Goal: Task Accomplishment & Management: Complete application form

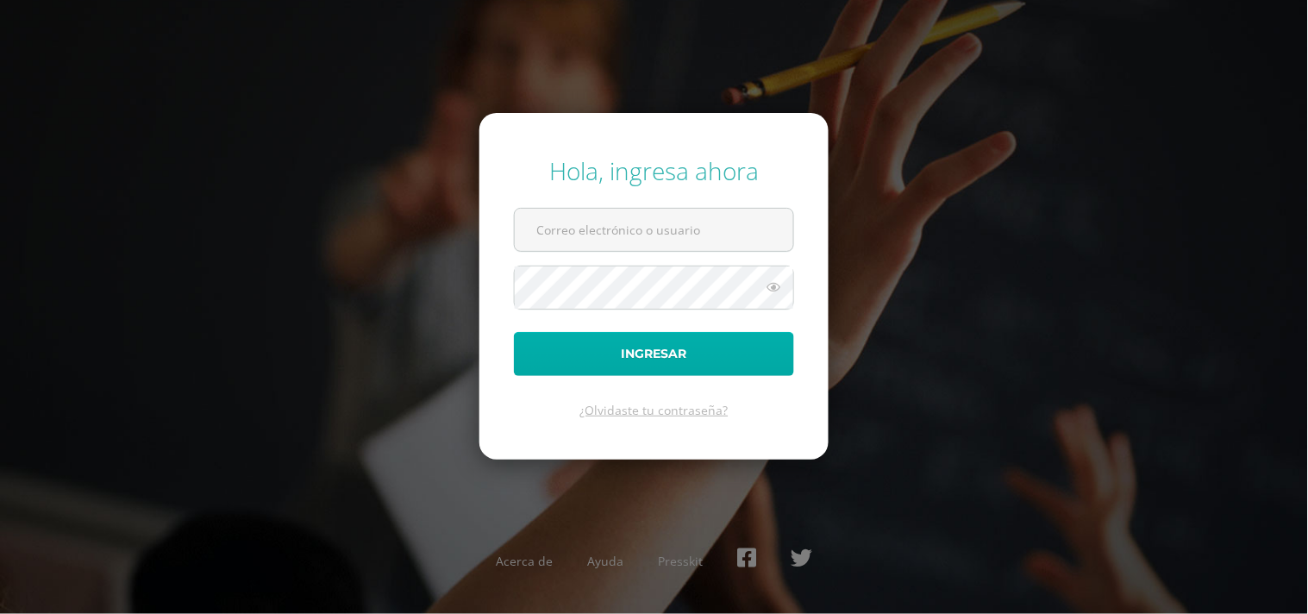
type input "[PERSON_NAME][EMAIL_ADDRESS][PERSON_NAME][DOMAIN_NAME]"
click at [695, 349] on button "Ingresar" at bounding box center [654, 354] width 280 height 44
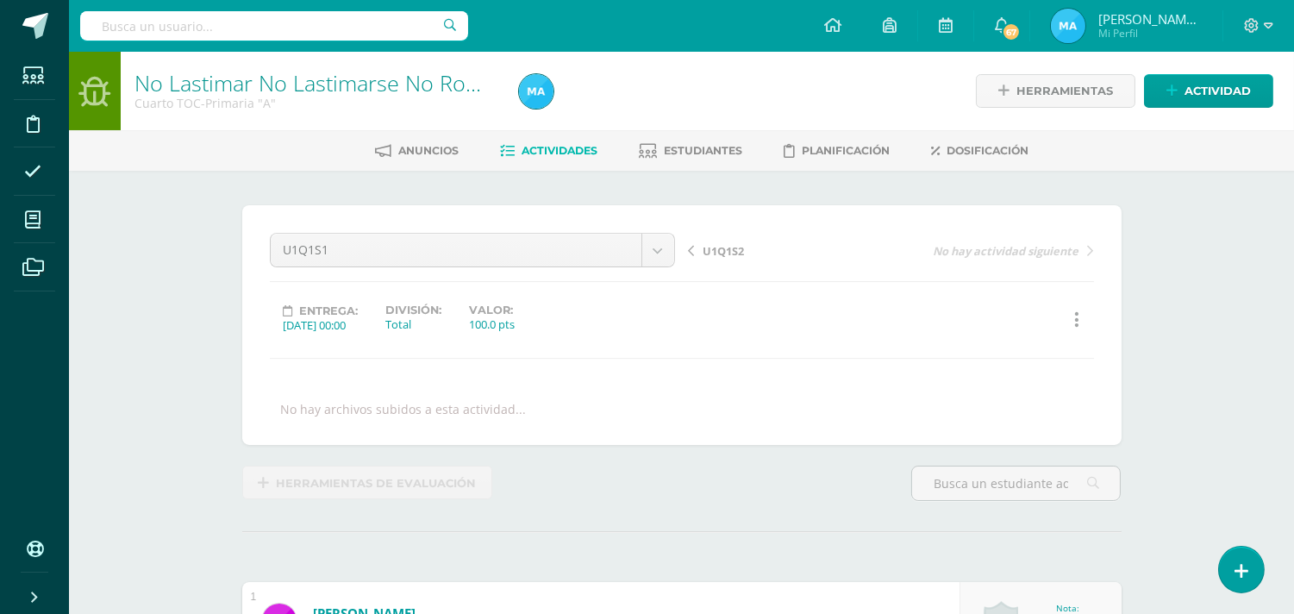
scroll to position [1, 0]
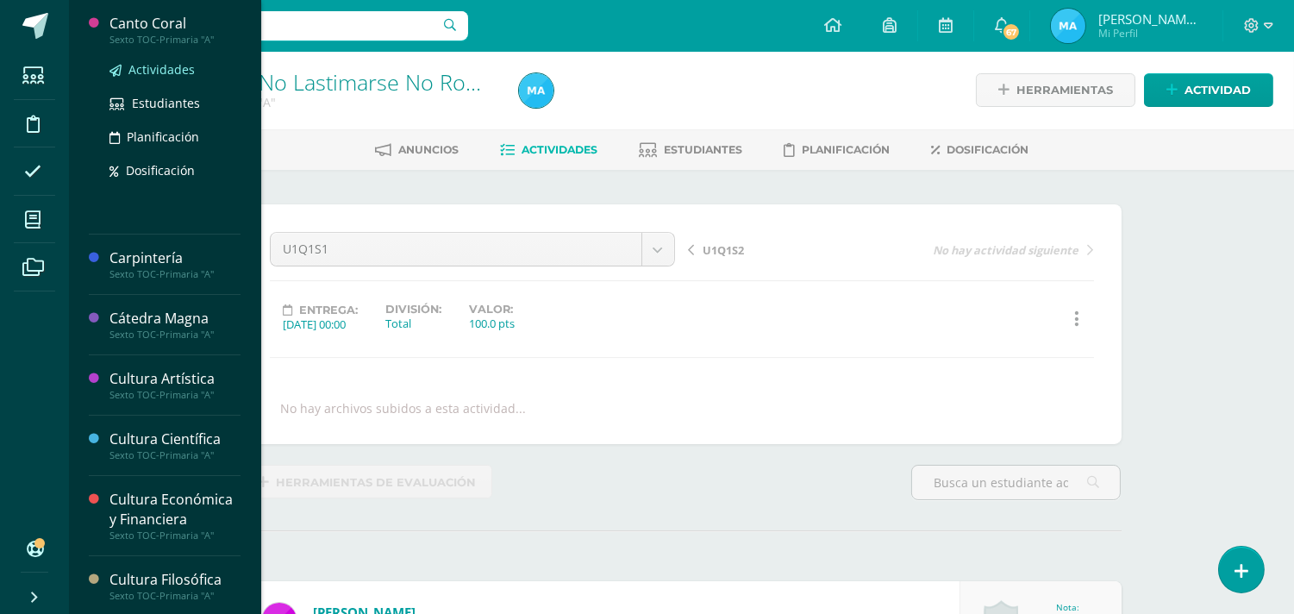
click at [165, 63] on span "Actividades" at bounding box center [161, 69] width 66 height 16
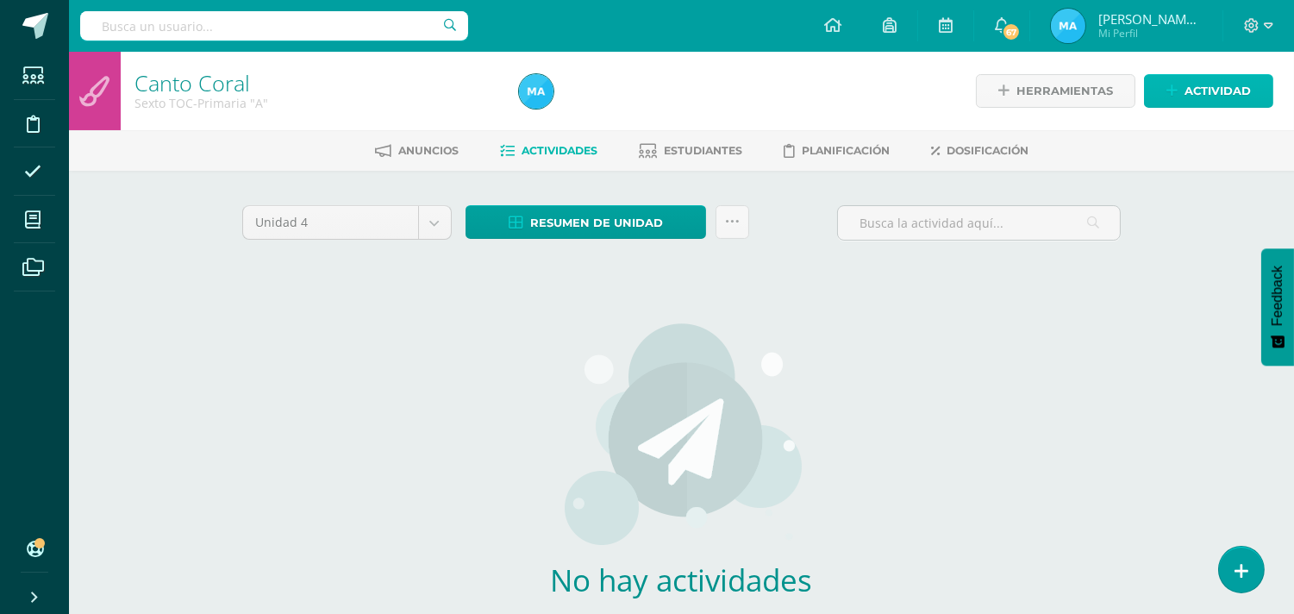
click at [1178, 99] on link "Actividad" at bounding box center [1208, 91] width 129 height 34
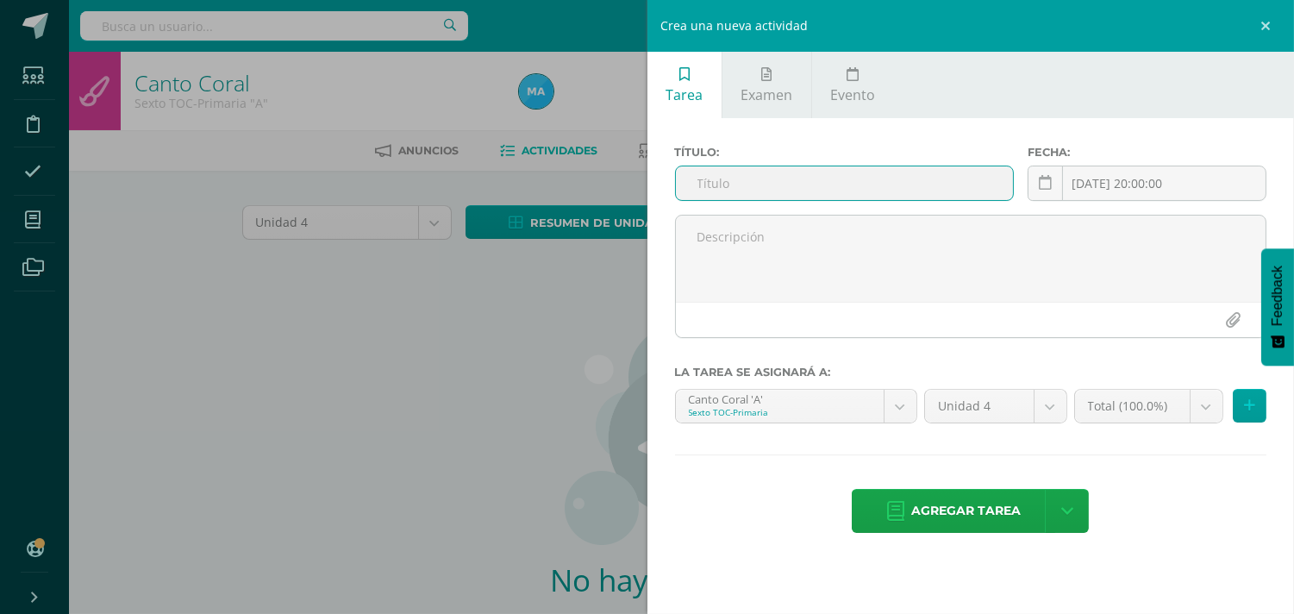
click at [919, 187] on input "text" at bounding box center [845, 183] width 338 height 34
type input "U4SE"
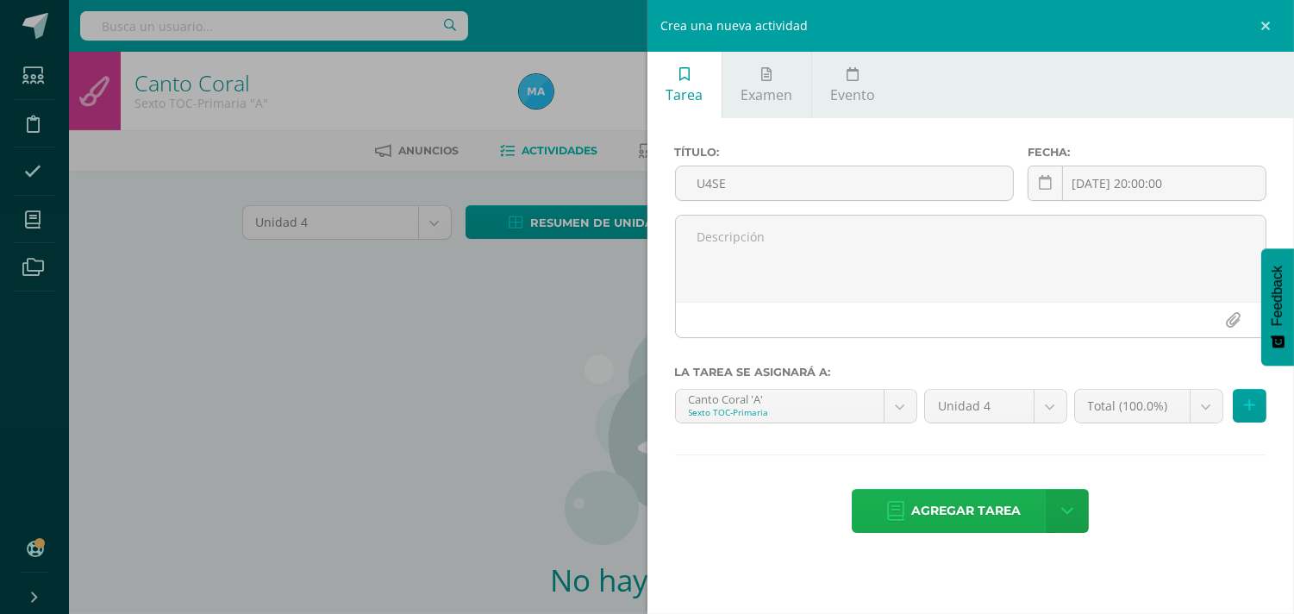
click at [973, 505] on span "Agregar tarea" at bounding box center [966, 511] width 110 height 42
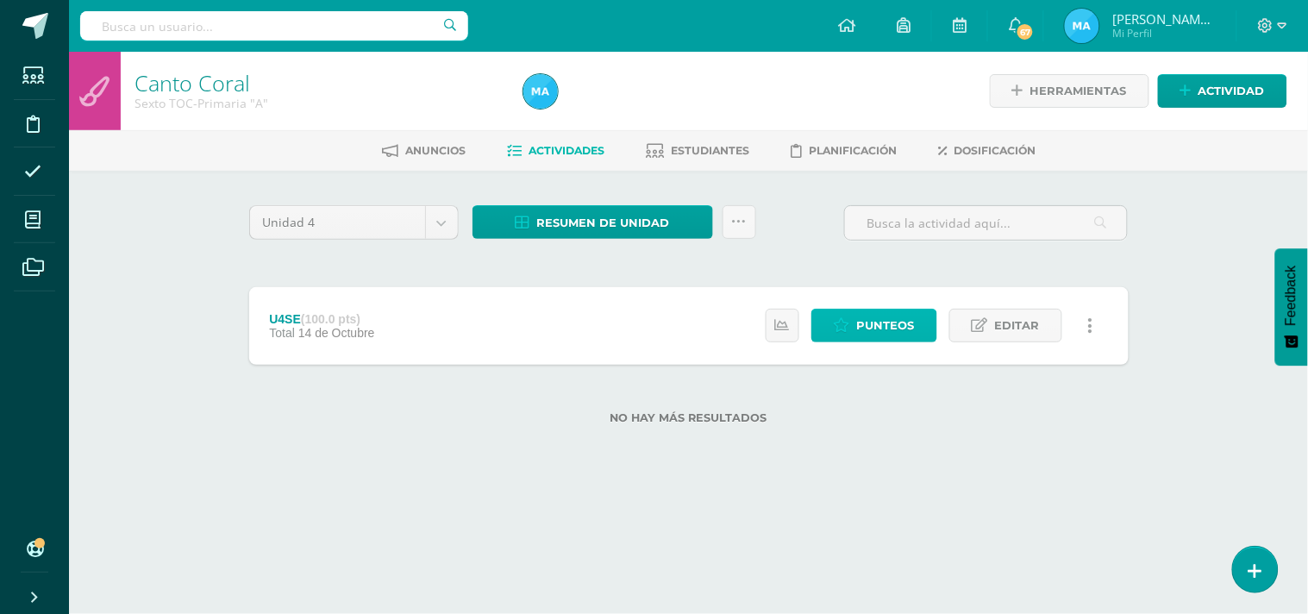
click at [903, 311] on span "Punteos" at bounding box center [886, 326] width 58 height 32
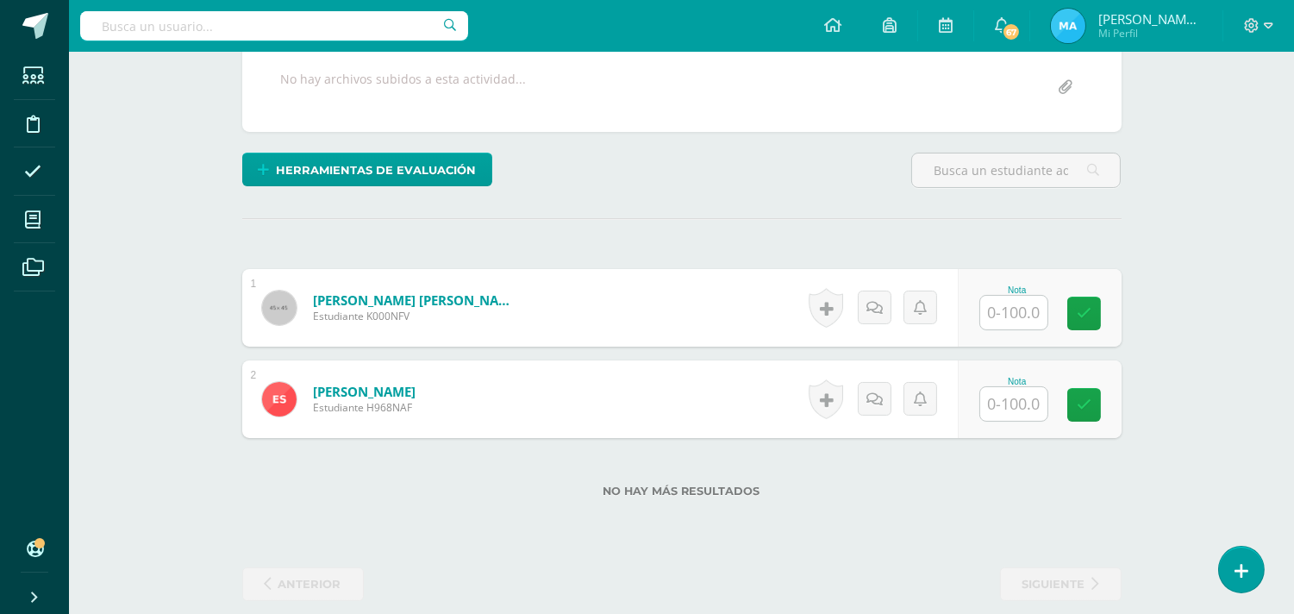
scroll to position [329, 0]
click at [1024, 319] on input "text" at bounding box center [1013, 314] width 67 height 34
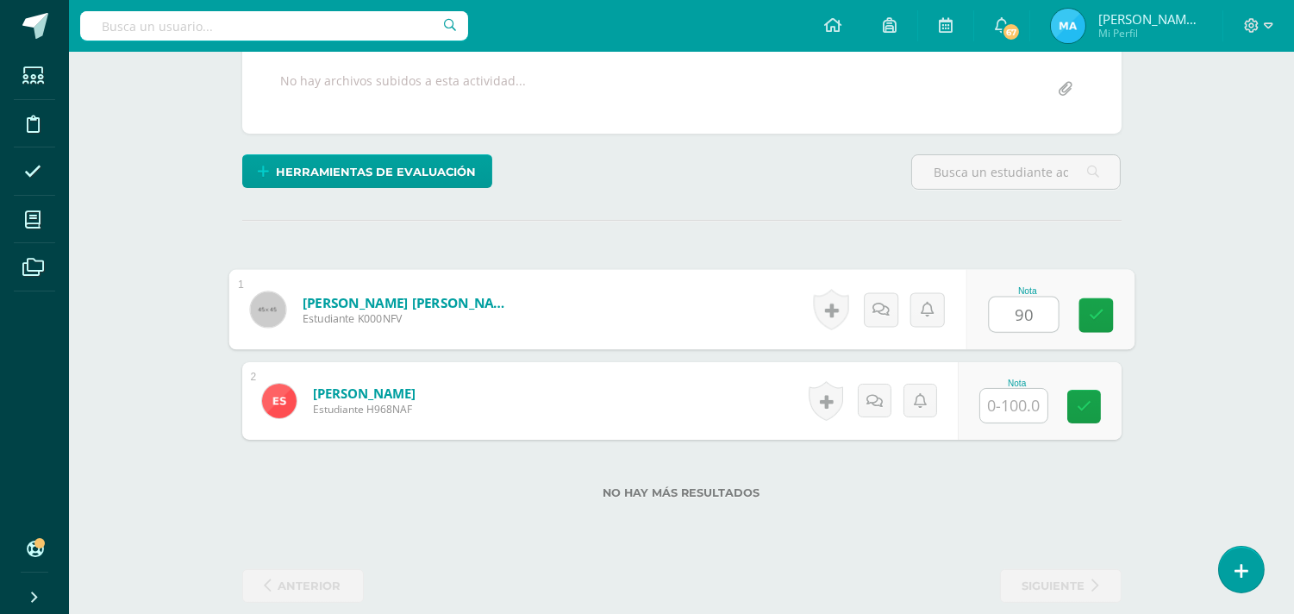
type input "90"
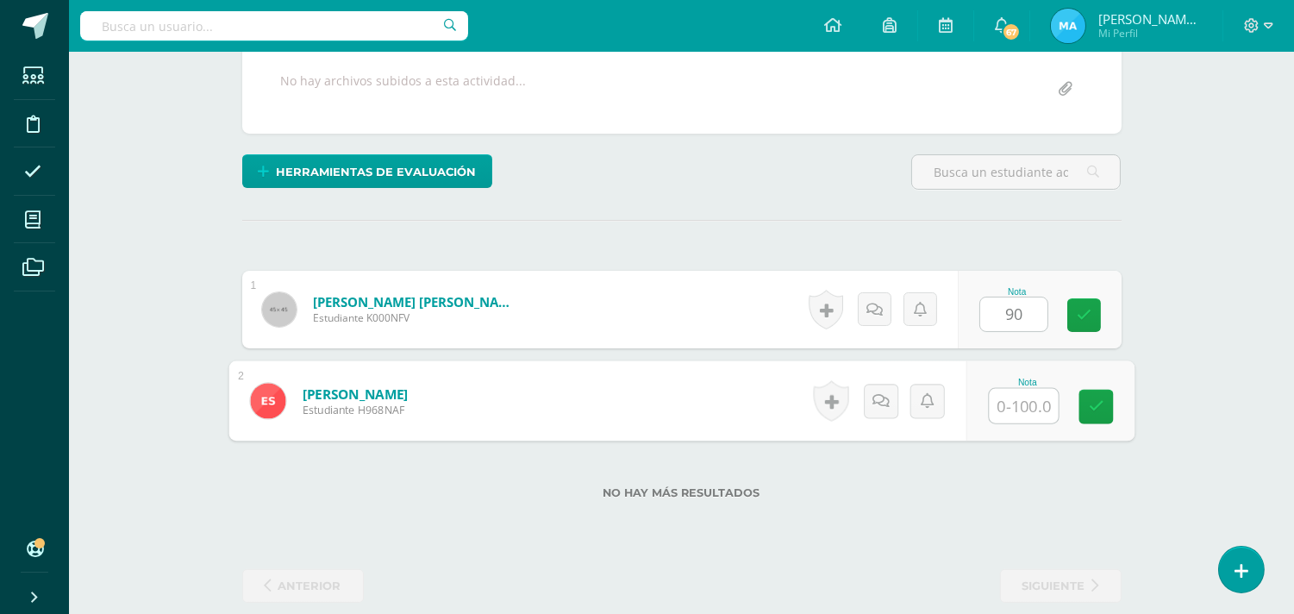
click at [1004, 415] on input "text" at bounding box center [1023, 406] width 69 height 34
type input "90"
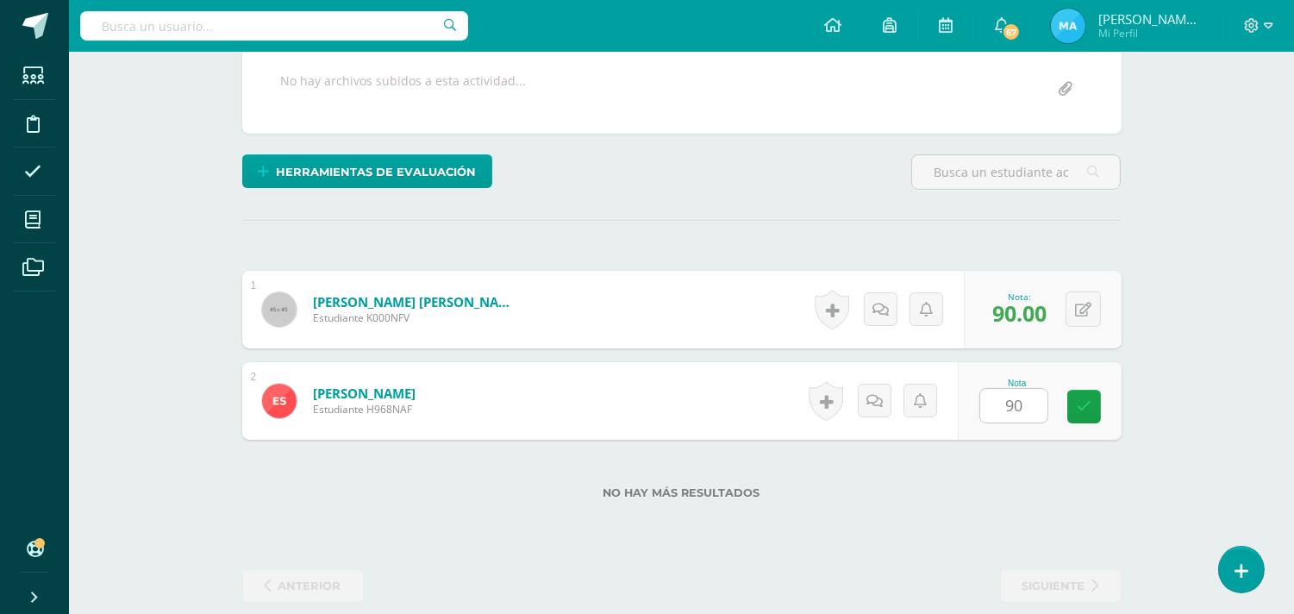
click at [877, 245] on div "¿Estás seguro que quieres eliminar esta actividad? Esto borrará la actividad y …" at bounding box center [681, 240] width 893 height 726
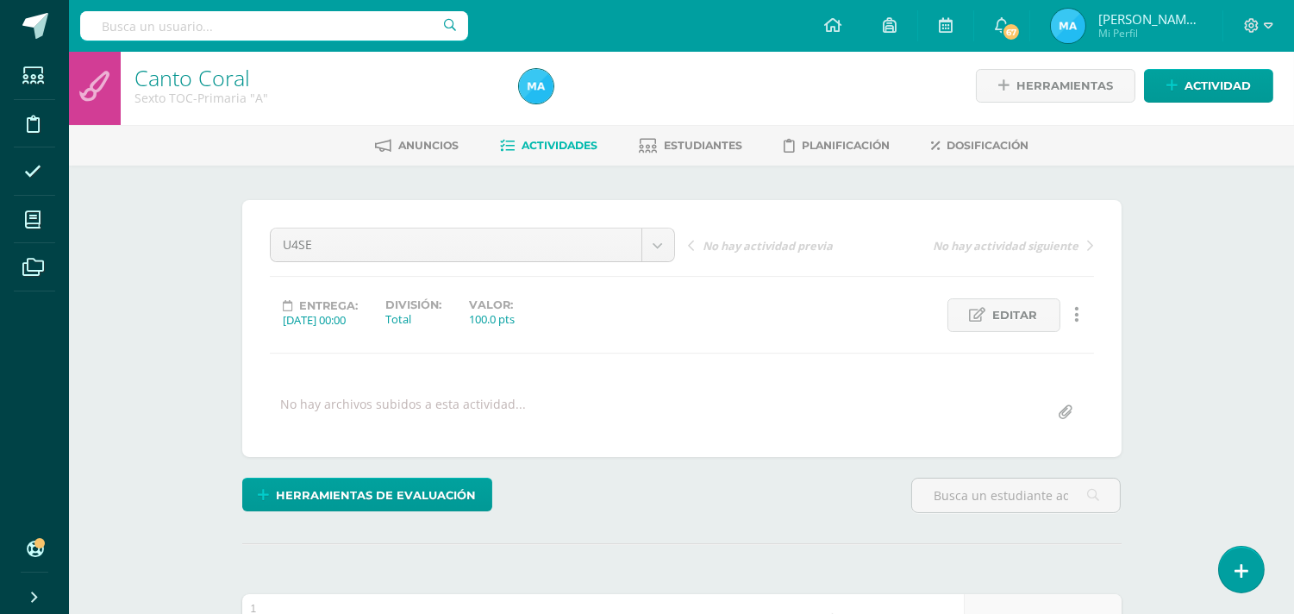
scroll to position [0, 0]
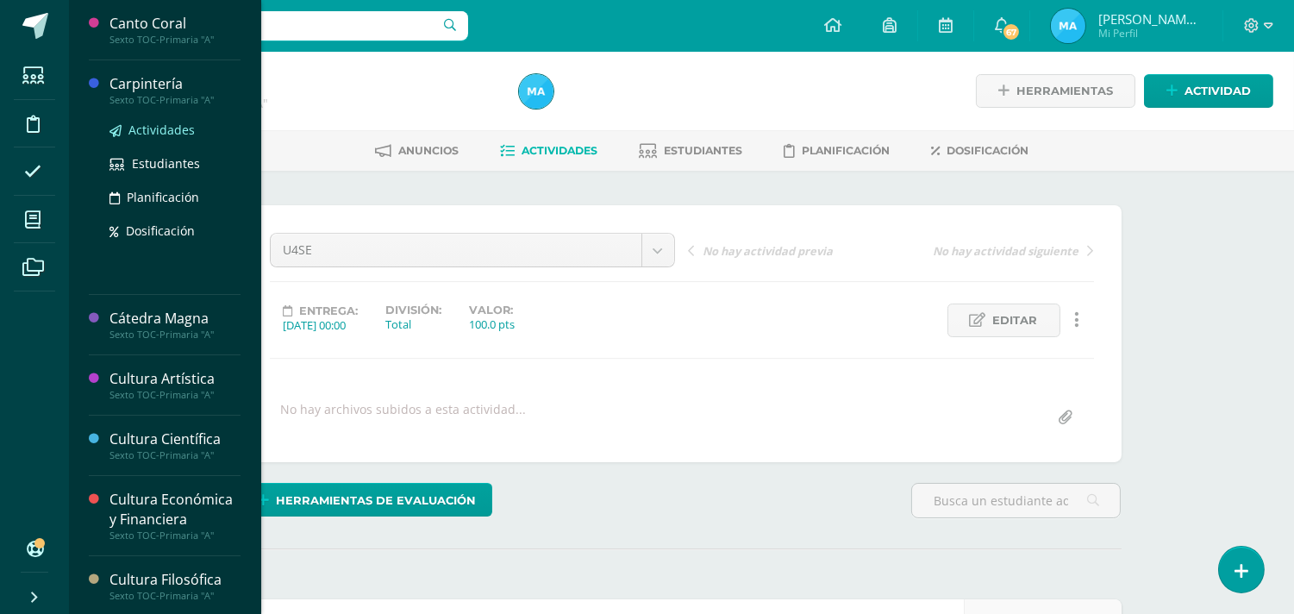
click at [159, 122] on span "Actividades" at bounding box center [161, 130] width 66 height 16
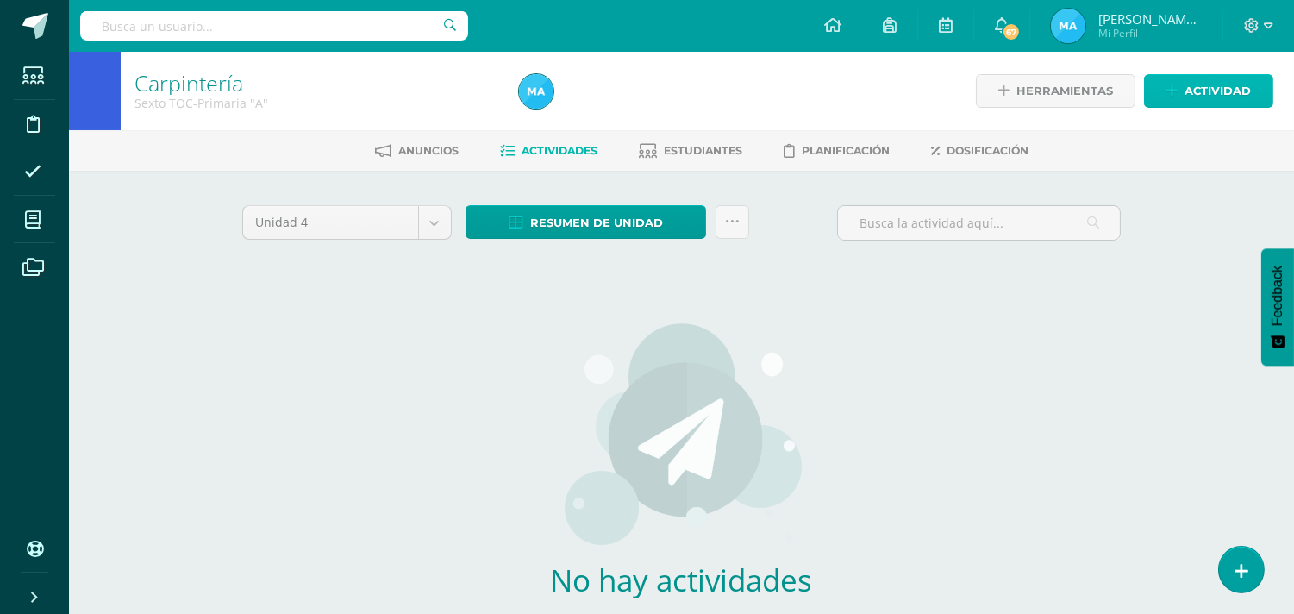
click at [1218, 96] on span "Actividad" at bounding box center [1218, 91] width 66 height 32
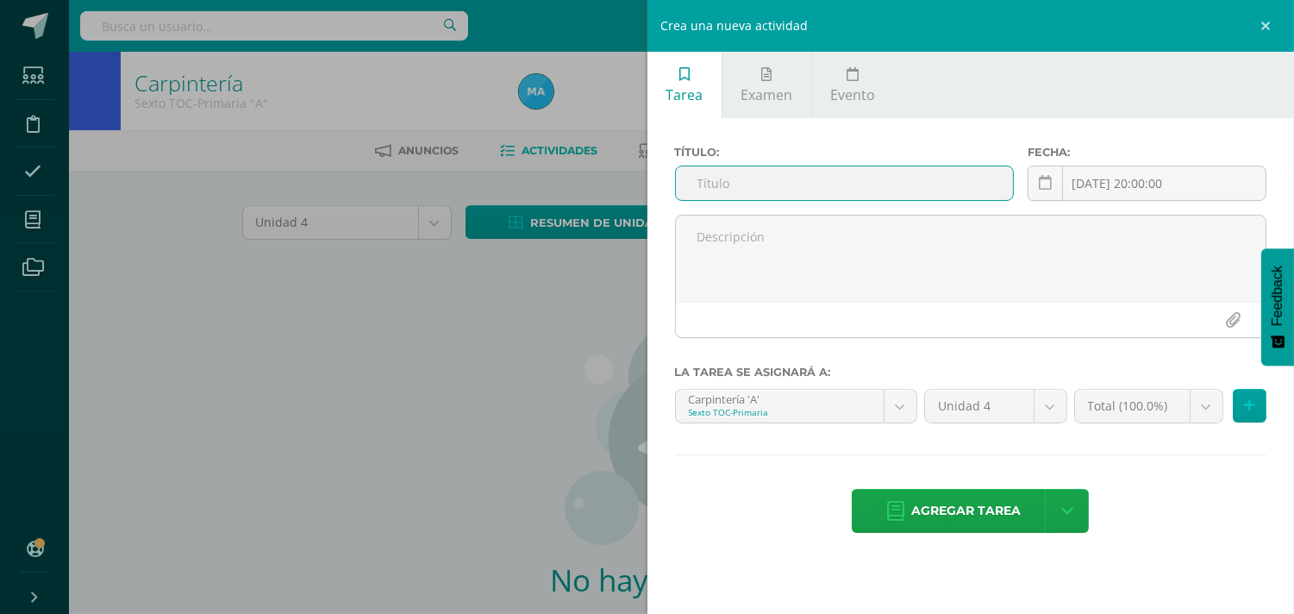
click at [923, 181] on input "text" at bounding box center [845, 183] width 338 height 34
type input "U4SE"
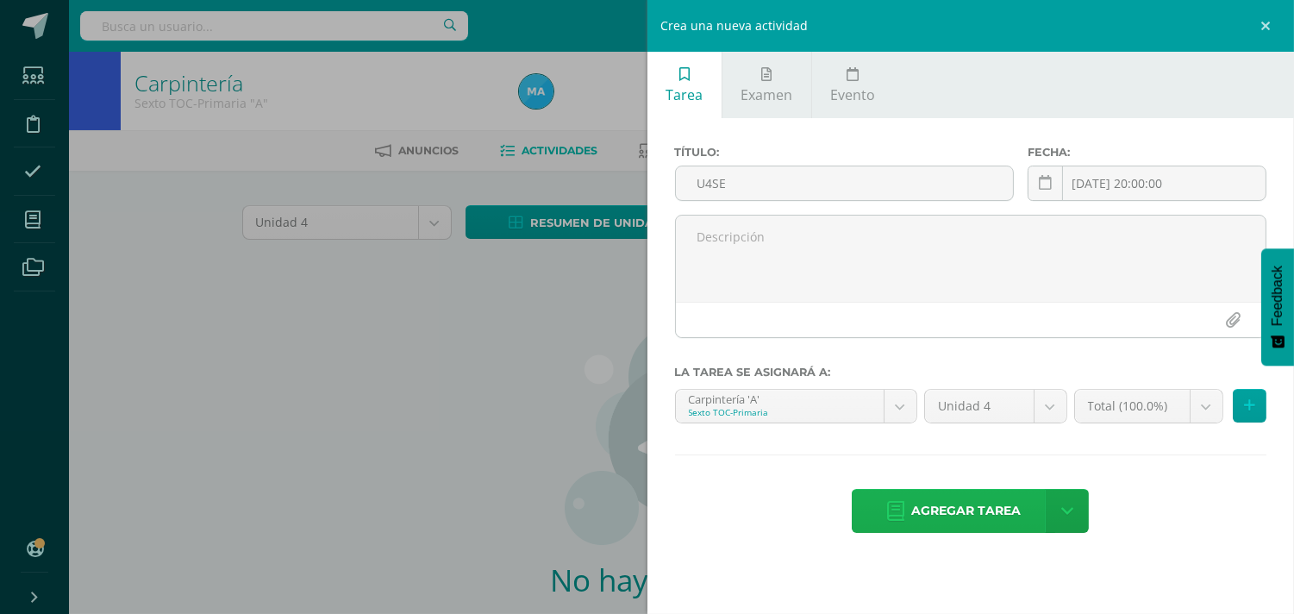
click at [929, 498] on span "Agregar tarea" at bounding box center [966, 511] width 110 height 42
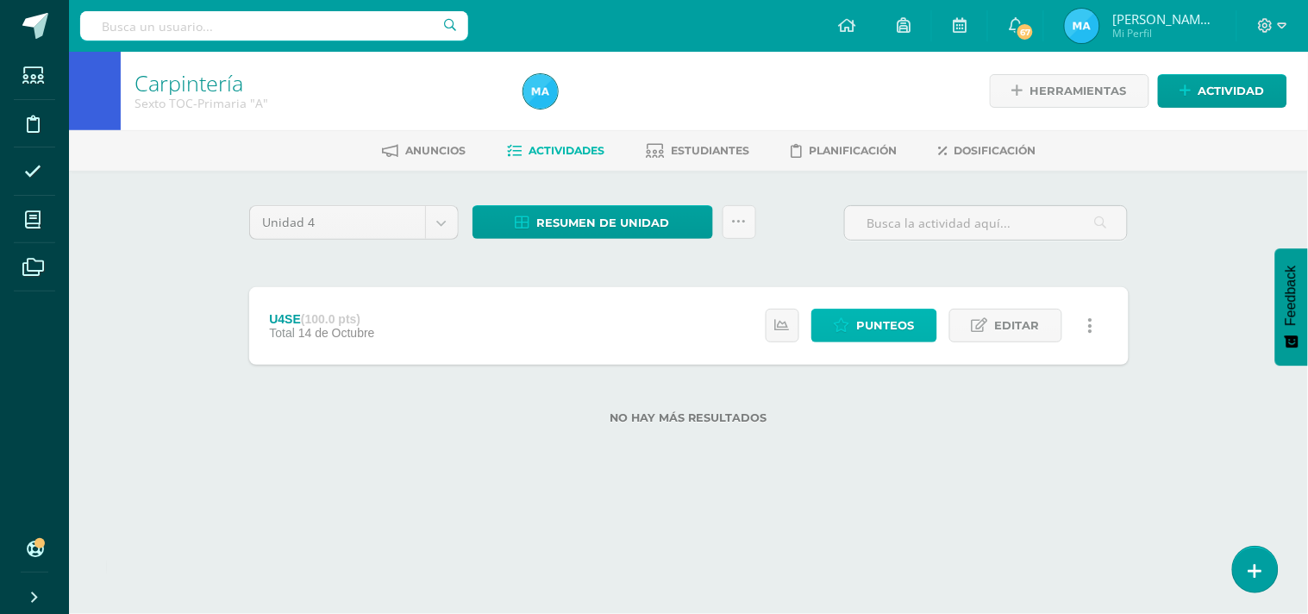
click at [910, 310] on span "Punteos" at bounding box center [886, 326] width 58 height 32
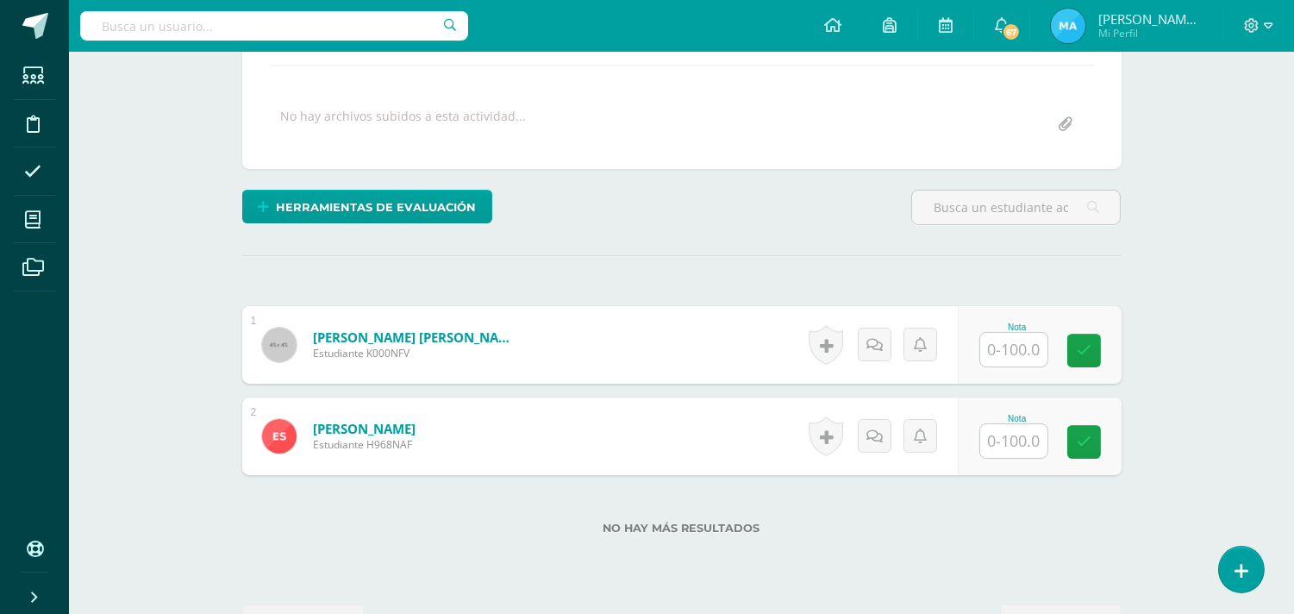
scroll to position [294, 0]
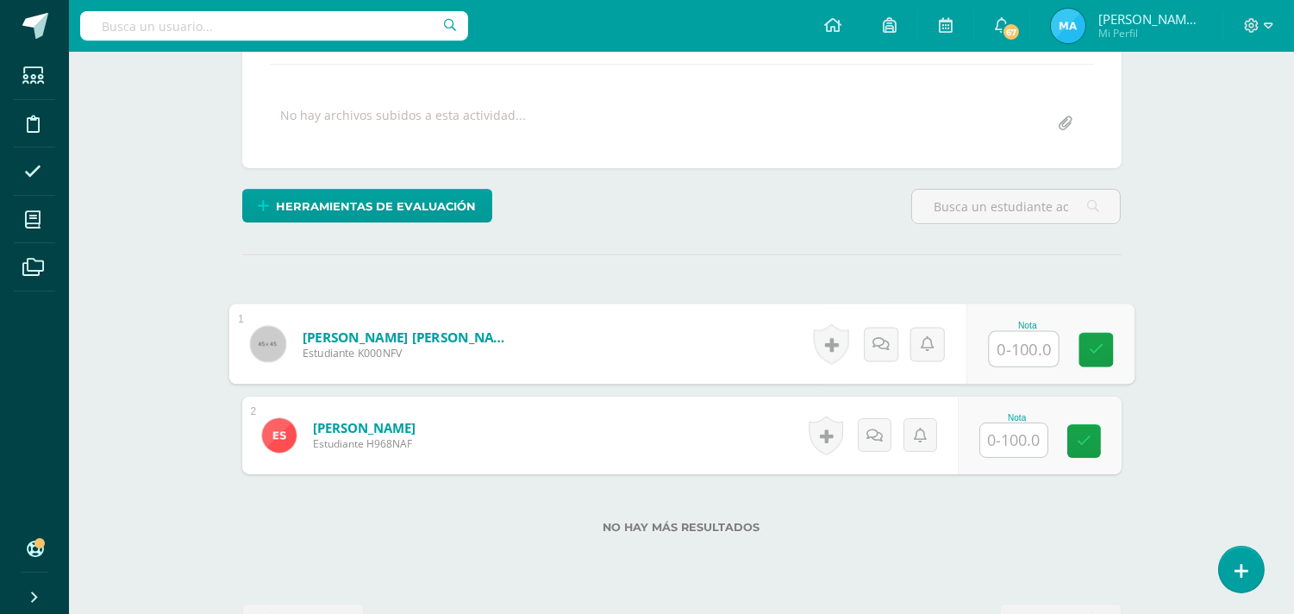
click at [1003, 340] on input "text" at bounding box center [1023, 349] width 69 height 34
type input "100"
click at [1002, 435] on input "text" at bounding box center [1013, 440] width 67 height 34
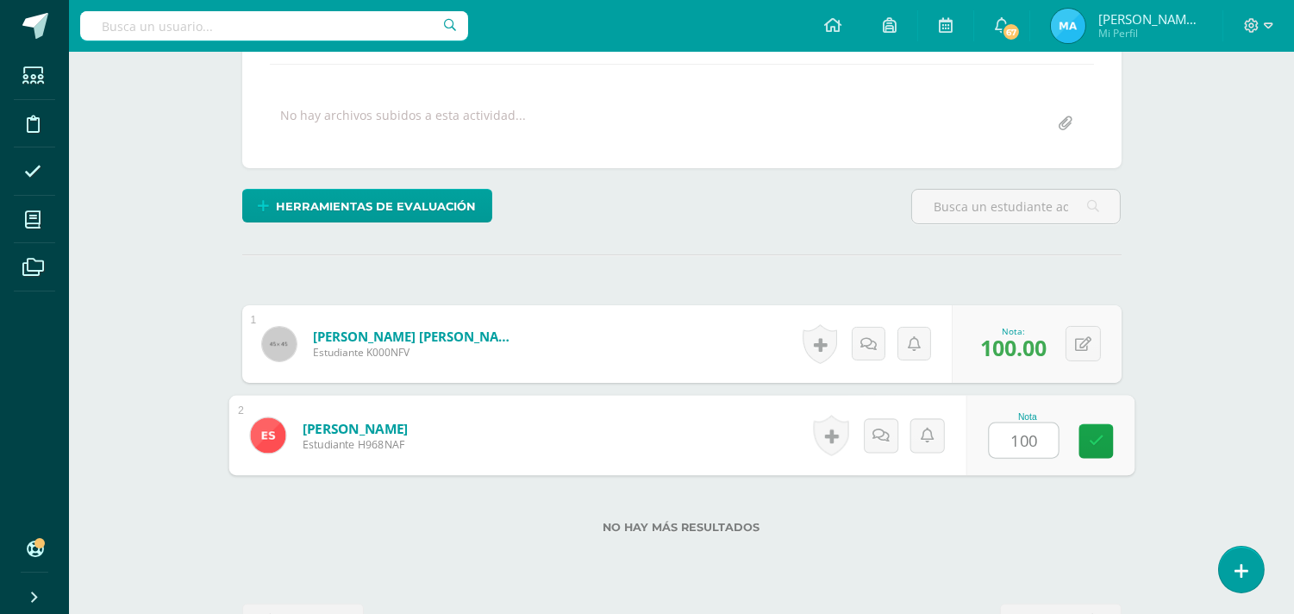
type input "100"
click at [917, 243] on div "¿Estás seguro que quieres eliminar esta actividad? Esto borrará la actividad y …" at bounding box center [681, 274] width 893 height 726
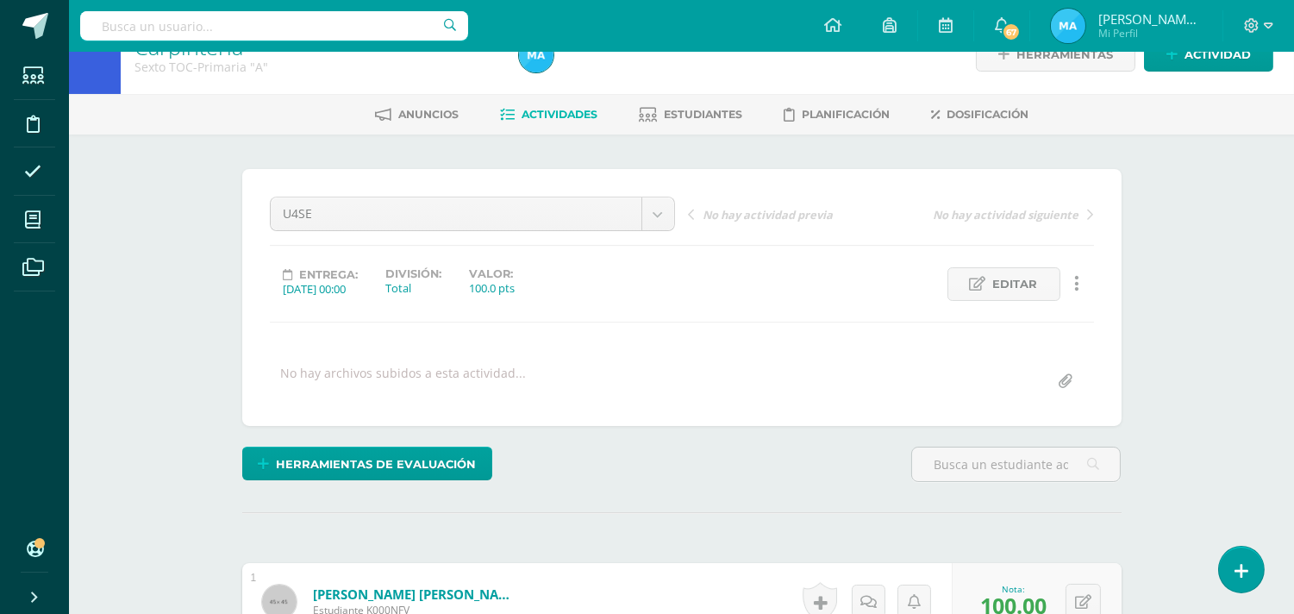
scroll to position [0, 0]
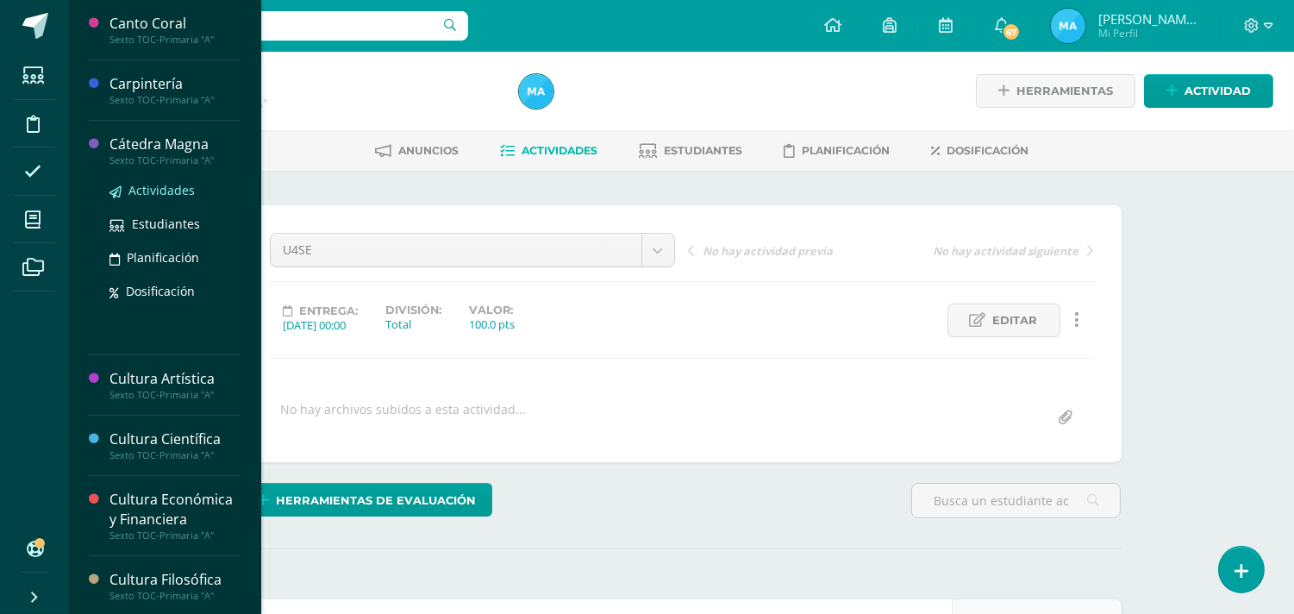
click at [170, 184] on span "Actividades" at bounding box center [161, 190] width 66 height 16
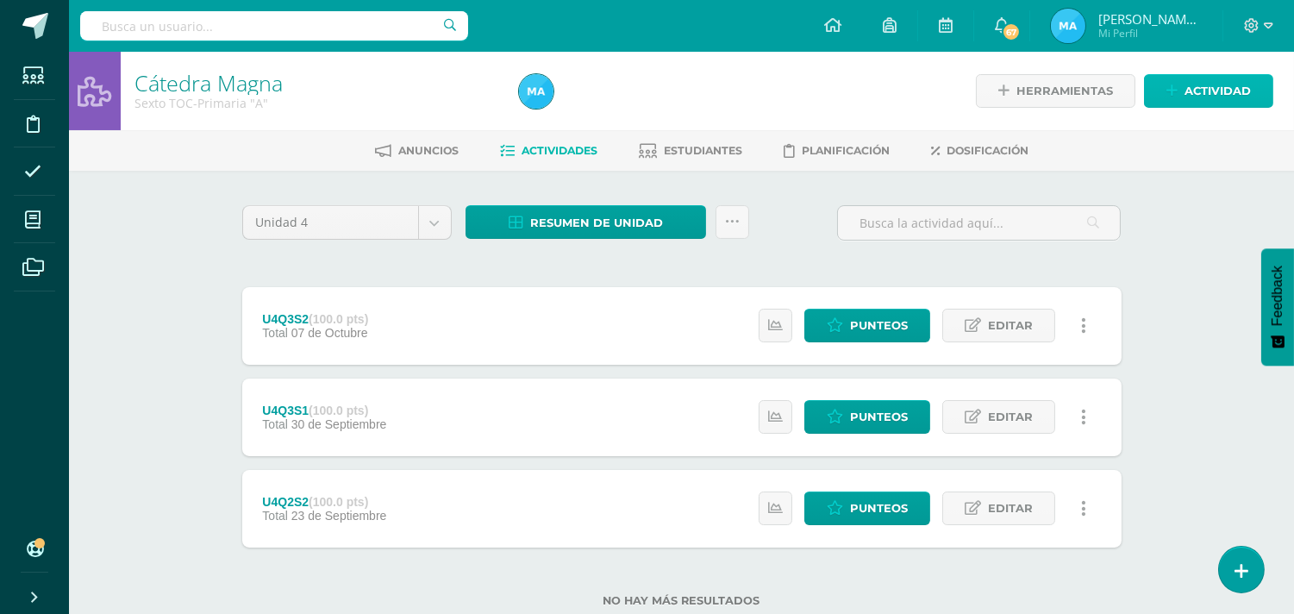
click at [1204, 86] on span "Actividad" at bounding box center [1218, 91] width 66 height 32
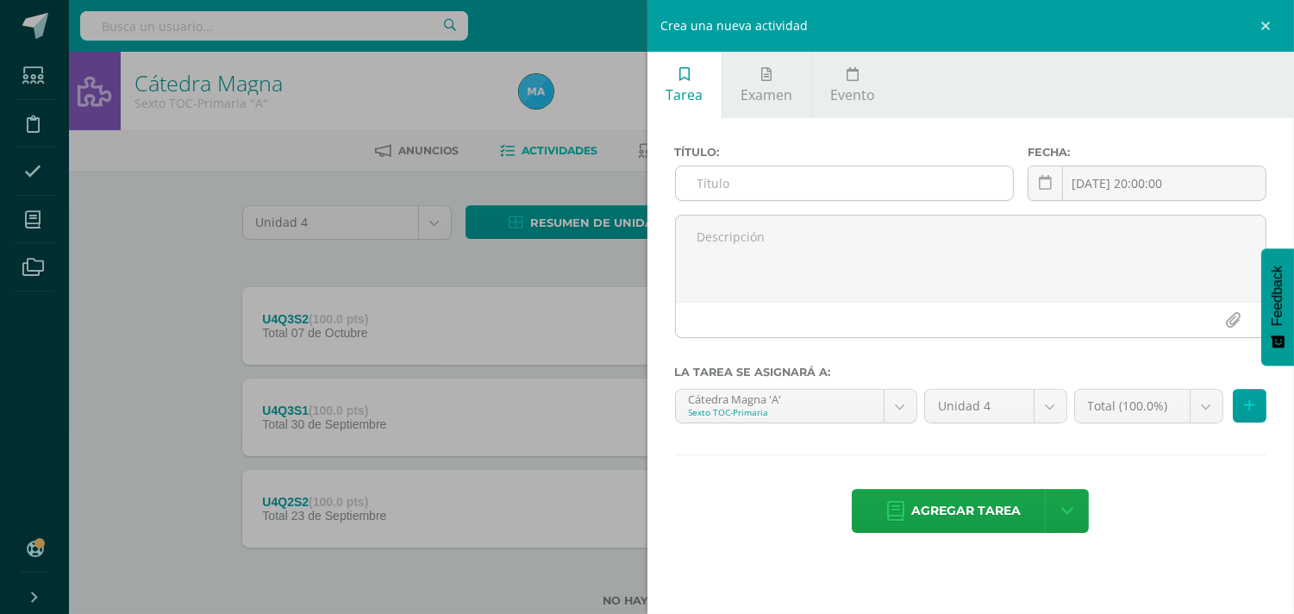
click at [841, 174] on input "text" at bounding box center [845, 183] width 338 height 34
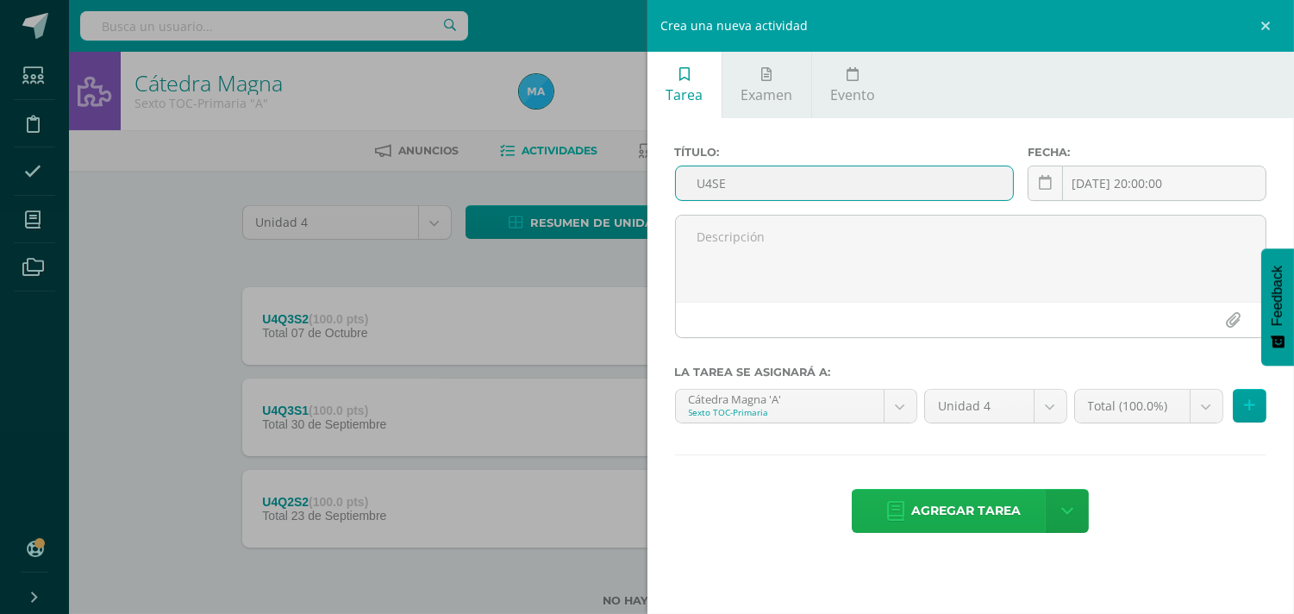
type input "U4SE"
click at [905, 516] on link "Agregar tarea" at bounding box center [953, 511] width 203 height 44
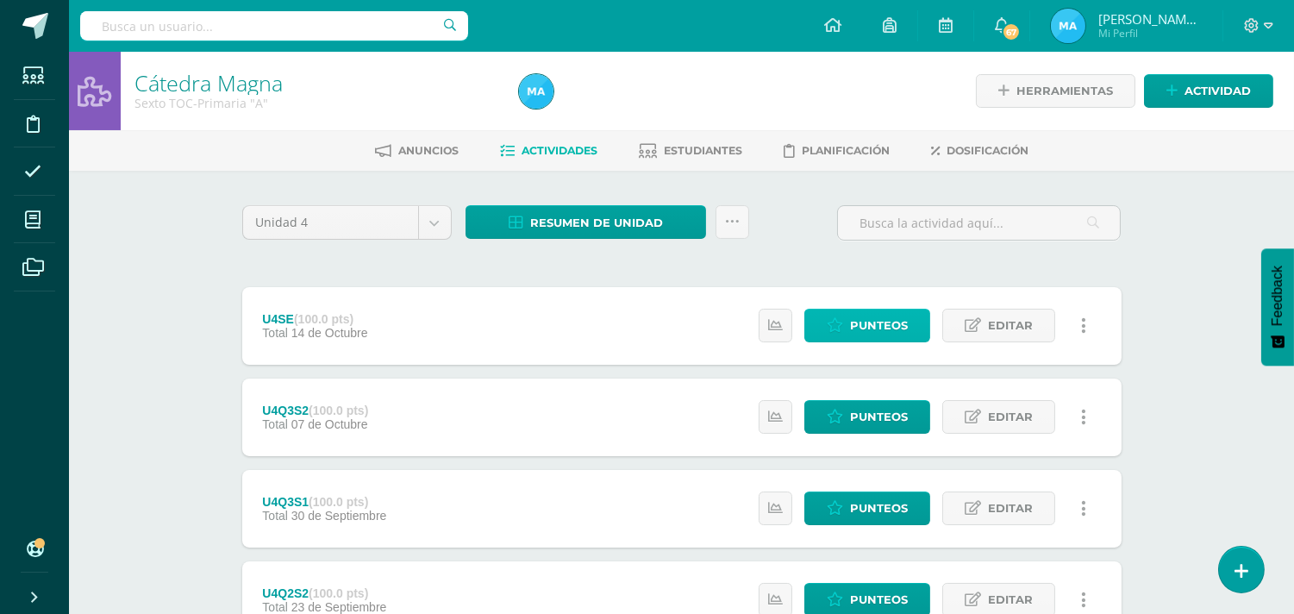
click at [834, 321] on icon at bounding box center [835, 325] width 16 height 15
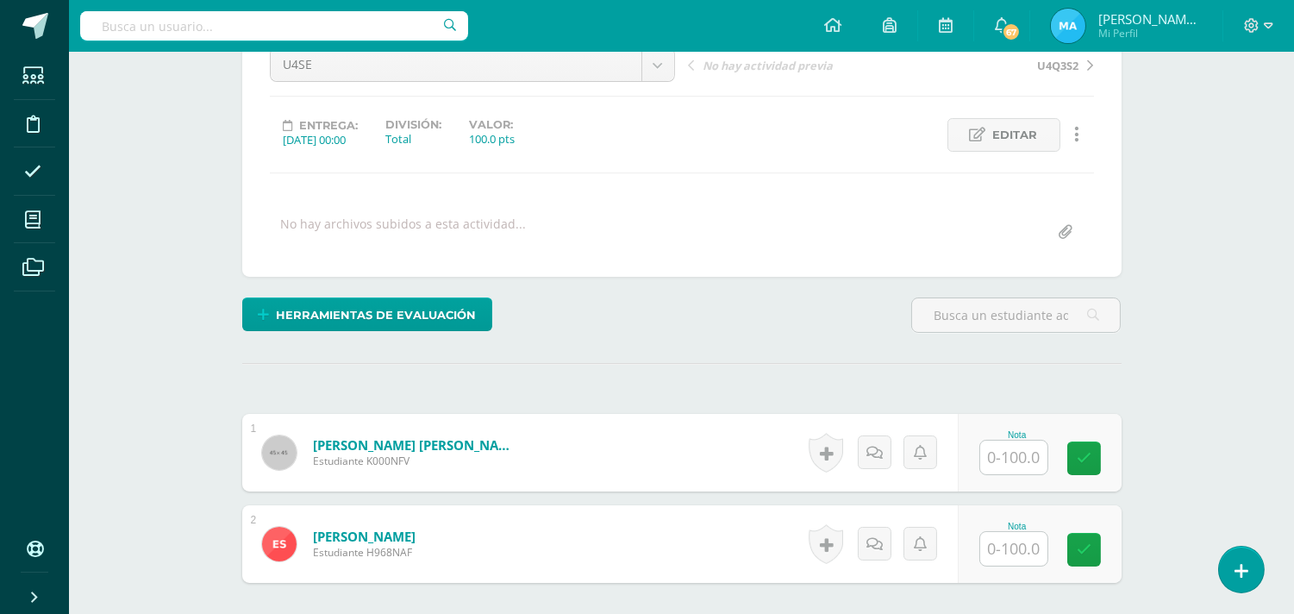
scroll to position [186, 0]
click at [988, 454] on div at bounding box center [1013, 456] width 69 height 35
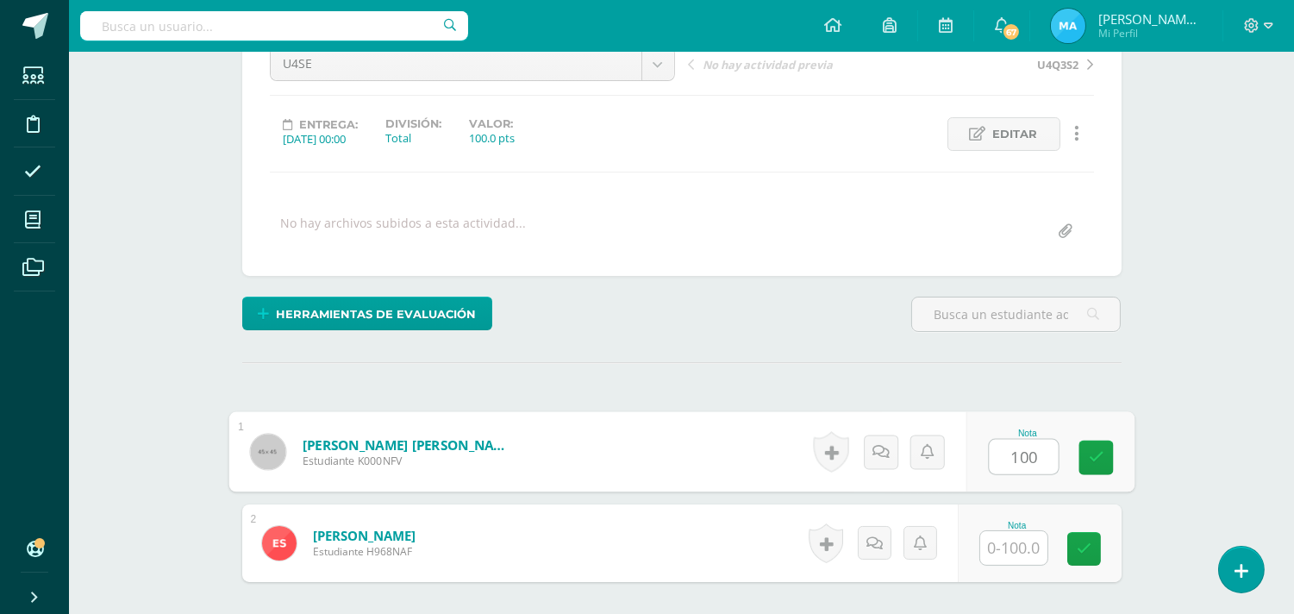
type input "100"
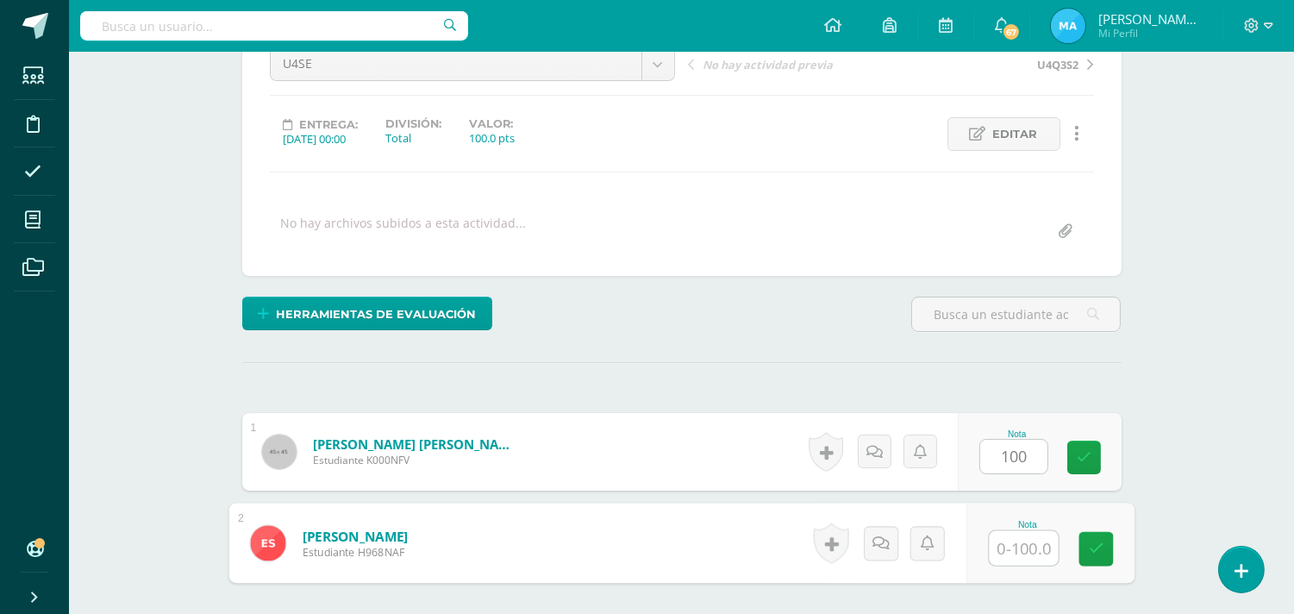
click at [1013, 560] on input "text" at bounding box center [1023, 548] width 69 height 34
type input "100"
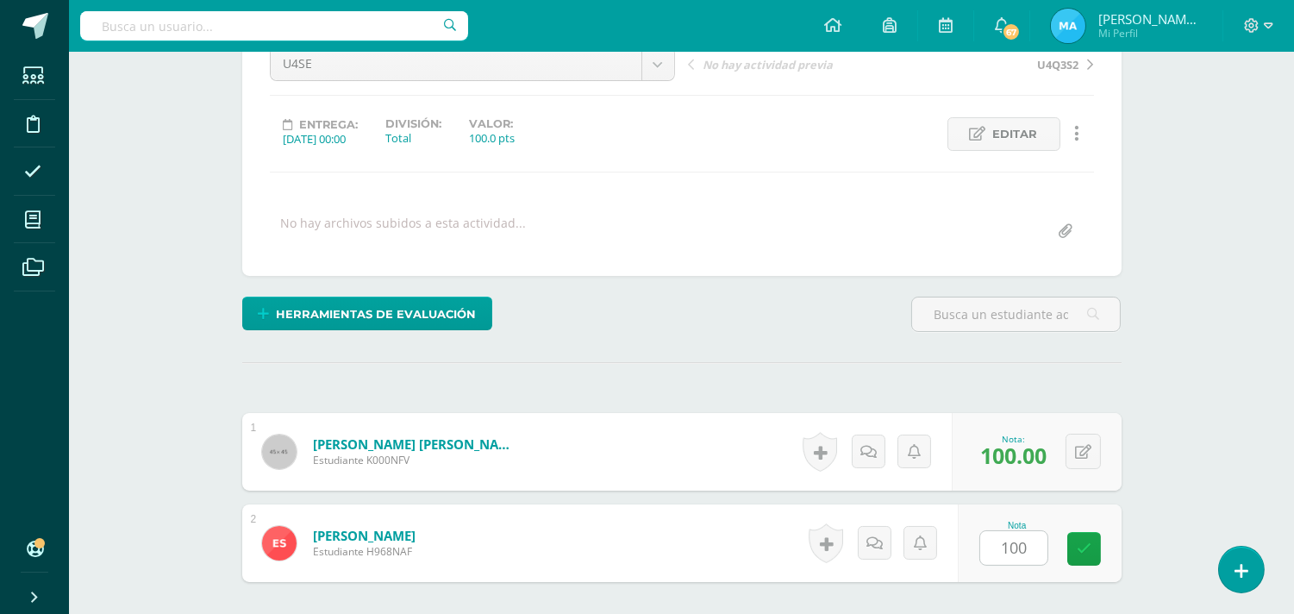
click at [1173, 294] on div "Cátedra Magna Sexto TOC-Primaria "A" Herramientas Detalle de asistencias Activi…" at bounding box center [681, 322] width 1225 height 914
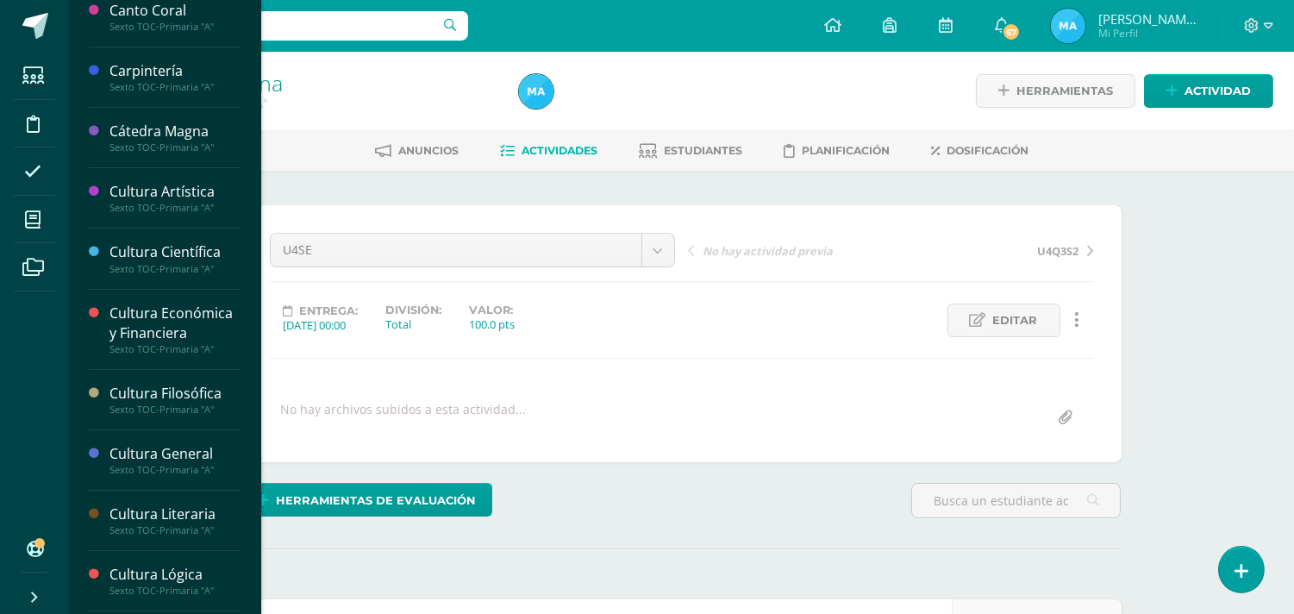
scroll to position [16, 0]
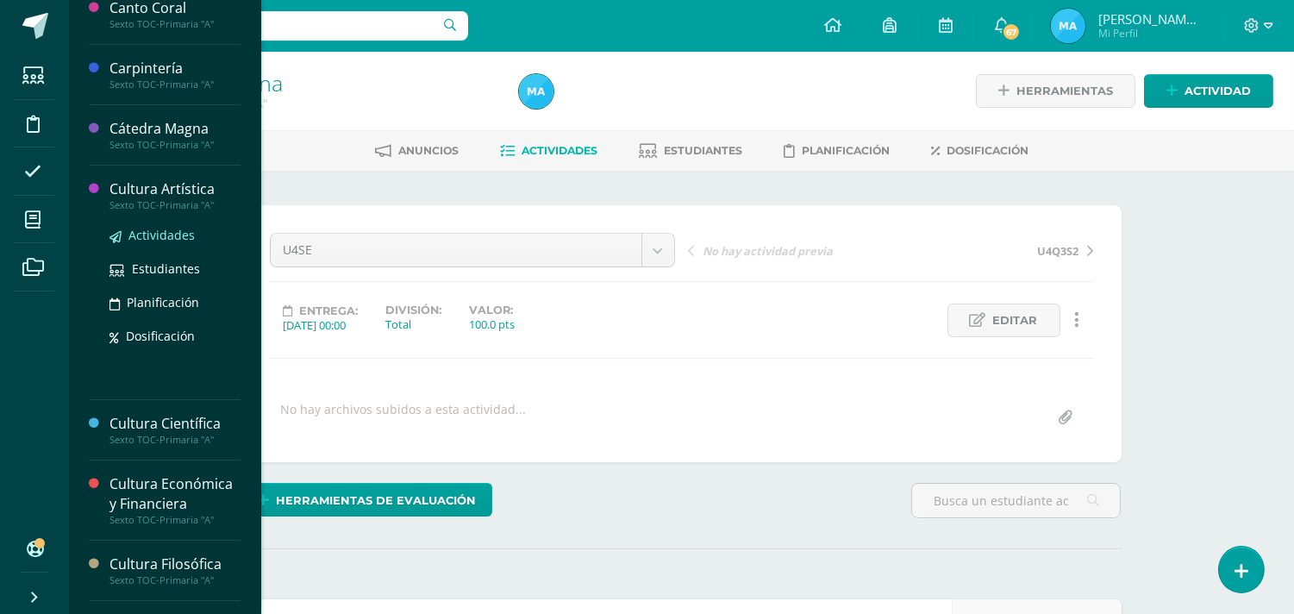
click at [181, 229] on span "Actividades" at bounding box center [161, 235] width 66 height 16
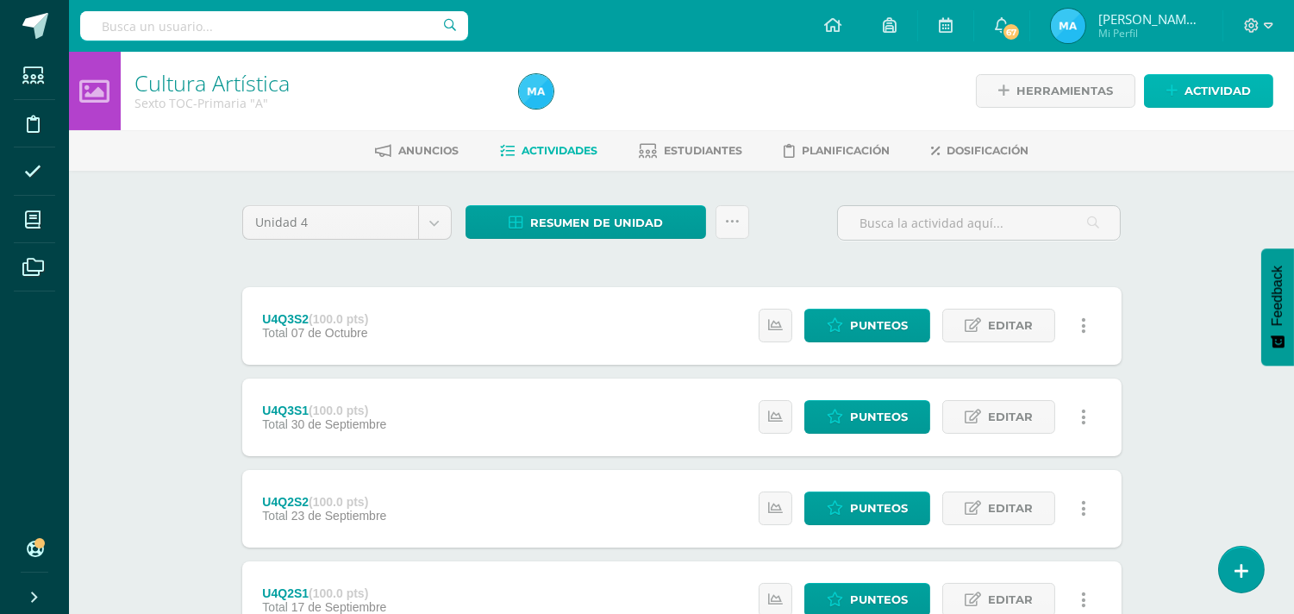
click at [1205, 82] on span "Actividad" at bounding box center [1218, 91] width 66 height 32
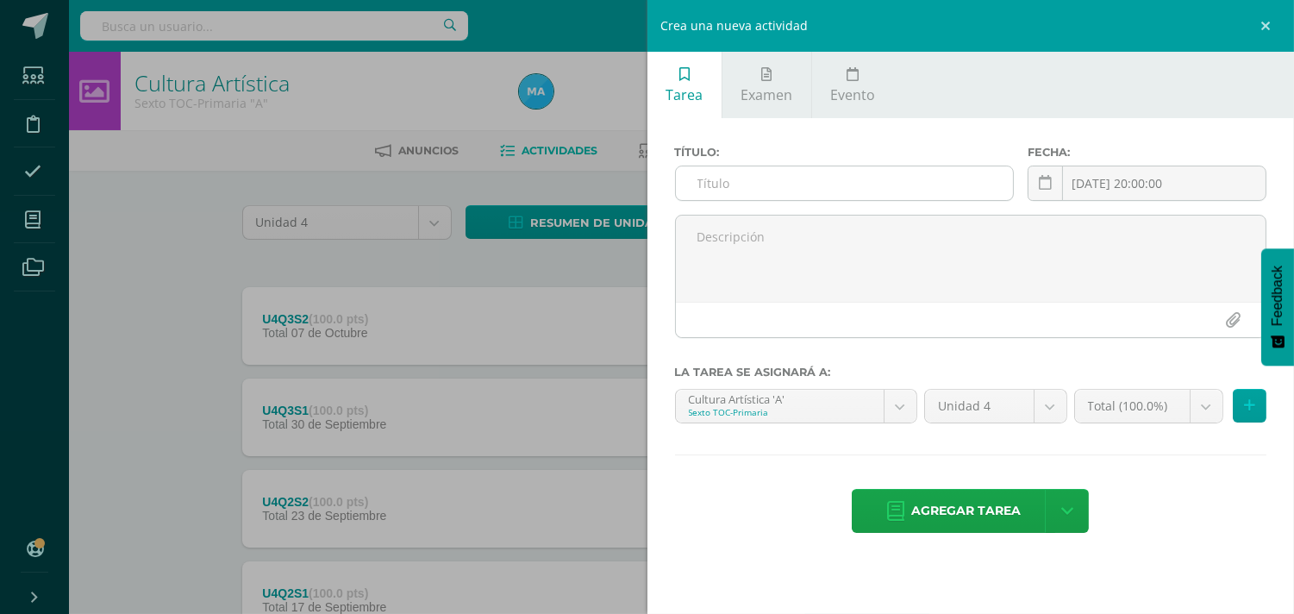
click at [793, 174] on input "text" at bounding box center [845, 183] width 338 height 34
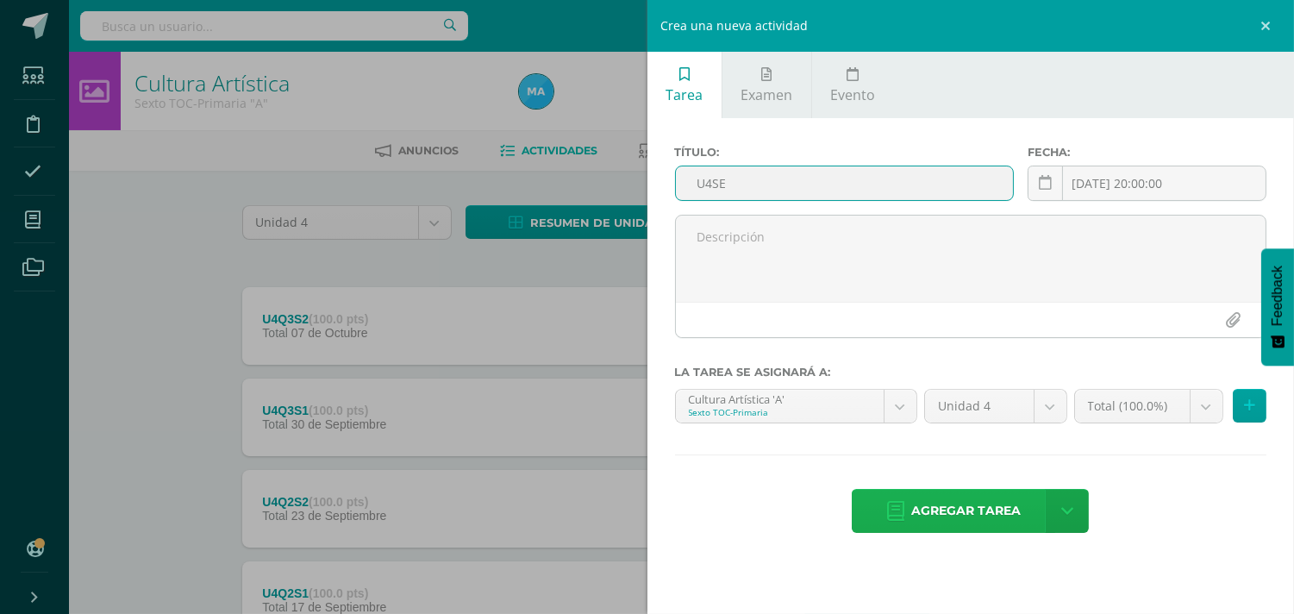
type input "U4SE"
click at [923, 495] on span "Agregar tarea" at bounding box center [966, 511] width 110 height 42
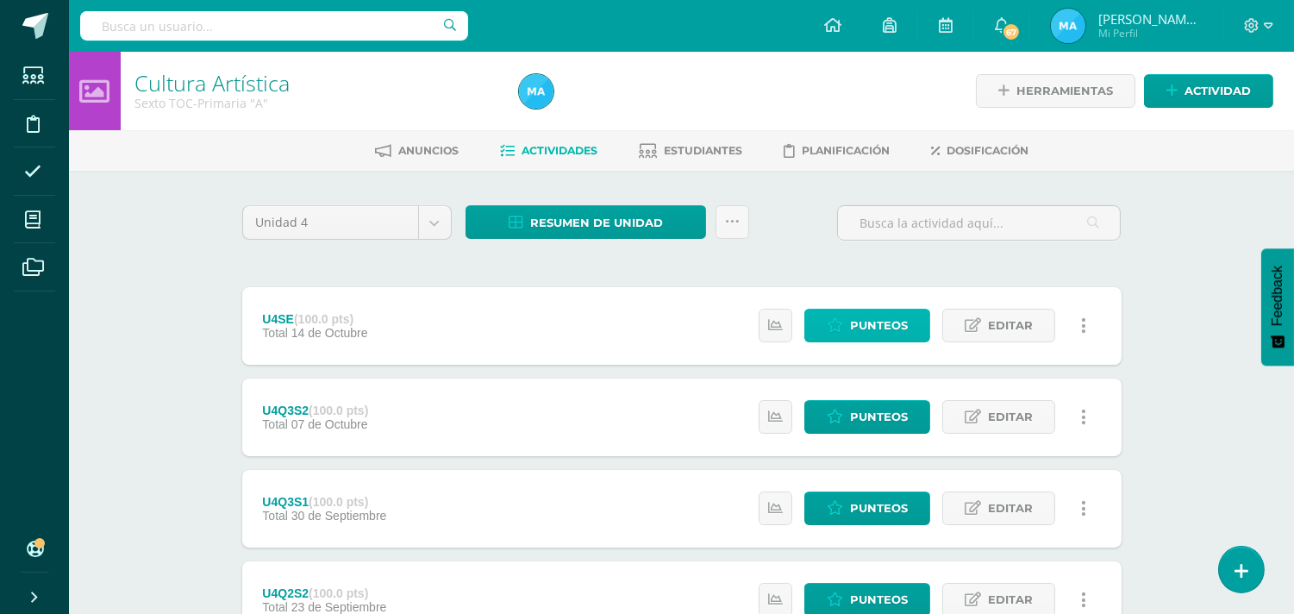
click at [842, 318] on icon at bounding box center [835, 325] width 16 height 15
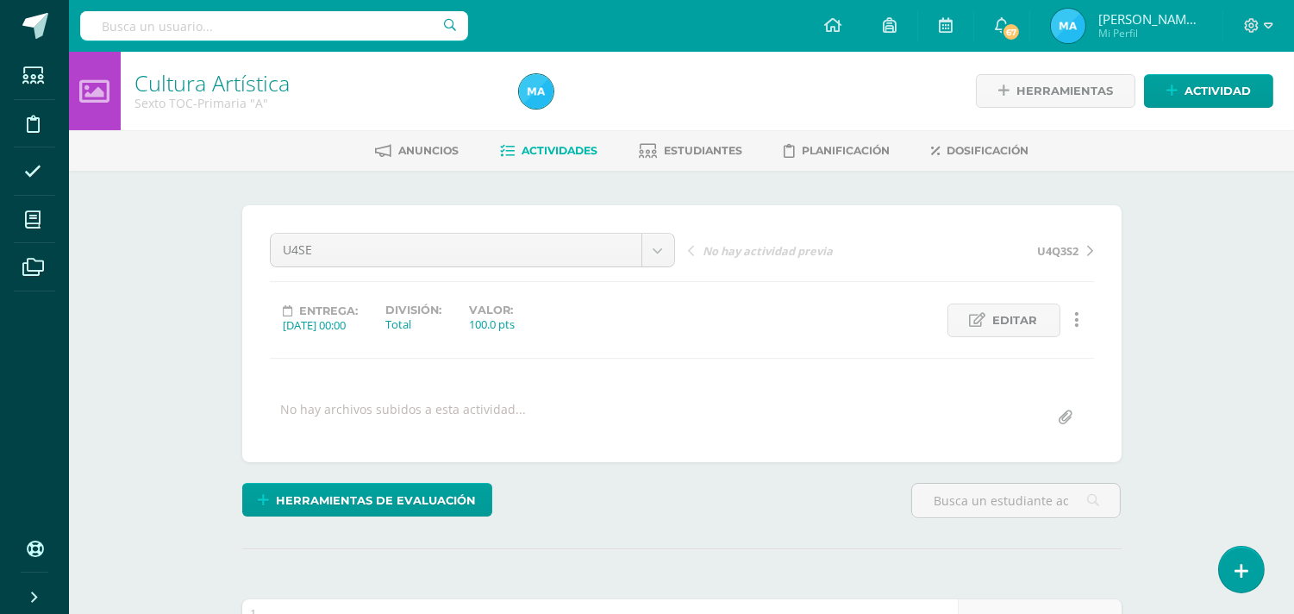
scroll to position [1, 0]
click at [1217, 90] on span "Actividad" at bounding box center [1218, 90] width 66 height 32
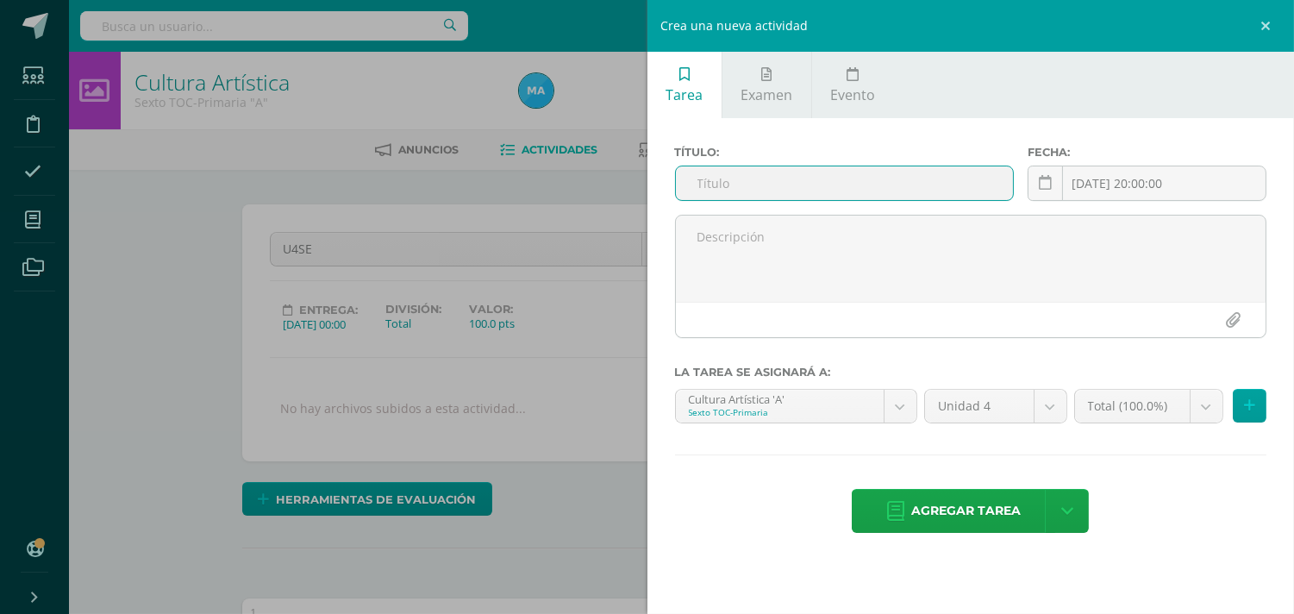
click at [951, 188] on input "text" at bounding box center [845, 183] width 338 height 34
type input "U4SE"
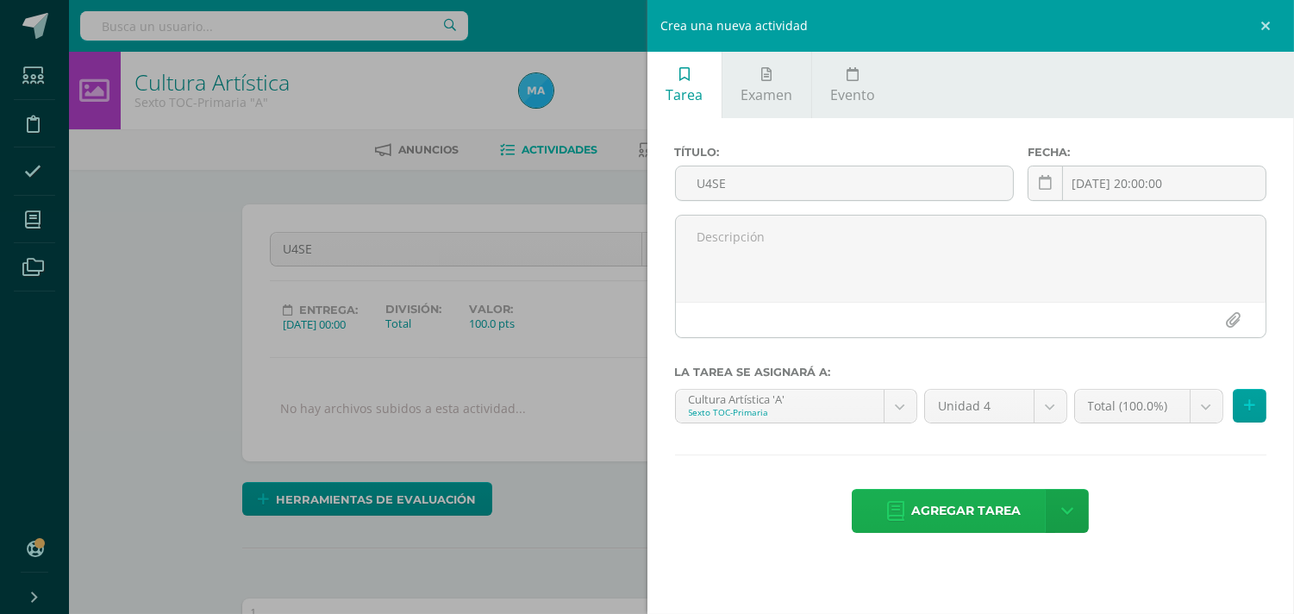
click at [957, 502] on span "Agregar tarea" at bounding box center [966, 511] width 110 height 42
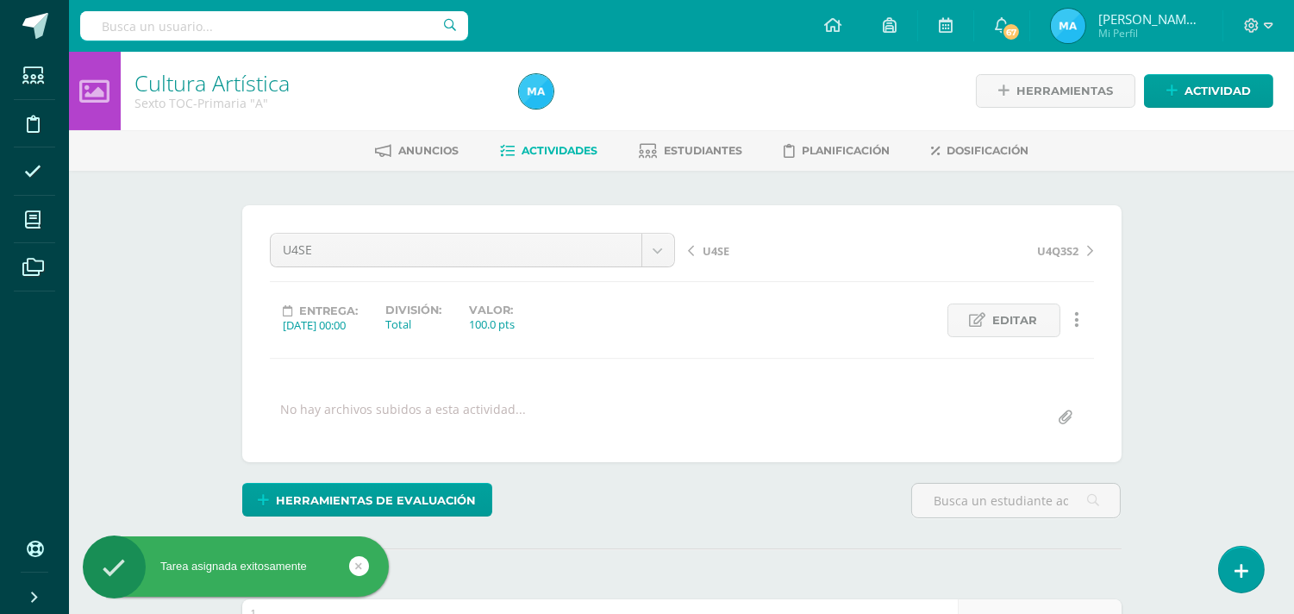
scroll to position [1, 0]
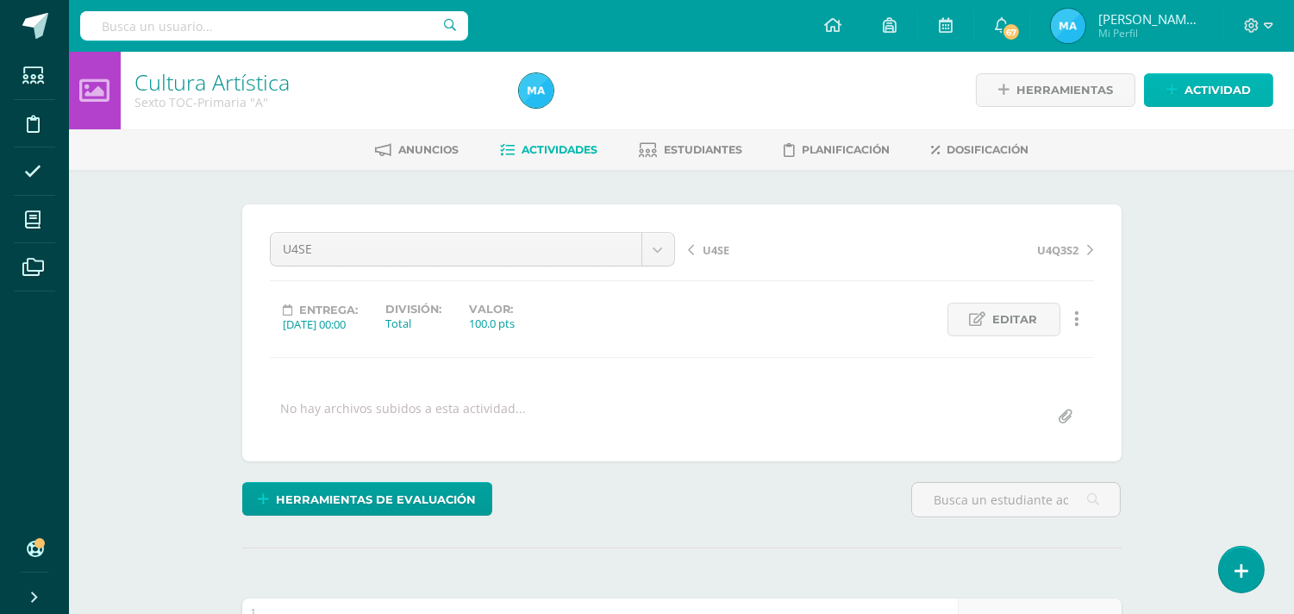
click at [1211, 98] on span "Actividad" at bounding box center [1218, 90] width 66 height 32
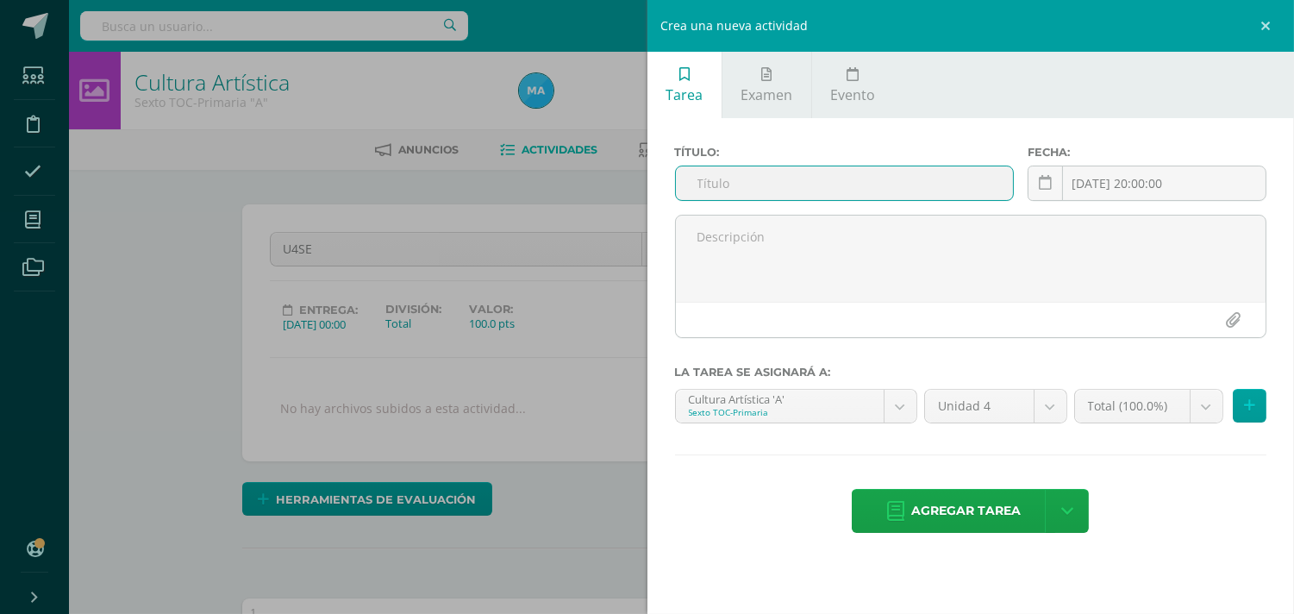
click at [932, 179] on input "text" at bounding box center [845, 183] width 338 height 34
type input "U4SE"
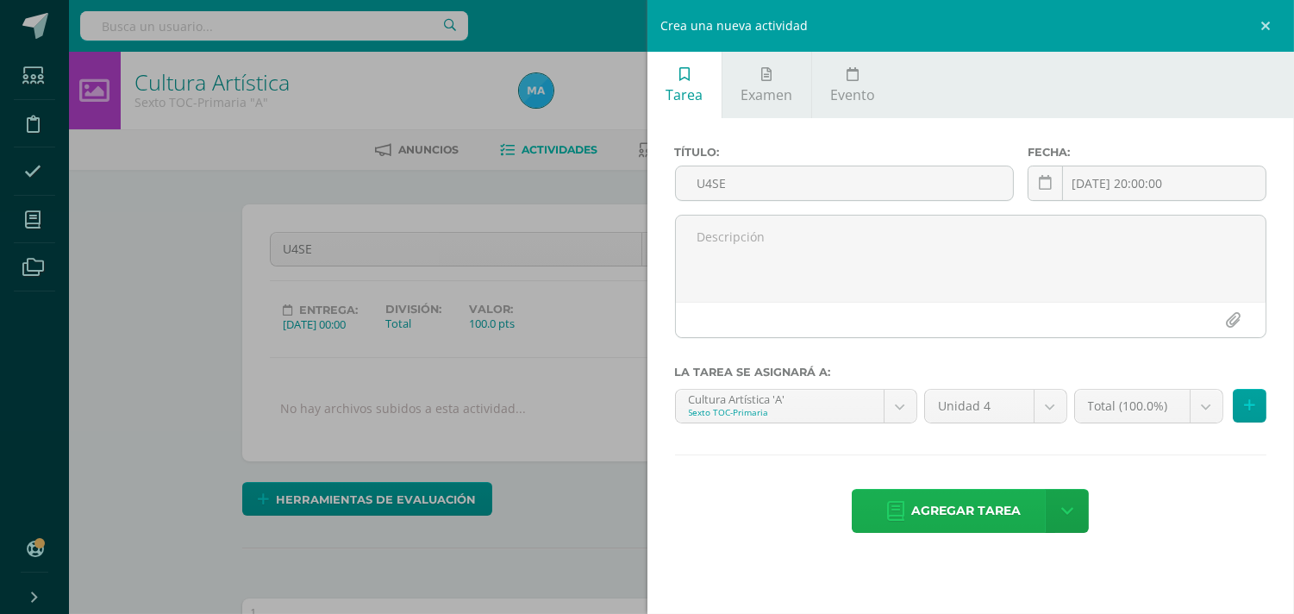
click at [951, 501] on span "Agregar tarea" at bounding box center [966, 511] width 110 height 42
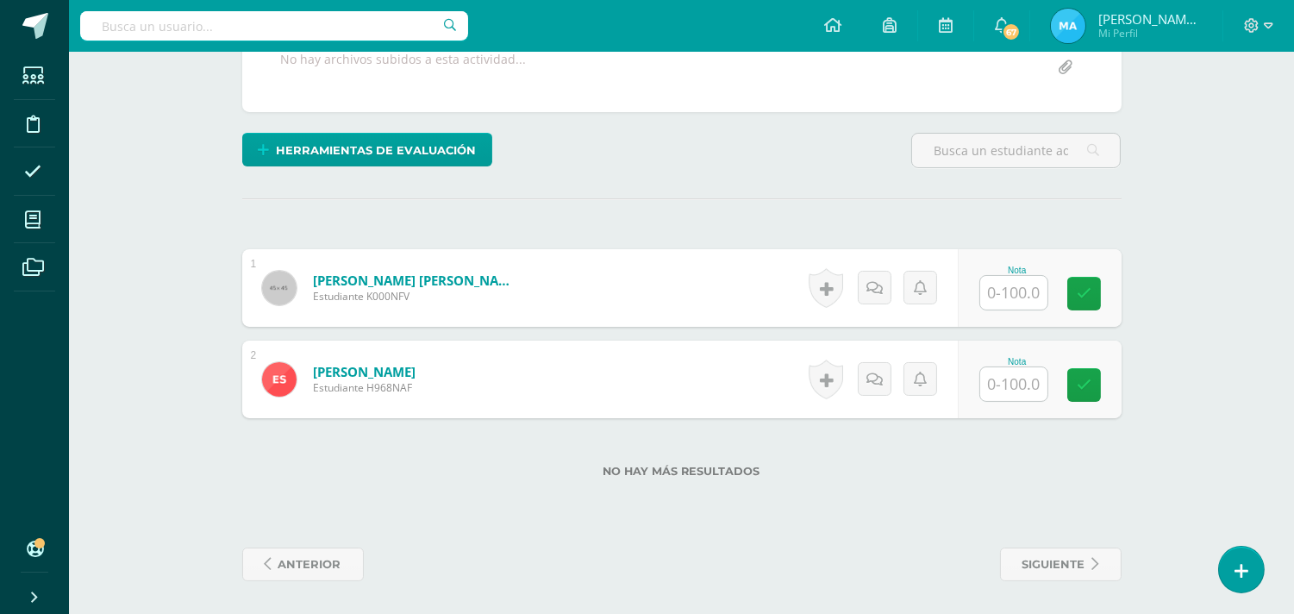
scroll to position [351, 0]
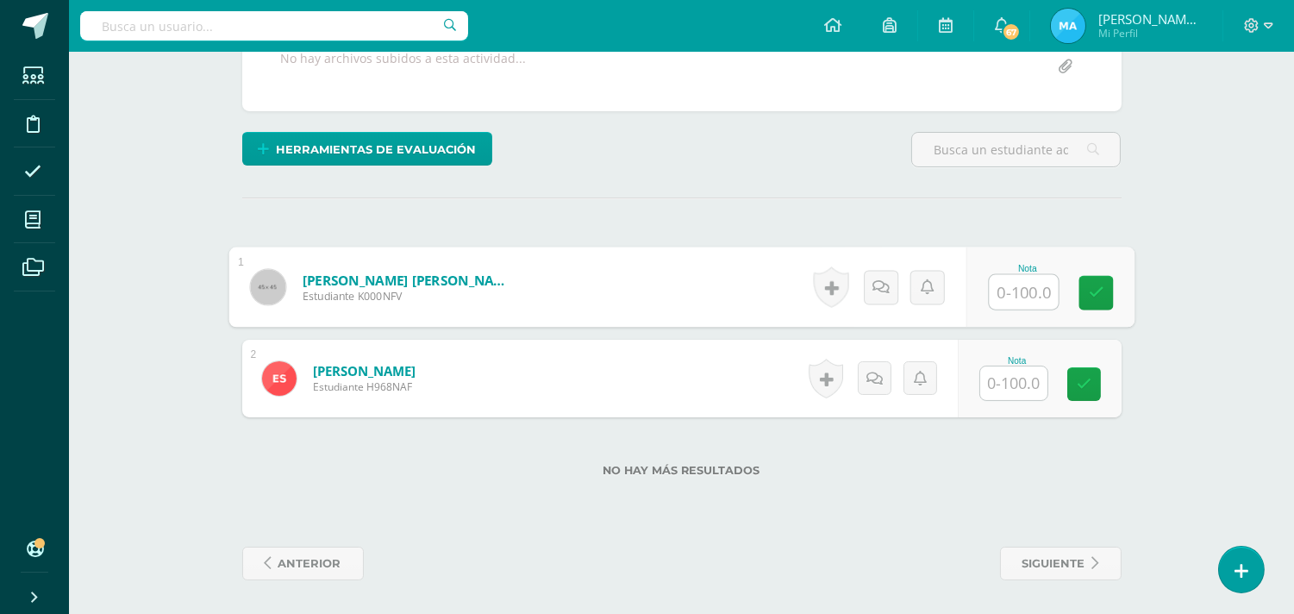
click at [1017, 293] on input "text" at bounding box center [1023, 292] width 69 height 34
type input "80"
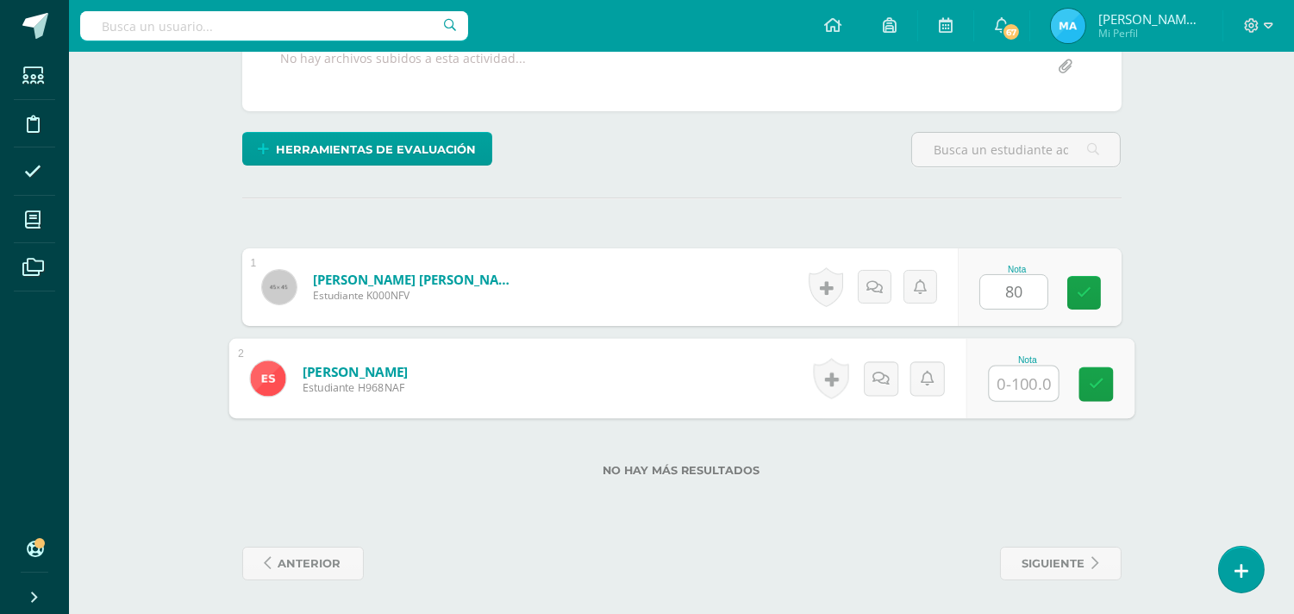
click at [1017, 379] on input "text" at bounding box center [1023, 383] width 69 height 34
type input "90"
click at [811, 184] on div "¿Estás seguro que quieres eliminar esta actividad? Esto borrará la actividad y …" at bounding box center [681, 217] width 893 height 726
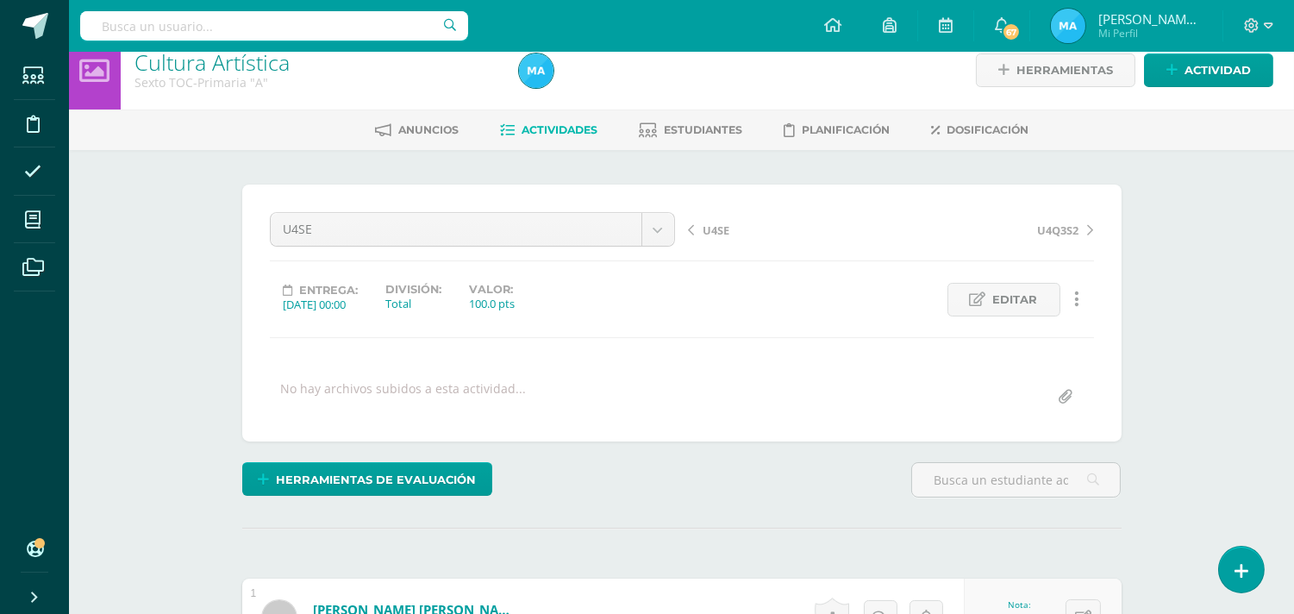
scroll to position [0, 0]
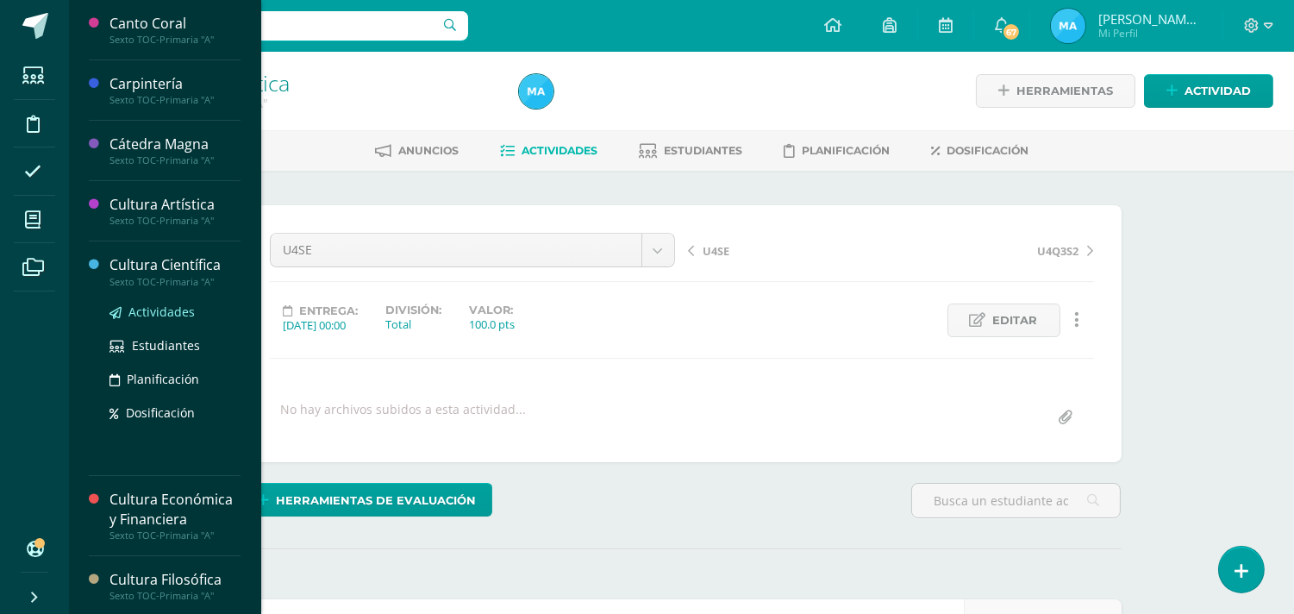
click at [188, 305] on span "Actividades" at bounding box center [161, 312] width 66 height 16
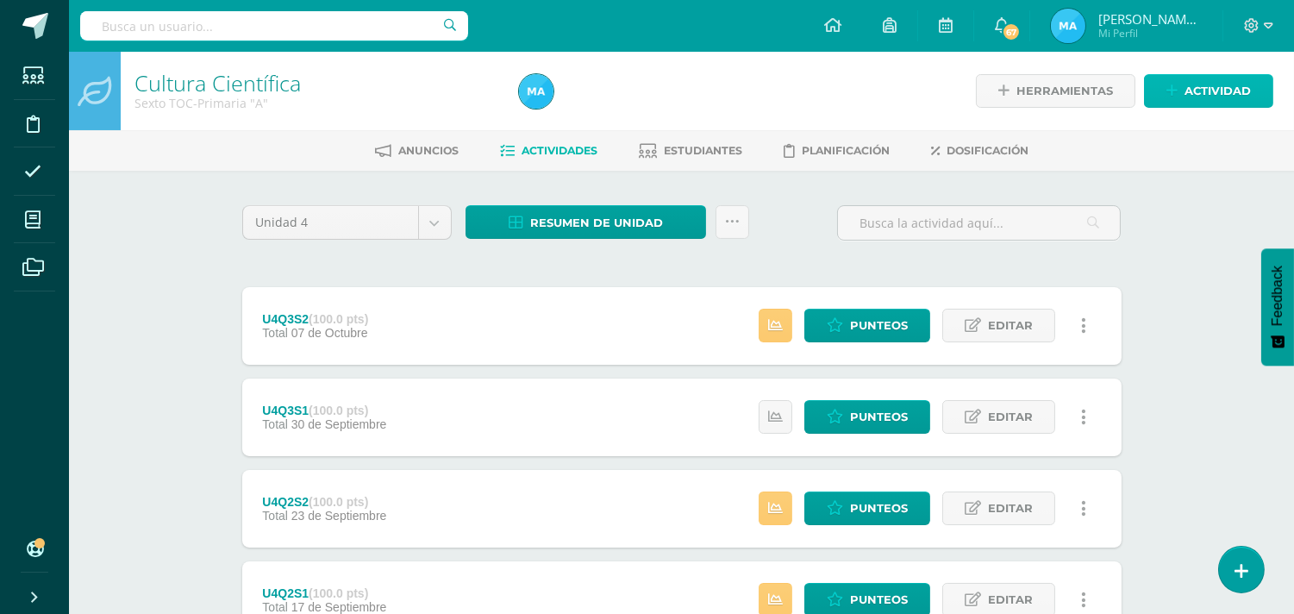
click at [1195, 91] on span "Actividad" at bounding box center [1218, 91] width 66 height 32
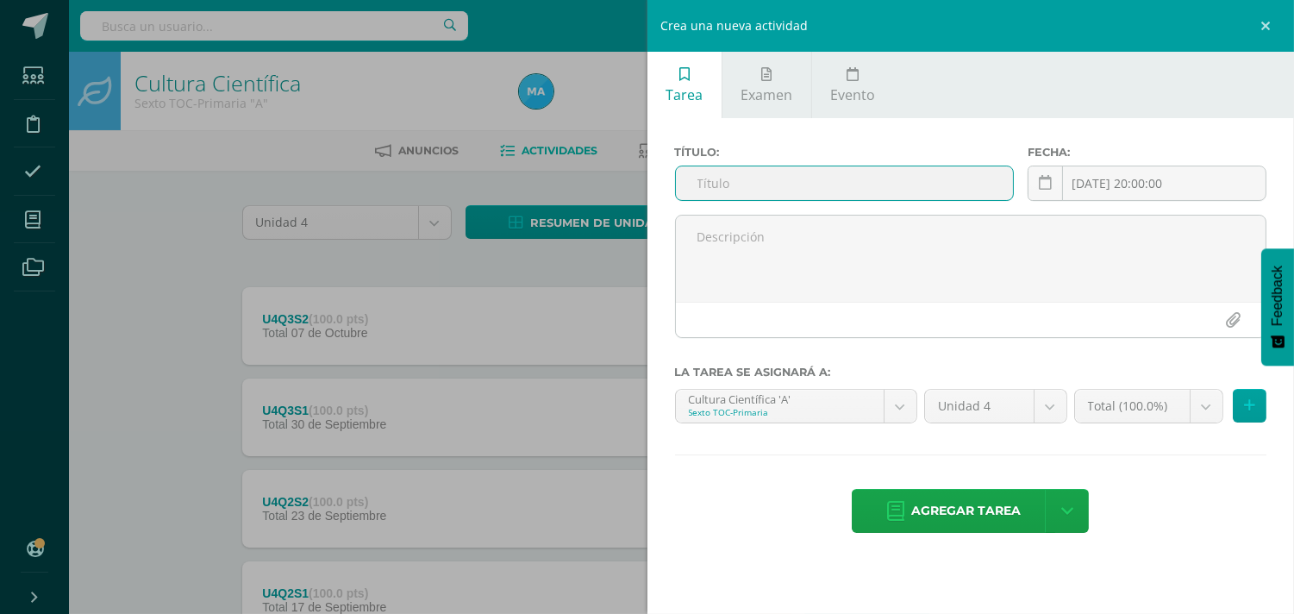
click at [778, 182] on input "text" at bounding box center [845, 183] width 338 height 34
type input "U4SE"
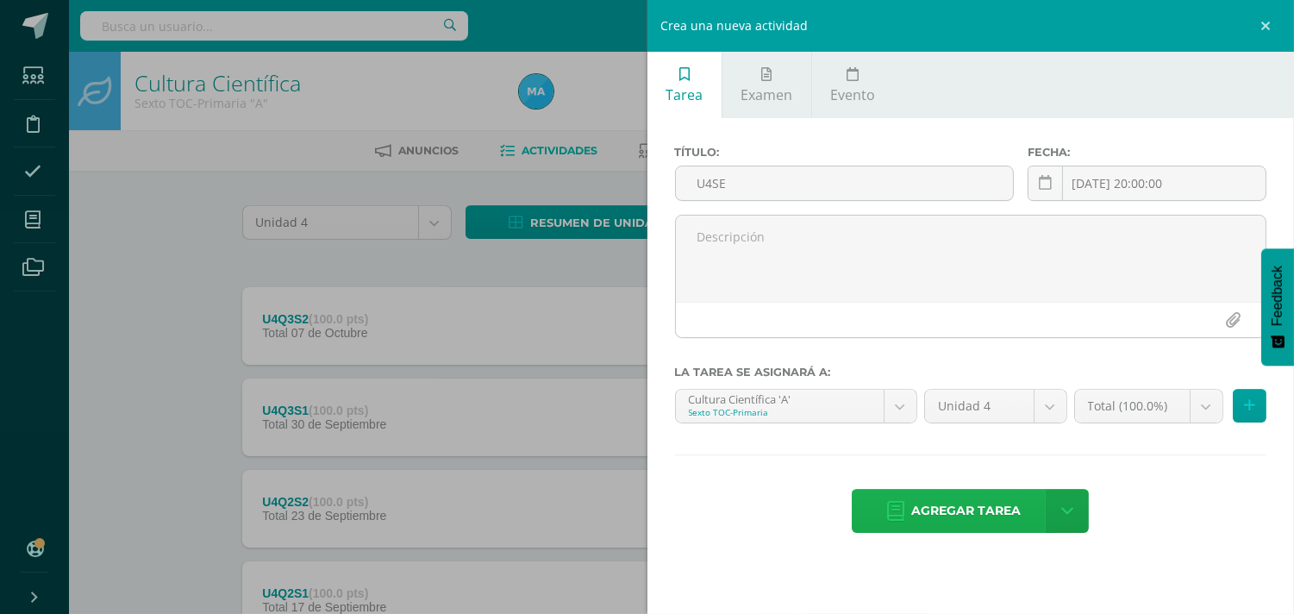
click at [949, 514] on span "Agregar tarea" at bounding box center [966, 511] width 110 height 42
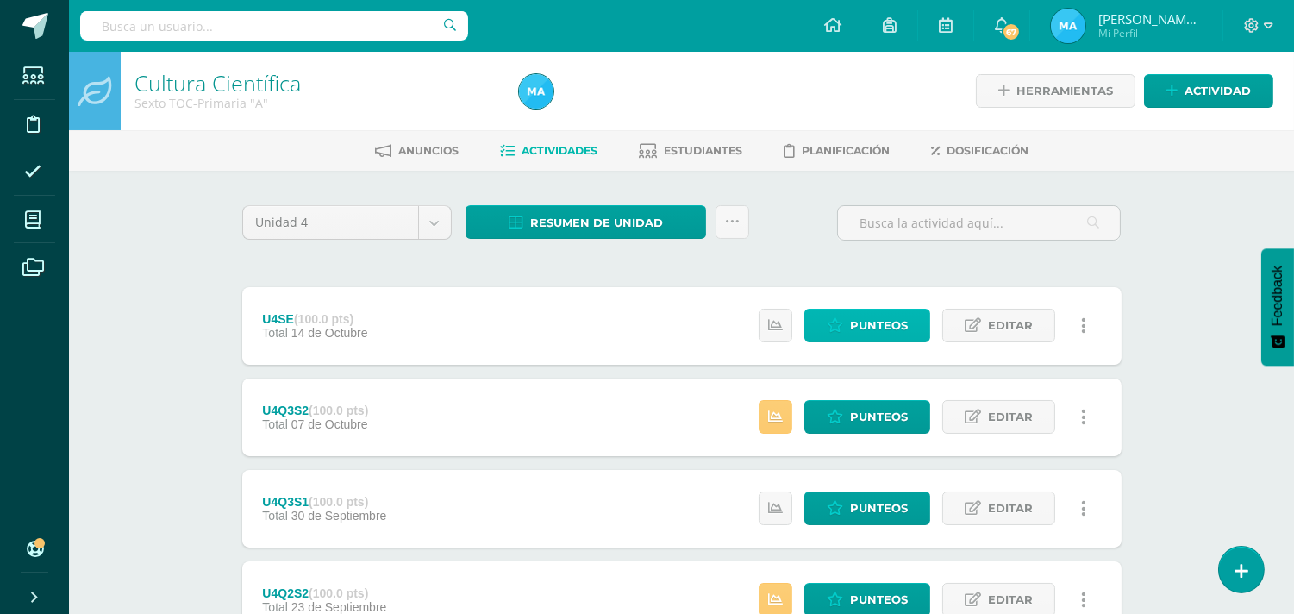
click at [891, 324] on span "Punteos" at bounding box center [879, 326] width 58 height 32
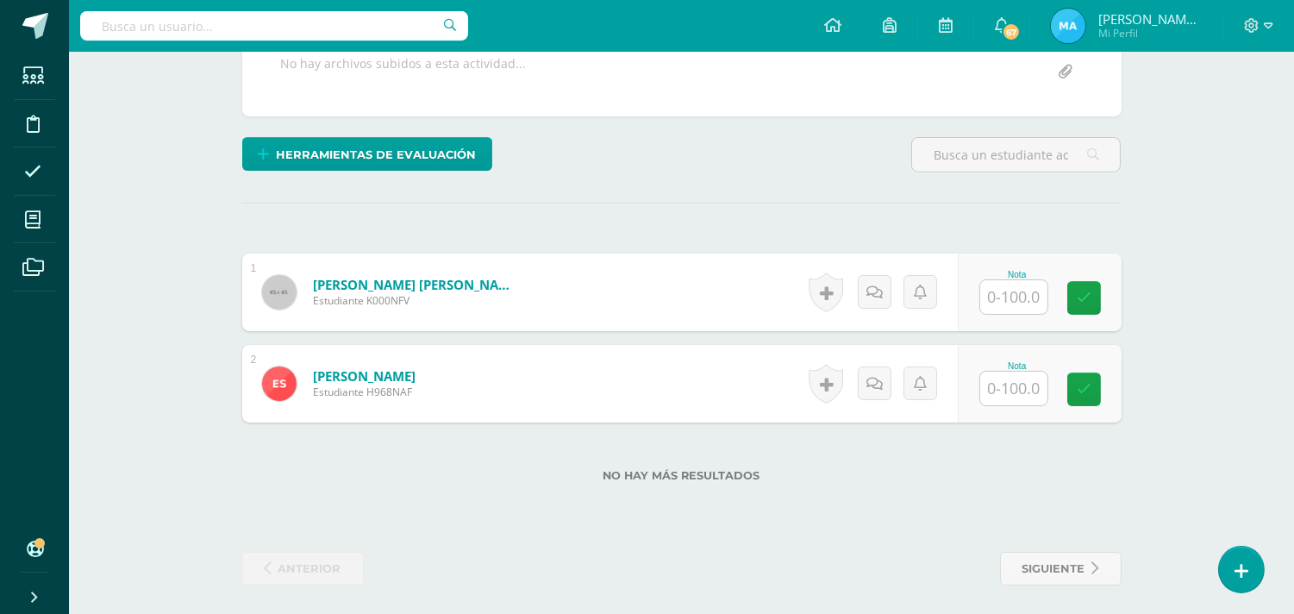
scroll to position [351, 0]
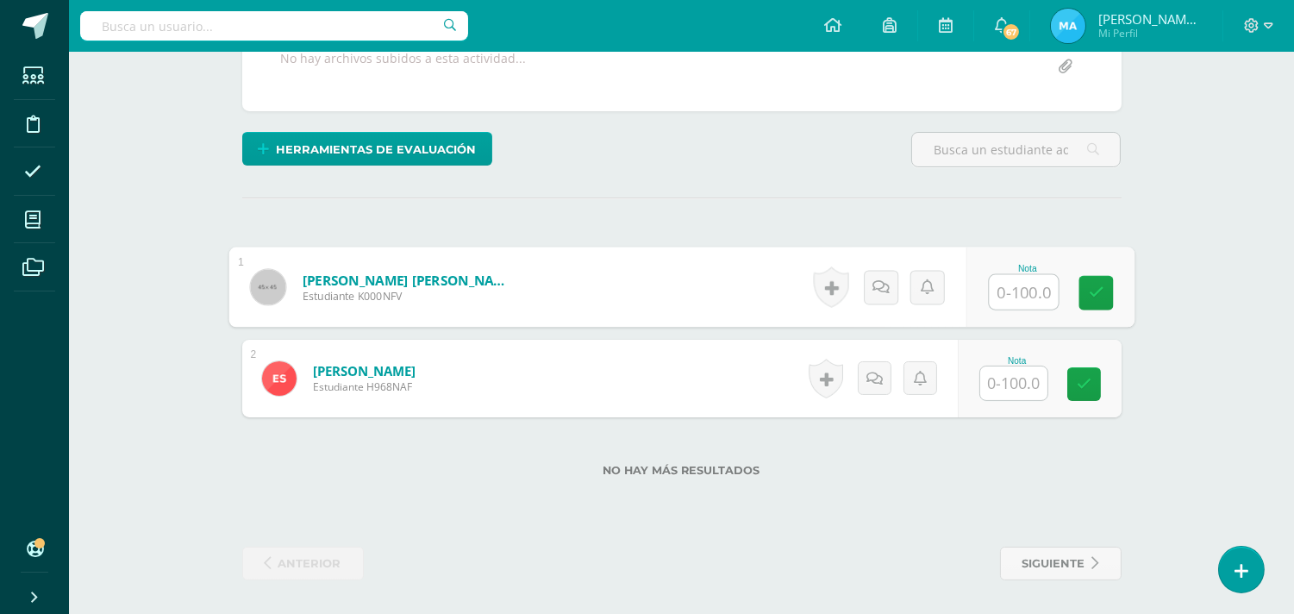
click at [997, 287] on input "text" at bounding box center [1023, 292] width 69 height 34
type input "65"
click at [1021, 383] on input "text" at bounding box center [1013, 383] width 67 height 34
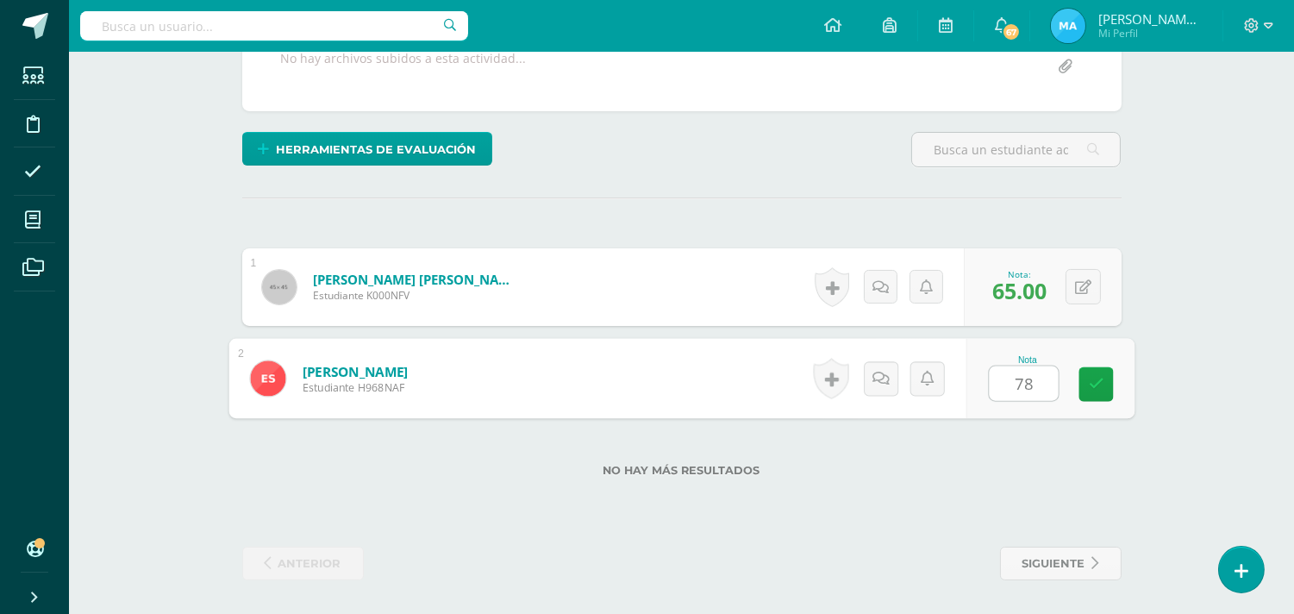
type input "78"
click at [795, 174] on div "Herramientas de evaluación Lista de cotejo Escala de valoración Puntos Extra Su…" at bounding box center [681, 156] width 893 height 49
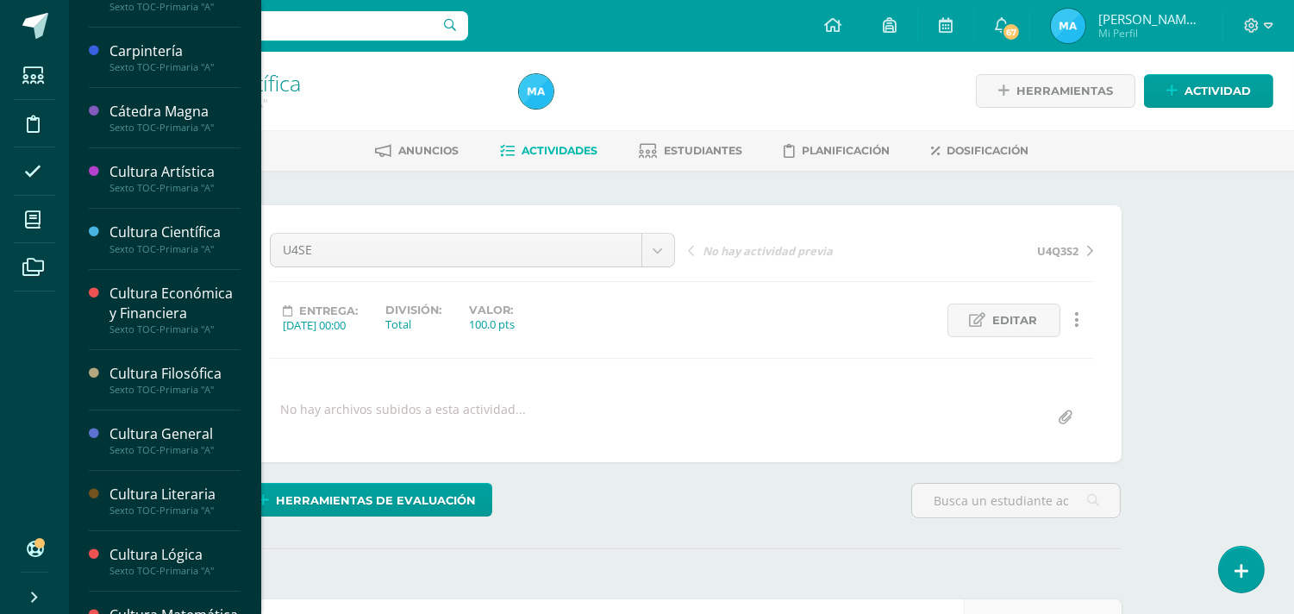
scroll to position [43, 0]
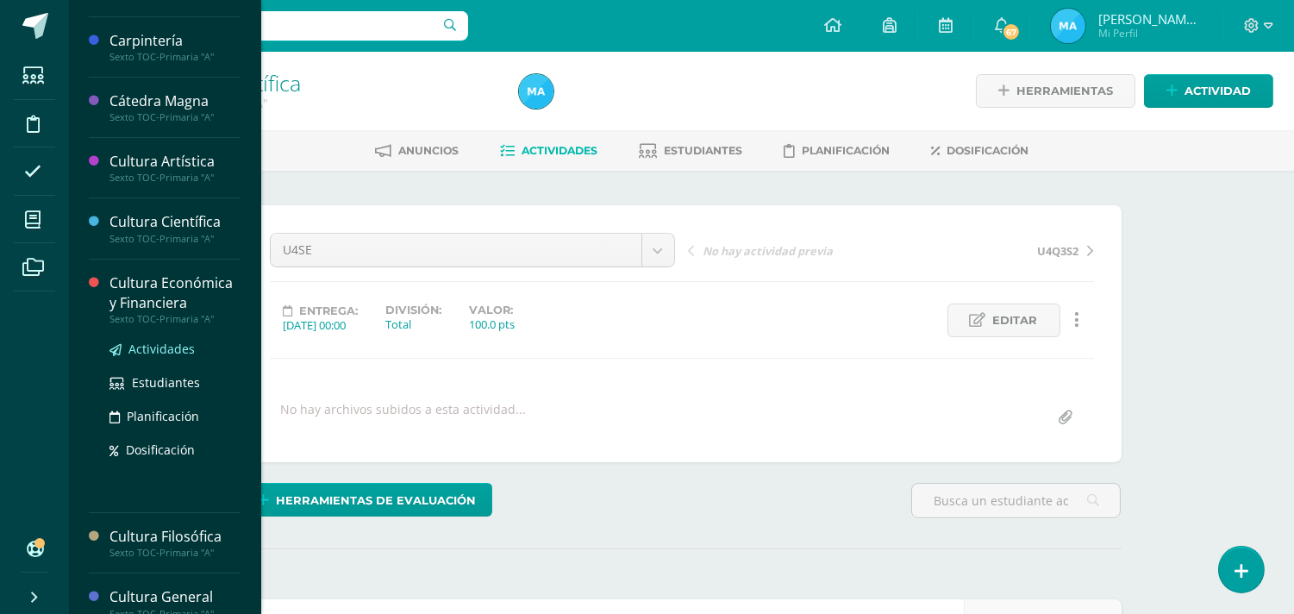
click at [148, 349] on span "Actividades" at bounding box center [161, 349] width 66 height 16
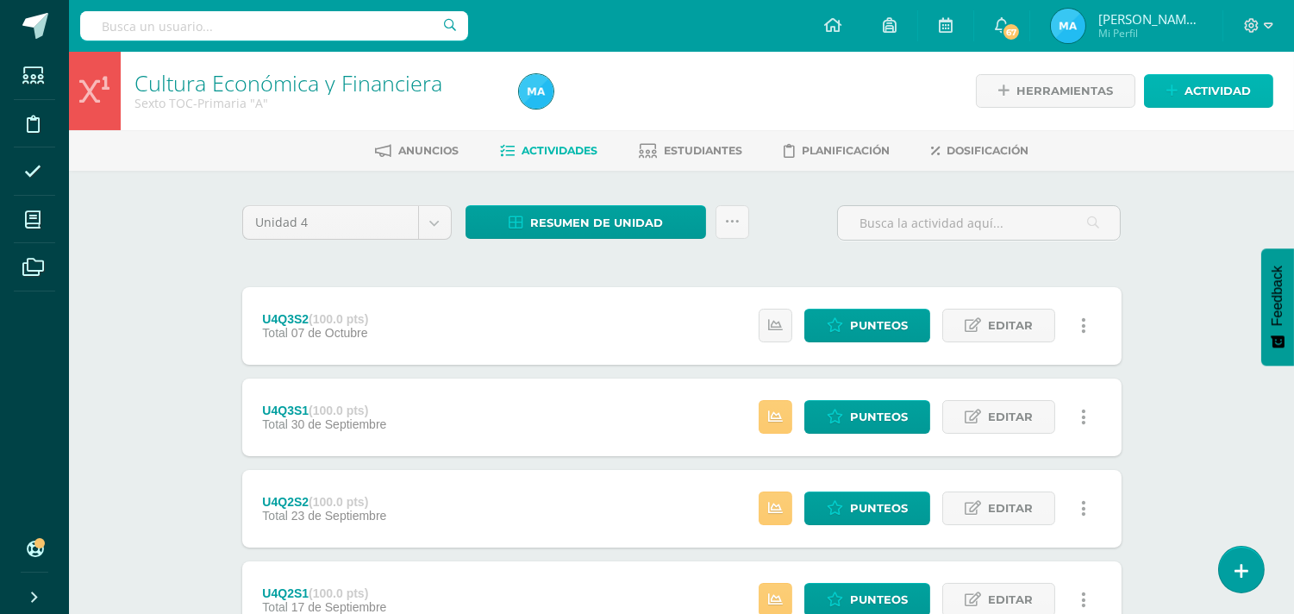
click at [1203, 81] on span "Actividad" at bounding box center [1218, 91] width 66 height 32
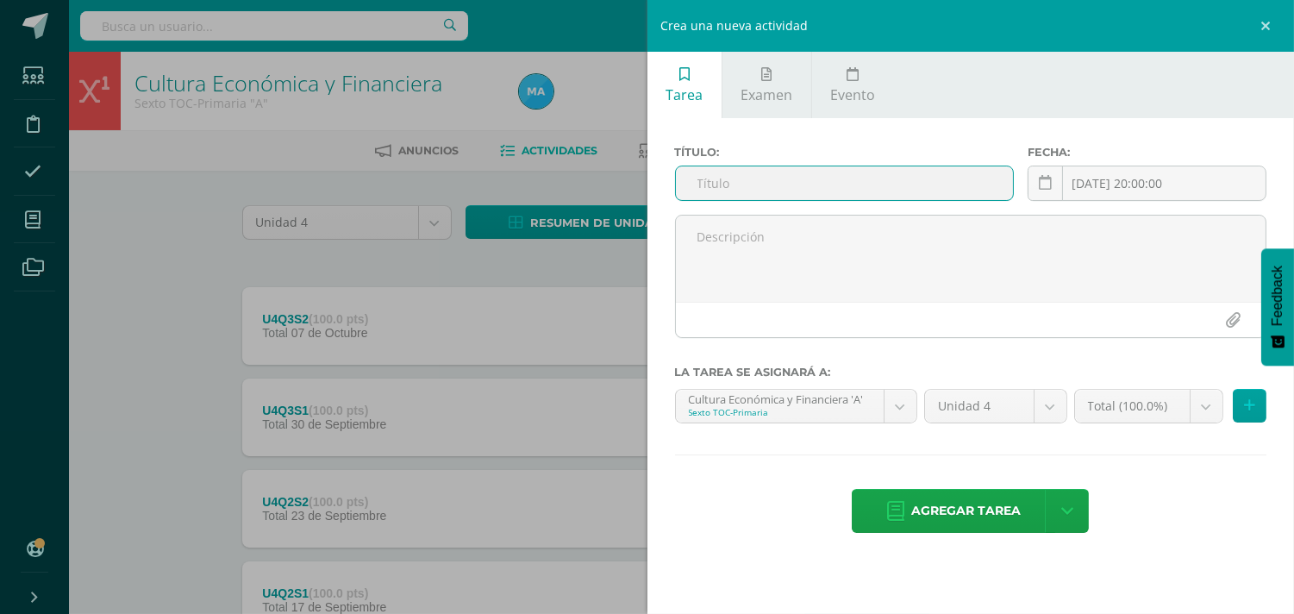
click at [757, 176] on input "text" at bounding box center [845, 183] width 338 height 34
type input "U4SE"
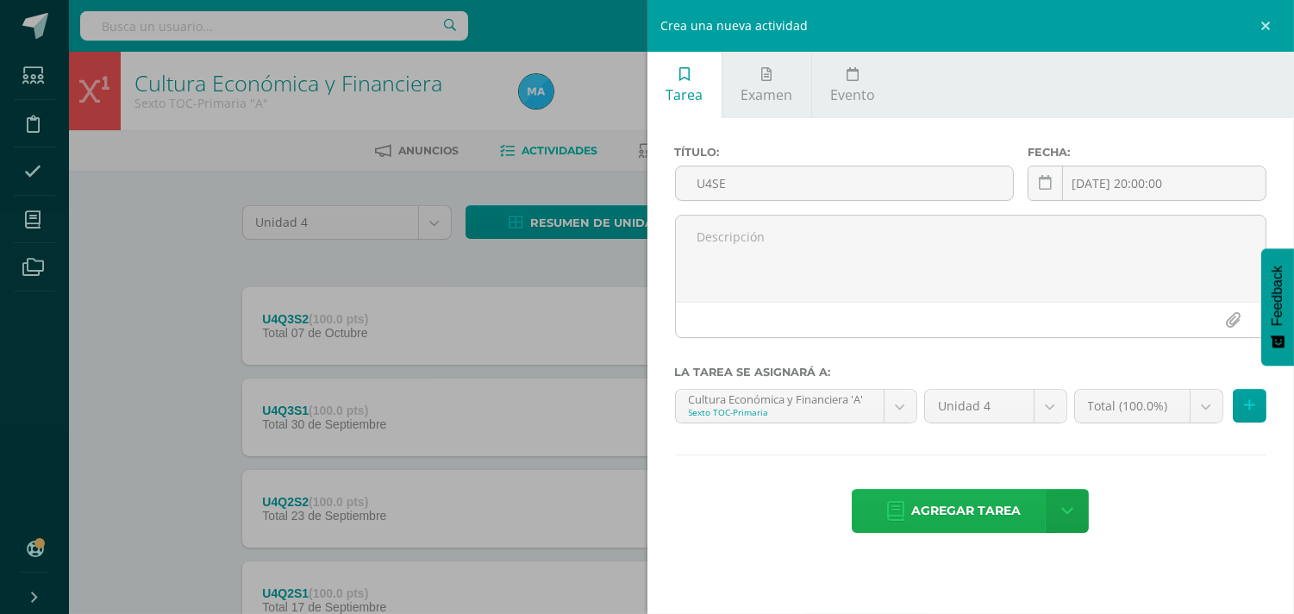
click at [943, 510] on span "Agregar tarea" at bounding box center [966, 511] width 110 height 42
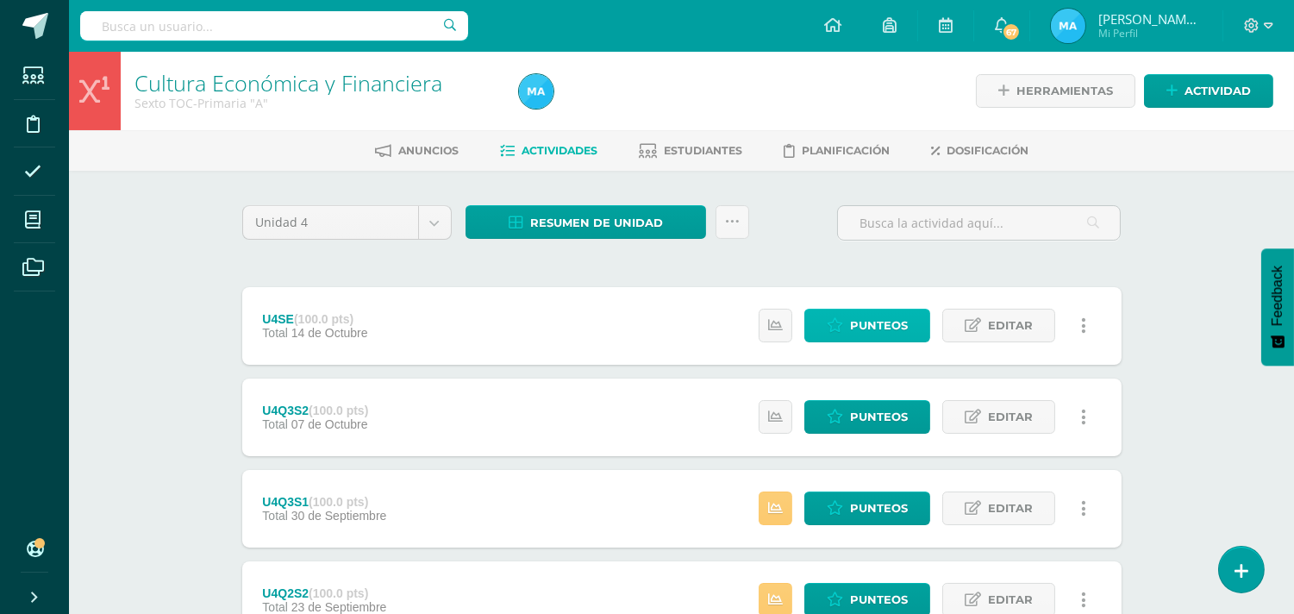
click at [855, 325] on span "Punteos" at bounding box center [879, 326] width 58 height 32
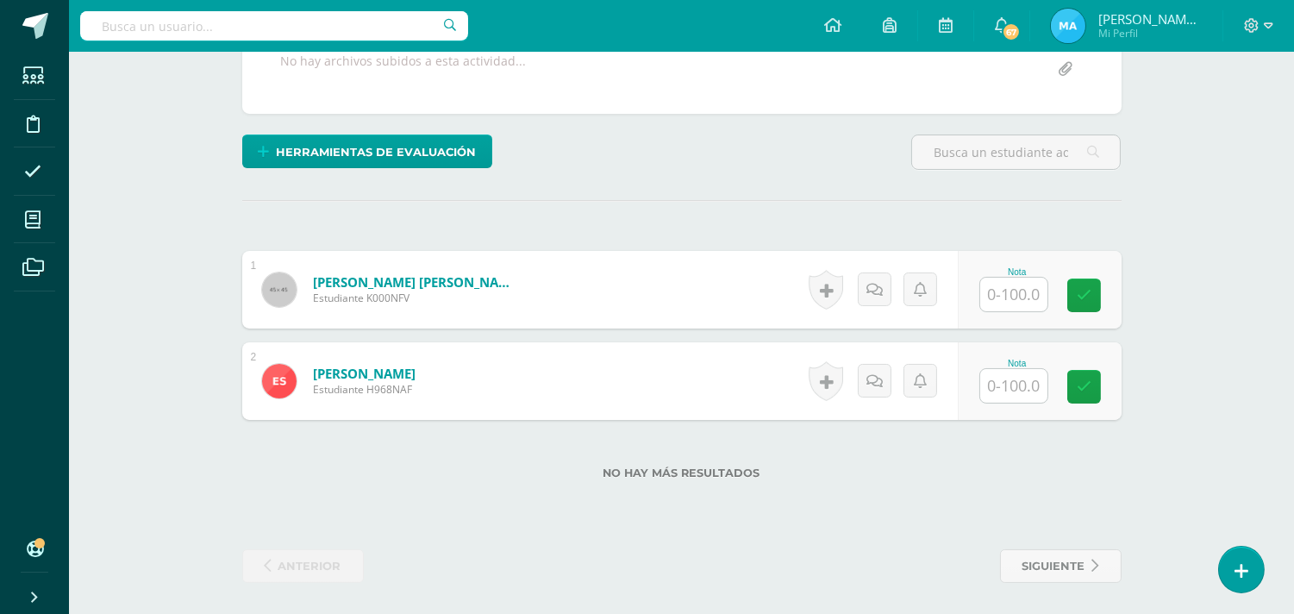
scroll to position [351, 0]
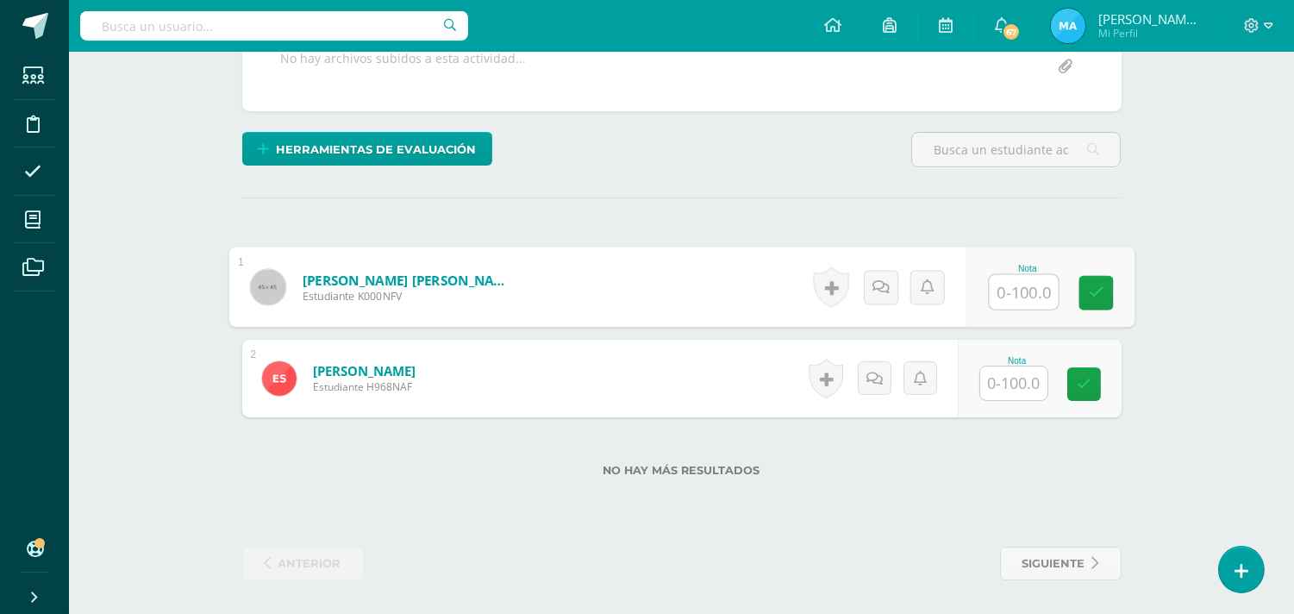
click at [1004, 281] on input "text" at bounding box center [1023, 292] width 69 height 34
click at [1023, 289] on input "text" at bounding box center [1023, 292] width 69 height 34
type input "75"
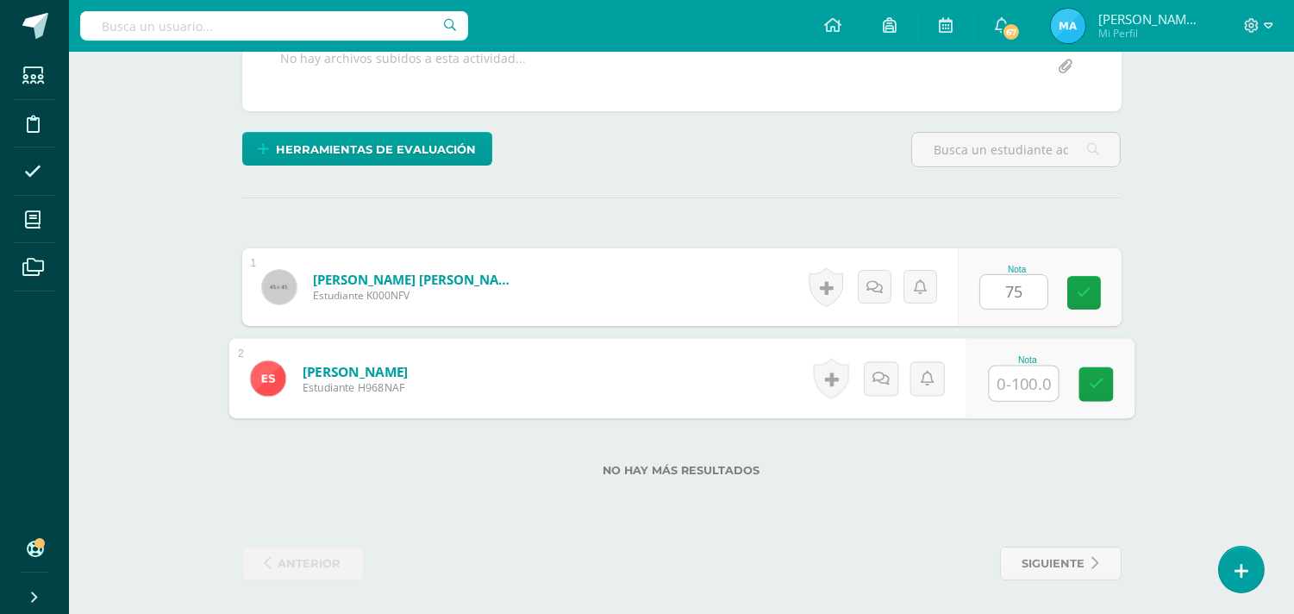
click at [1021, 378] on input "text" at bounding box center [1023, 383] width 69 height 34
type input "90"
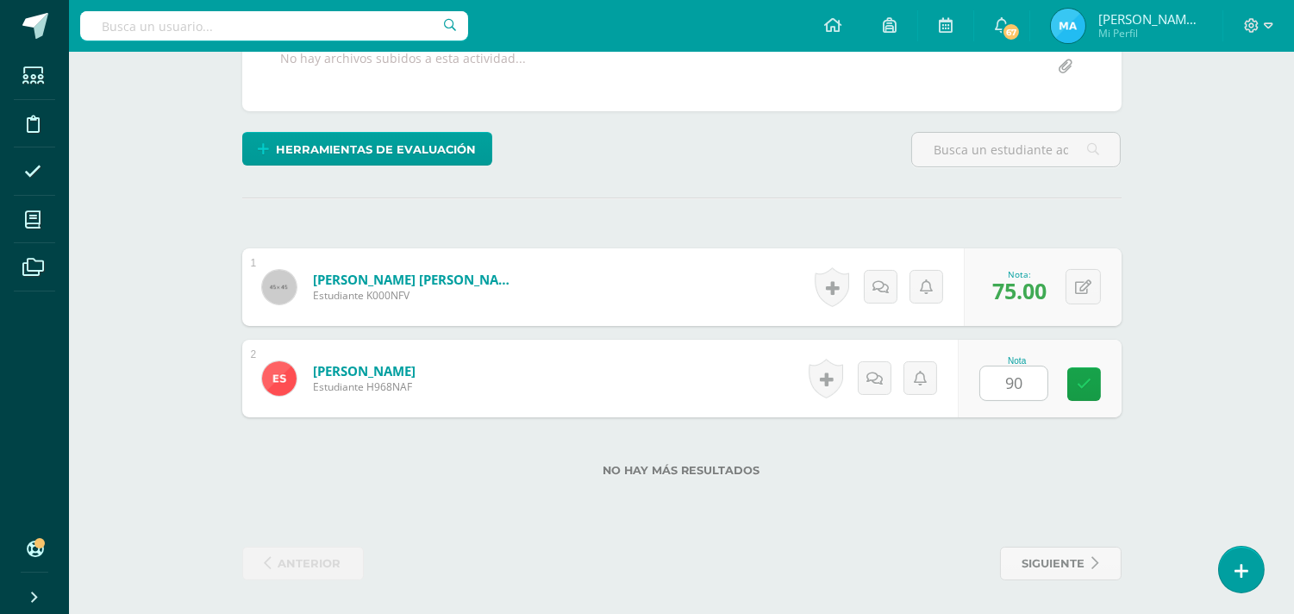
click at [816, 179] on div "¿Estás seguro que quieres eliminar esta actividad? Esto borrará la actividad y …" at bounding box center [681, 217] width 893 height 726
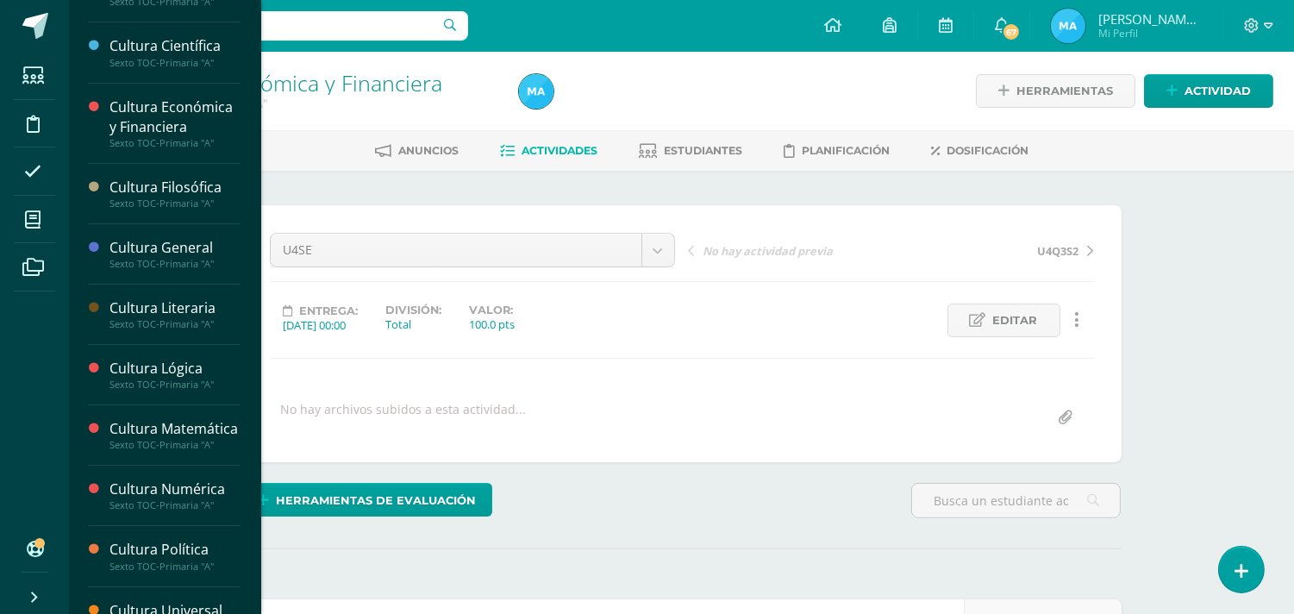
scroll to position [235, 0]
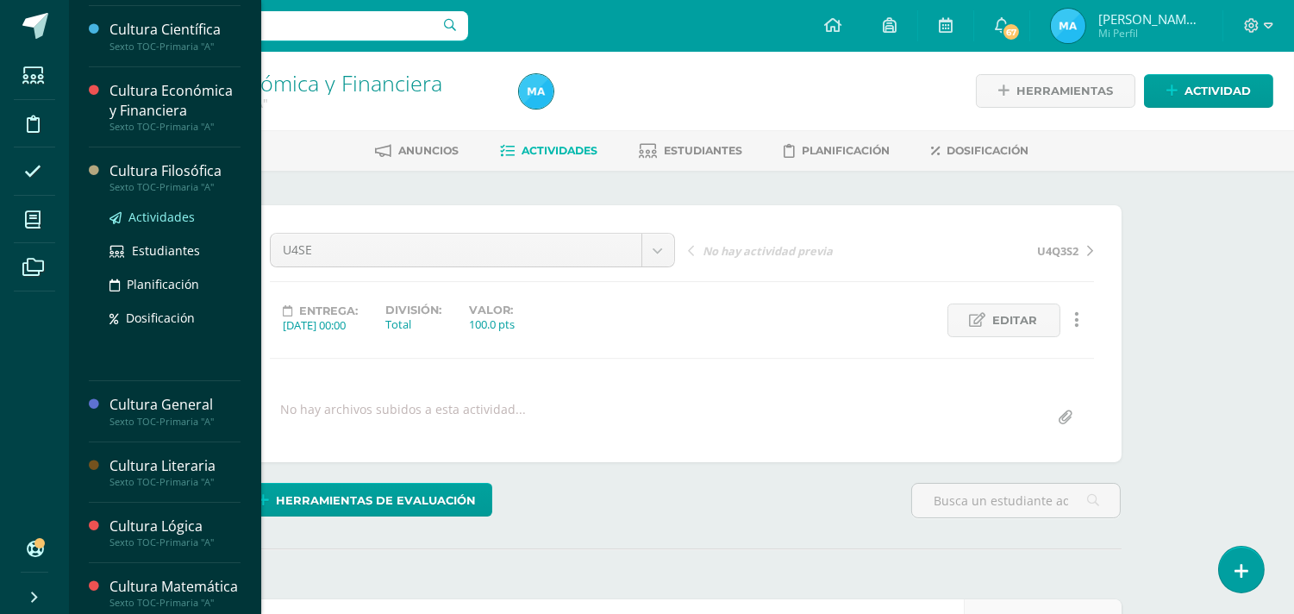
click at [171, 216] on span "Actividades" at bounding box center [161, 217] width 66 height 16
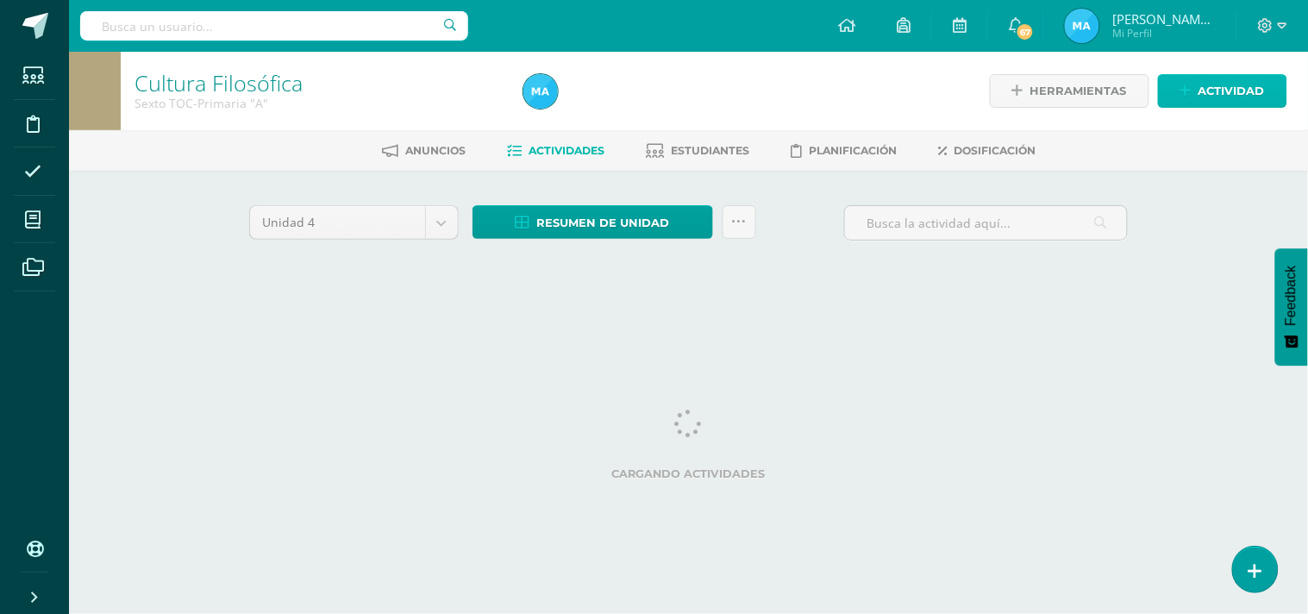
click at [1247, 91] on span "Actividad" at bounding box center [1231, 91] width 66 height 32
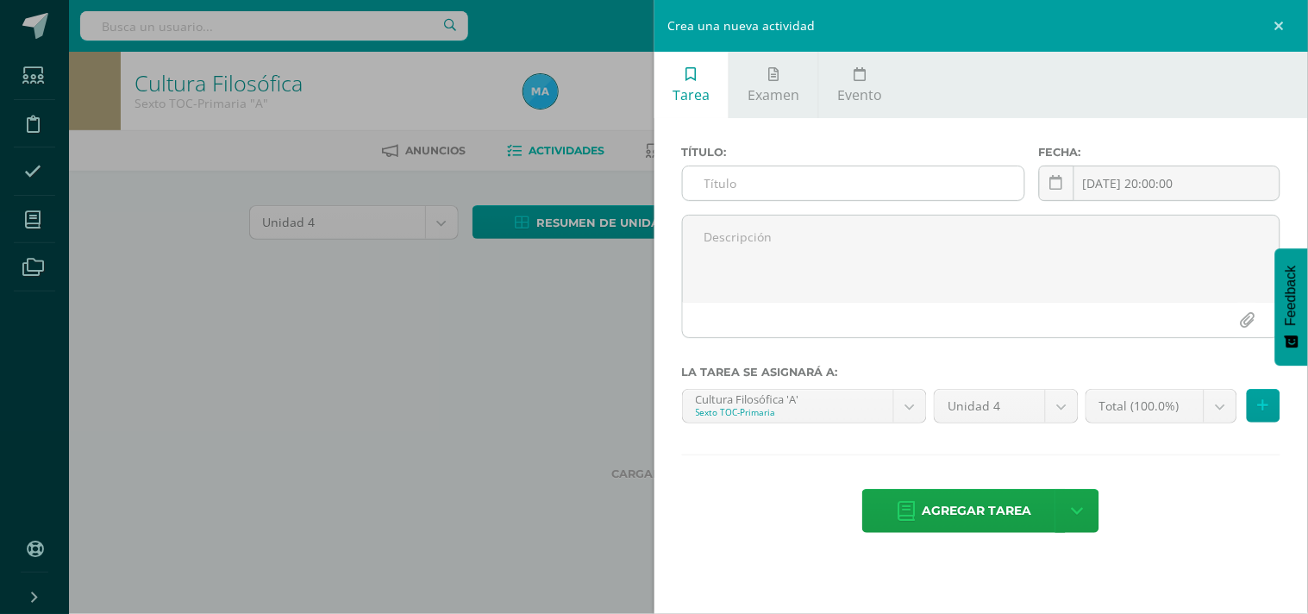
click at [748, 172] on input "text" at bounding box center [853, 183] width 341 height 34
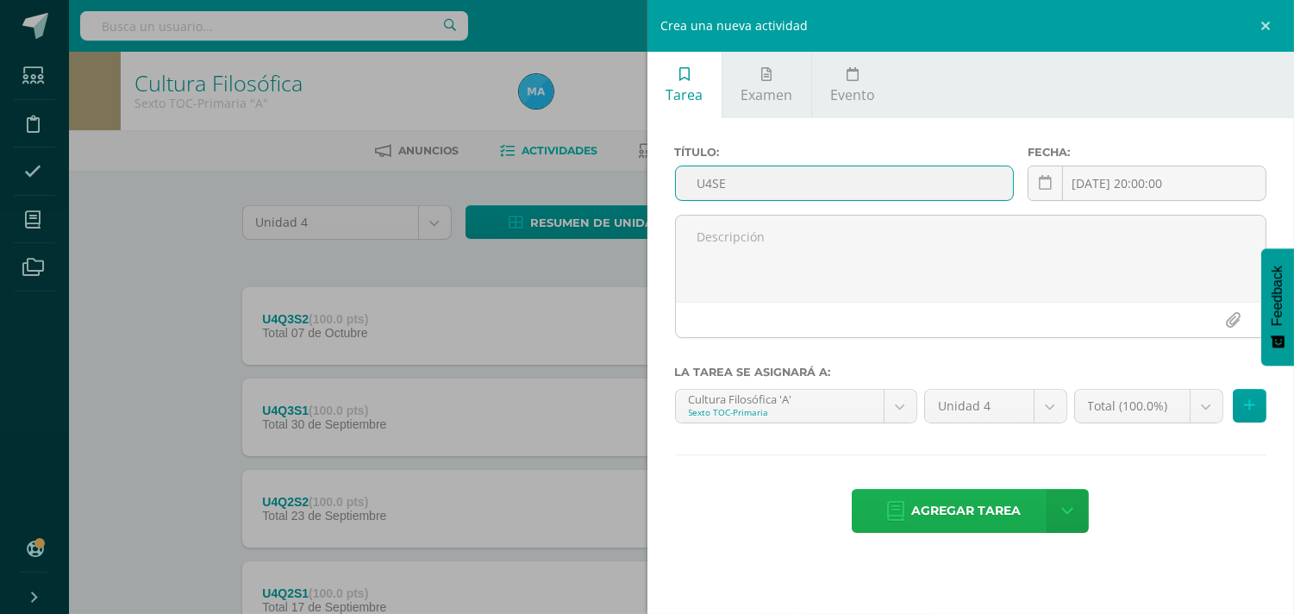
type input "U4SE"
click at [941, 505] on span "Agregar tarea" at bounding box center [966, 511] width 110 height 42
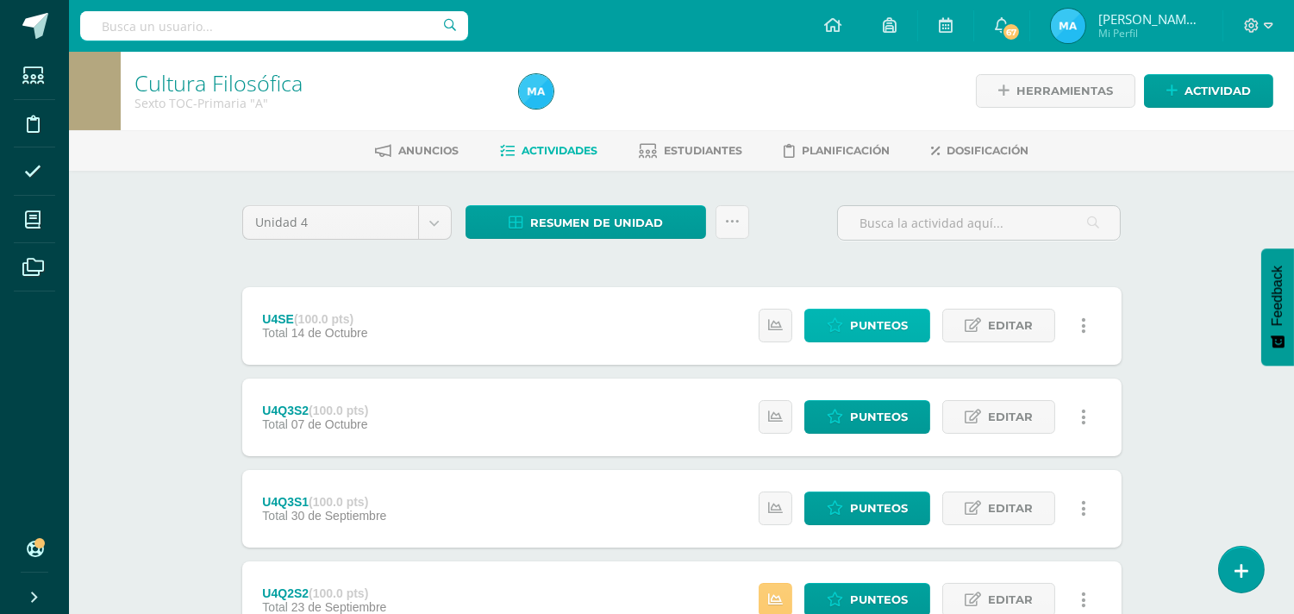
click at [854, 313] on span "Punteos" at bounding box center [879, 326] width 58 height 32
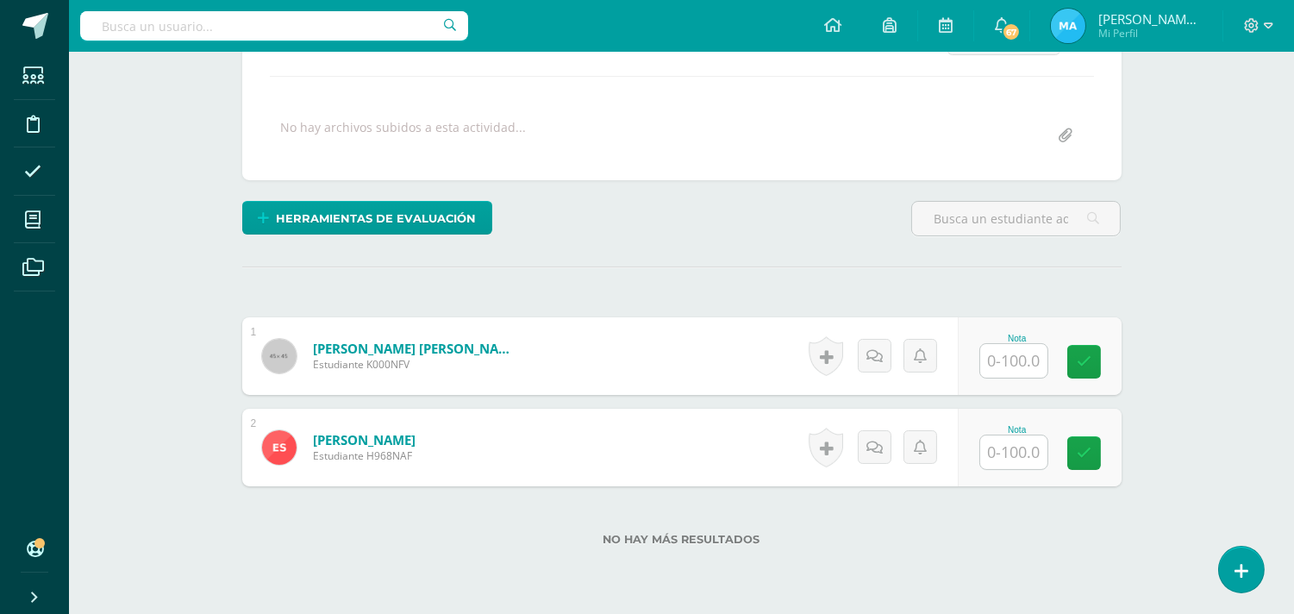
scroll to position [283, 0]
click at [1011, 351] on input "text" at bounding box center [1023, 360] width 69 height 34
type input "80"
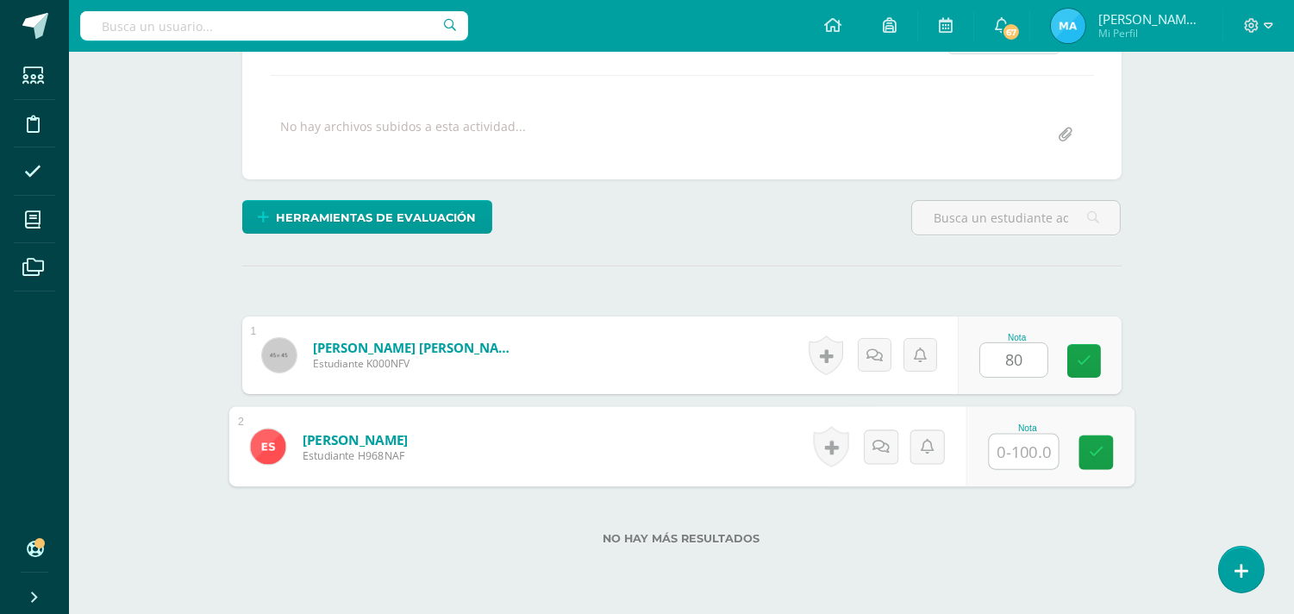
click at [1021, 444] on input "text" at bounding box center [1023, 452] width 69 height 34
type input "97"
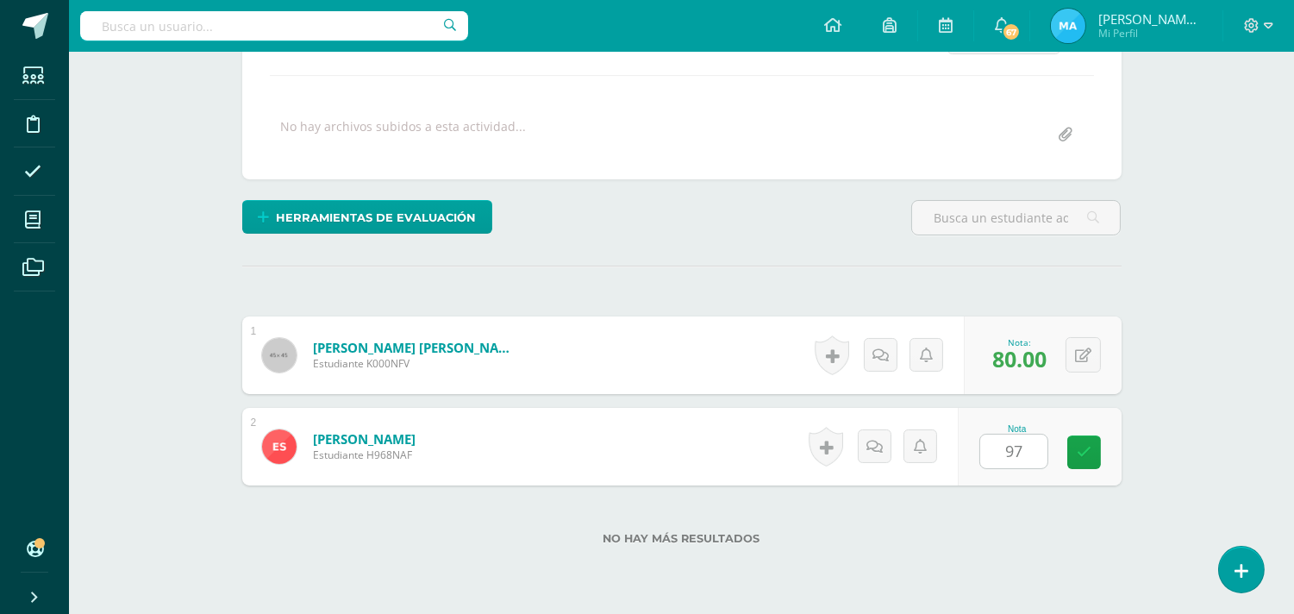
click at [795, 239] on div "Herramientas de evaluación Lista de cotejo Escala de valoración Puntos Extra Su…" at bounding box center [681, 224] width 893 height 49
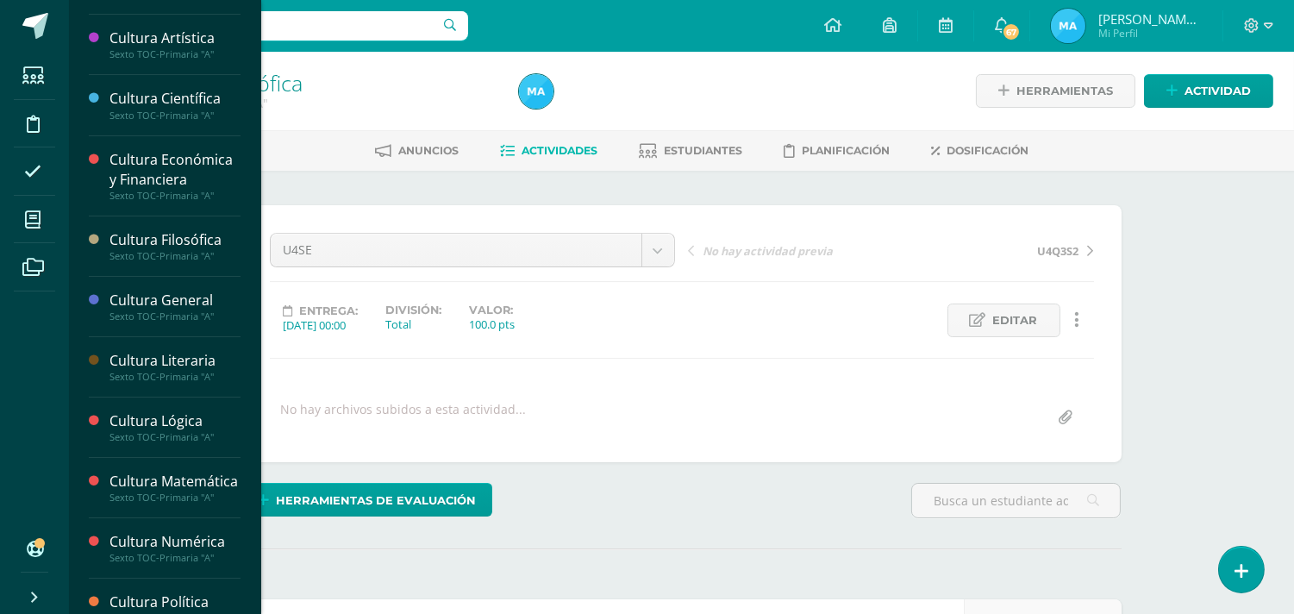
scroll to position [170, 0]
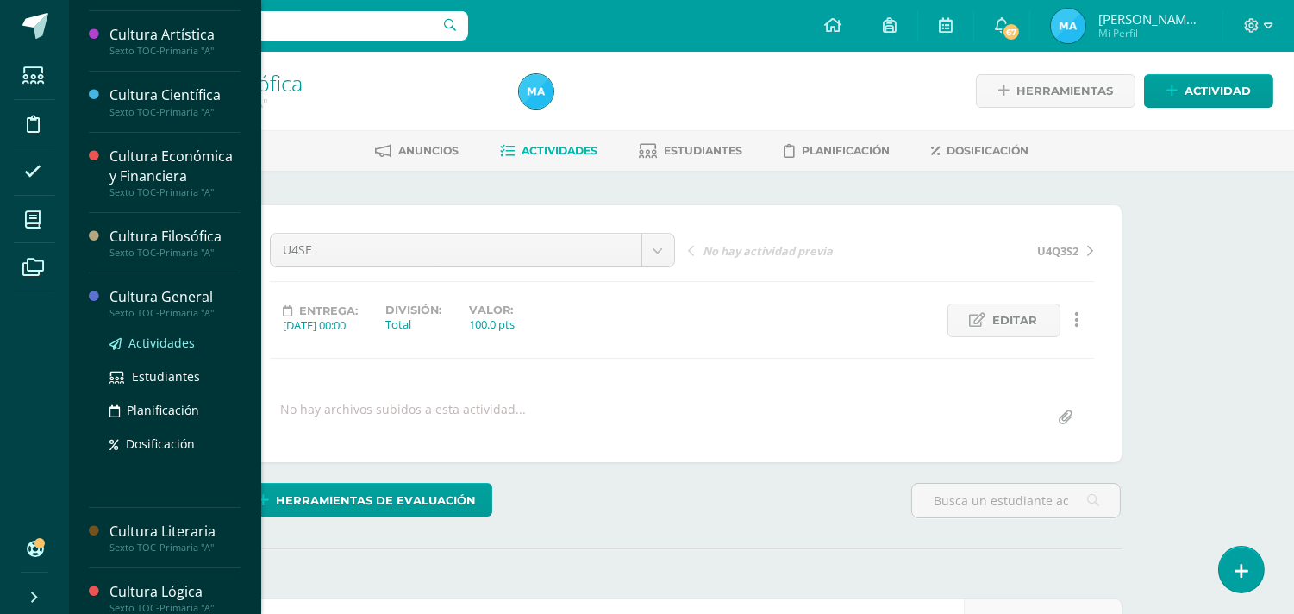
click at [141, 347] on span "Actividades" at bounding box center [161, 343] width 66 height 16
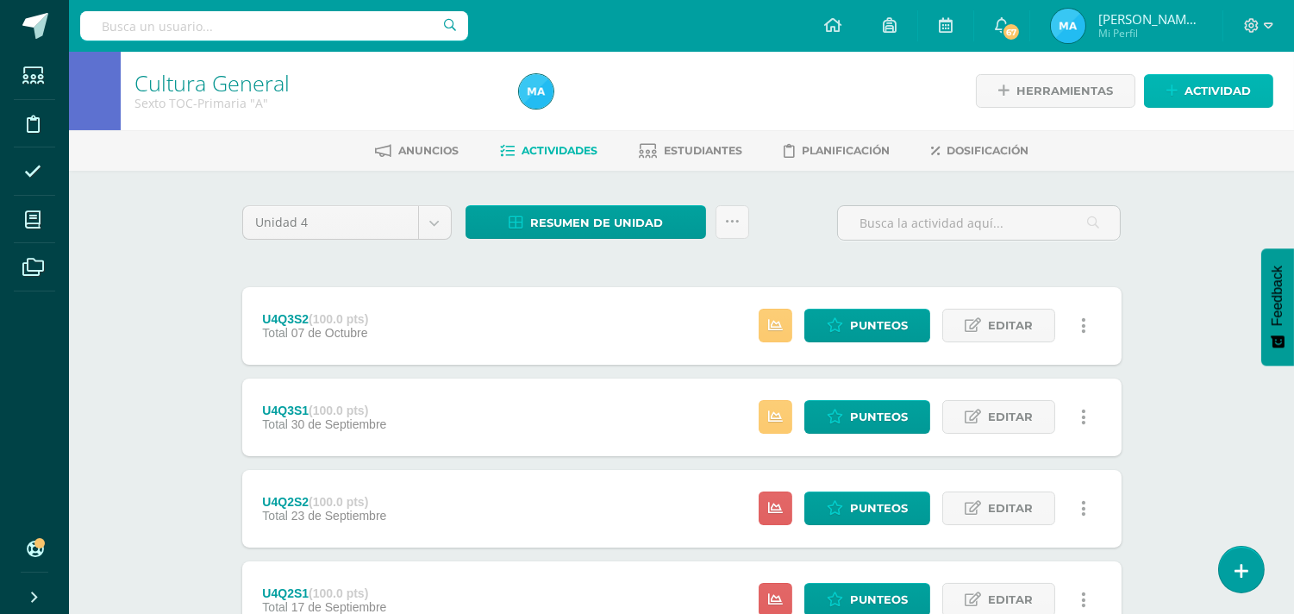
click at [1200, 87] on span "Actividad" at bounding box center [1218, 91] width 66 height 32
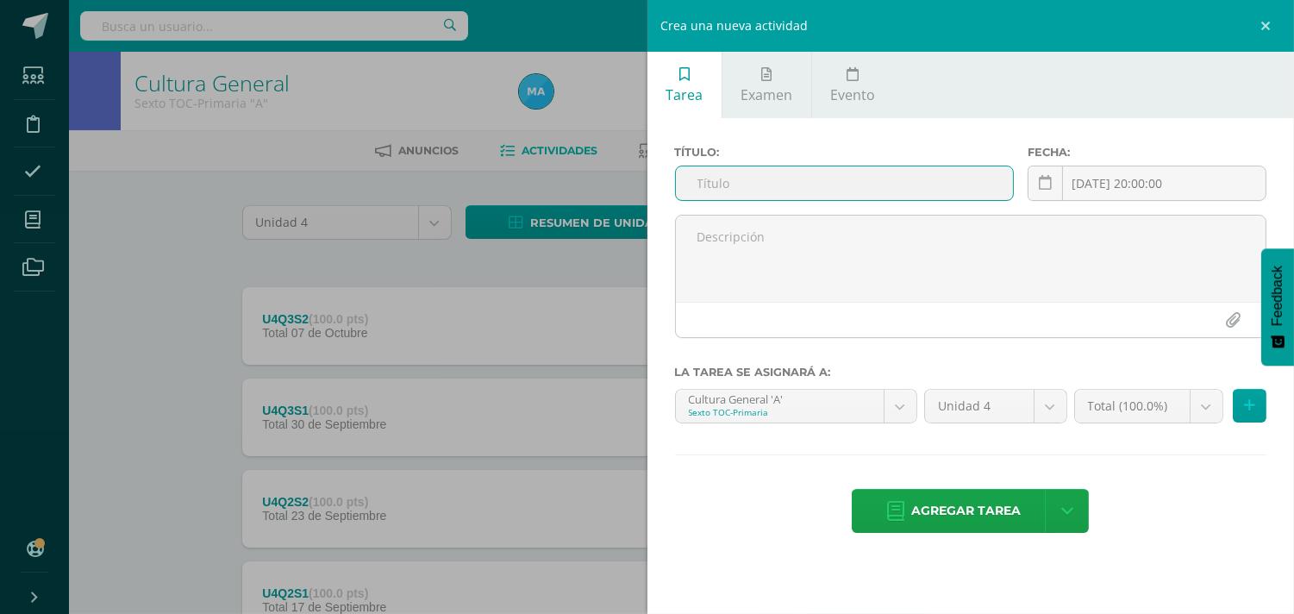
click at [886, 190] on input "text" at bounding box center [845, 183] width 338 height 34
type input "U4SE"
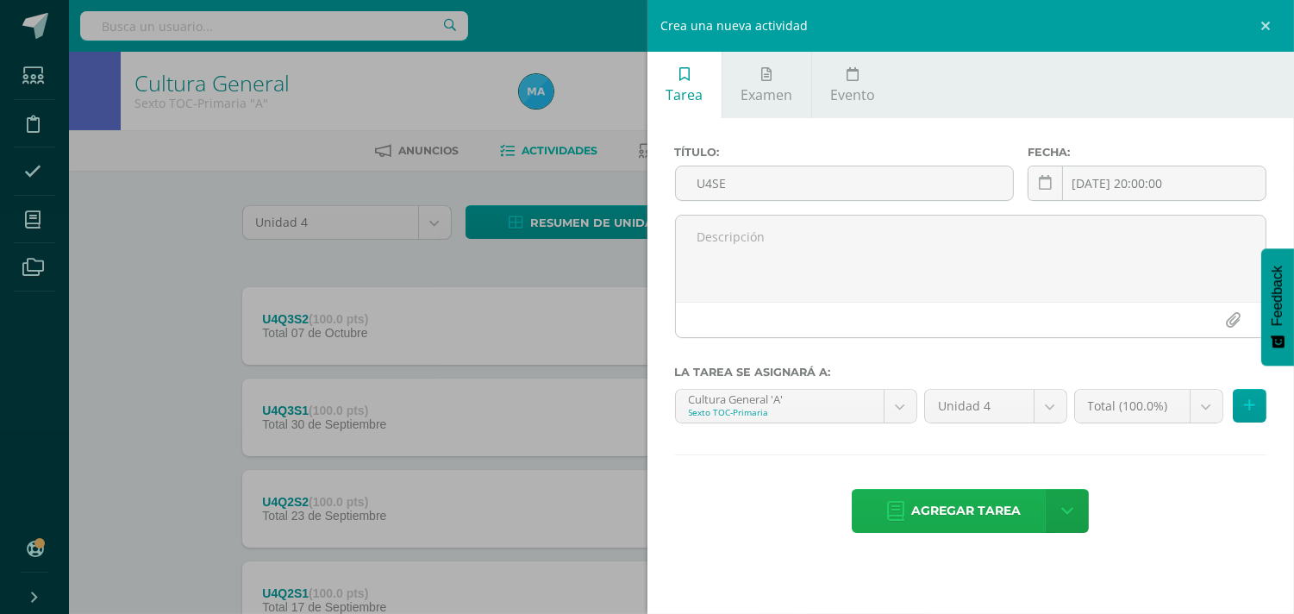
click at [945, 504] on span "Agregar tarea" at bounding box center [966, 511] width 110 height 42
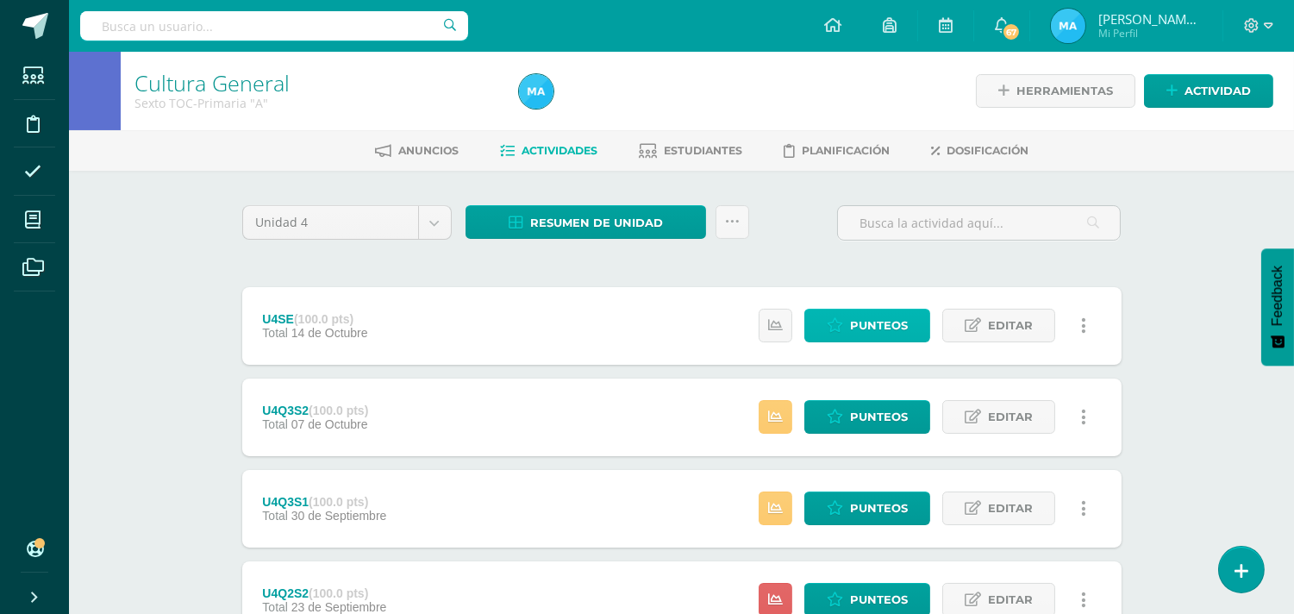
click at [869, 328] on span "Punteos" at bounding box center [879, 326] width 58 height 32
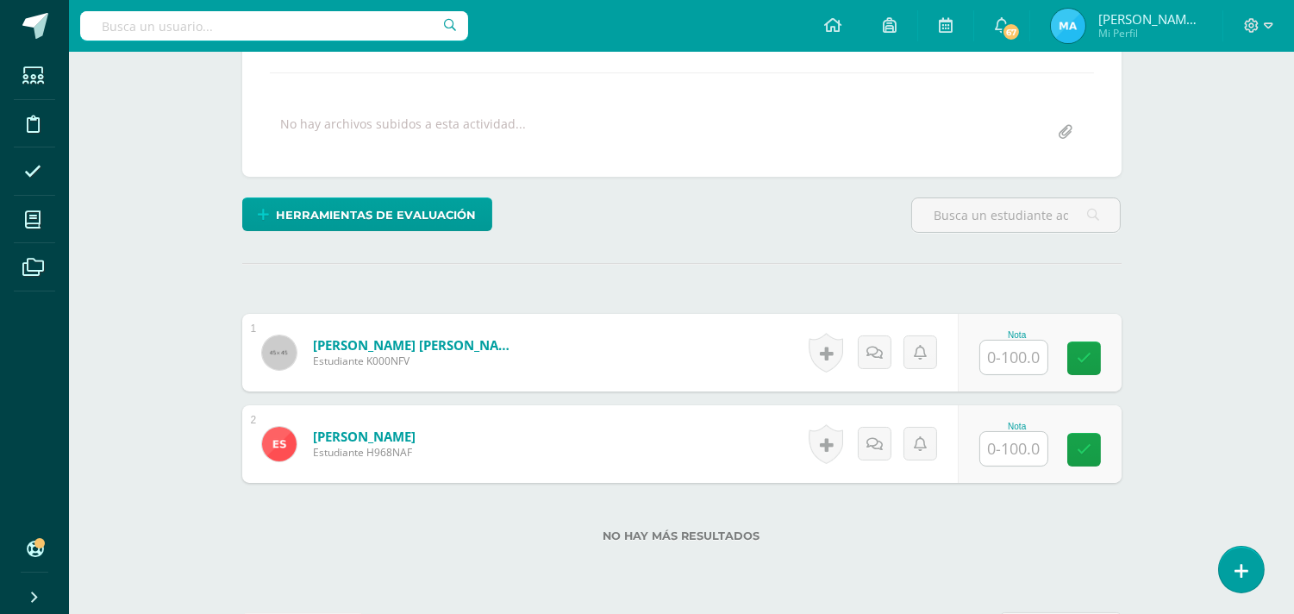
scroll to position [323, 0]
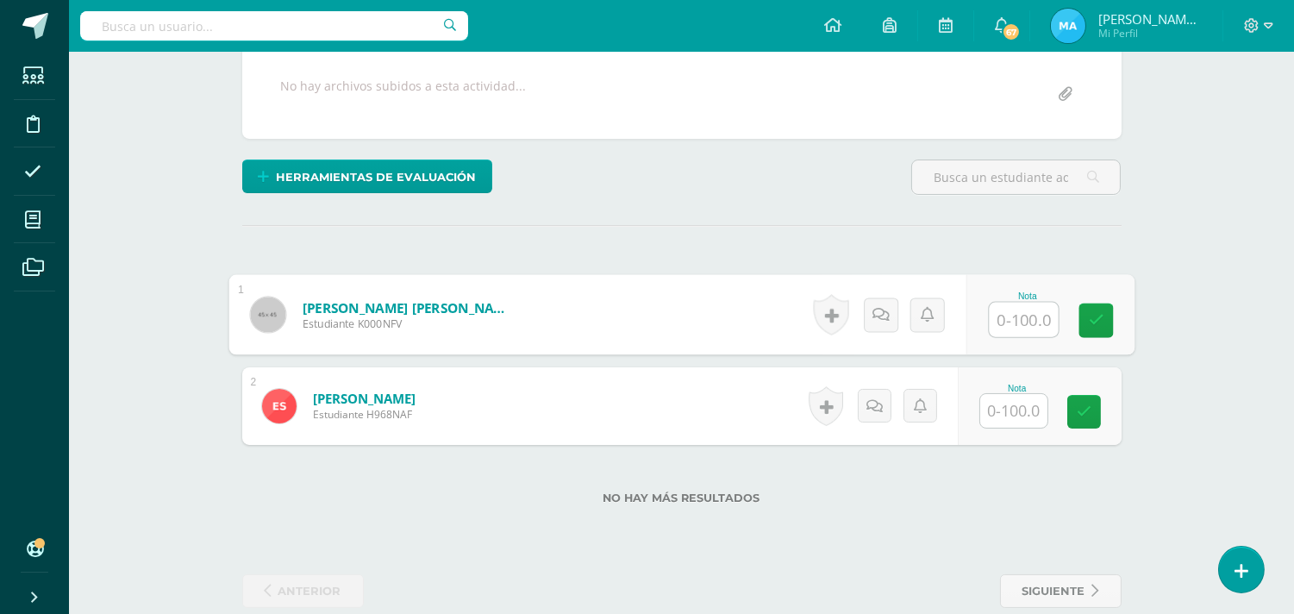
click at [1010, 317] on input "text" at bounding box center [1023, 320] width 69 height 34
type input "60"
click at [1014, 420] on input "text" at bounding box center [1013, 411] width 67 height 34
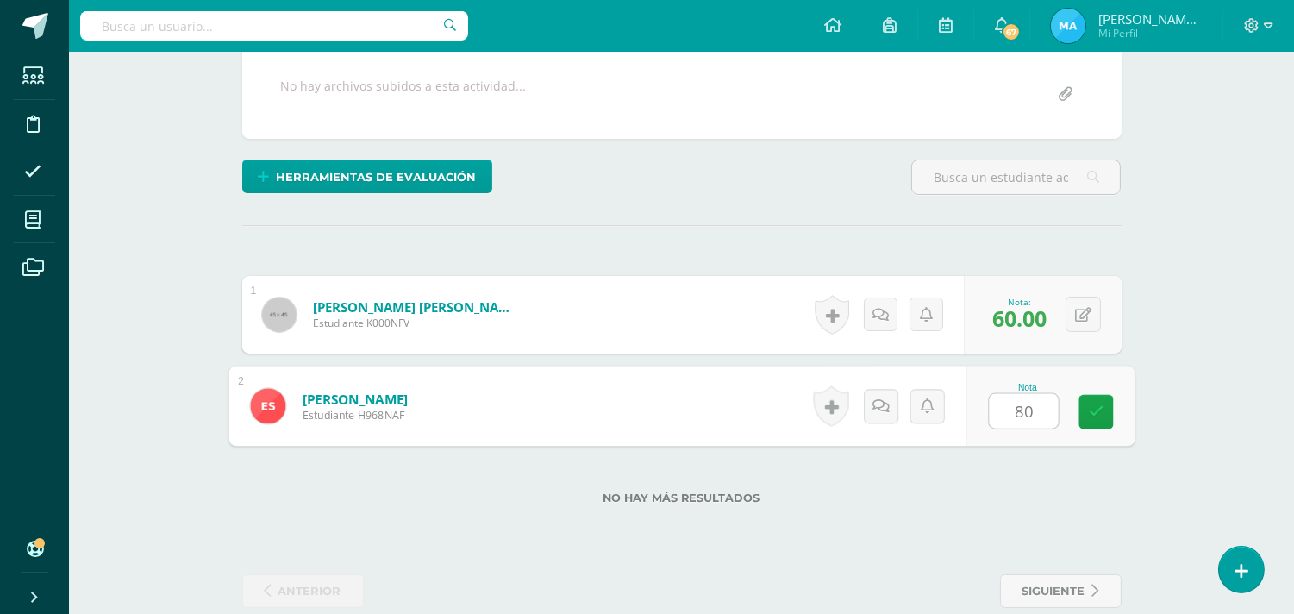
type input "80"
click at [799, 192] on div "Herramientas de evaluación Lista de cotejo Escala de valoración Puntos Extra Su…" at bounding box center [681, 184] width 893 height 49
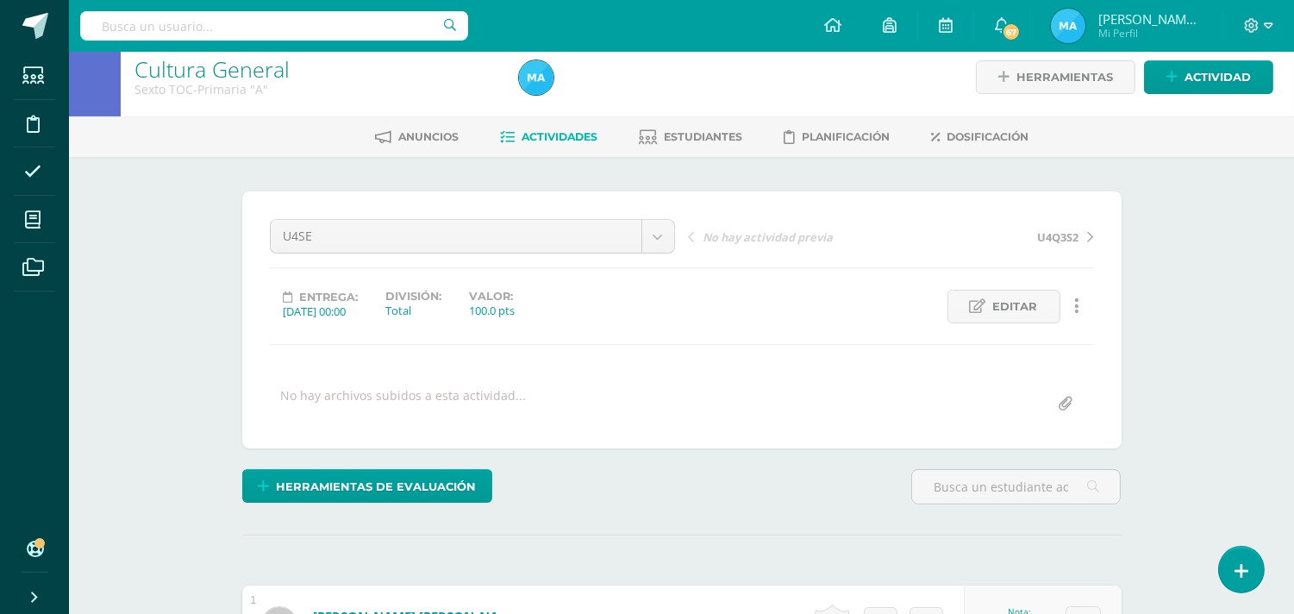
scroll to position [0, 0]
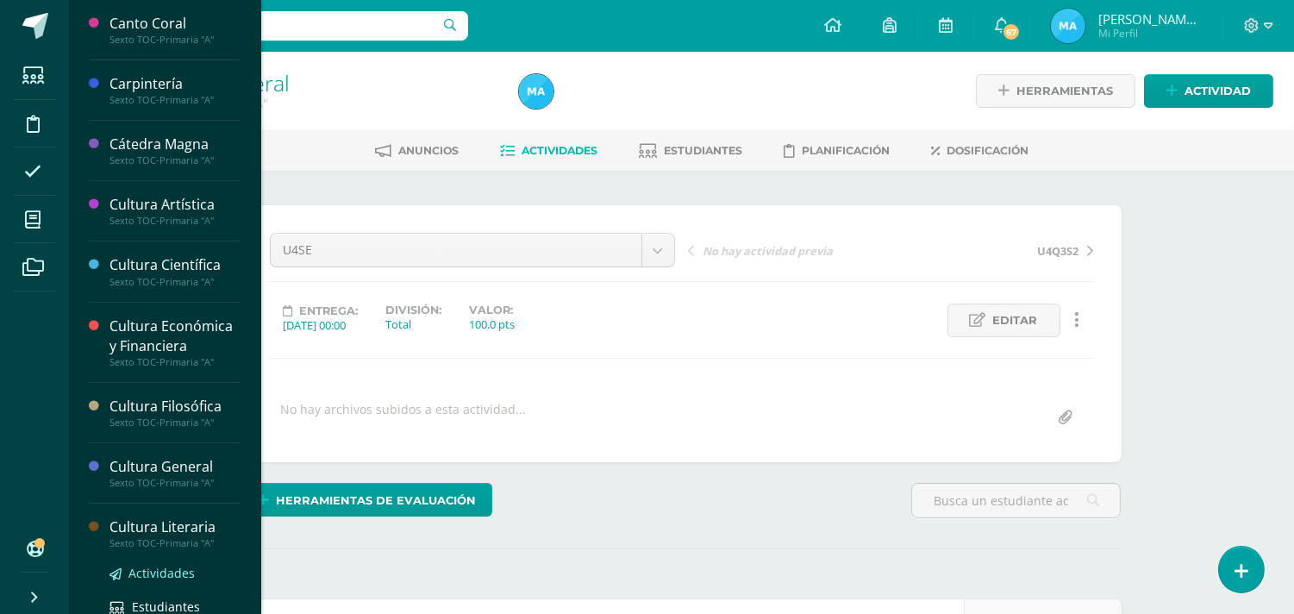
click at [158, 570] on span "Actividades" at bounding box center [161, 573] width 66 height 16
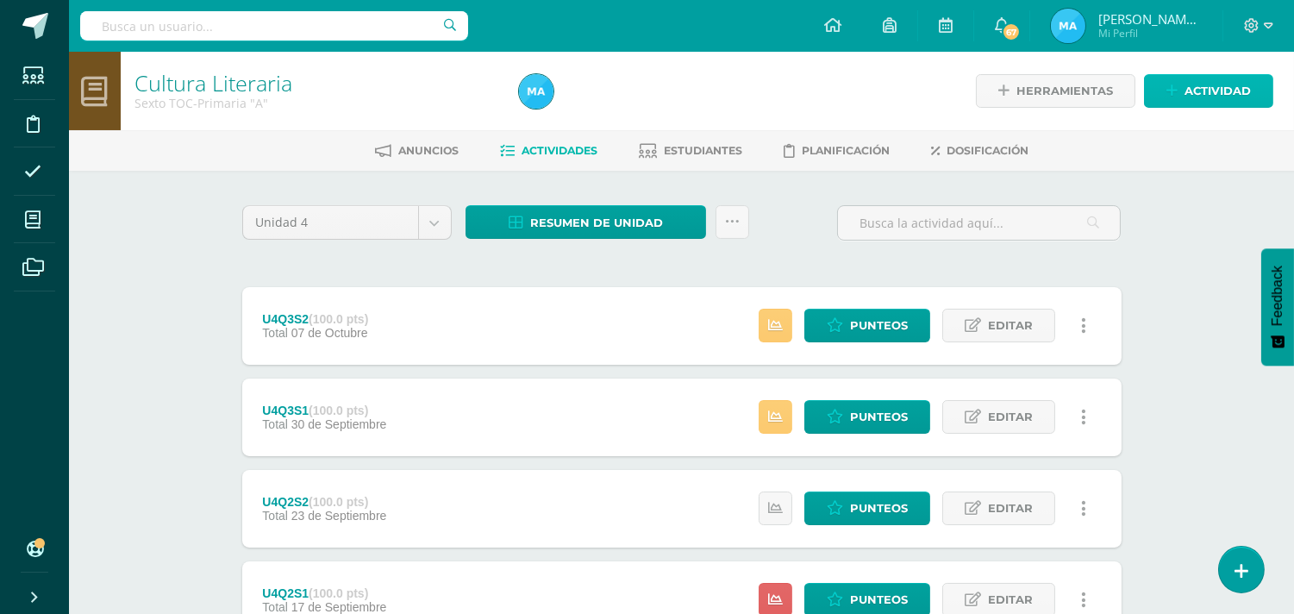
click at [1247, 95] on span "Actividad" at bounding box center [1218, 91] width 66 height 32
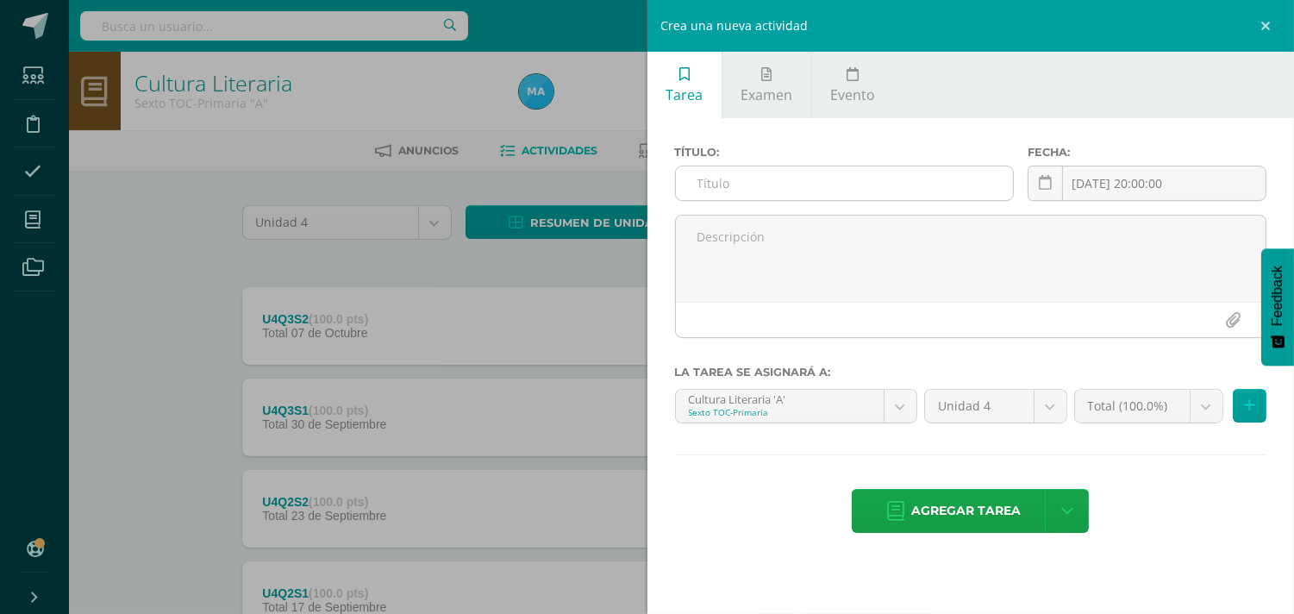
click at [810, 185] on input "text" at bounding box center [845, 183] width 338 height 34
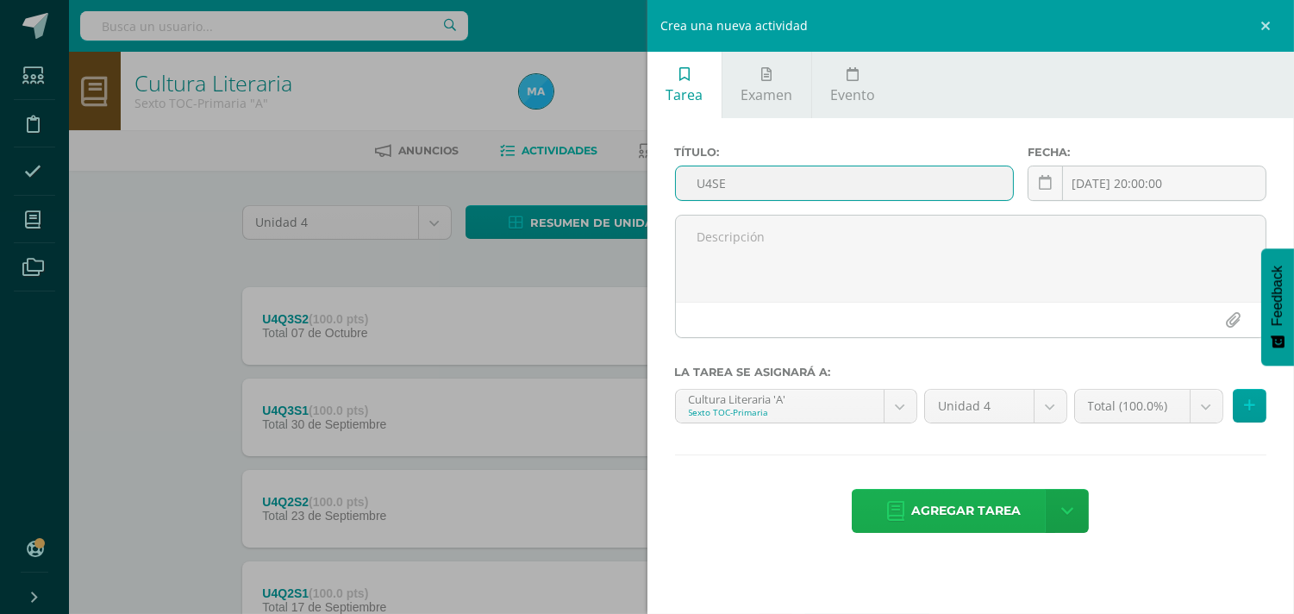
type input "U4SE"
click at [977, 504] on span "Agregar tarea" at bounding box center [966, 511] width 110 height 42
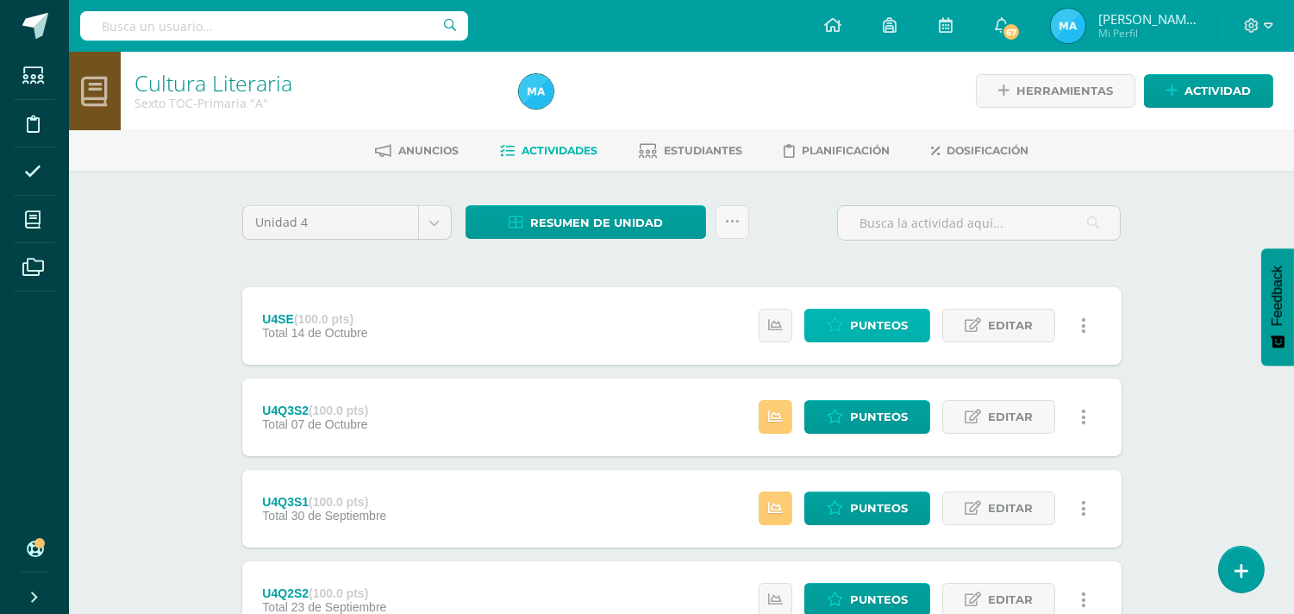
click at [860, 329] on span "Punteos" at bounding box center [879, 326] width 58 height 32
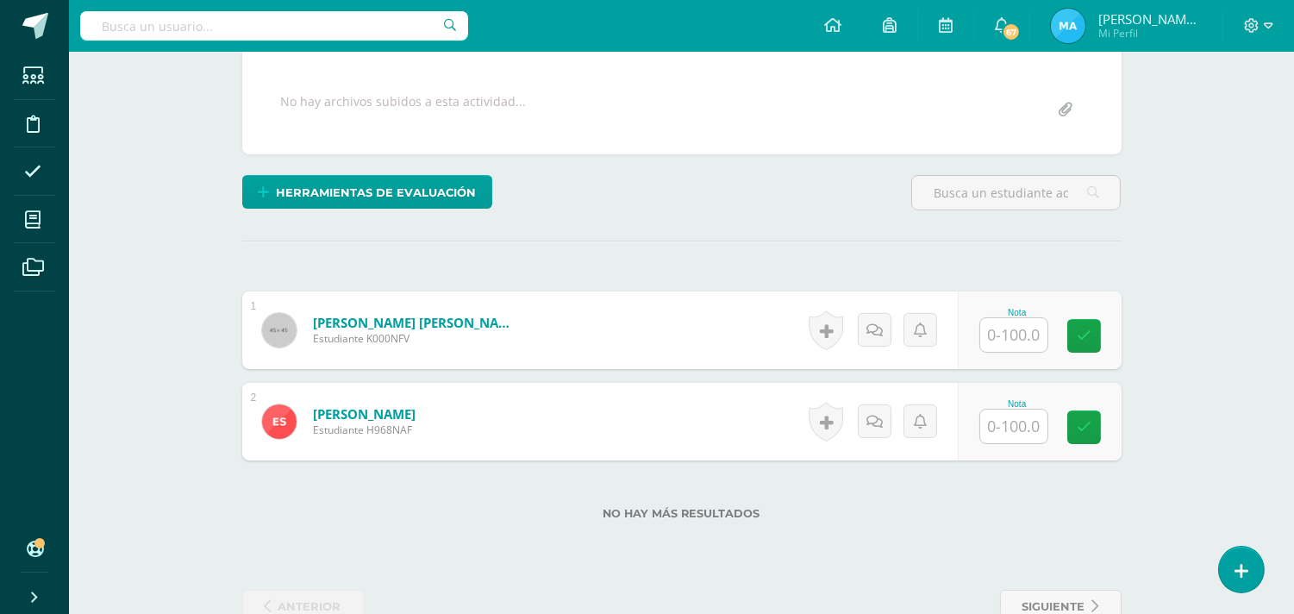
scroll to position [340, 0]
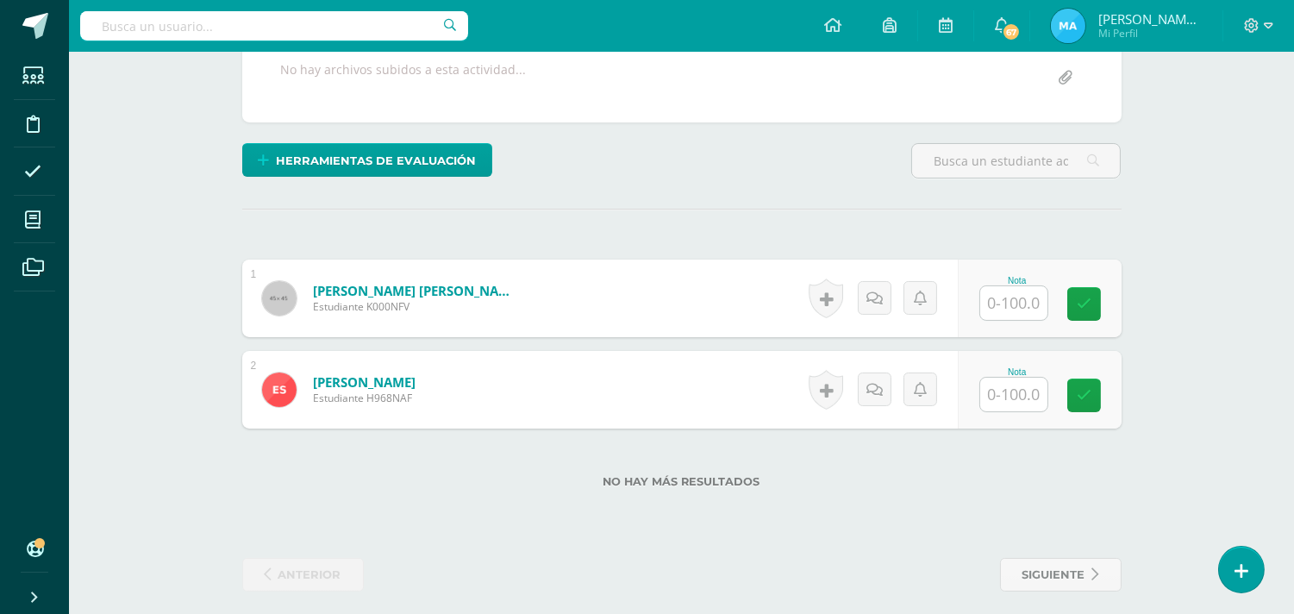
click at [992, 314] on input "text" at bounding box center [1013, 303] width 67 height 34
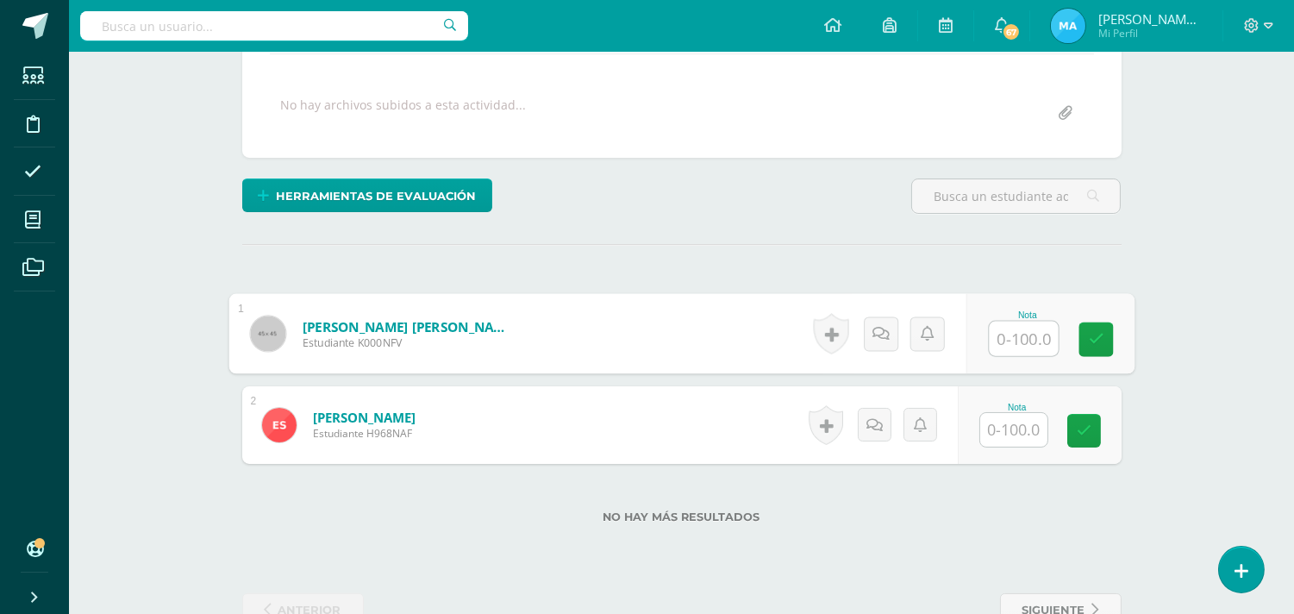
scroll to position [304, 0]
type input "60"
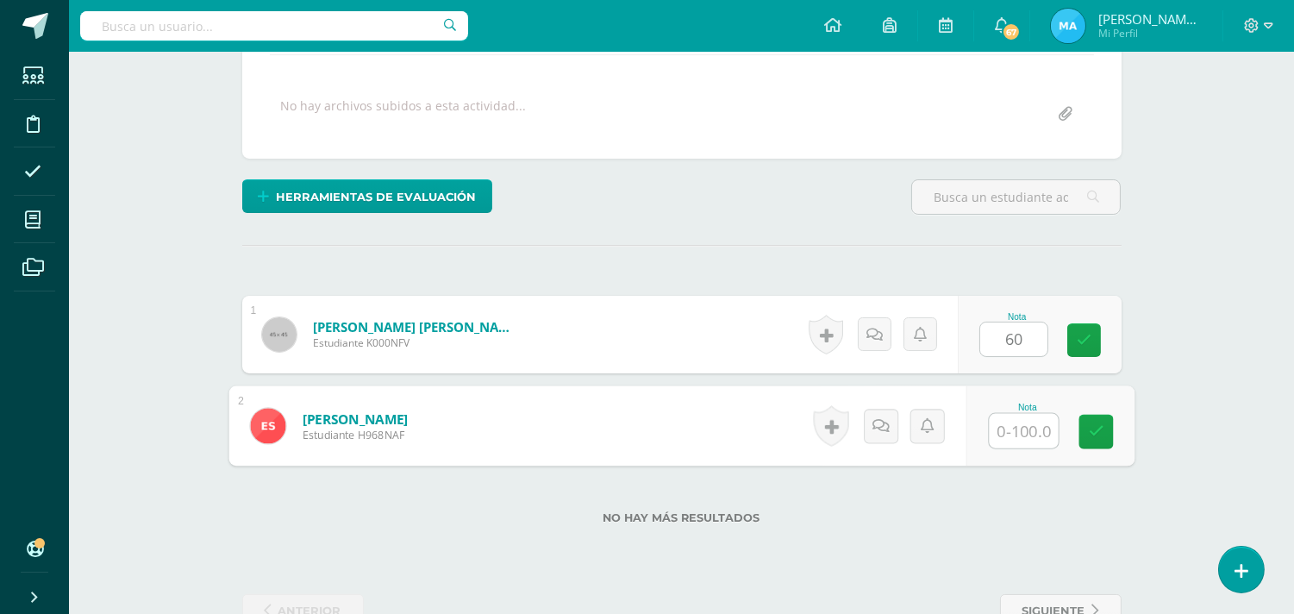
click at [1021, 421] on input "text" at bounding box center [1023, 431] width 69 height 34
type input "80"
click at [805, 253] on div "¿Estás seguro que quieres eliminar esta actividad? Esto borrará la actividad y …" at bounding box center [681, 265] width 893 height 726
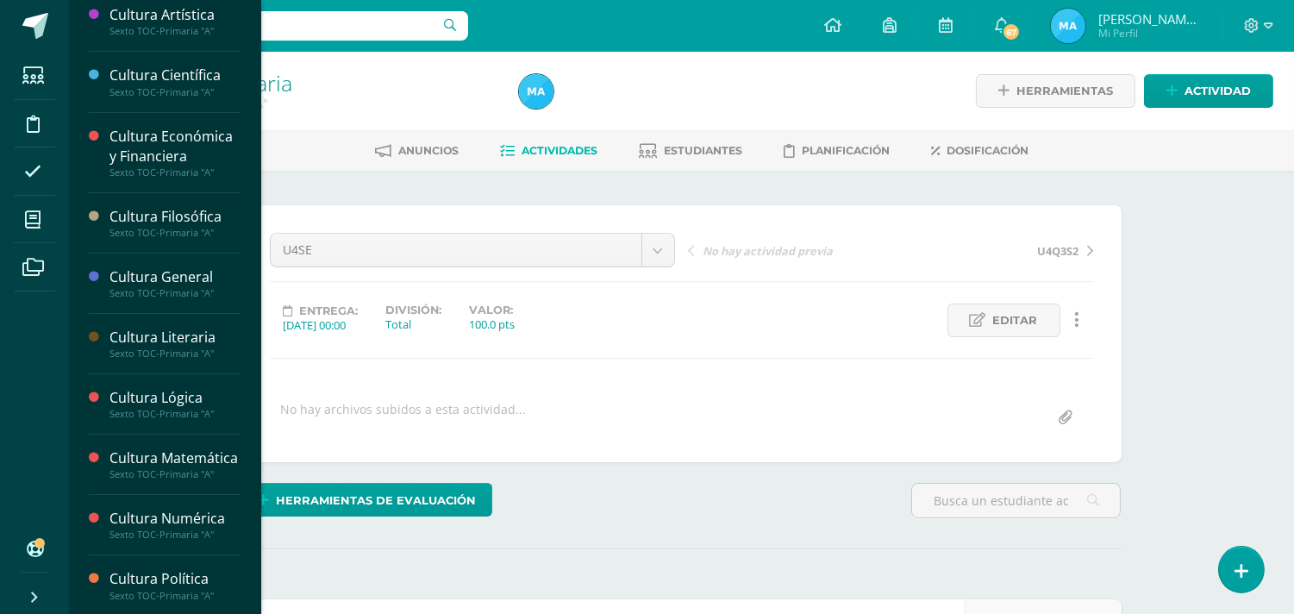
scroll to position [435, 0]
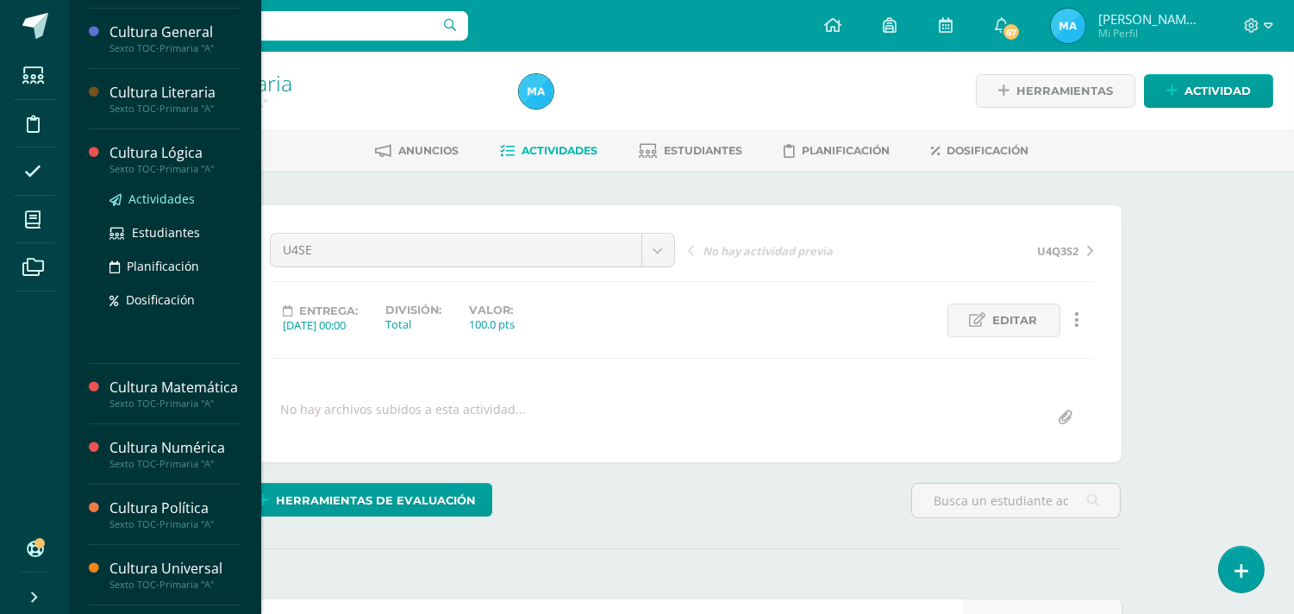
click at [149, 194] on span "Actividades" at bounding box center [161, 199] width 66 height 16
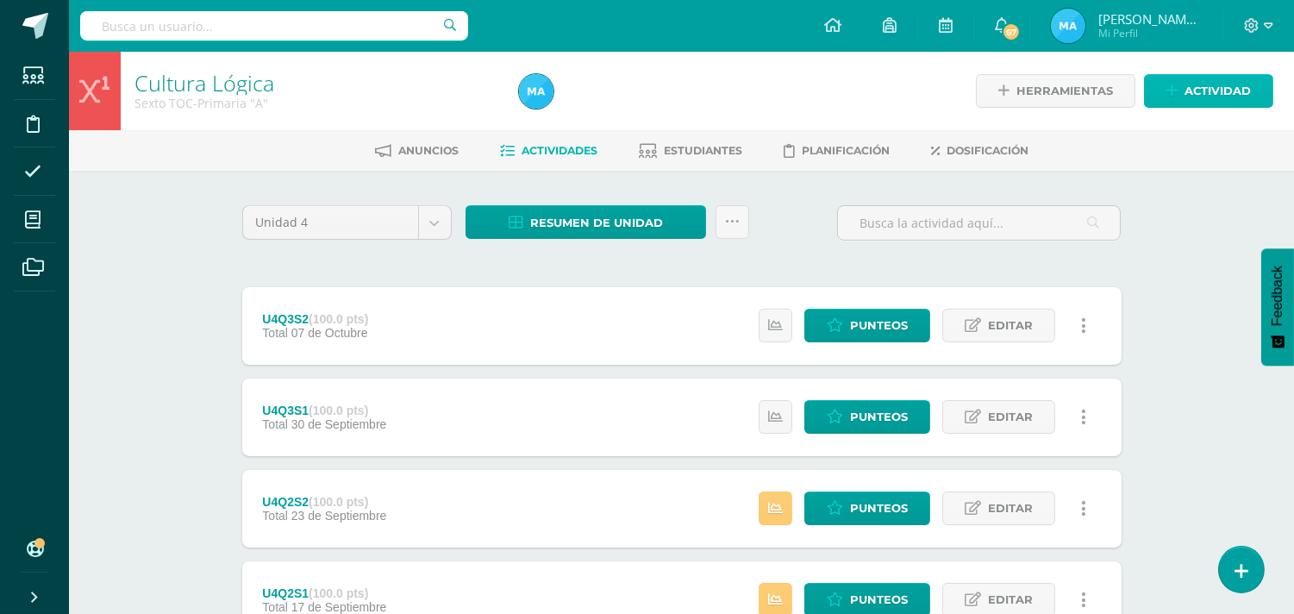
click at [1182, 97] on link "Actividad" at bounding box center [1208, 91] width 129 height 34
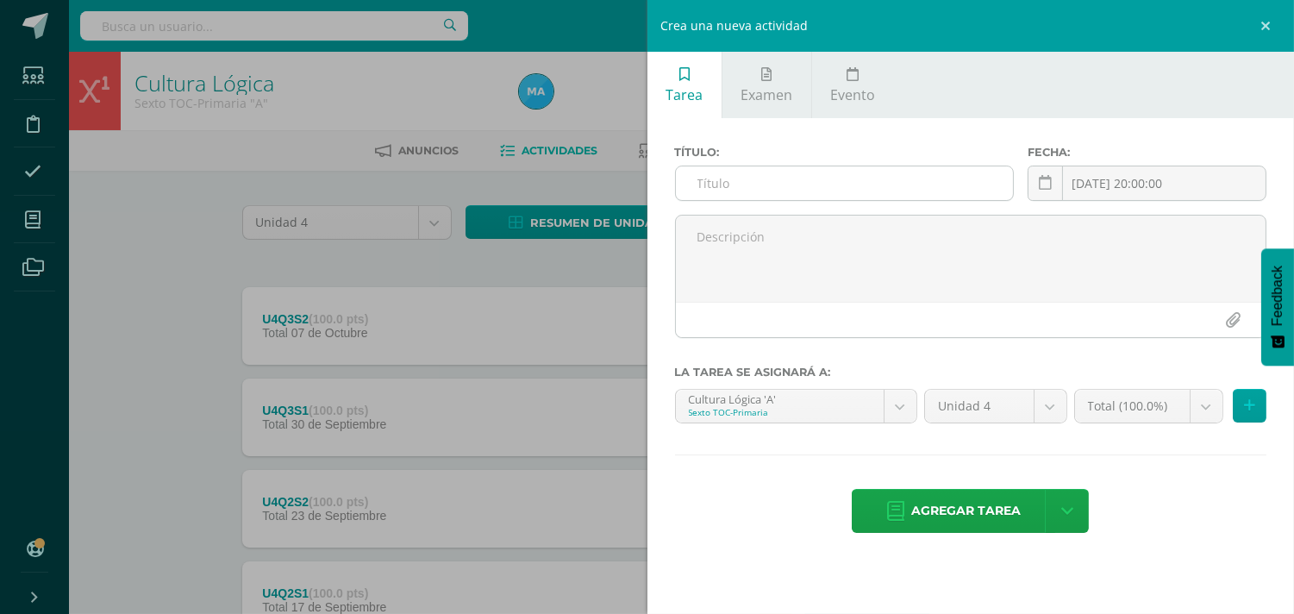
click at [685, 175] on input "text" at bounding box center [845, 183] width 338 height 34
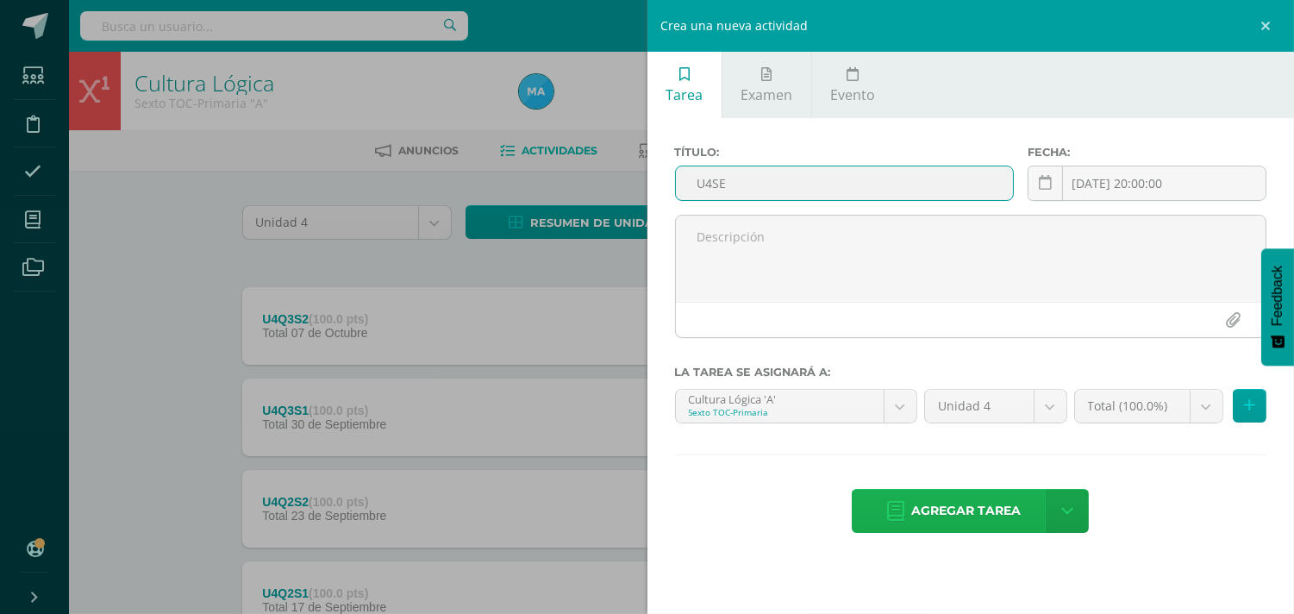
type input "U4SE"
click at [984, 509] on span "Agregar tarea" at bounding box center [966, 511] width 110 height 42
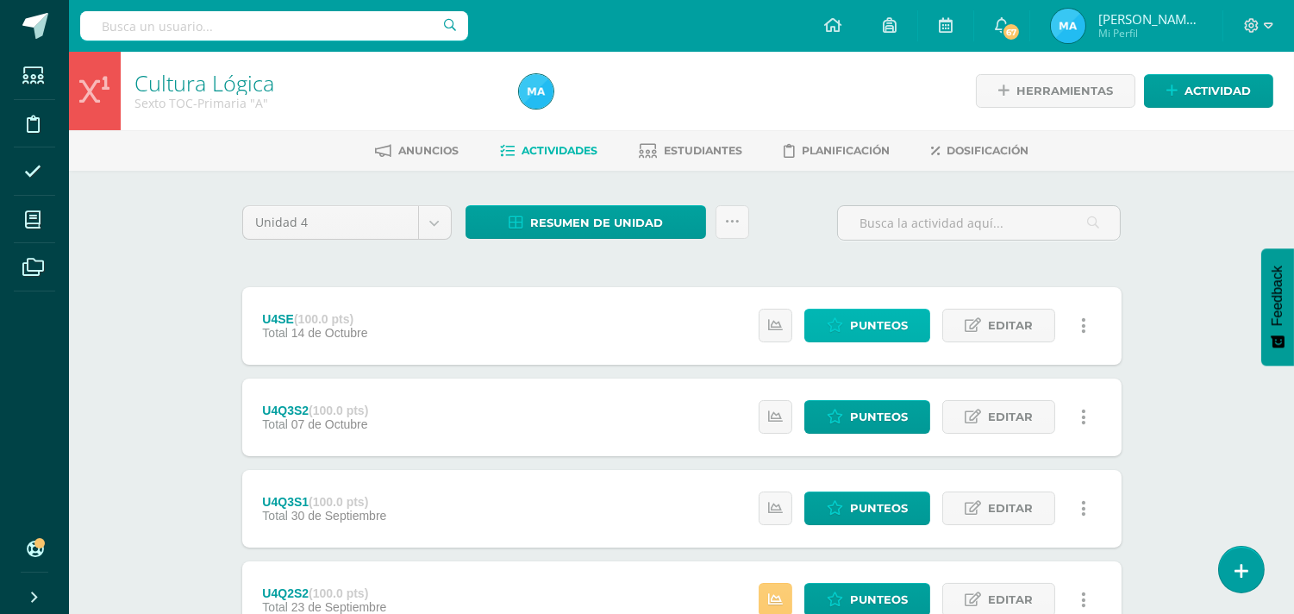
click at [879, 325] on span "Punteos" at bounding box center [879, 326] width 58 height 32
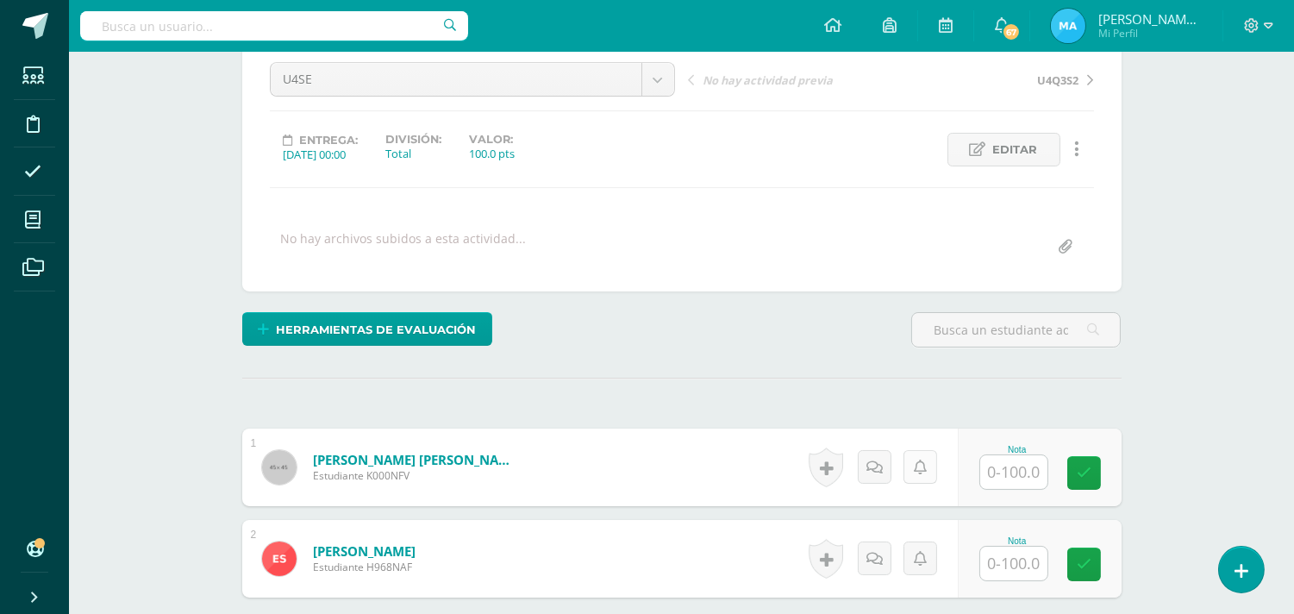
scroll to position [197, 0]
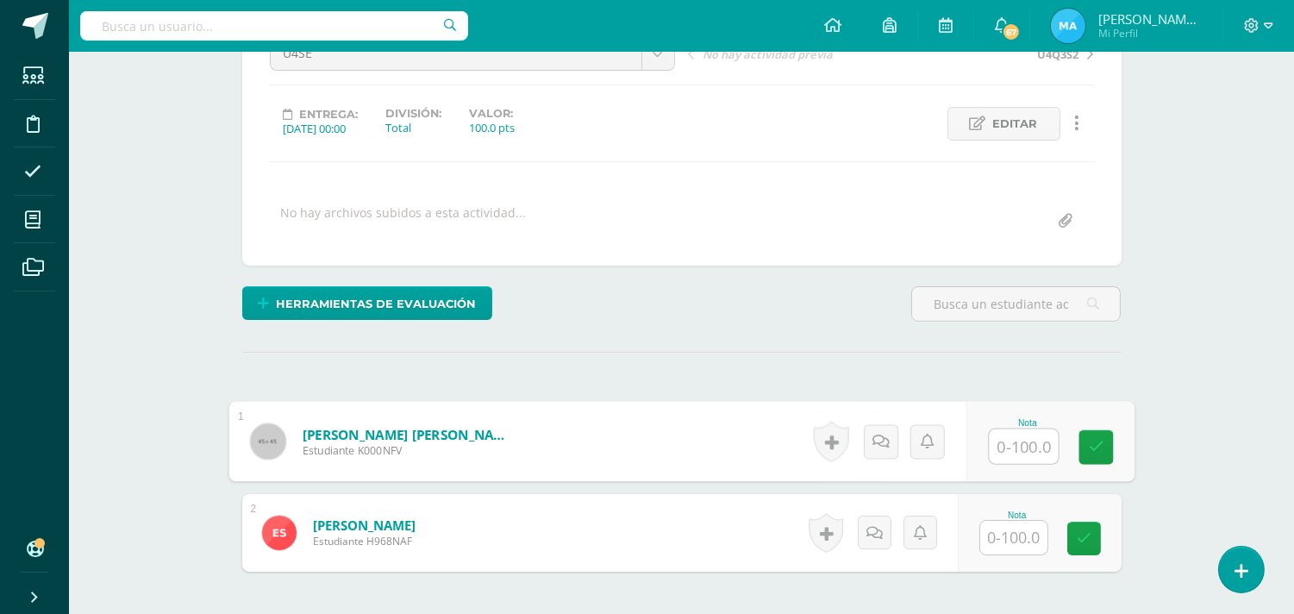
click at [1006, 441] on input "text" at bounding box center [1023, 446] width 69 height 34
type input "100"
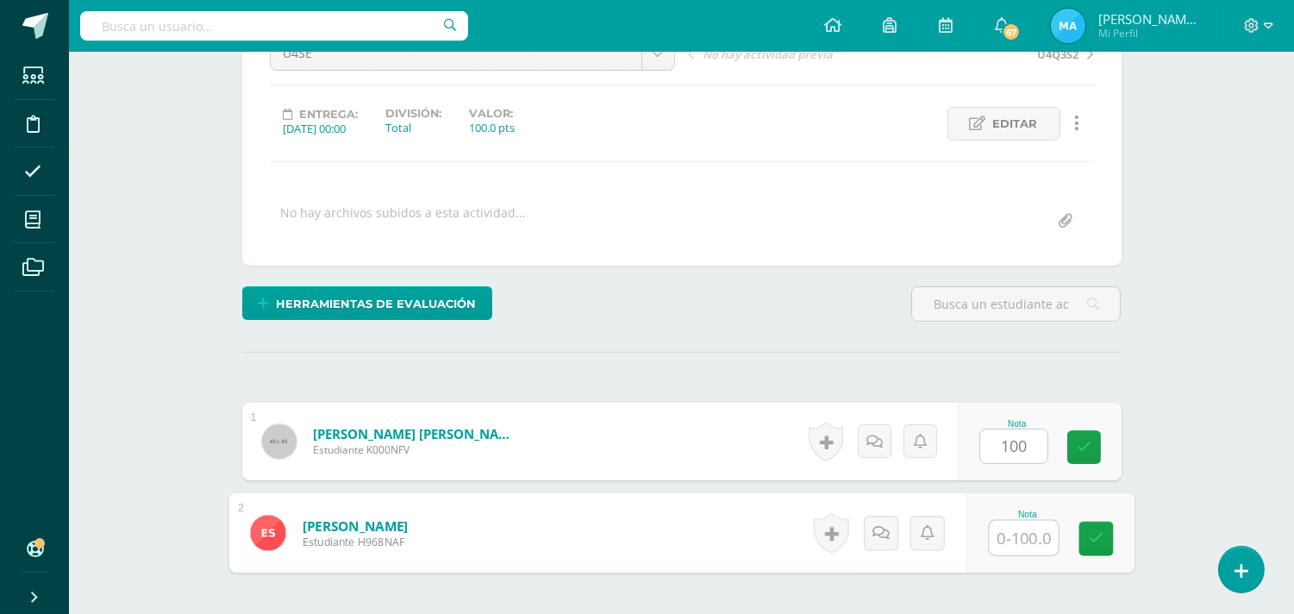
click at [1018, 535] on input "text" at bounding box center [1023, 538] width 69 height 34
type input "100"
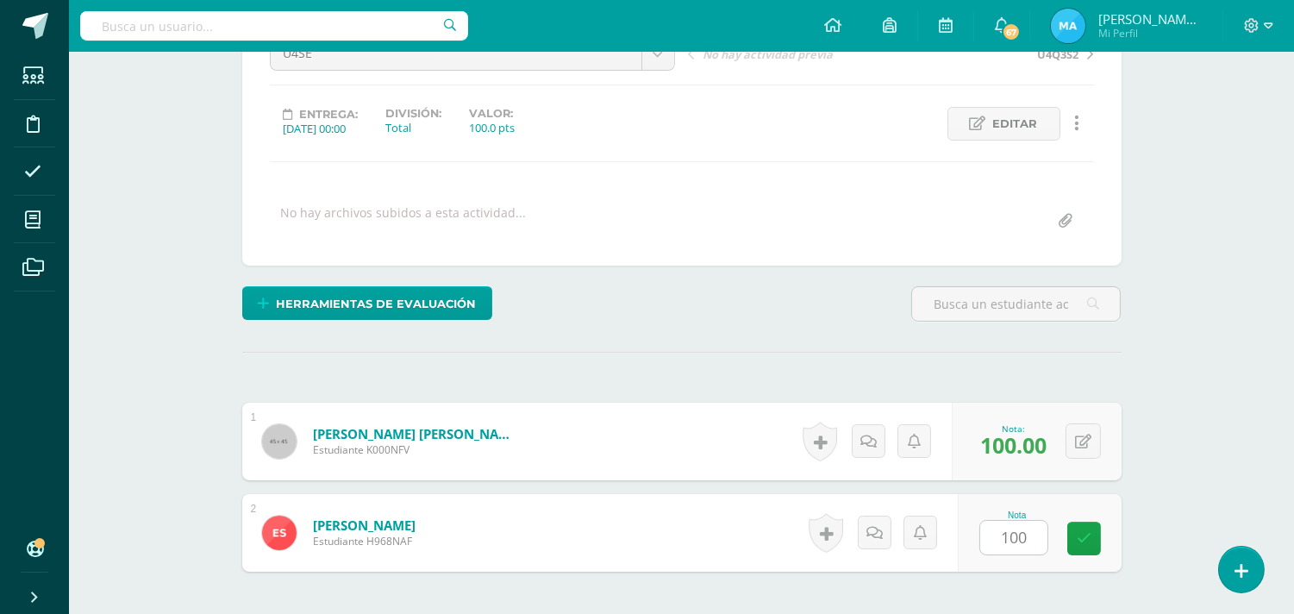
click at [1166, 362] on div "Cultura Lógica Sexto TOC-Primaria "A" Herramientas Detalle de asistencias Activ…" at bounding box center [681, 312] width 1225 height 914
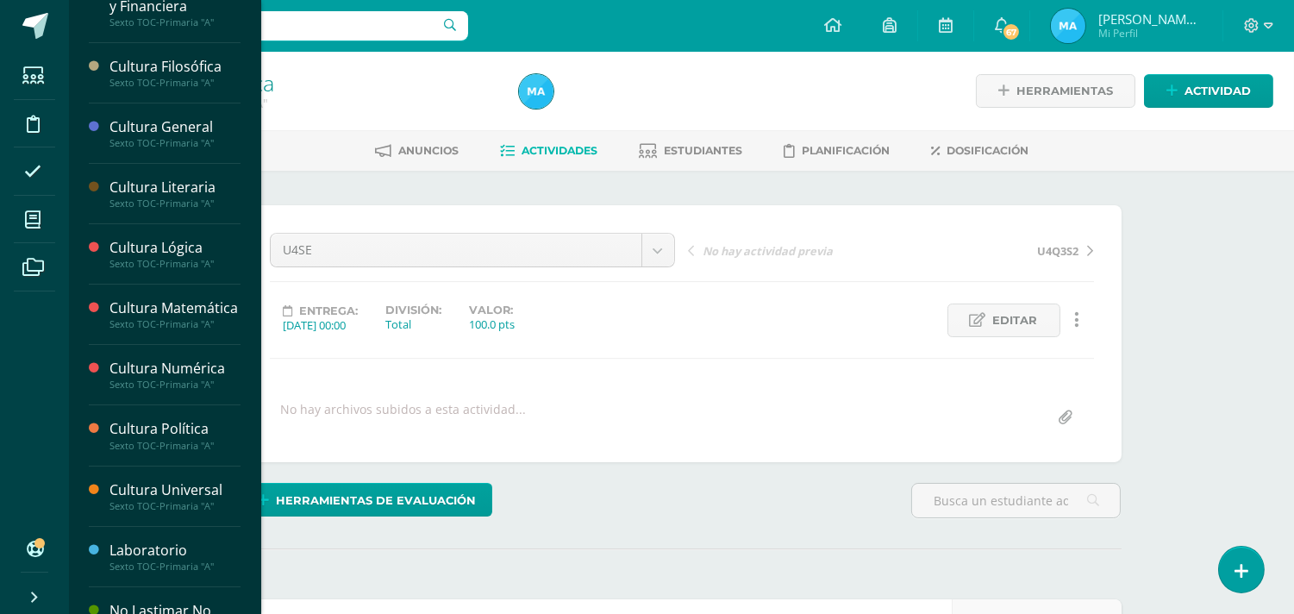
scroll to position [354, 0]
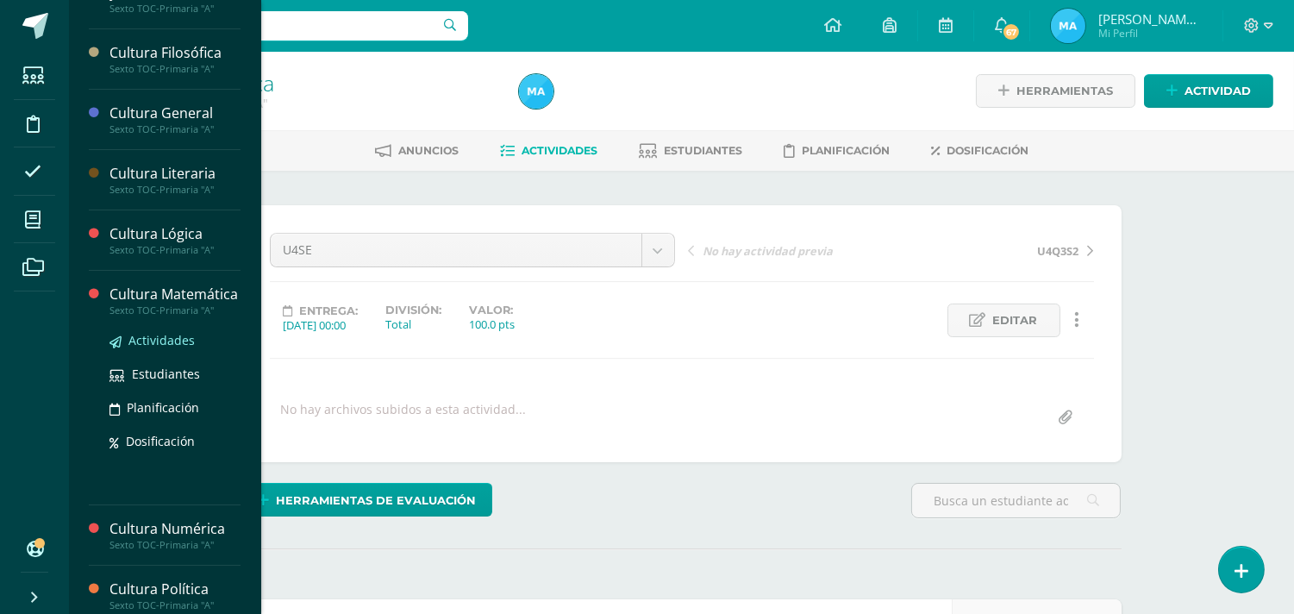
click at [140, 348] on span "Actividades" at bounding box center [161, 340] width 66 height 16
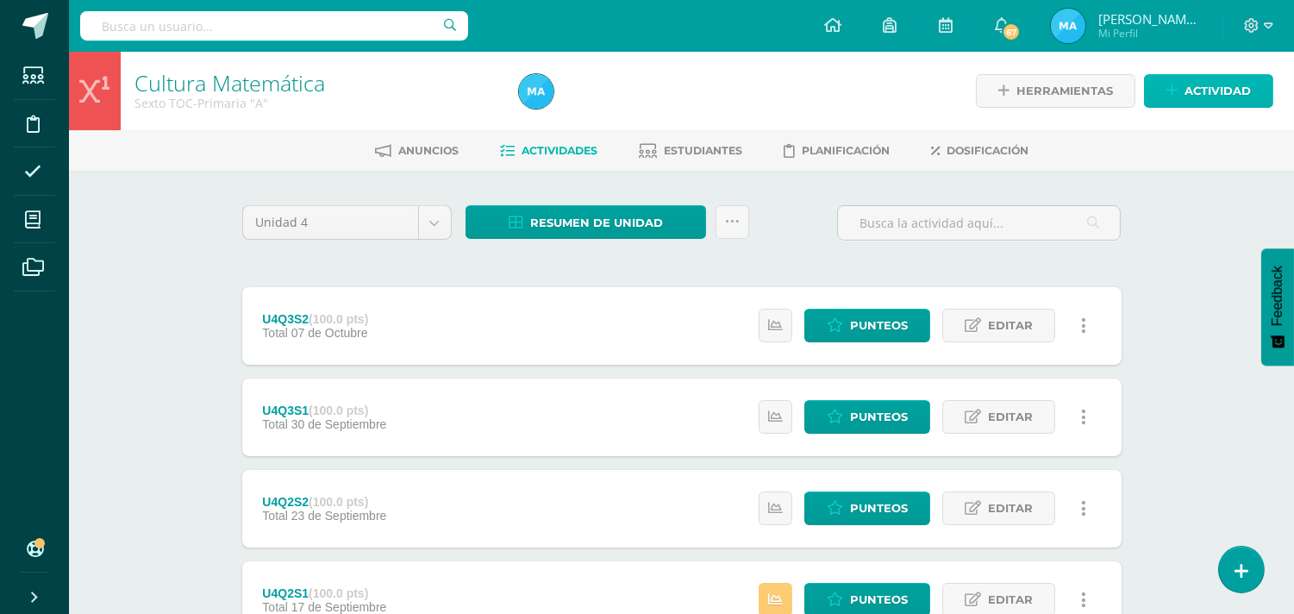
click at [1229, 81] on span "Actividad" at bounding box center [1218, 91] width 66 height 32
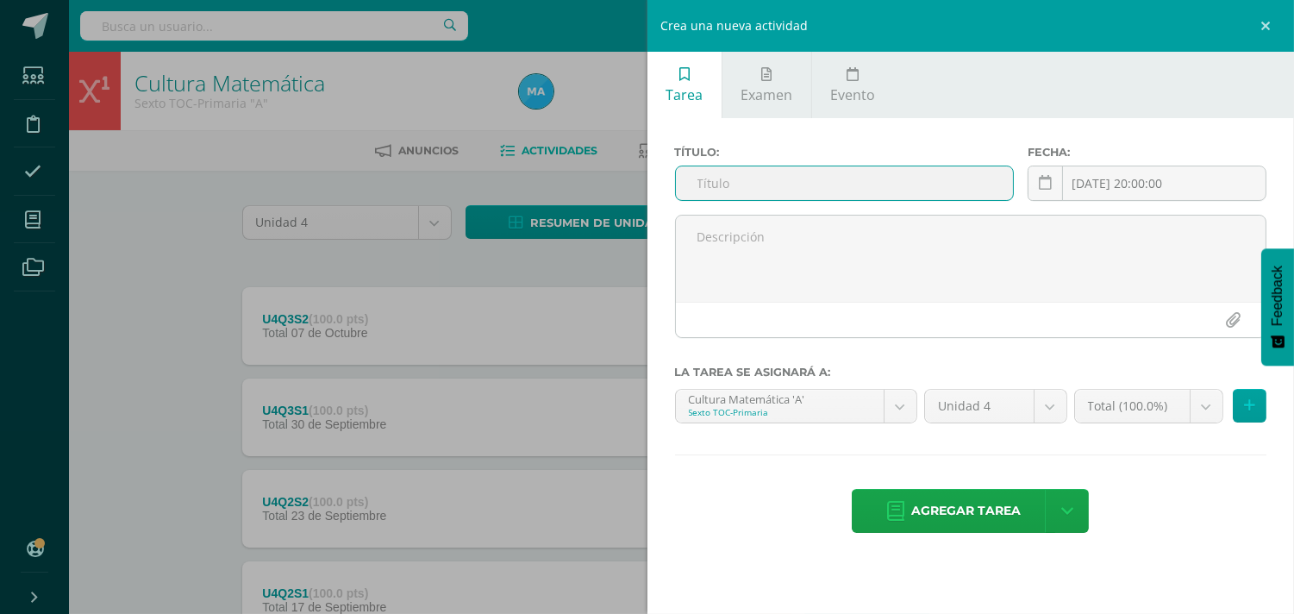
click at [795, 184] on input "text" at bounding box center [845, 183] width 338 height 34
type input "U4SE"
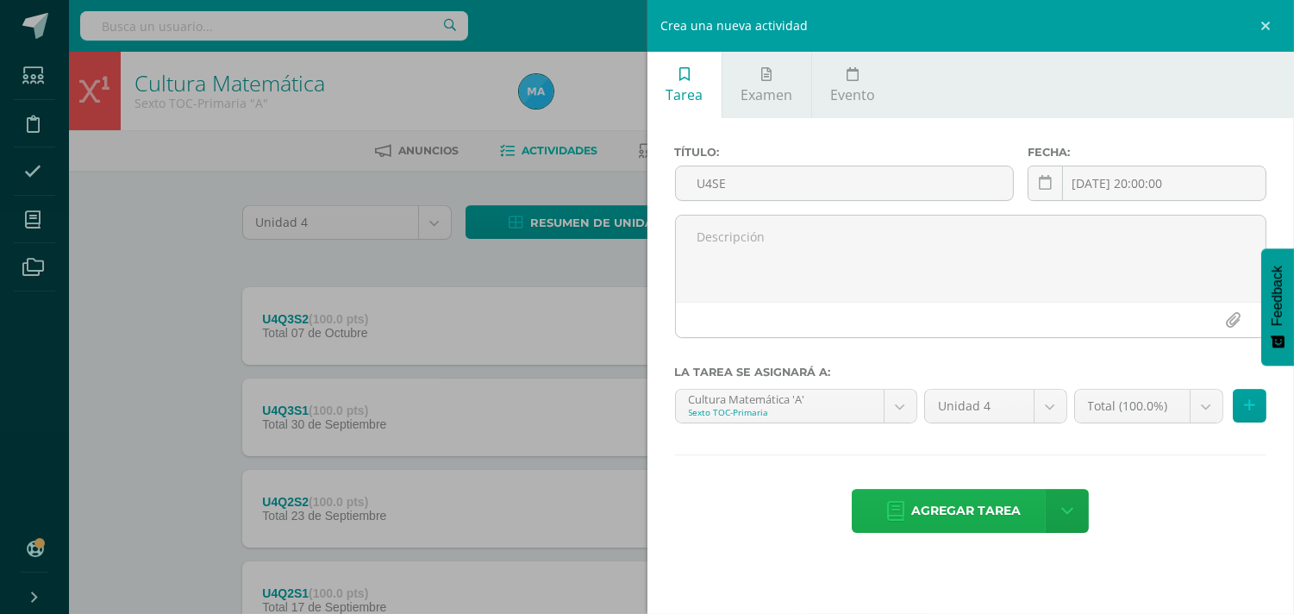
click at [957, 504] on span "Agregar tarea" at bounding box center [966, 511] width 110 height 42
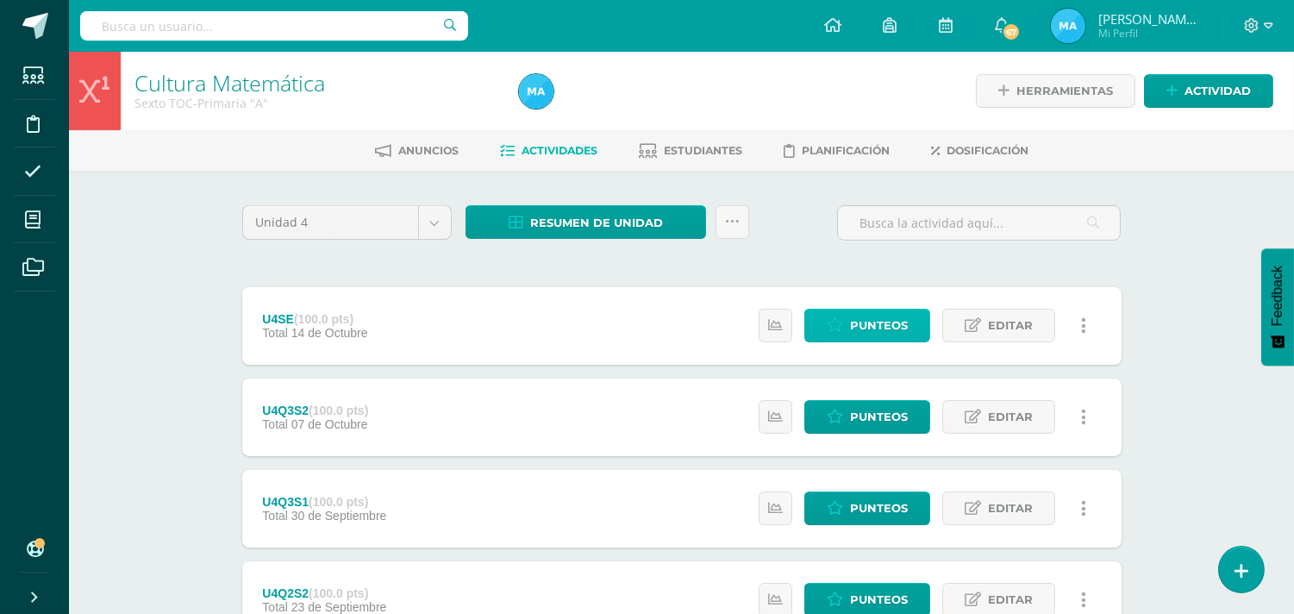
click at [885, 333] on span "Punteos" at bounding box center [879, 326] width 58 height 32
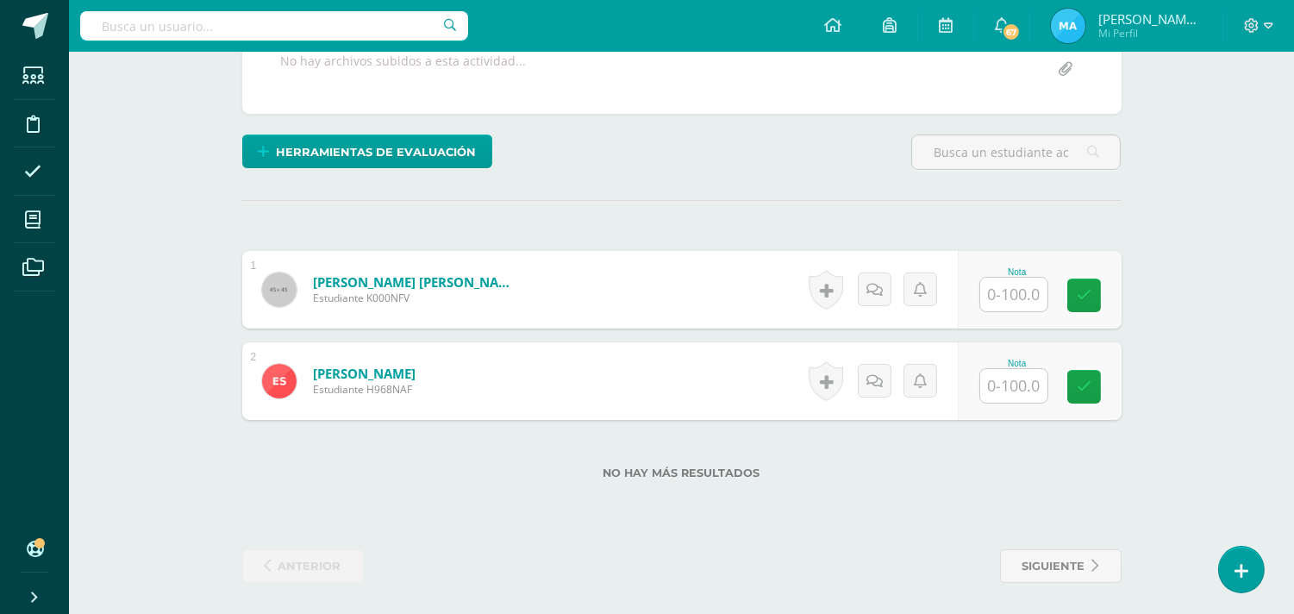
scroll to position [351, 0]
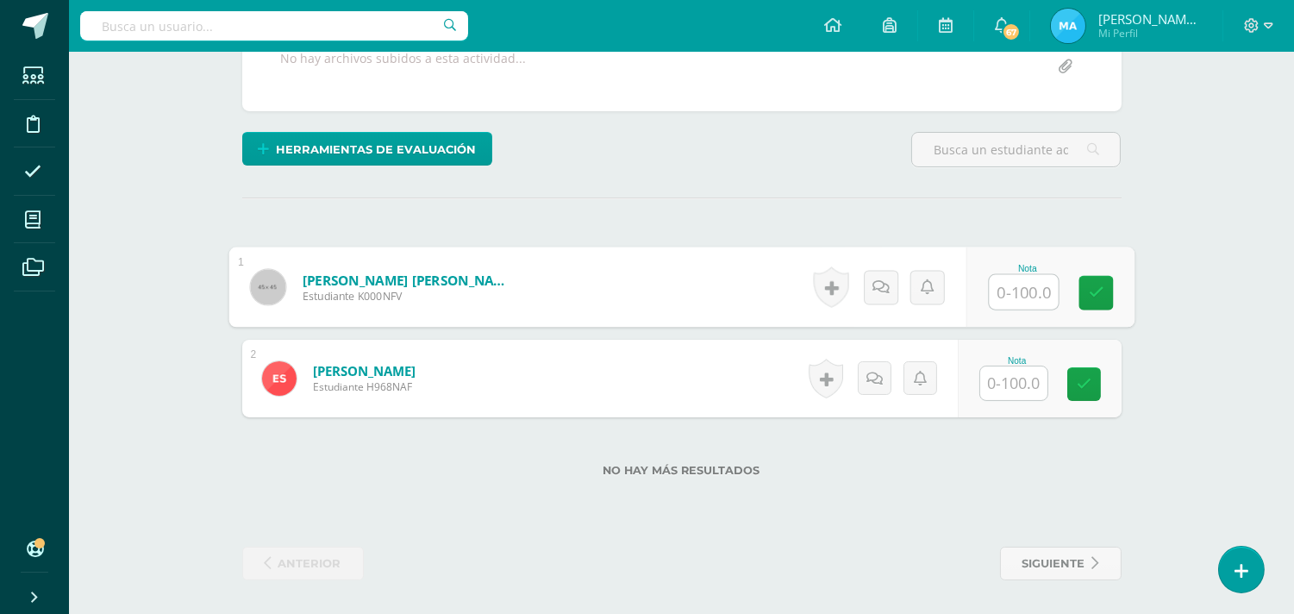
click at [1023, 295] on input "text" at bounding box center [1023, 292] width 69 height 34
type input "70"
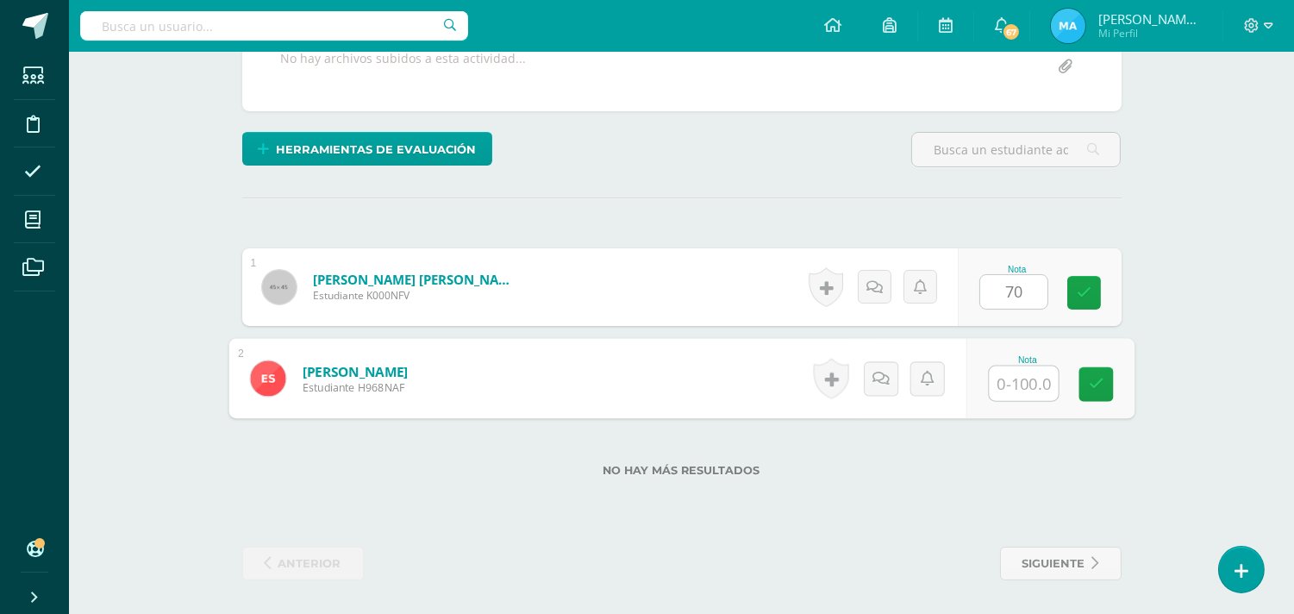
click at [1021, 395] on input "text" at bounding box center [1023, 383] width 69 height 34
type input "80"
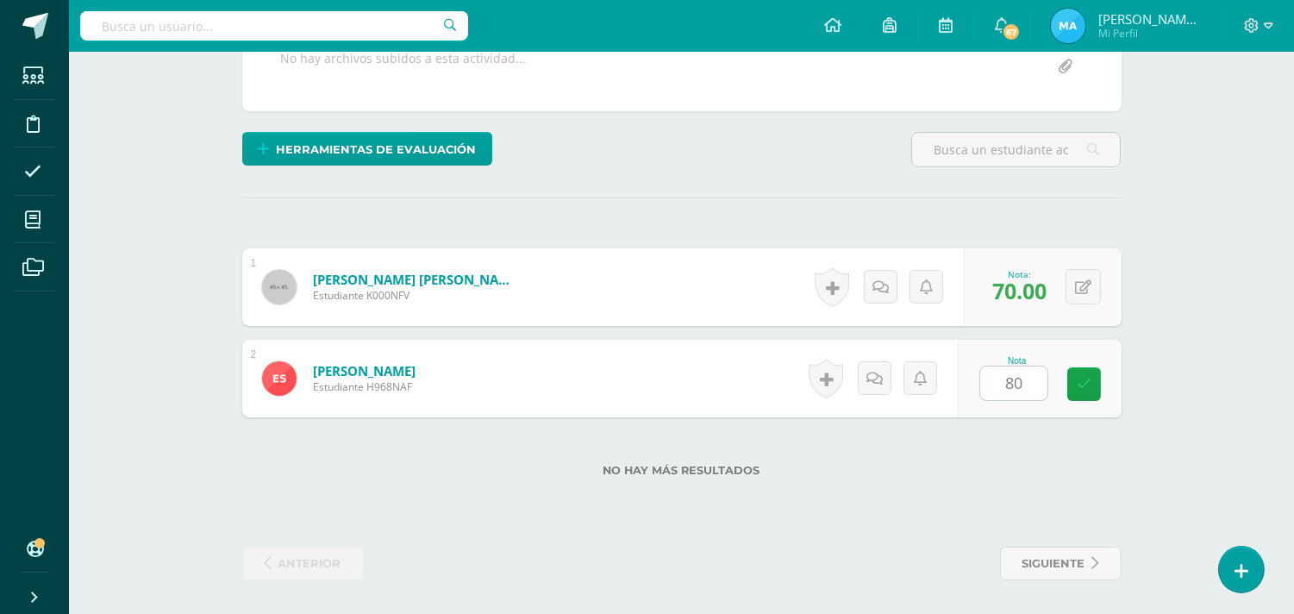
click at [886, 216] on div "¿Estás seguro que quieres eliminar esta actividad? Esto borrará la actividad y …" at bounding box center [681, 217] width 893 height 726
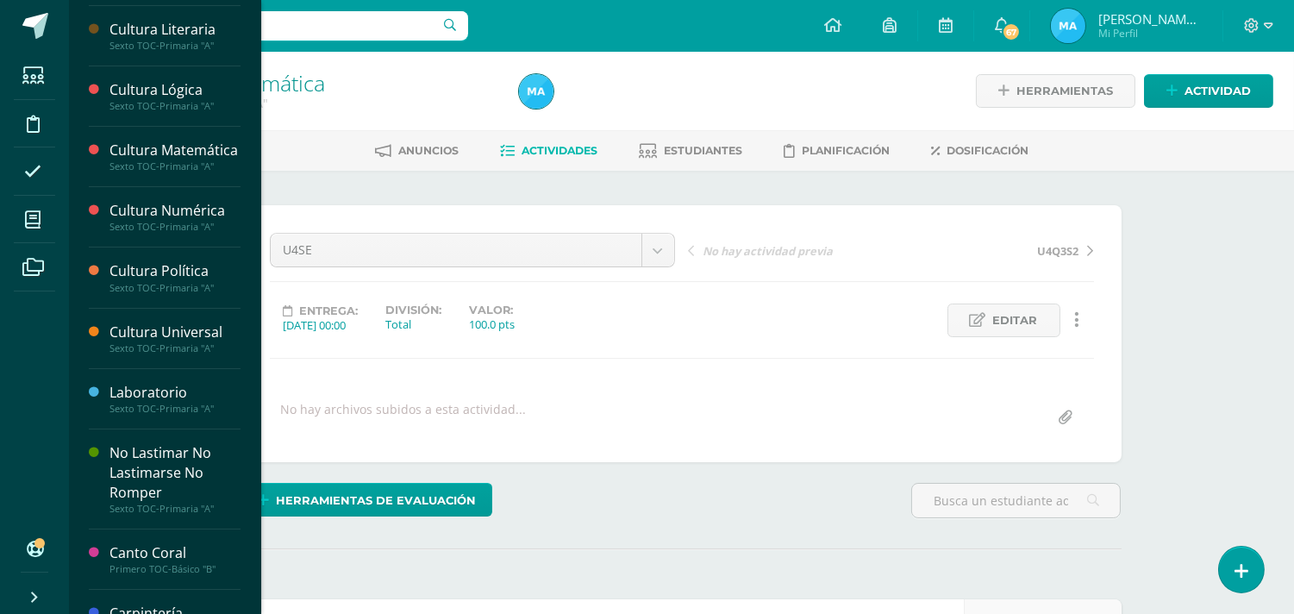
scroll to position [493, 0]
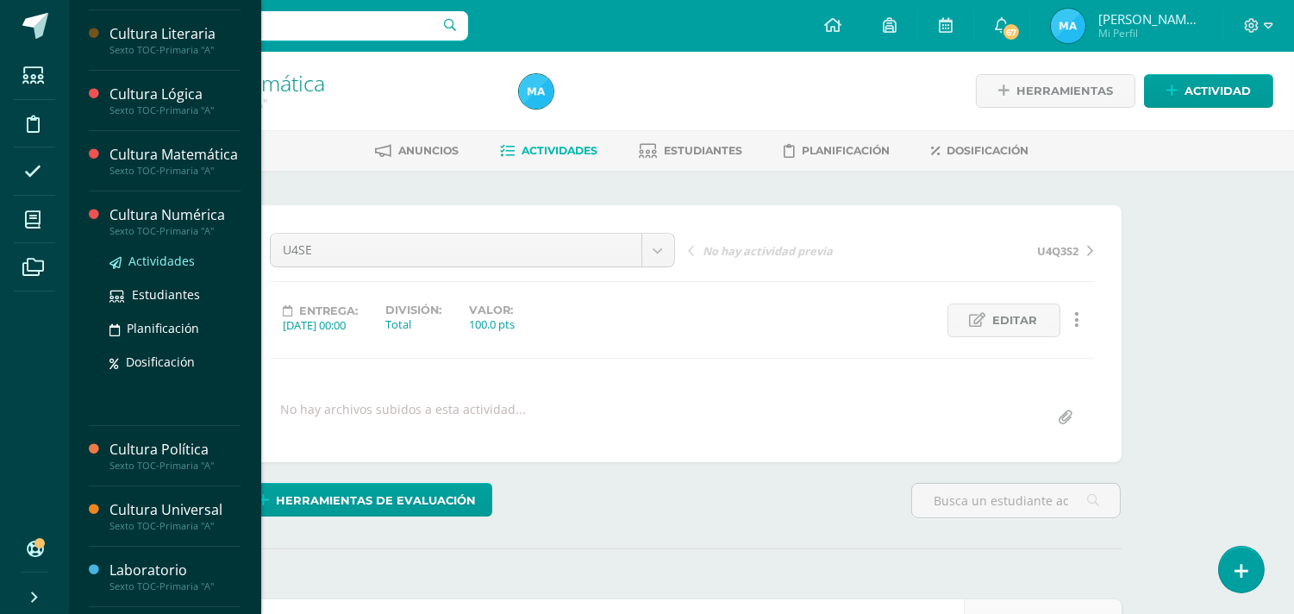
click at [157, 269] on span "Actividades" at bounding box center [161, 261] width 66 height 16
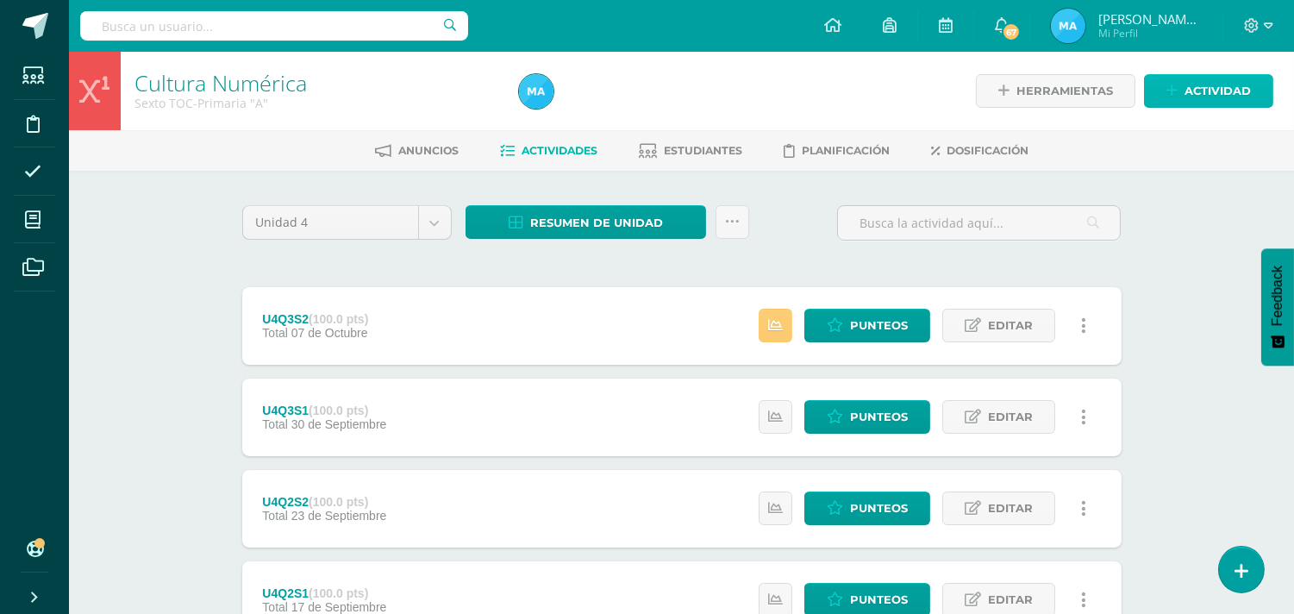
click at [1209, 80] on span "Actividad" at bounding box center [1218, 91] width 66 height 32
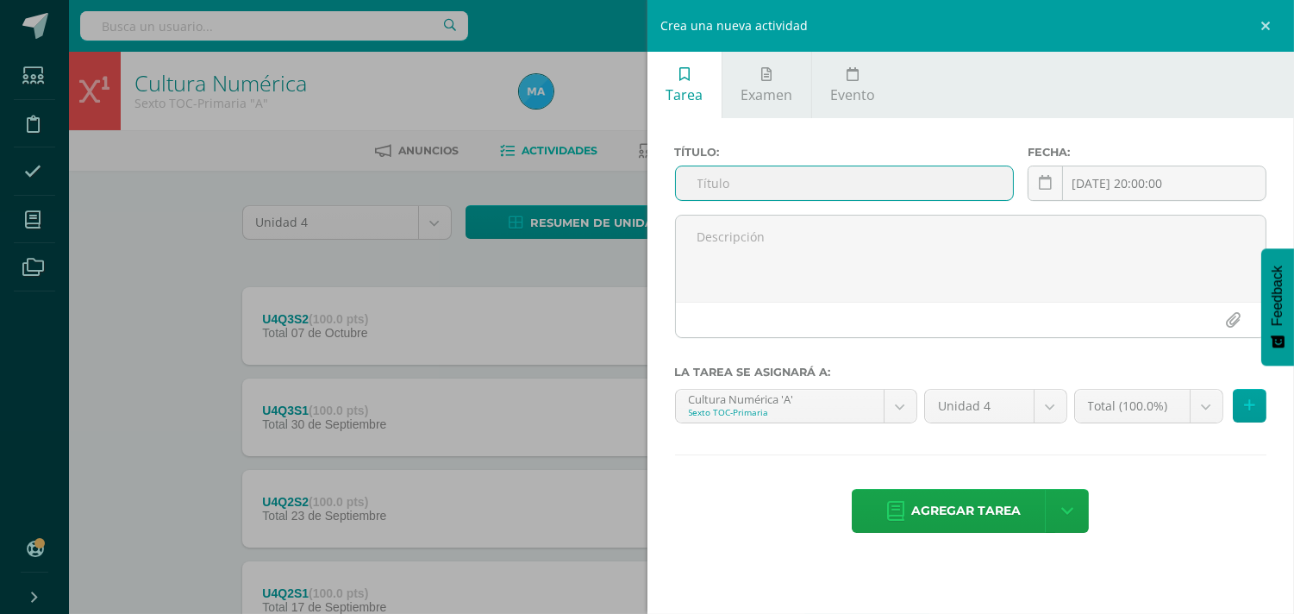
click at [911, 181] on input "text" at bounding box center [845, 183] width 338 height 34
type input "U4SE"
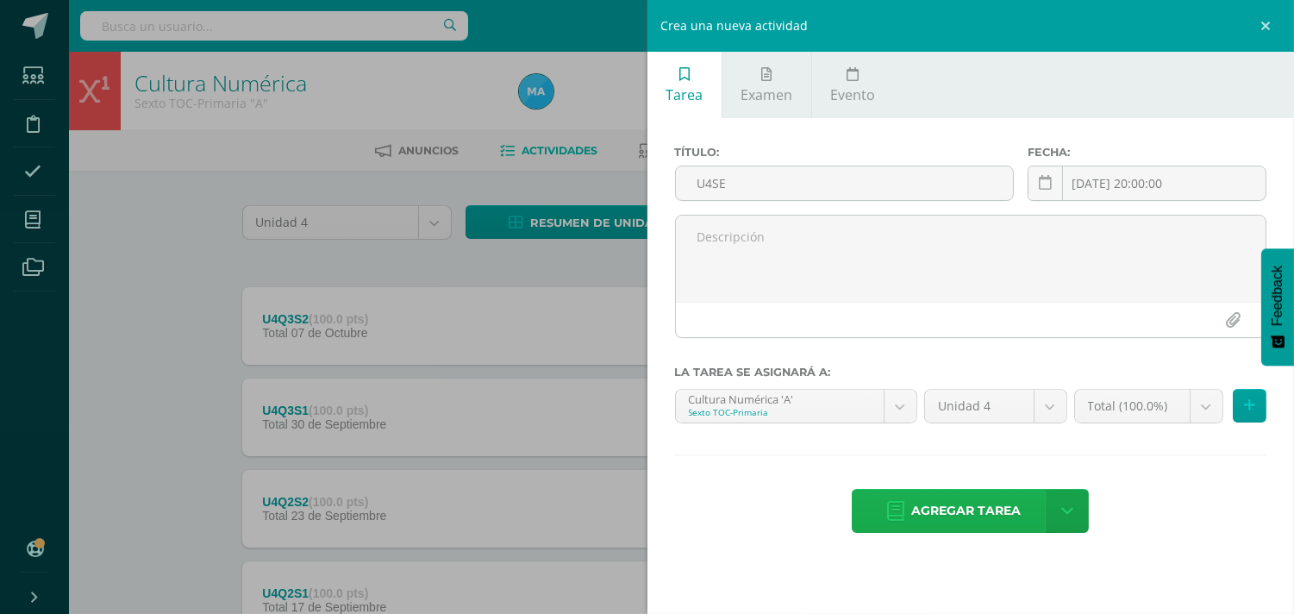
click at [960, 509] on span "Agregar tarea" at bounding box center [966, 511] width 110 height 42
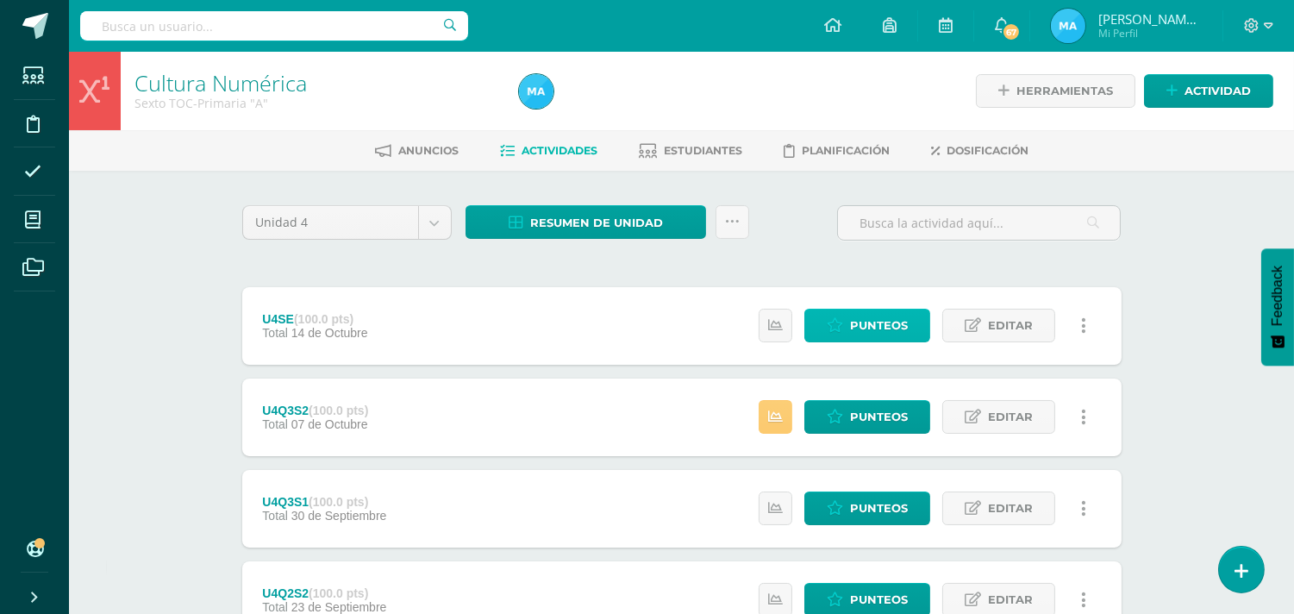
click at [857, 333] on span "Punteos" at bounding box center [879, 326] width 58 height 32
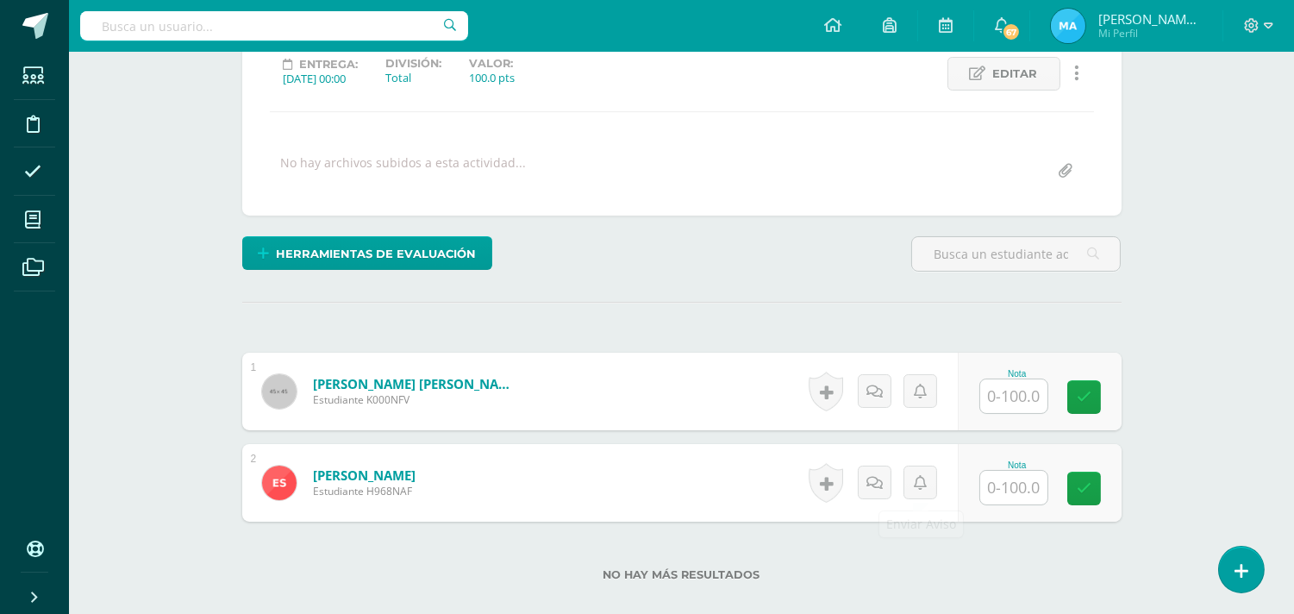
scroll to position [351, 0]
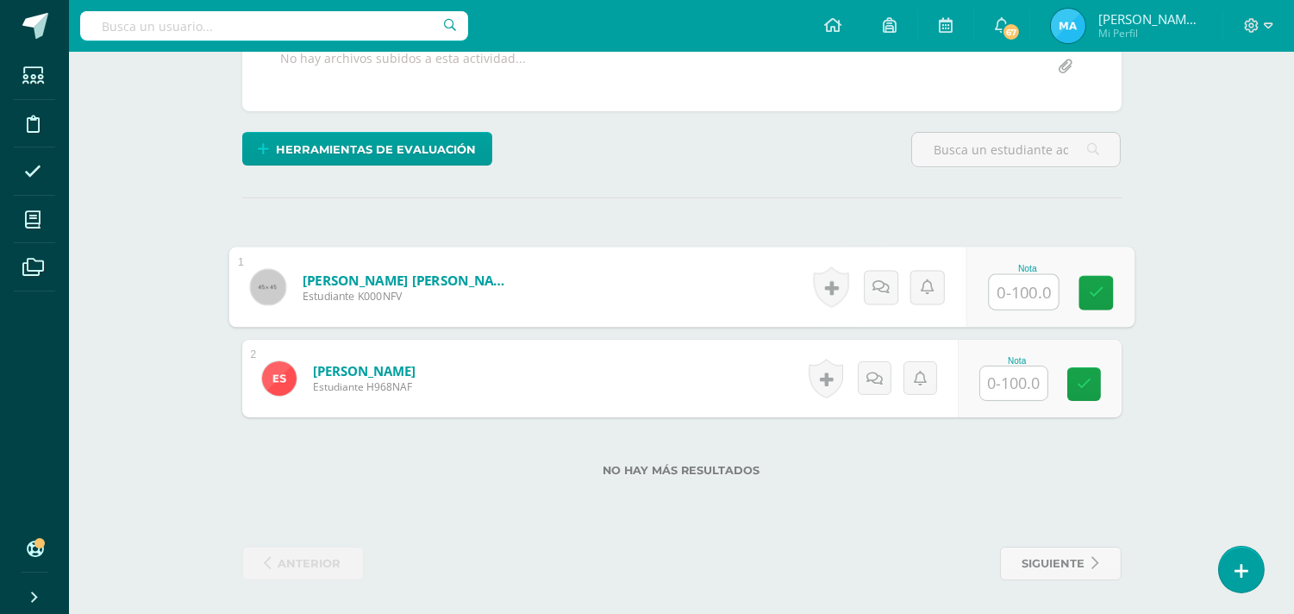
click at [1017, 293] on input "text" at bounding box center [1023, 292] width 69 height 34
type input "80"
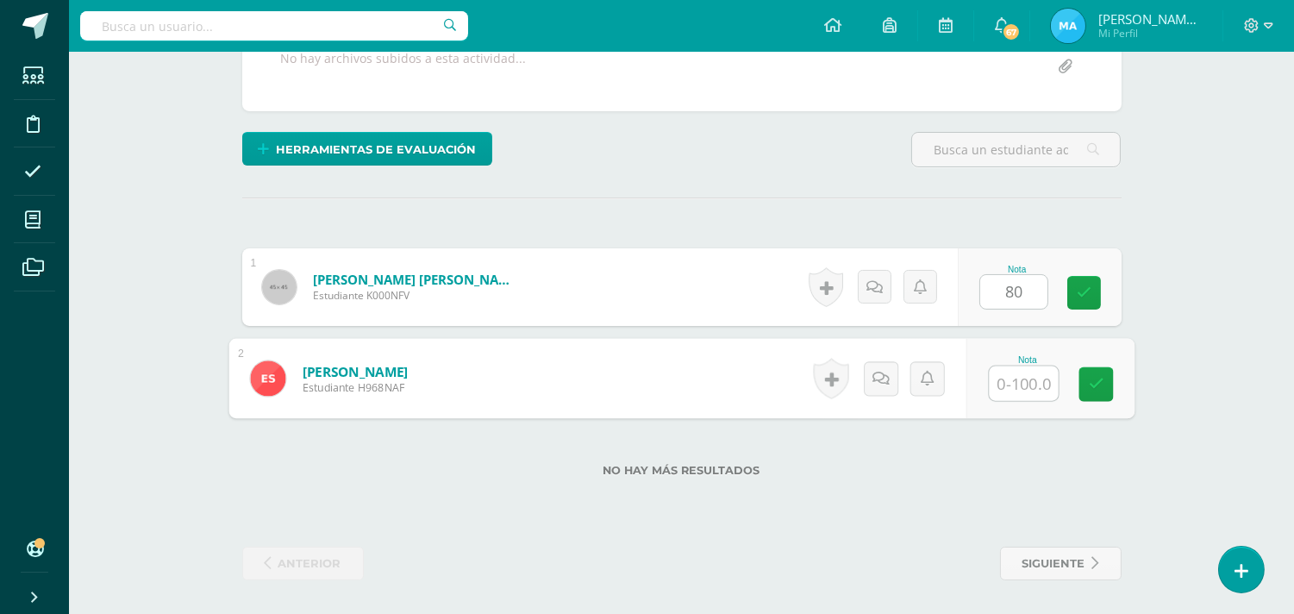
click at [1021, 388] on input "text" at bounding box center [1023, 383] width 69 height 34
type input "0"
type input "80"
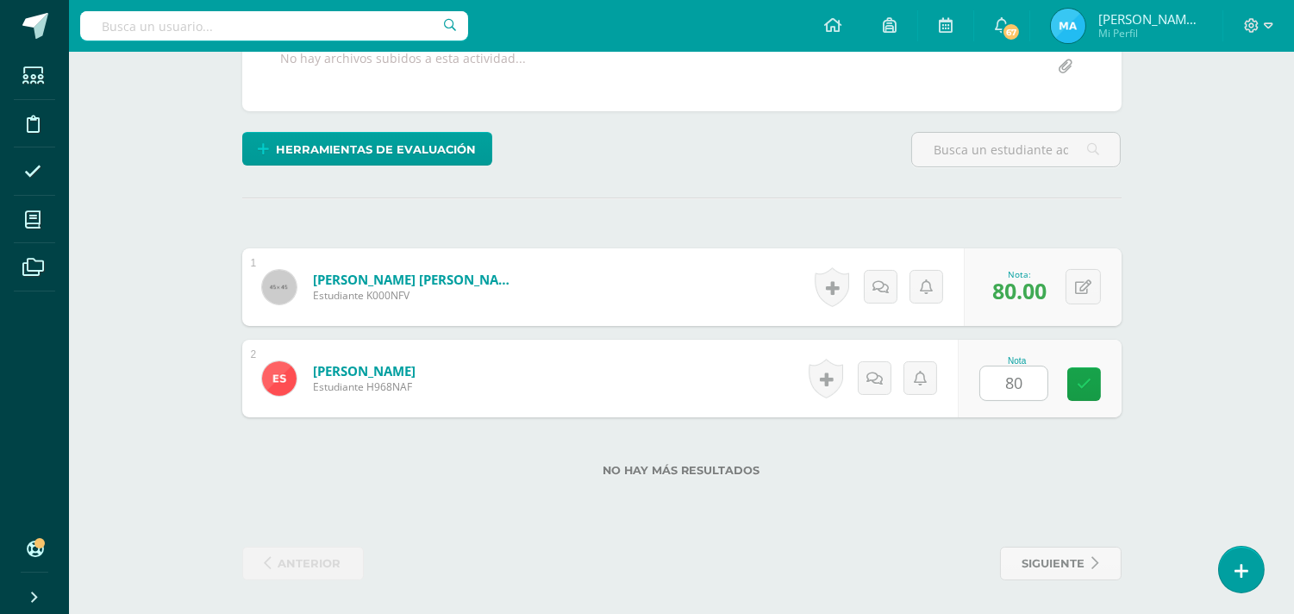
click at [895, 210] on div "¿Estás seguro que quieres eliminar esta actividad? Esto borrará la actividad y …" at bounding box center [681, 217] width 893 height 726
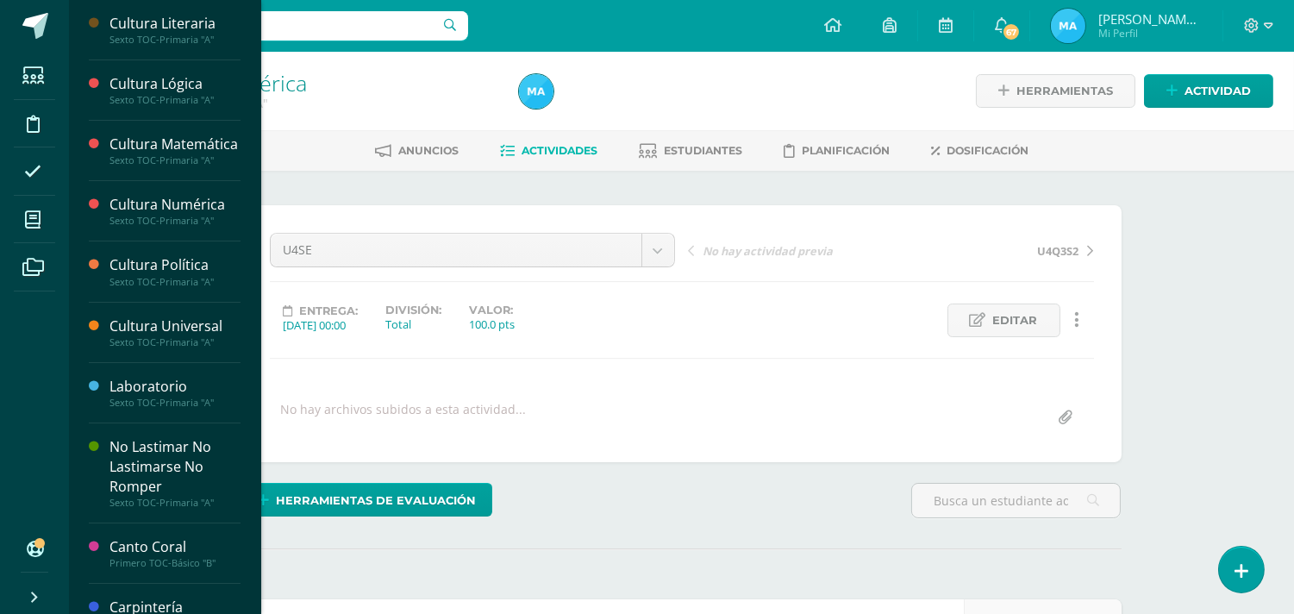
scroll to position [582, 0]
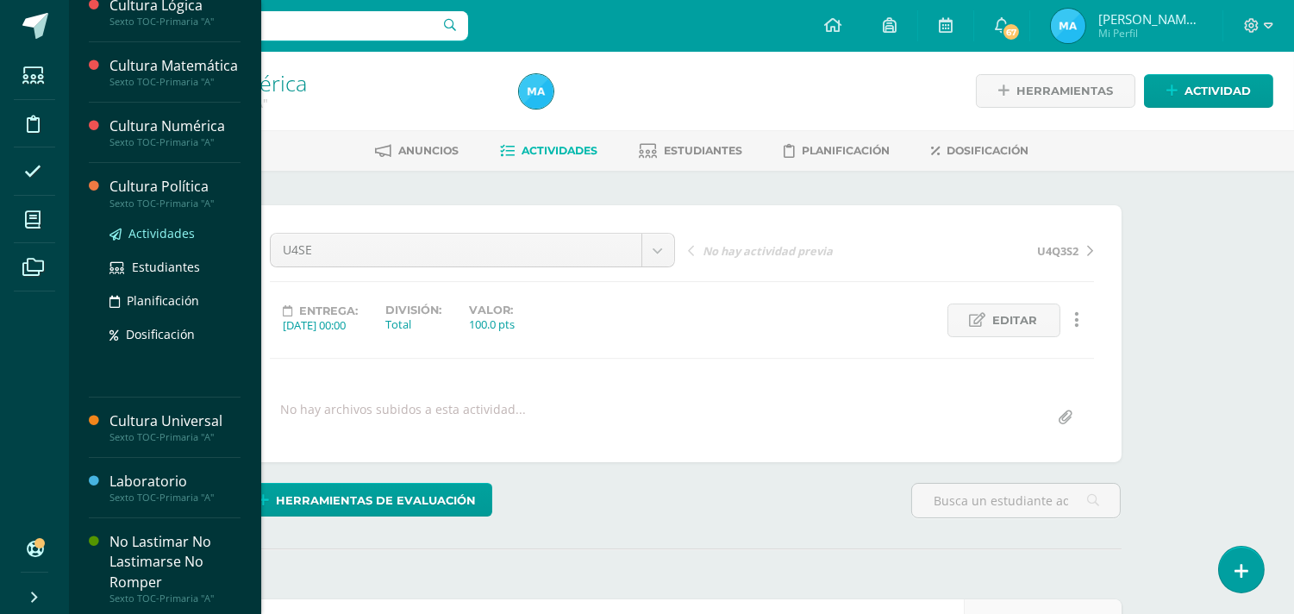
click at [178, 241] on span "Actividades" at bounding box center [161, 233] width 66 height 16
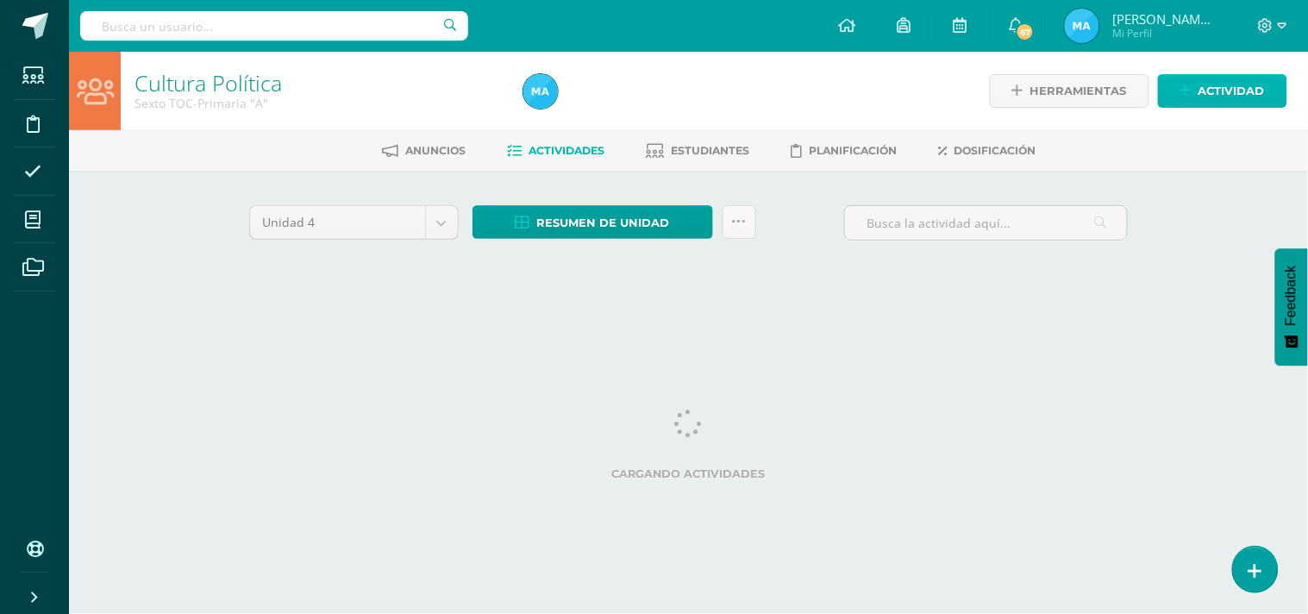
click at [1207, 95] on span "Actividad" at bounding box center [1231, 91] width 66 height 32
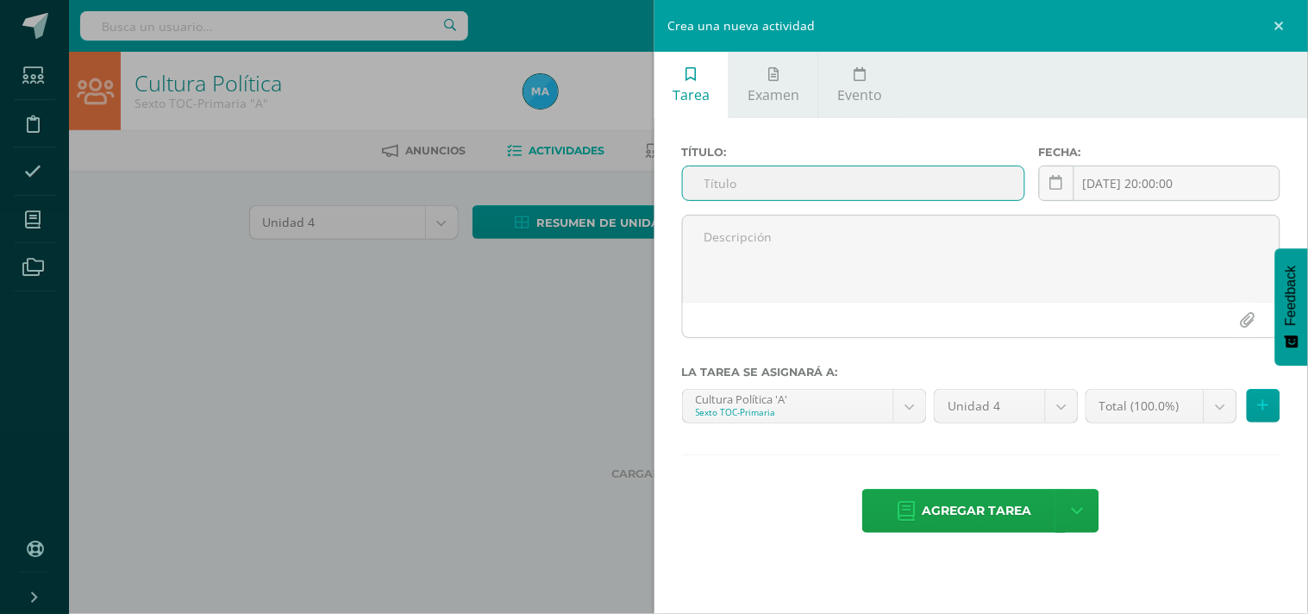
click at [967, 185] on input "text" at bounding box center [853, 183] width 341 height 34
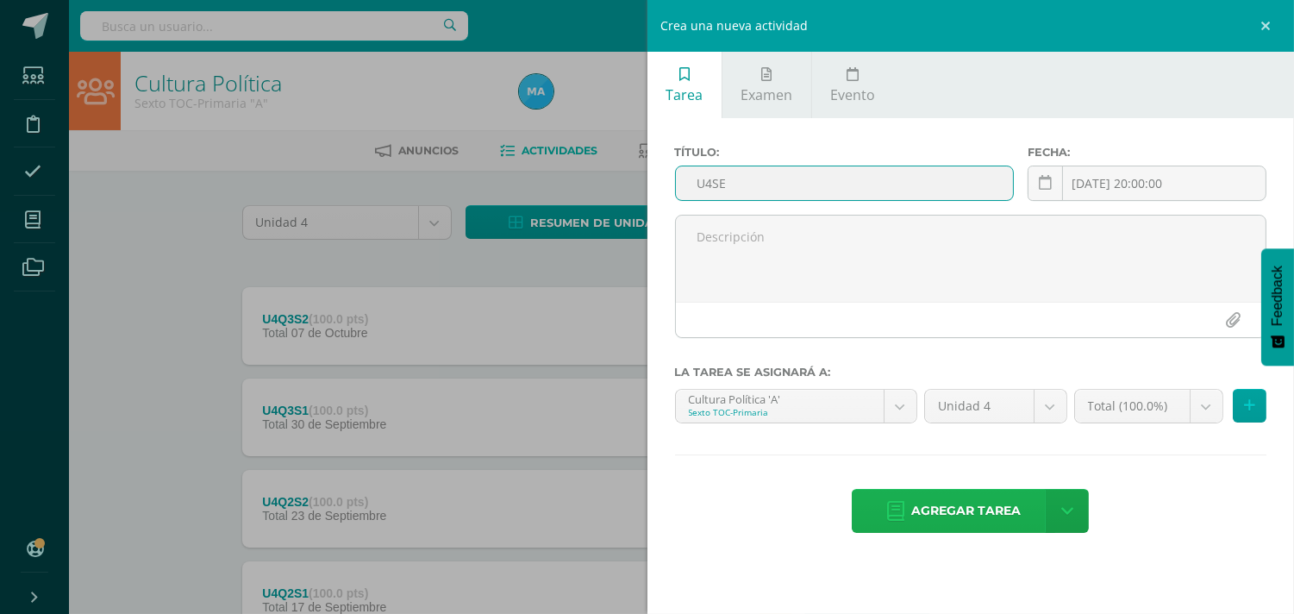
type input "U4SE"
click at [977, 496] on span "Agregar tarea" at bounding box center [966, 511] width 110 height 42
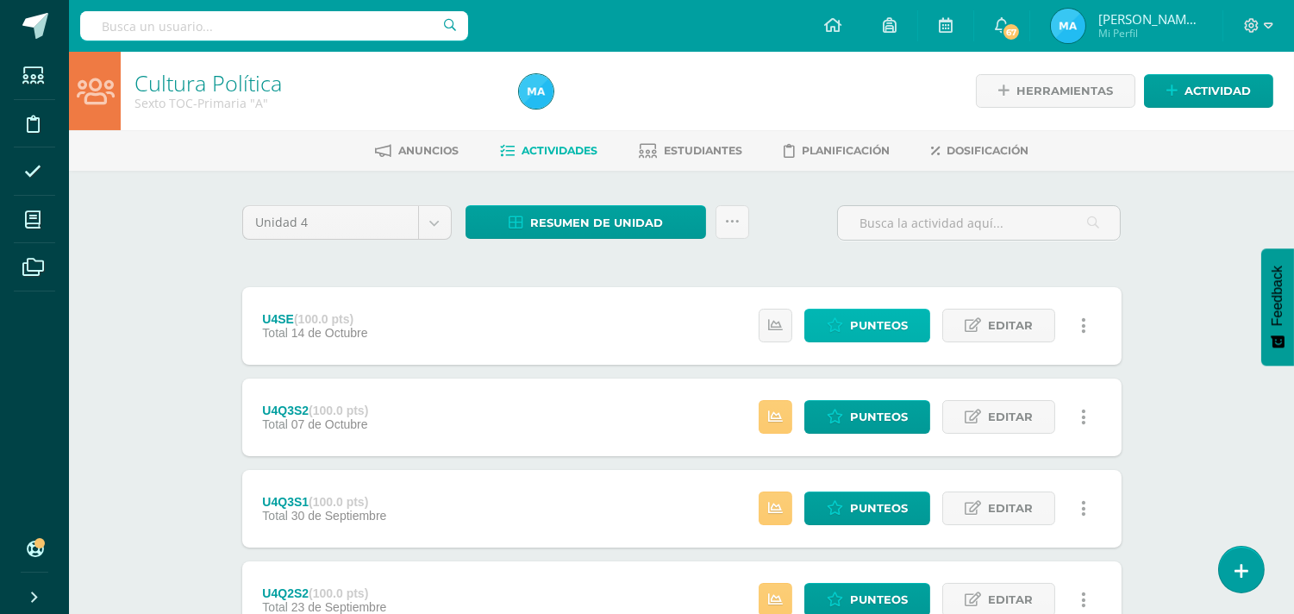
click at [854, 322] on span "Punteos" at bounding box center [879, 326] width 58 height 32
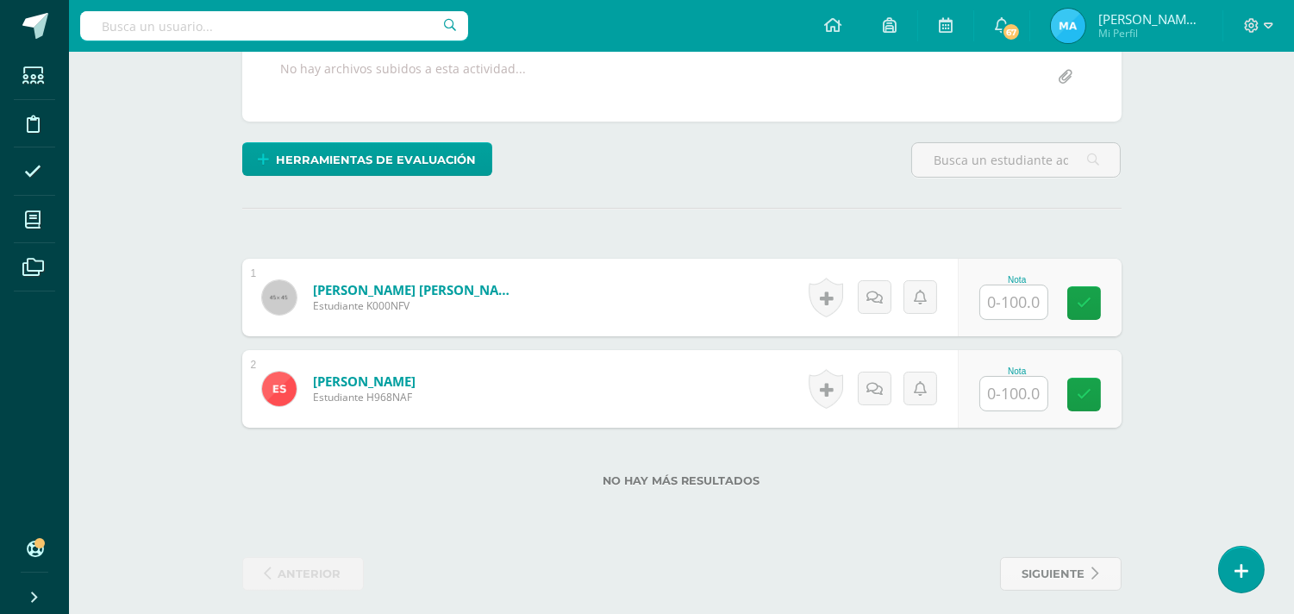
scroll to position [351, 0]
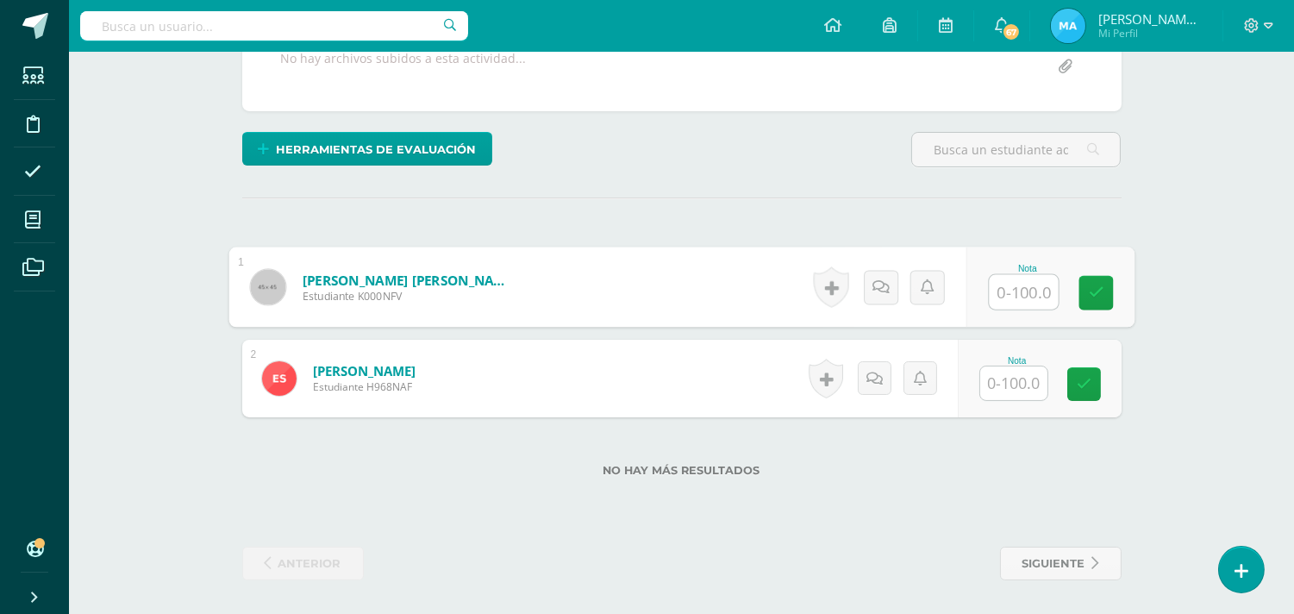
click at [1002, 295] on input "text" at bounding box center [1023, 292] width 69 height 34
type input "60"
click at [1004, 389] on input "text" at bounding box center [1013, 383] width 67 height 34
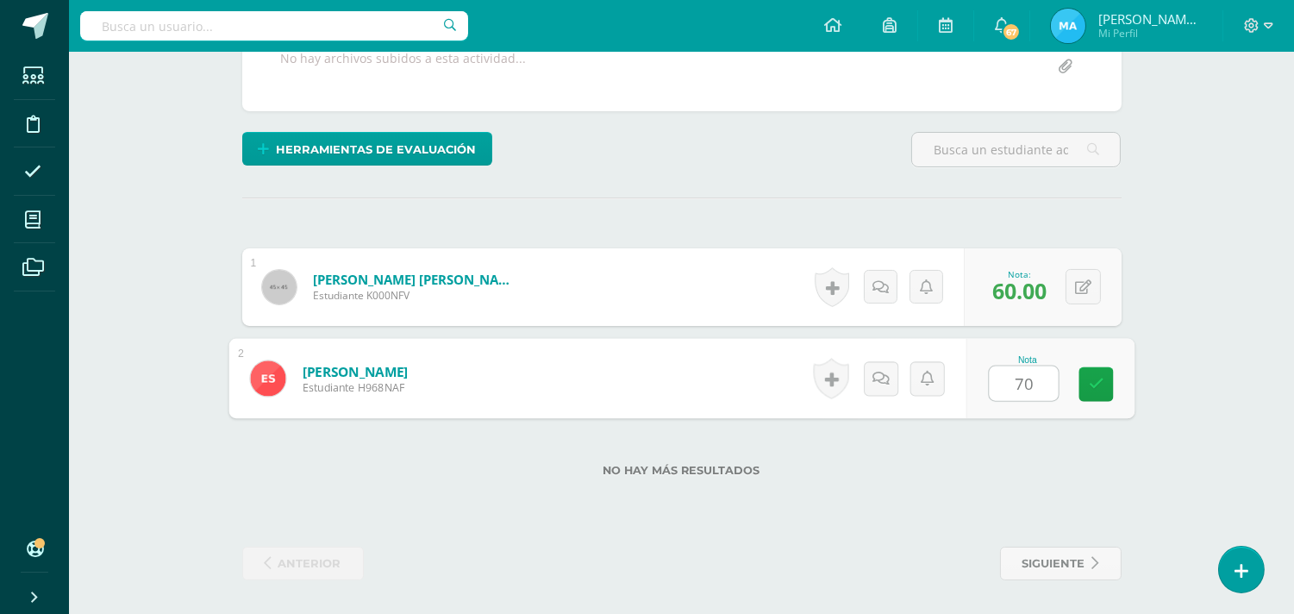
type input "70"
click at [857, 214] on div "¿Estás seguro que quieres eliminar esta actividad? Esto borrará la actividad y …" at bounding box center [681, 217] width 893 height 726
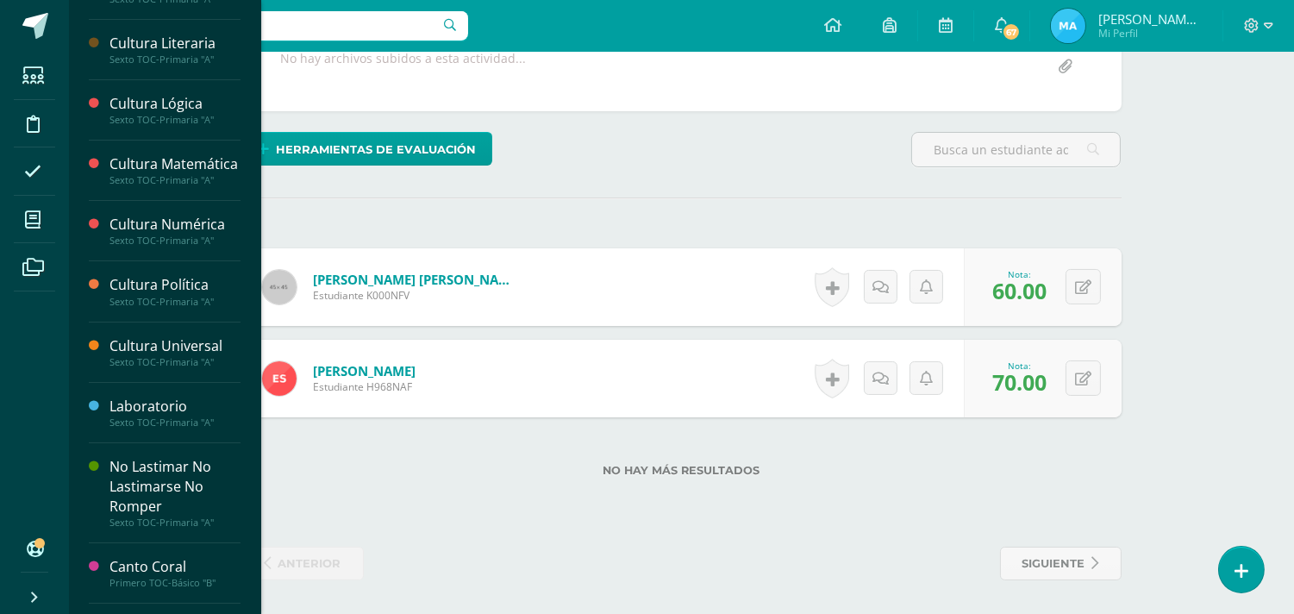
scroll to position [541, 0]
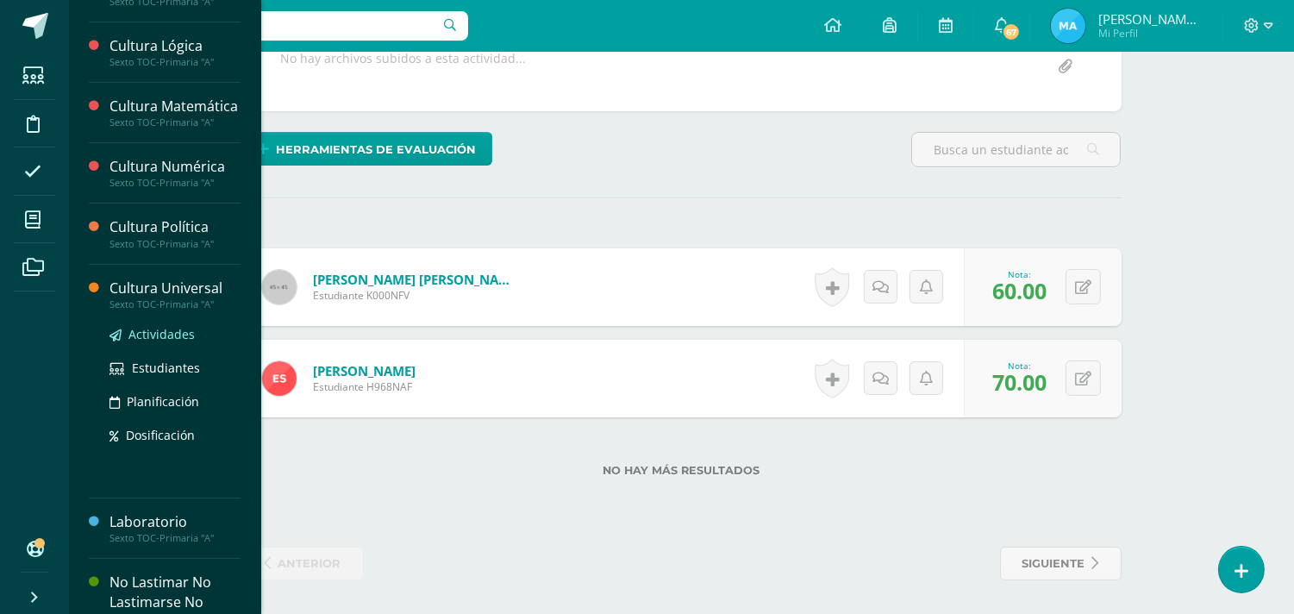
click at [158, 342] on span "Actividades" at bounding box center [161, 334] width 66 height 16
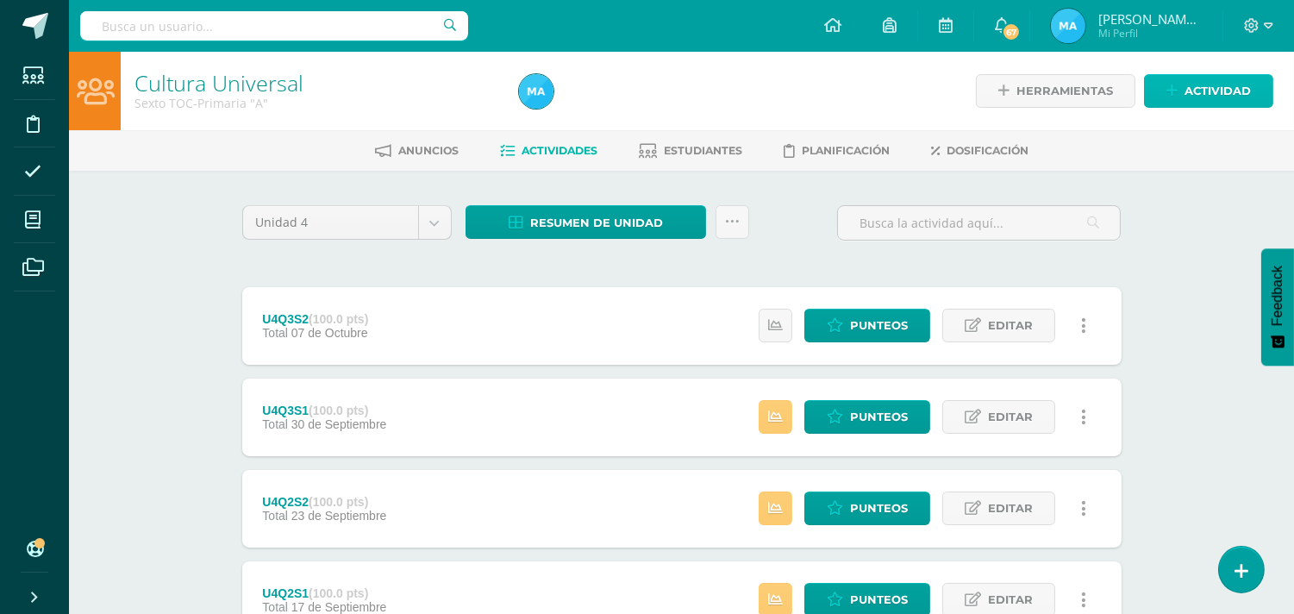
click at [1205, 92] on span "Actividad" at bounding box center [1218, 91] width 66 height 32
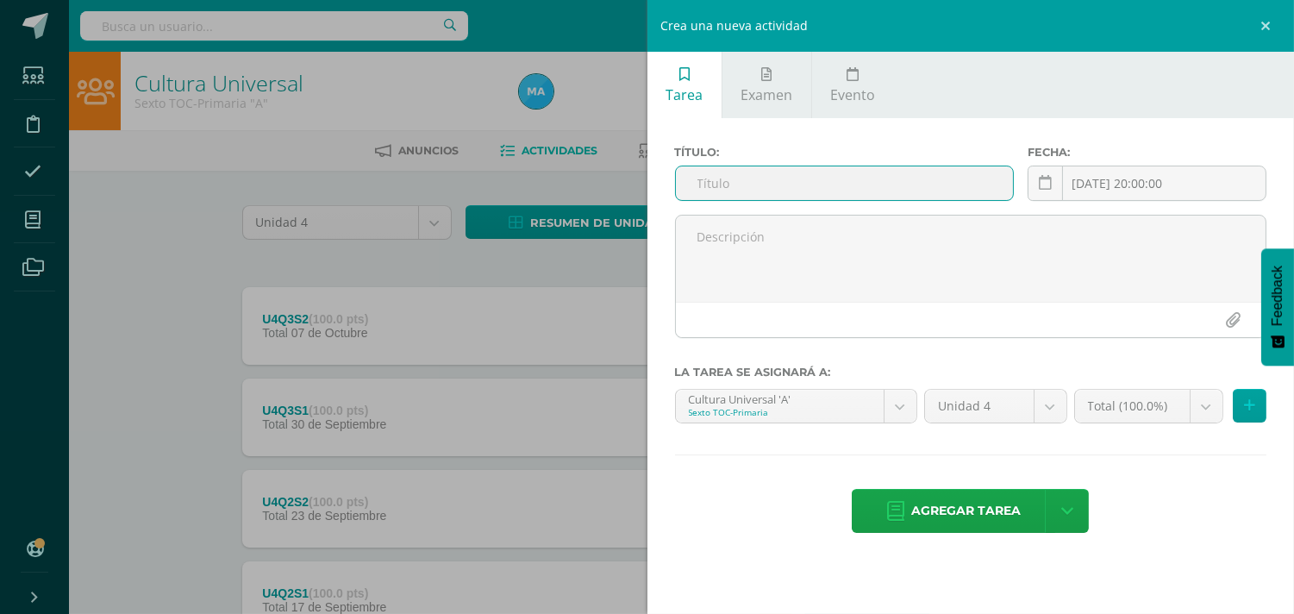
click at [854, 171] on input "text" at bounding box center [845, 183] width 338 height 34
type input "U4SE"
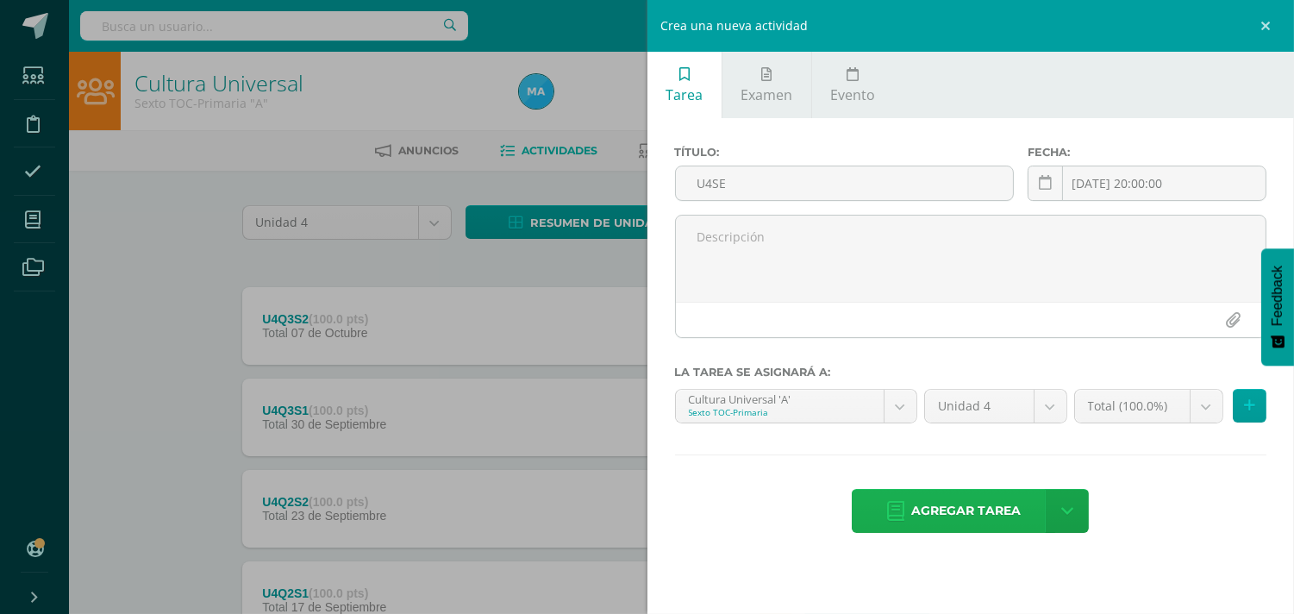
click at [981, 507] on span "Agregar tarea" at bounding box center [966, 511] width 110 height 42
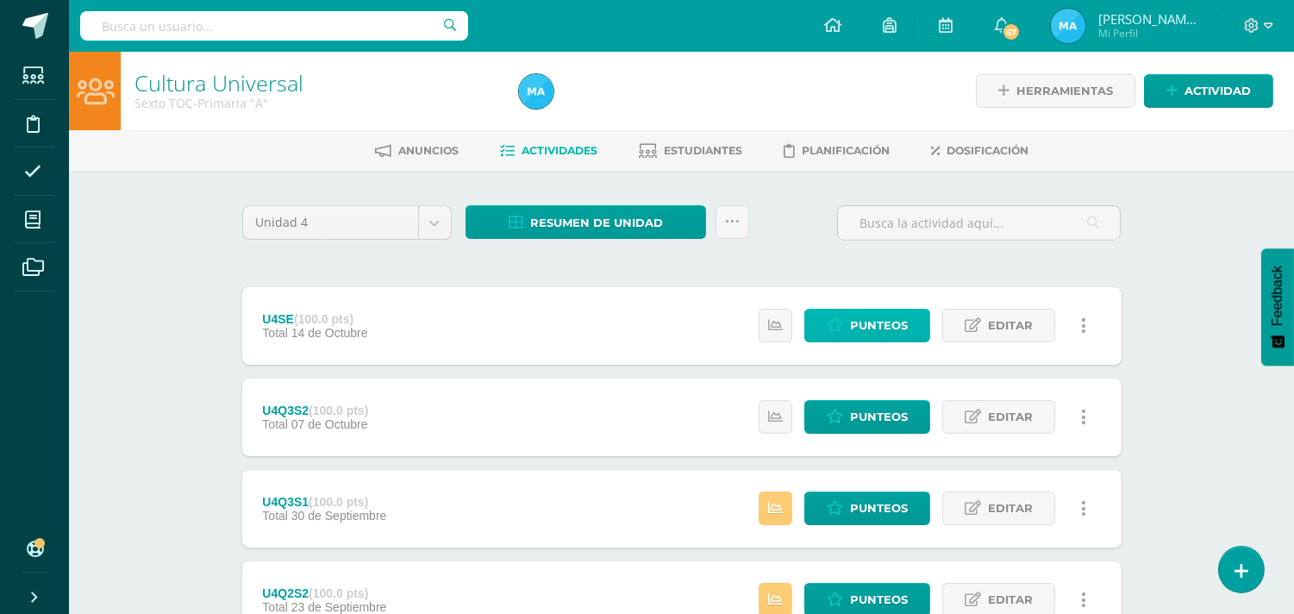
click at [848, 338] on link "Punteos" at bounding box center [867, 326] width 126 height 34
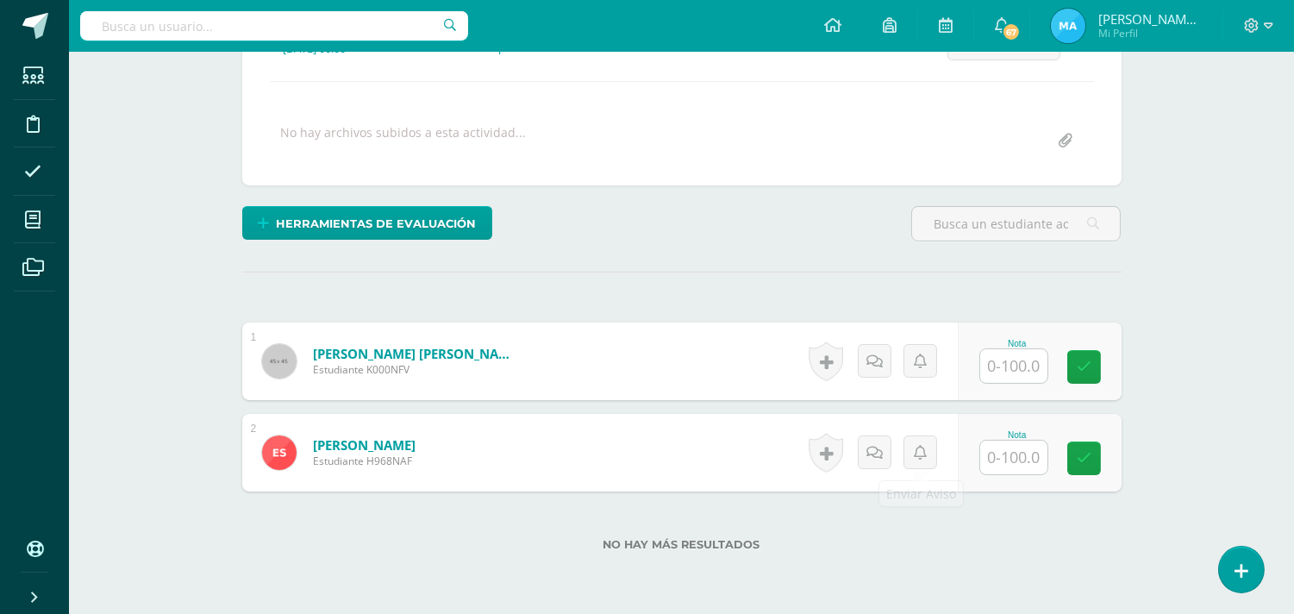
scroll to position [278, 0]
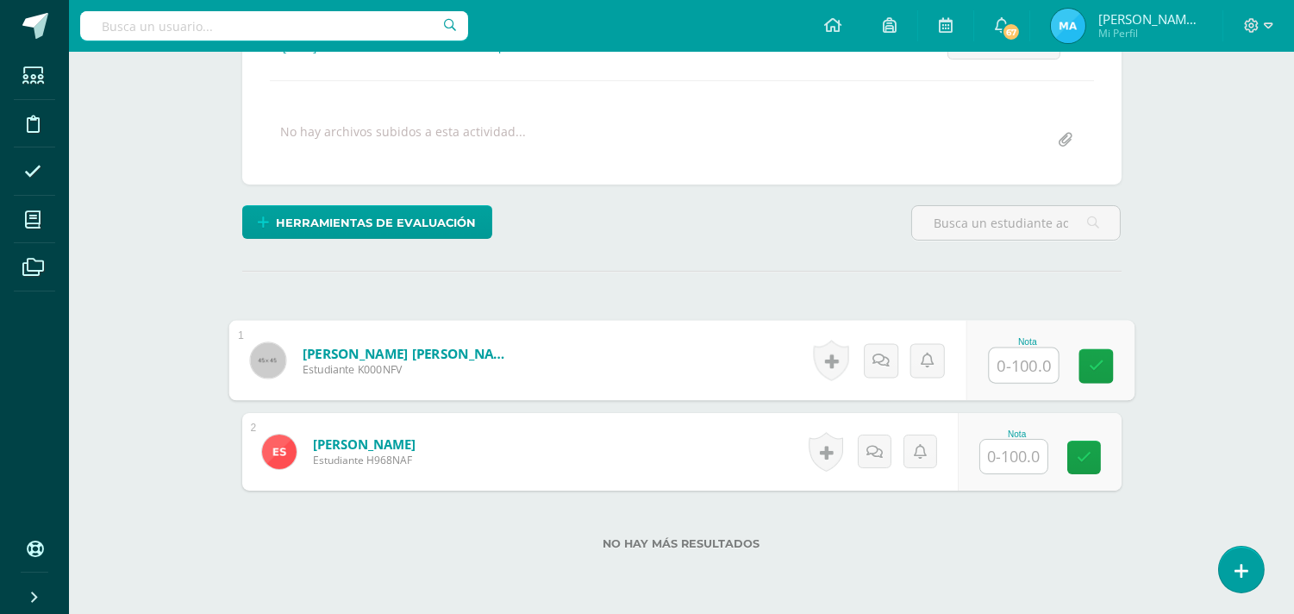
click at [1032, 374] on input "text" at bounding box center [1023, 365] width 69 height 34
type input "80"
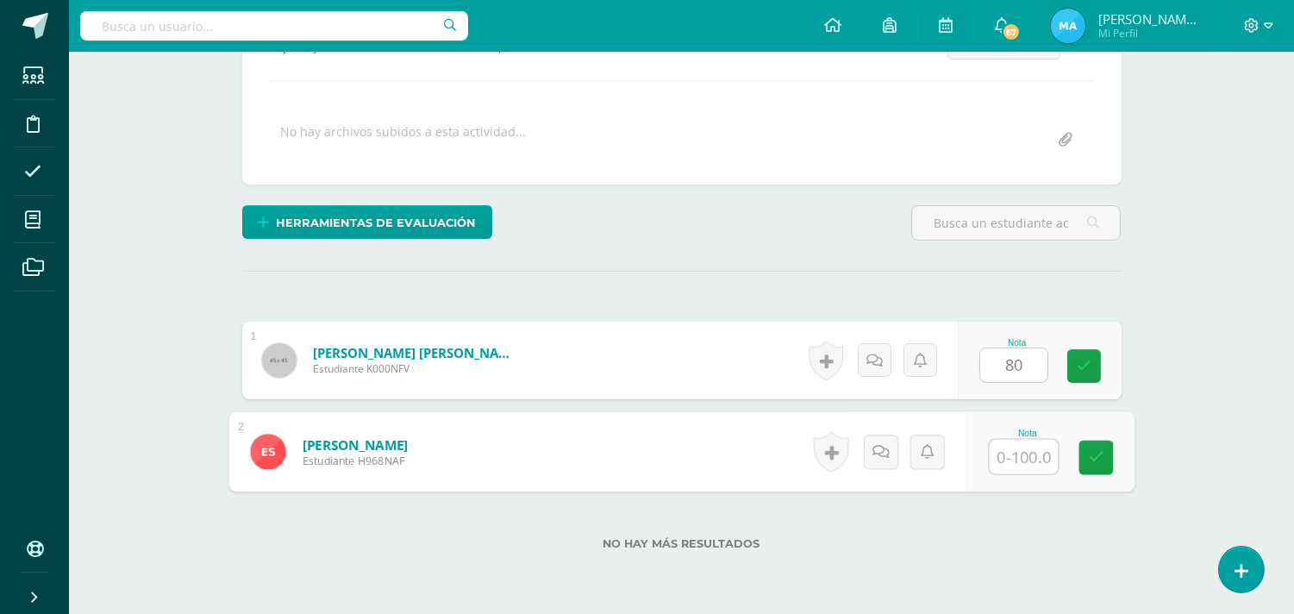
click at [1011, 464] on input "text" at bounding box center [1023, 457] width 69 height 34
type input "100"
click at [893, 325] on div "Historial de actividad No hay historial para esta actividad Agregar Comentarios…" at bounding box center [886, 361] width 155 height 78
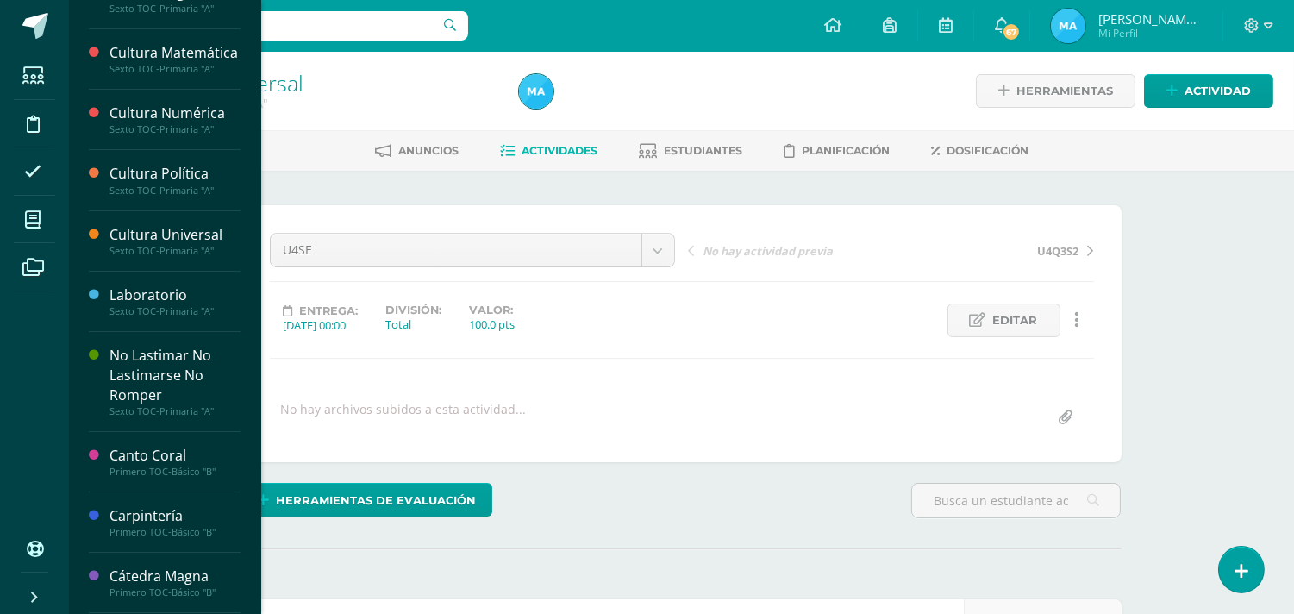
scroll to position [638, 0]
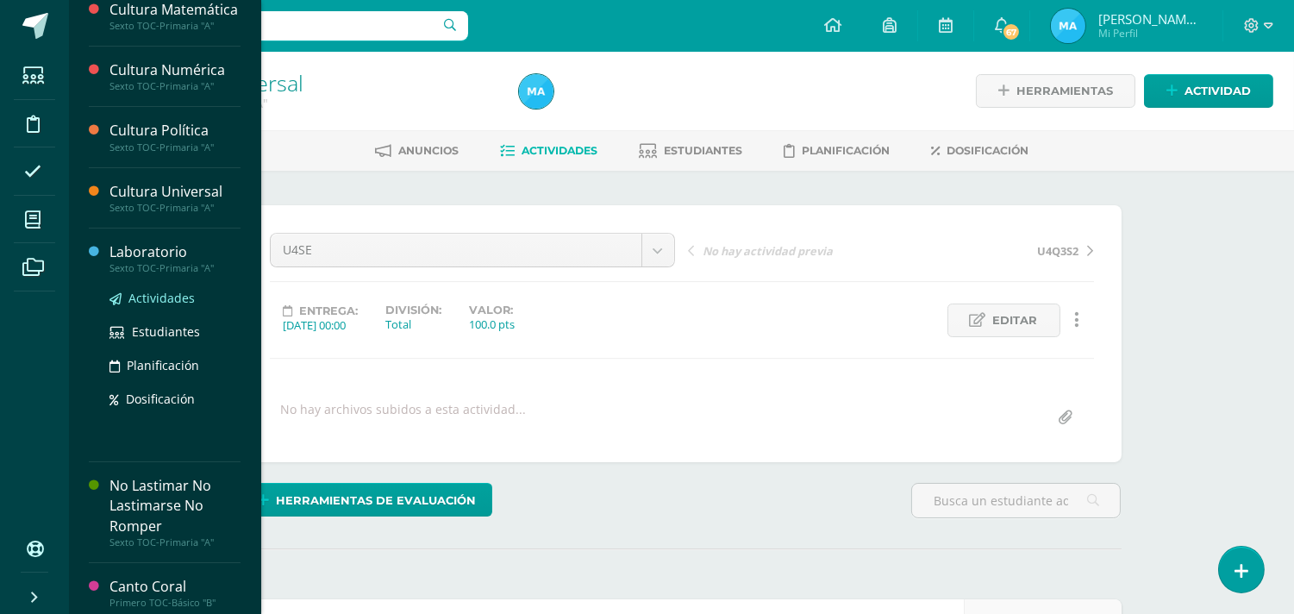
click at [153, 306] on span "Actividades" at bounding box center [161, 298] width 66 height 16
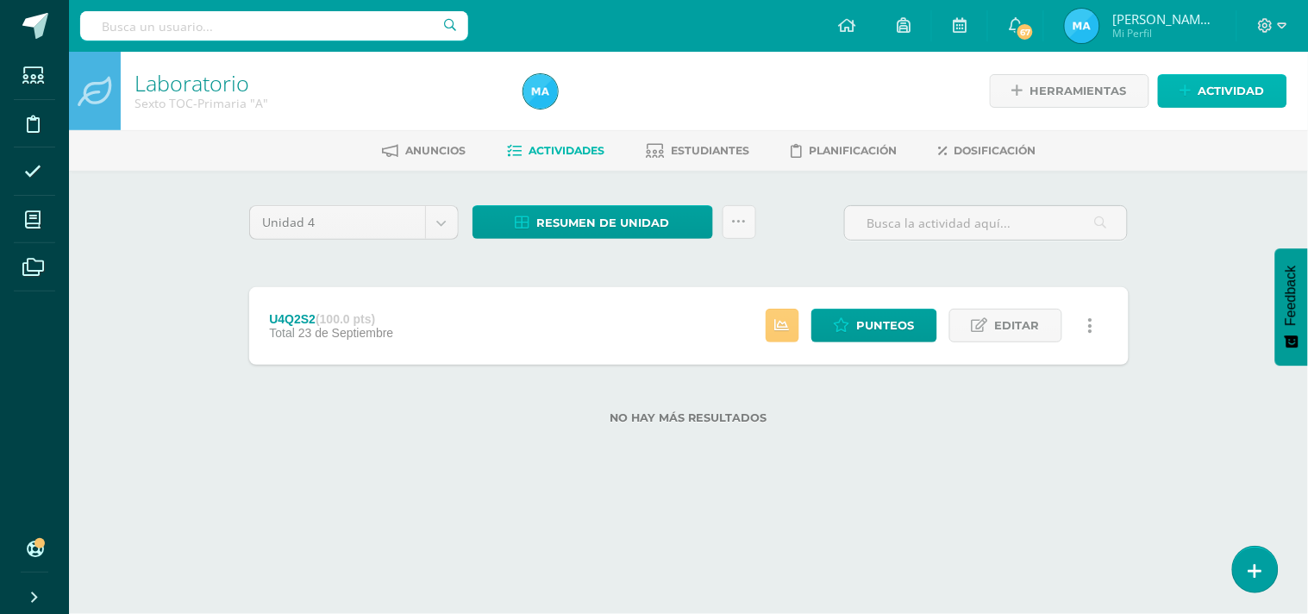
click at [1255, 90] on span "Actividad" at bounding box center [1231, 91] width 66 height 32
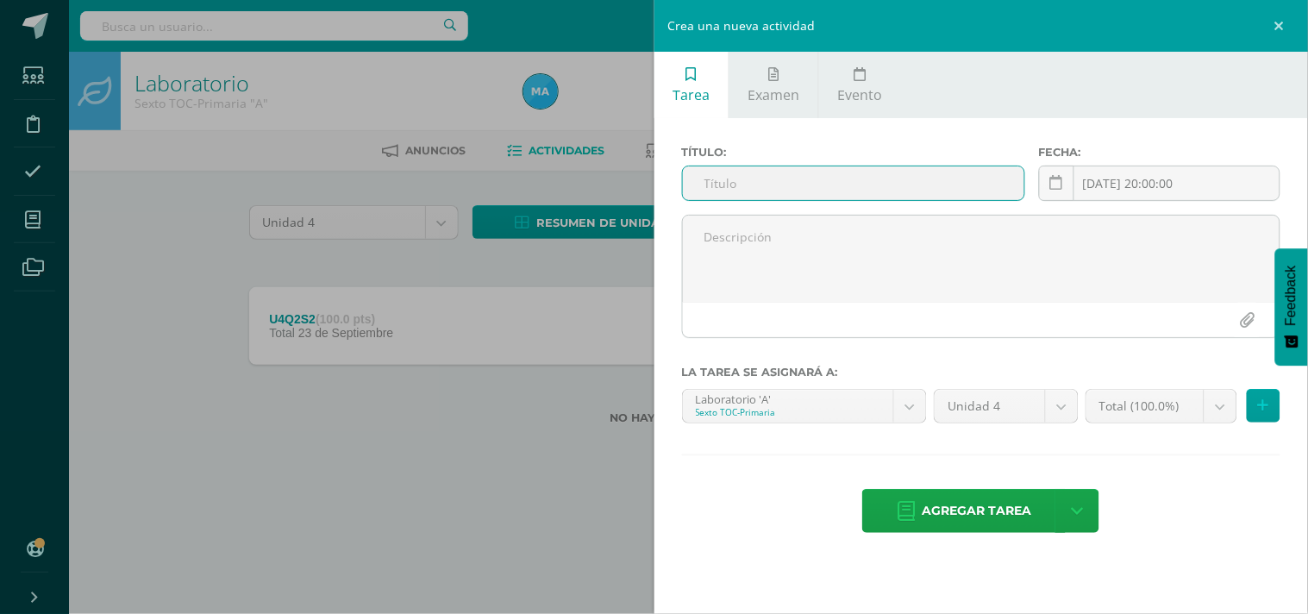
click at [879, 187] on input "text" at bounding box center [853, 183] width 341 height 34
type input "U4SE"
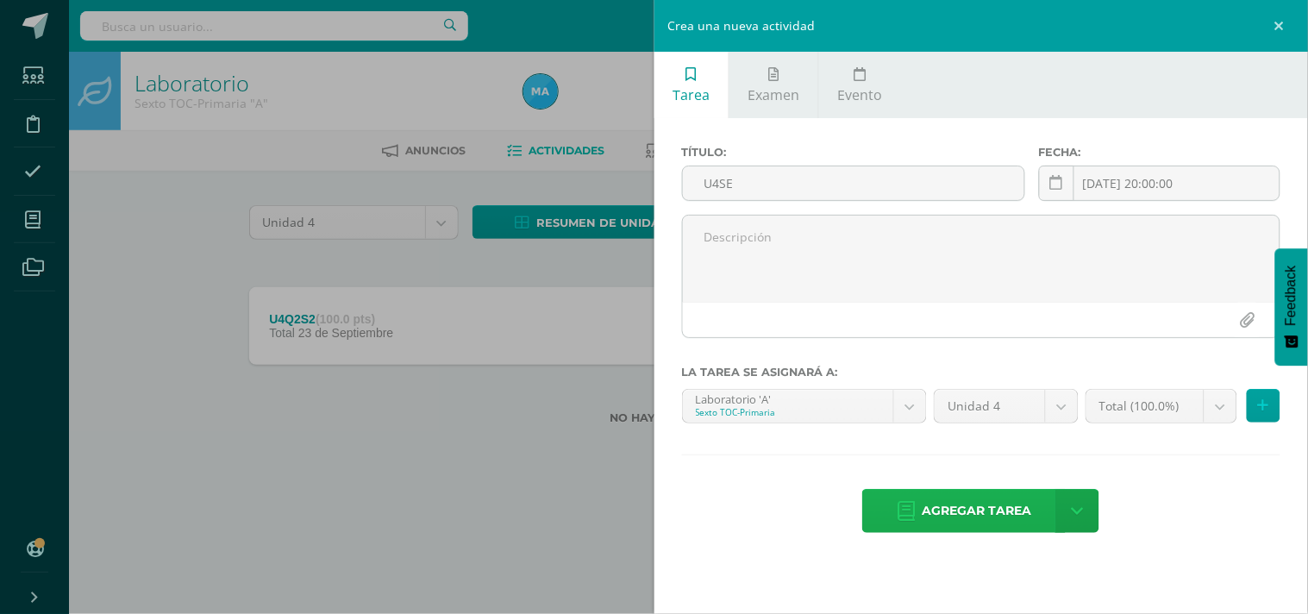
click at [972, 528] on span "Agregar tarea" at bounding box center [977, 511] width 110 height 42
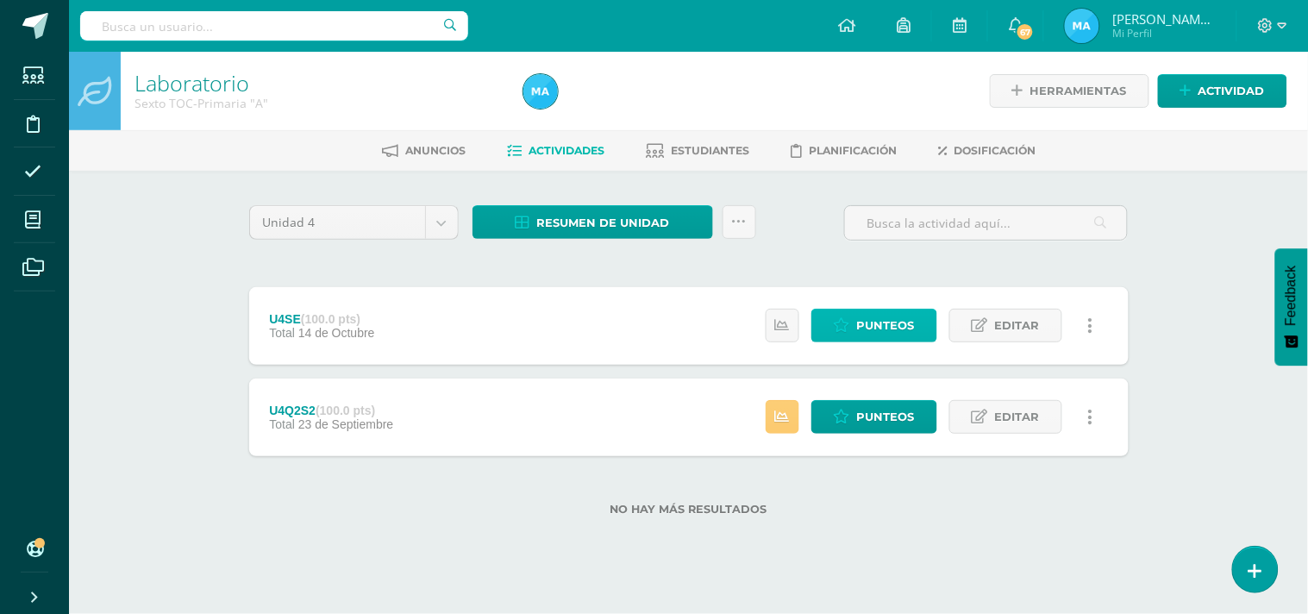
click at [907, 312] on span "Punteos" at bounding box center [886, 326] width 58 height 32
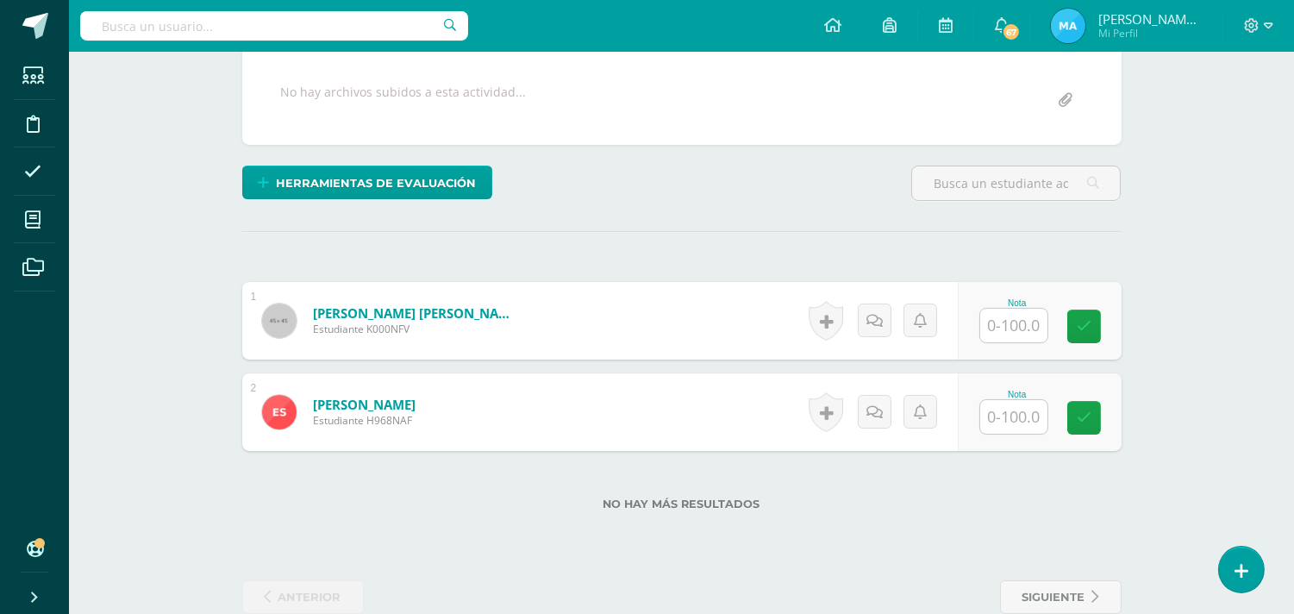
scroll to position [351, 0]
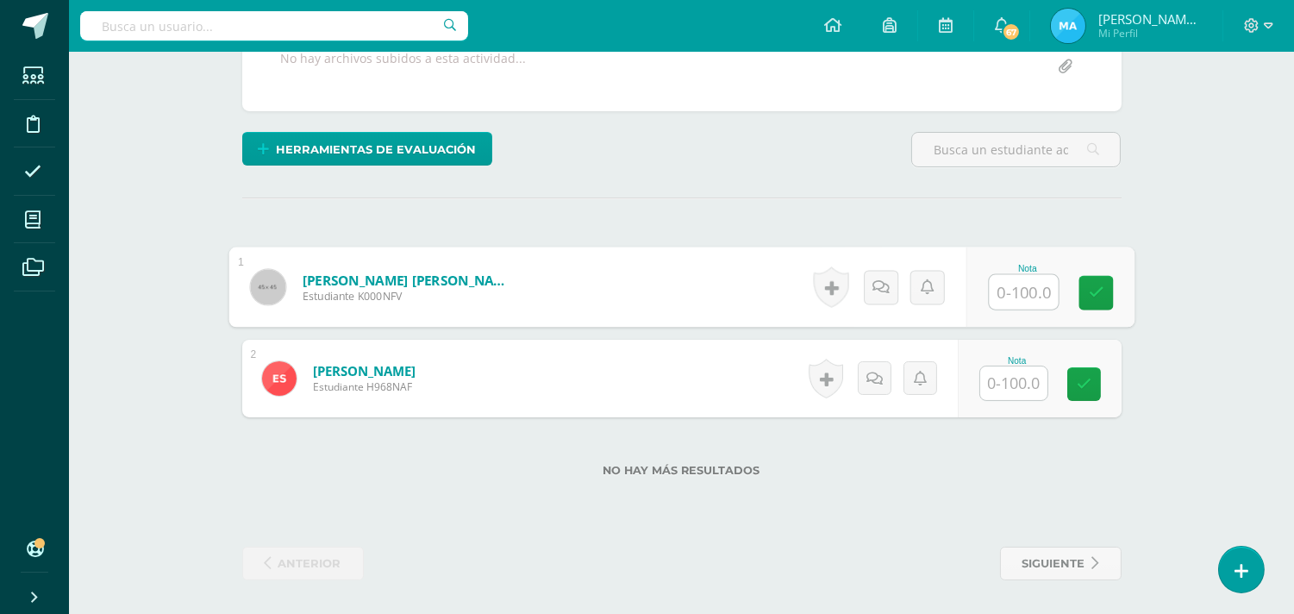
click at [1030, 285] on input "text" at bounding box center [1023, 292] width 69 height 34
type input "60"
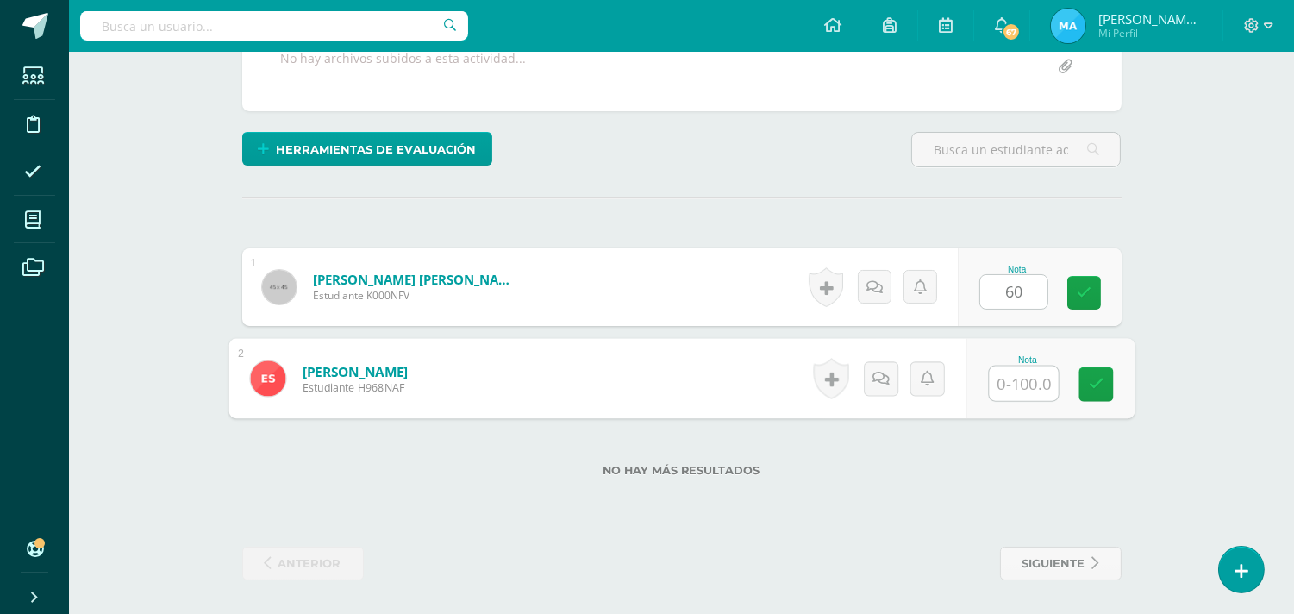
click at [1009, 395] on input "text" at bounding box center [1023, 383] width 69 height 34
type input "80"
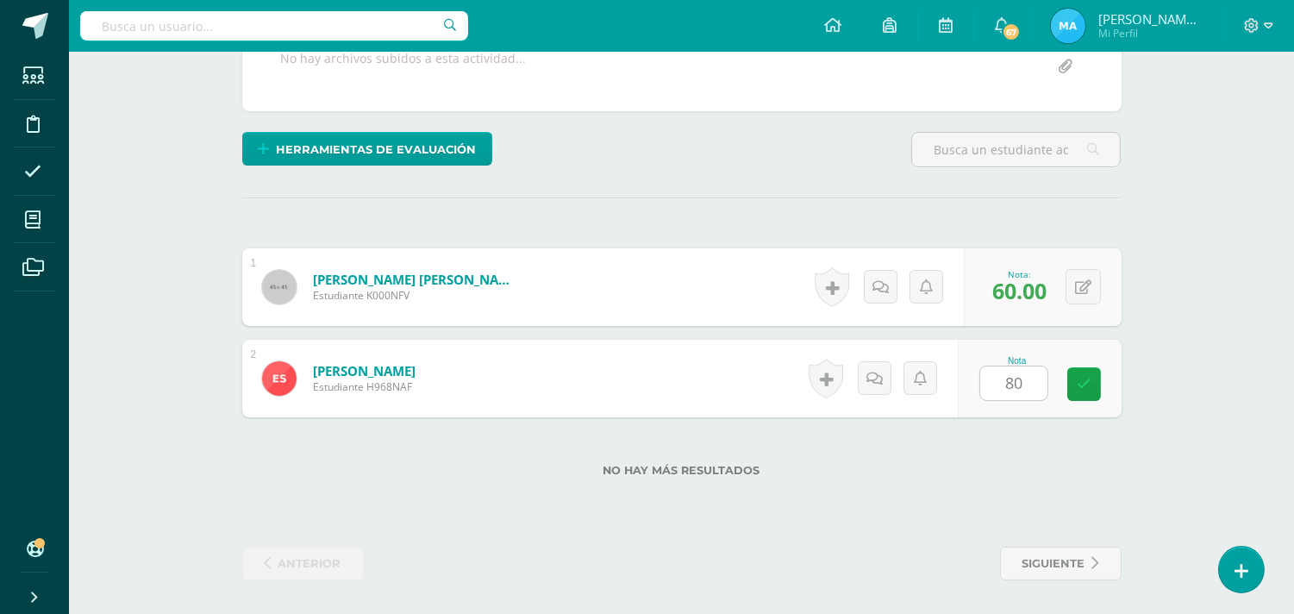
click at [811, 219] on div "¿Estás seguro que quieres eliminar esta actividad? Esto borrará la actividad y …" at bounding box center [681, 217] width 893 height 726
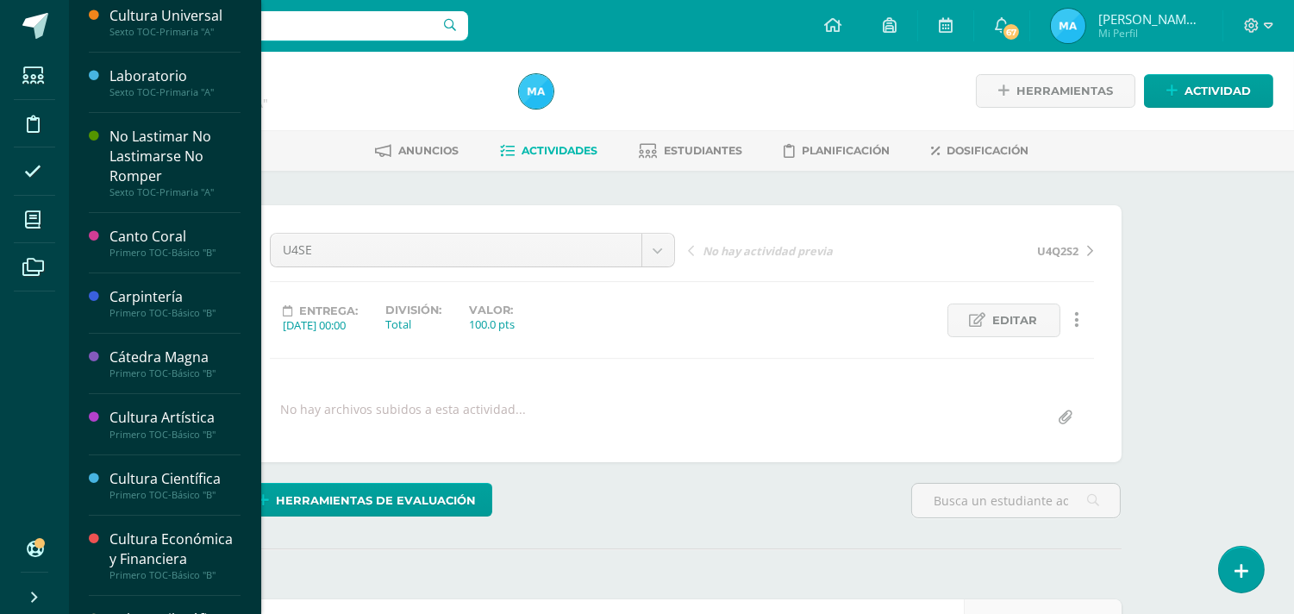
scroll to position [823, 0]
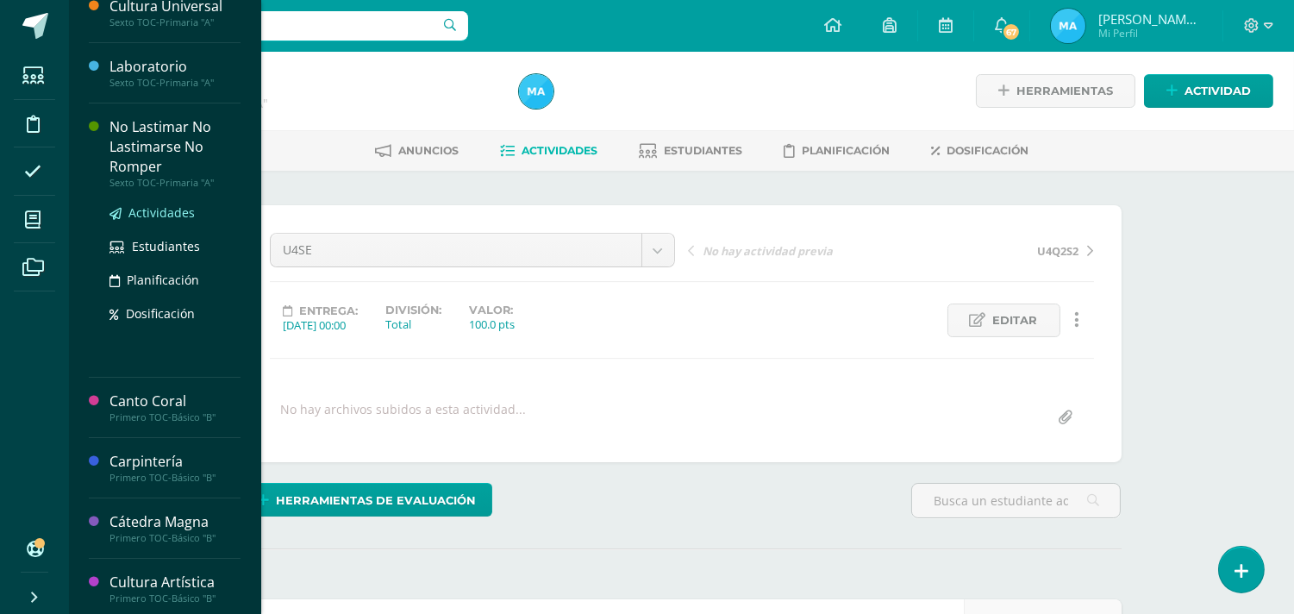
click at [158, 221] on span "Actividades" at bounding box center [161, 212] width 66 height 16
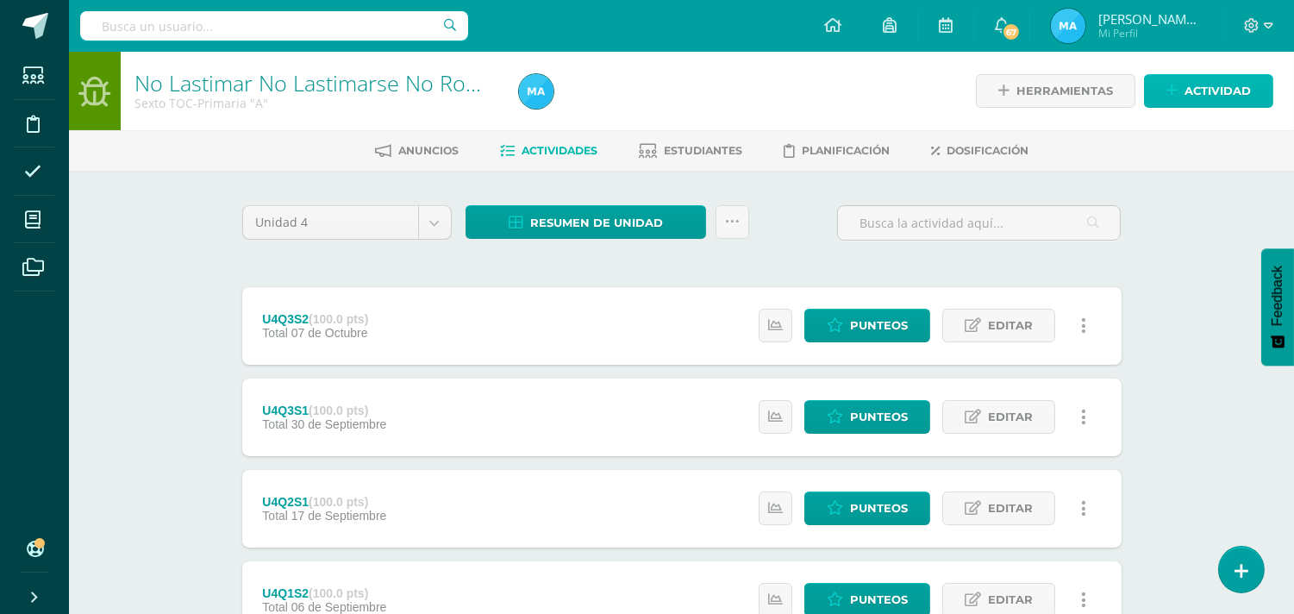
click at [1211, 103] on span "Actividad" at bounding box center [1218, 91] width 66 height 32
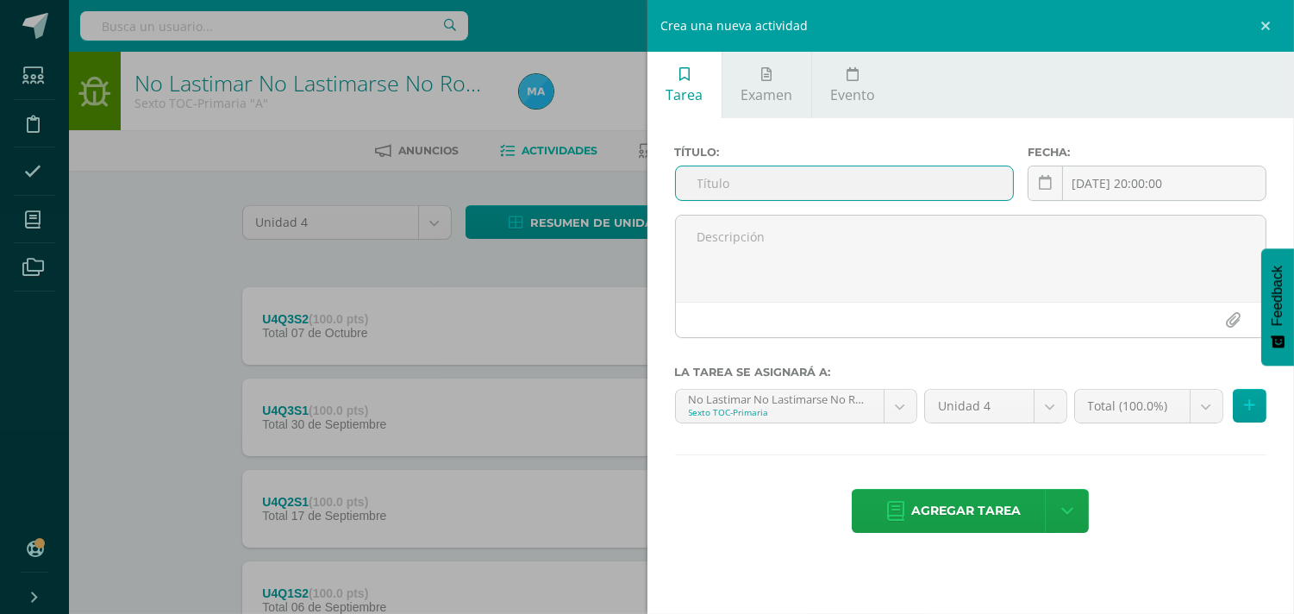
click at [848, 183] on input "text" at bounding box center [845, 183] width 338 height 34
type input "U4SE"
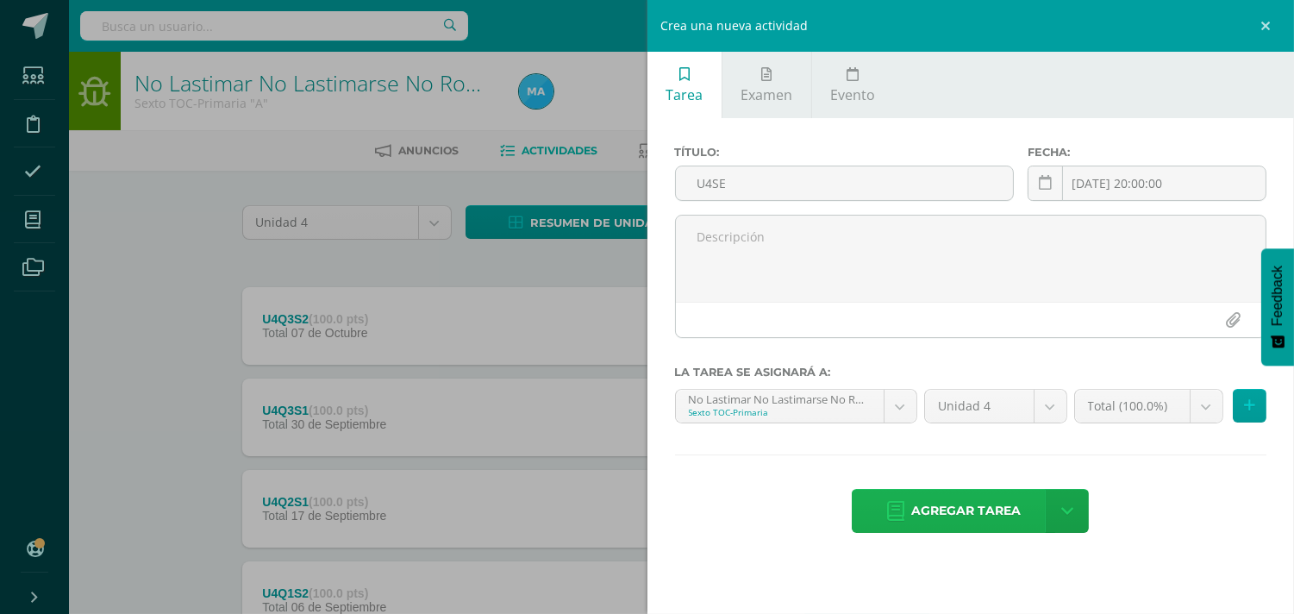
click at [932, 503] on span "Agregar tarea" at bounding box center [966, 511] width 110 height 42
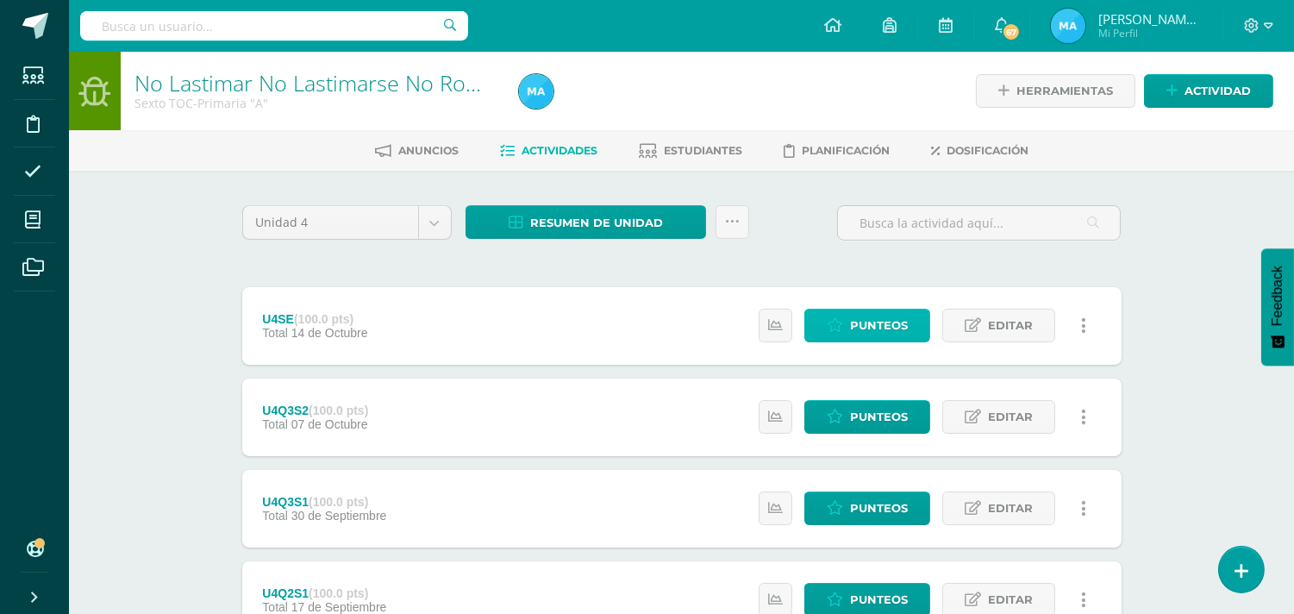
click at [882, 329] on span "Punteos" at bounding box center [879, 326] width 58 height 32
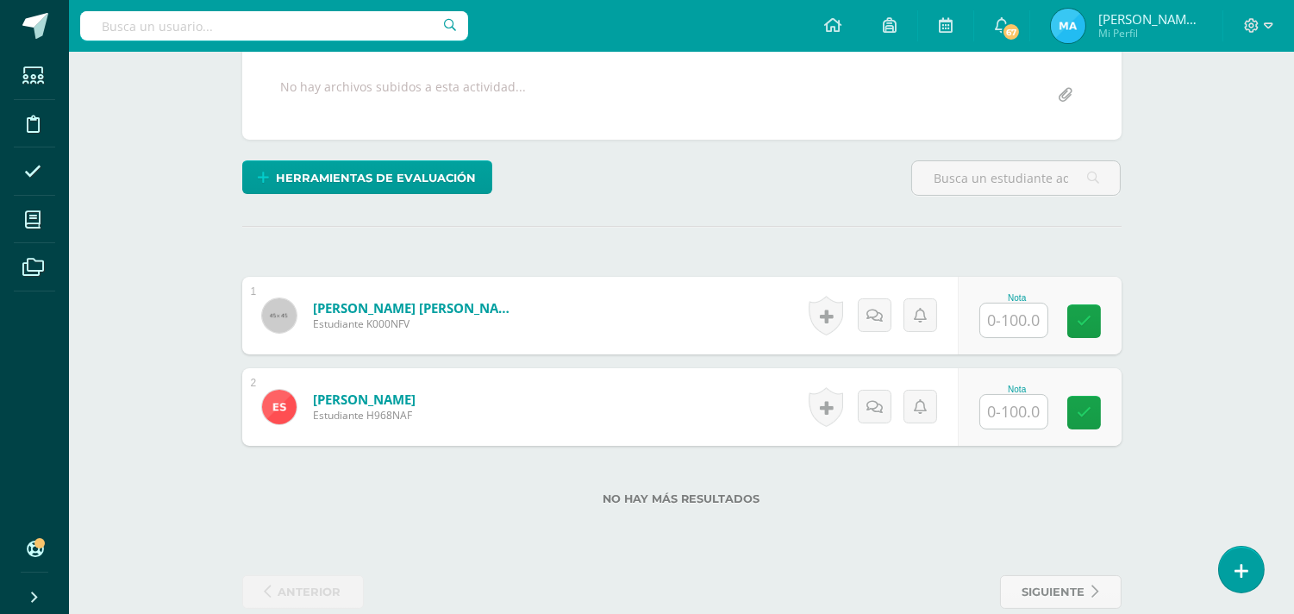
scroll to position [351, 0]
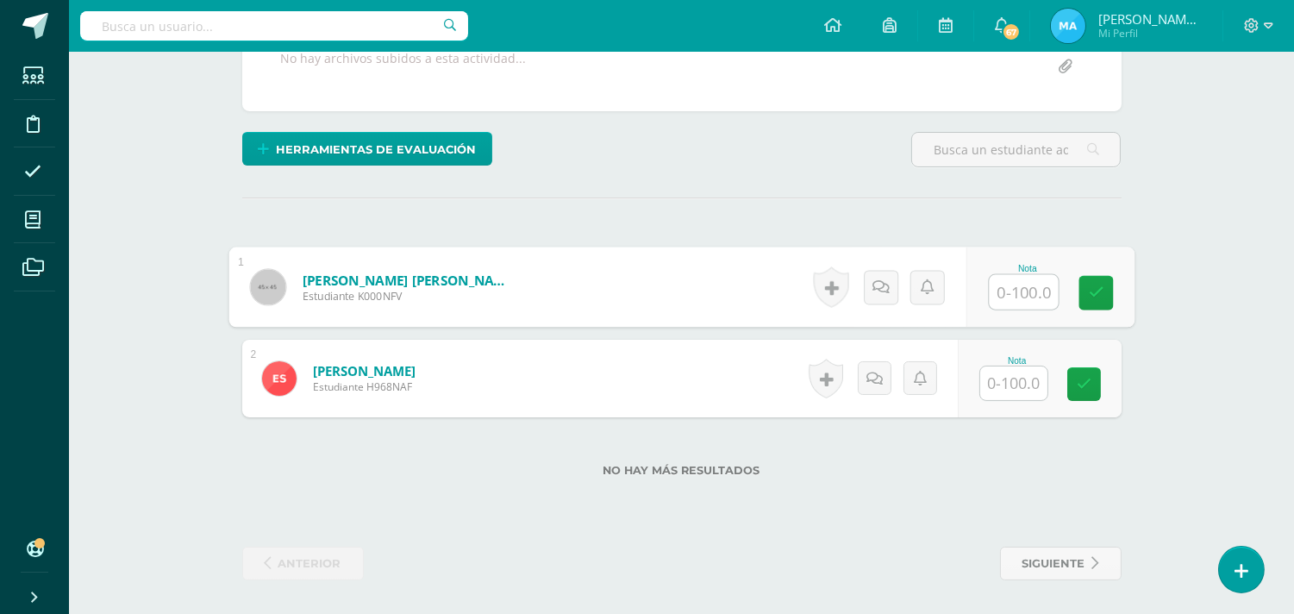
click at [1013, 285] on input "text" at bounding box center [1023, 292] width 69 height 34
type input "100"
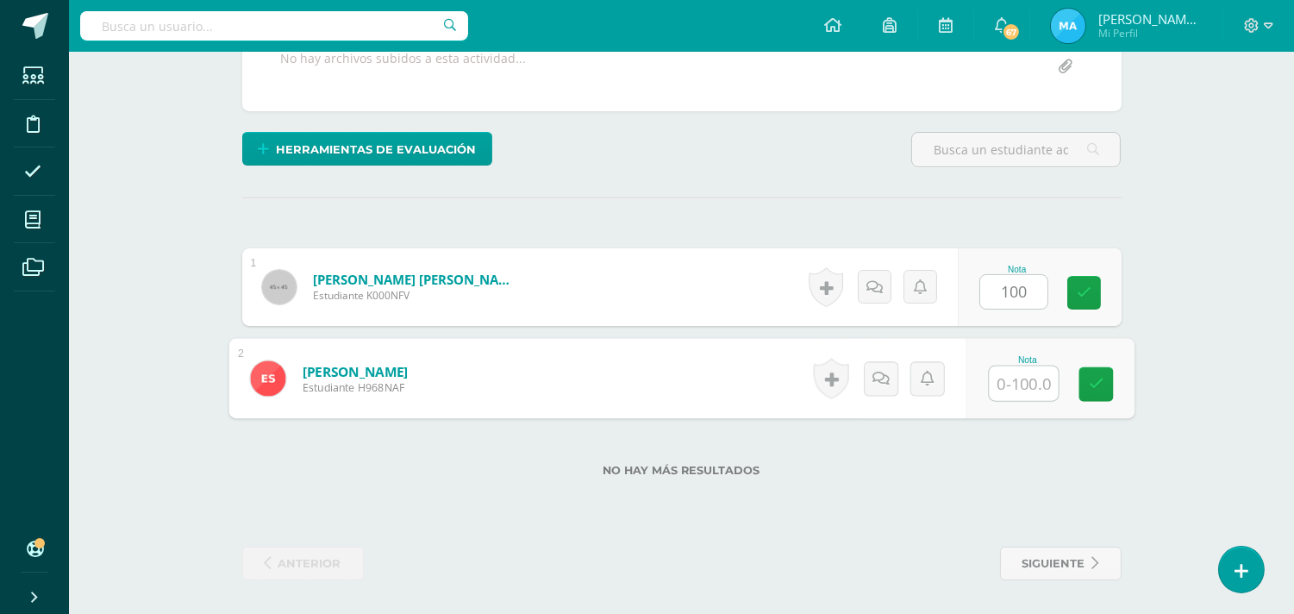
click at [1032, 383] on input "text" at bounding box center [1023, 383] width 69 height 34
type input "100"
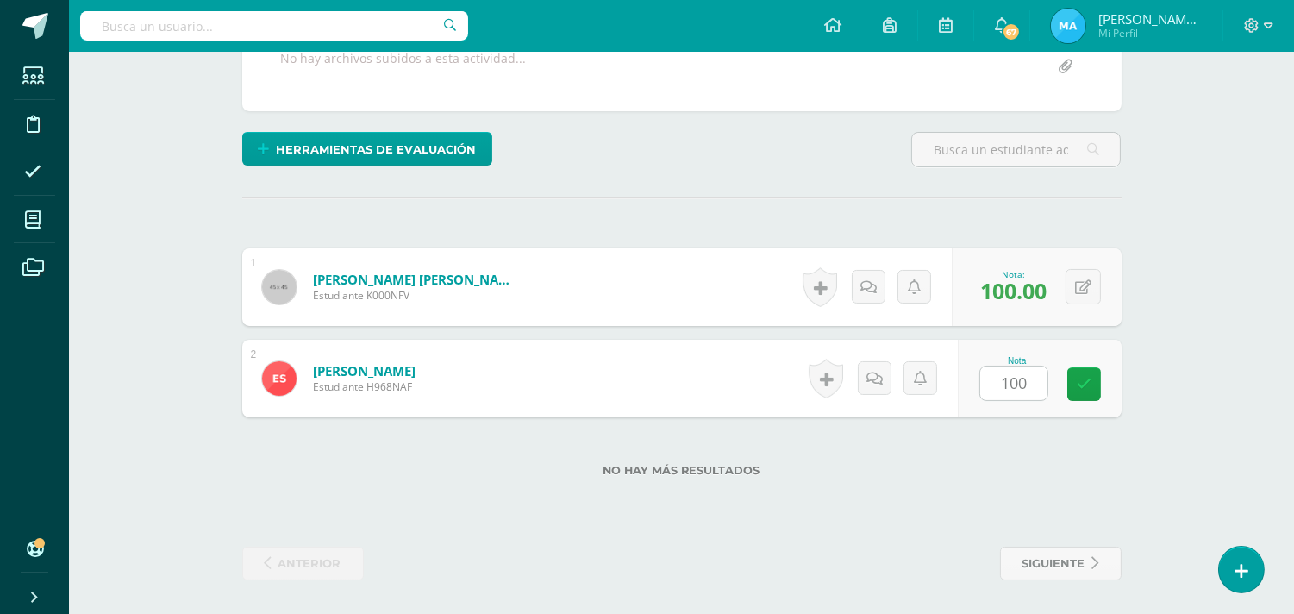
click at [911, 179] on div "¿Estás seguro que quieres eliminar esta actividad? Esto borrará la actividad y …" at bounding box center [681, 217] width 893 height 726
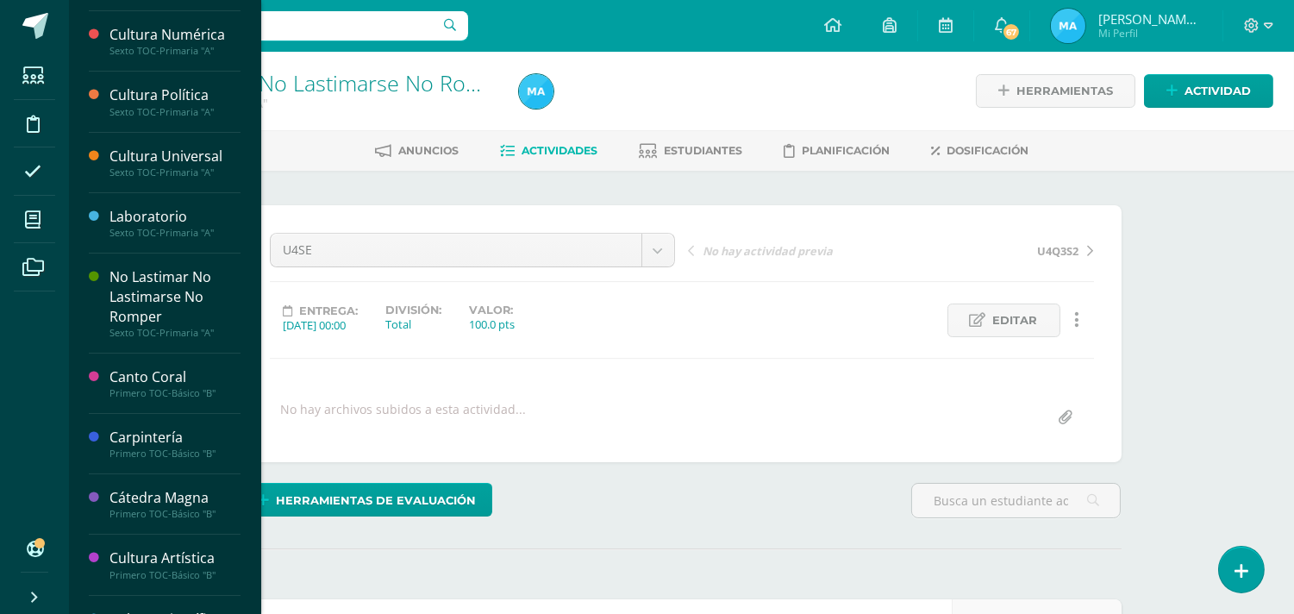
scroll to position [717, 0]
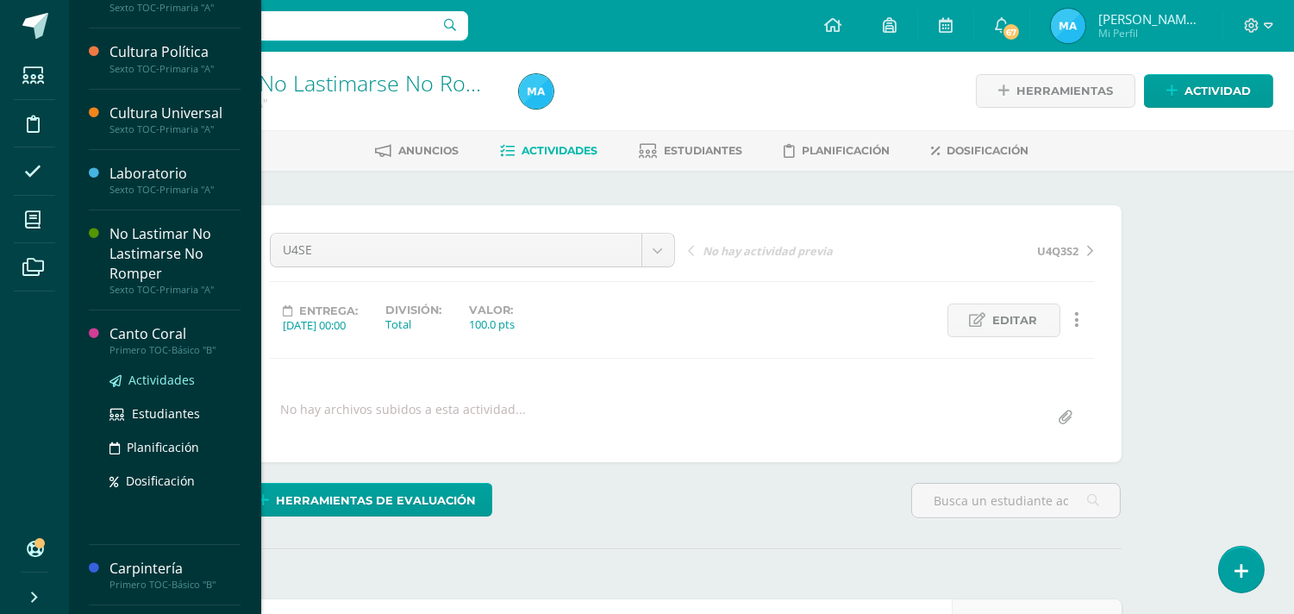
click at [160, 388] on span "Actividades" at bounding box center [161, 380] width 66 height 16
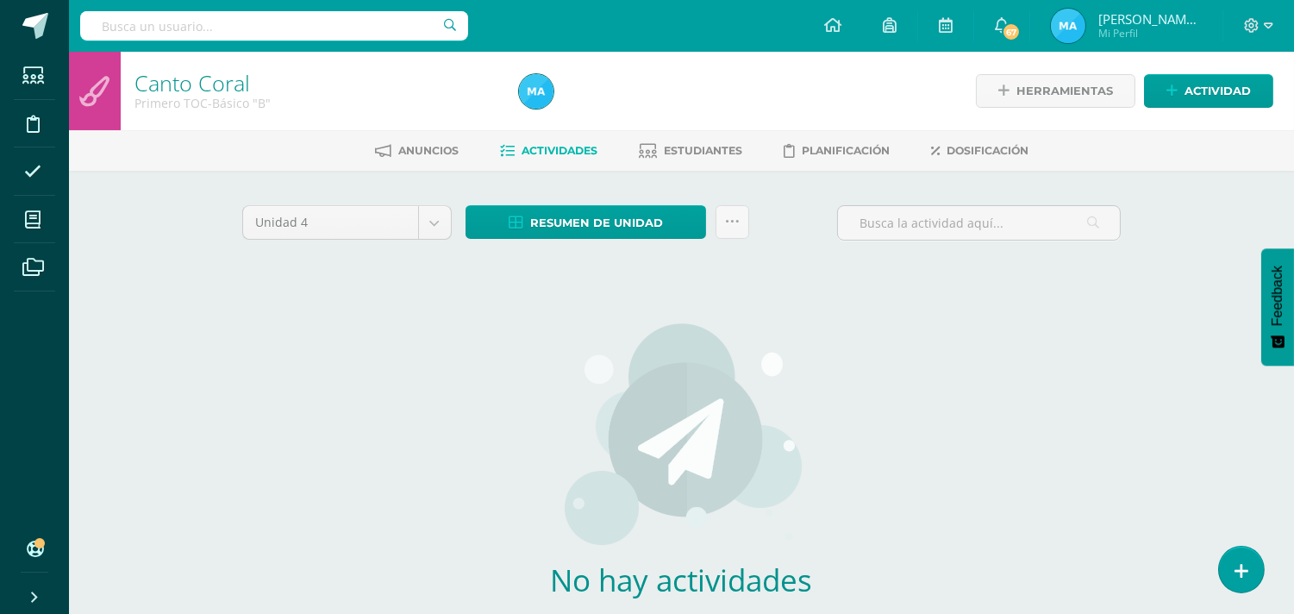
click at [1223, 72] on div "Herramientas Detalle de asistencias Actividad" at bounding box center [1088, 91] width 371 height 78
click at [1226, 79] on span "Actividad" at bounding box center [1218, 91] width 66 height 32
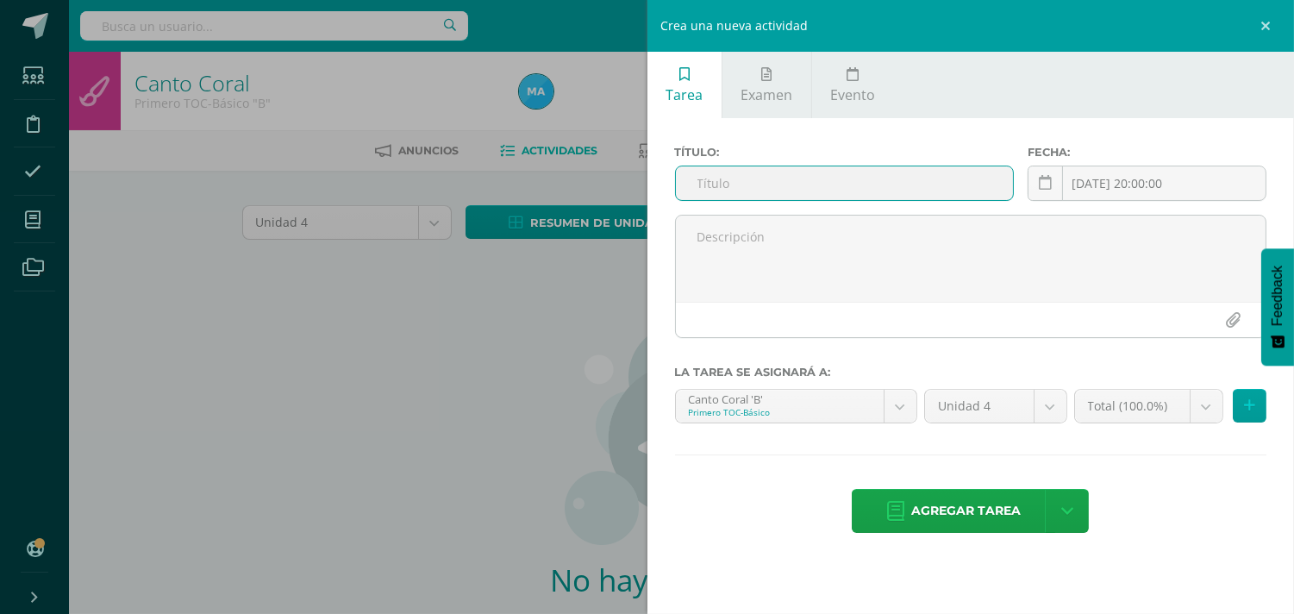
click at [768, 179] on input "text" at bounding box center [845, 183] width 338 height 34
type input "U4SE"
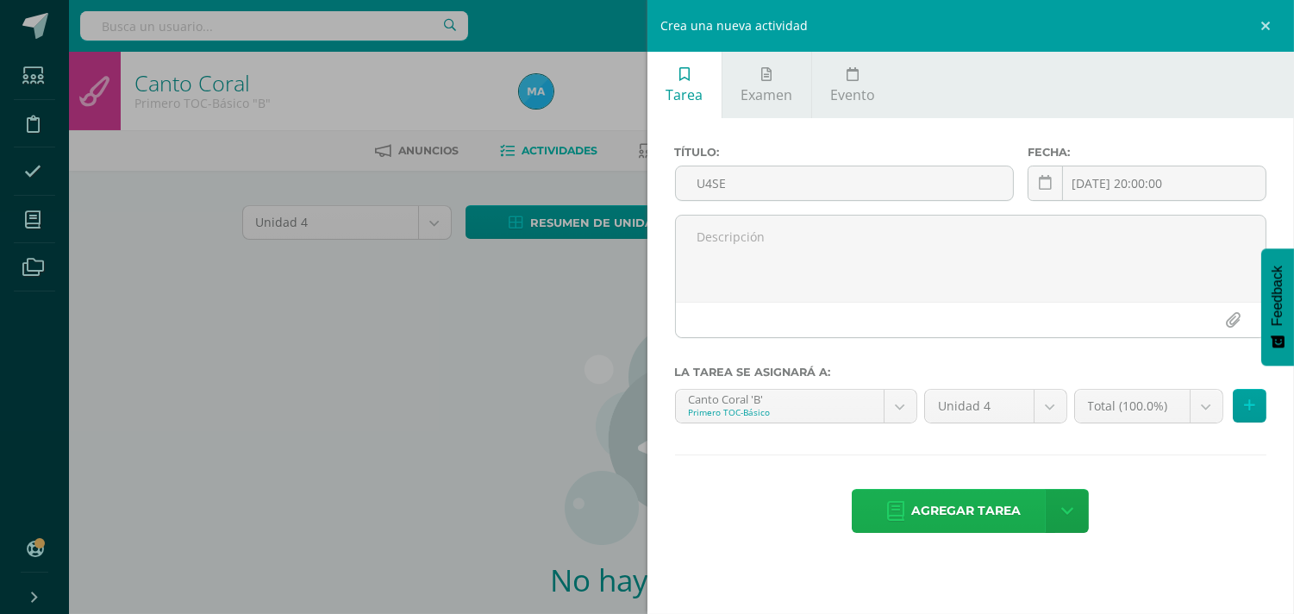
click at [929, 514] on span "Agregar tarea" at bounding box center [966, 511] width 110 height 42
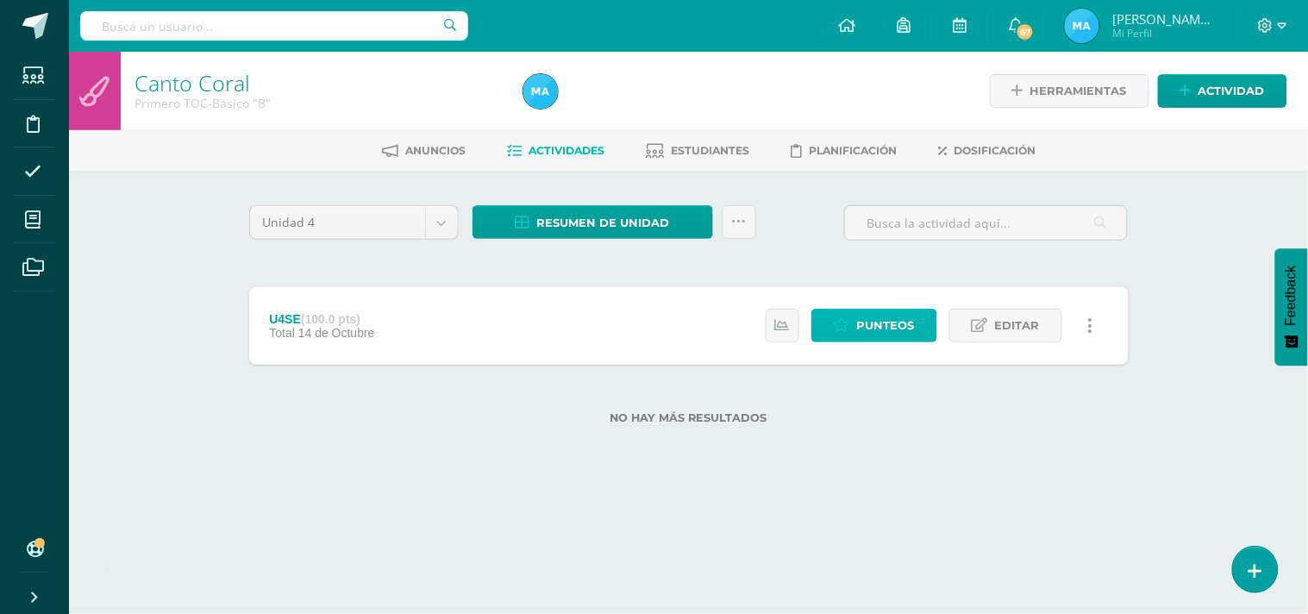
click at [899, 325] on span "Punteos" at bounding box center [886, 326] width 58 height 32
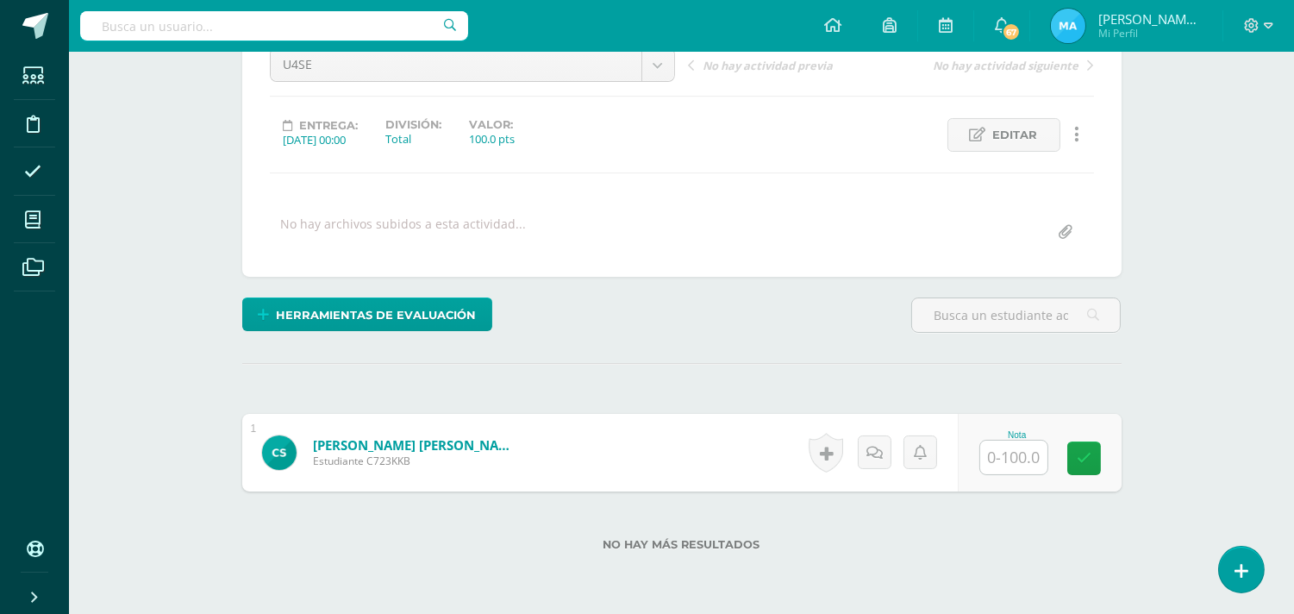
scroll to position [186, 0]
click at [998, 451] on input "text" at bounding box center [1013, 457] width 67 height 34
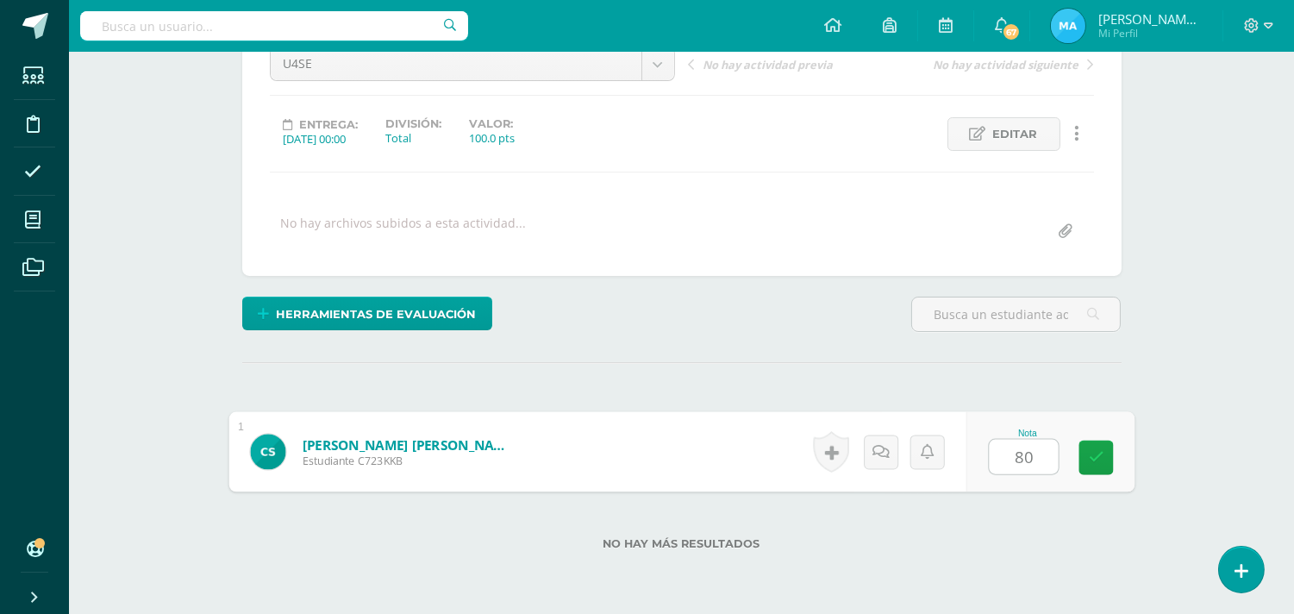
type input "80"
click at [838, 342] on div "Herramientas de evaluación Lista de cotejo Escala de valoración Puntos Extra Su…" at bounding box center [681, 321] width 893 height 49
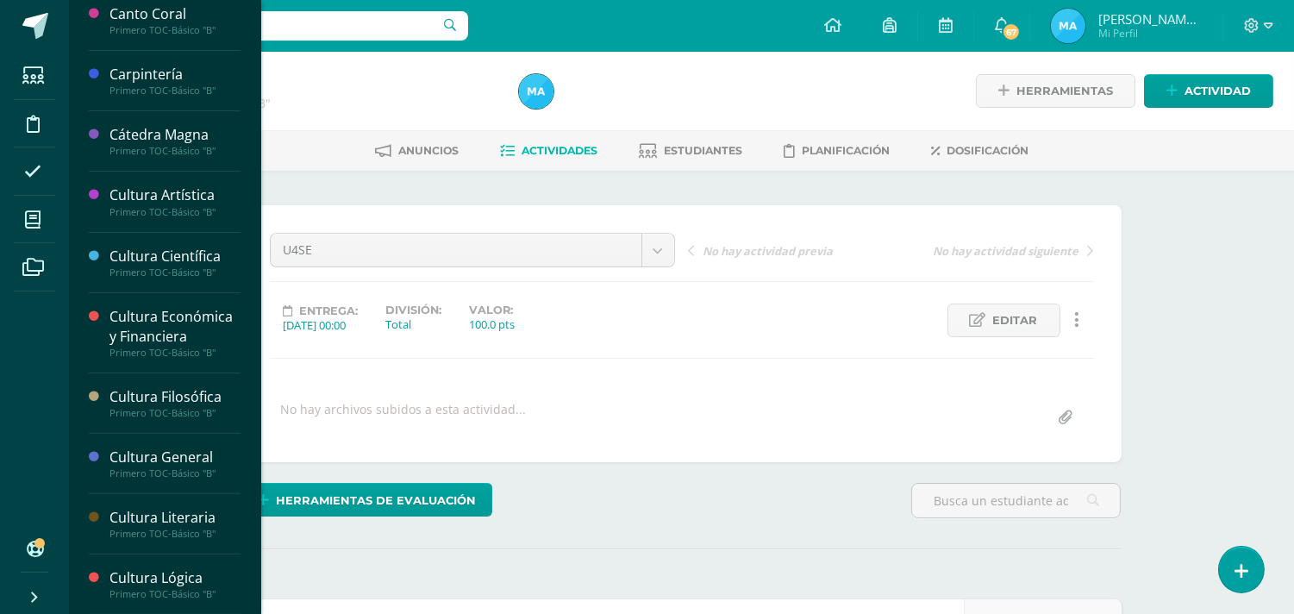
scroll to position [1028, 0]
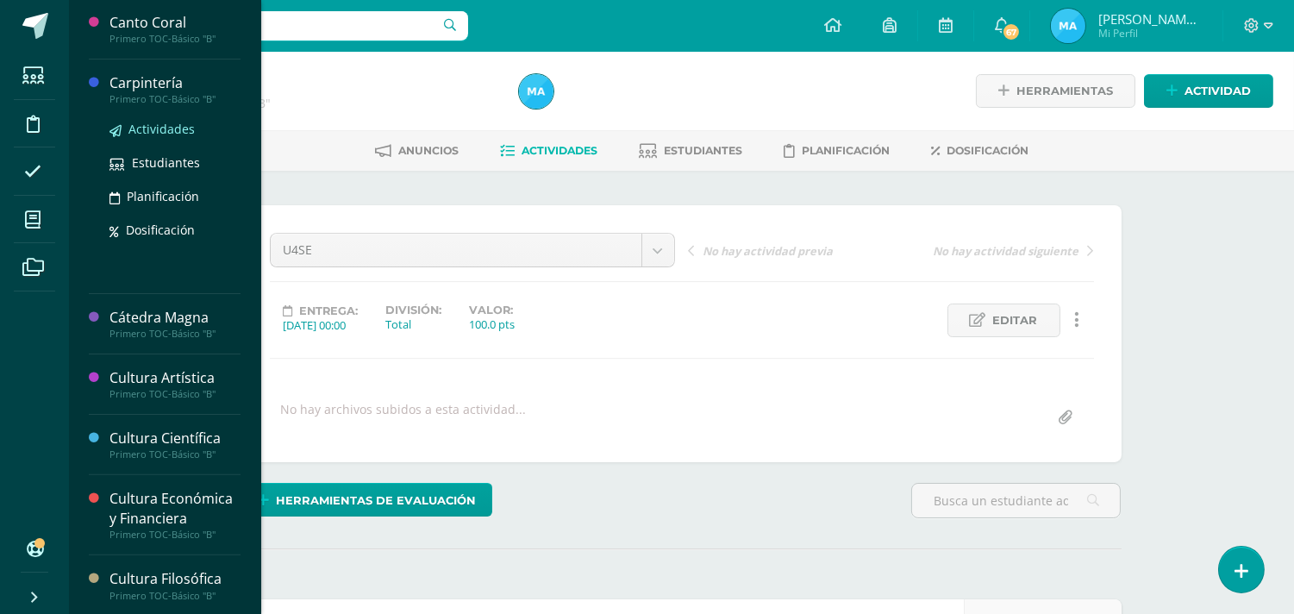
click at [157, 137] on span "Actividades" at bounding box center [161, 129] width 66 height 16
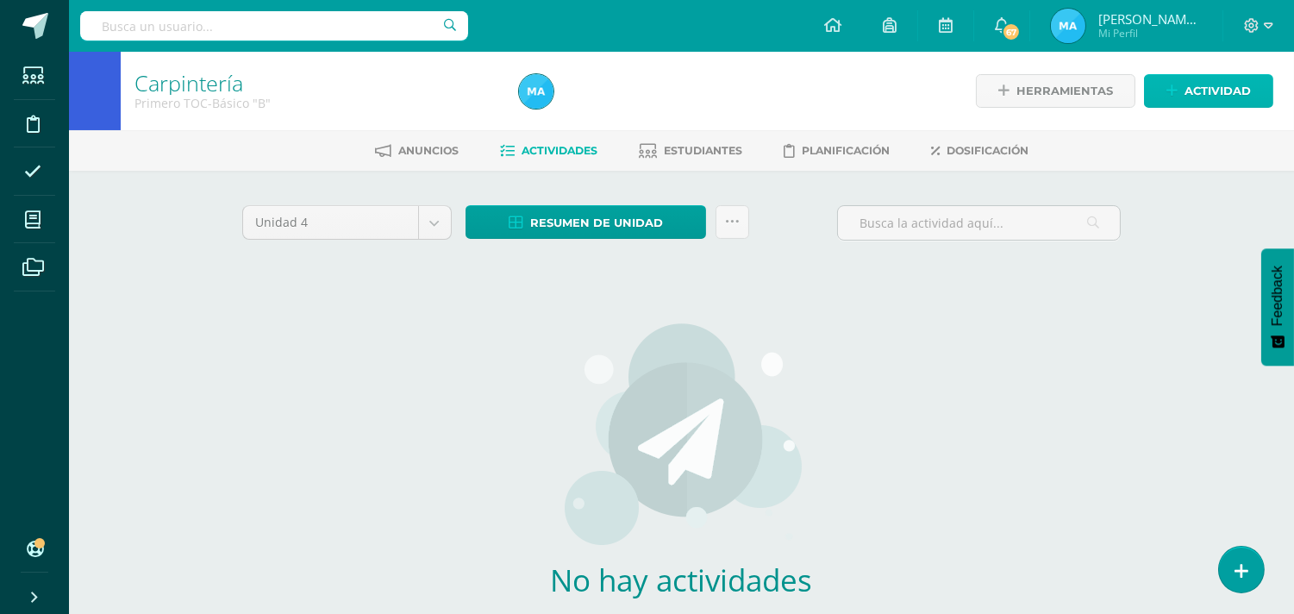
click at [1194, 78] on span "Actividad" at bounding box center [1218, 91] width 66 height 32
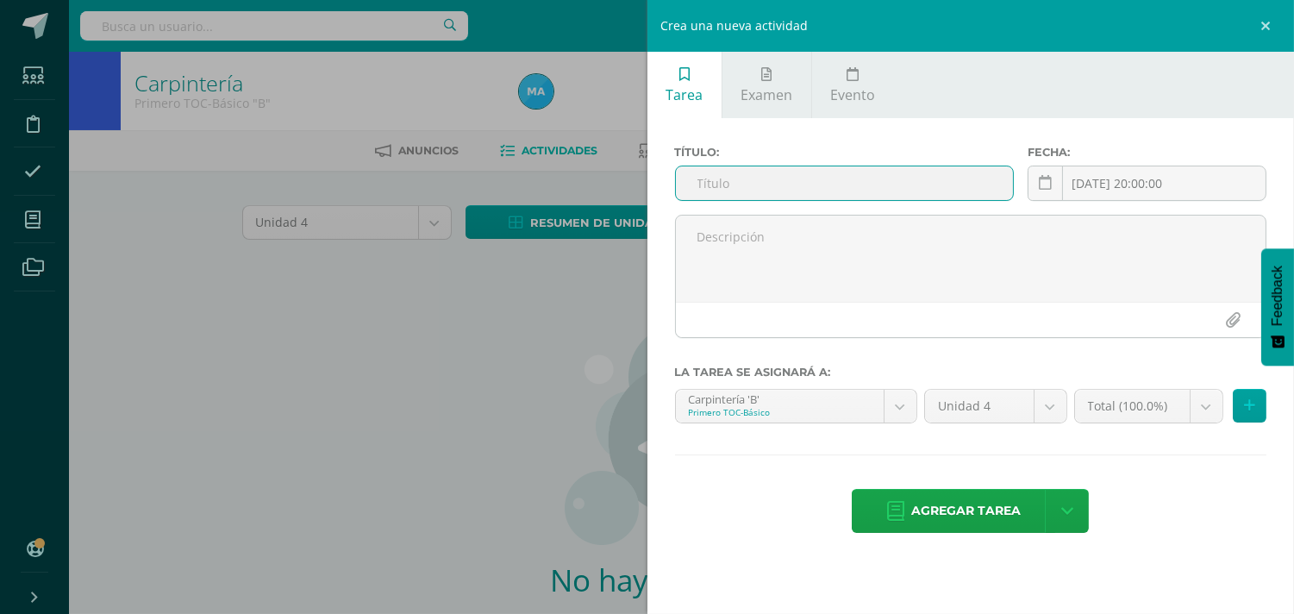
click at [794, 187] on input "text" at bounding box center [845, 183] width 338 height 34
type input "U4SE"
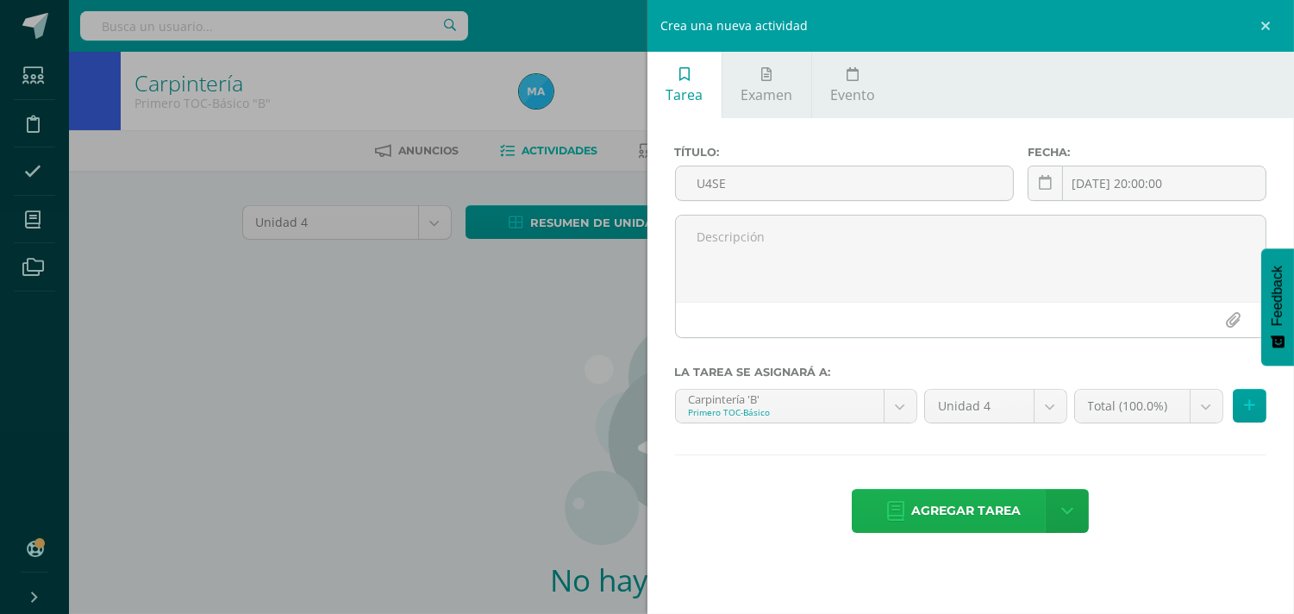
click at [925, 510] on span "Agregar tarea" at bounding box center [966, 511] width 110 height 42
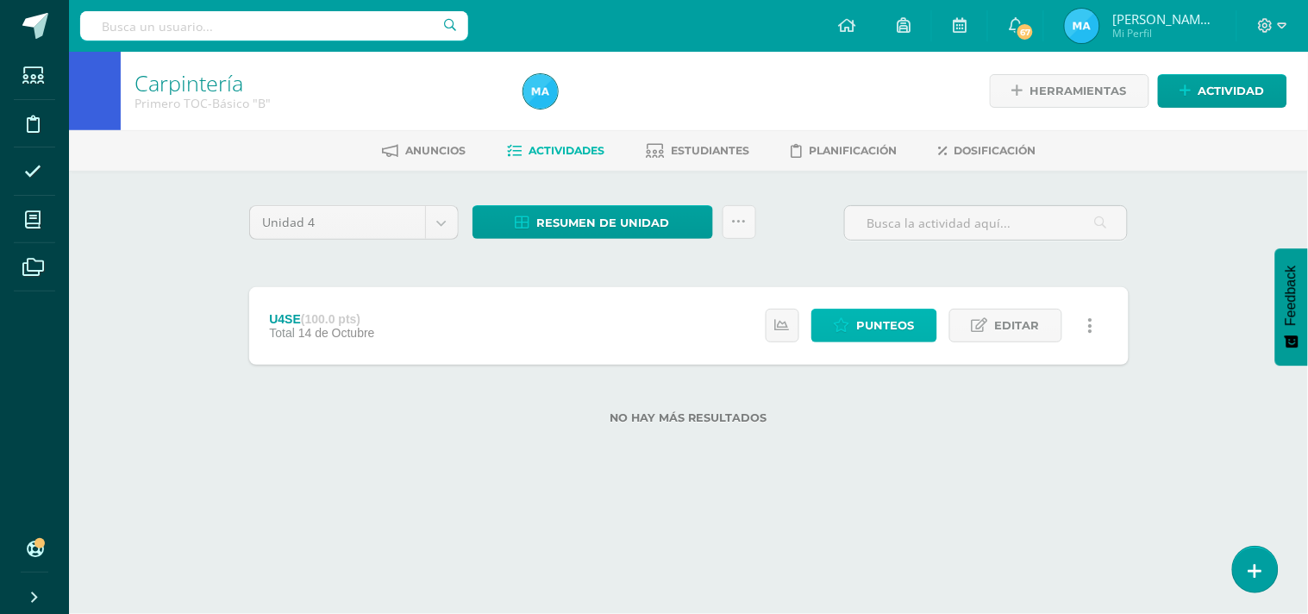
click at [850, 314] on link "Punteos" at bounding box center [874, 326] width 126 height 34
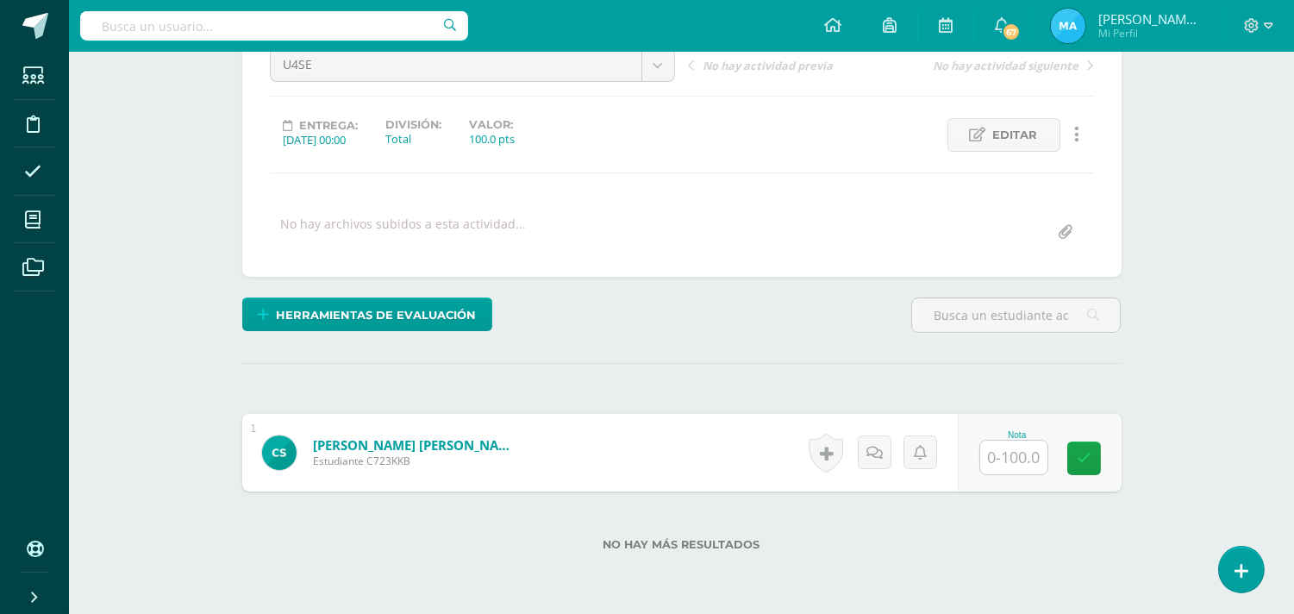
scroll to position [186, 0]
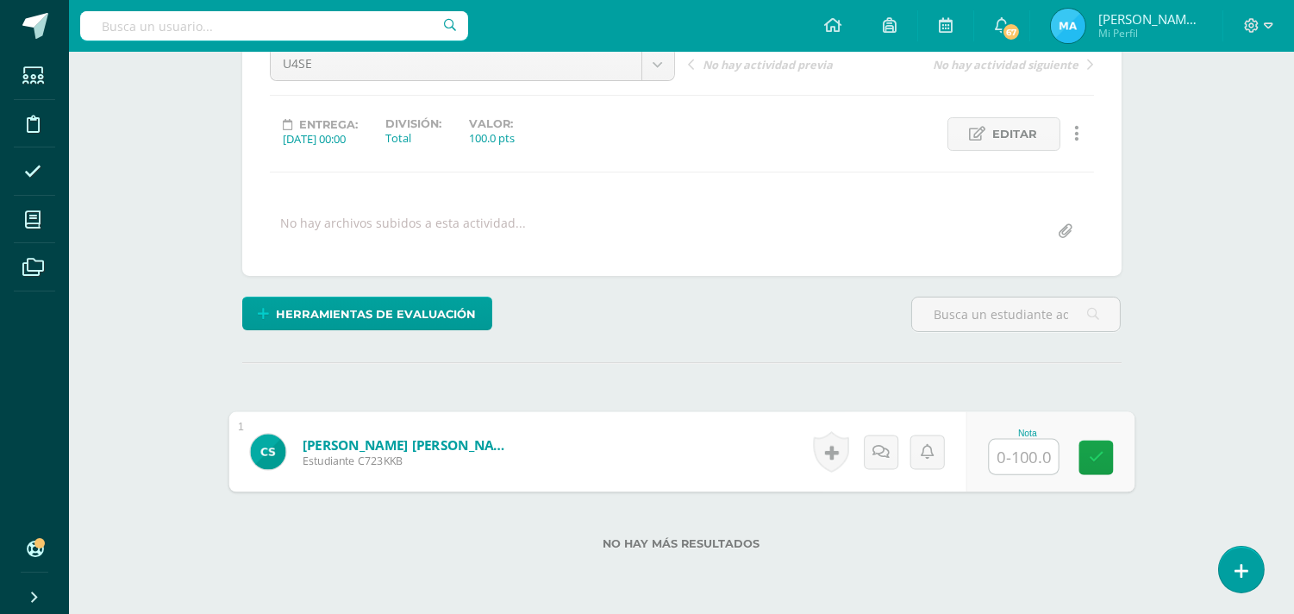
click at [1031, 455] on input "text" at bounding box center [1023, 457] width 69 height 34
type input "100"
click at [847, 338] on div "Herramientas de evaluación Lista de cotejo Escala de valoración Puntos Extra Su…" at bounding box center [681, 321] width 893 height 49
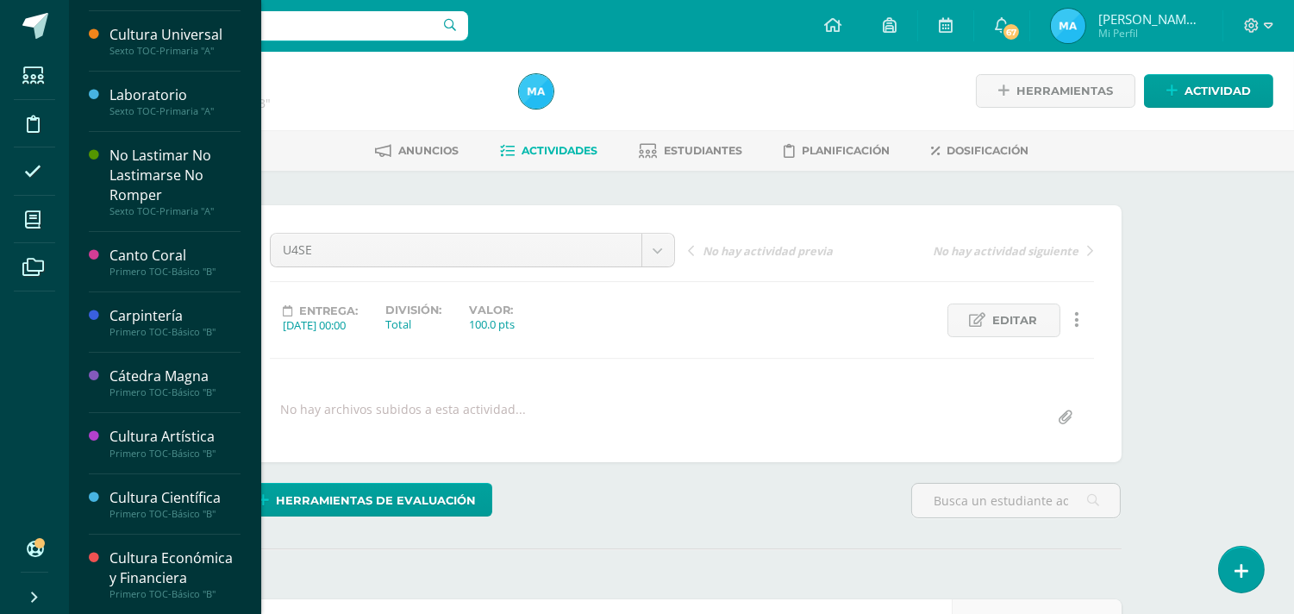
scroll to position [802, 0]
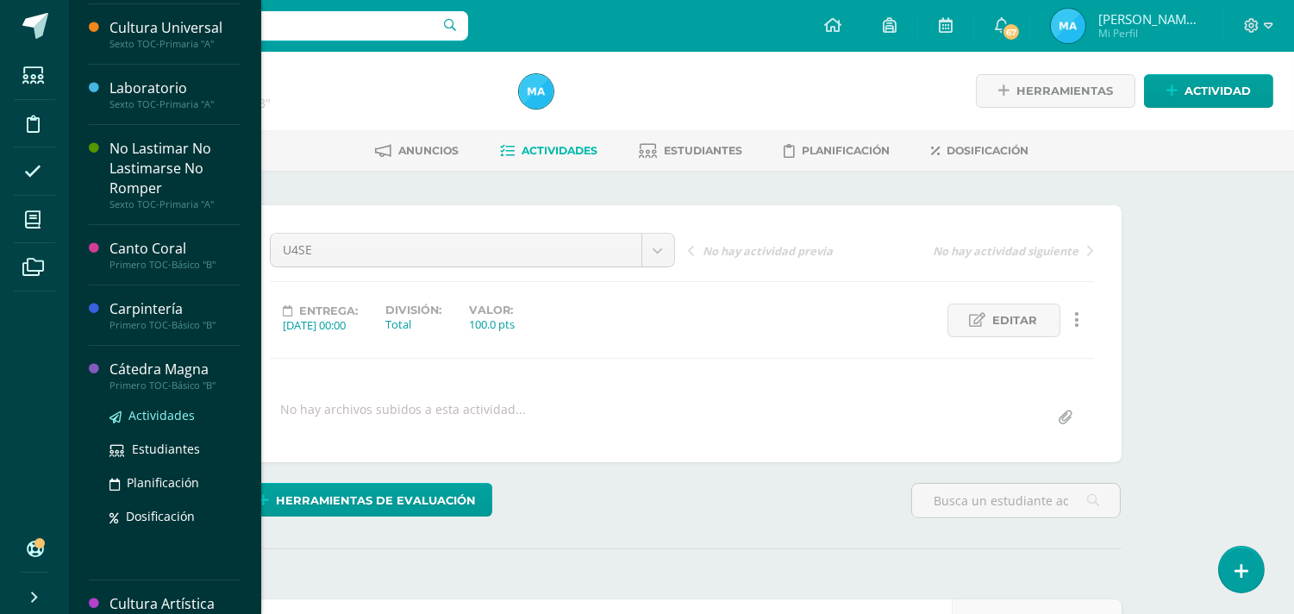
click at [153, 423] on span "Actividades" at bounding box center [161, 415] width 66 height 16
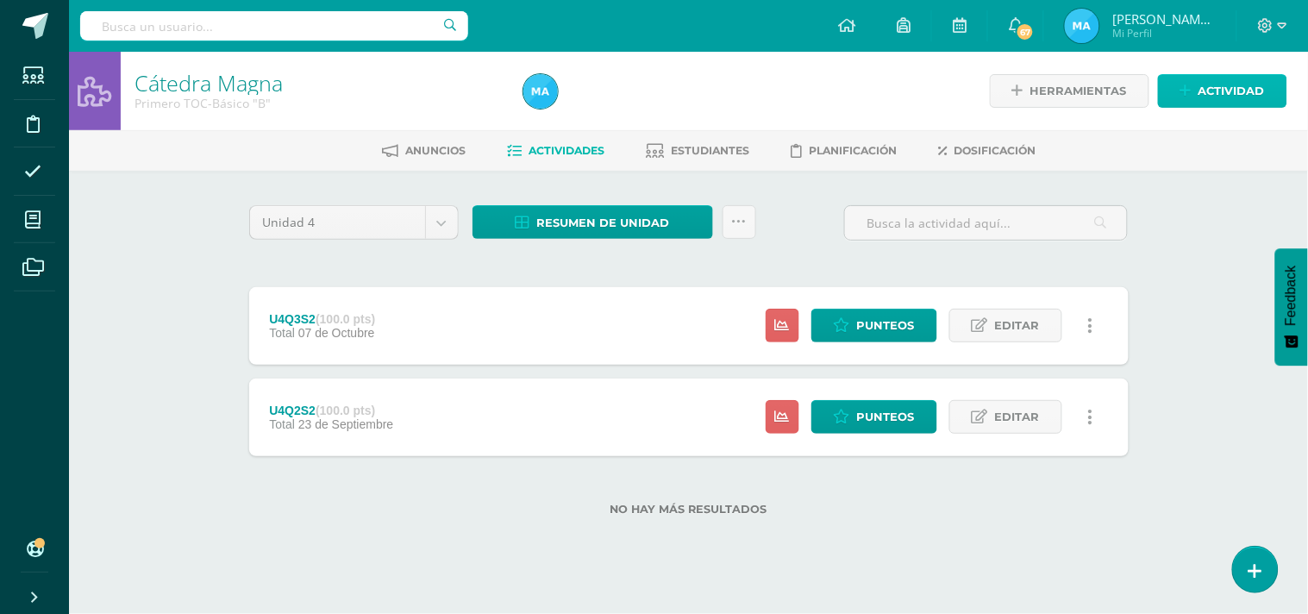
click at [1210, 100] on span "Actividad" at bounding box center [1231, 91] width 66 height 32
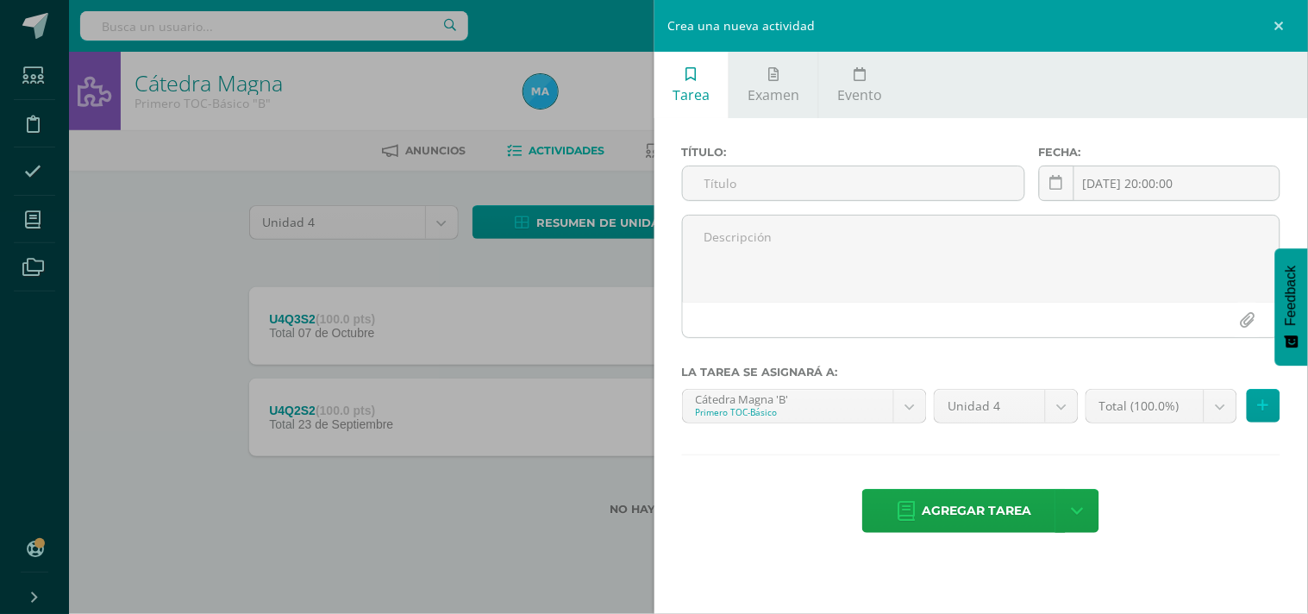
click at [513, 479] on div "Crea una nueva actividad Tarea Examen Evento Título: Fecha: 2025-10-13 20:00:00…" at bounding box center [654, 307] width 1308 height 614
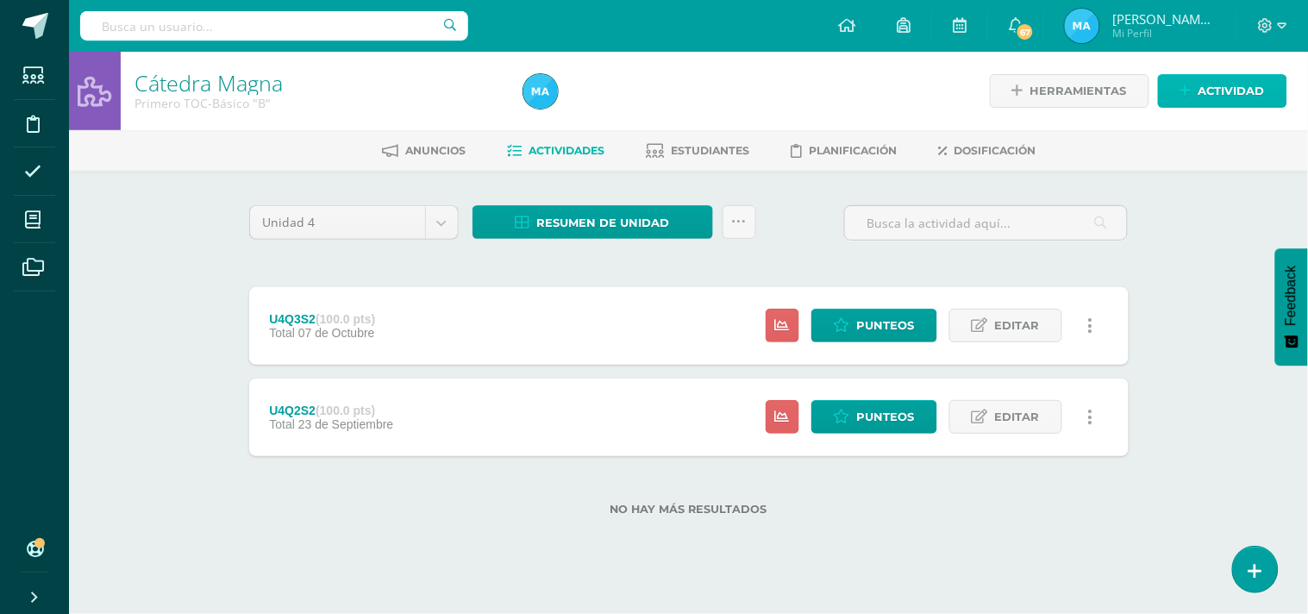
click at [1226, 78] on span "Actividad" at bounding box center [1231, 91] width 66 height 32
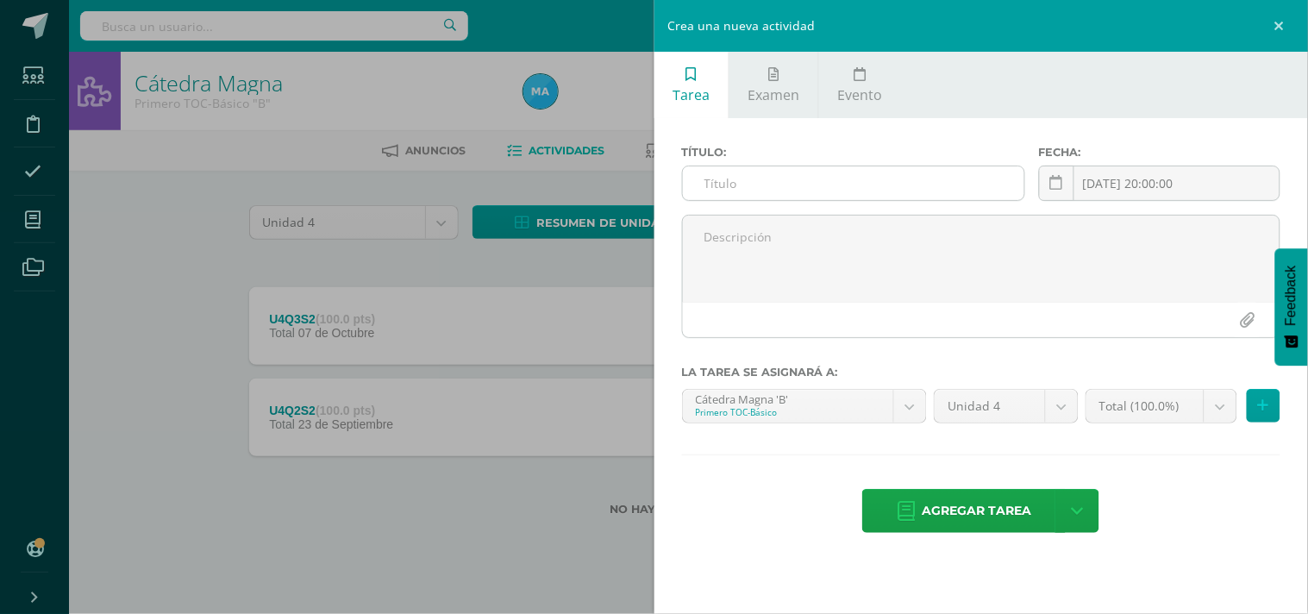
click at [729, 185] on input "text" at bounding box center [853, 183] width 341 height 34
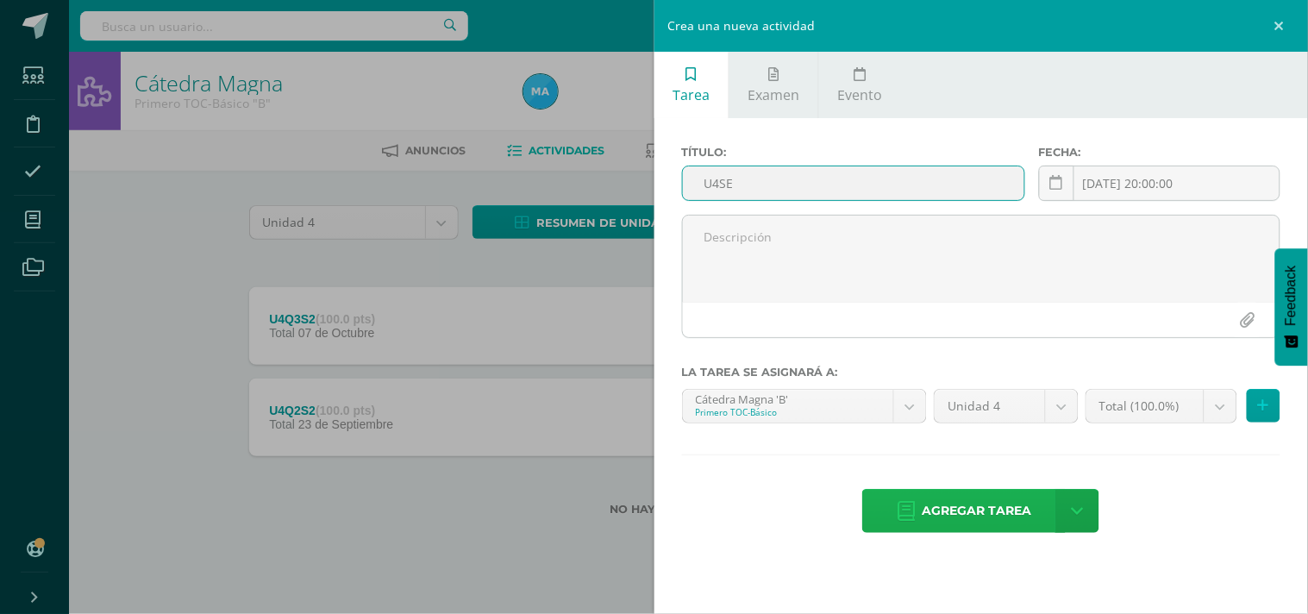
type input "U4SE"
click at [944, 502] on span "Agregar tarea" at bounding box center [977, 511] width 110 height 42
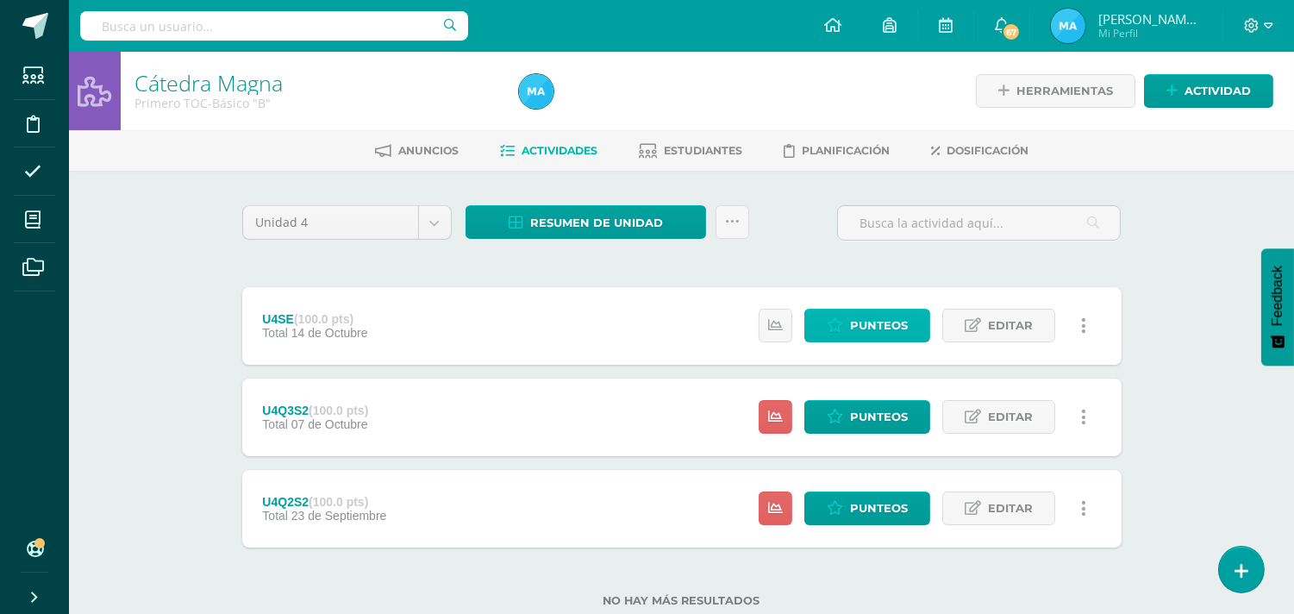
click at [883, 329] on span "Punteos" at bounding box center [879, 326] width 58 height 32
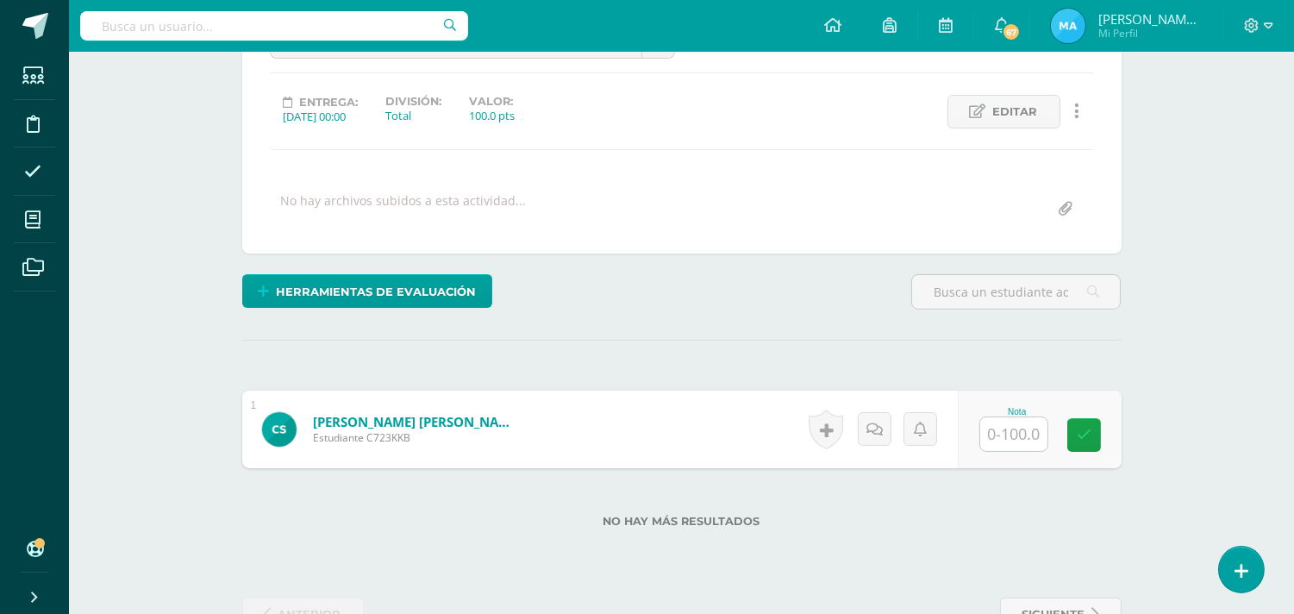
scroll to position [210, 0]
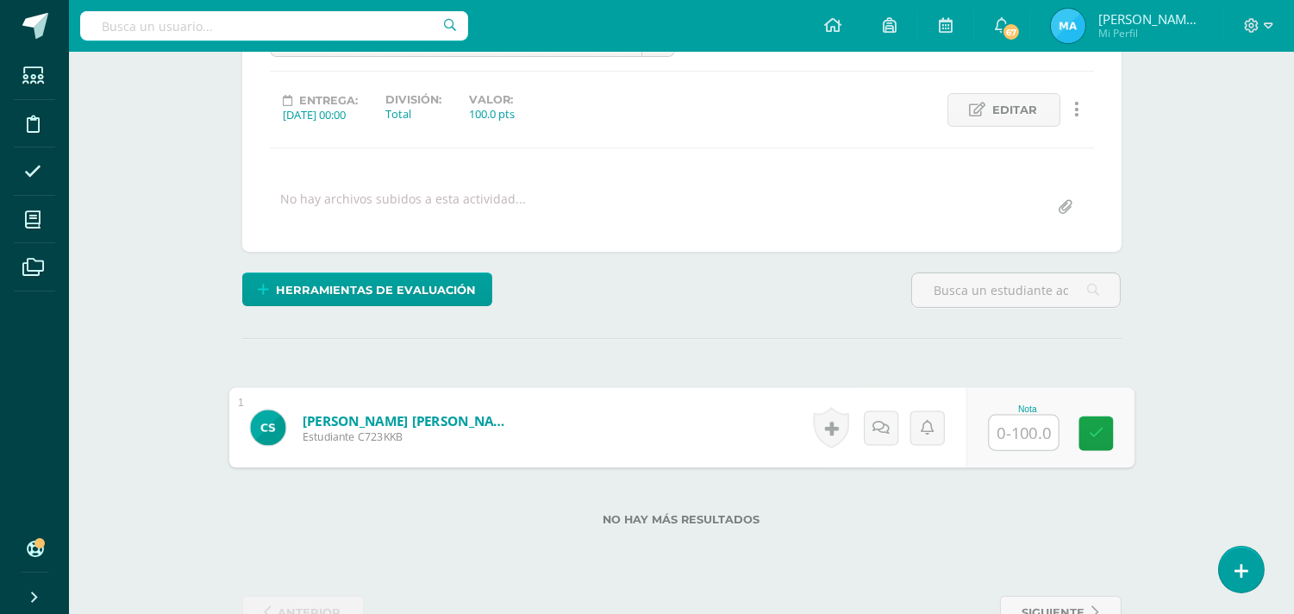
click at [1011, 421] on input "text" at bounding box center [1023, 433] width 69 height 34
type input "60"
click at [854, 322] on div "¿Estás seguro que quieres eliminar esta actividad? Esto borrará la actividad y …" at bounding box center [681, 312] width 893 height 635
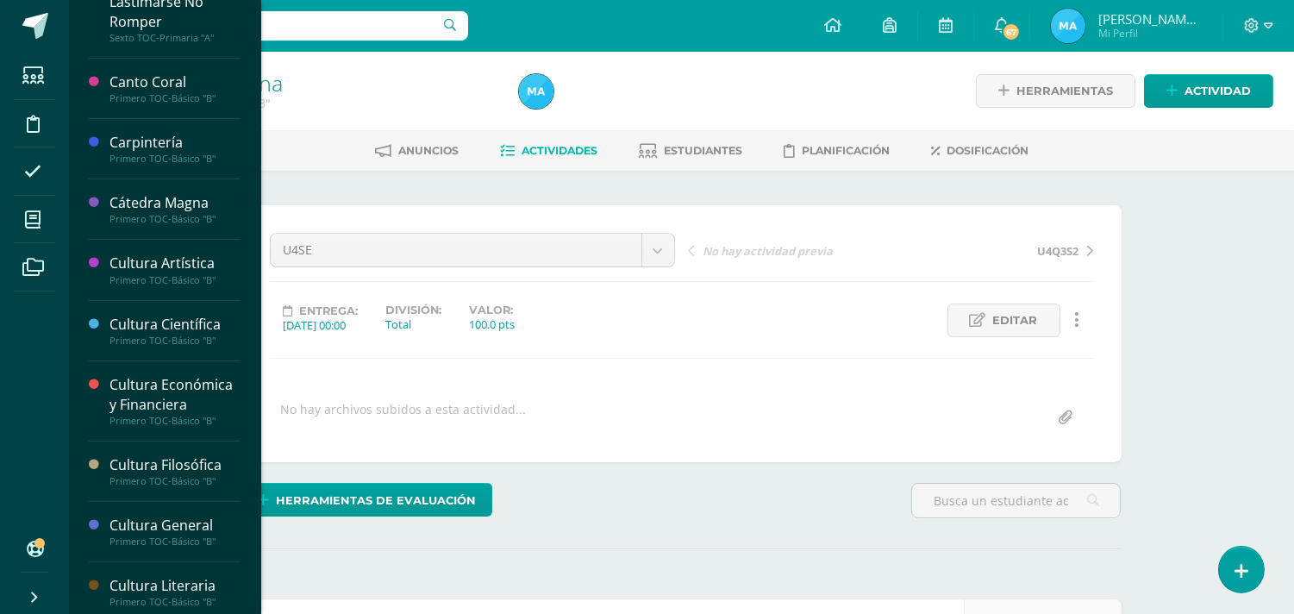
scroll to position [998, 0]
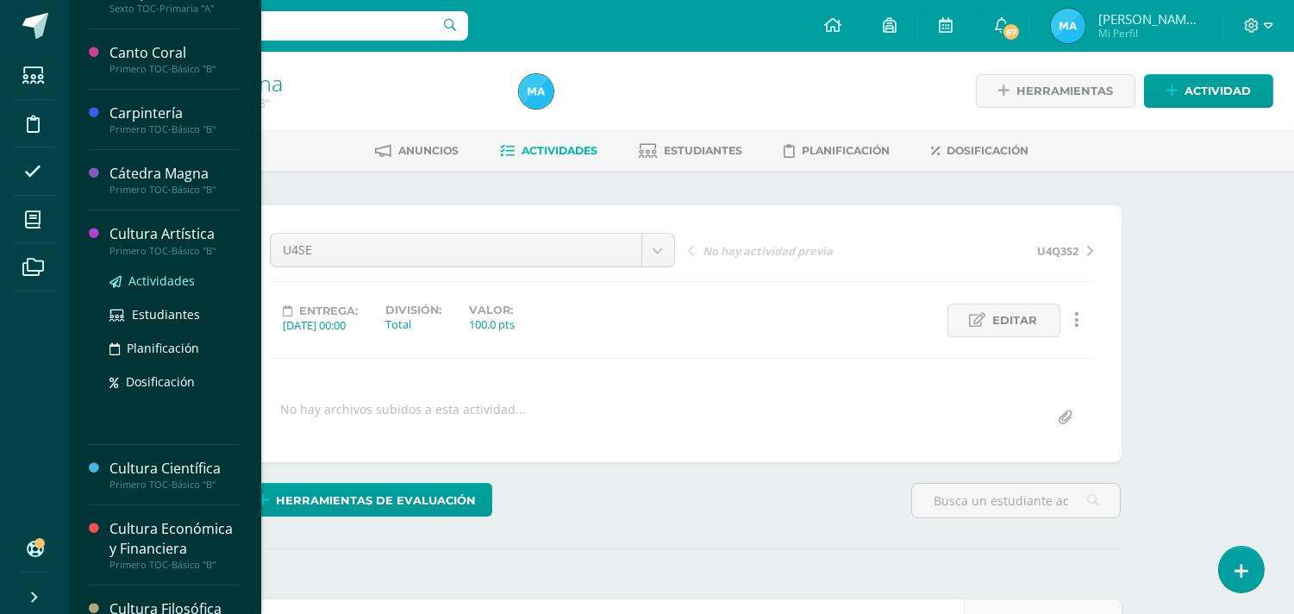
click at [144, 289] on span "Actividades" at bounding box center [161, 280] width 66 height 16
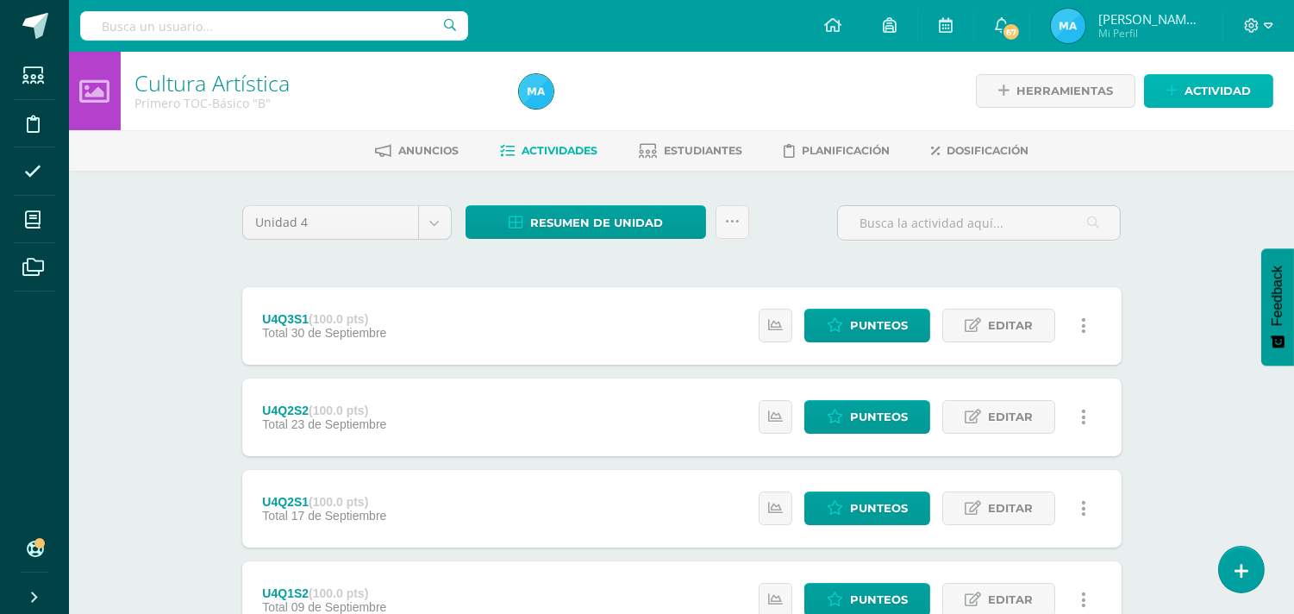
click at [1209, 99] on span "Actividad" at bounding box center [1218, 91] width 66 height 32
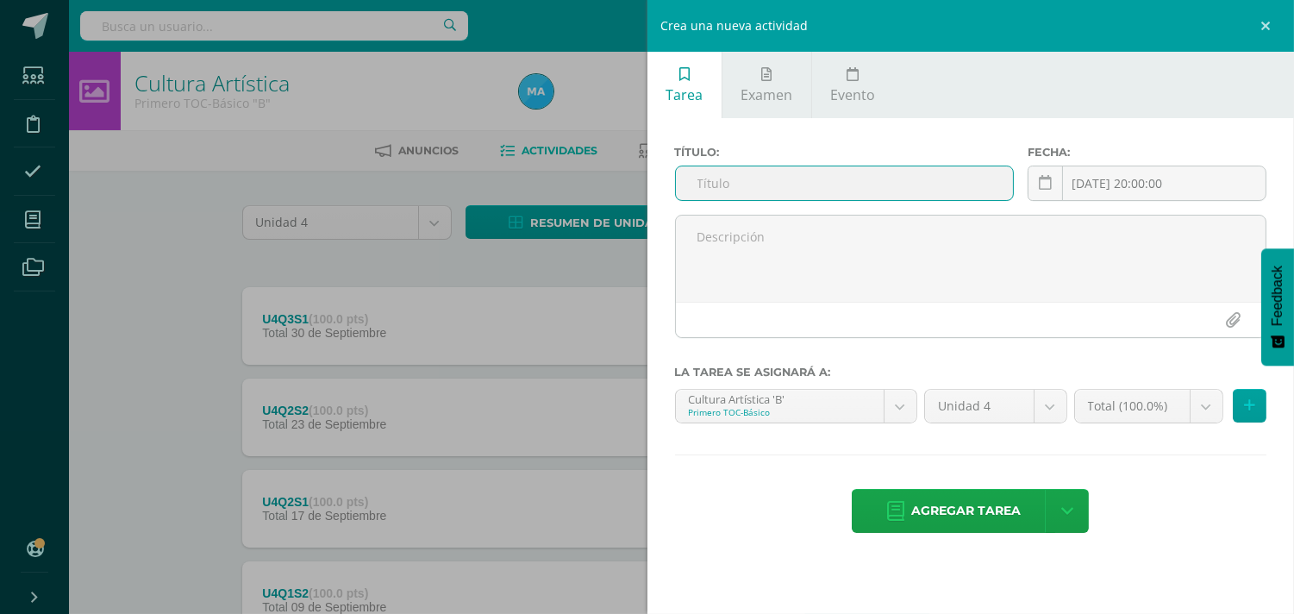
click at [867, 184] on input "text" at bounding box center [845, 183] width 338 height 34
type input "U4SE"
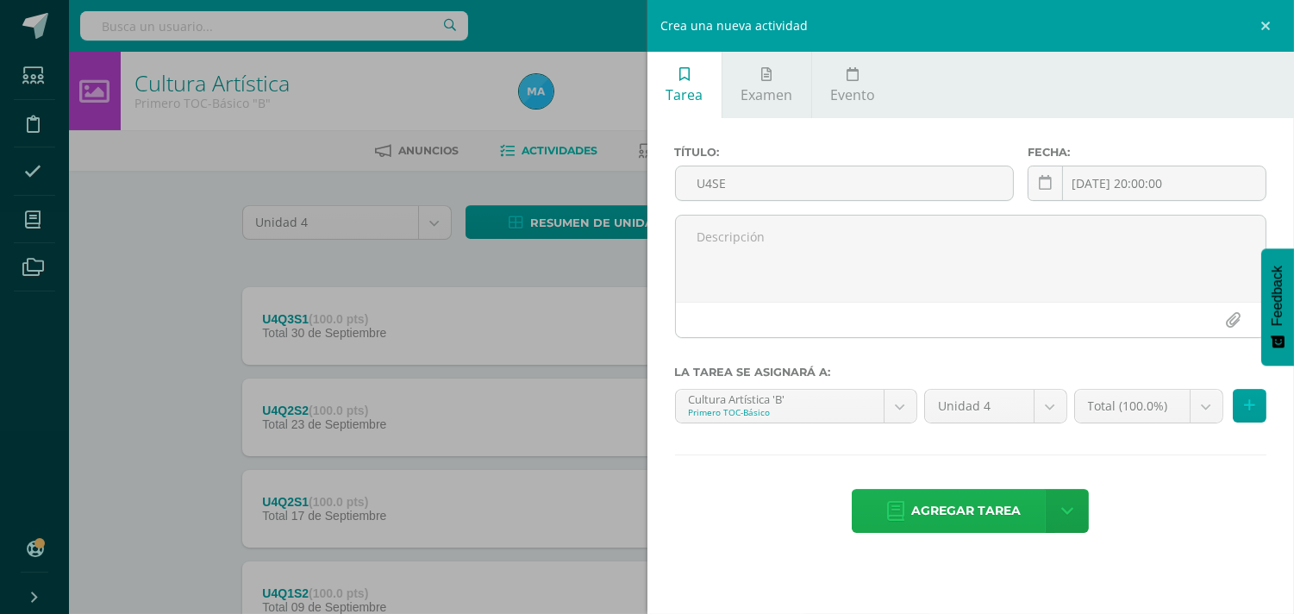
click at [954, 516] on span "Agregar tarea" at bounding box center [966, 511] width 110 height 42
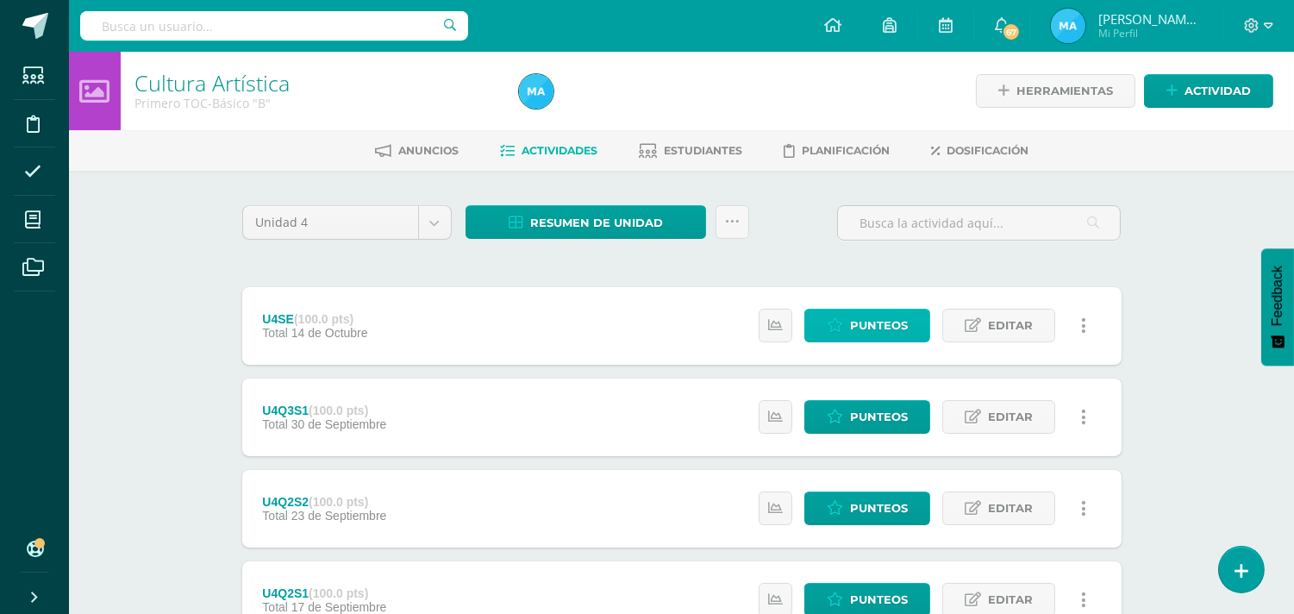
click at [843, 329] on icon at bounding box center [835, 325] width 16 height 15
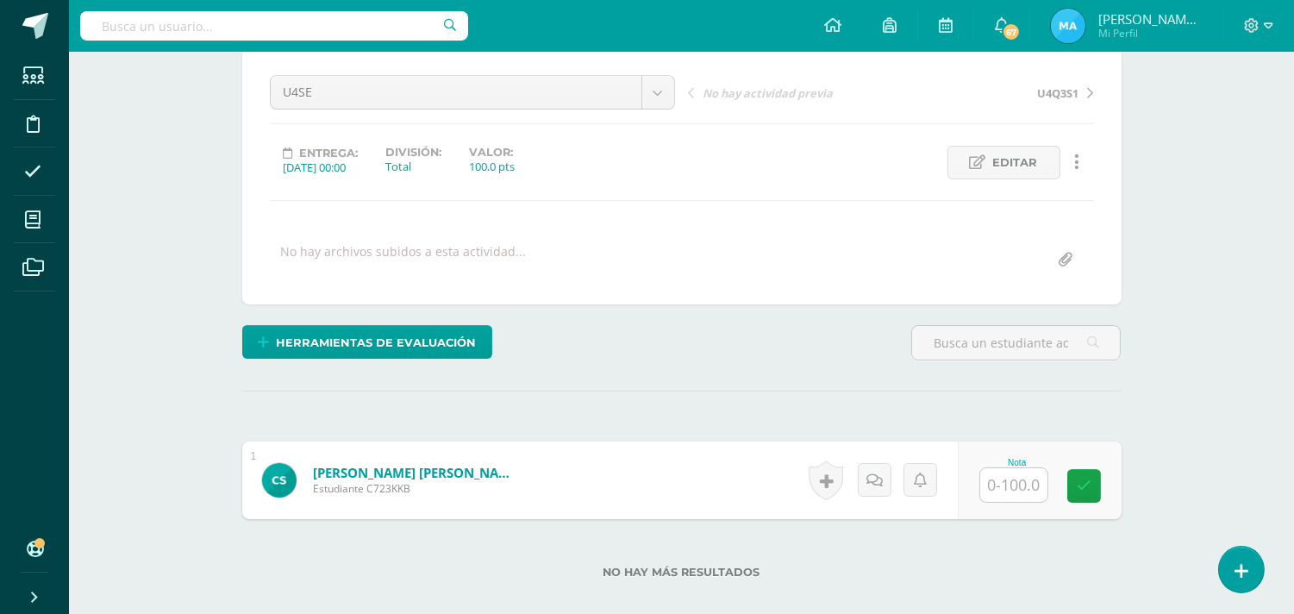
scroll to position [176, 0]
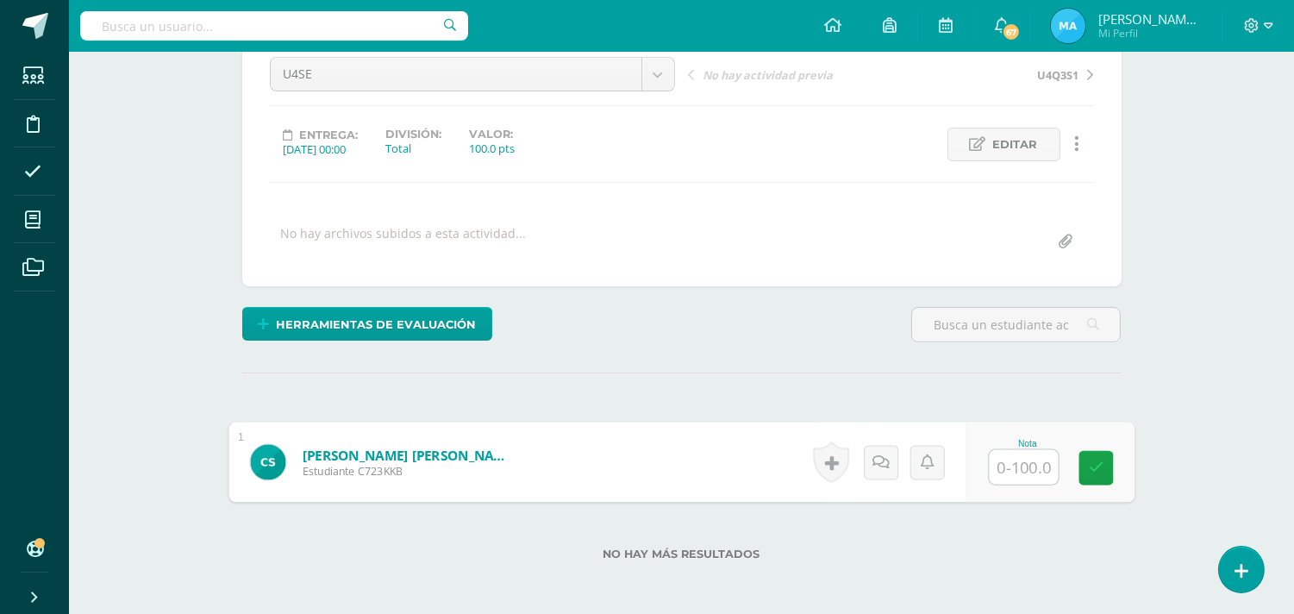
click at [1019, 466] on input "text" at bounding box center [1023, 467] width 69 height 34
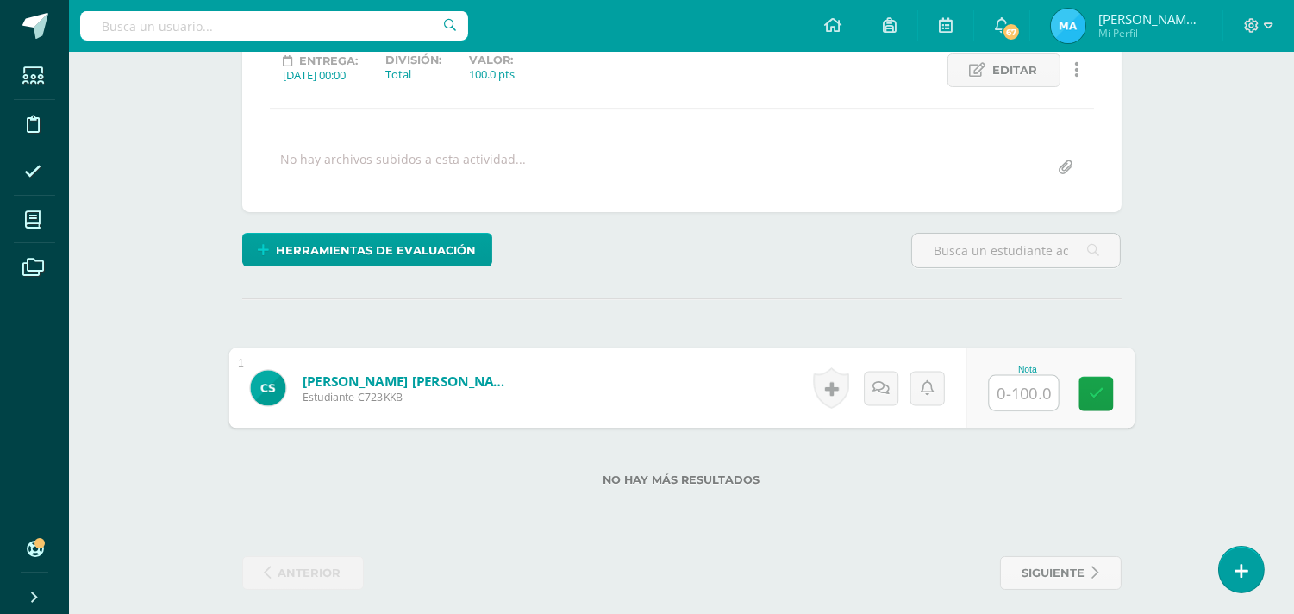
scroll to position [260, 0]
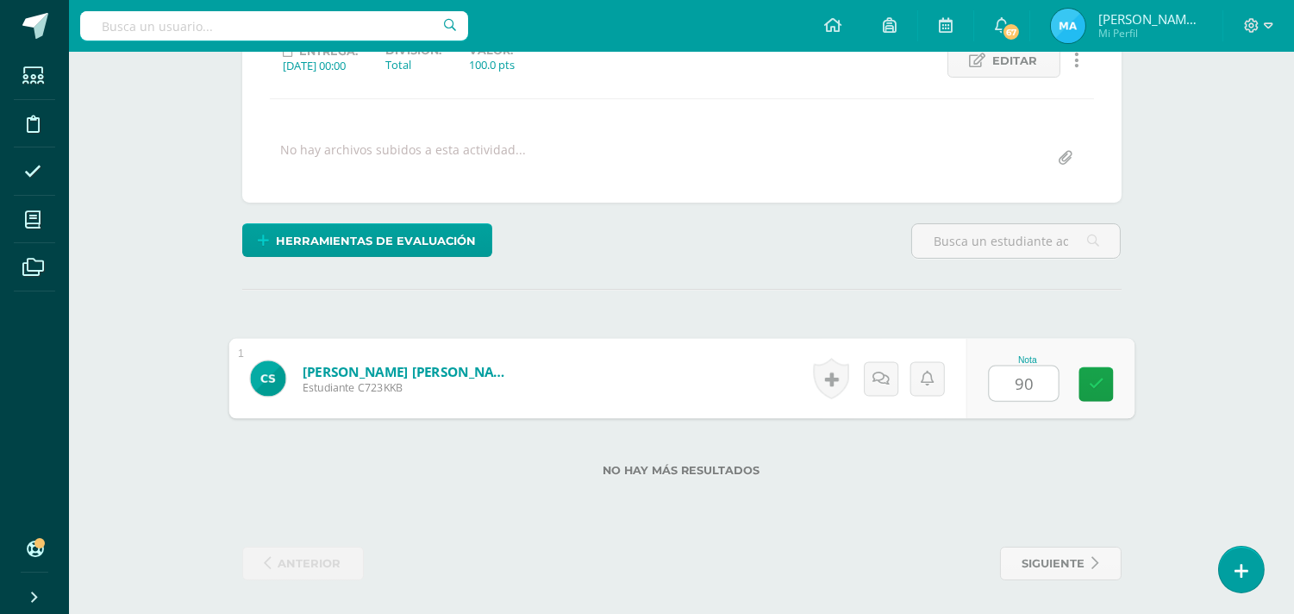
type input "90"
click at [1180, 293] on div "Cultura Artística Primero TOC-Básico "B" Herramientas Detalle de asistencias Ac…" at bounding box center [681, 203] width 1225 height 823
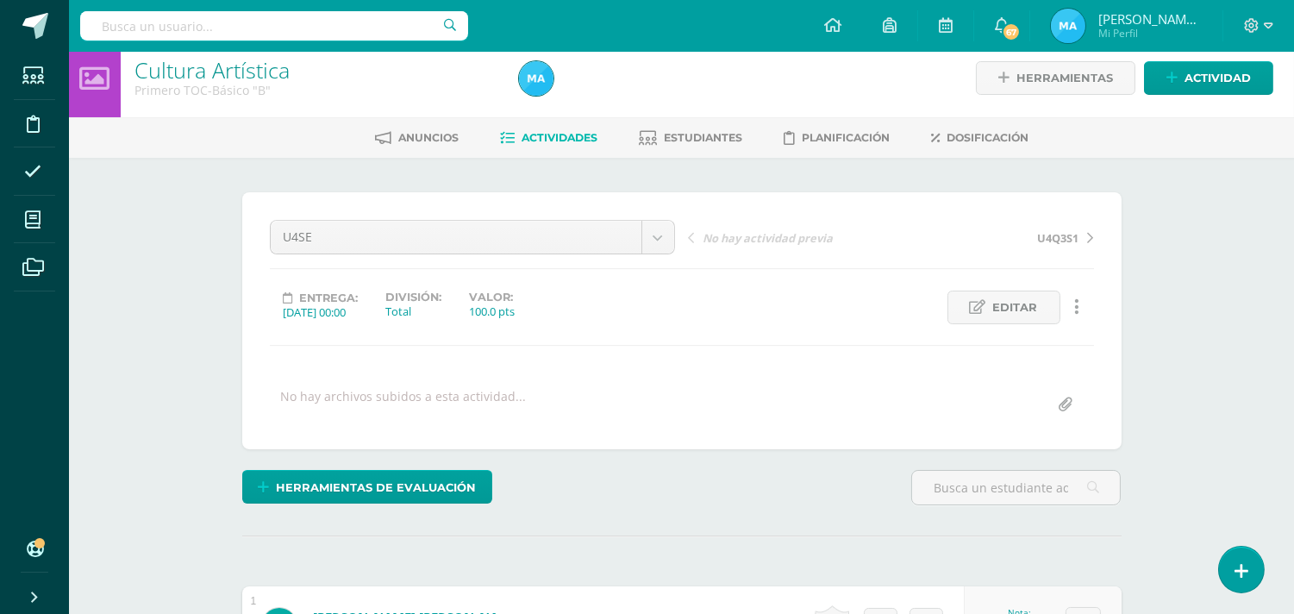
scroll to position [0, 0]
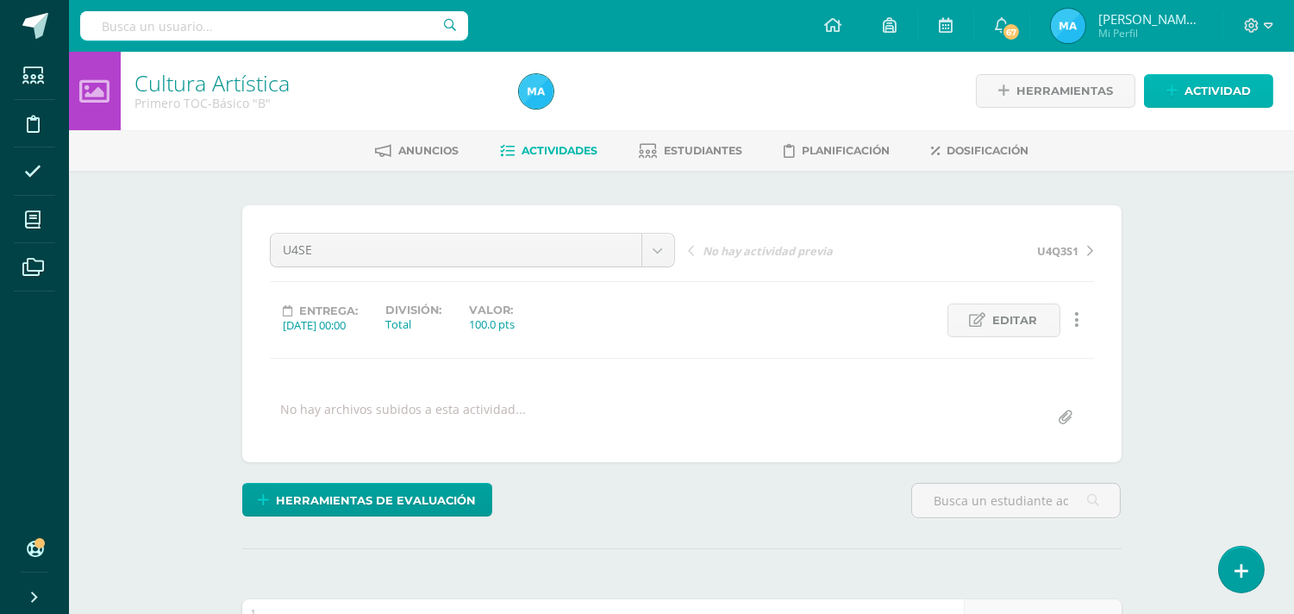
click at [1193, 101] on span "Actividad" at bounding box center [1218, 91] width 66 height 32
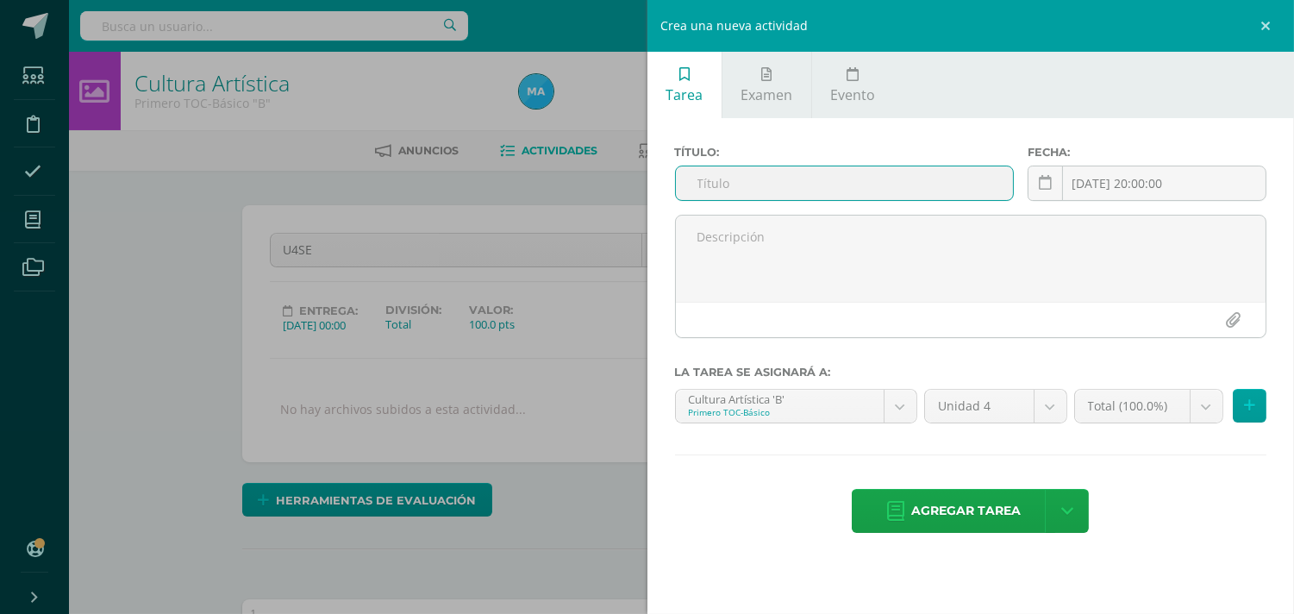
click at [945, 190] on input "text" at bounding box center [845, 183] width 338 height 34
type input "U4Q3S2"
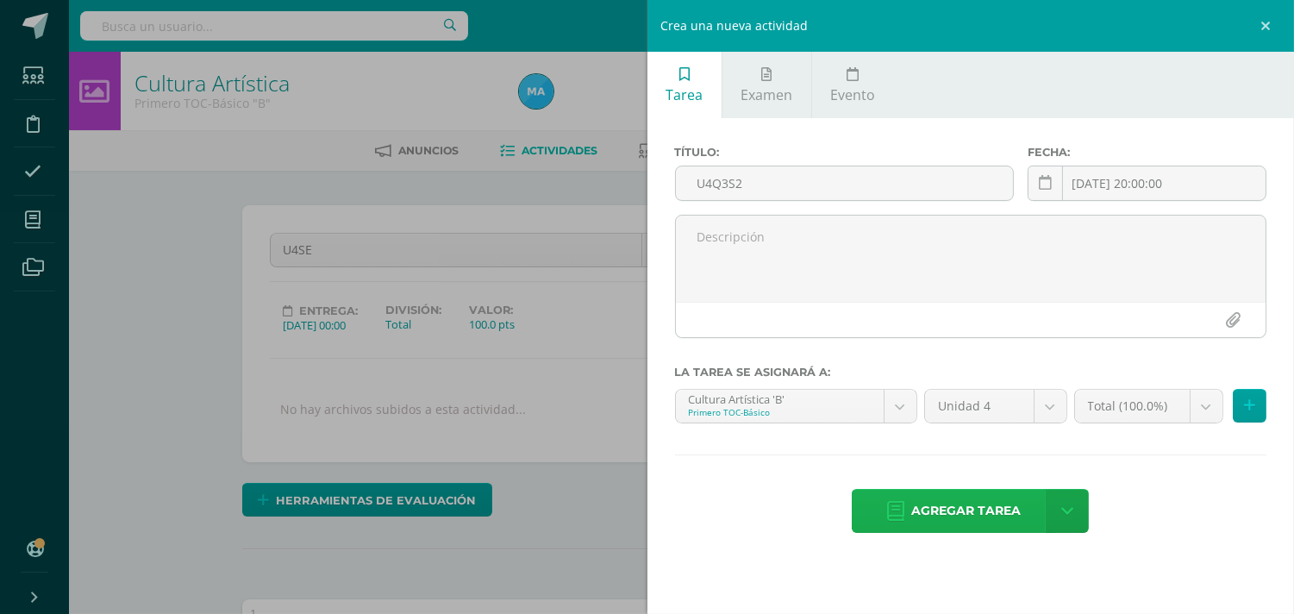
click at [954, 505] on span "Agregar tarea" at bounding box center [966, 511] width 110 height 42
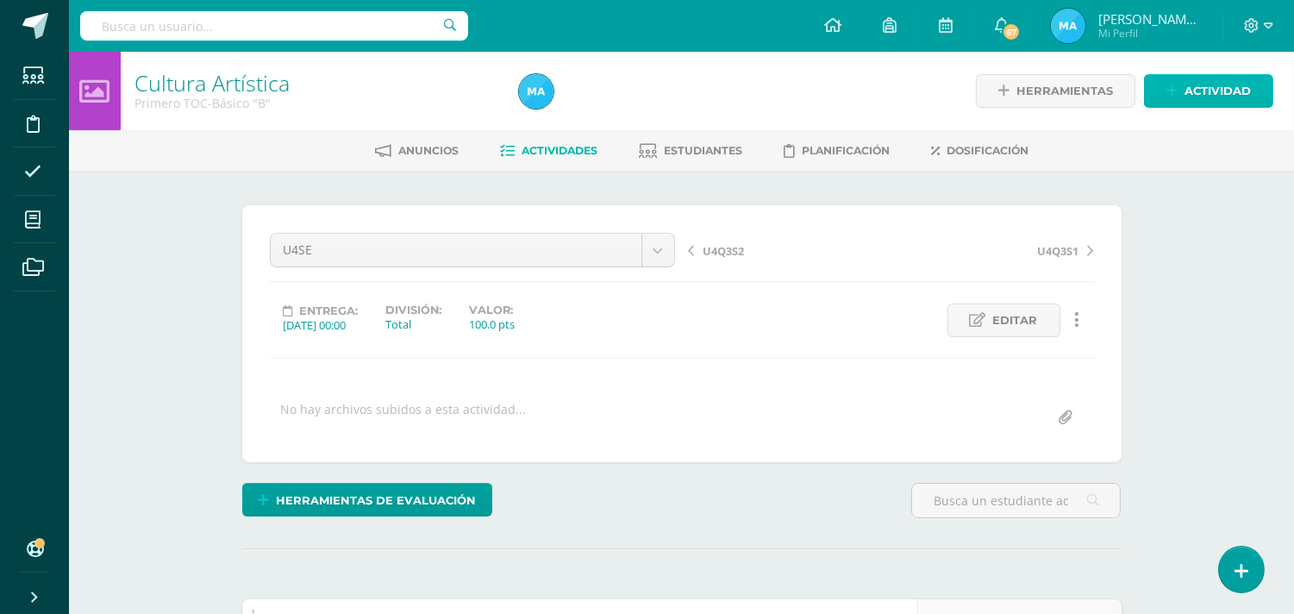
click at [1201, 91] on span "Actividad" at bounding box center [1218, 91] width 66 height 32
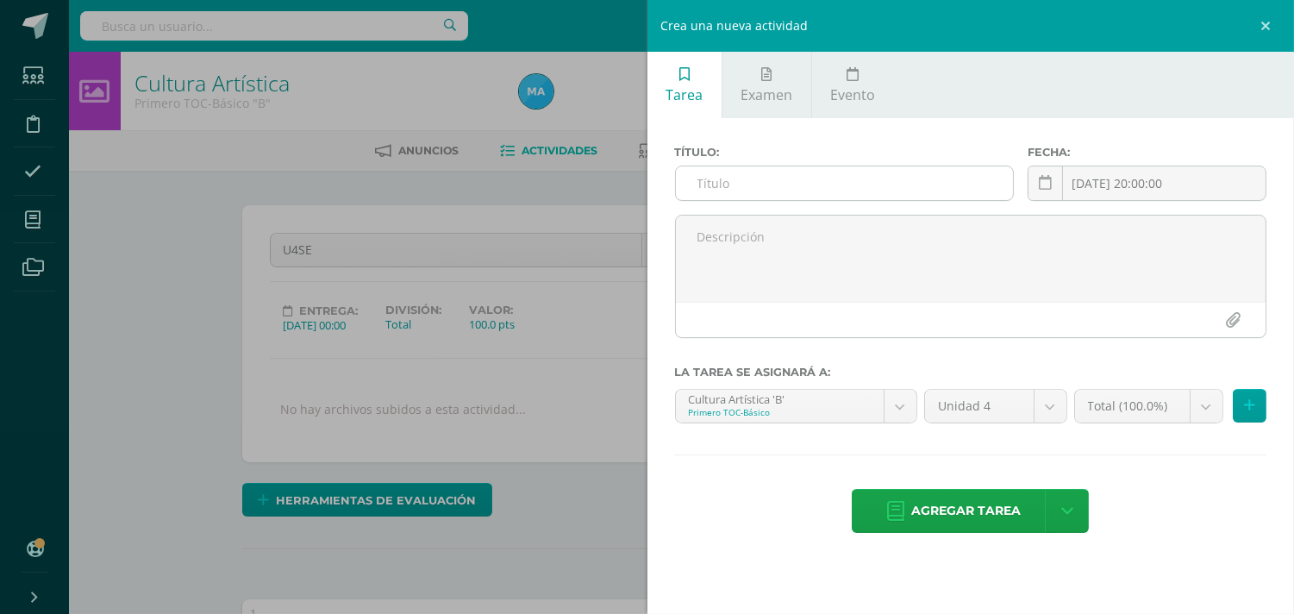
click at [947, 184] on input "text" at bounding box center [845, 183] width 338 height 34
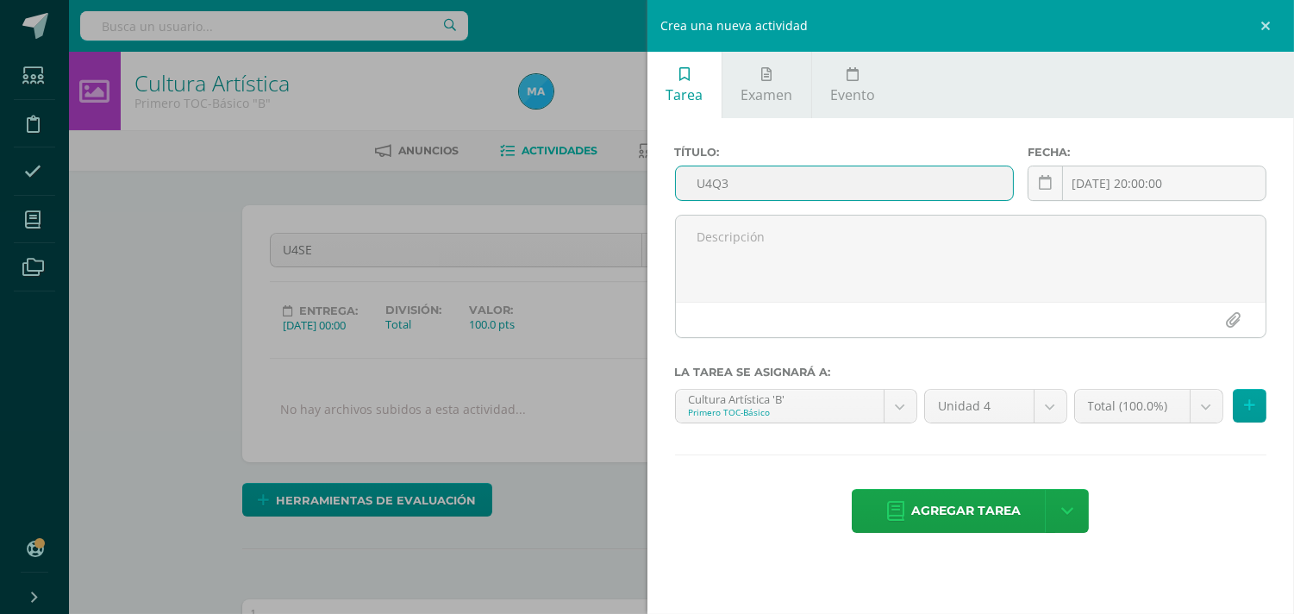
type input "U4Q3"
click at [166, 341] on div "Crea una nueva actividad Tarea Examen Evento Título: U4Q3 Fecha: 2025-10-13 20:…" at bounding box center [647, 307] width 1294 height 614
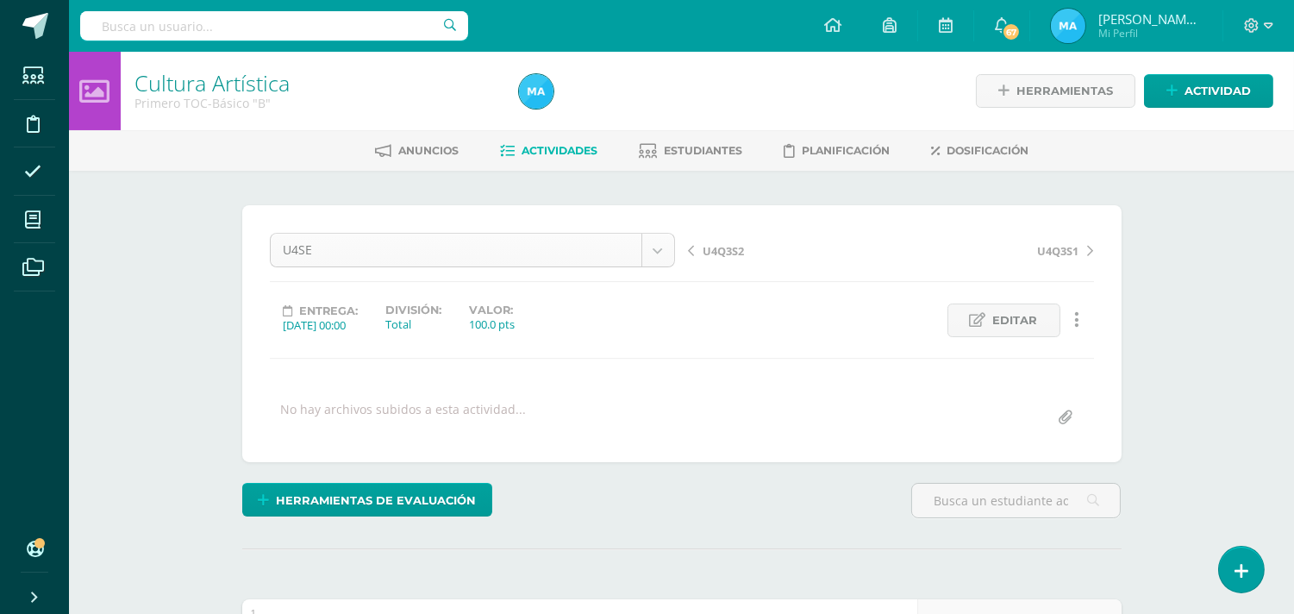
click at [655, 243] on body "Tarea asignada exitosamente Estudiantes Disciplina Asistencia Mis cursos Archiv…" at bounding box center [647, 437] width 1294 height 874
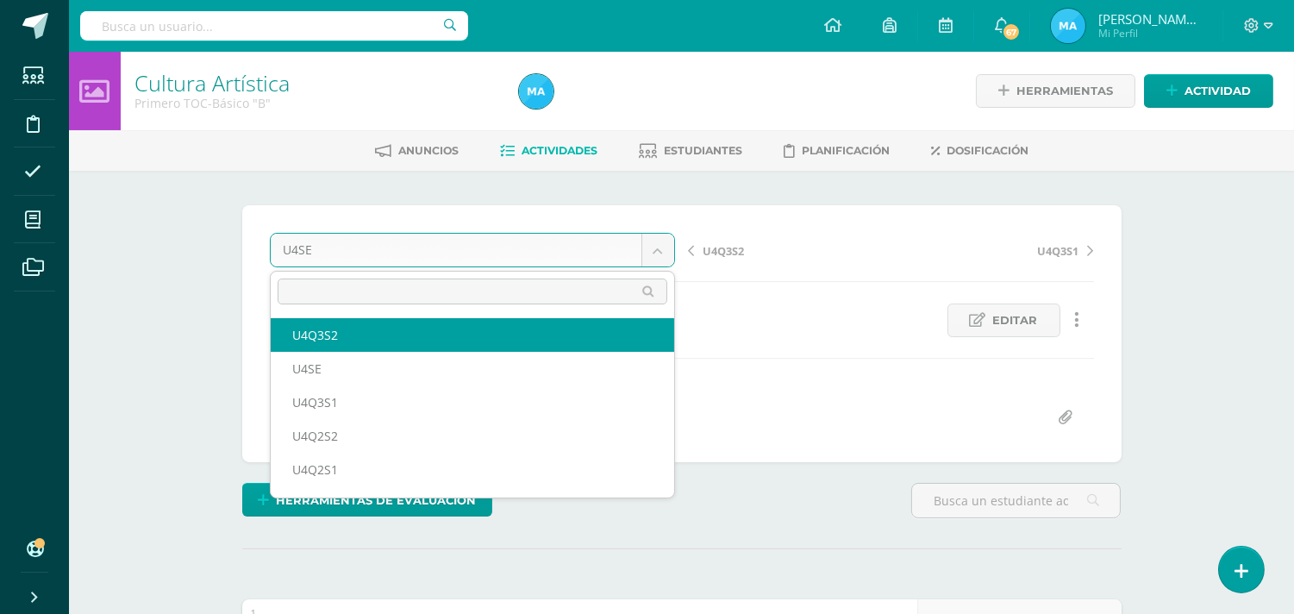
select select "/dashboard/teacher/grade-activity/93179/"
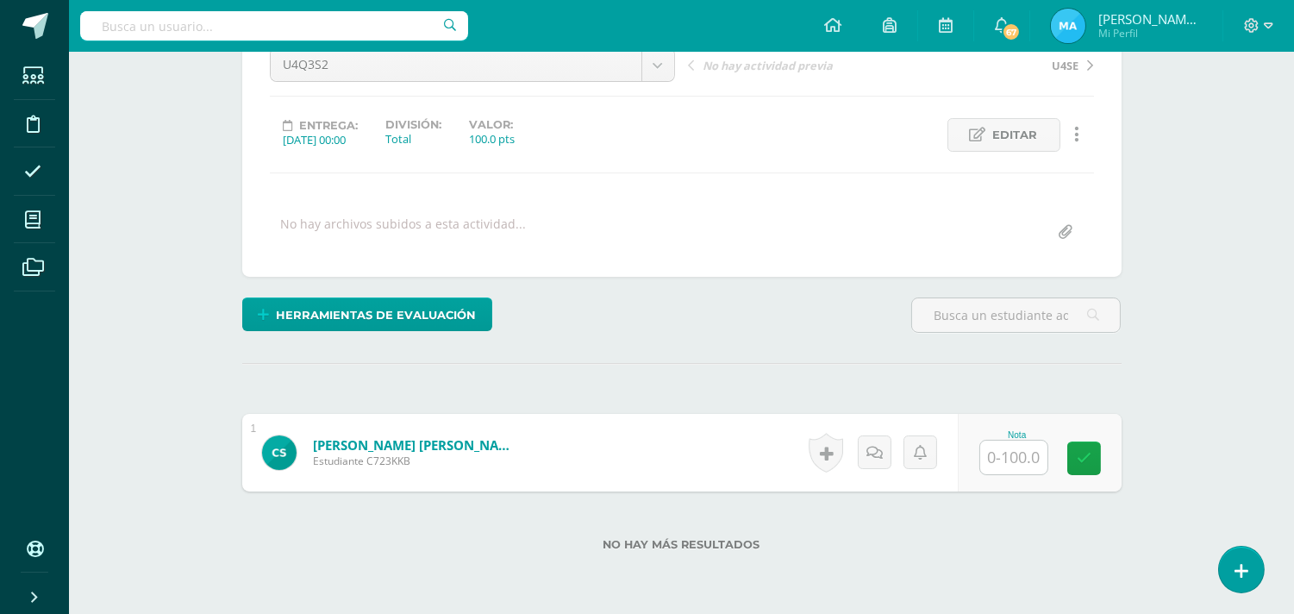
scroll to position [186, 0]
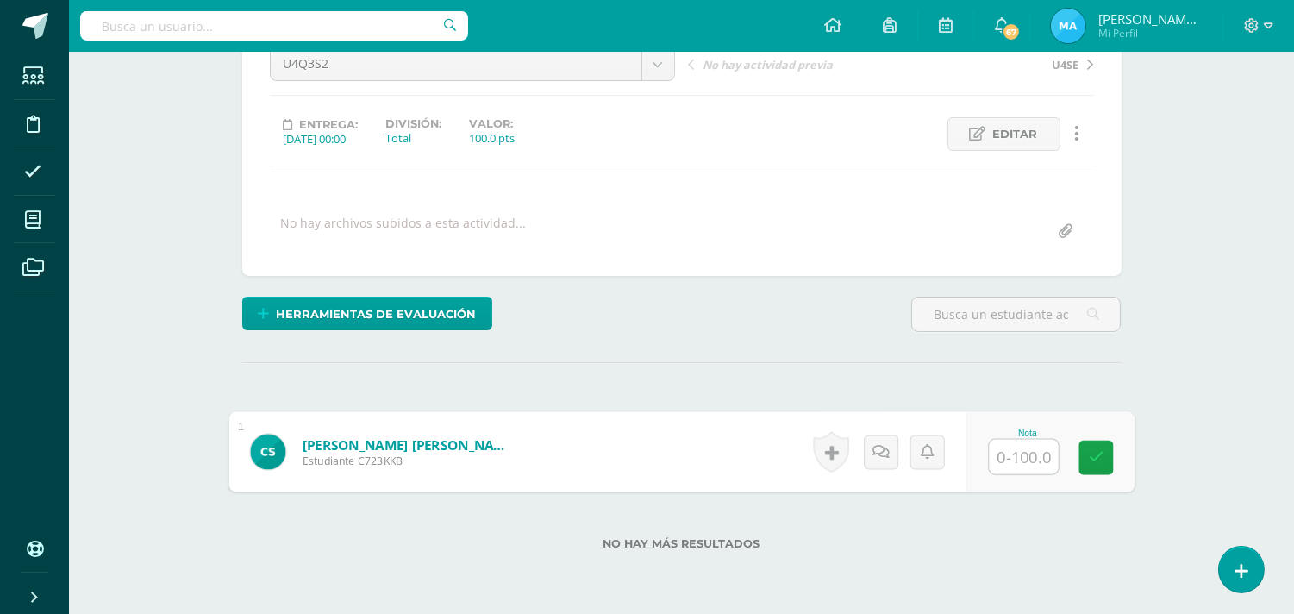
click at [1044, 460] on input "text" at bounding box center [1023, 457] width 69 height 34
type input "100"
click at [785, 329] on div "Herramientas de evaluación Lista de cotejo Escala de valoración Puntos Extra Su…" at bounding box center [681, 321] width 893 height 49
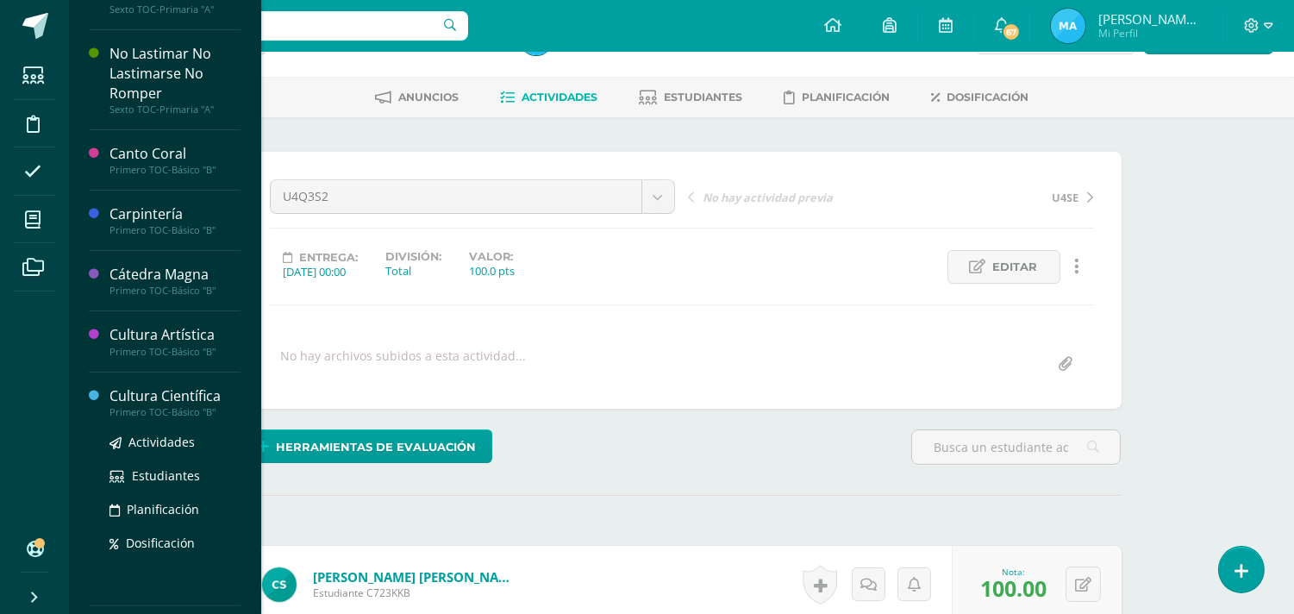
scroll to position [899, 0]
click at [164, 447] on span "Actividades" at bounding box center [161, 439] width 66 height 16
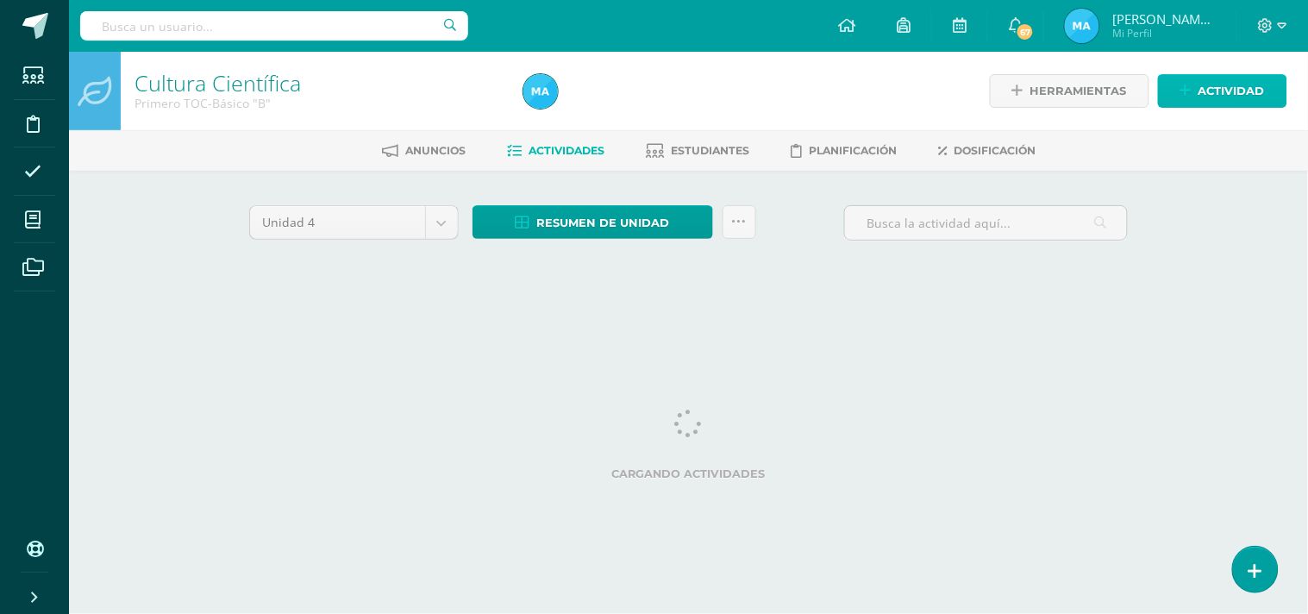
click at [1233, 90] on span "Actividad" at bounding box center [1231, 91] width 66 height 32
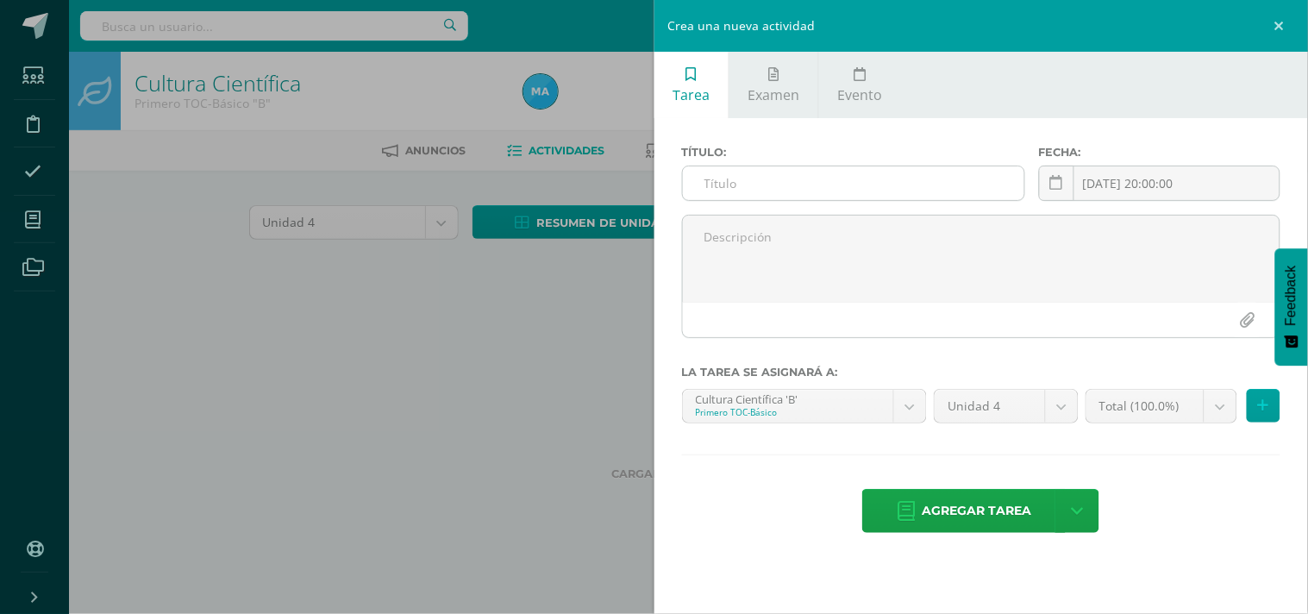
click at [745, 175] on input "text" at bounding box center [853, 183] width 341 height 34
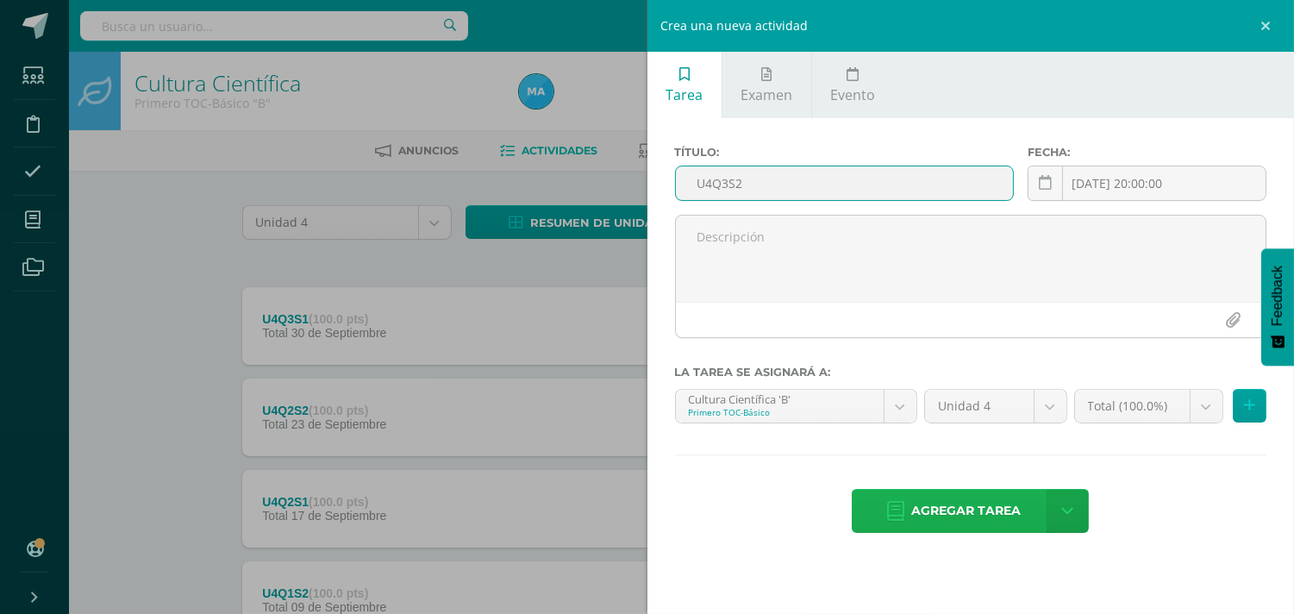
type input "U4Q3S2"
click at [944, 503] on span "Agregar tarea" at bounding box center [966, 511] width 110 height 42
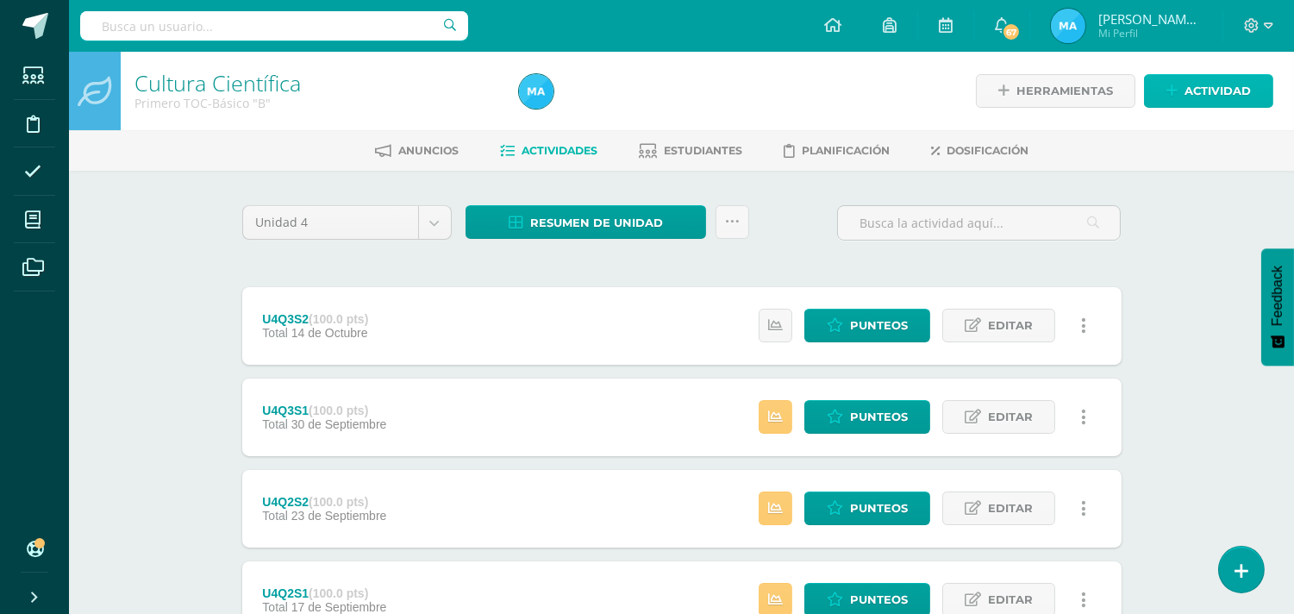
click at [1198, 91] on span "Actividad" at bounding box center [1218, 91] width 66 height 32
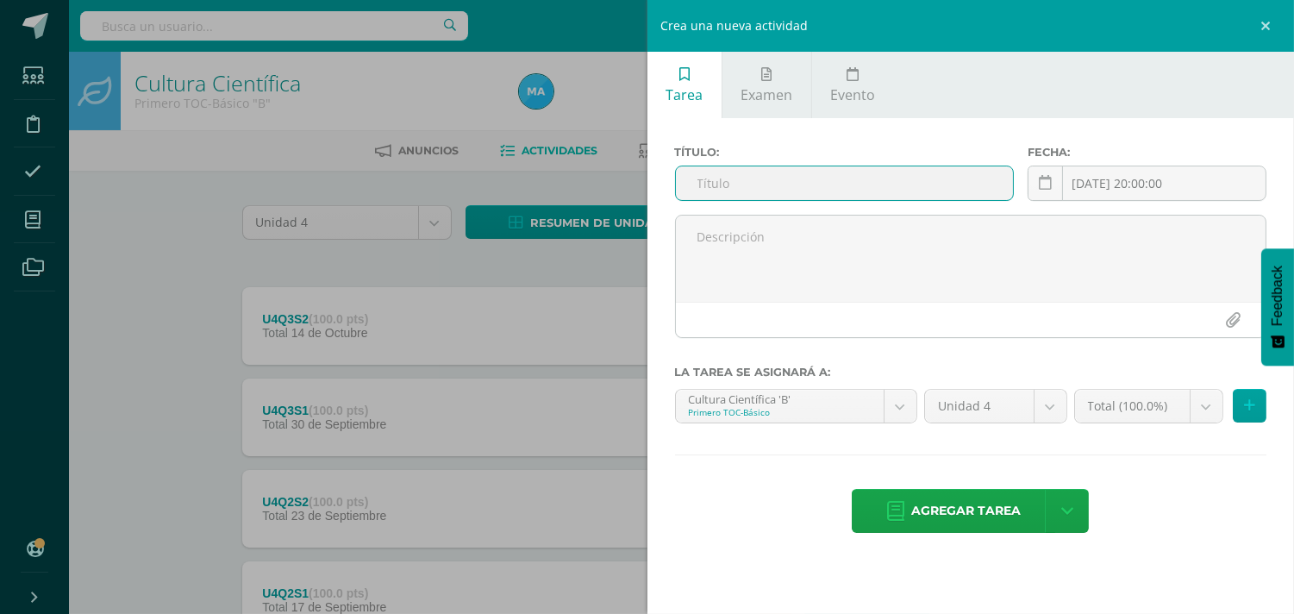
click at [826, 197] on input "text" at bounding box center [845, 183] width 338 height 34
type input "U4SE"
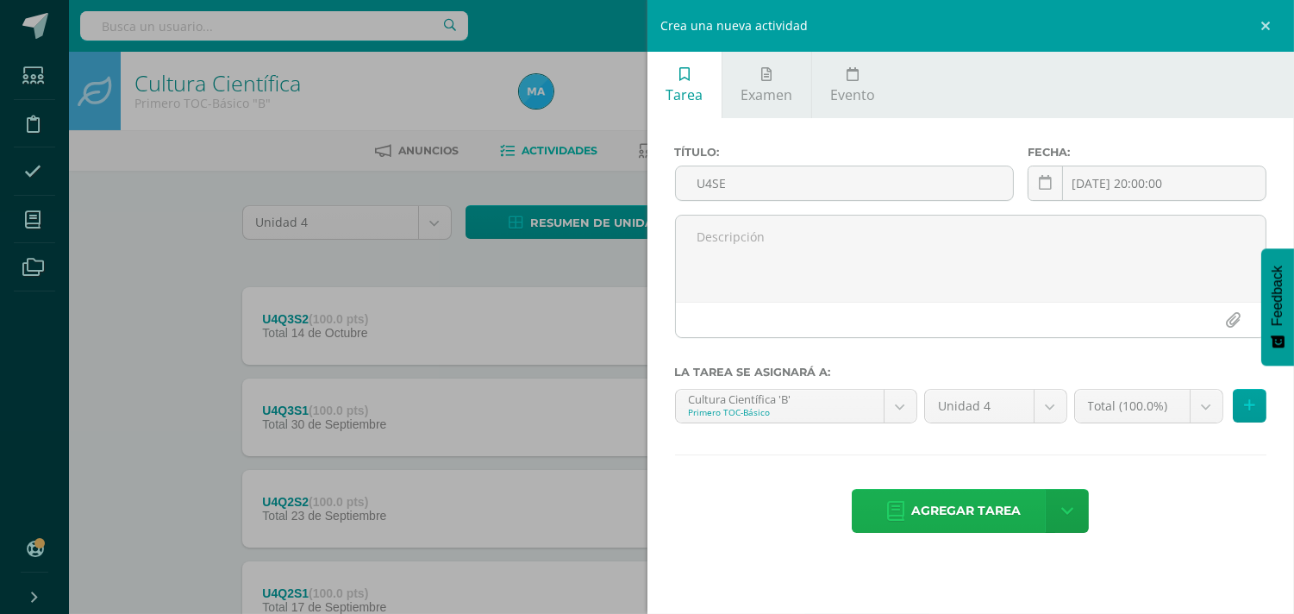
click at [967, 504] on span "Agregar tarea" at bounding box center [966, 511] width 110 height 42
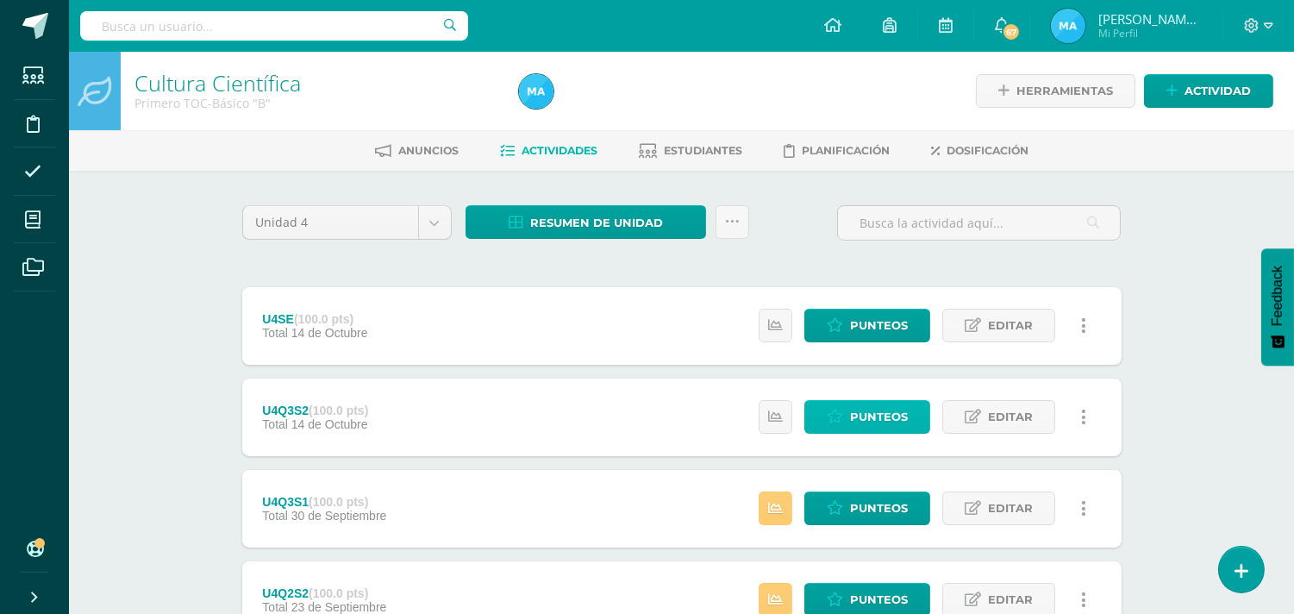
click at [869, 406] on span "Punteos" at bounding box center [879, 417] width 58 height 32
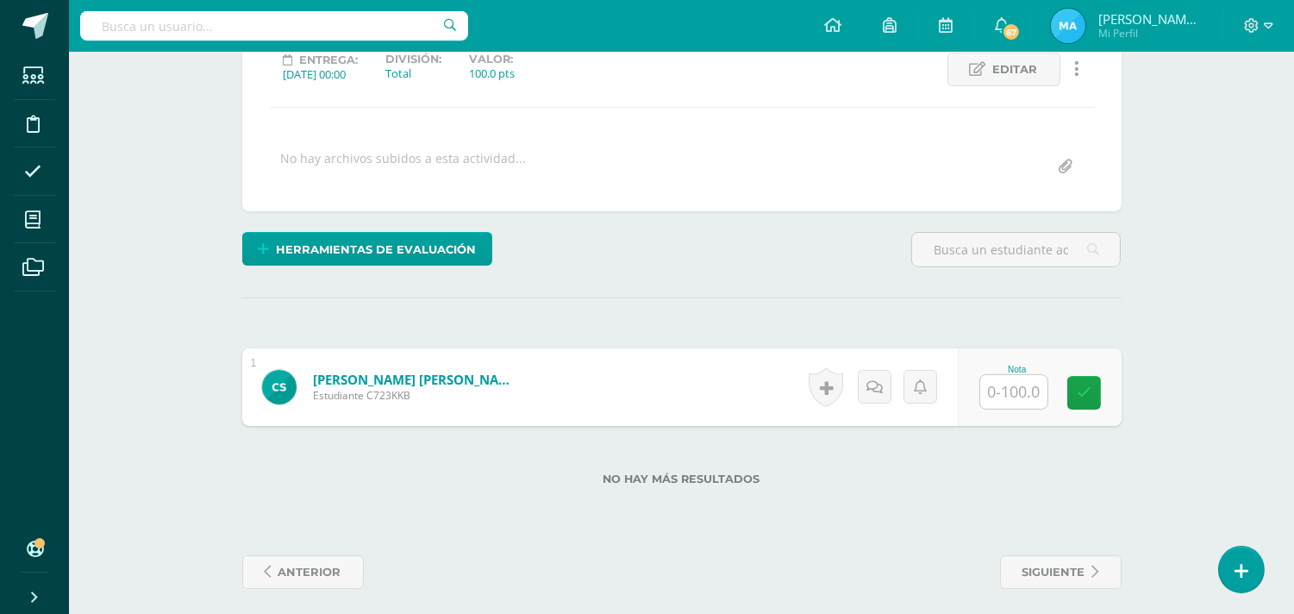
scroll to position [260, 0]
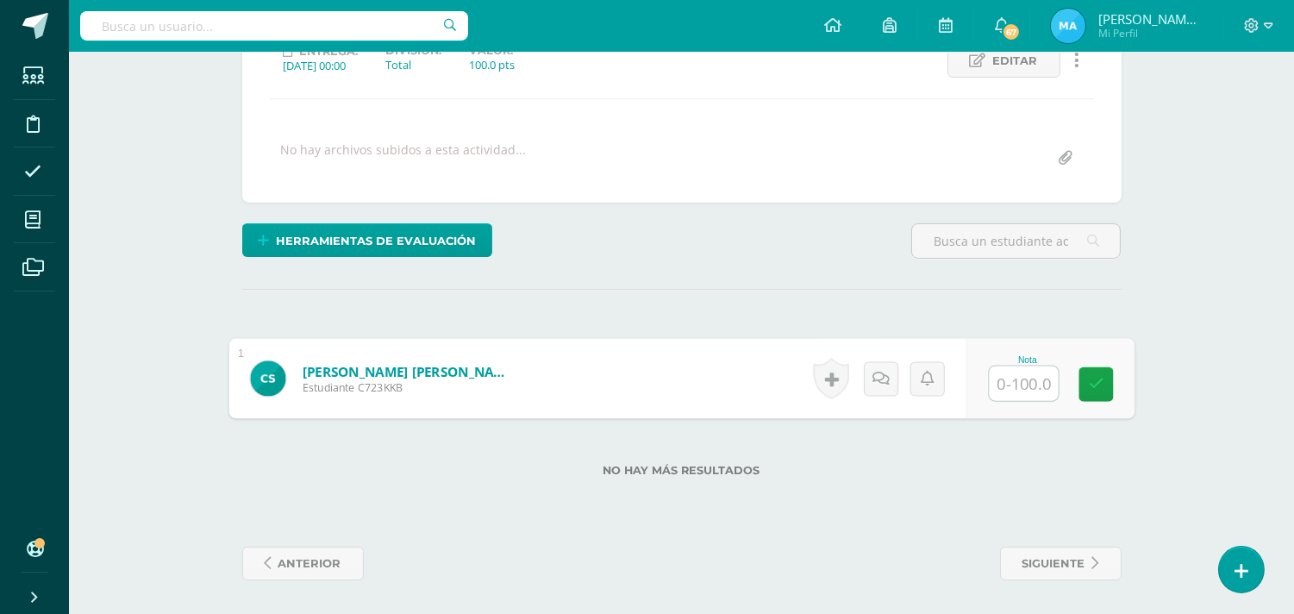
click at [1000, 383] on input "text" at bounding box center [1023, 383] width 69 height 34
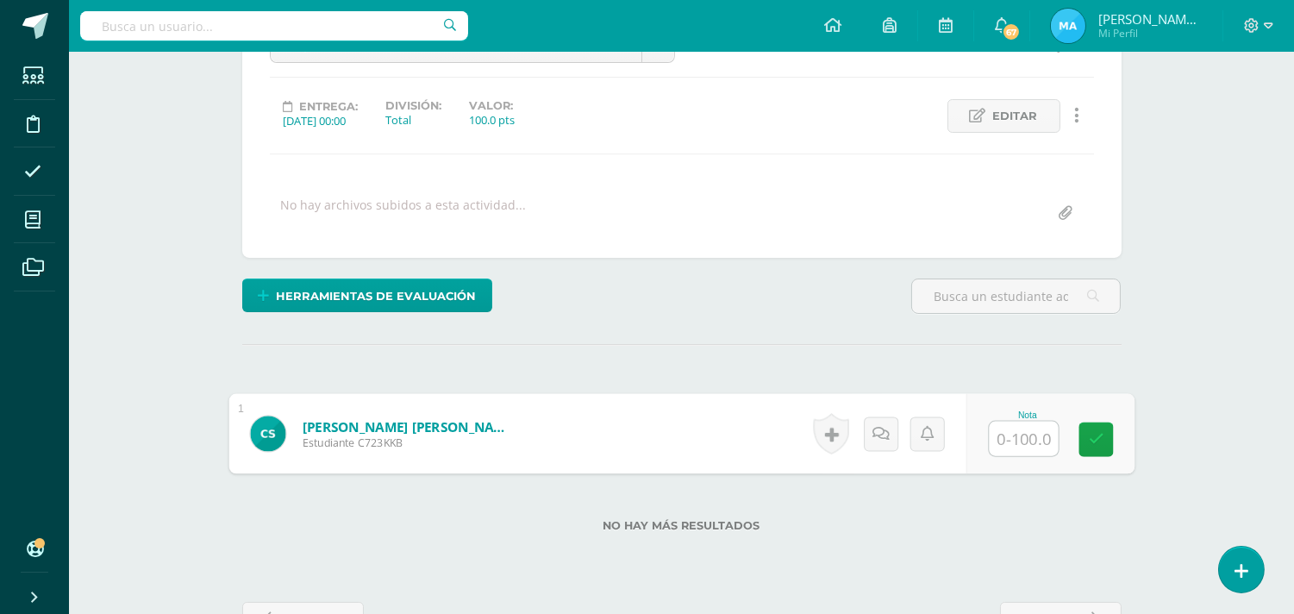
scroll to position [217, 0]
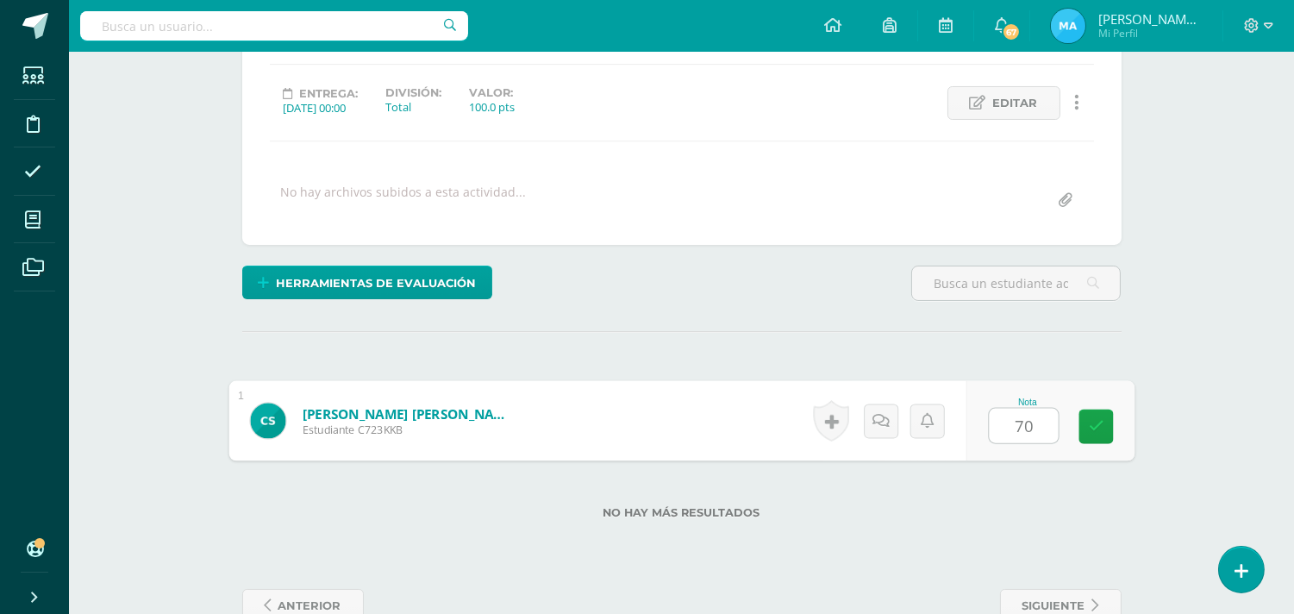
type input "70"
click at [854, 297] on div "Herramientas de evaluación Lista de cotejo Escala de valoración Puntos Extra Su…" at bounding box center [681, 290] width 893 height 49
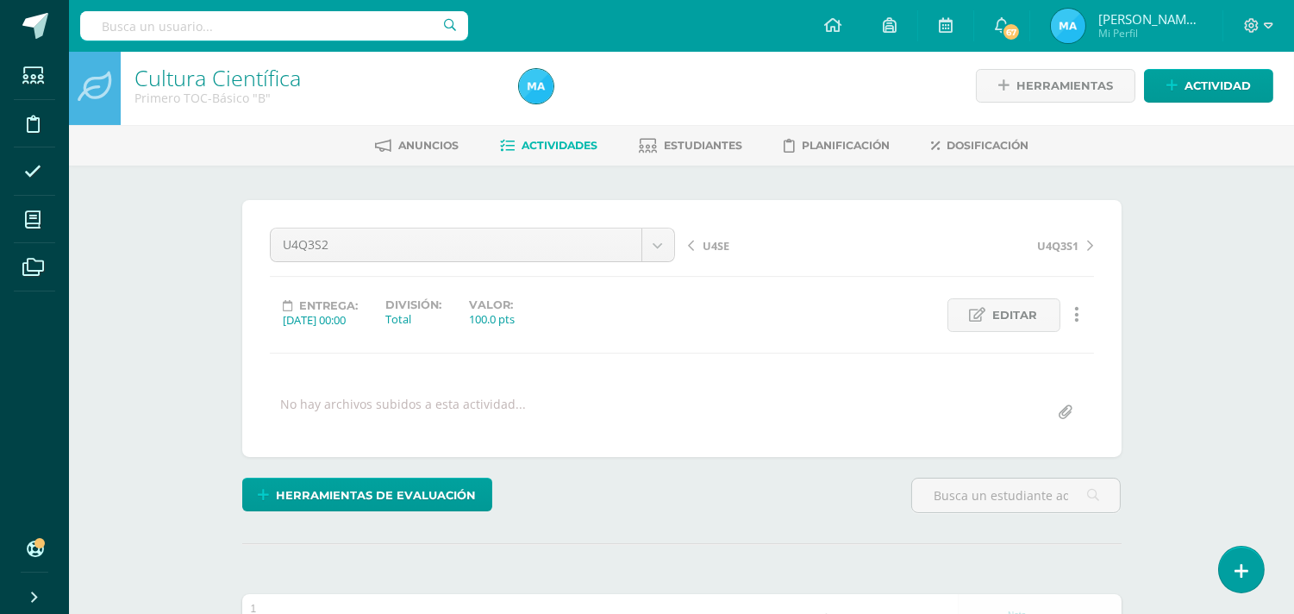
scroll to position [0, 0]
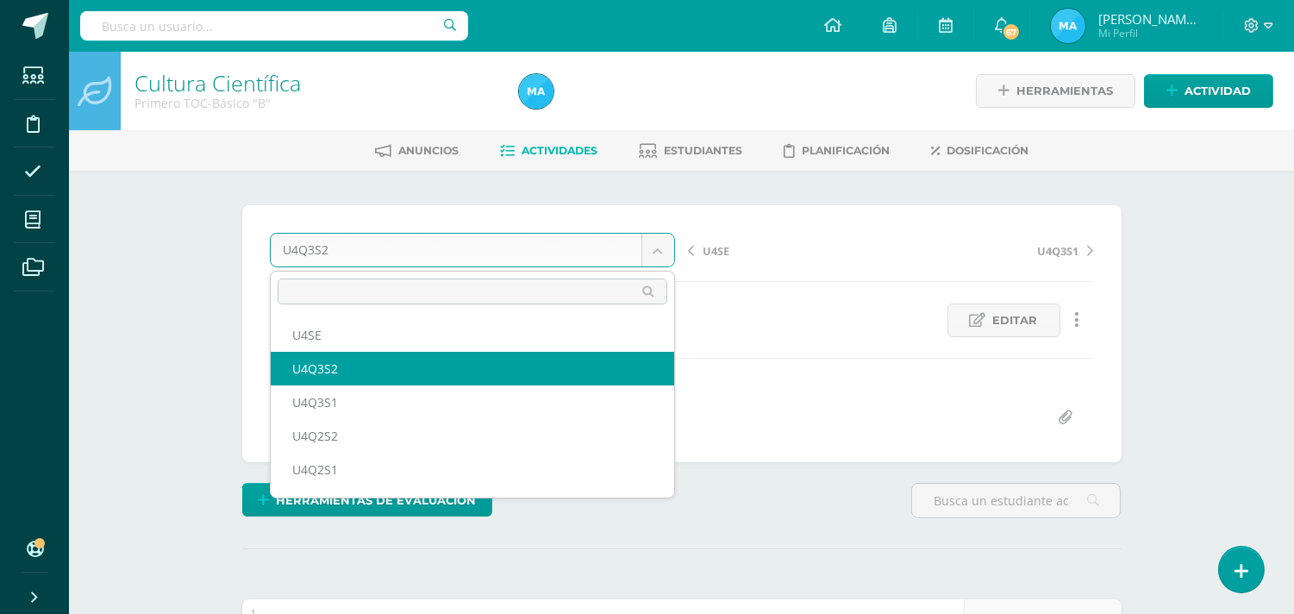
click at [667, 253] on body "Estudiantes Disciplina Asistencia Mis cursos Archivos Soporte Ayuda Reportar un…" at bounding box center [647, 437] width 1294 height 874
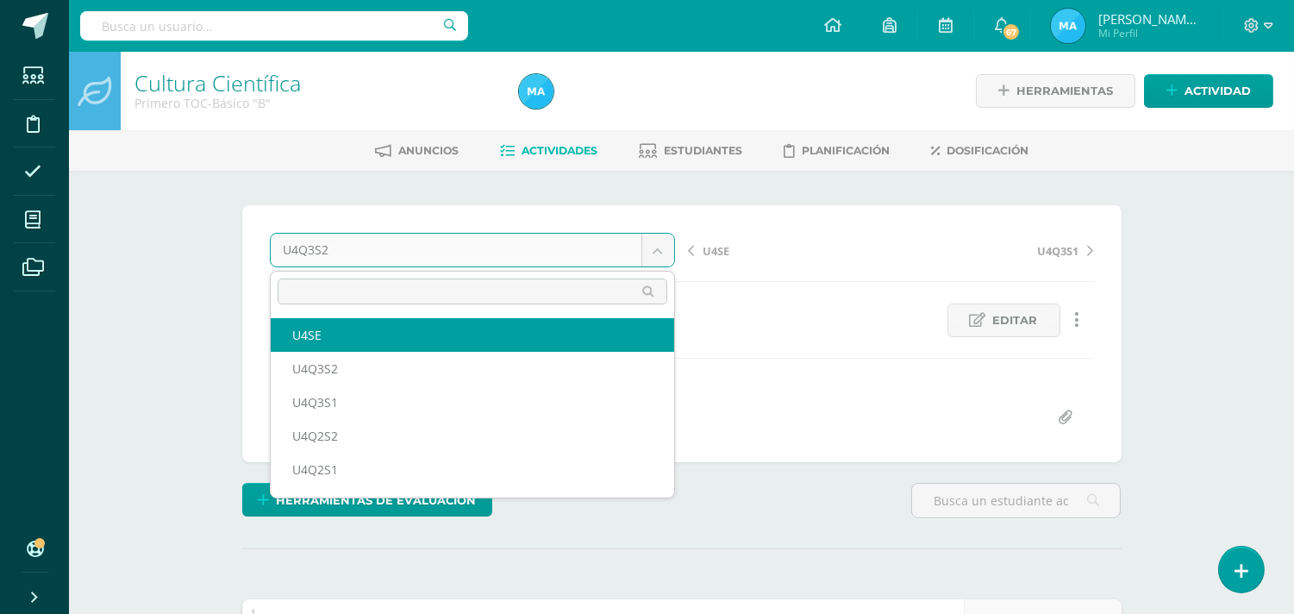
select select "/dashboard/teacher/grade-activity/93181/"
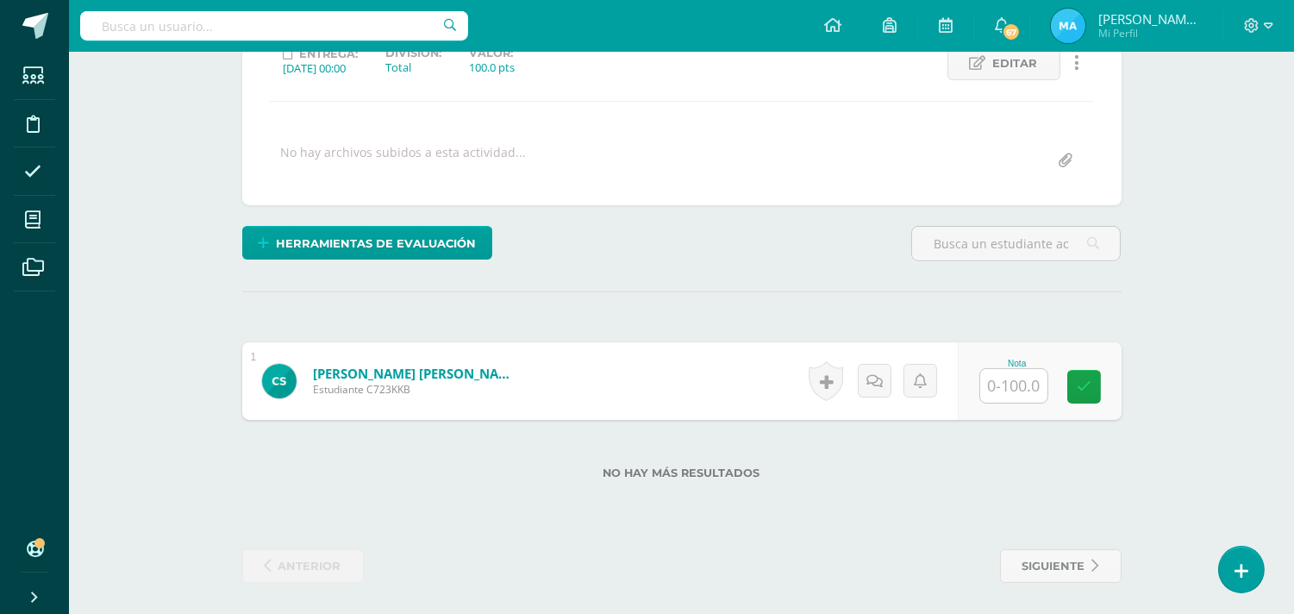
scroll to position [260, 0]
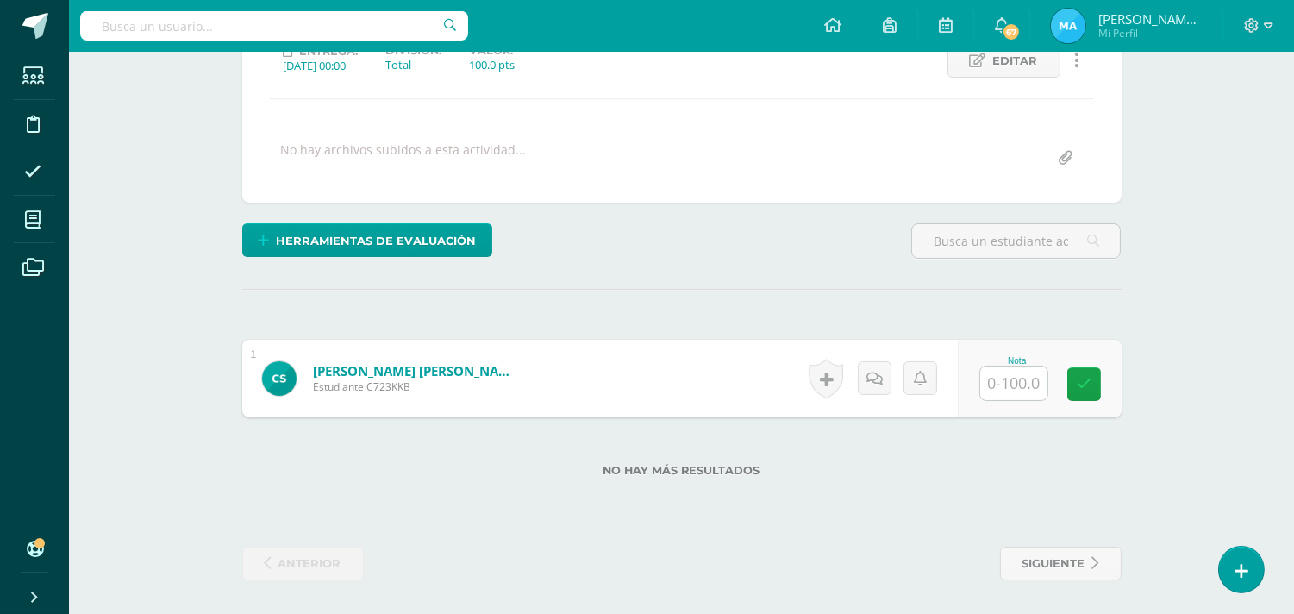
click at [1023, 381] on input "text" at bounding box center [1013, 383] width 67 height 34
type input "80"
click at [756, 213] on div "¿Estás seguro que quieres eliminar esta actividad? Esto borrará la actividad y …" at bounding box center [681, 263] width 893 height 635
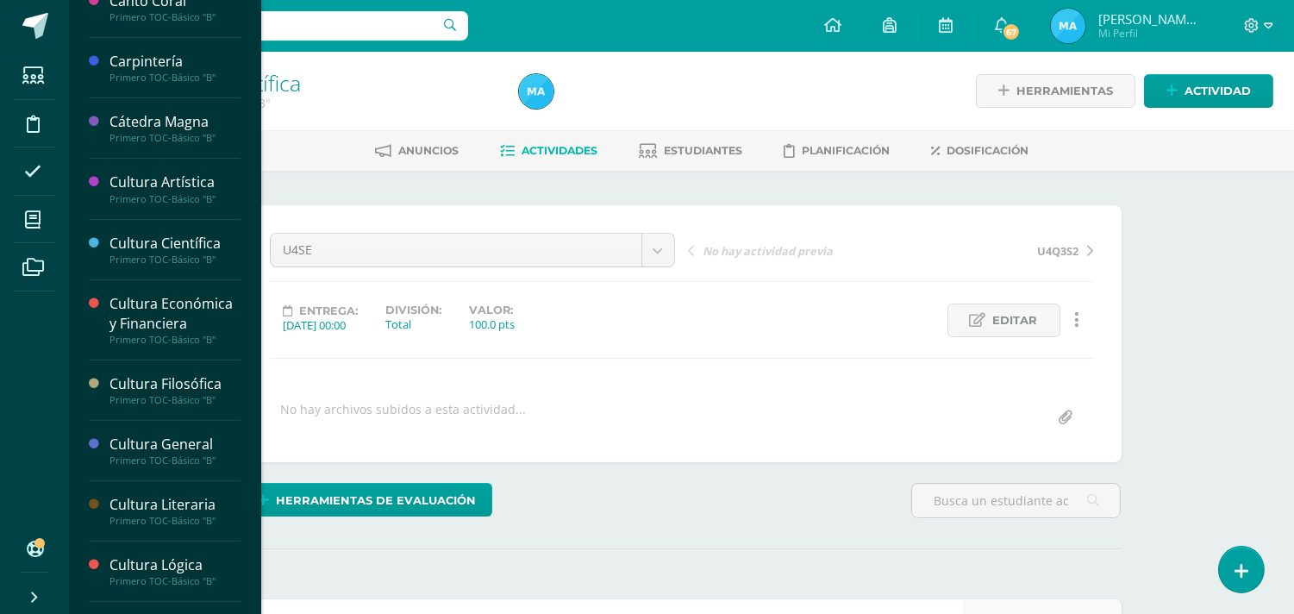
scroll to position [1017, 0]
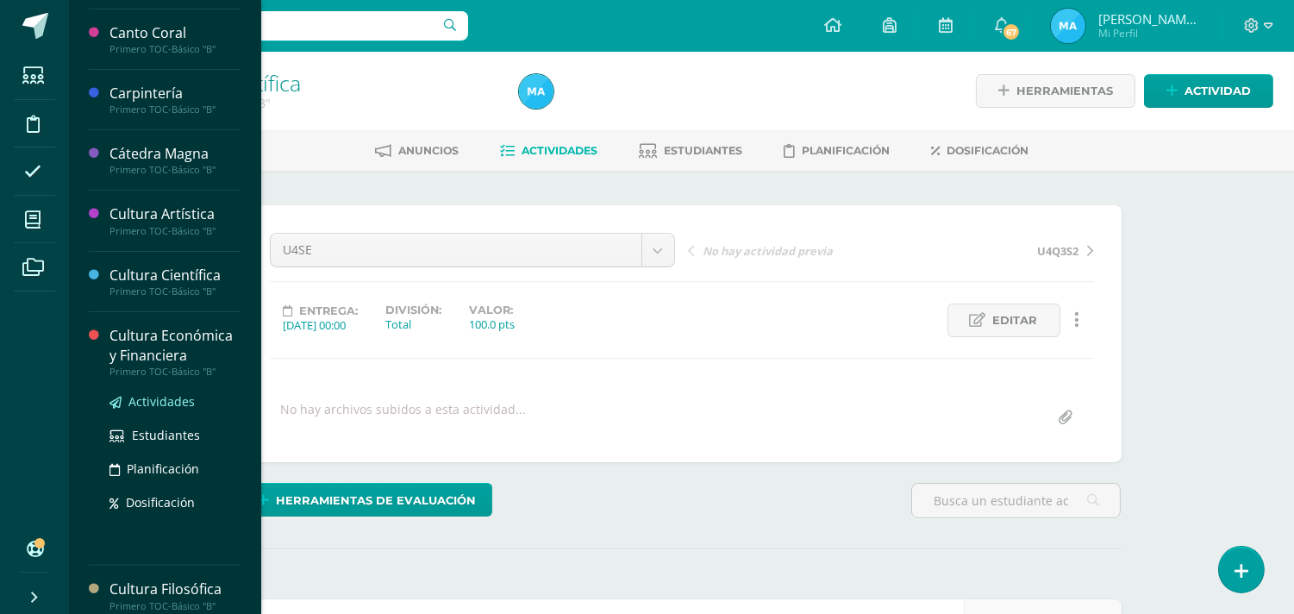
click at [174, 410] on span "Actividades" at bounding box center [161, 401] width 66 height 16
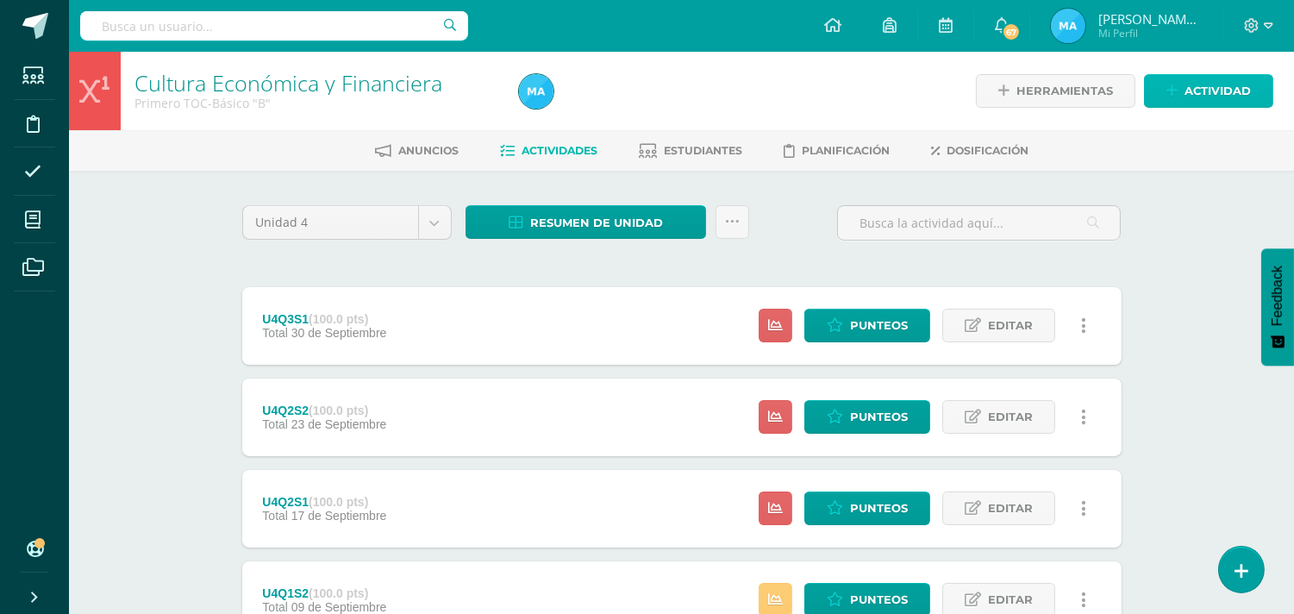
click at [1224, 91] on span "Actividad" at bounding box center [1218, 91] width 66 height 32
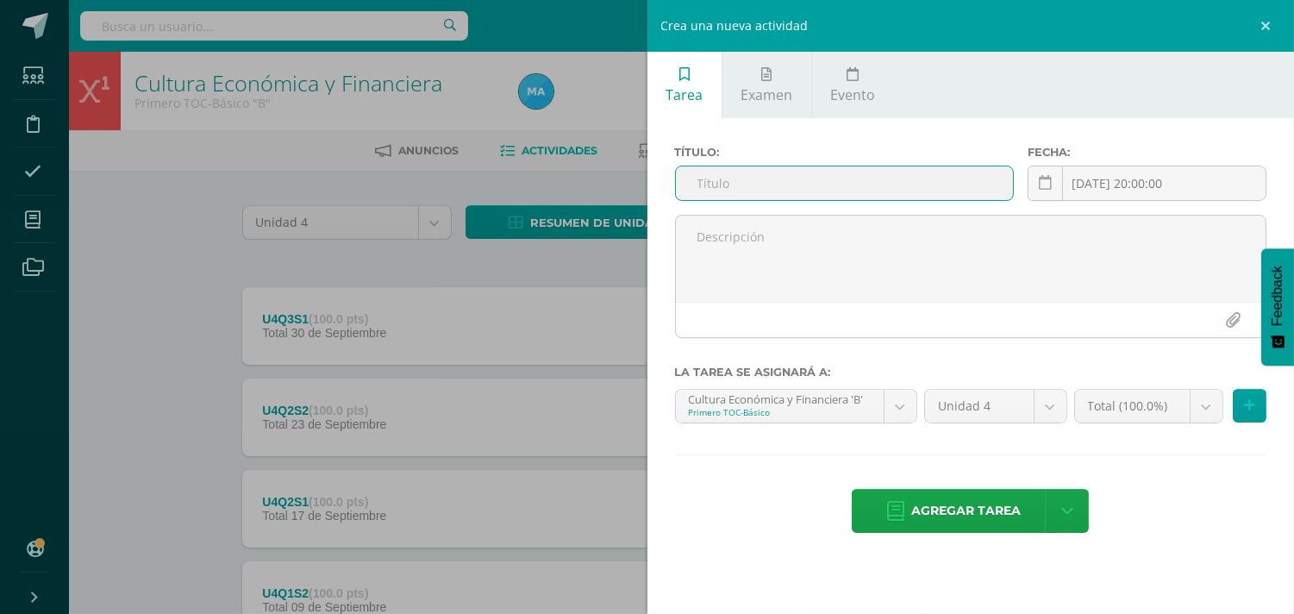
click at [810, 174] on input "text" at bounding box center [845, 183] width 338 height 34
type input "U4Q3S2"
click at [961, 516] on span "Agregar tarea" at bounding box center [966, 511] width 110 height 42
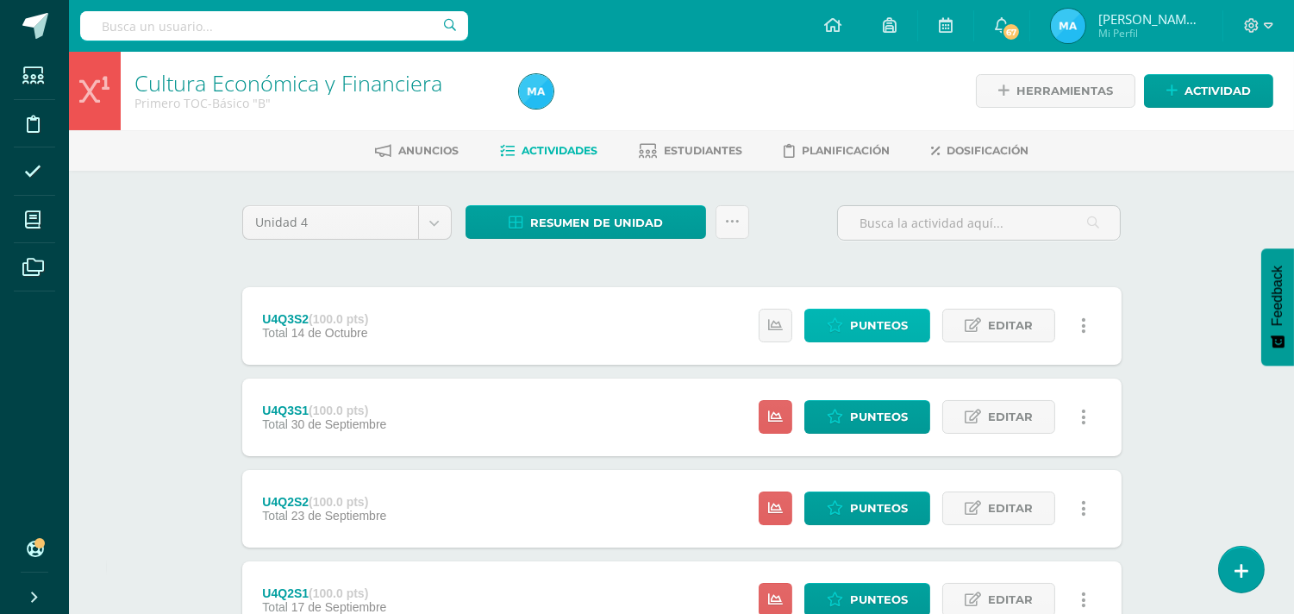
click at [876, 336] on span "Punteos" at bounding box center [879, 326] width 58 height 32
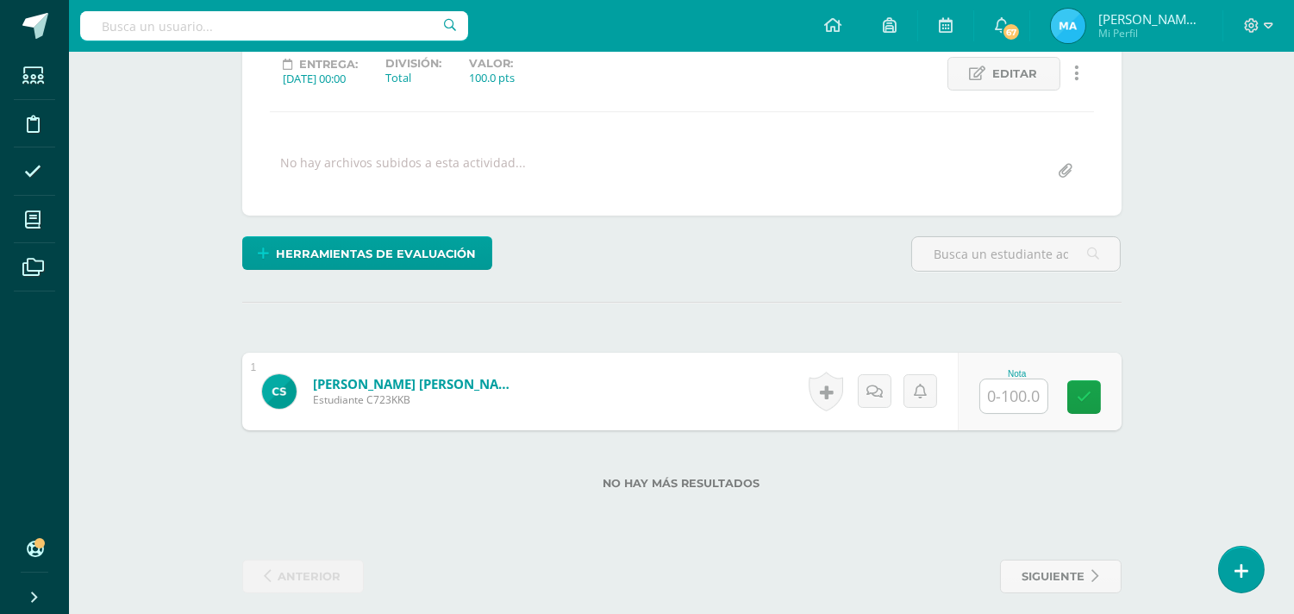
scroll to position [253, 0]
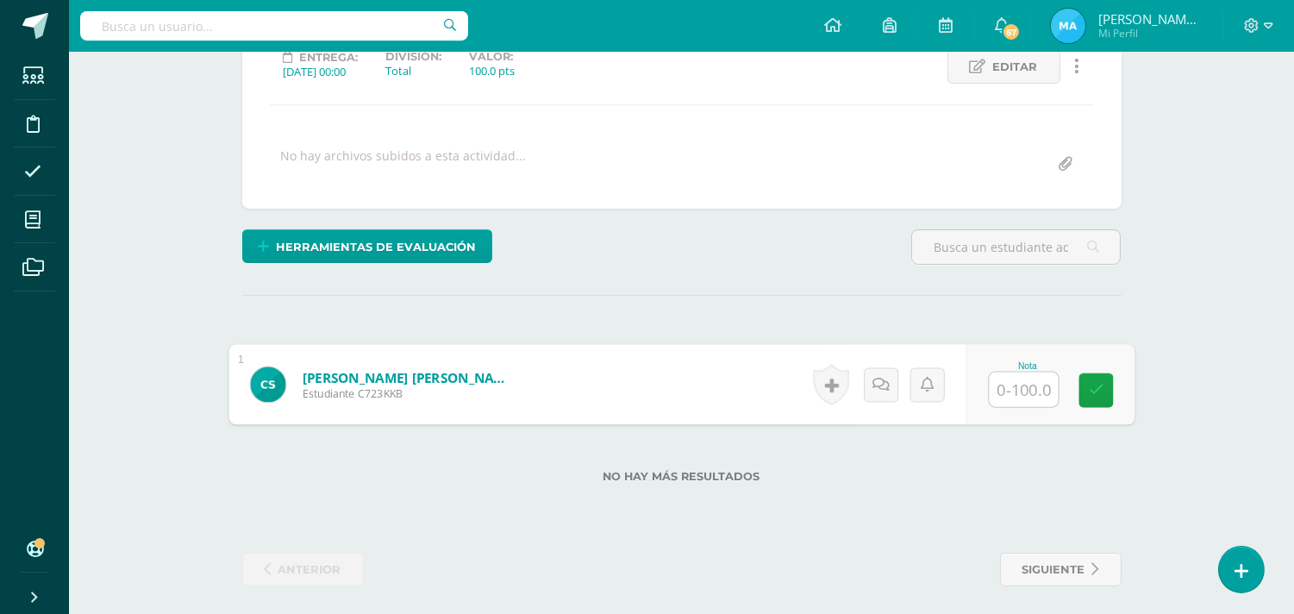
click at [1016, 394] on input "text" at bounding box center [1023, 389] width 69 height 34
type input "60"
click at [839, 259] on div "Herramientas de evaluación Lista de cotejo Escala de valoración Puntos Extra Su…" at bounding box center [681, 253] width 893 height 49
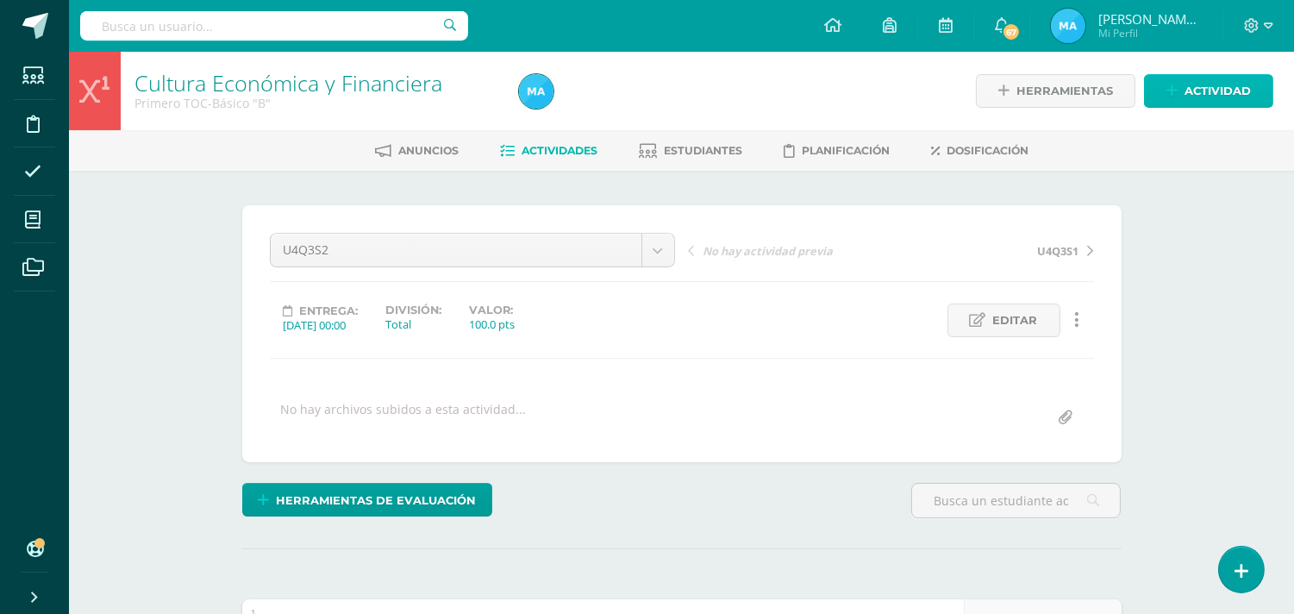
click at [1200, 83] on span "Actividad" at bounding box center [1218, 91] width 66 height 32
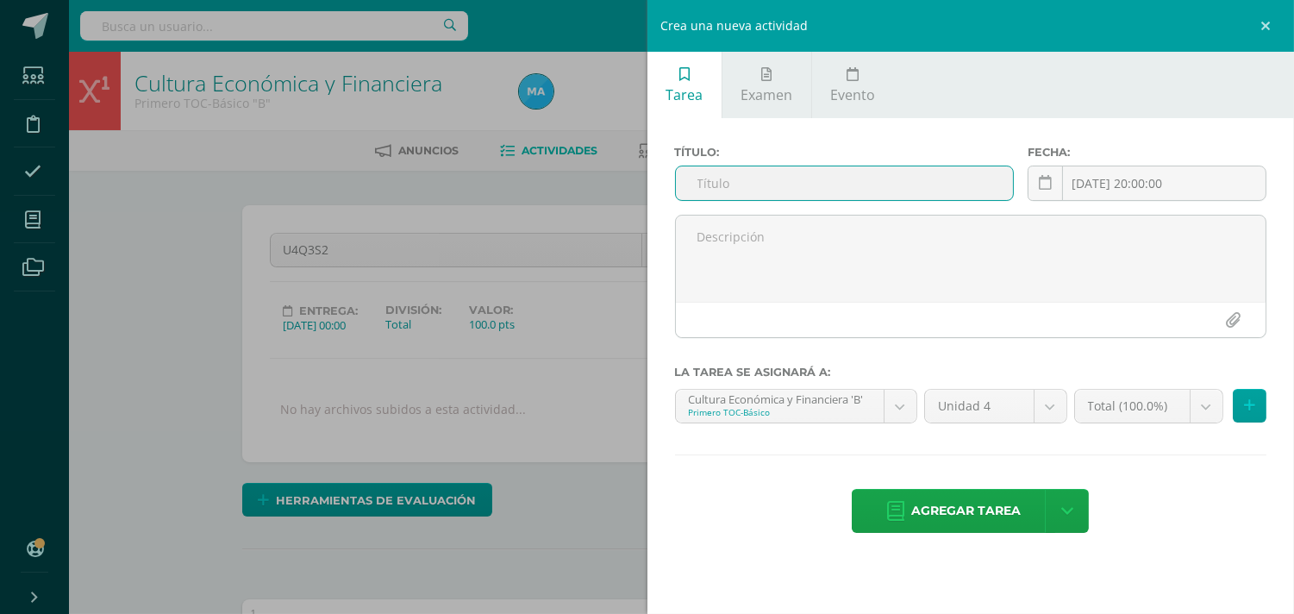
click at [875, 191] on input "text" at bounding box center [845, 183] width 338 height 34
type input "U4SE"
click at [946, 502] on span "Agregar tarea" at bounding box center [966, 511] width 110 height 42
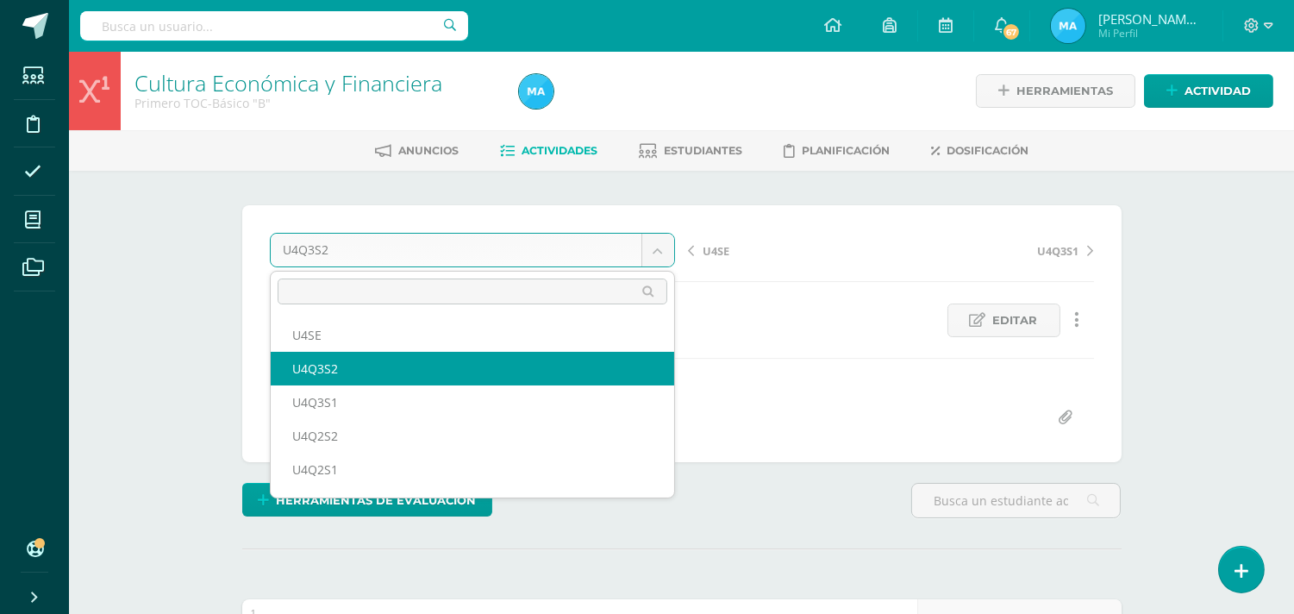
click at [661, 252] on body "Tarea asignada exitosamente Estudiantes Disciplina Asistencia Mis cursos Archiv…" at bounding box center [647, 437] width 1294 height 874
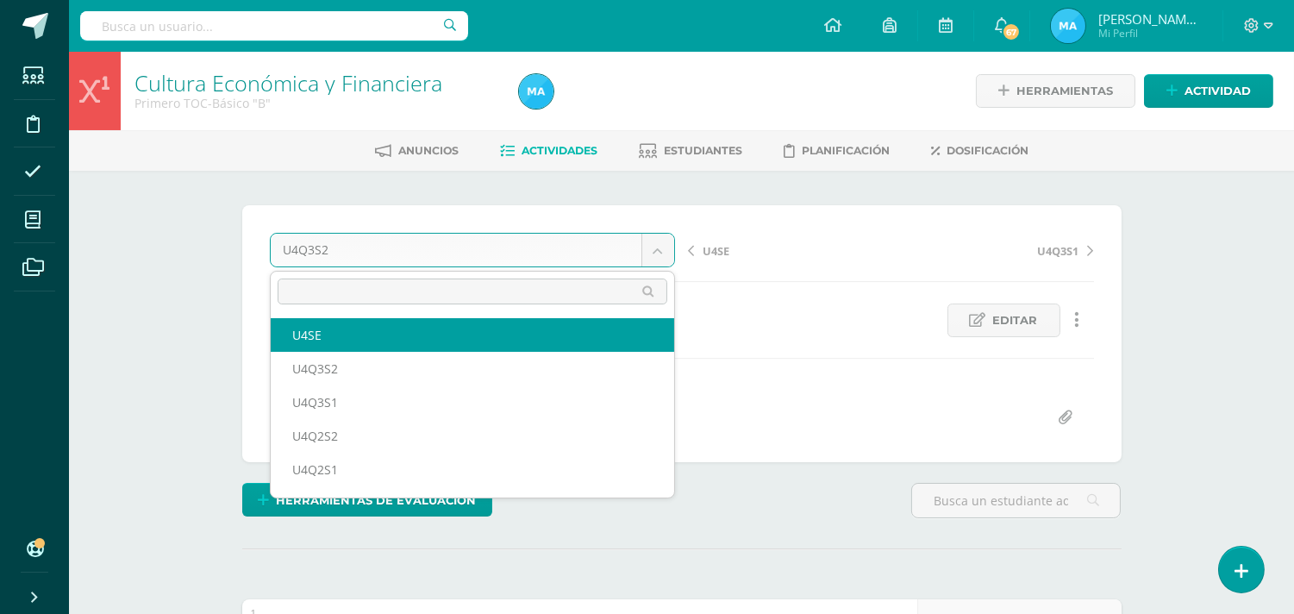
select select "/dashboard/teacher/grade-activity/93183/"
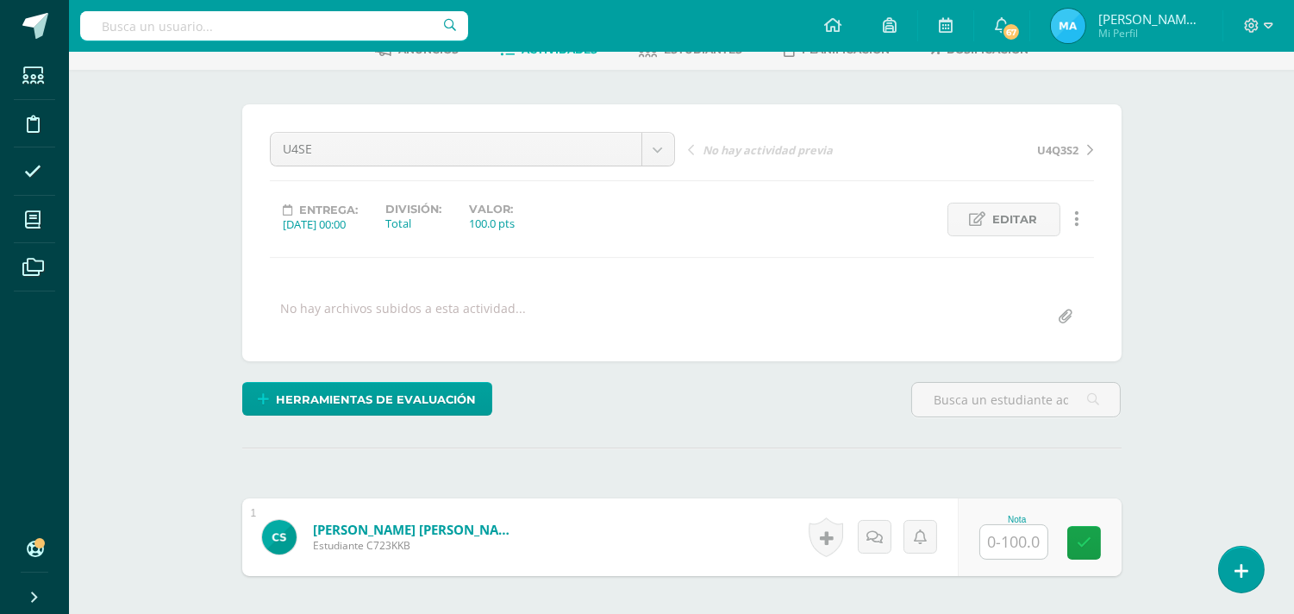
scroll to position [260, 0]
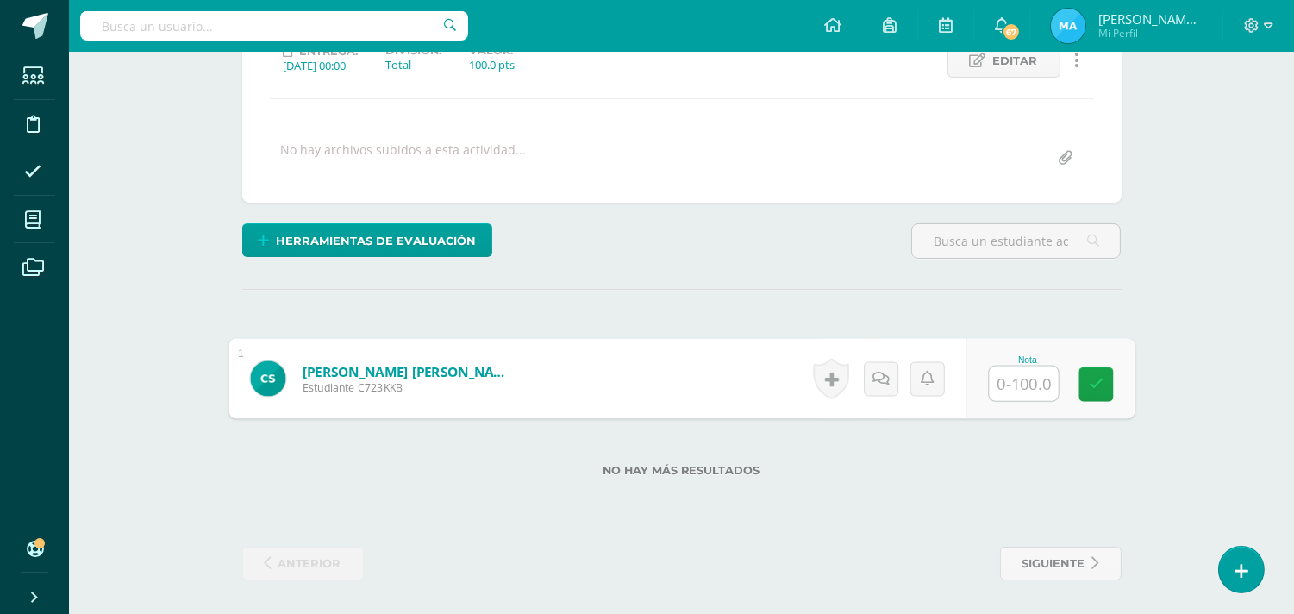
click at [1001, 383] on input "text" at bounding box center [1023, 383] width 69 height 34
type input "75"
click at [807, 239] on div "Herramientas de evaluación Lista de cotejo Escala de valoración Puntos Extra Su…" at bounding box center [681, 247] width 893 height 49
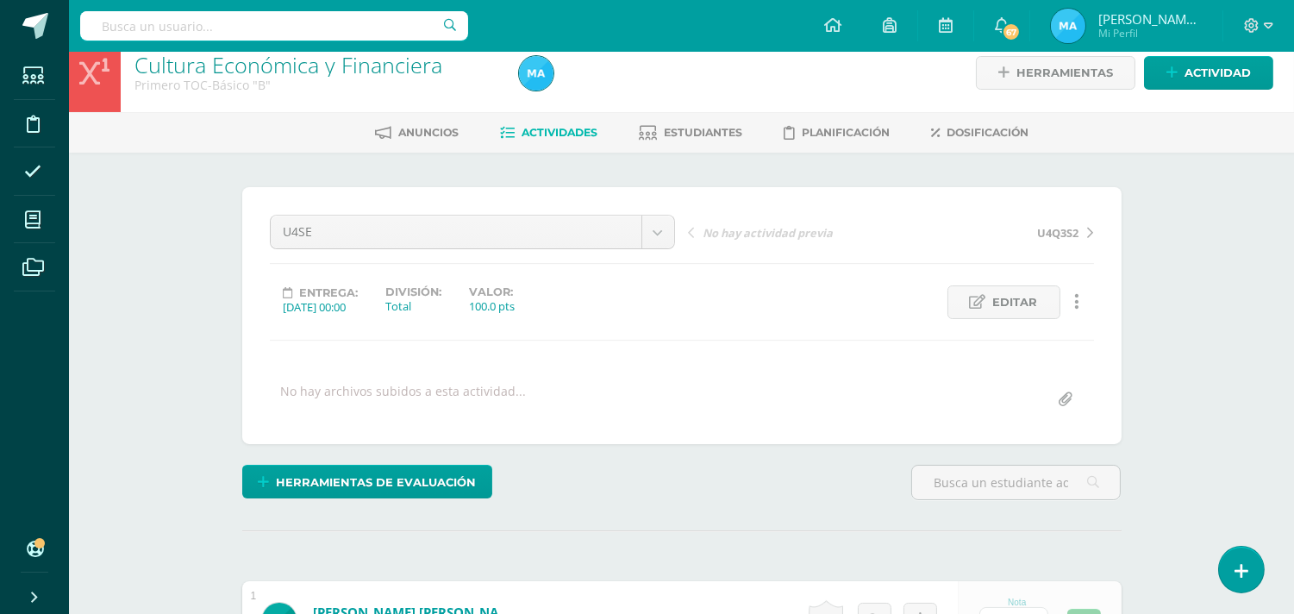
scroll to position [0, 0]
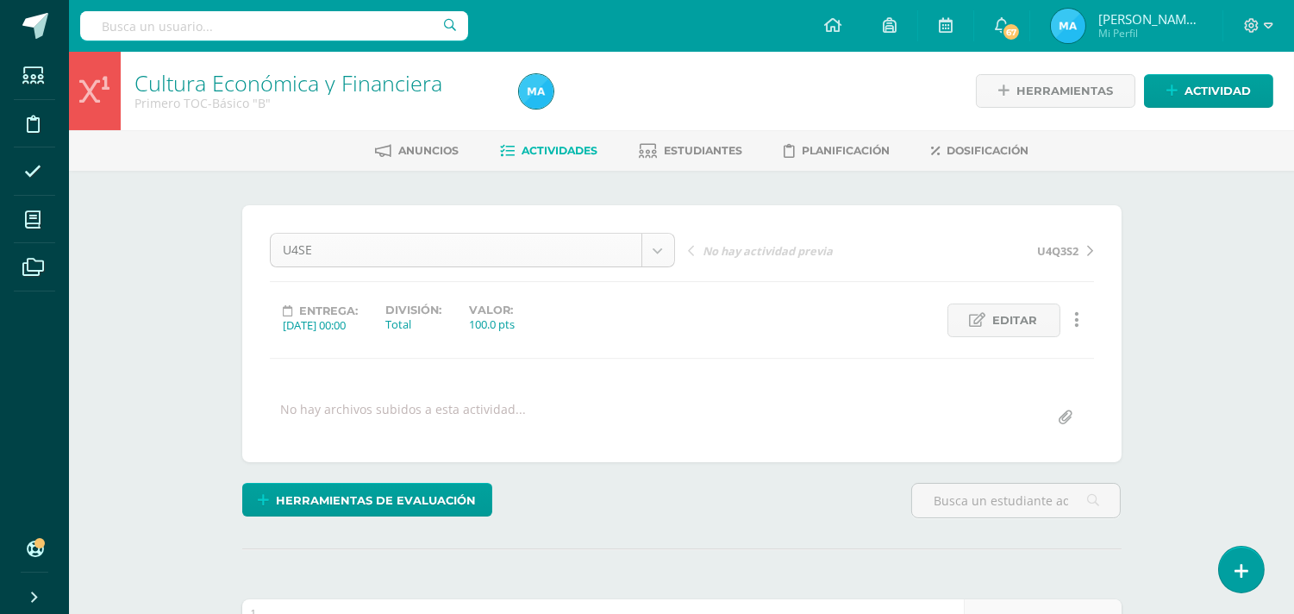
drag, startPoint x: 252, startPoint y: 145, endPoint x: 269, endPoint y: 241, distance: 98.1
click at [269, 241] on body "Estudiantes Disciplina Asistencia Mis cursos Archivos Soporte Ayuda Reportar un…" at bounding box center [647, 437] width 1294 height 874
click at [141, 235] on div "Cultura Económica y Financiera Primero TOC-Básico "B" Herramientas Detalle de a…" at bounding box center [681, 463] width 1225 height 823
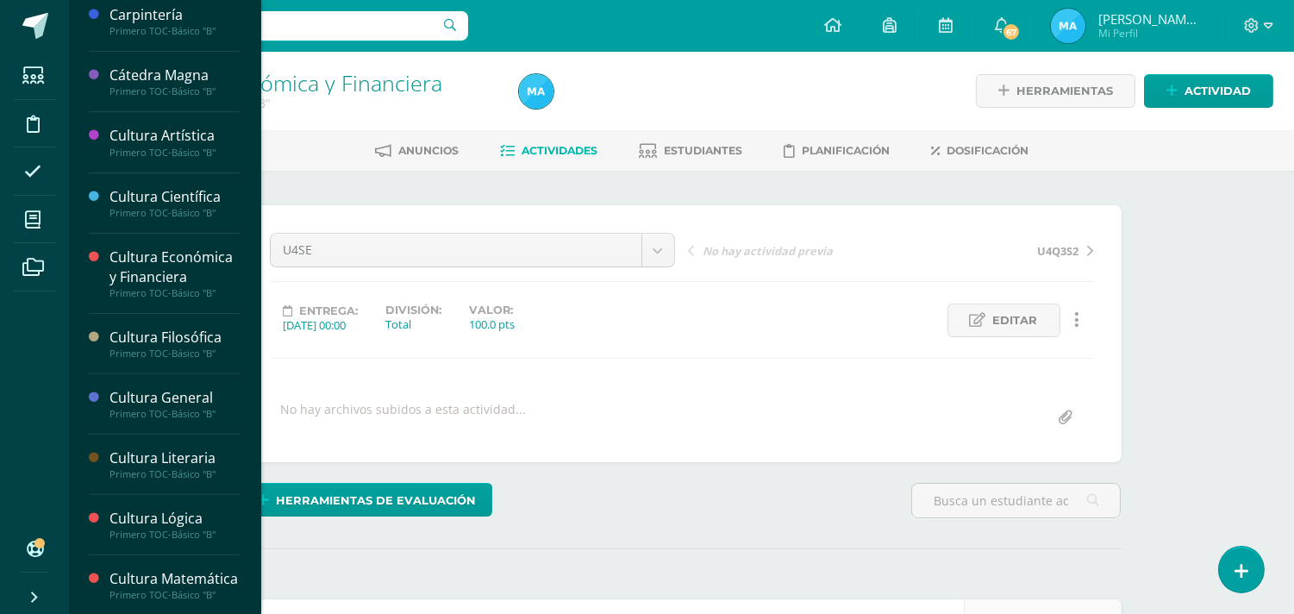
scroll to position [1109, 0]
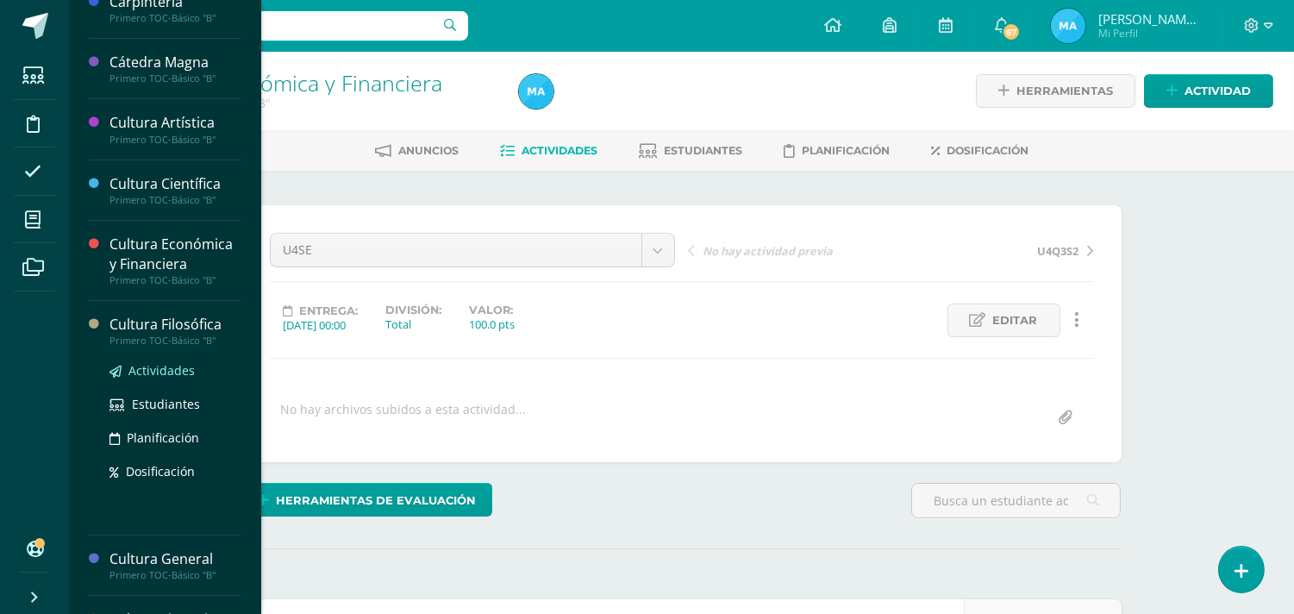
click at [178, 379] on span "Actividades" at bounding box center [161, 370] width 66 height 16
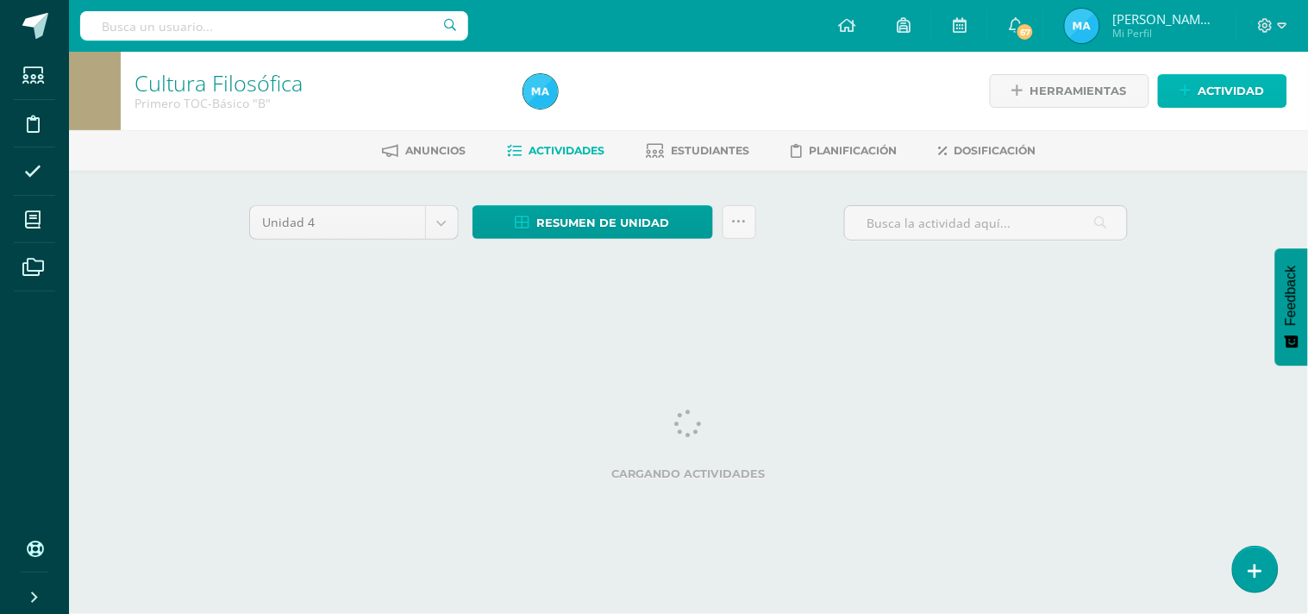
click at [1211, 91] on span "Actividad" at bounding box center [1231, 91] width 66 height 32
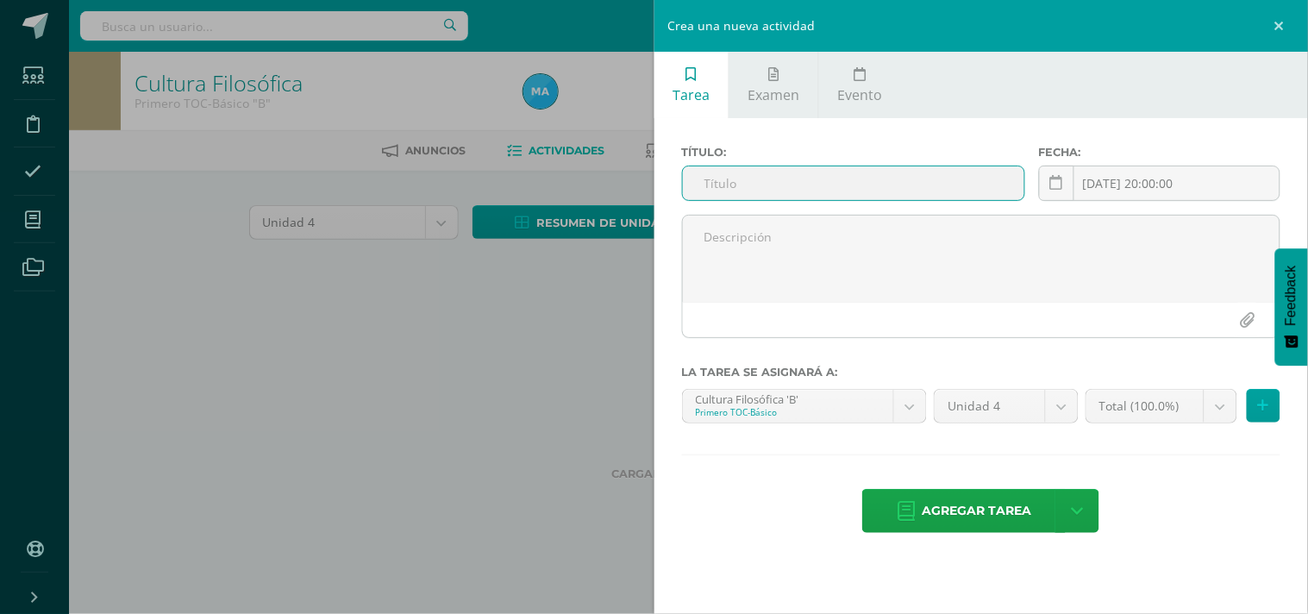
click at [936, 185] on input "text" at bounding box center [853, 183] width 341 height 34
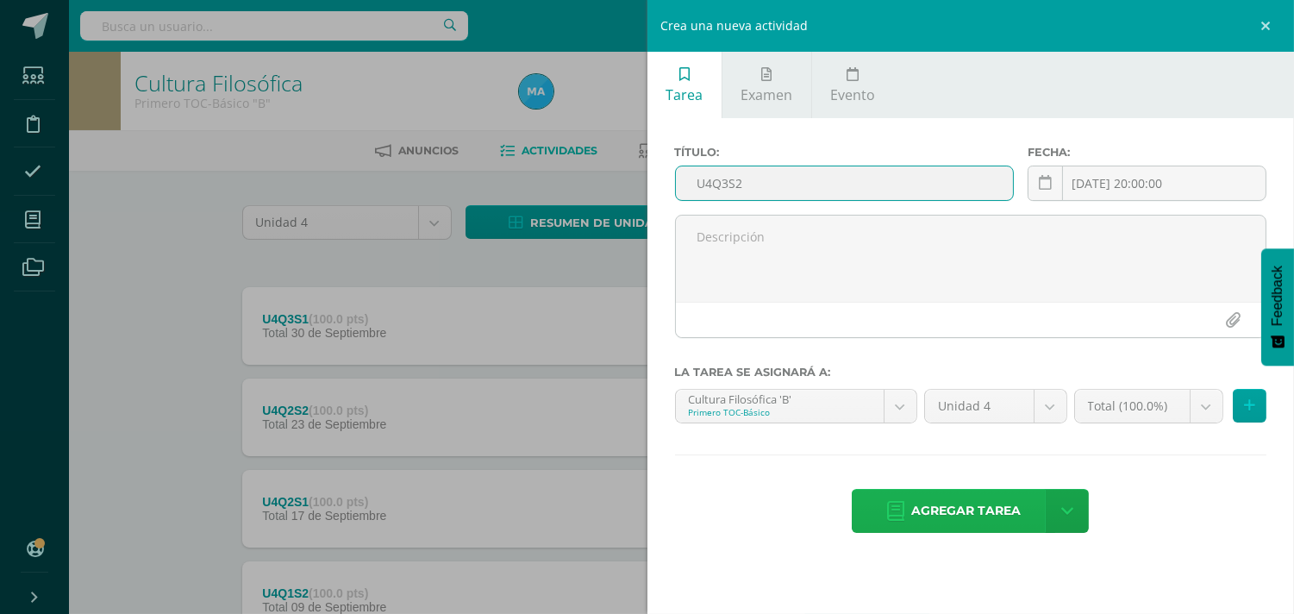
type input "U4Q3S2"
click at [989, 498] on span "Agregar tarea" at bounding box center [966, 511] width 110 height 42
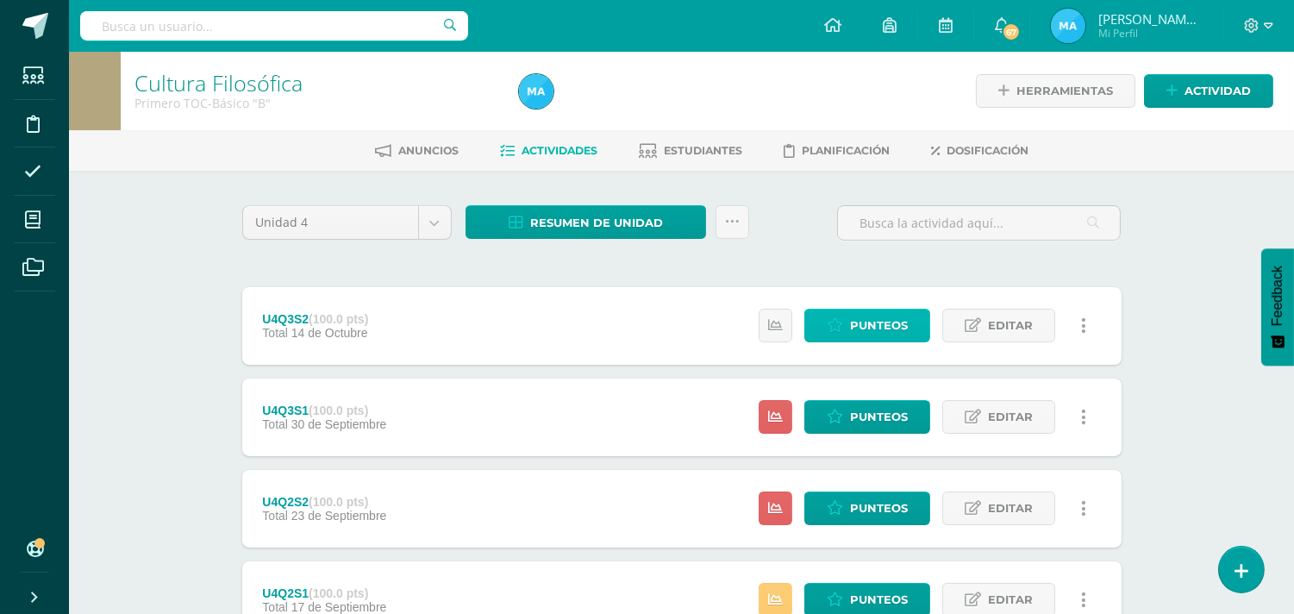
click at [841, 324] on icon at bounding box center [835, 325] width 16 height 15
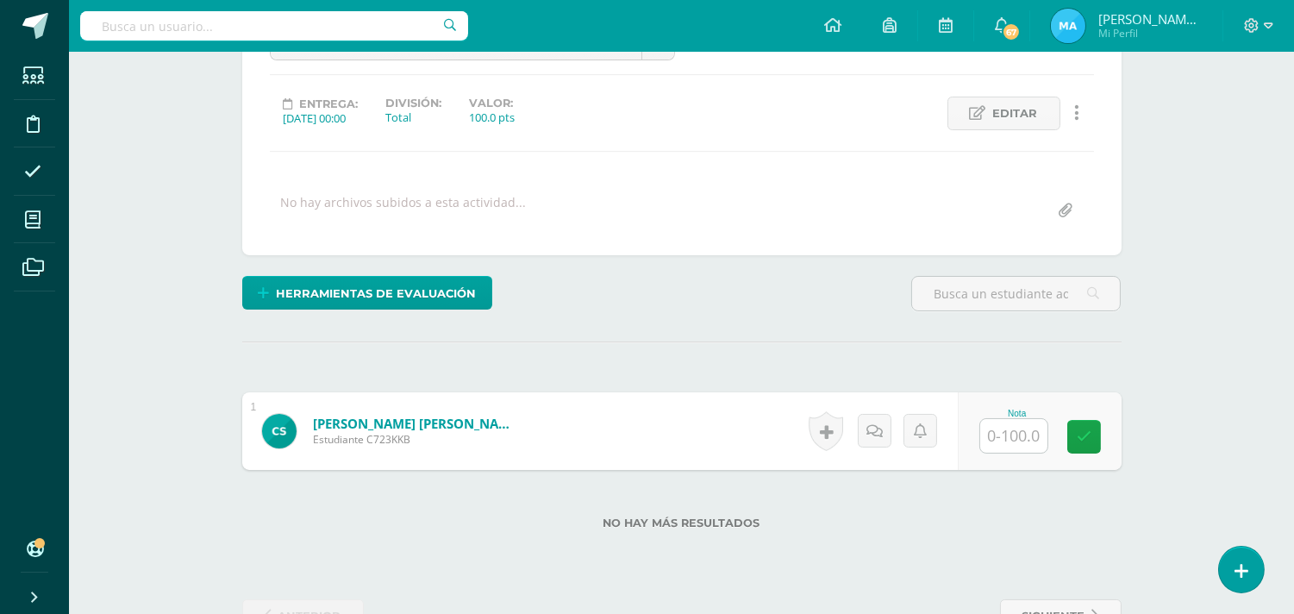
scroll to position [219, 0]
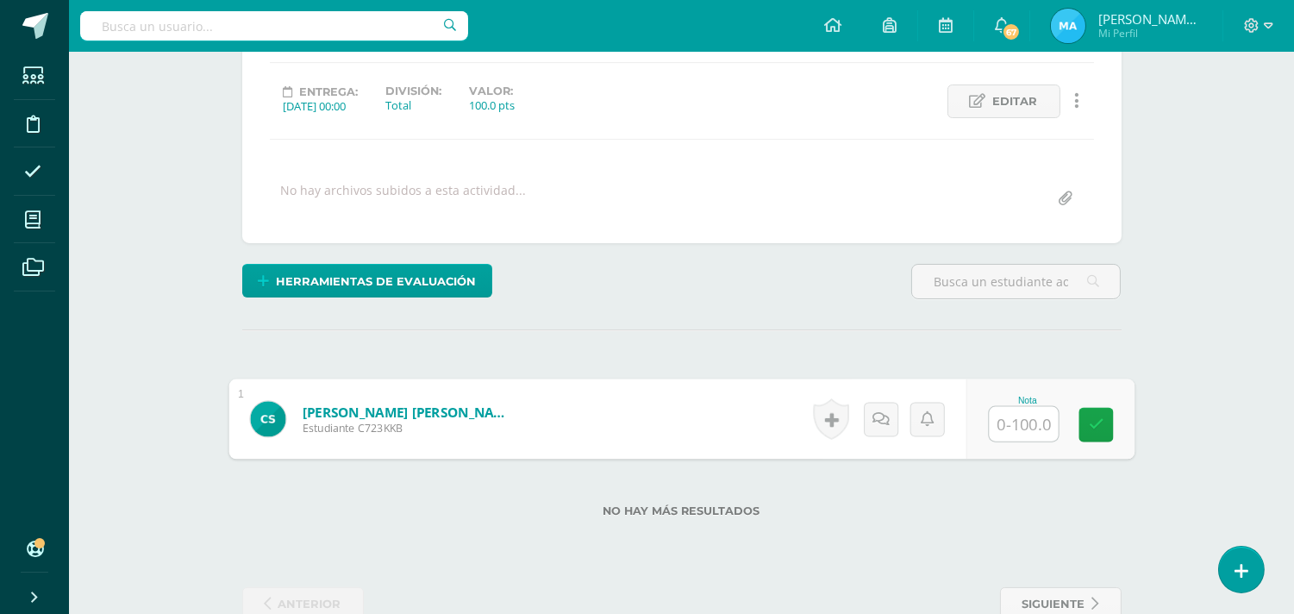
click at [1004, 417] on input "text" at bounding box center [1023, 424] width 69 height 34
type input "76"
click at [862, 297] on div "Herramientas de evaluación Lista de cotejo Escala de valoración Puntos Extra Su…" at bounding box center [681, 288] width 893 height 49
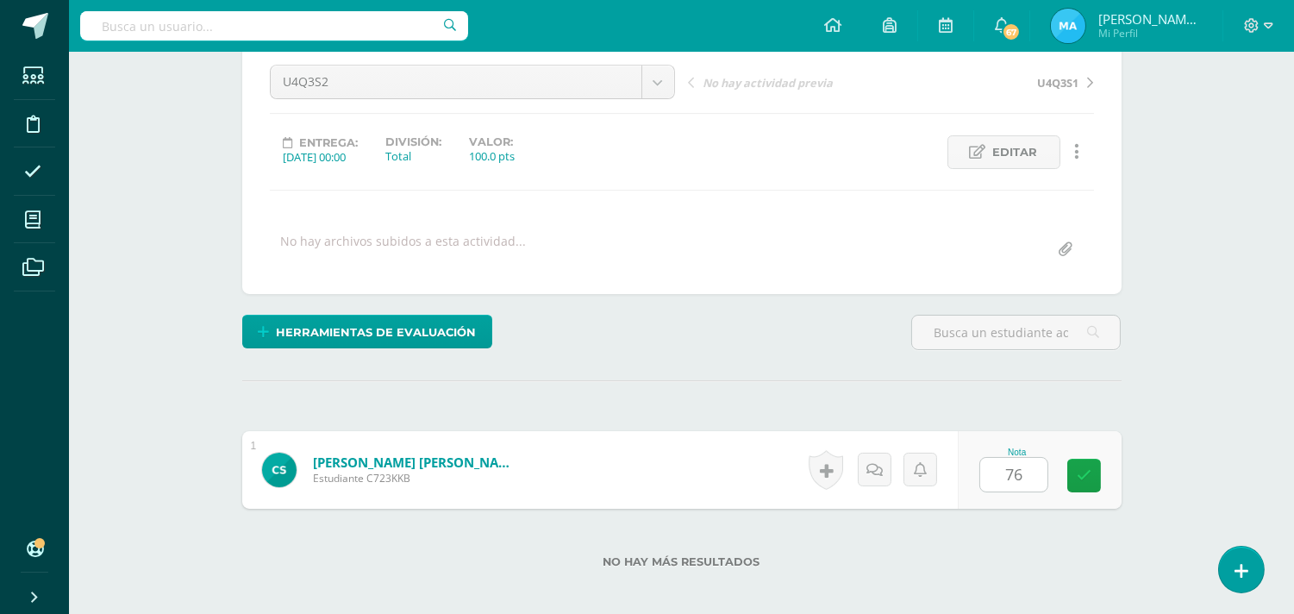
scroll to position [0, 0]
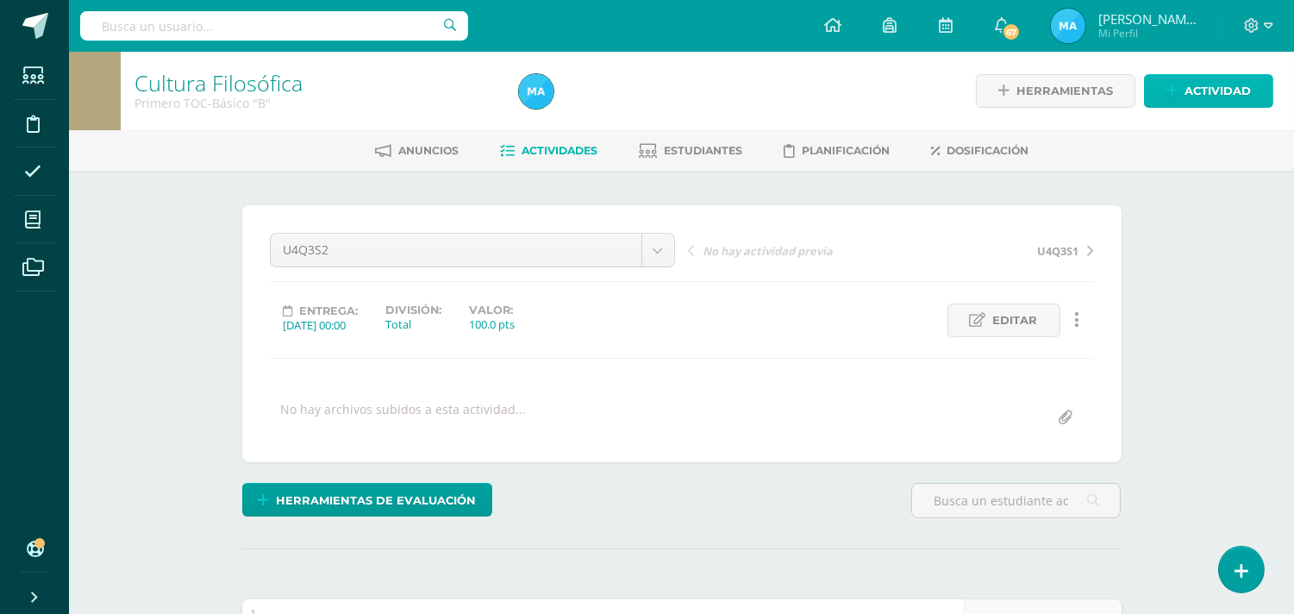
click at [1173, 90] on icon at bounding box center [1172, 91] width 11 height 15
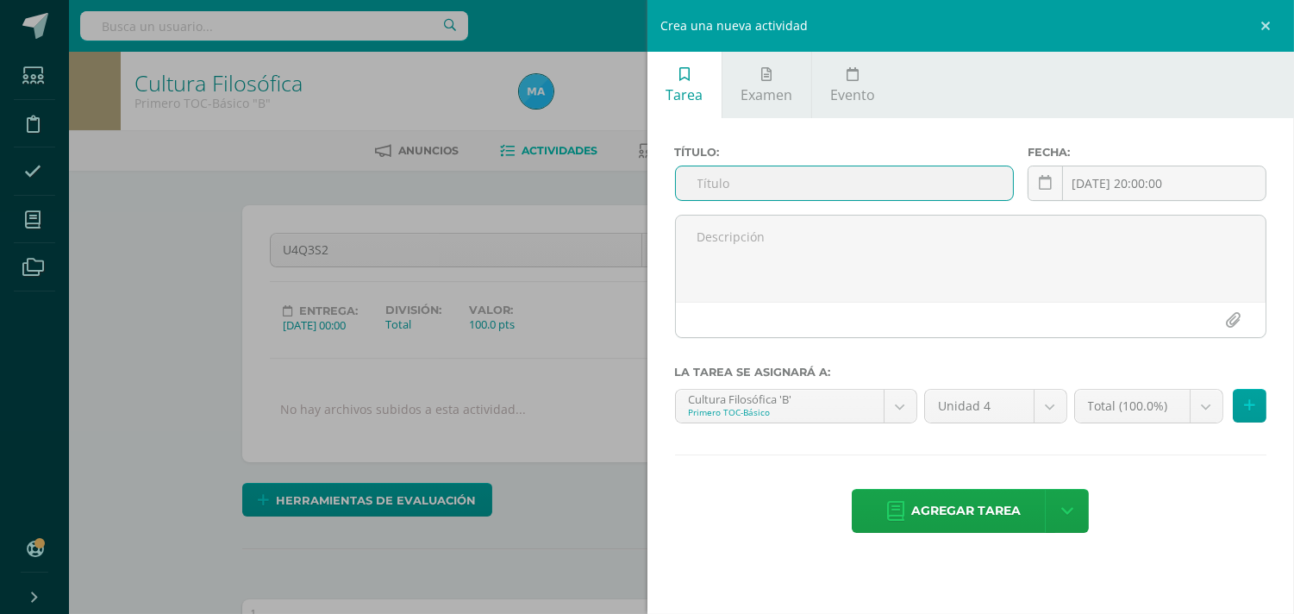
click at [800, 172] on input "text" at bounding box center [845, 183] width 338 height 34
type input "U4SE"
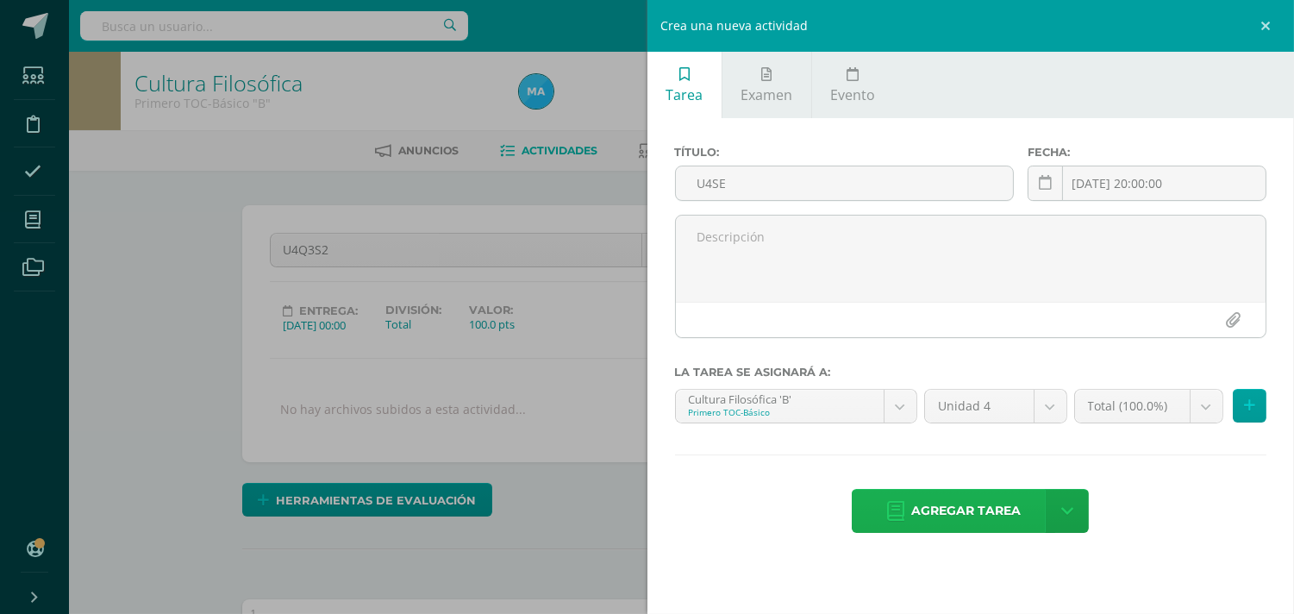
click at [967, 527] on span "Agregar tarea" at bounding box center [966, 511] width 110 height 42
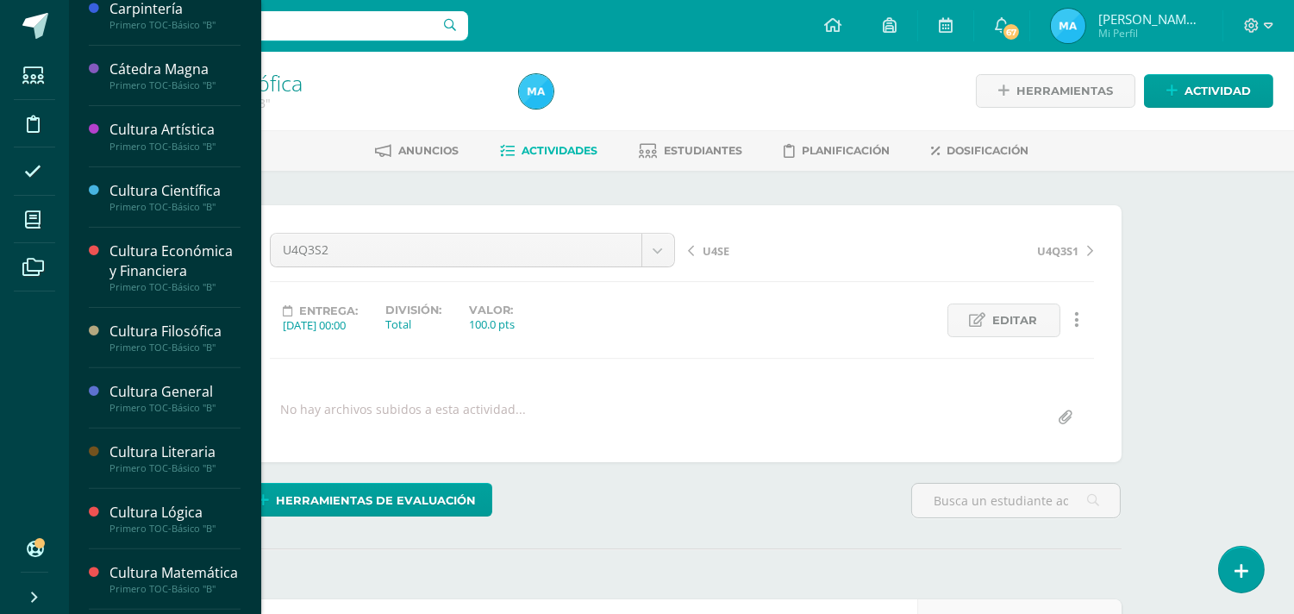
scroll to position [1128, 0]
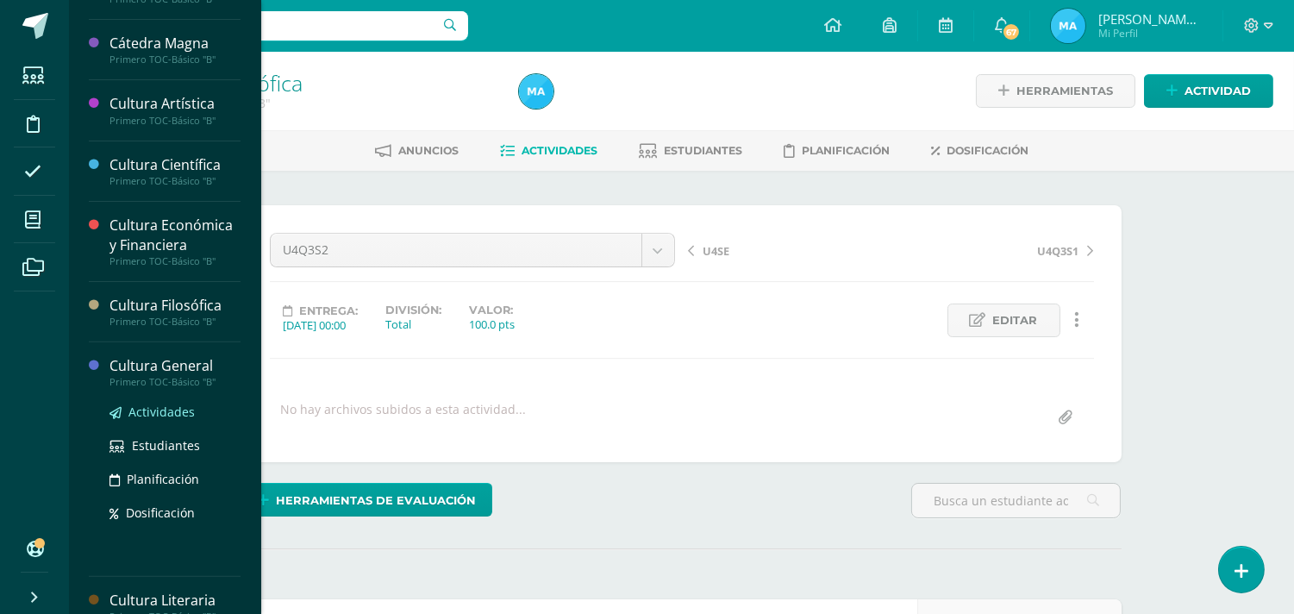
click at [174, 420] on span "Actividades" at bounding box center [161, 412] width 66 height 16
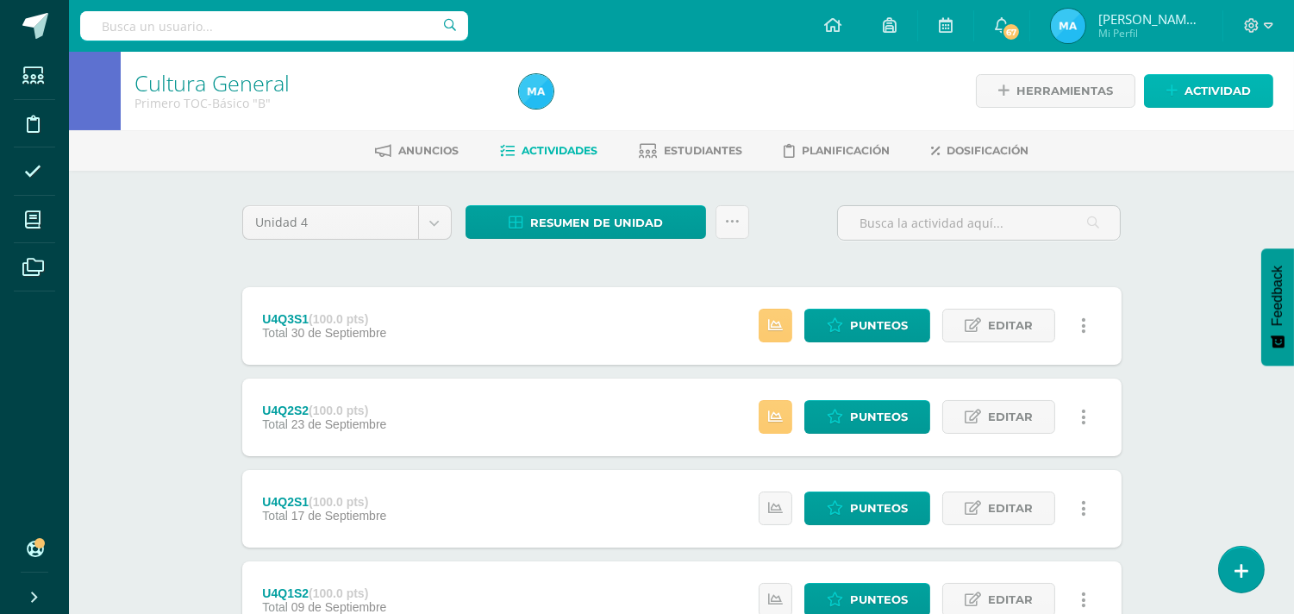
click at [1223, 91] on span "Actividad" at bounding box center [1218, 91] width 66 height 32
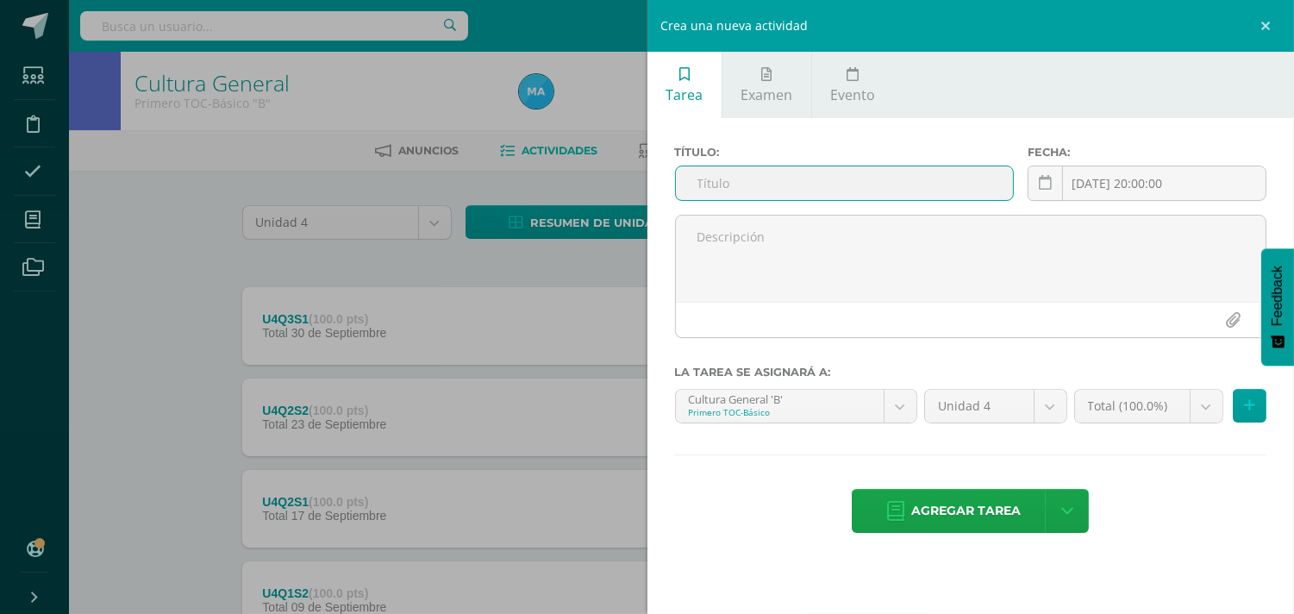
click at [947, 182] on input "text" at bounding box center [845, 183] width 338 height 34
type input "U4Q3S2"
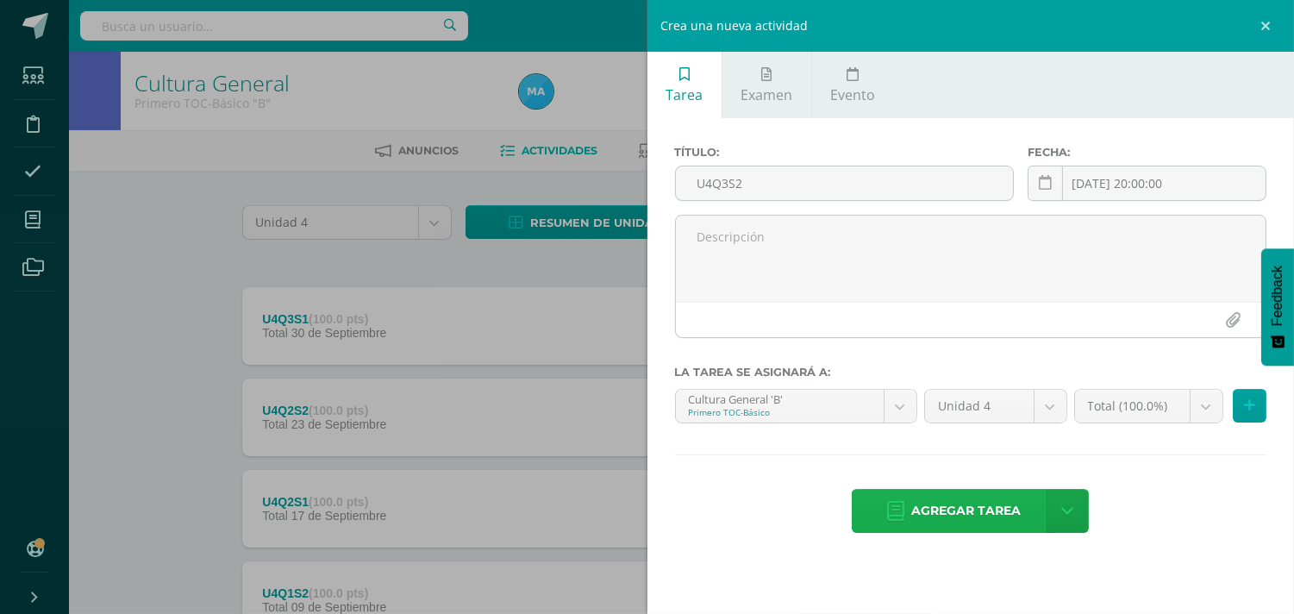
click at [934, 511] on span "Agregar tarea" at bounding box center [966, 511] width 110 height 42
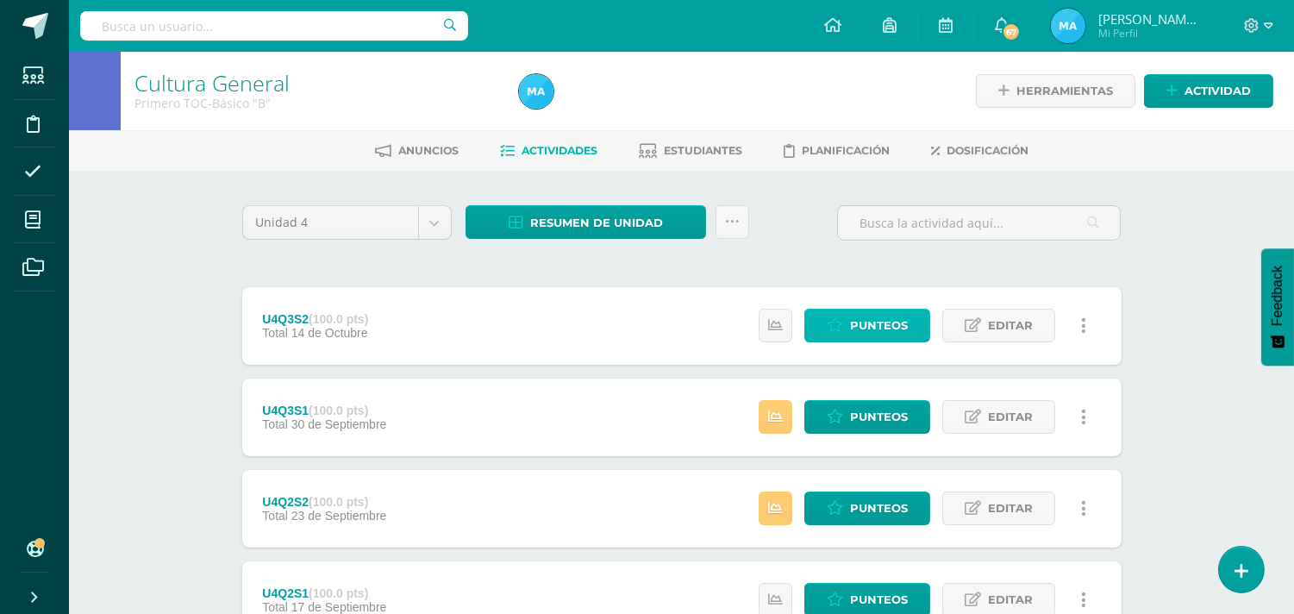
click at [875, 319] on span "Punteos" at bounding box center [879, 326] width 58 height 32
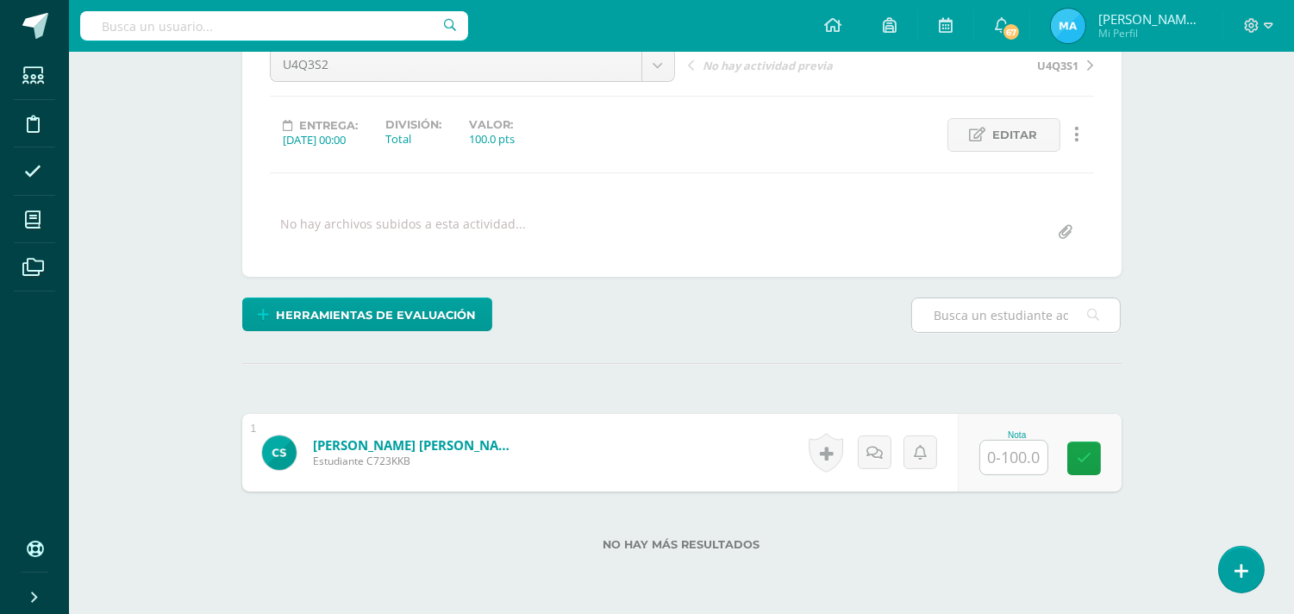
scroll to position [186, 0]
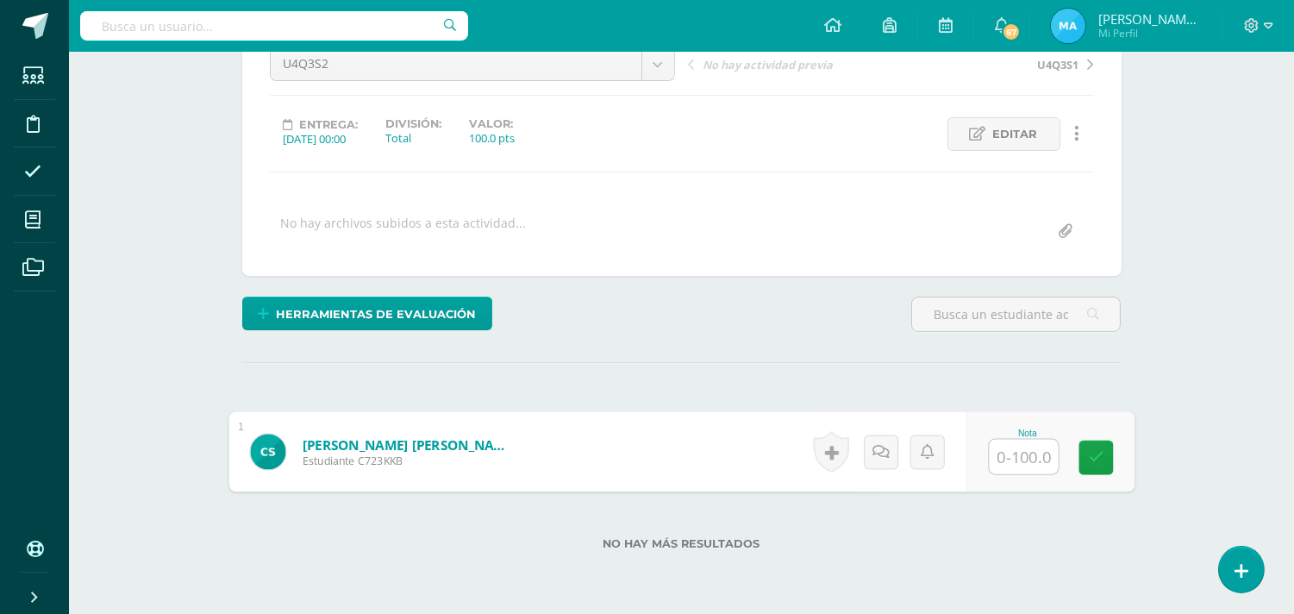
click at [1010, 451] on input "text" at bounding box center [1023, 457] width 69 height 34
type input "78"
click at [898, 271] on div "U4Q3S2 U4Q3S2 U4Q3S1 U4Q2S2 U4Q2S1 U4Q1S1 U4Q1S2 No hay actividad previa U4Q3S1…" at bounding box center [681, 147] width 879 height 257
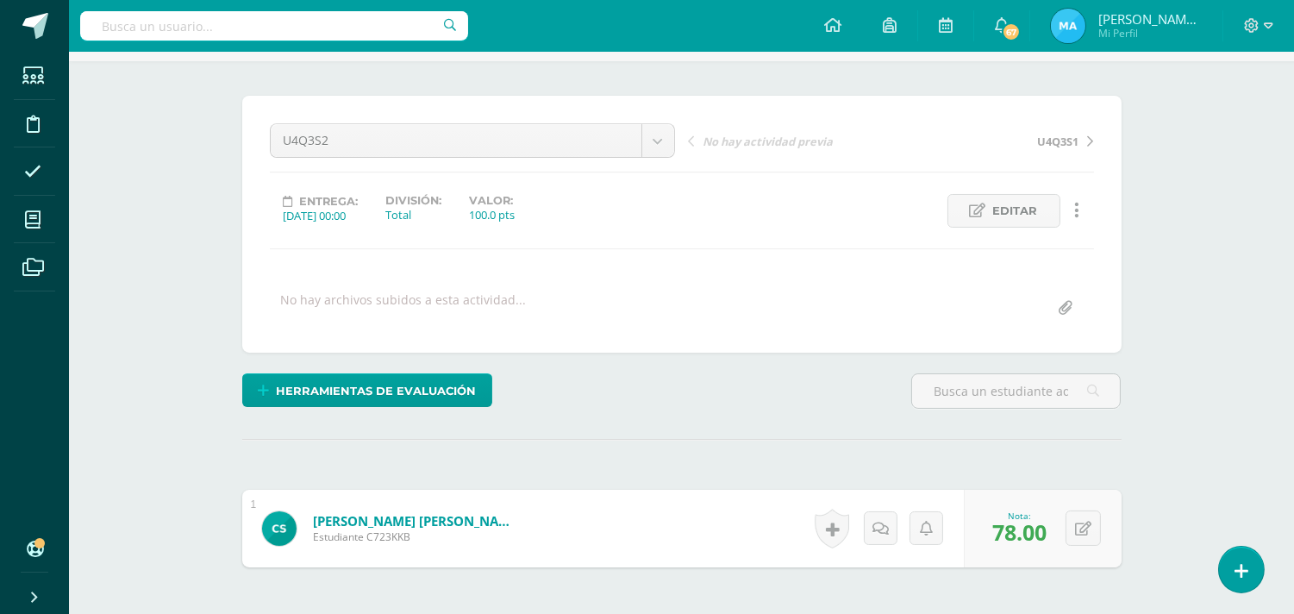
scroll to position [0, 0]
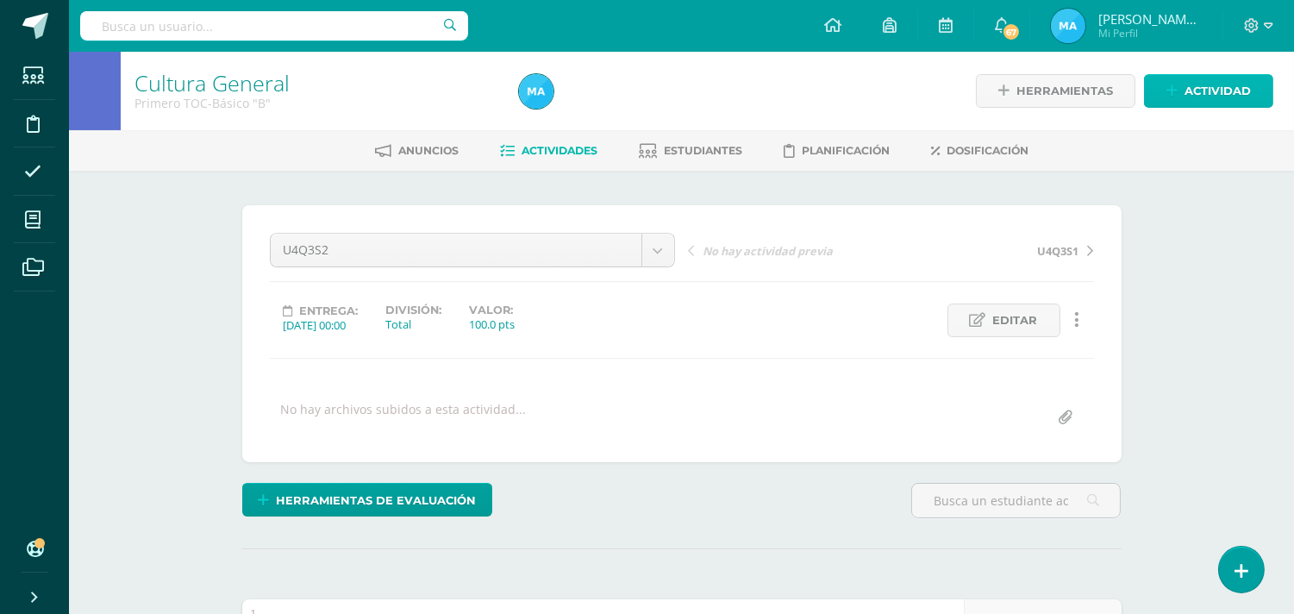
click at [1231, 88] on span "Actividad" at bounding box center [1218, 91] width 66 height 32
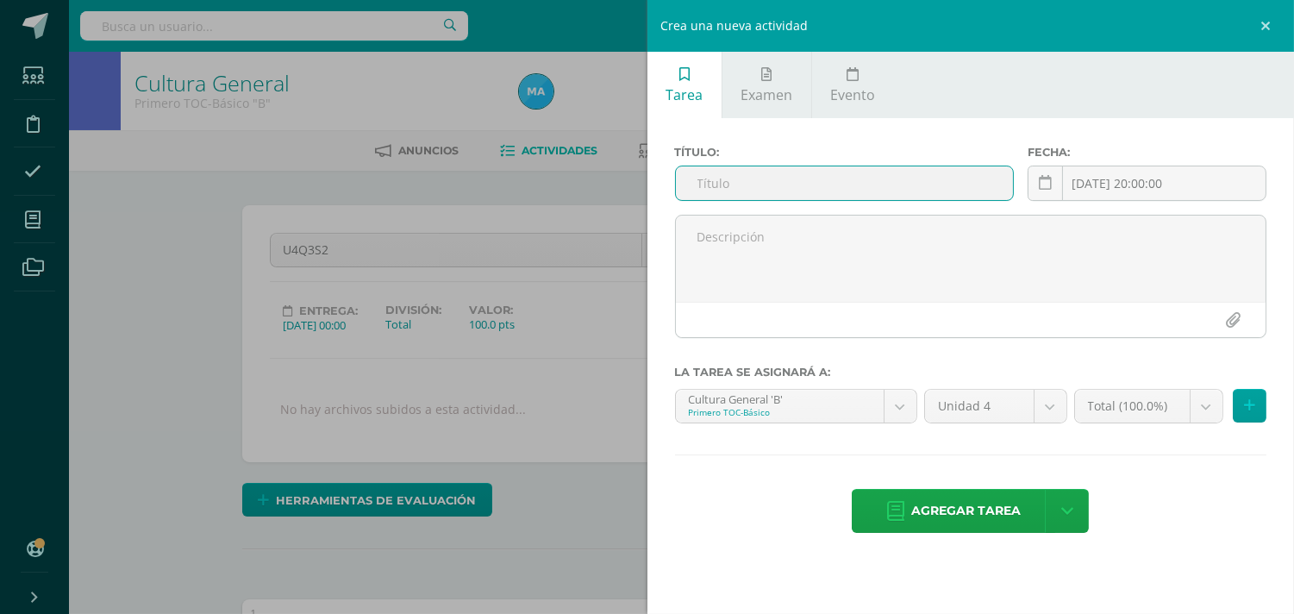
click at [831, 188] on input "text" at bounding box center [845, 183] width 338 height 34
type input "U4SE"
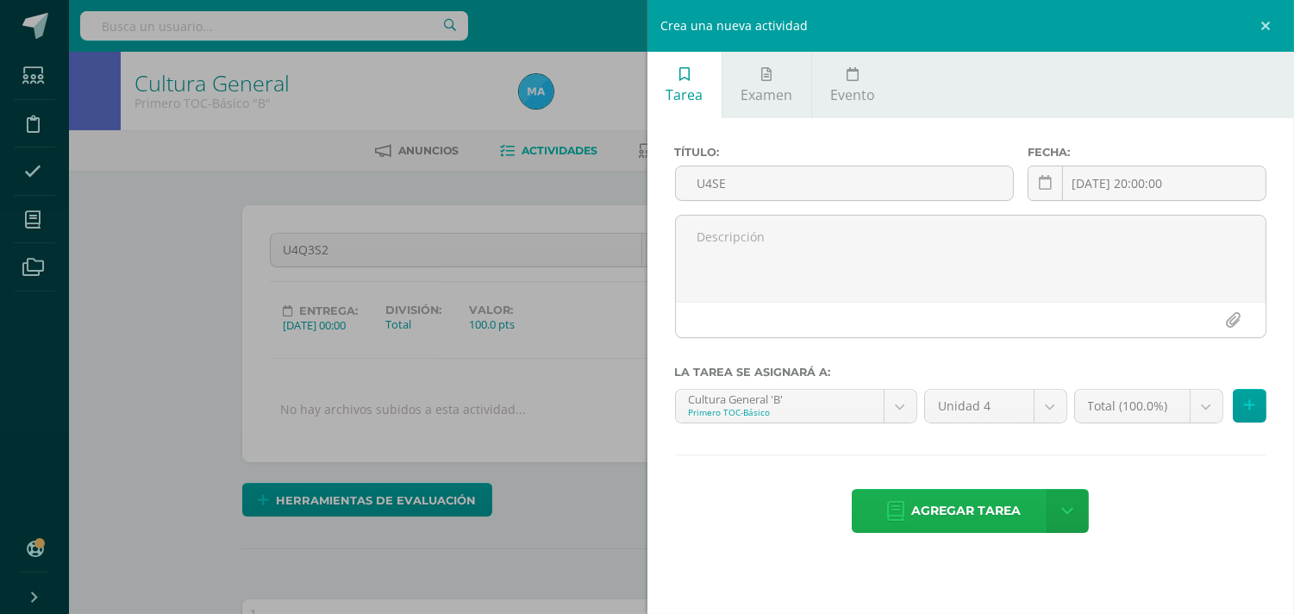
click at [941, 506] on span "Agregar tarea" at bounding box center [966, 511] width 110 height 42
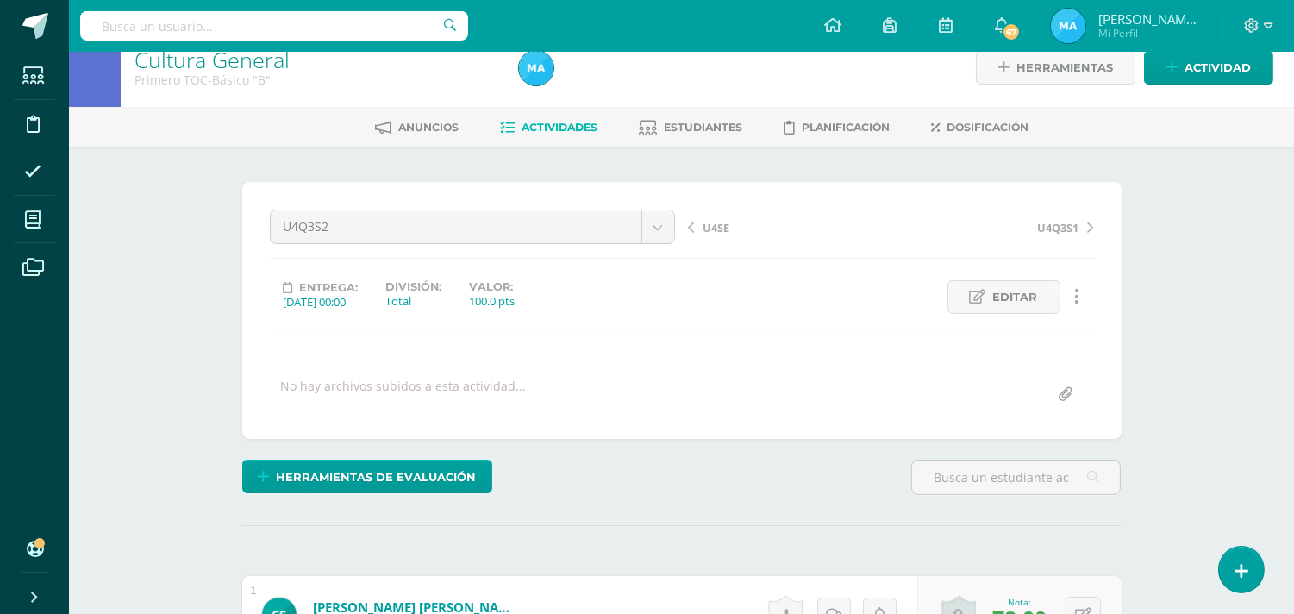
scroll to position [22, 0]
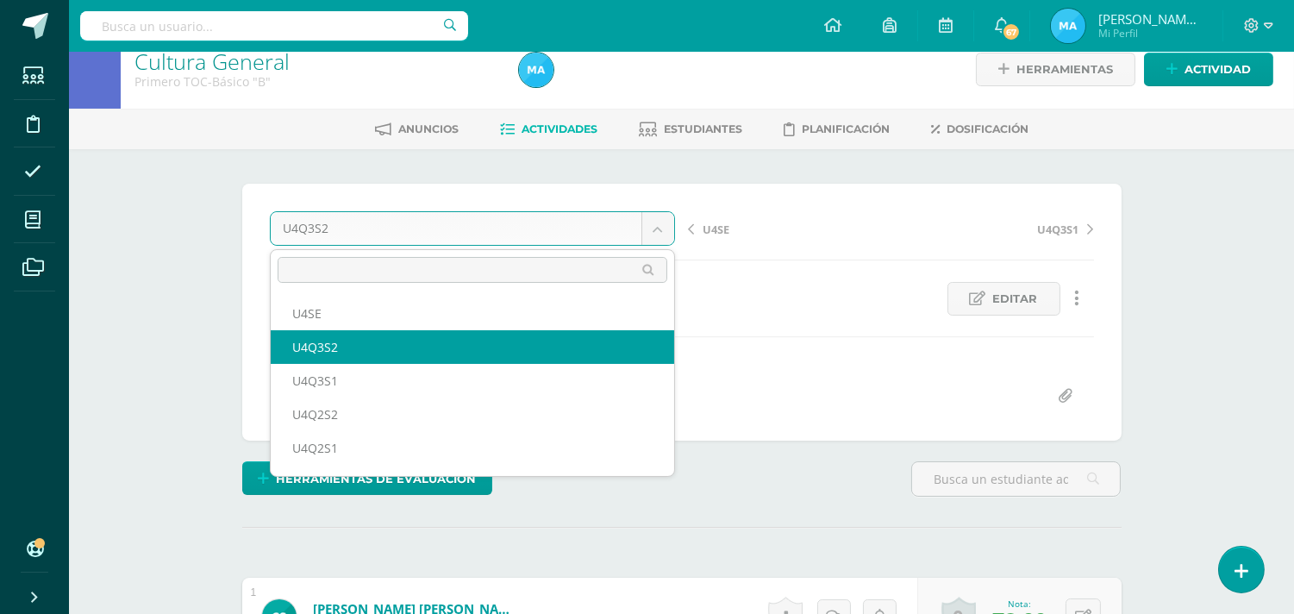
click at [655, 226] on body "Tarea asignada exitosamente Estudiantes Disciplina Asistencia Mis cursos Archiv…" at bounding box center [647, 415] width 1294 height 874
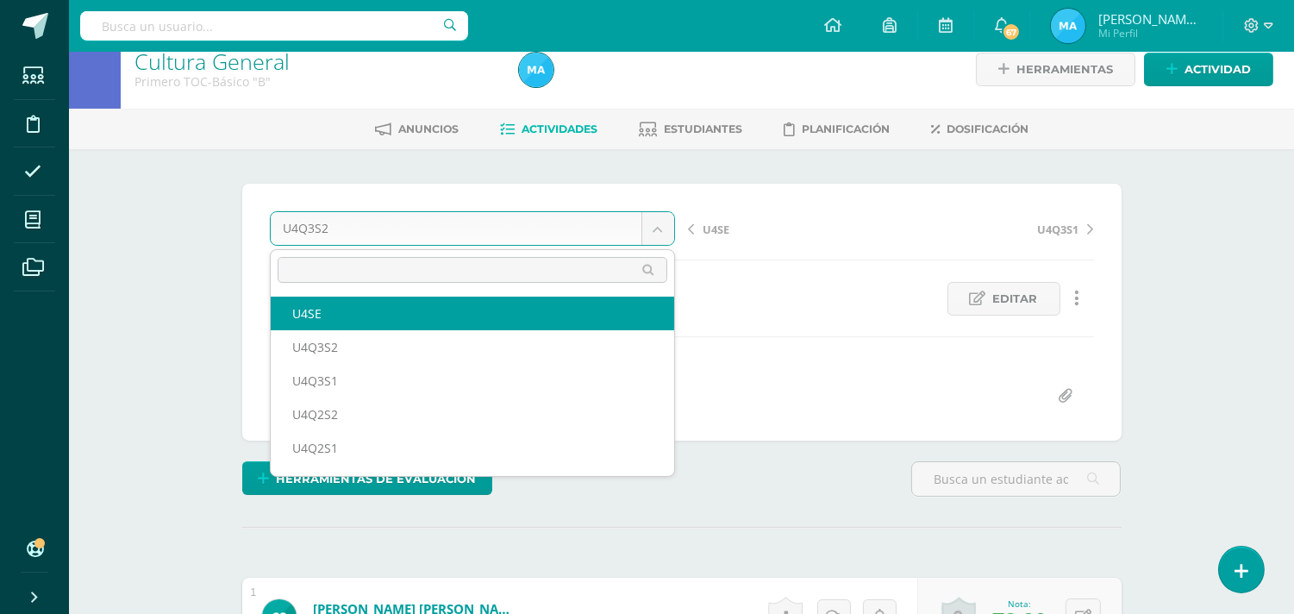
select select "/dashboard/teacher/grade-activity/93187/"
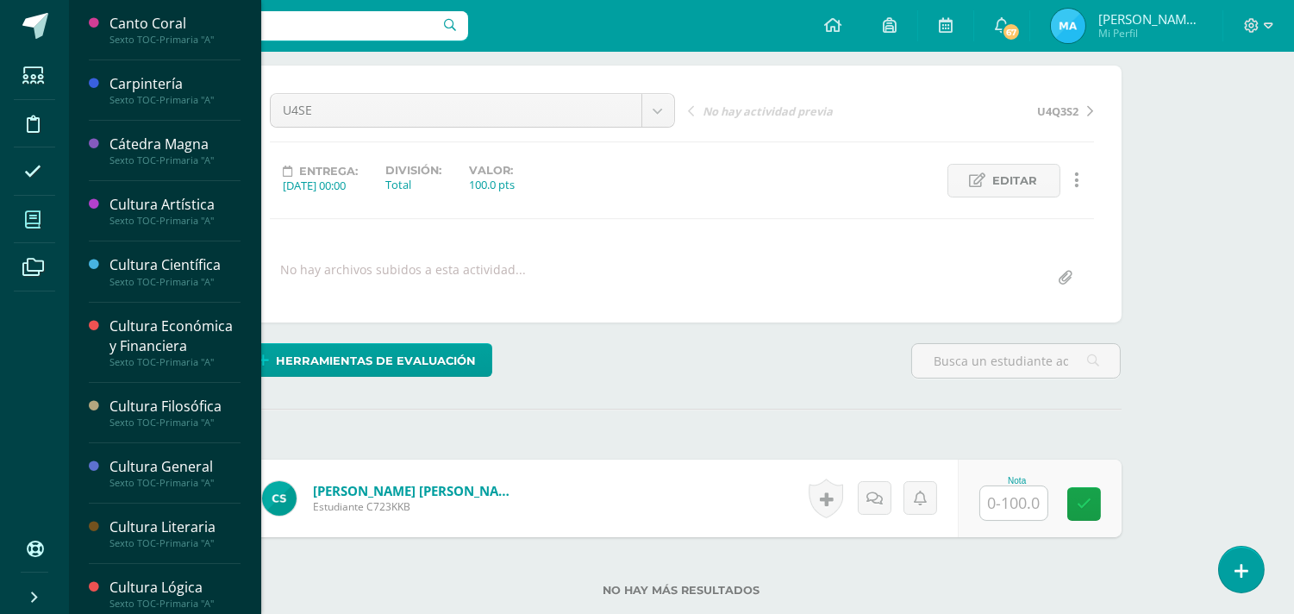
scroll to position [141, 0]
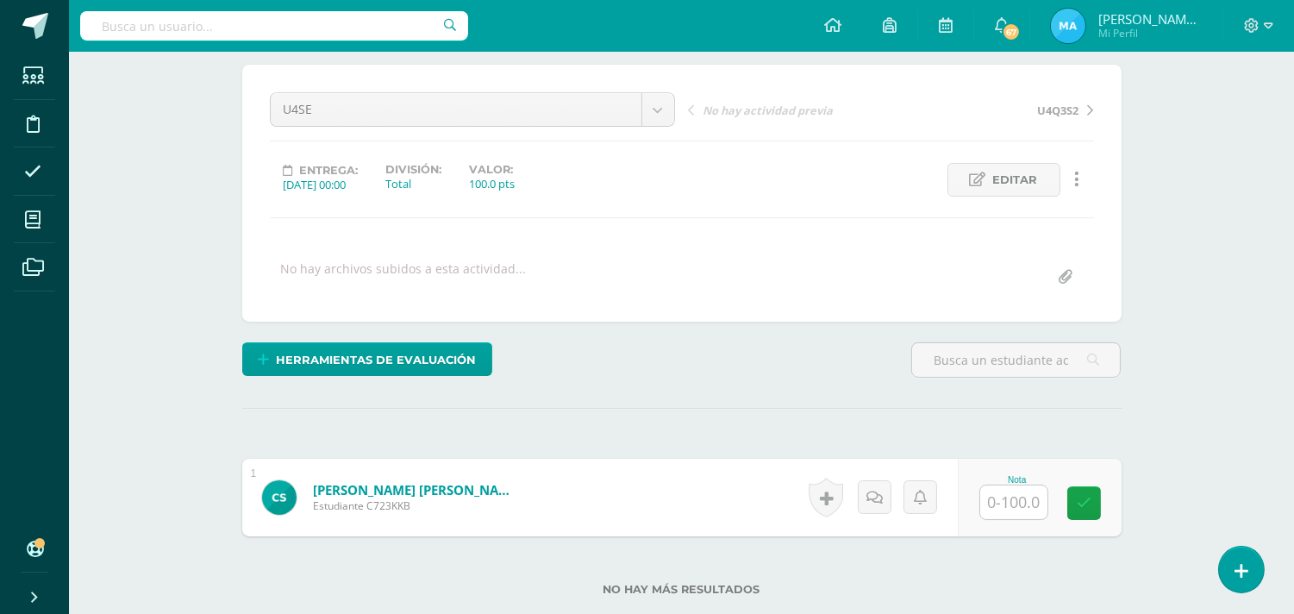
click at [1017, 501] on input "text" at bounding box center [1013, 502] width 67 height 34
type input "75"
click at [814, 399] on div "¿Estás seguro que quieres eliminar esta actividad? Esto borrará la actividad y …" at bounding box center [681, 382] width 893 height 635
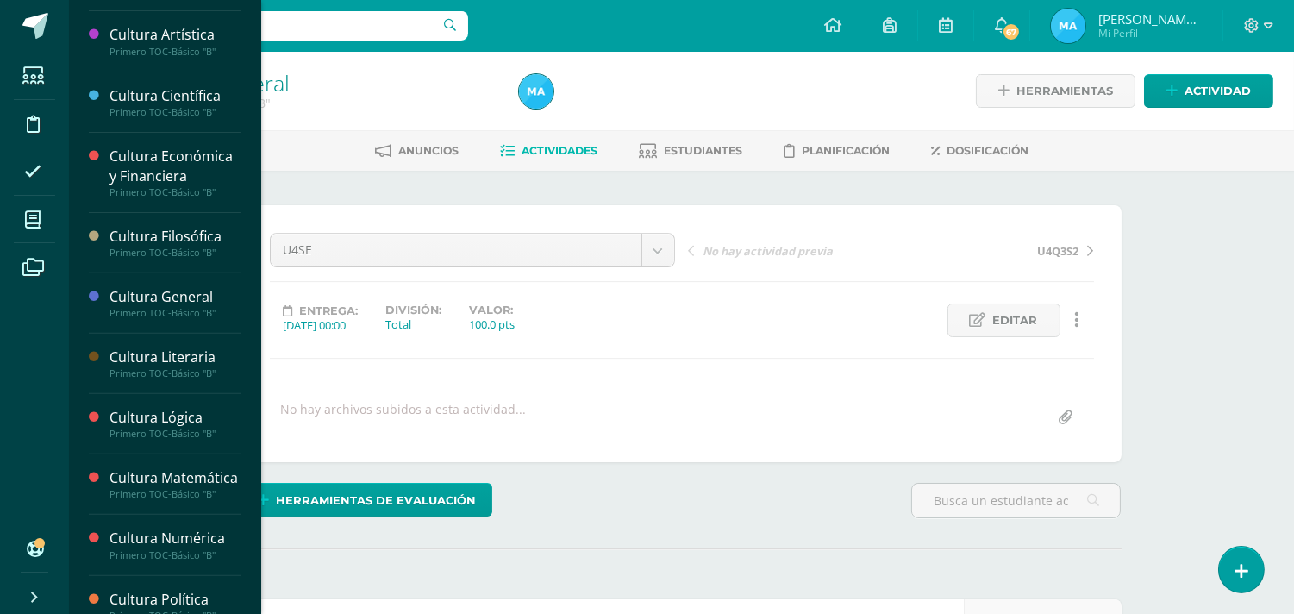
scroll to position [1217, 0]
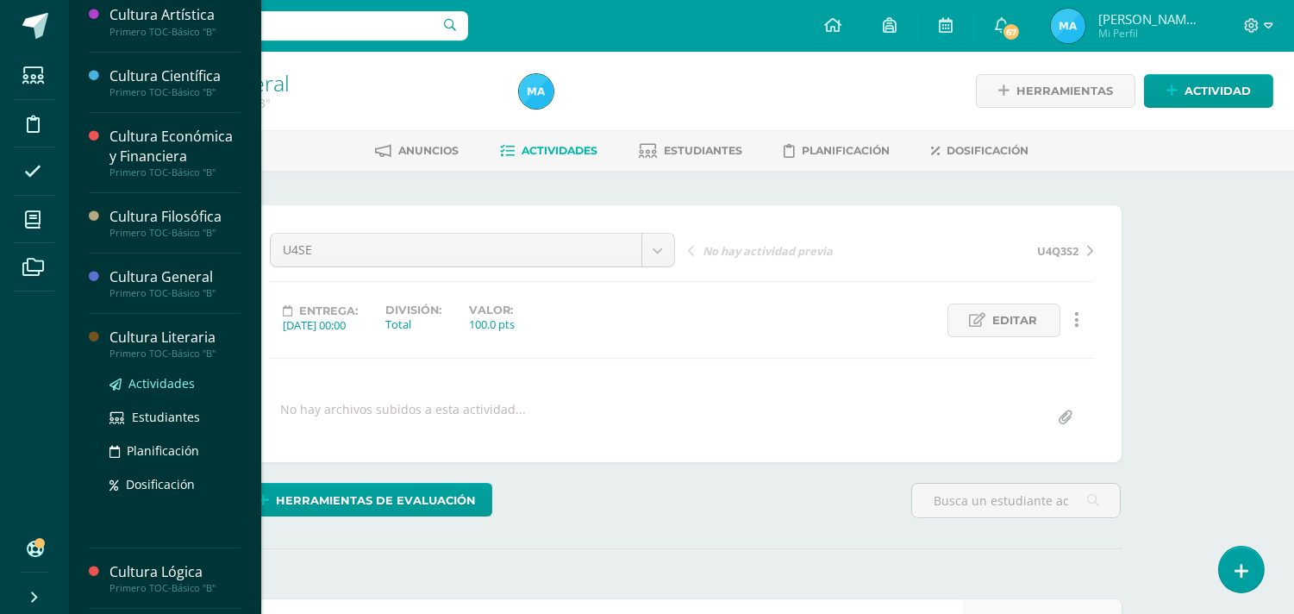
click at [174, 391] on span "Actividades" at bounding box center [161, 383] width 66 height 16
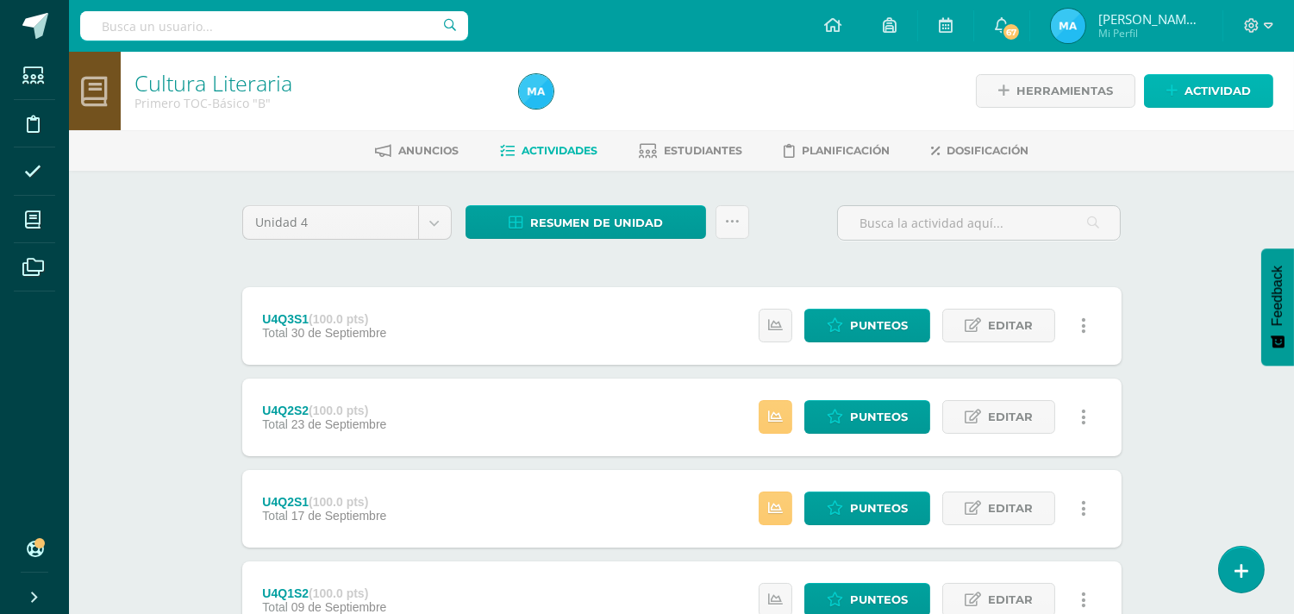
click at [1181, 84] on link "Actividad" at bounding box center [1208, 91] width 129 height 34
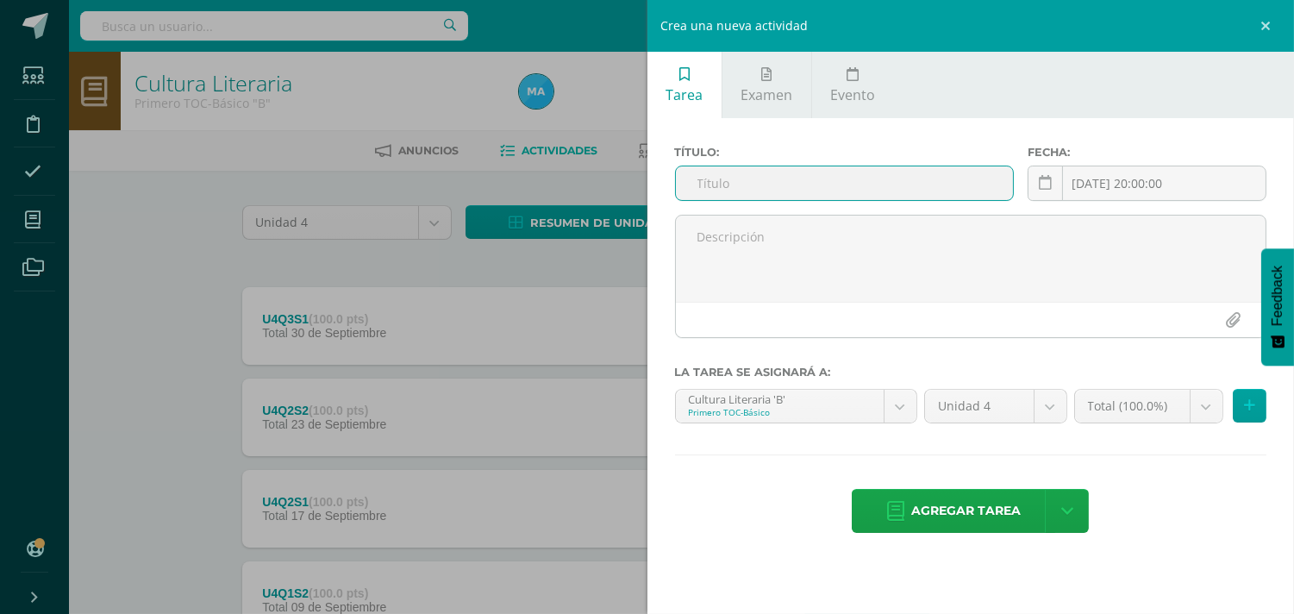
click at [928, 190] on input "text" at bounding box center [845, 183] width 338 height 34
type input "U4Q3S2"
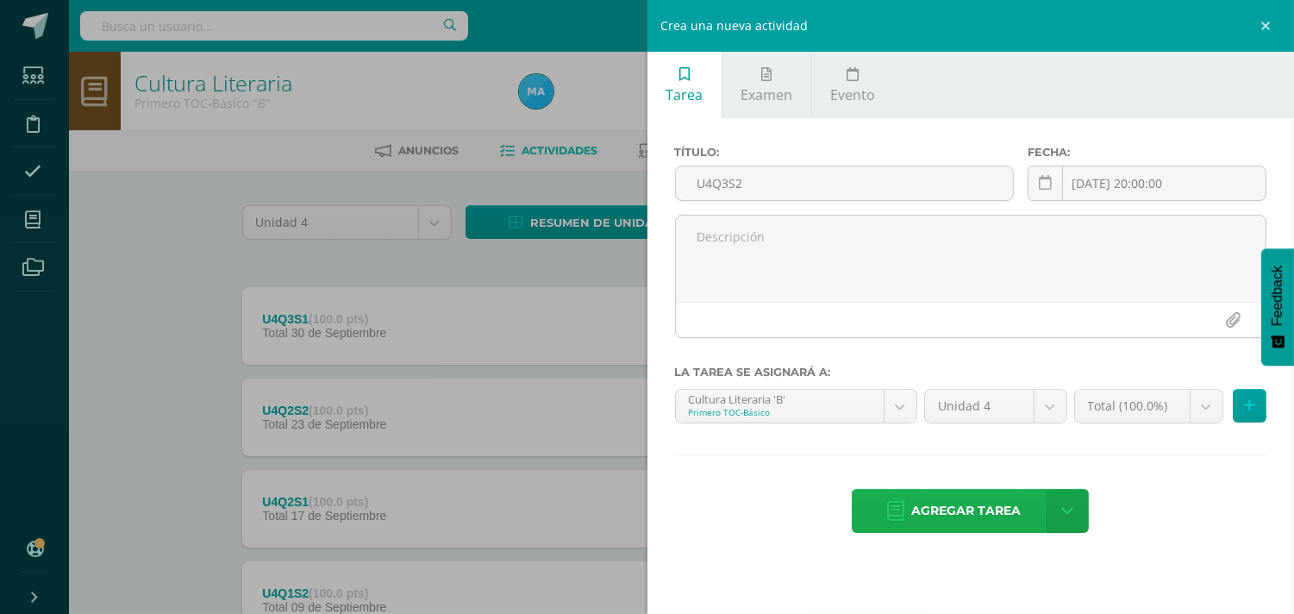
click at [983, 500] on span "Agregar tarea" at bounding box center [966, 511] width 110 height 42
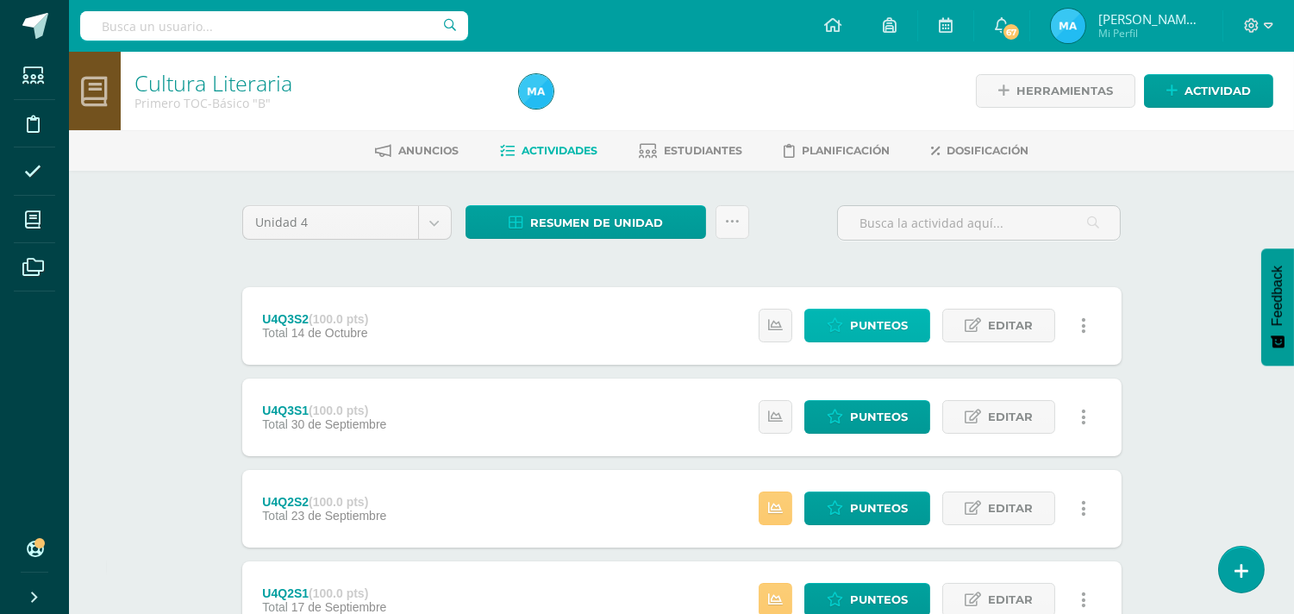
click at [855, 320] on span "Punteos" at bounding box center [879, 326] width 58 height 32
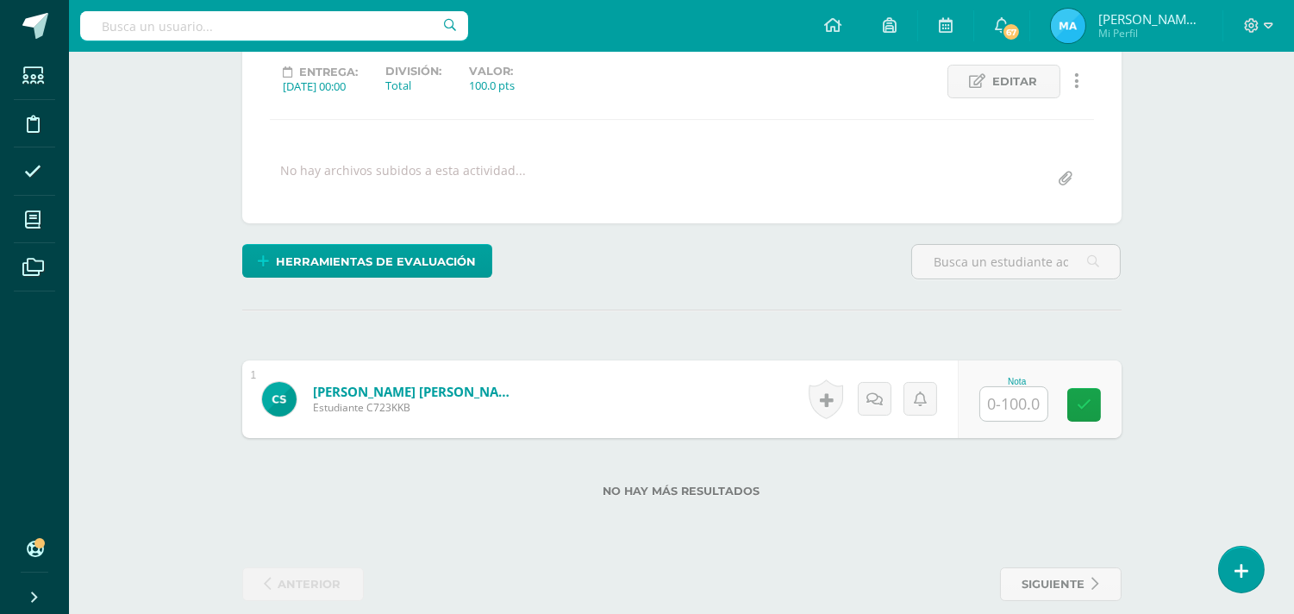
scroll to position [260, 0]
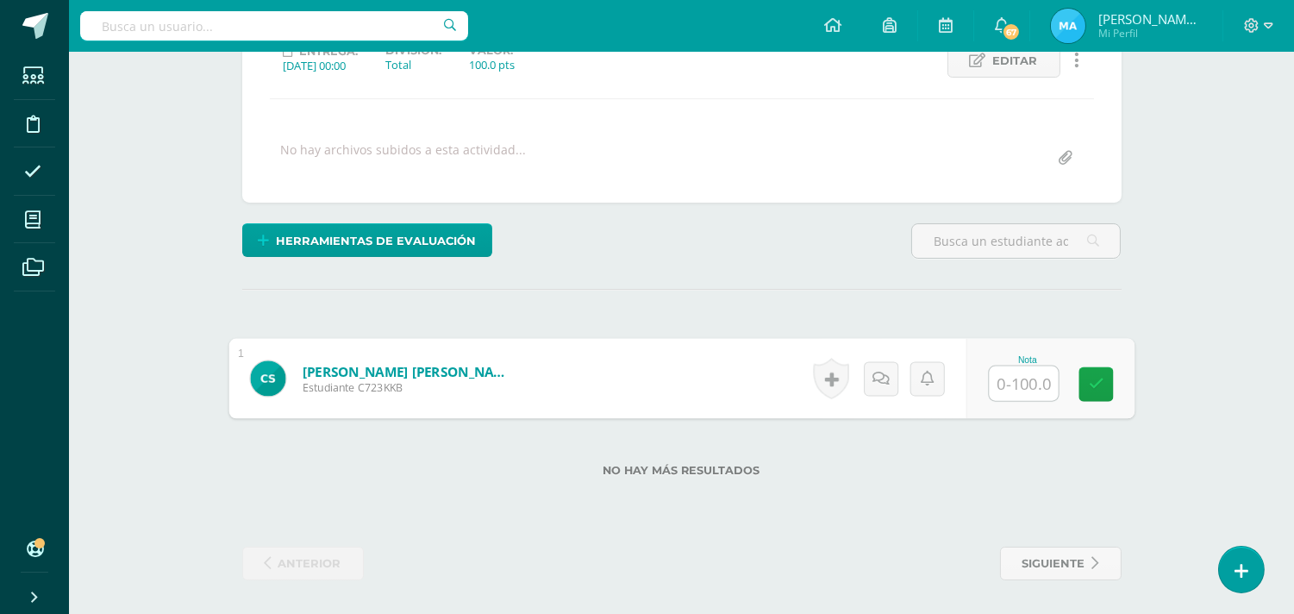
click at [1027, 380] on input "text" at bounding box center [1023, 383] width 69 height 34
type input "75"
click at [882, 242] on div "Herramientas de evaluación Lista de cotejo Escala de valoración Puntos Extra Su…" at bounding box center [681, 247] width 893 height 49
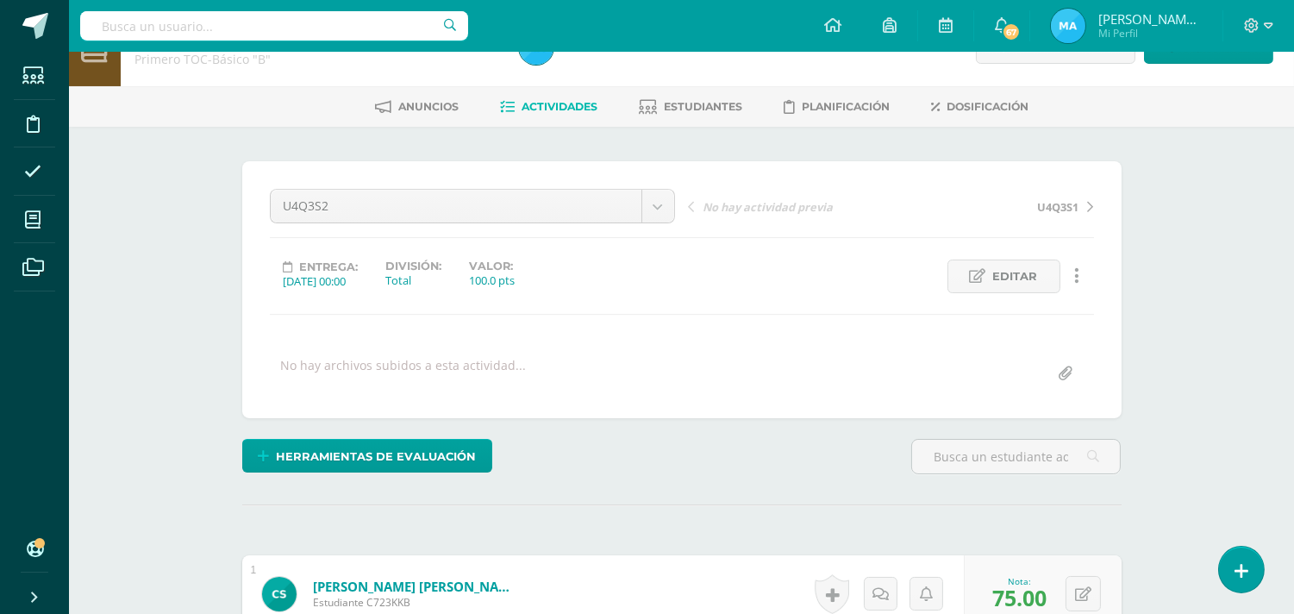
scroll to position [0, 0]
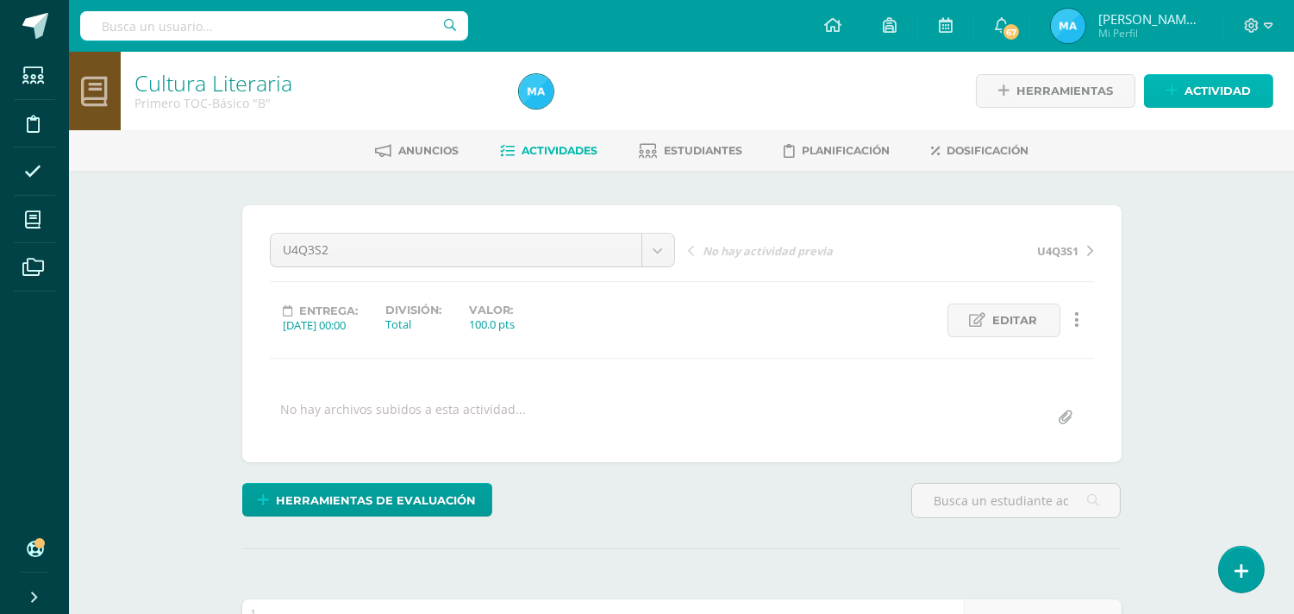
click at [1228, 88] on span "Actividad" at bounding box center [1218, 91] width 66 height 32
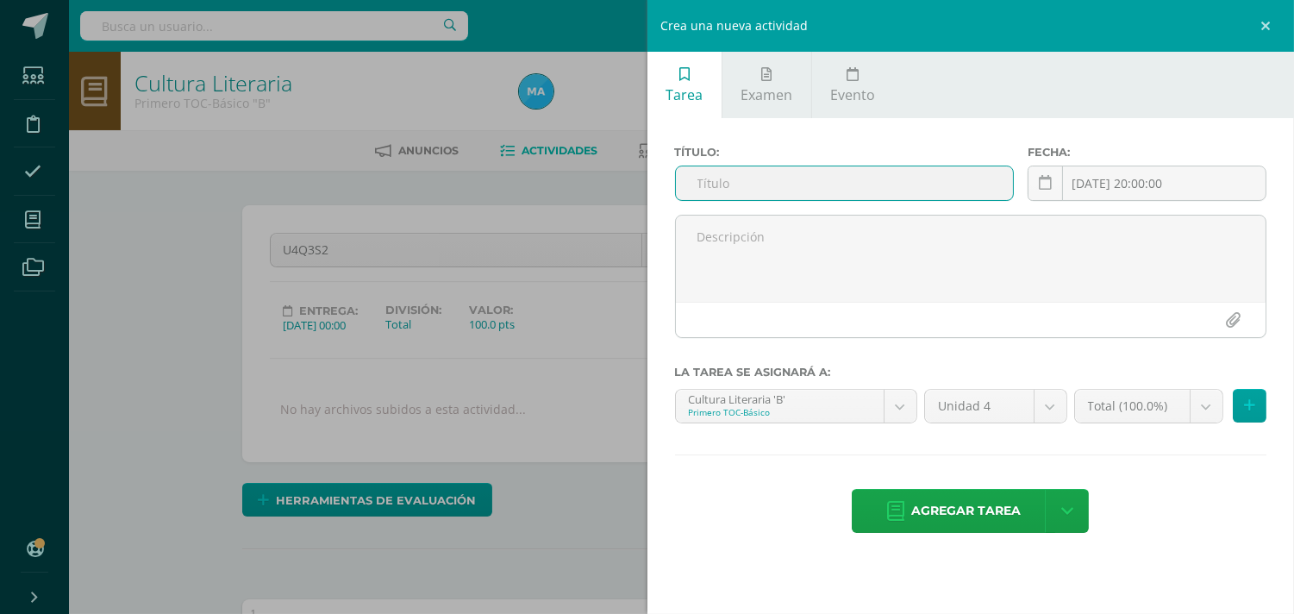
click at [799, 183] on input "text" at bounding box center [845, 183] width 338 height 34
type input "U4SE"
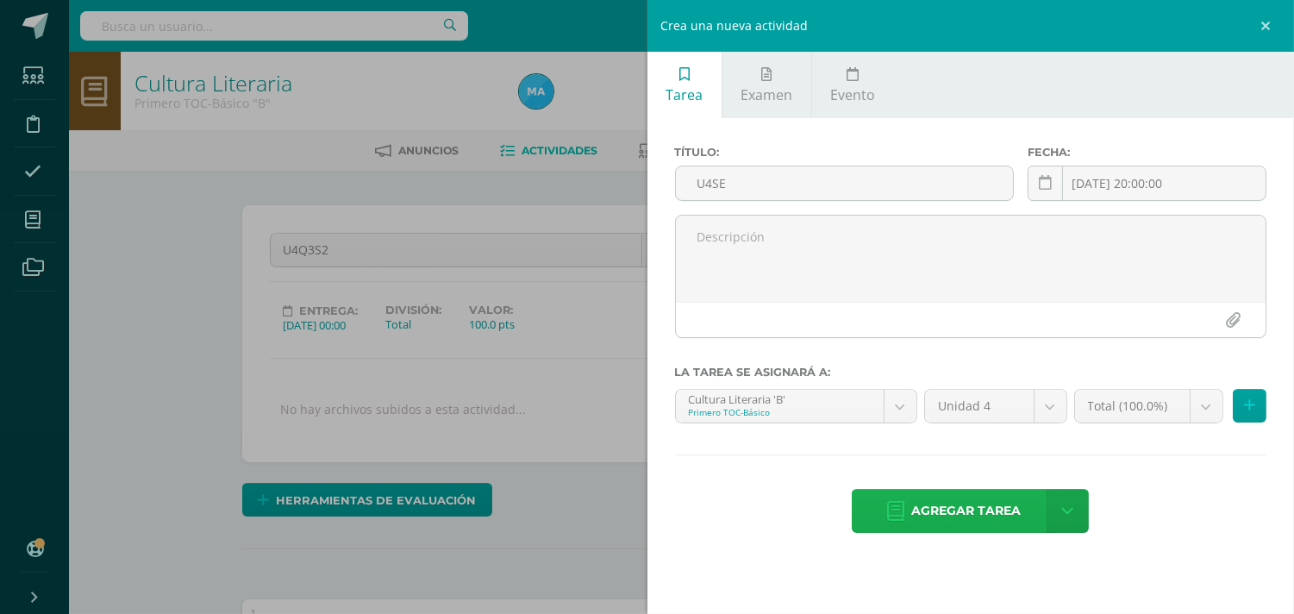
click at [923, 506] on span "Agregar tarea" at bounding box center [966, 511] width 110 height 42
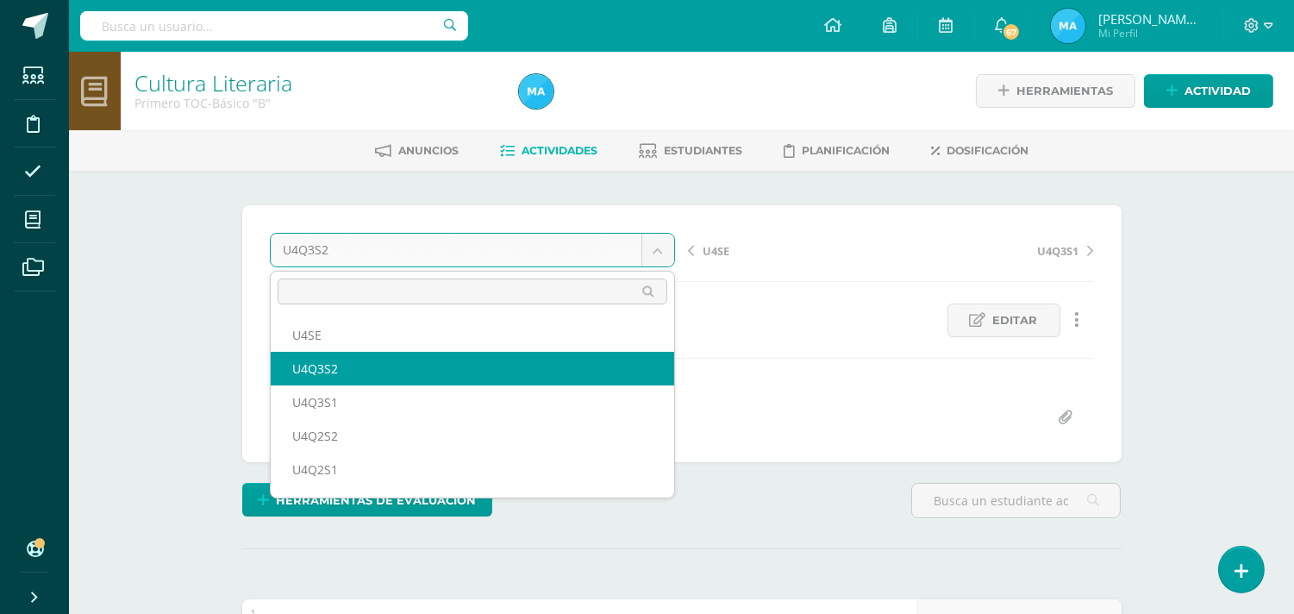
click at [661, 251] on body "Tarea asignada exitosamente Estudiantes Disciplina Asistencia Mis cursos Archiv…" at bounding box center [647, 437] width 1294 height 874
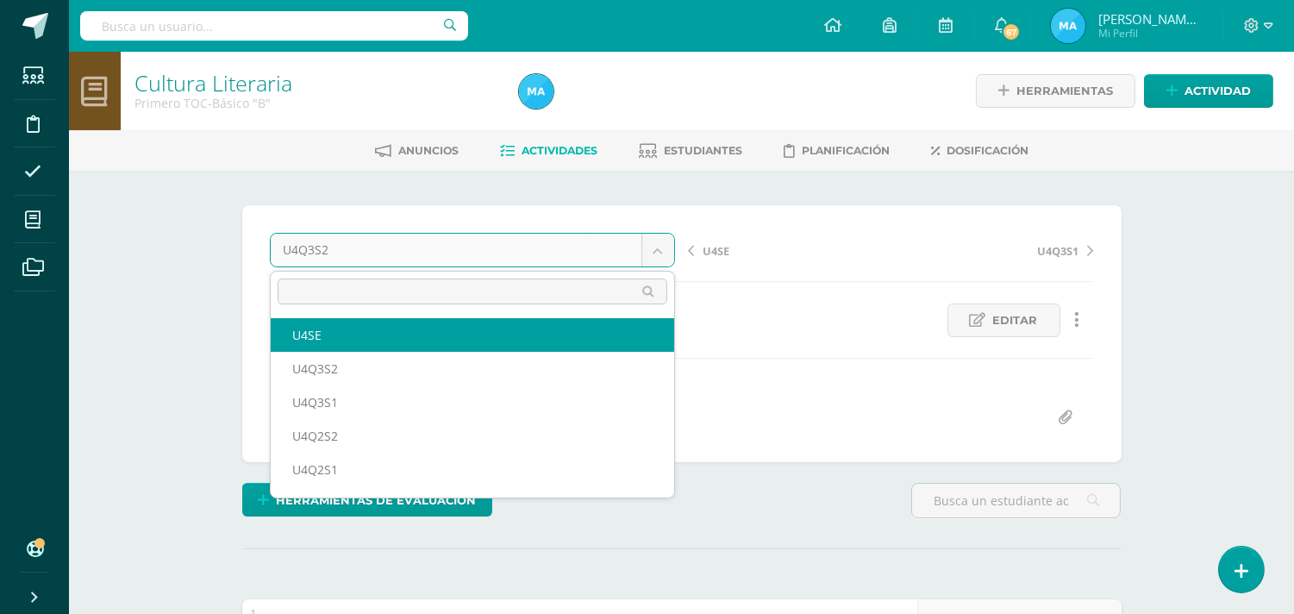
select select "/dashboard/teacher/grade-activity/93189/"
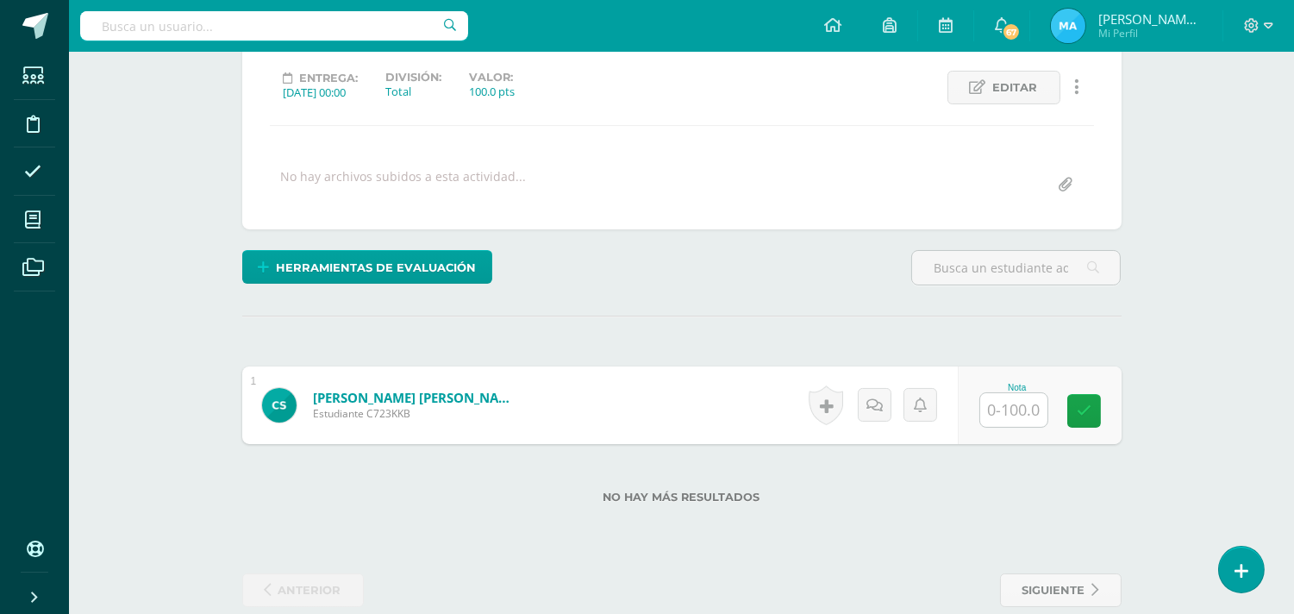
scroll to position [260, 0]
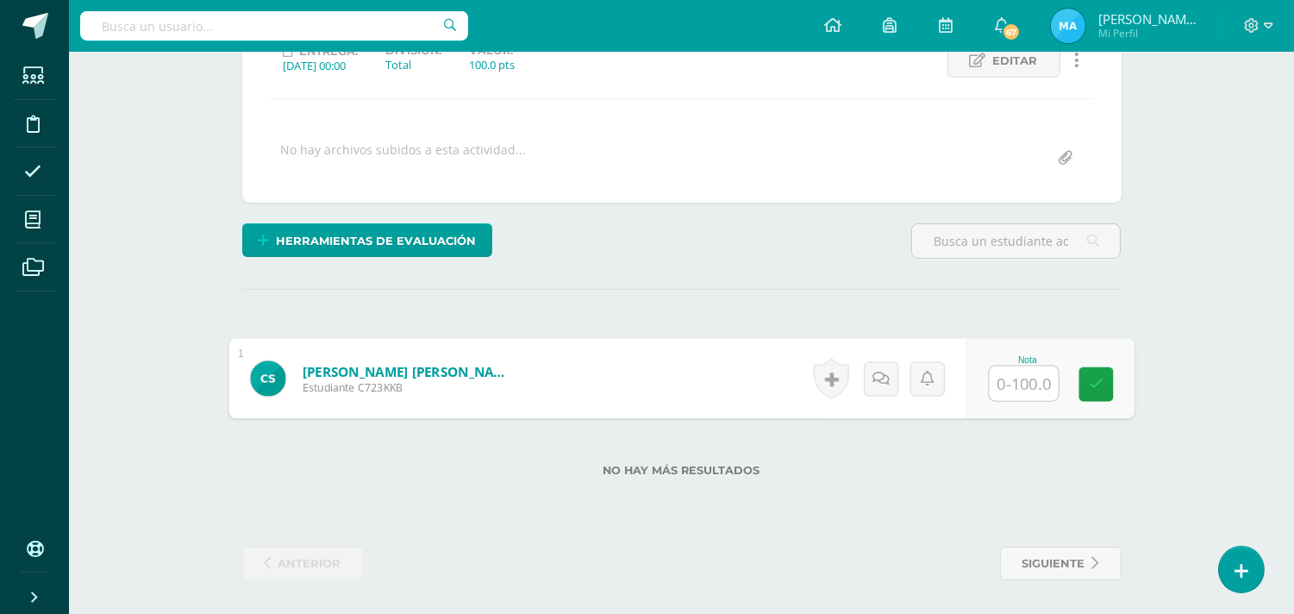
click at [1015, 373] on input "text" at bounding box center [1023, 383] width 69 height 34
type input "80"
click at [816, 266] on div "Herramientas de evaluación Lista de cotejo Escala de valoración Puntos Extra Su…" at bounding box center [681, 247] width 893 height 49
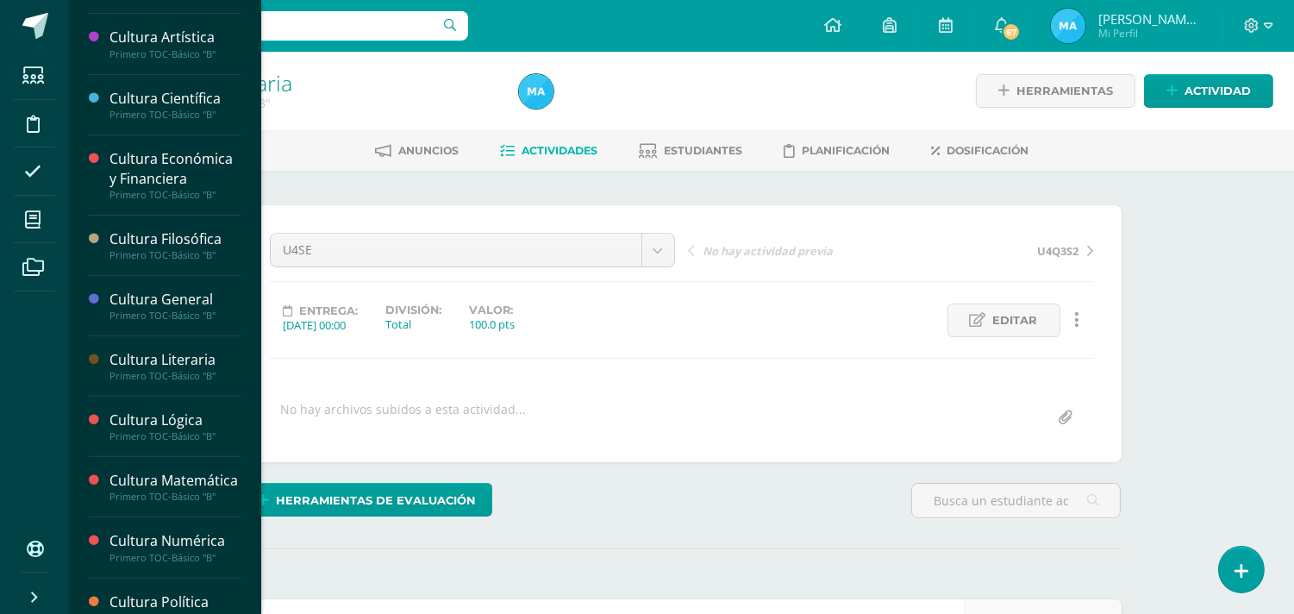
scroll to position [1217, 0]
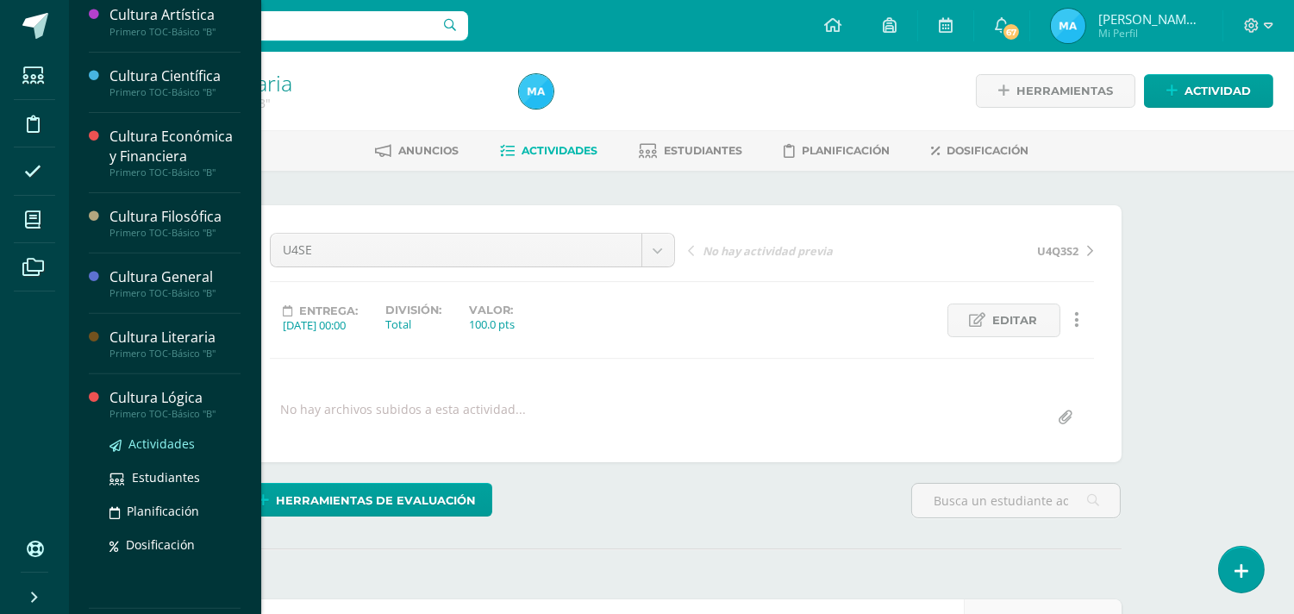
click at [164, 452] on span "Actividades" at bounding box center [161, 443] width 66 height 16
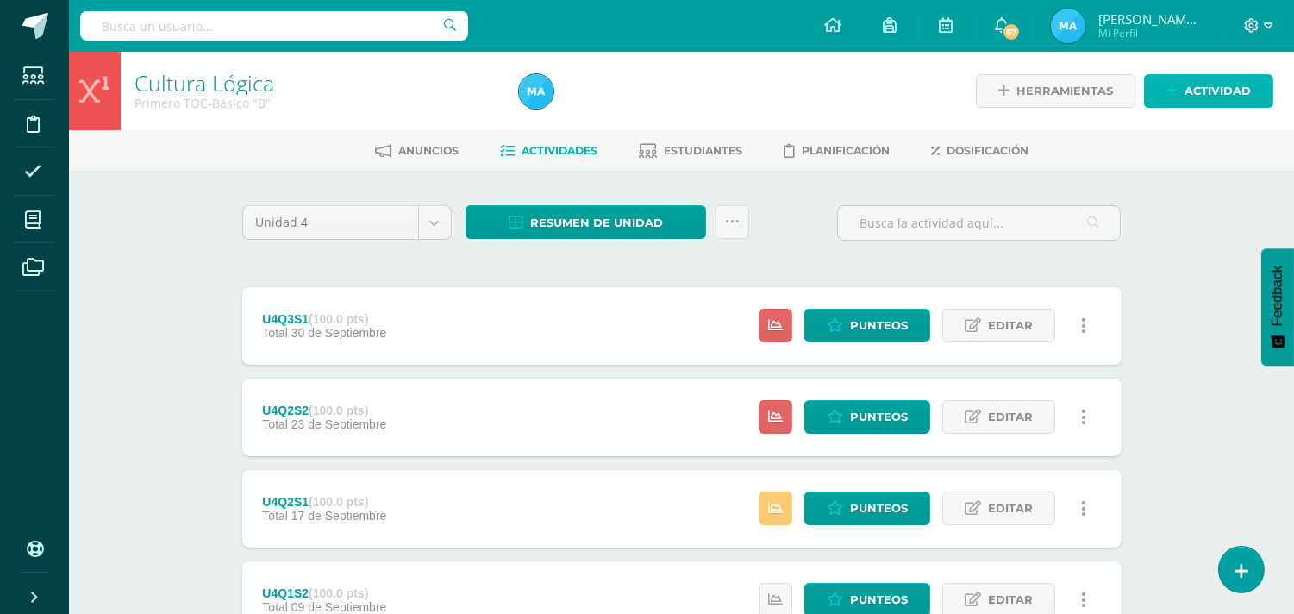
click at [1180, 99] on link "Actividad" at bounding box center [1208, 91] width 129 height 34
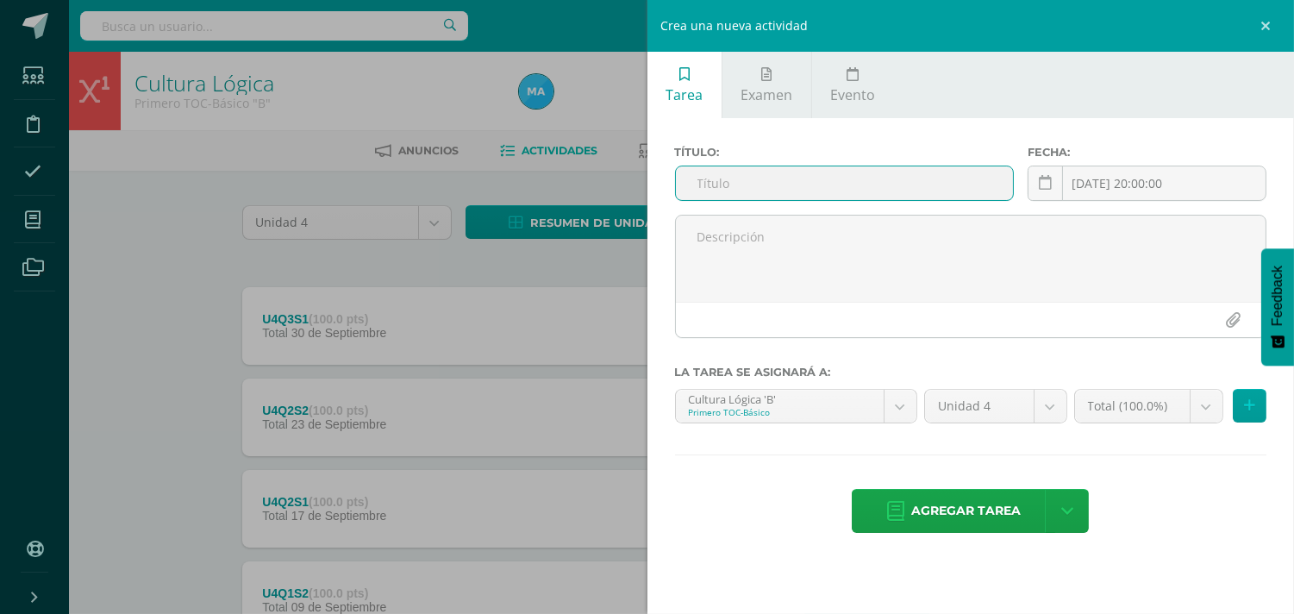
click at [831, 182] on input "text" at bounding box center [845, 183] width 338 height 34
type input "U4Q3S2"
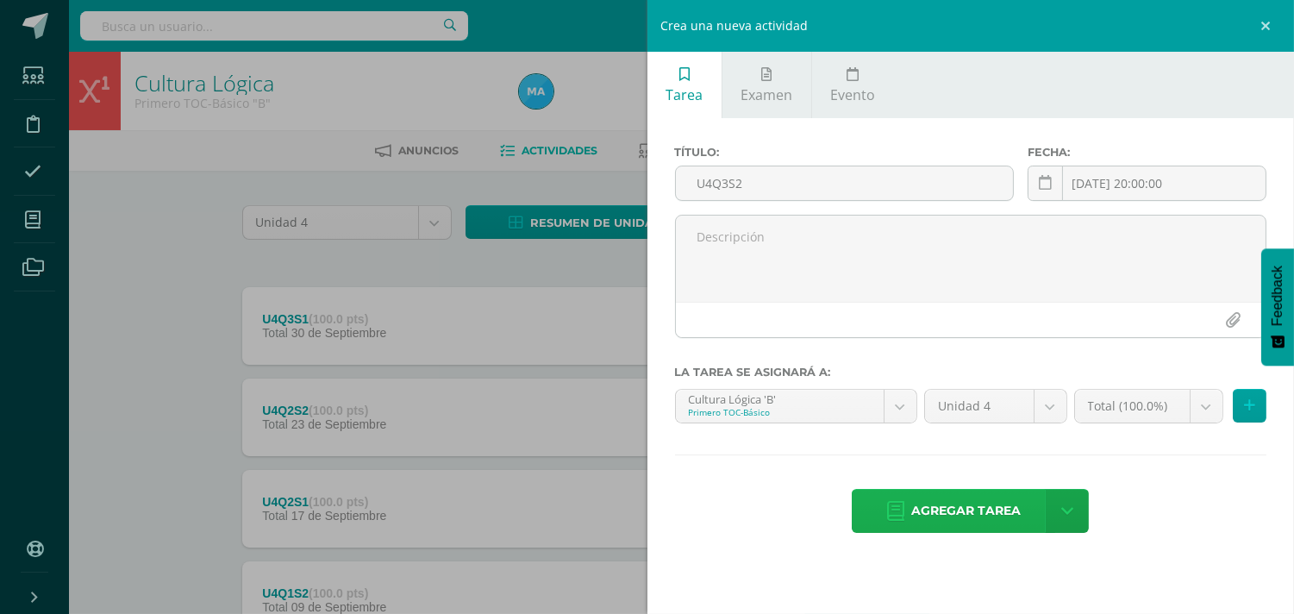
click at [962, 502] on span "Agregar tarea" at bounding box center [966, 511] width 110 height 42
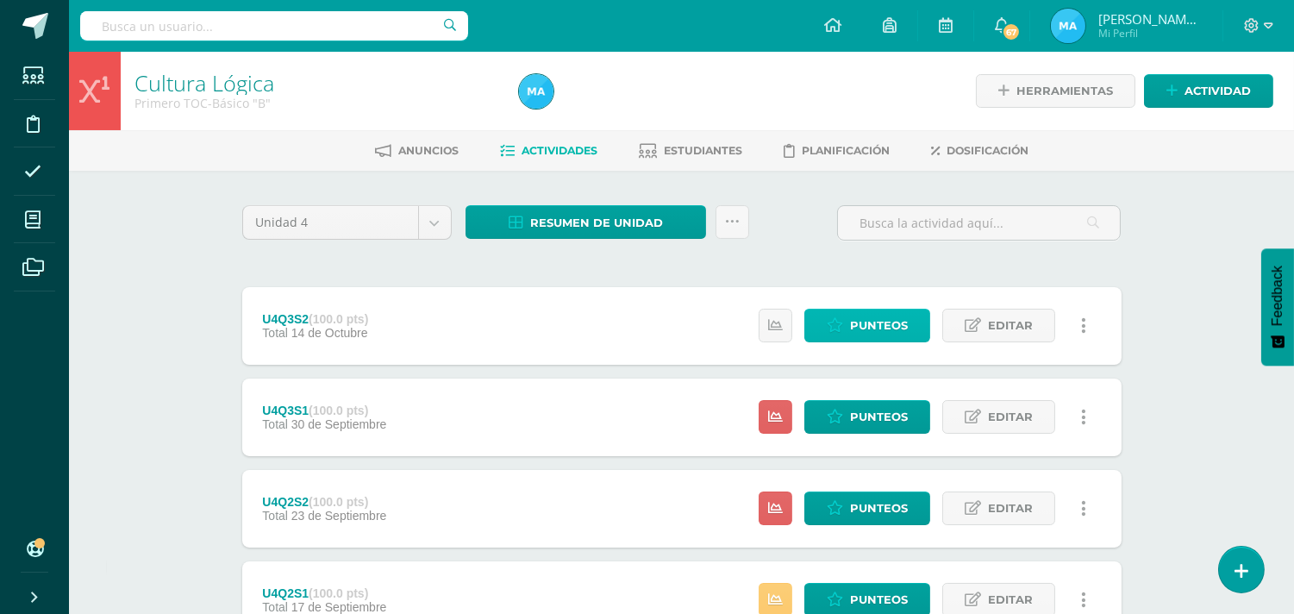
click at [848, 325] on link "Punteos" at bounding box center [867, 326] width 126 height 34
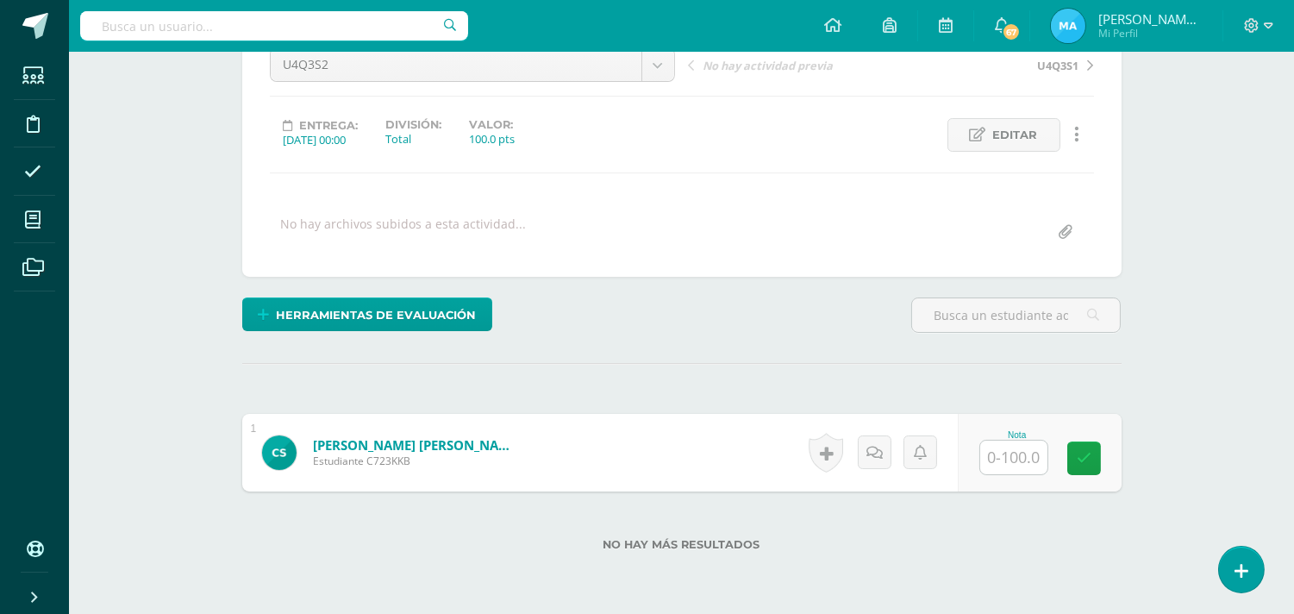
scroll to position [186, 0]
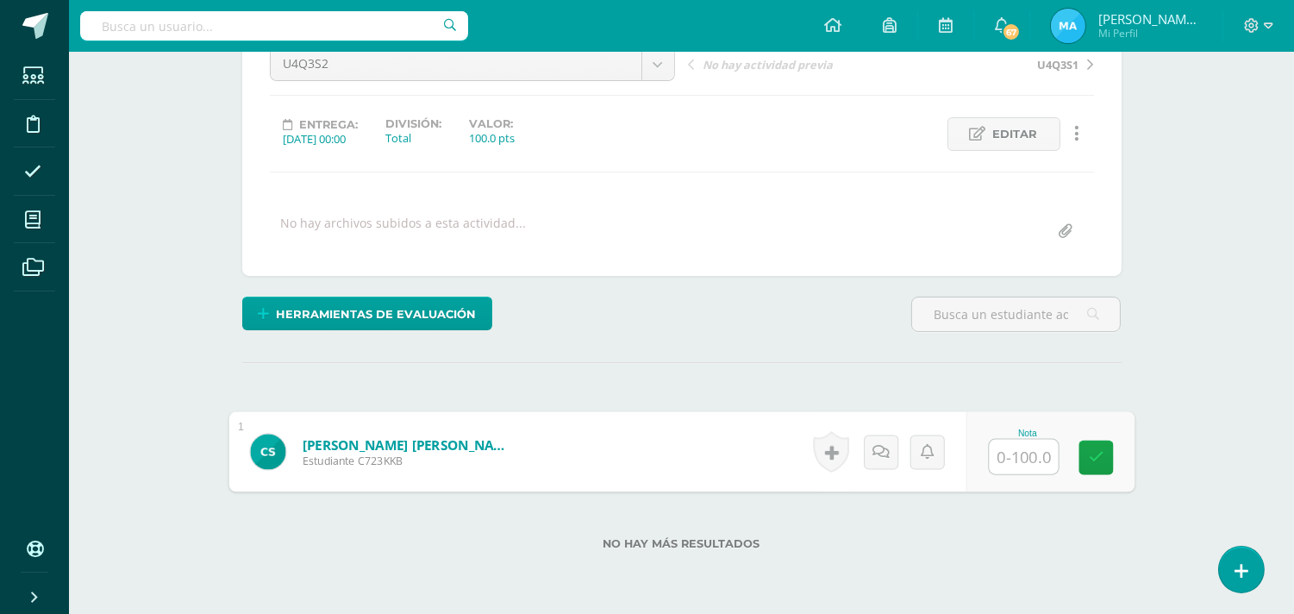
click at [1028, 455] on input "text" at bounding box center [1023, 457] width 69 height 34
type input "60"
click at [835, 345] on div "¿Estás seguro que quieres eliminar esta actividad? Esto borrará la actividad y …" at bounding box center [681, 336] width 893 height 635
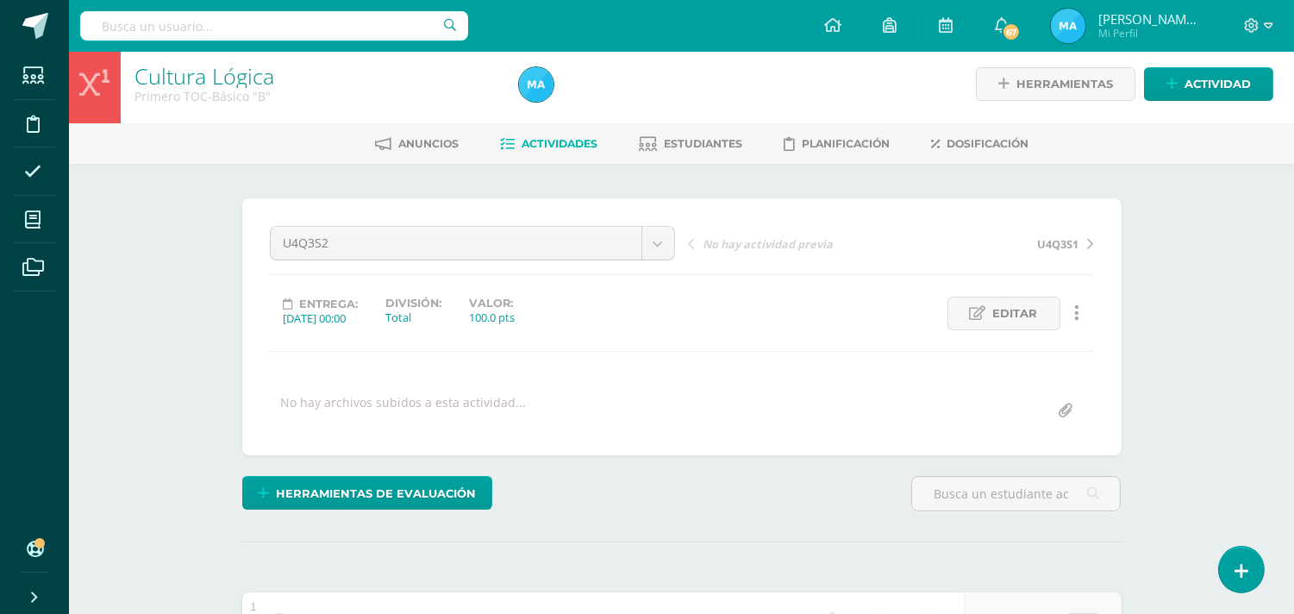
scroll to position [0, 0]
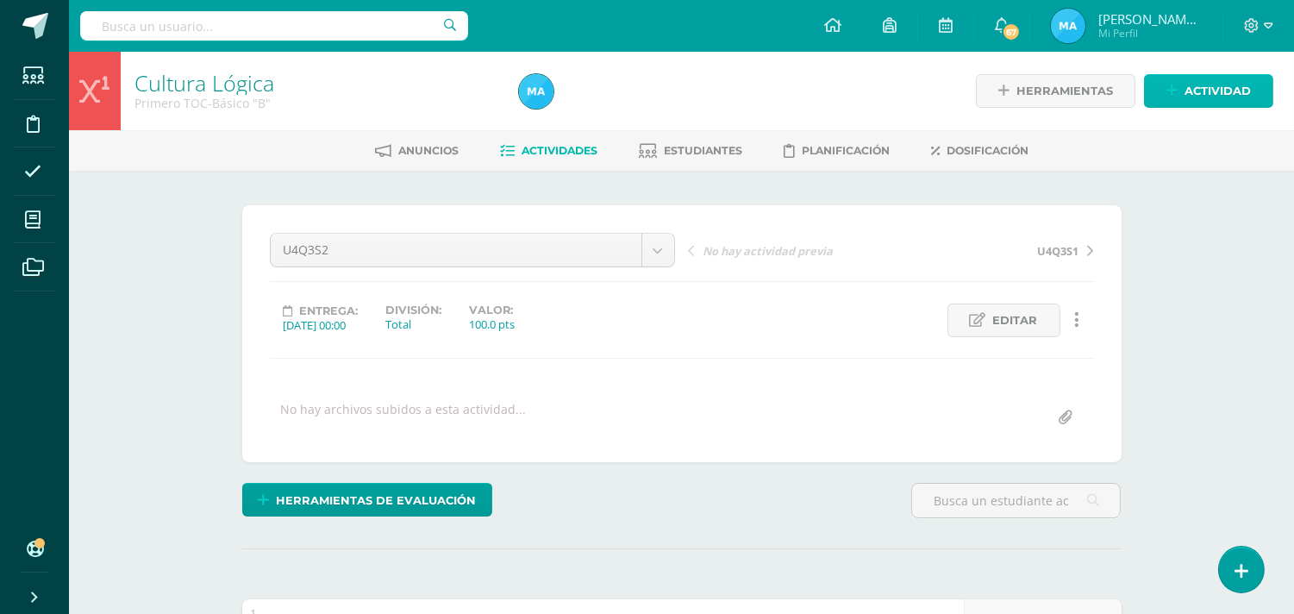
click at [1211, 91] on span "Actividad" at bounding box center [1218, 91] width 66 height 32
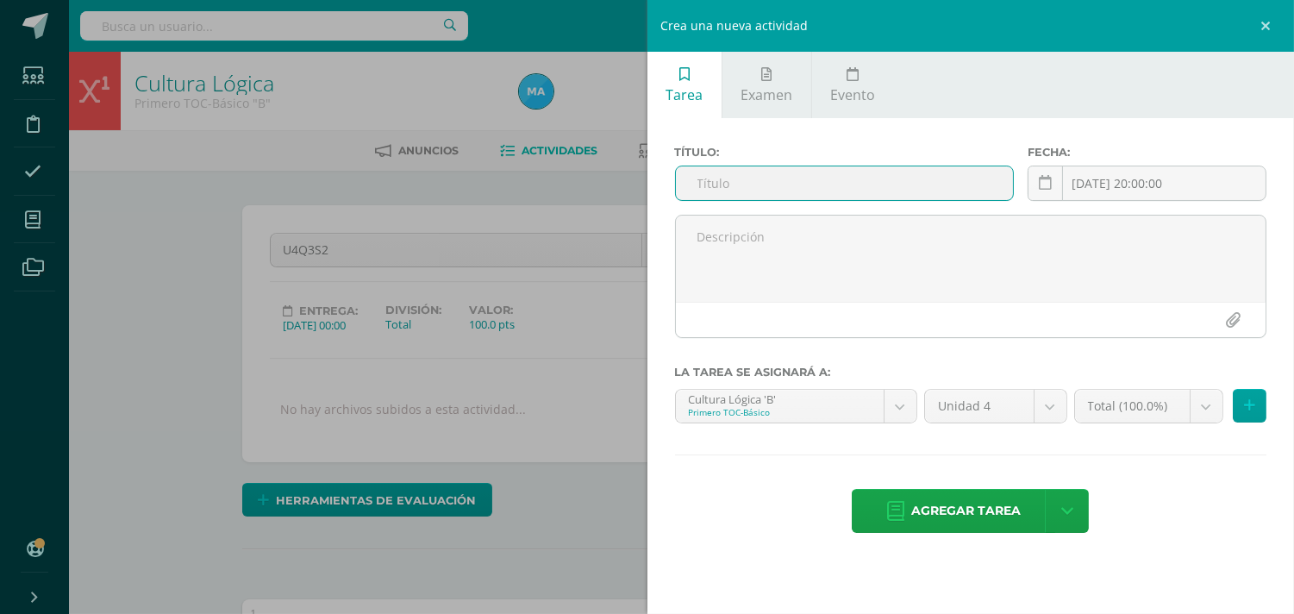
click at [865, 177] on input "text" at bounding box center [845, 183] width 338 height 34
type input "U4SE"
click at [986, 502] on span "Agregar tarea" at bounding box center [966, 511] width 110 height 42
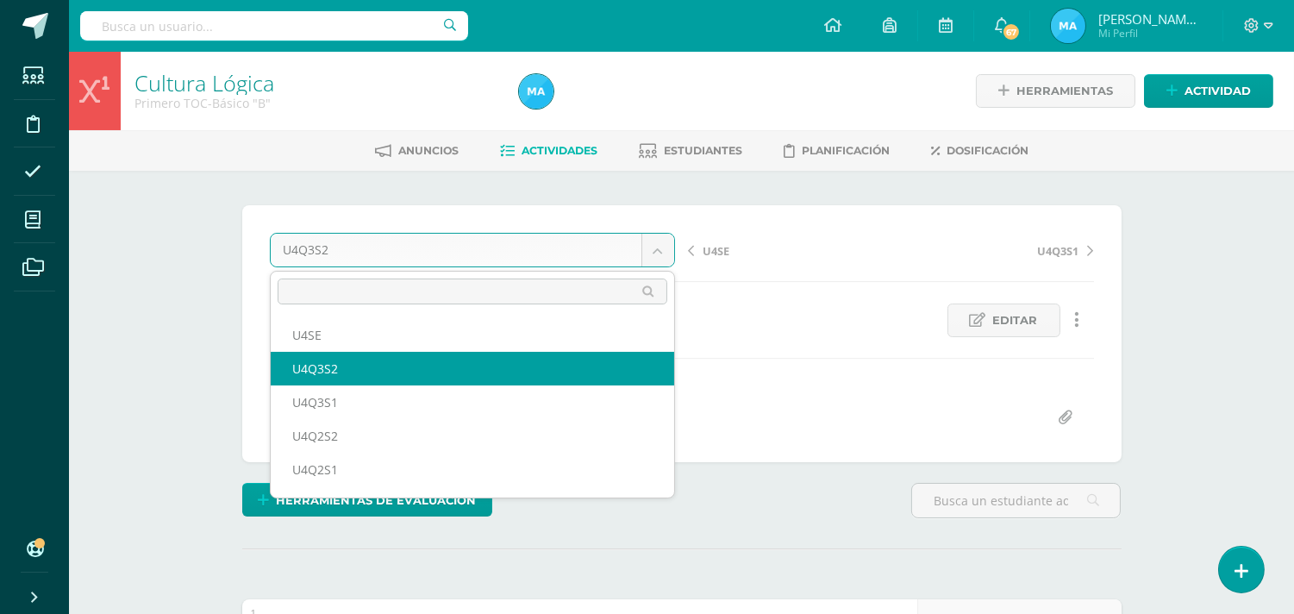
click at [656, 246] on body "Tarea asignada exitosamente Estudiantes Disciplina Asistencia Mis cursos Archiv…" at bounding box center [647, 437] width 1294 height 874
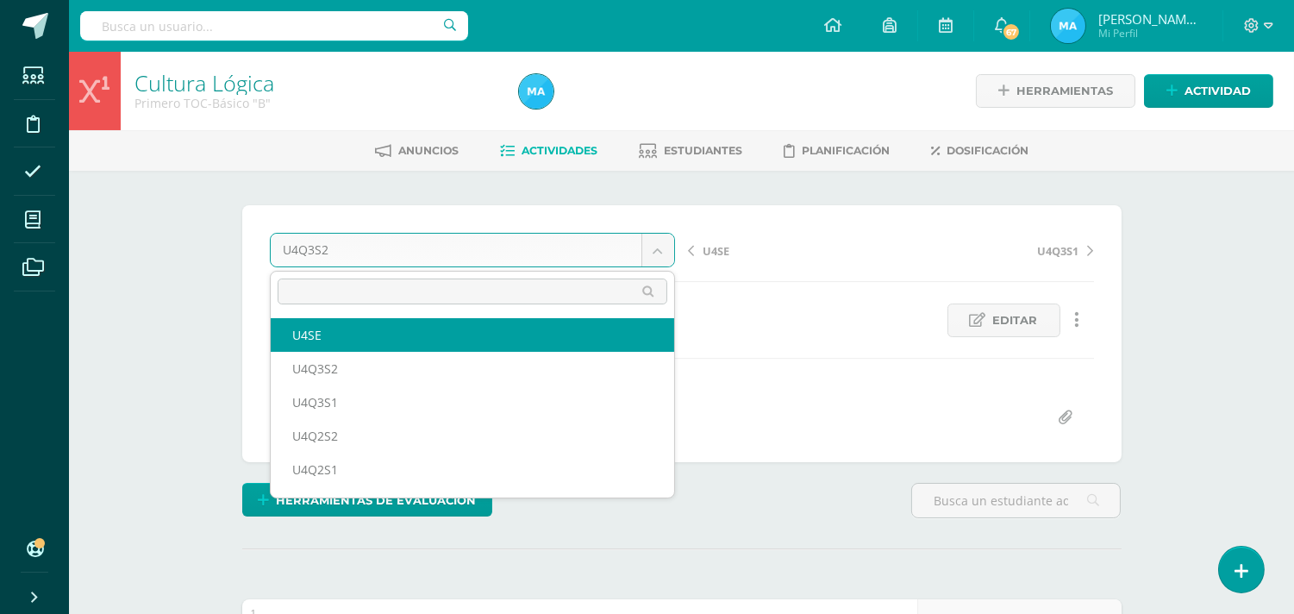
select select "/dashboard/teacher/grade-activity/93191/"
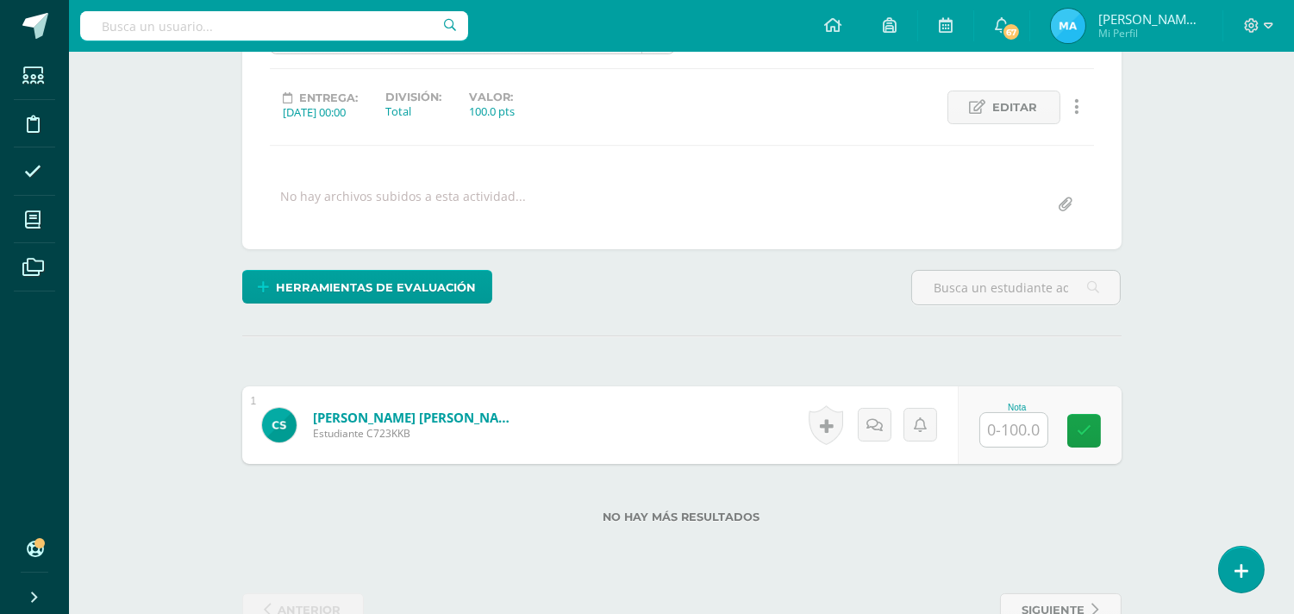
scroll to position [260, 0]
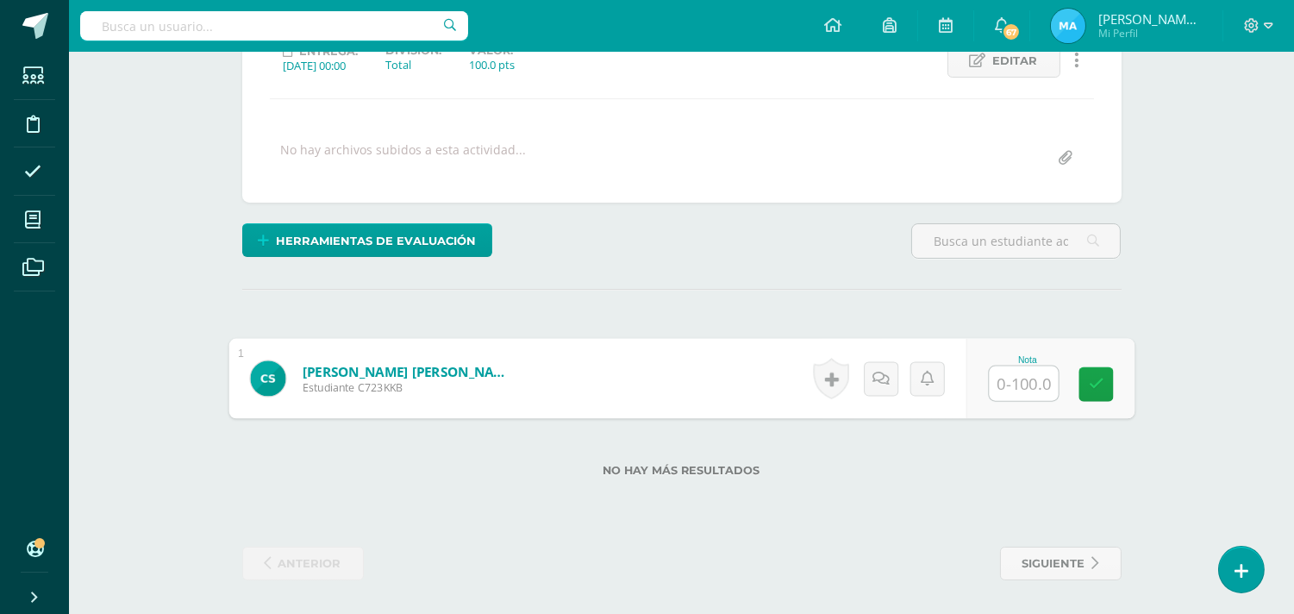
click at [1017, 383] on input "text" at bounding box center [1023, 383] width 69 height 34
type input "60"
click at [846, 290] on div "¿Estás seguro que quieres eliminar esta actividad? Esto borrará la actividad y …" at bounding box center [681, 263] width 893 height 635
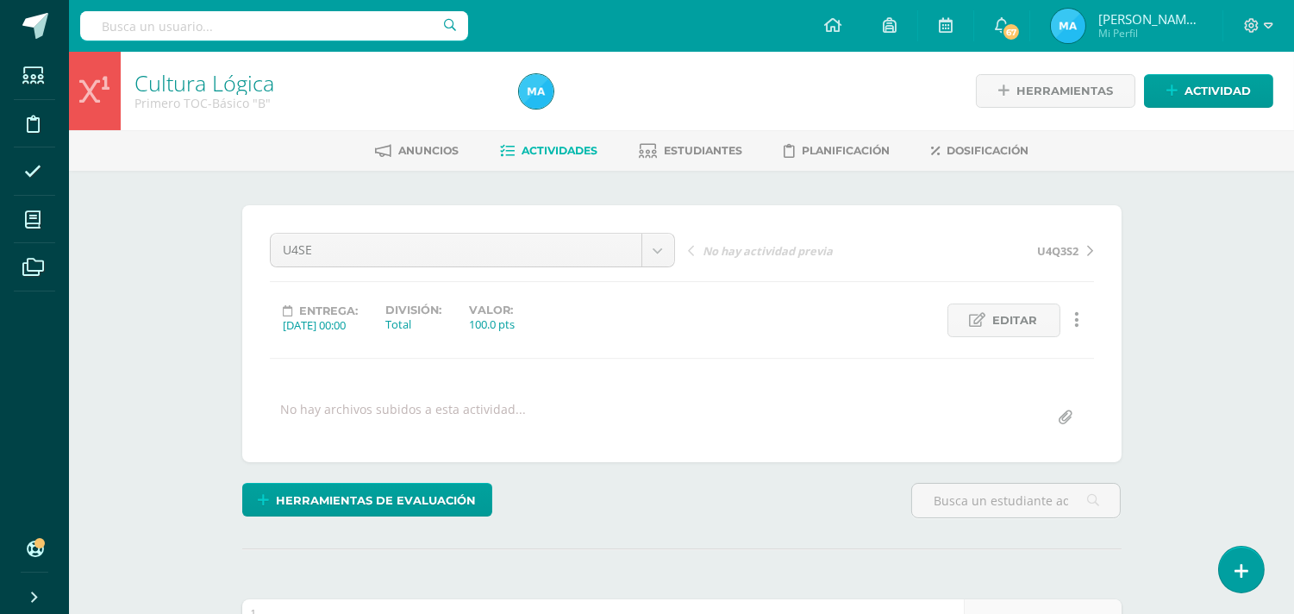
scroll to position [1376, 0]
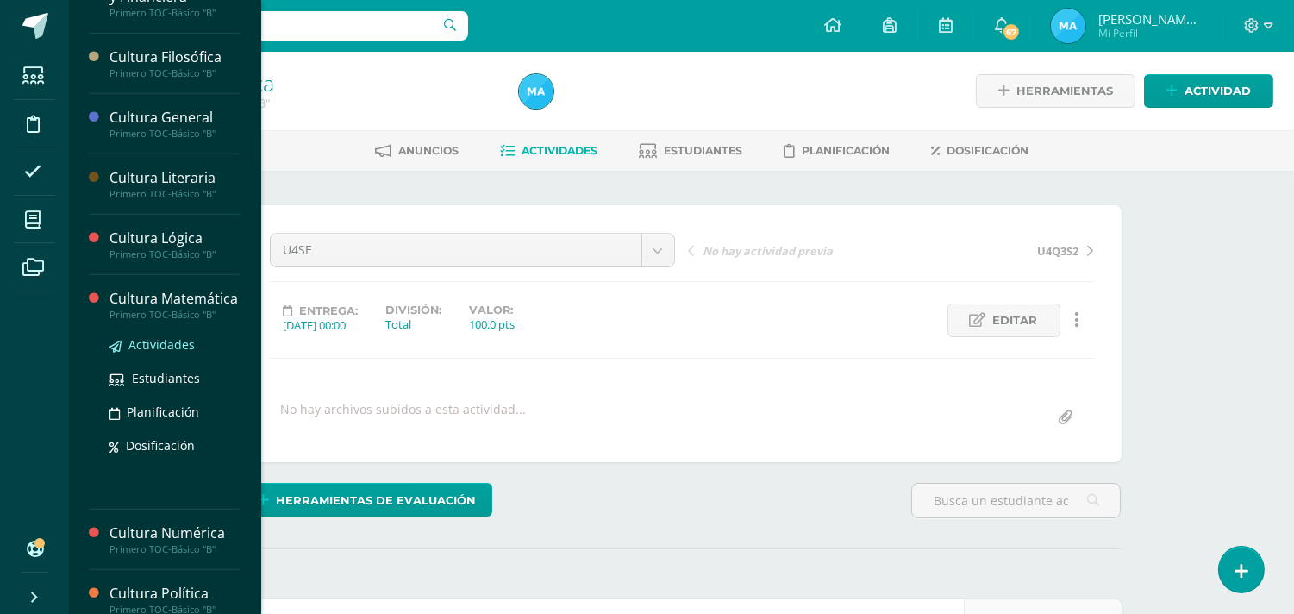
click at [152, 353] on span "Actividades" at bounding box center [161, 344] width 66 height 16
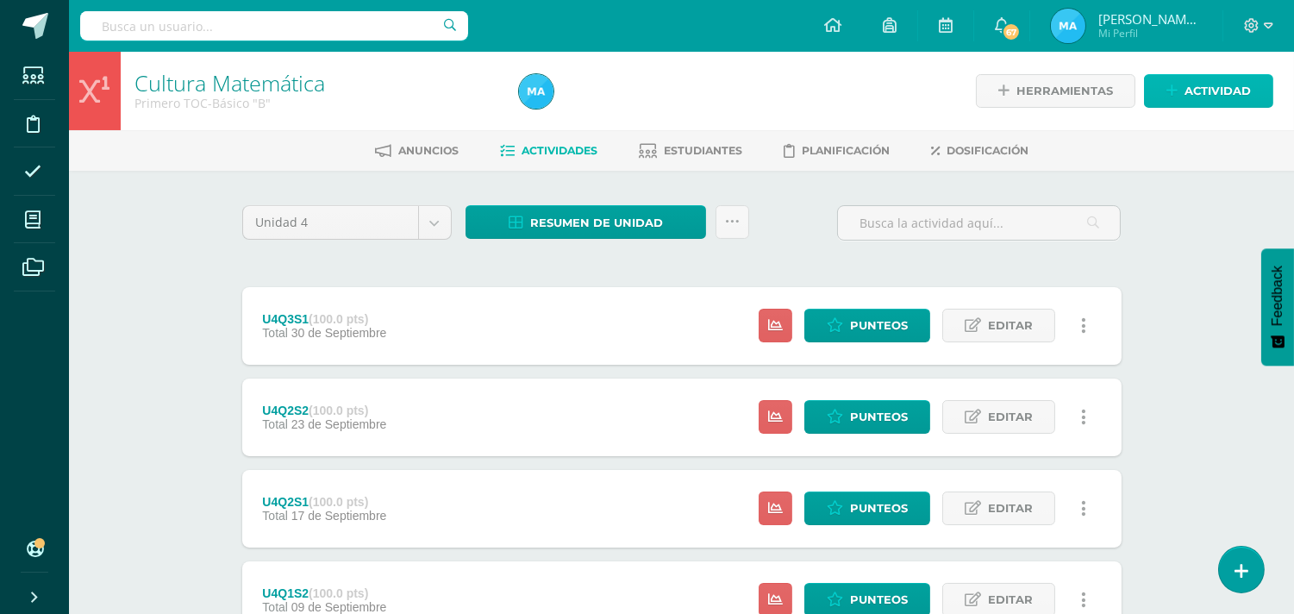
click at [1187, 89] on span "Actividad" at bounding box center [1218, 91] width 66 height 32
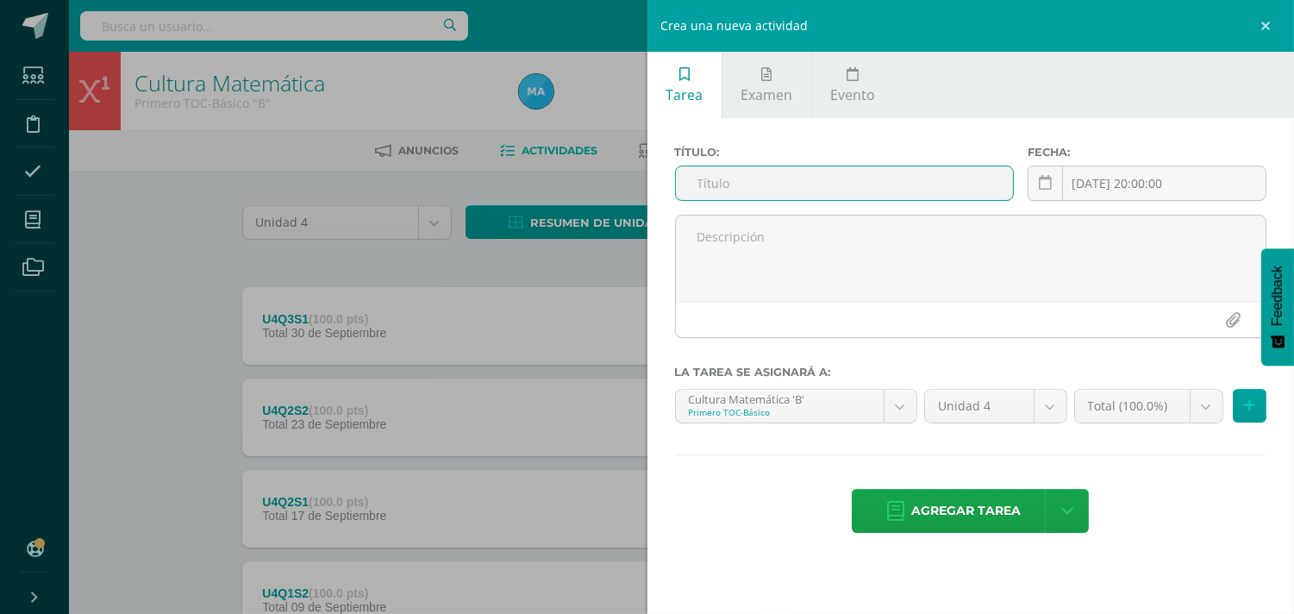
click at [848, 185] on input "text" at bounding box center [845, 183] width 338 height 34
type input "U4Q3S2"
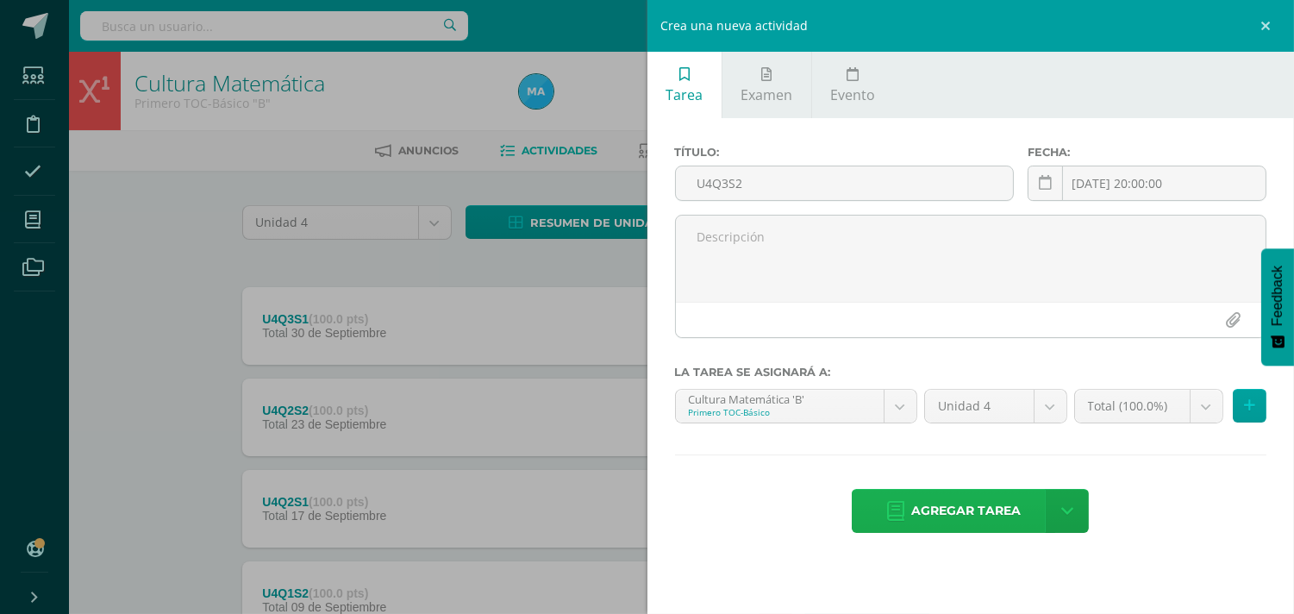
click at [942, 504] on span "Agregar tarea" at bounding box center [966, 511] width 110 height 42
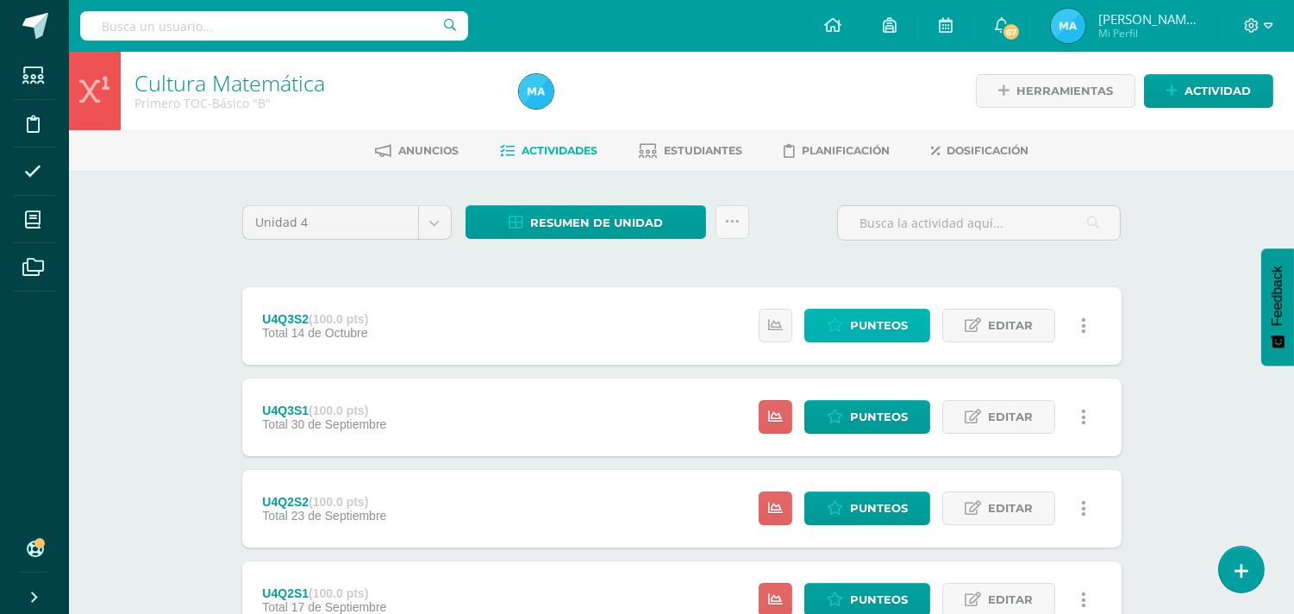
click at [848, 322] on link "Punteos" at bounding box center [867, 326] width 126 height 34
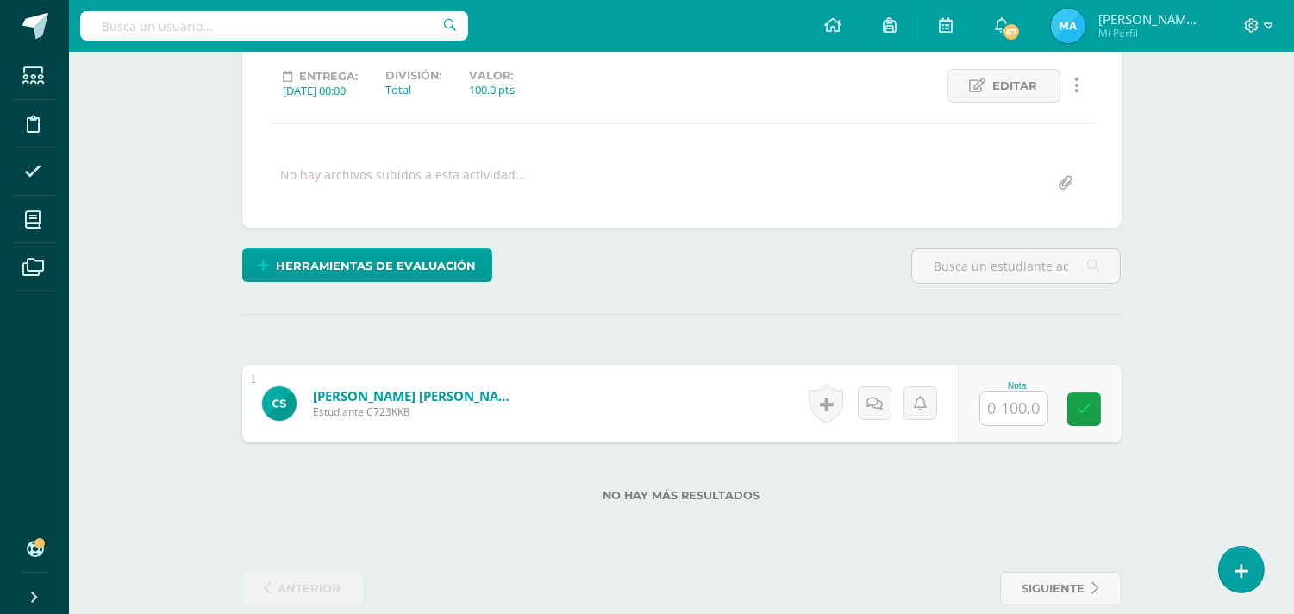
scroll to position [260, 0]
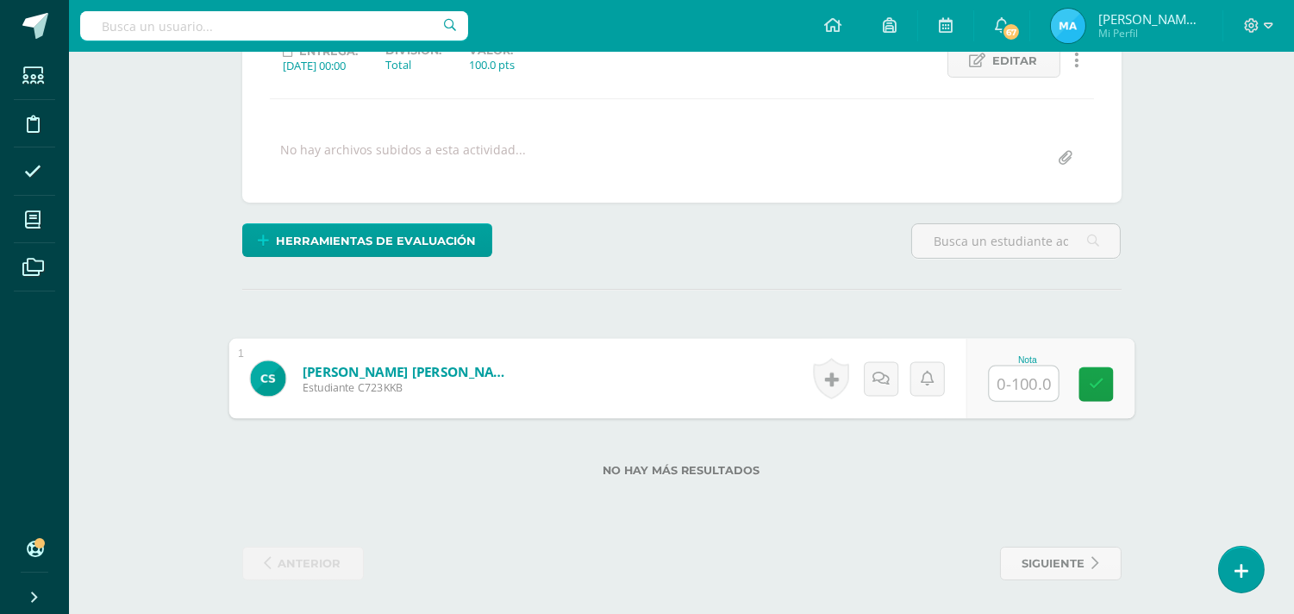
click at [1002, 378] on input "text" at bounding box center [1023, 383] width 69 height 34
type input "70"
click at [834, 274] on div "¿Estás seguro que quieres eliminar esta actividad? Esto borrará la actividad y …" at bounding box center [681, 263] width 893 height 635
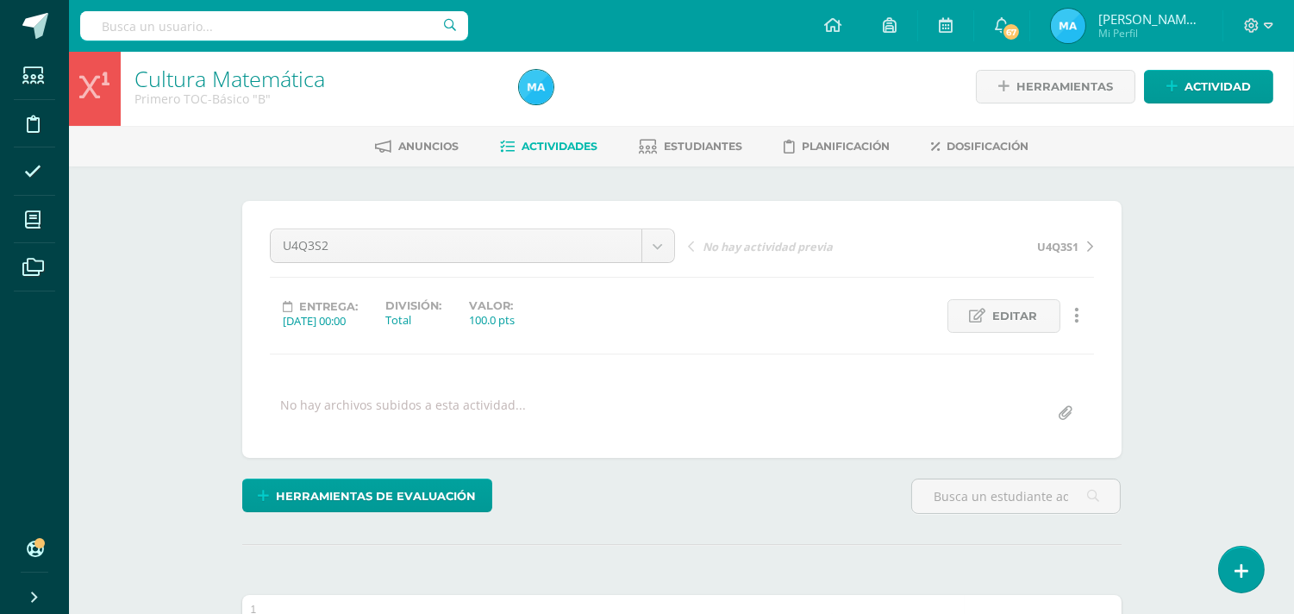
scroll to position [0, 0]
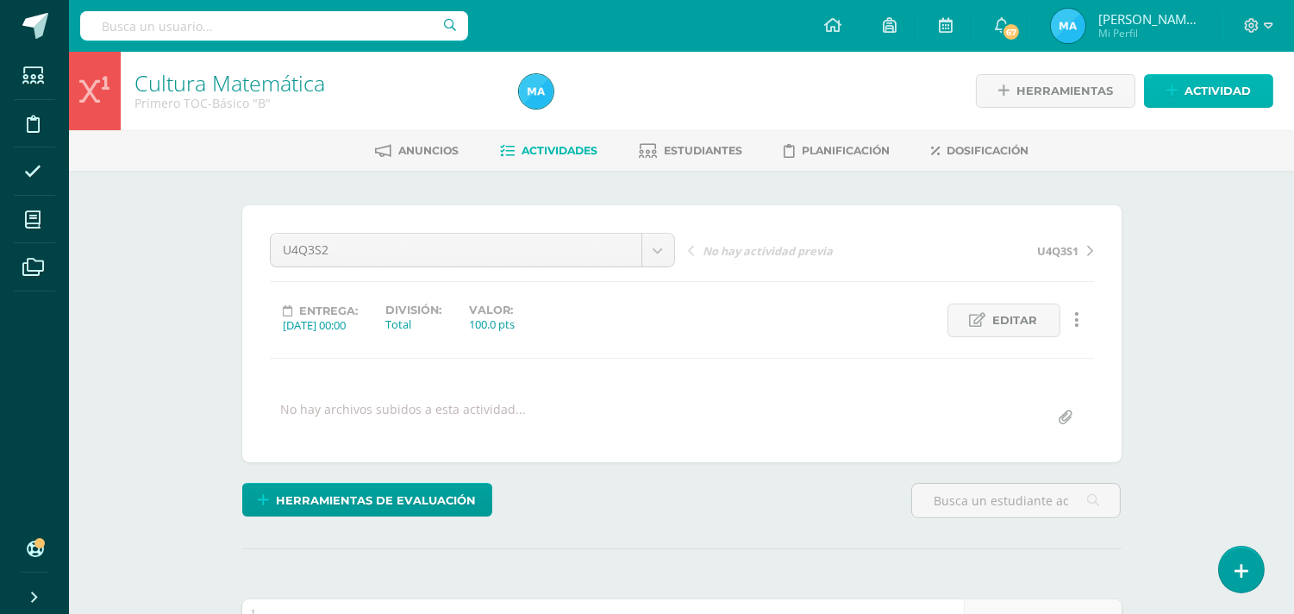
click at [1202, 81] on span "Actividad" at bounding box center [1218, 91] width 66 height 32
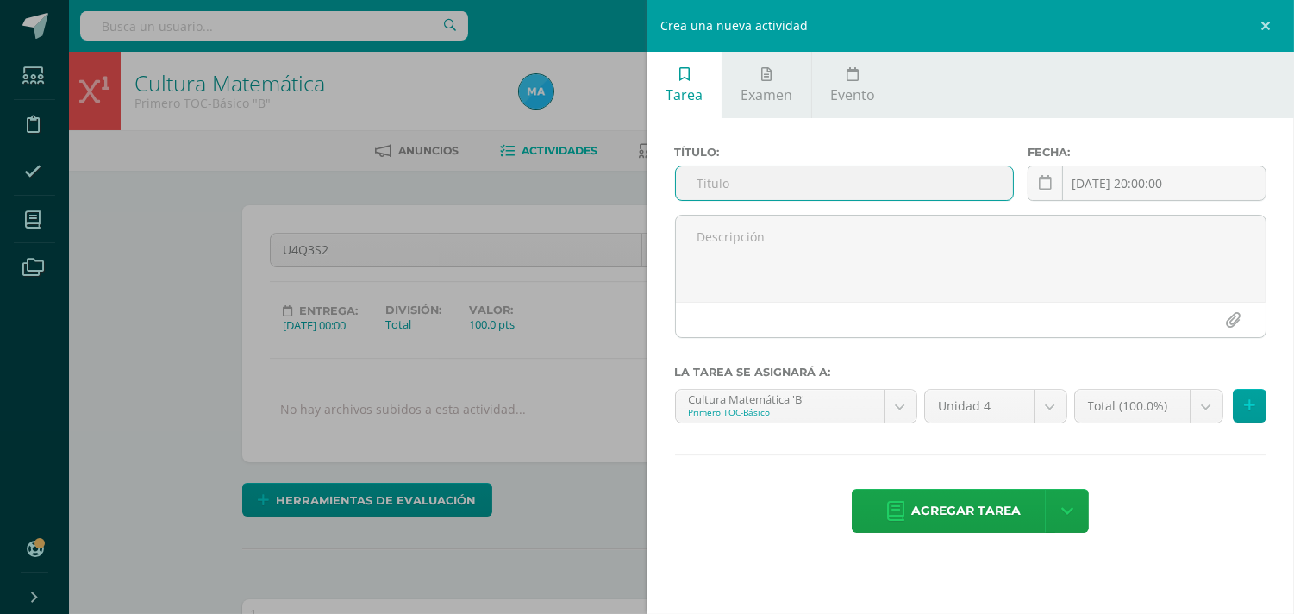
click at [862, 185] on input "text" at bounding box center [845, 183] width 338 height 34
type input "U4SE"
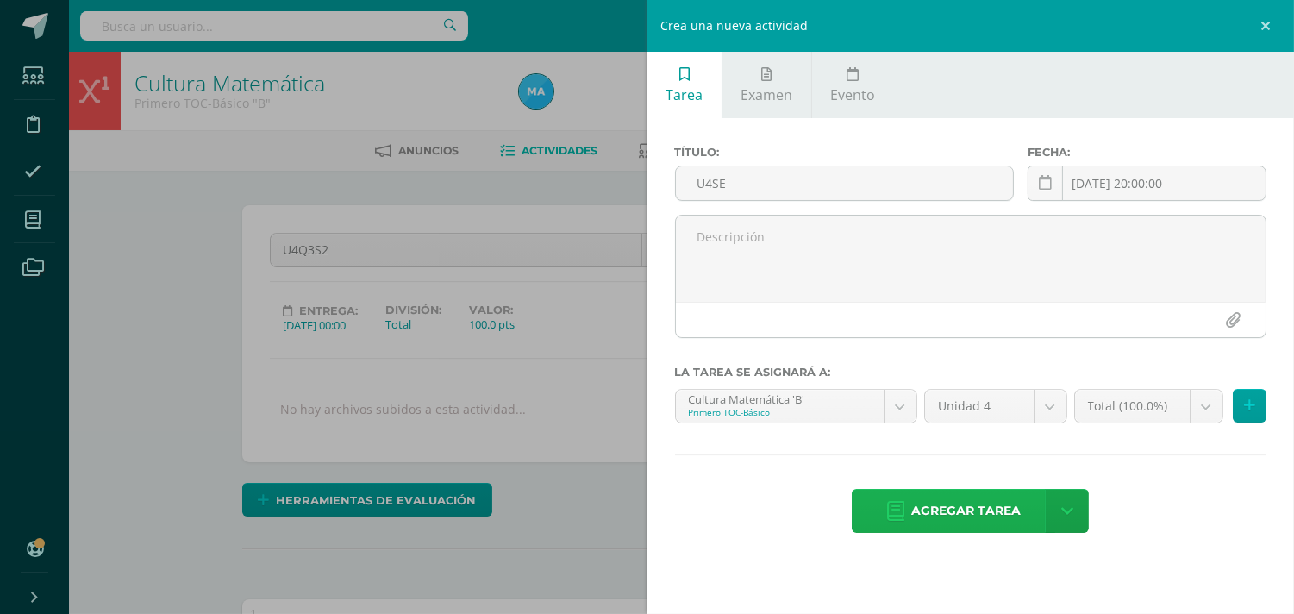
click at [986, 506] on span "Agregar tarea" at bounding box center [966, 511] width 110 height 42
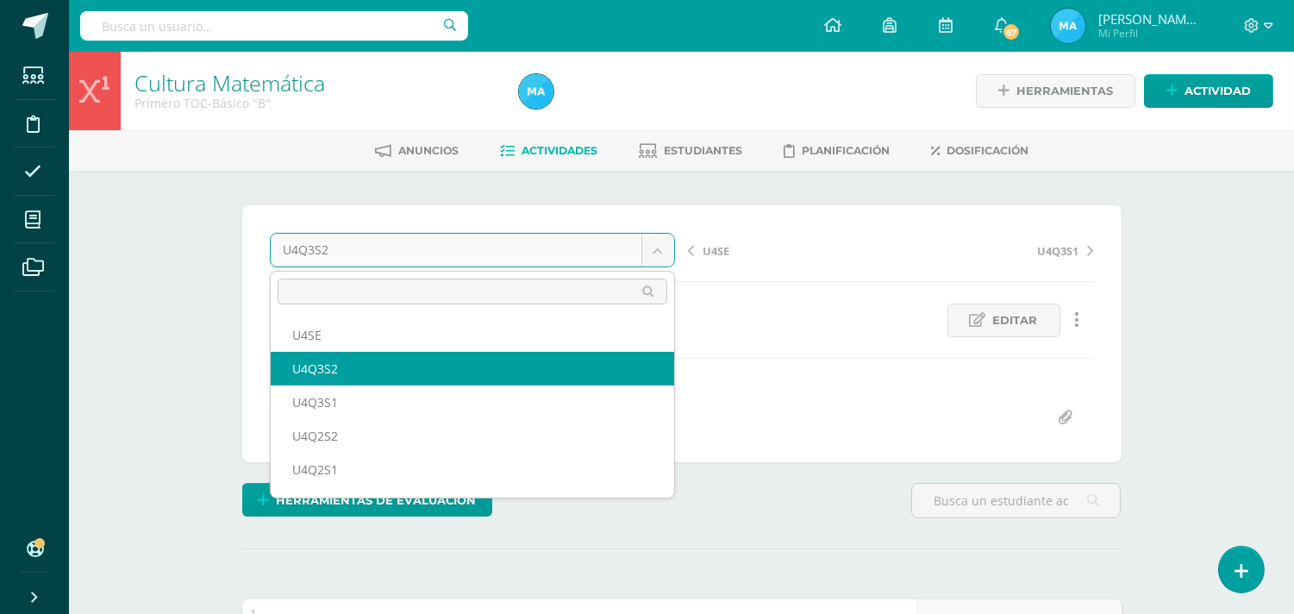
click at [659, 248] on body "Tarea asignada exitosamente Estudiantes Disciplina Asistencia Mis cursos Archiv…" at bounding box center [647, 437] width 1294 height 874
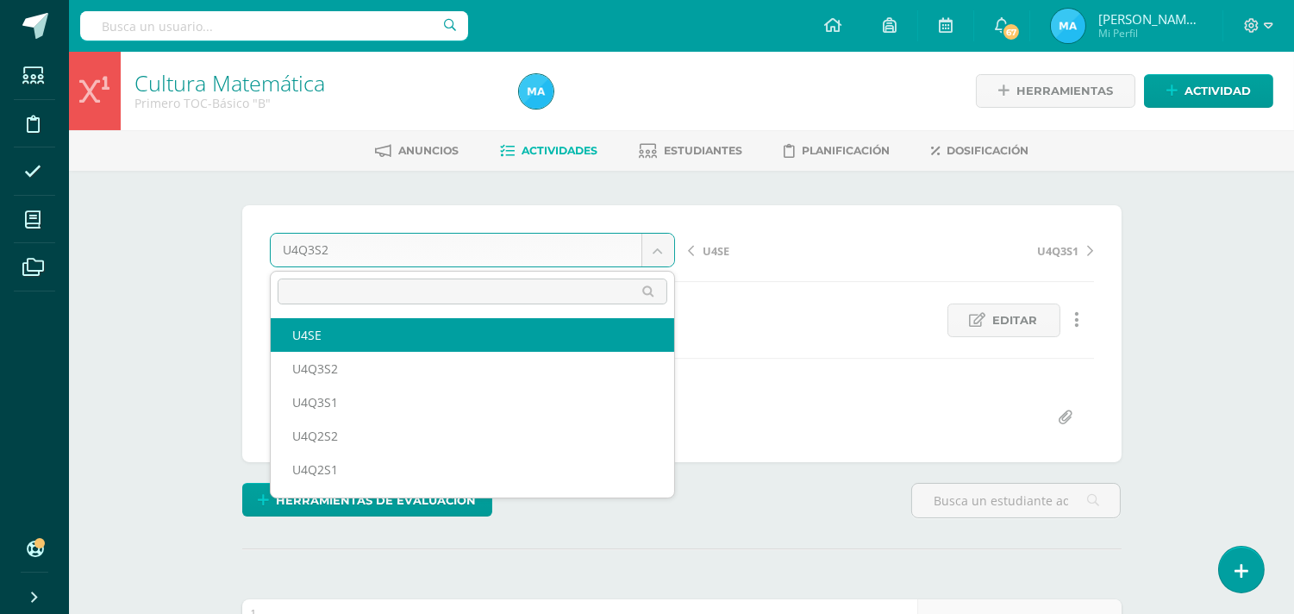
select select "/dashboard/teacher/grade-activity/93193/"
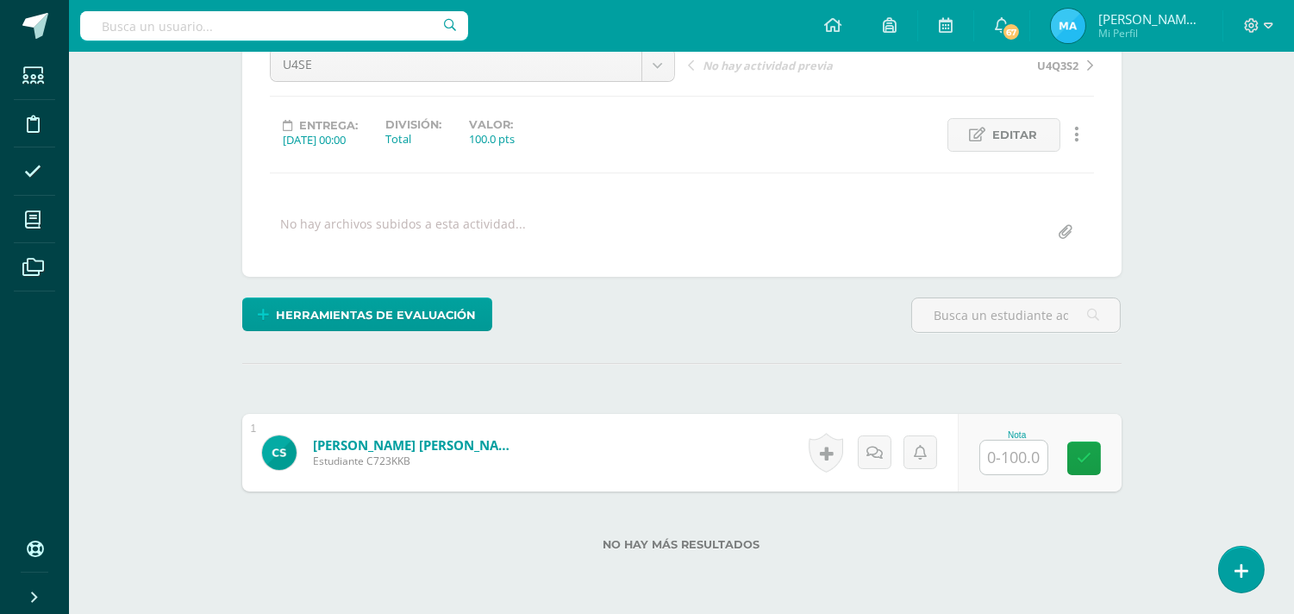
scroll to position [186, 0]
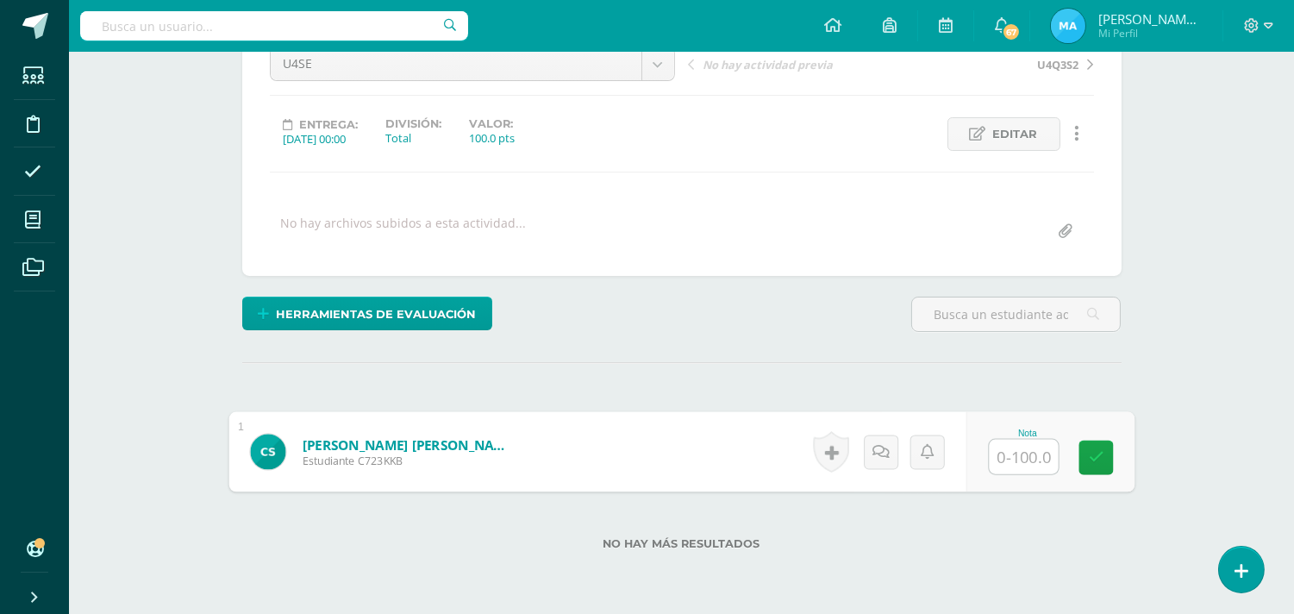
click at [1004, 451] on input "text" at bounding box center [1023, 457] width 69 height 34
type input "60"
click at [800, 328] on div "Herramientas de evaluación Lista de cotejo Escala de valoración Puntos Extra Su…" at bounding box center [681, 321] width 893 height 49
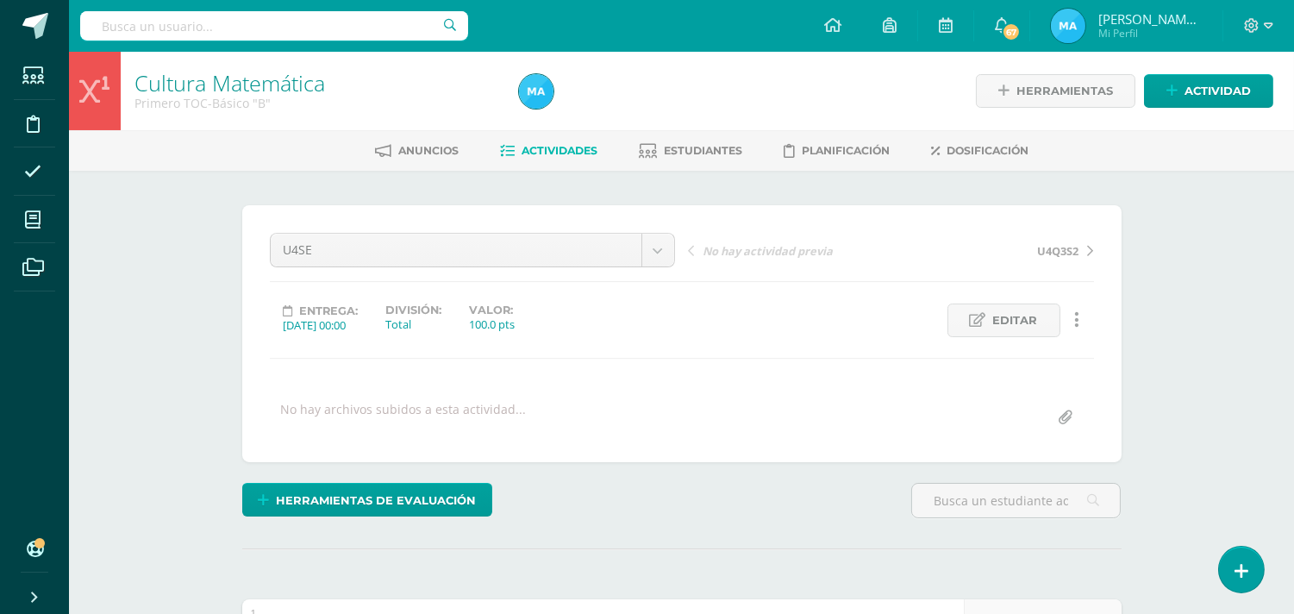
scroll to position [1355, 0]
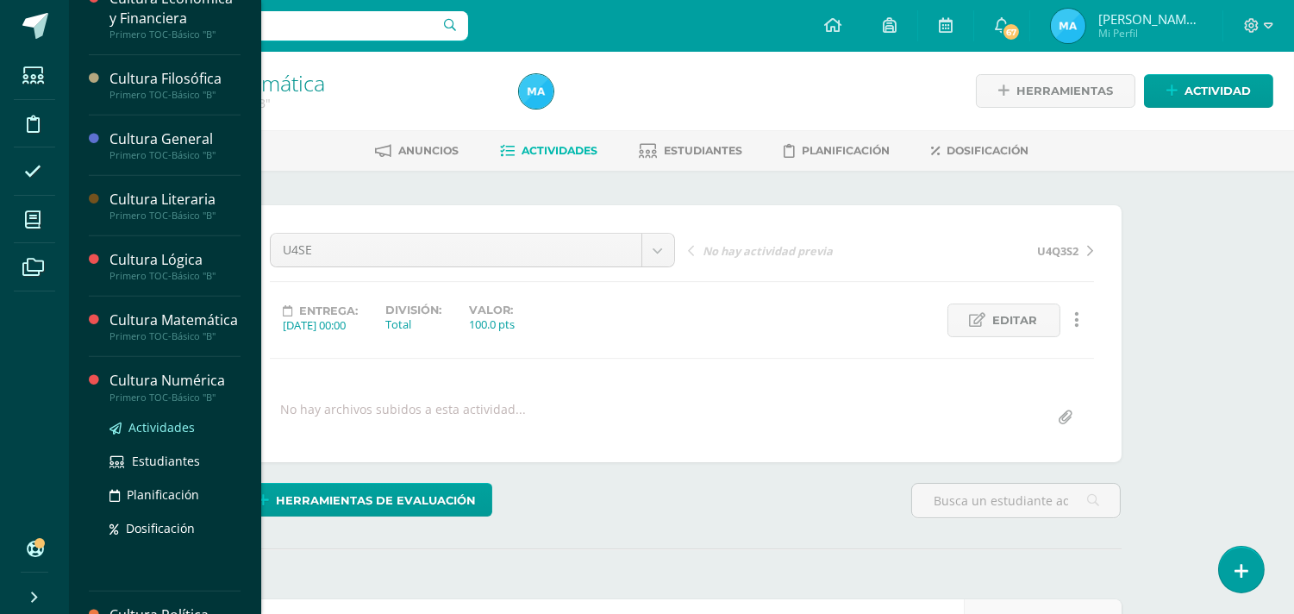
click at [144, 435] on span "Actividades" at bounding box center [161, 427] width 66 height 16
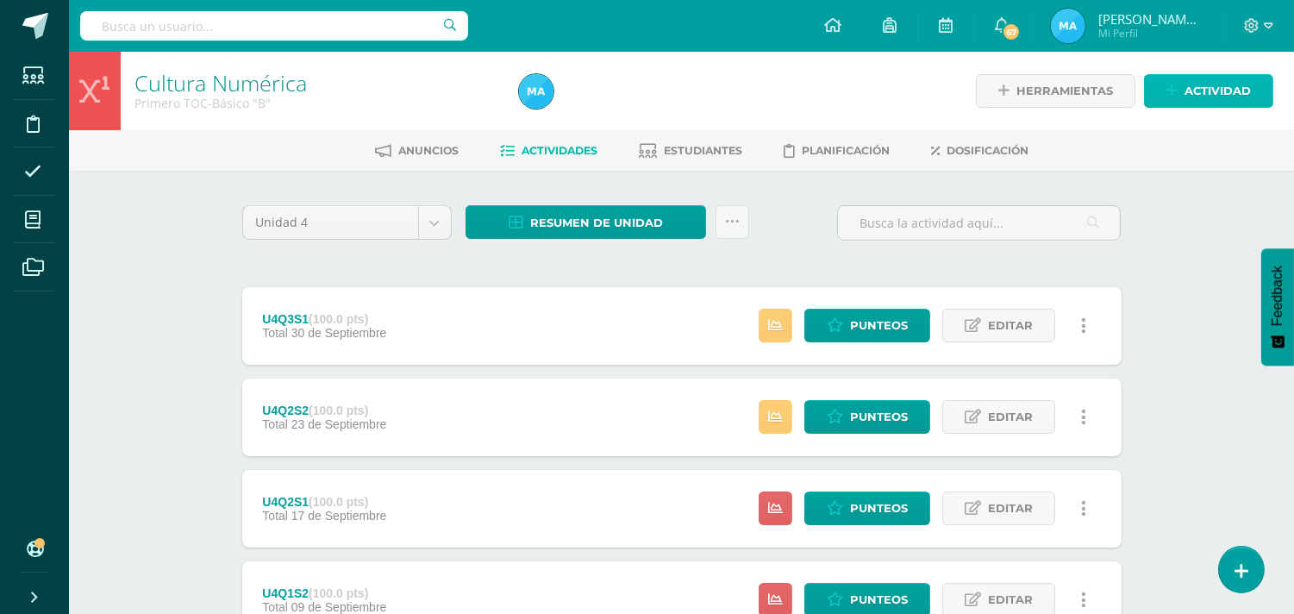
click at [1238, 88] on span "Actividad" at bounding box center [1218, 91] width 66 height 32
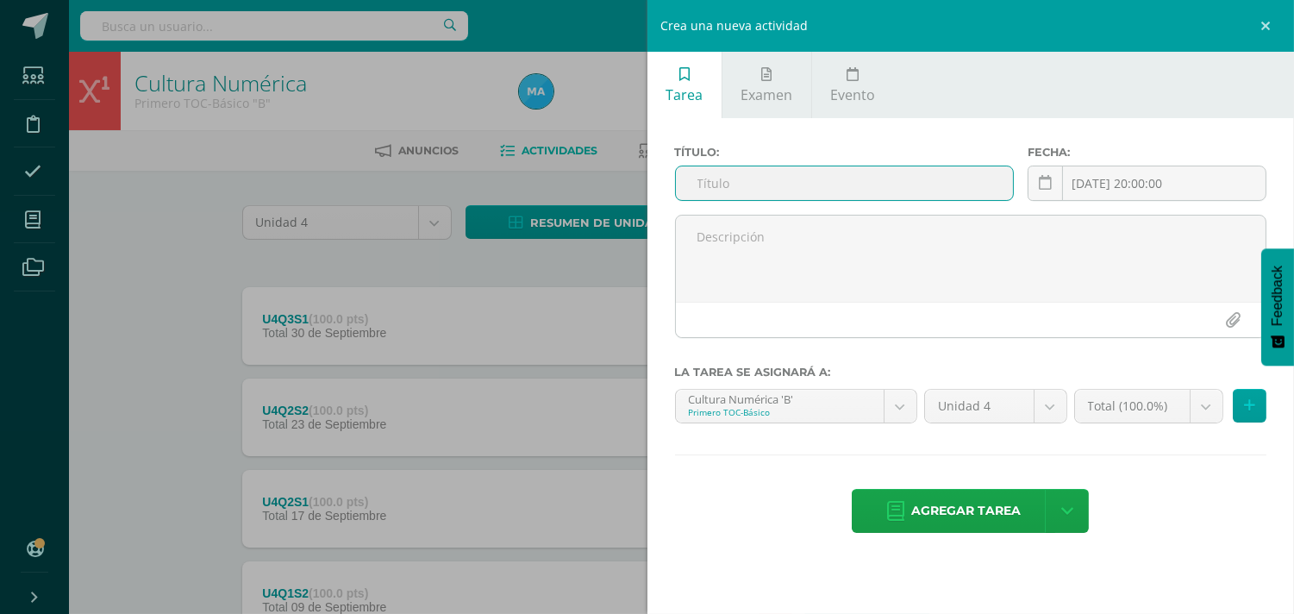
click at [921, 183] on input "text" at bounding box center [845, 183] width 338 height 34
type input "U4Q3S2"
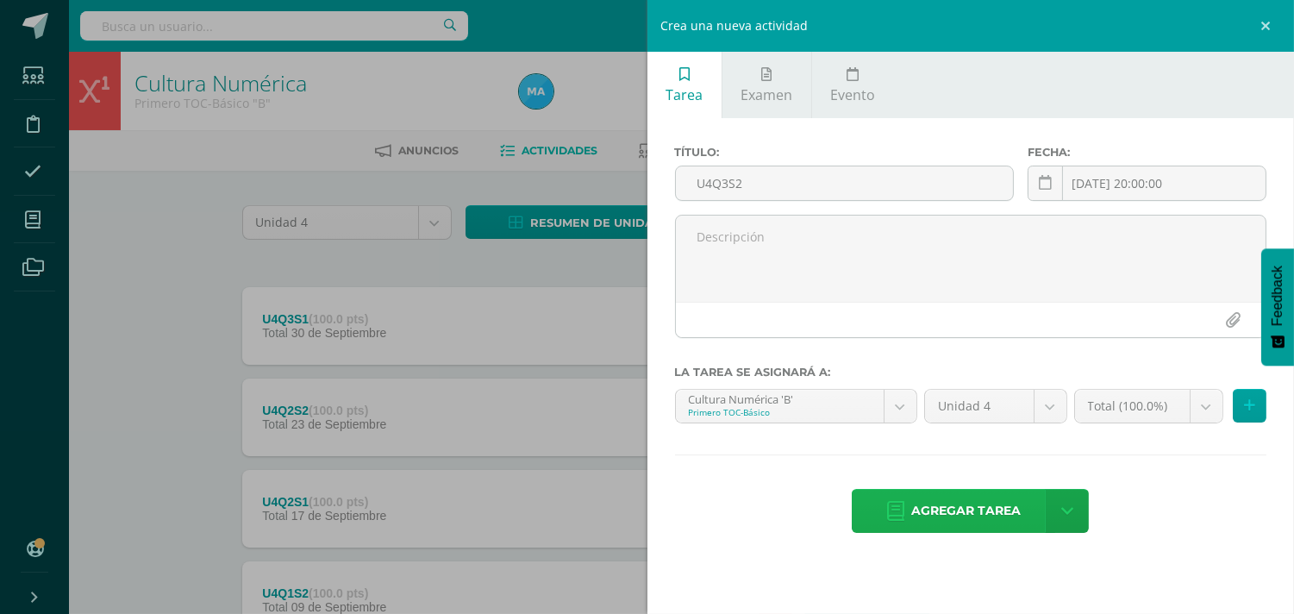
click at [964, 514] on span "Agregar tarea" at bounding box center [966, 511] width 110 height 42
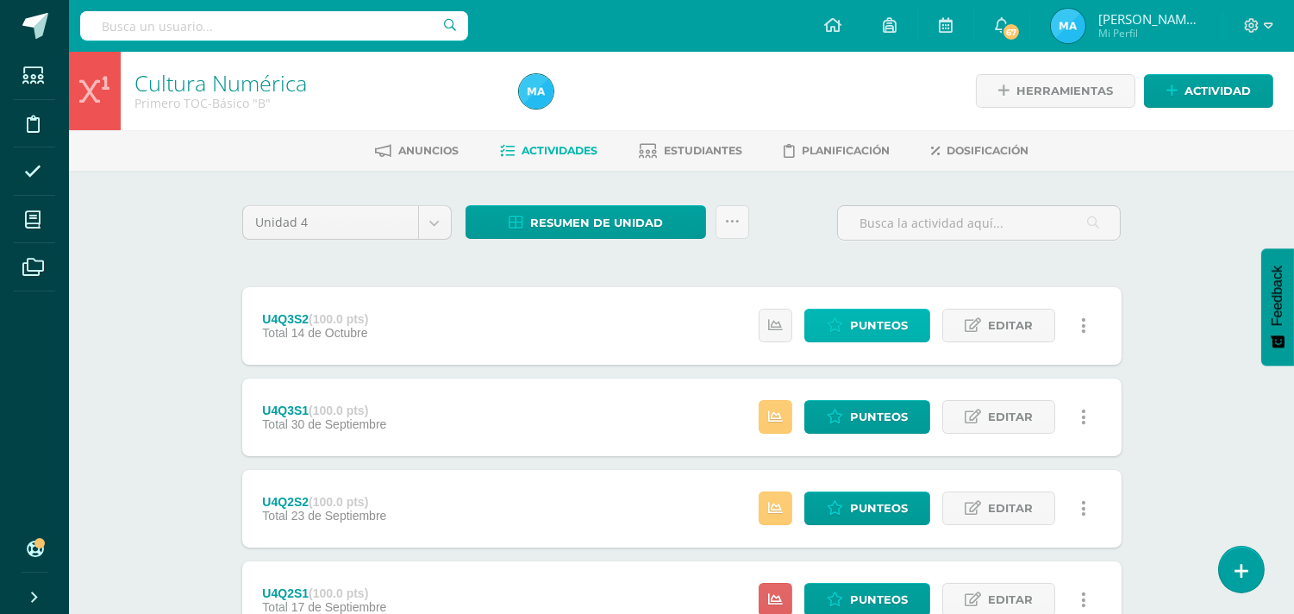
click at [885, 332] on span "Punteos" at bounding box center [879, 326] width 58 height 32
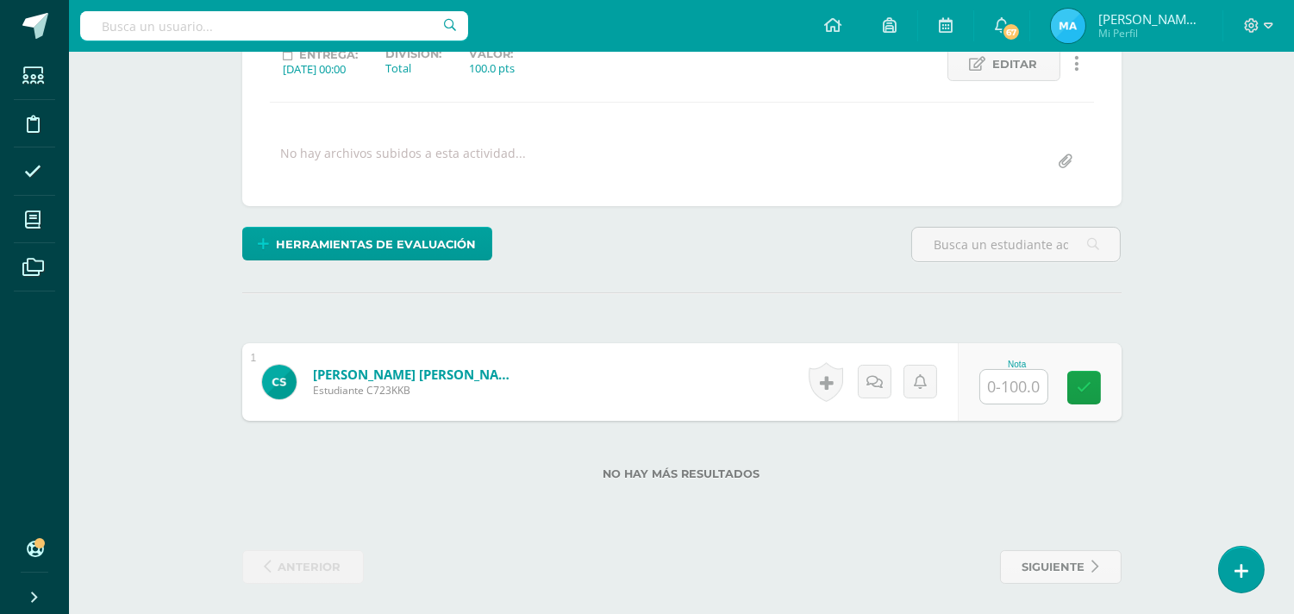
scroll to position [260, 0]
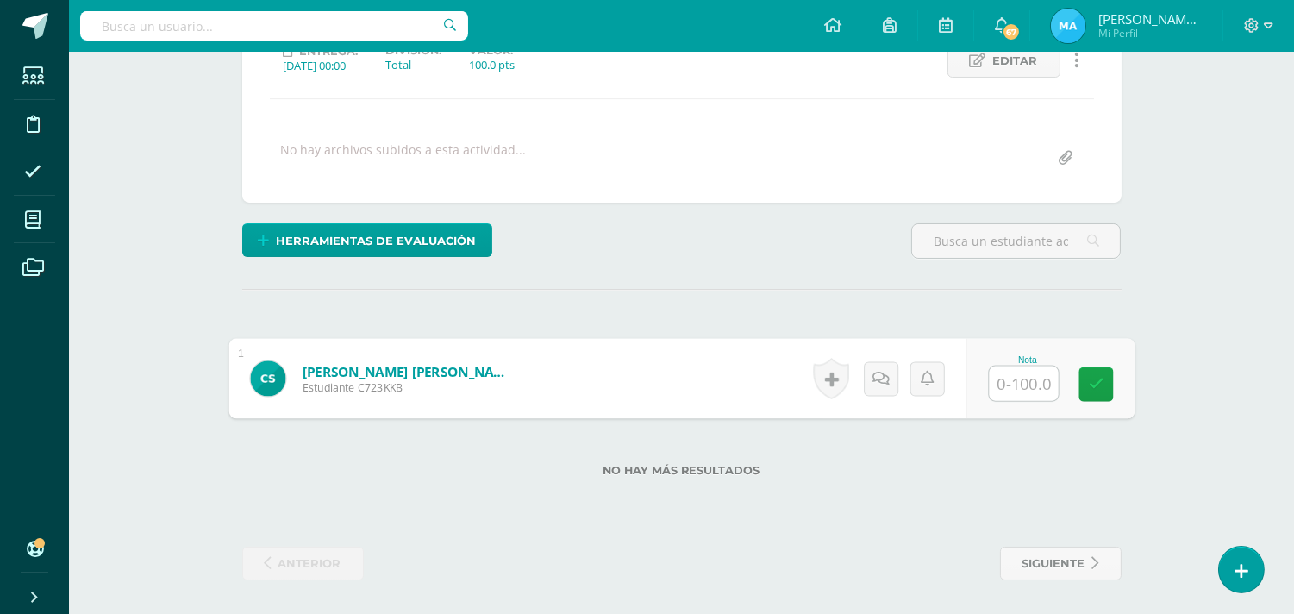
click at [1023, 385] on input "text" at bounding box center [1023, 383] width 69 height 34
type input "40"
click at [851, 281] on div "¿Estás seguro que quieres eliminar esta actividad? Esto borrará la actividad y …" at bounding box center [681, 263] width 893 height 635
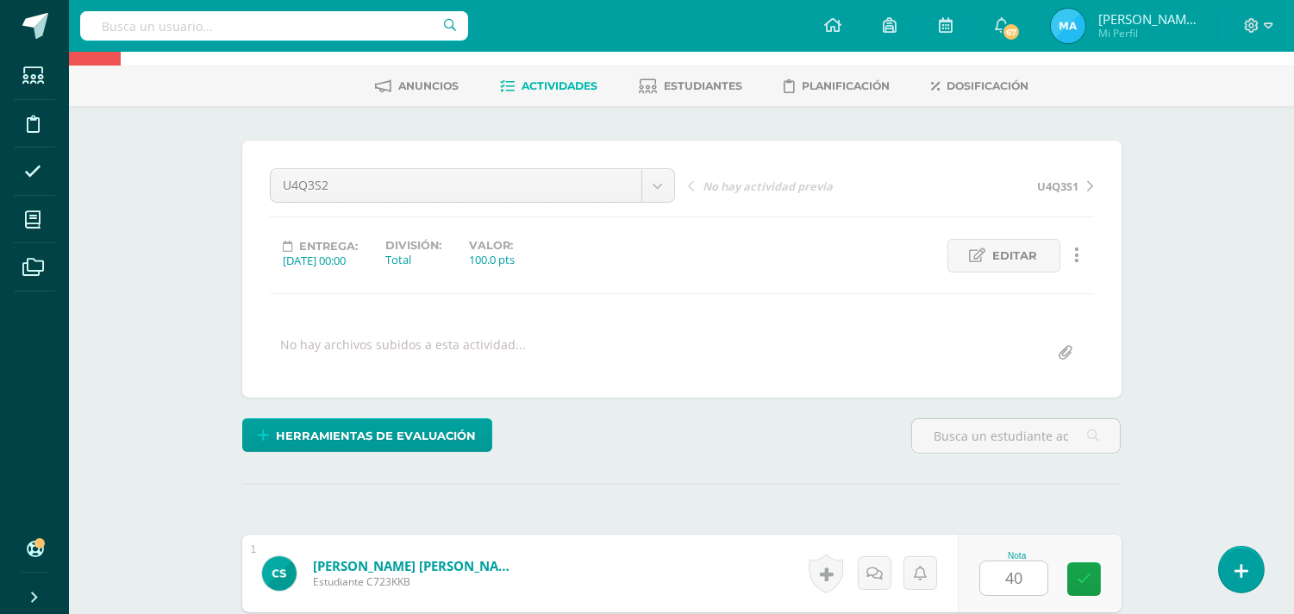
scroll to position [0, 0]
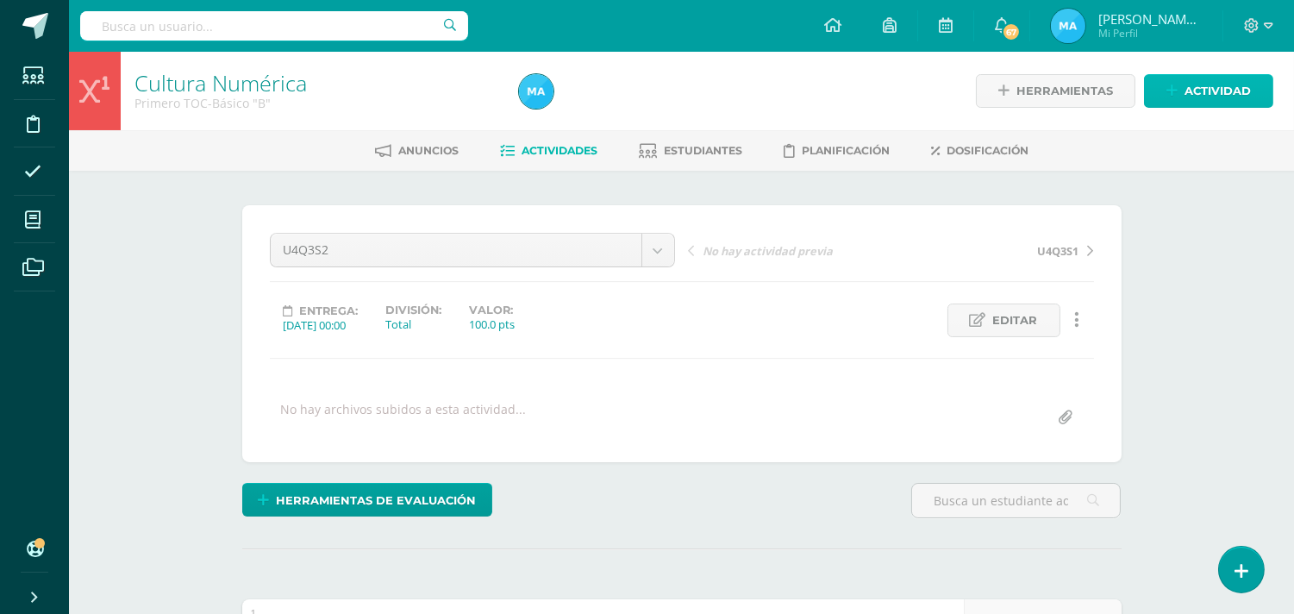
click at [1185, 92] on span "Actividad" at bounding box center [1218, 91] width 66 height 32
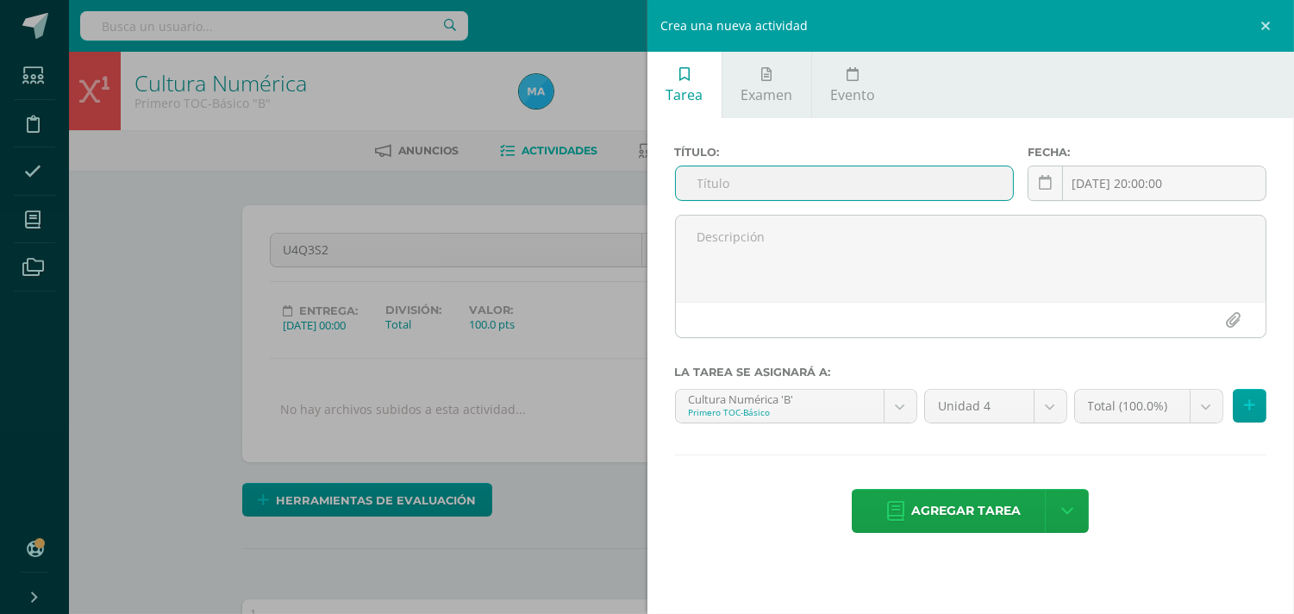
click at [733, 184] on input "text" at bounding box center [845, 183] width 338 height 34
type input "U4SE"
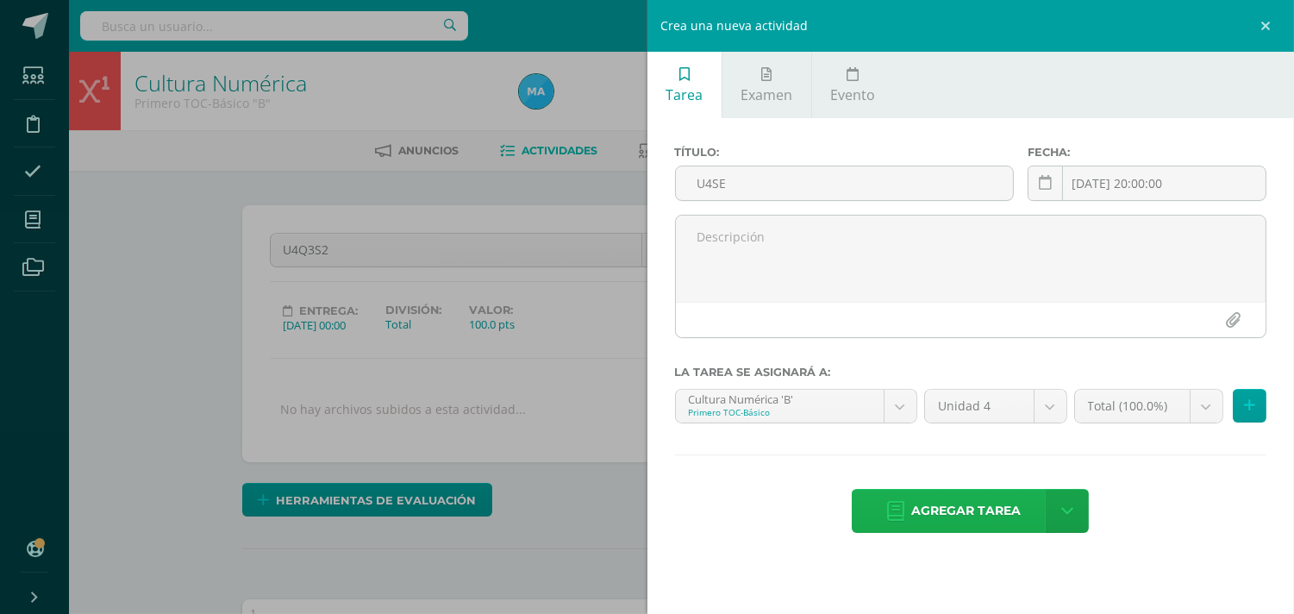
click at [944, 504] on span "Agregar tarea" at bounding box center [966, 511] width 110 height 42
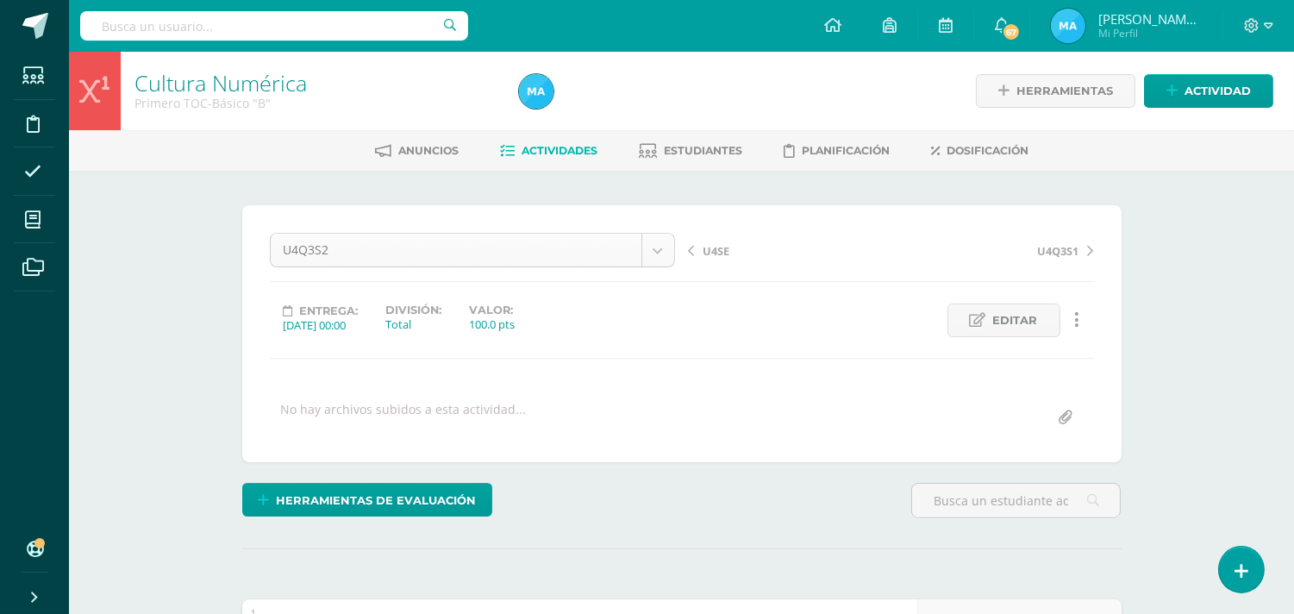
click at [657, 246] on body "Tarea asignada exitosamente Estudiantes Disciplina Asistencia Mis cursos Archiv…" at bounding box center [647, 437] width 1294 height 874
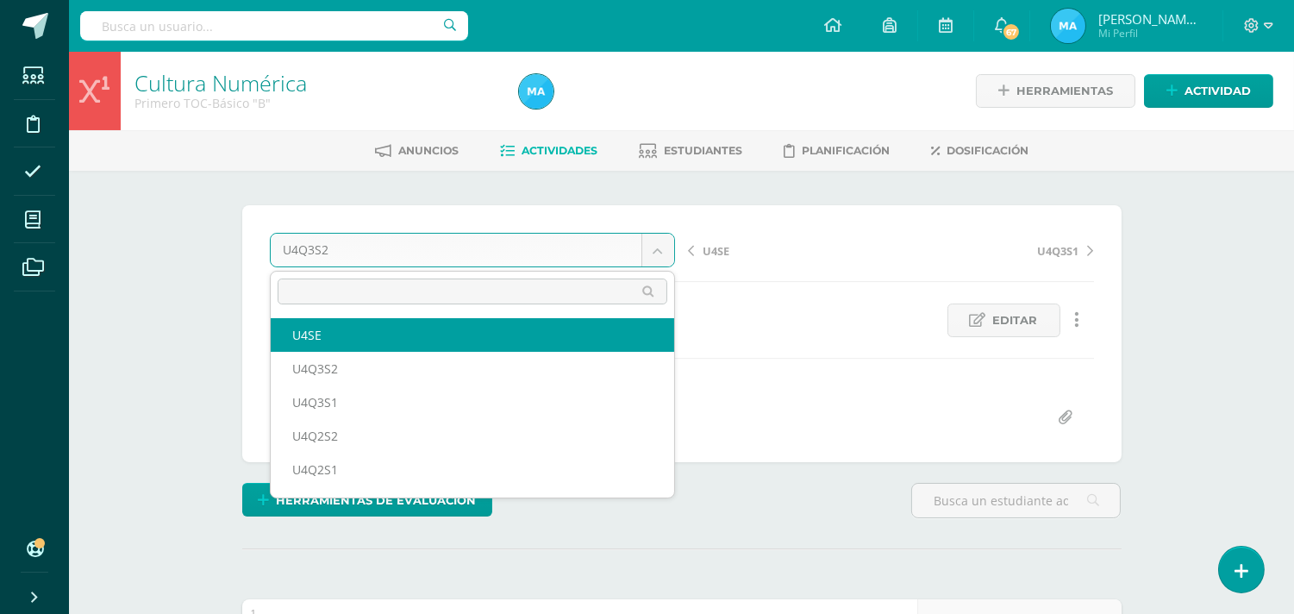
select select "/dashboard/teacher/grade-activity/93195/"
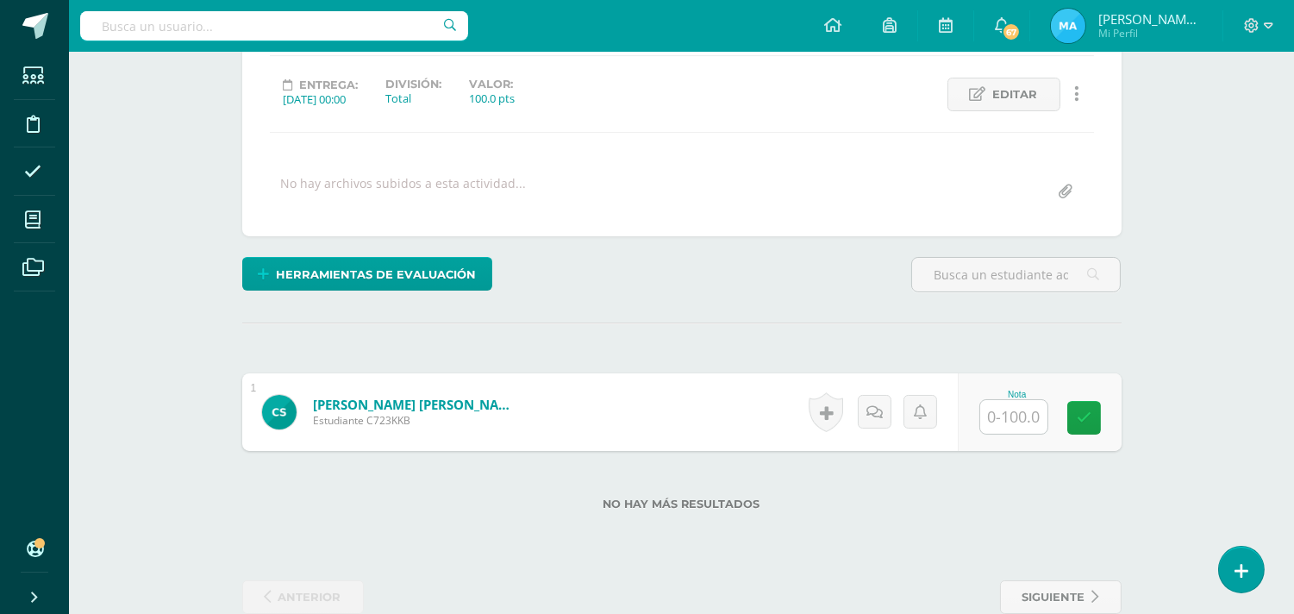
scroll to position [260, 0]
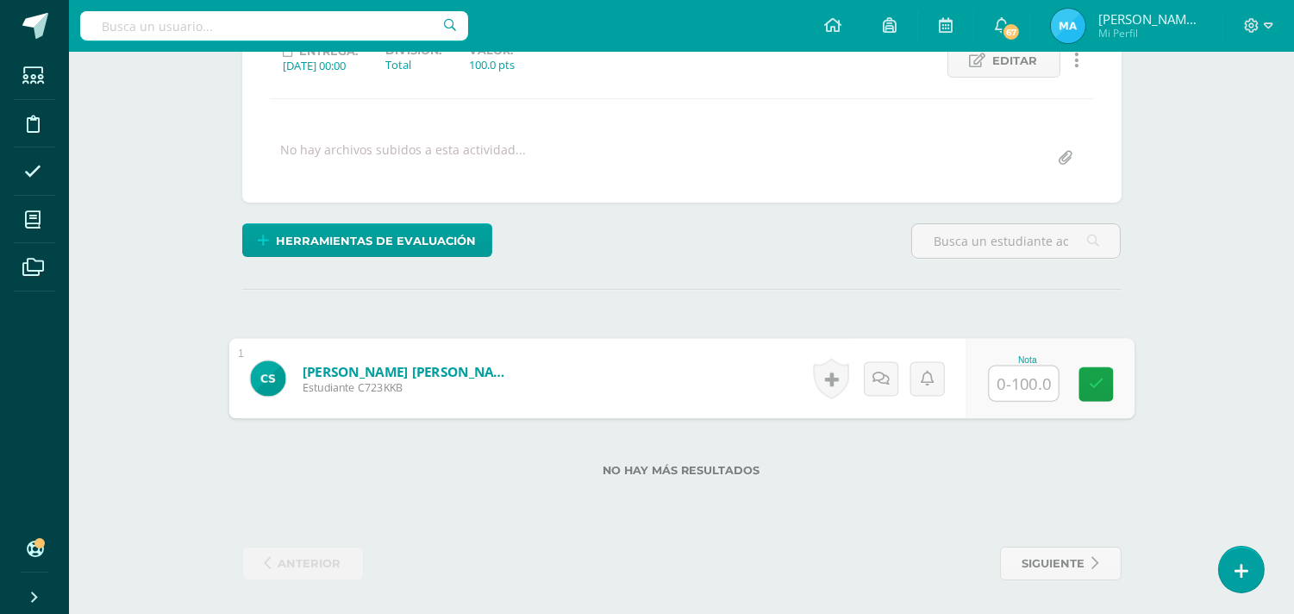
click at [1026, 379] on input "text" at bounding box center [1023, 383] width 69 height 34
click at [1022, 376] on input "text" at bounding box center [1023, 383] width 69 height 34
type input "60"
click at [837, 267] on div "Herramientas de evaluación Lista de cotejo Escala de valoración Puntos Extra Su…" at bounding box center [681, 247] width 893 height 49
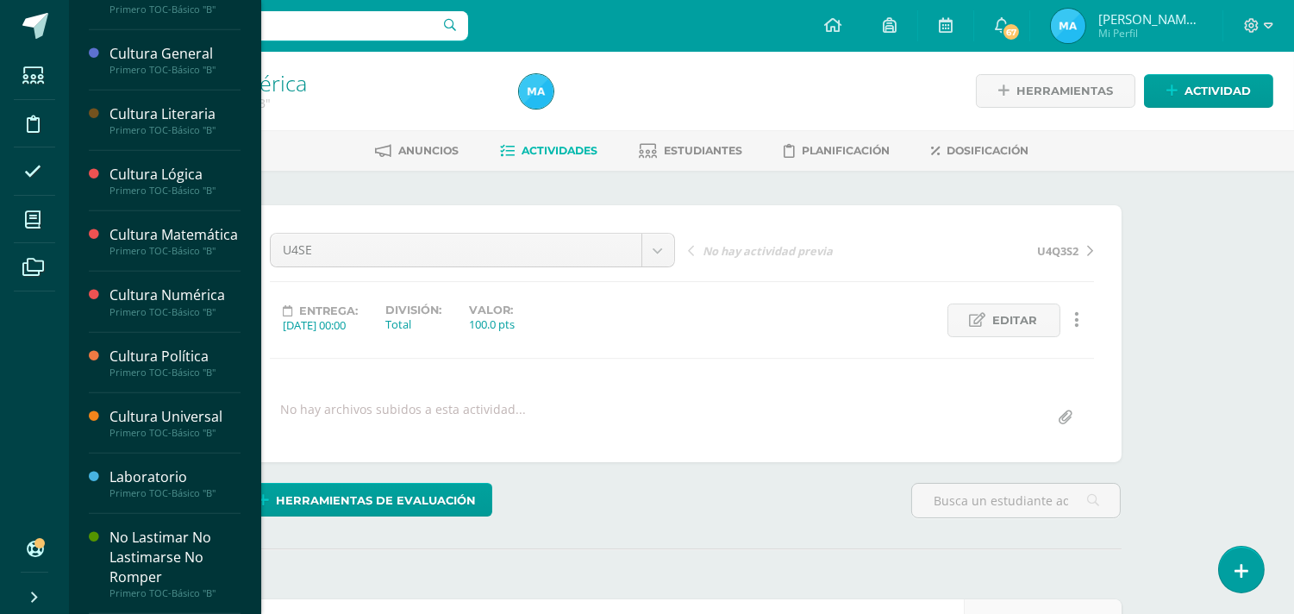
scroll to position [1443, 0]
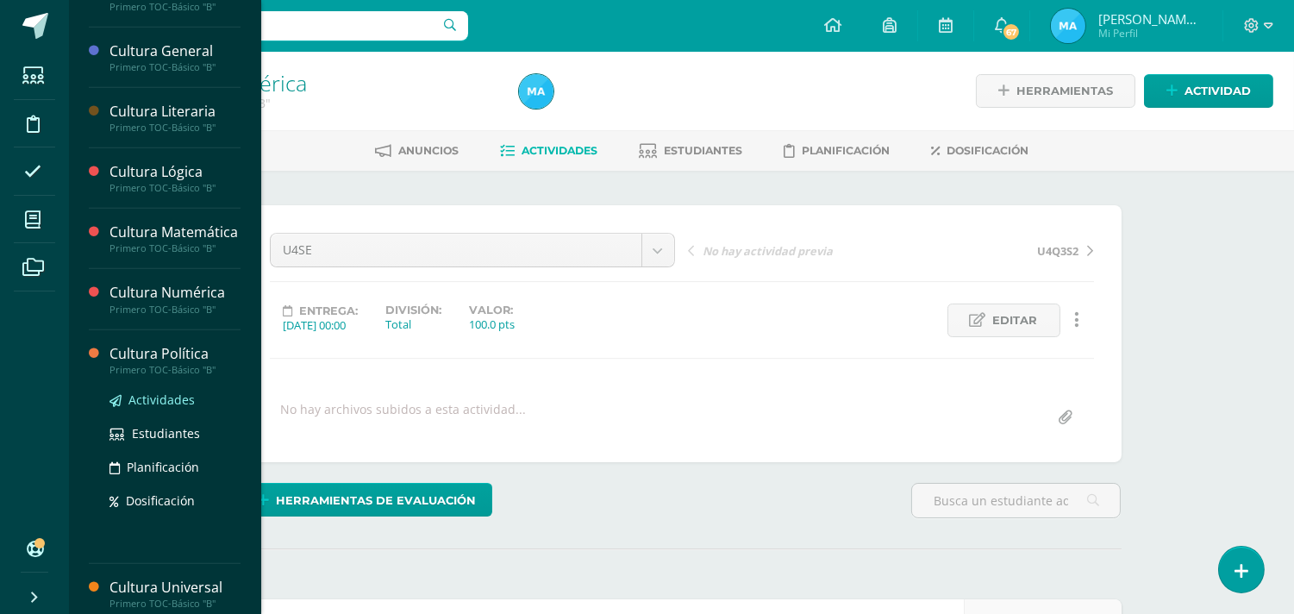
click at [168, 408] on span "Actividades" at bounding box center [161, 399] width 66 height 16
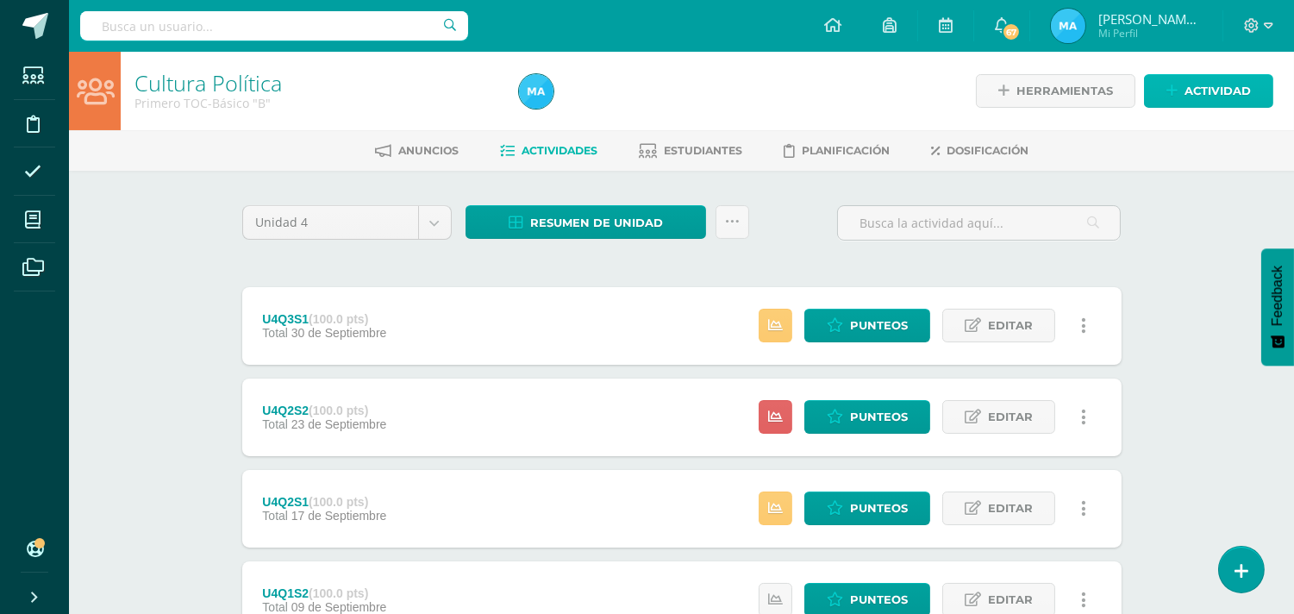
click at [1212, 91] on span "Actividad" at bounding box center [1218, 91] width 66 height 32
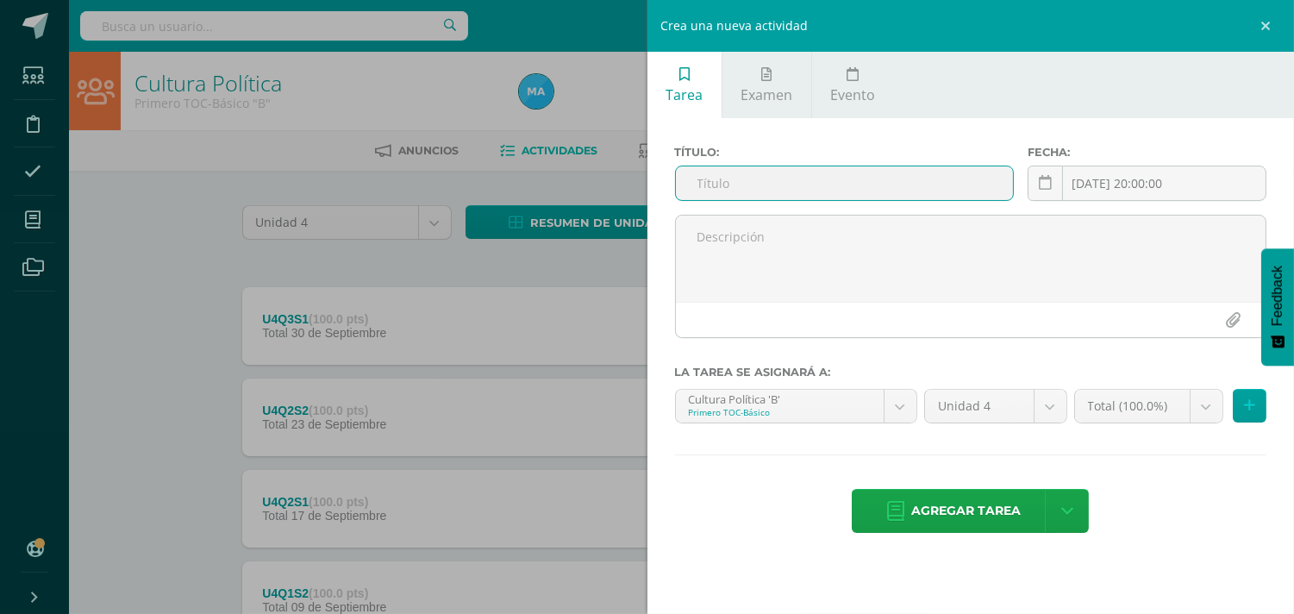
click at [817, 187] on input "text" at bounding box center [845, 183] width 338 height 34
type input "U4Q3S2"
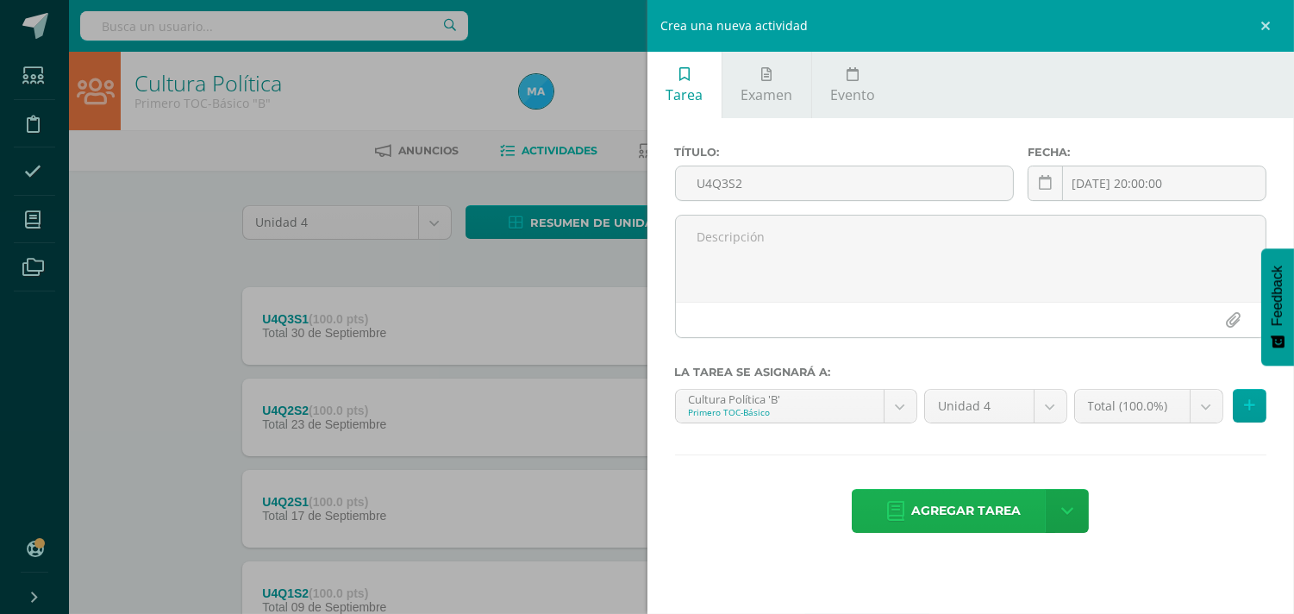
click at [938, 500] on span "Agregar tarea" at bounding box center [966, 511] width 110 height 42
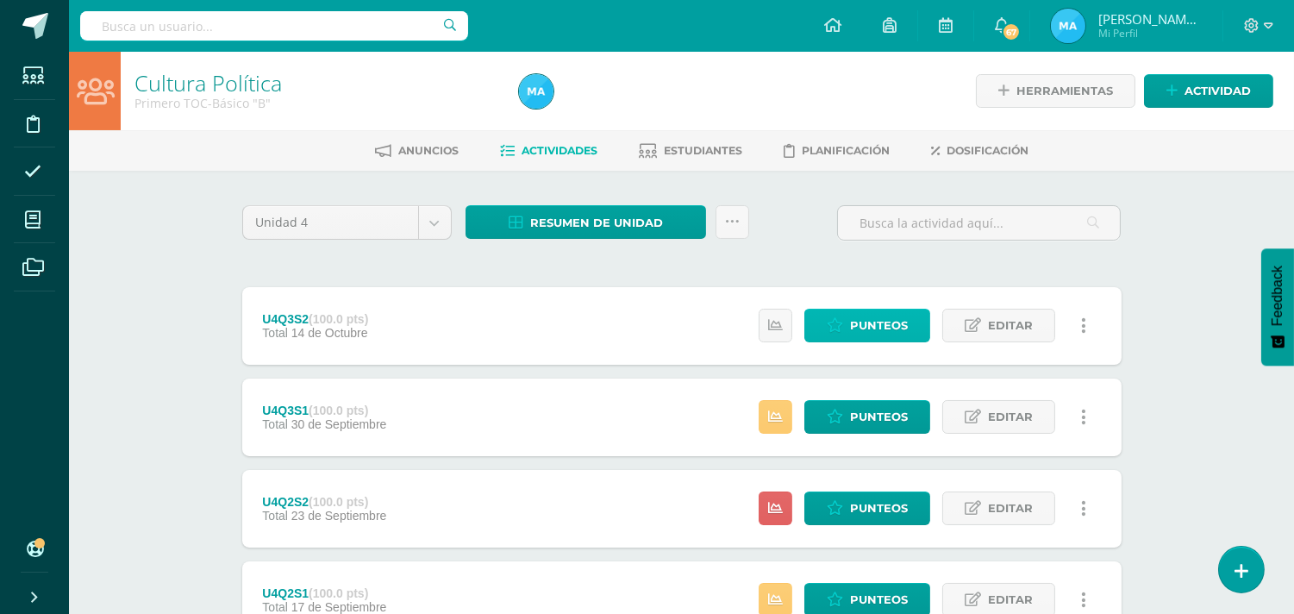
click at [856, 315] on span "Punteos" at bounding box center [879, 326] width 58 height 32
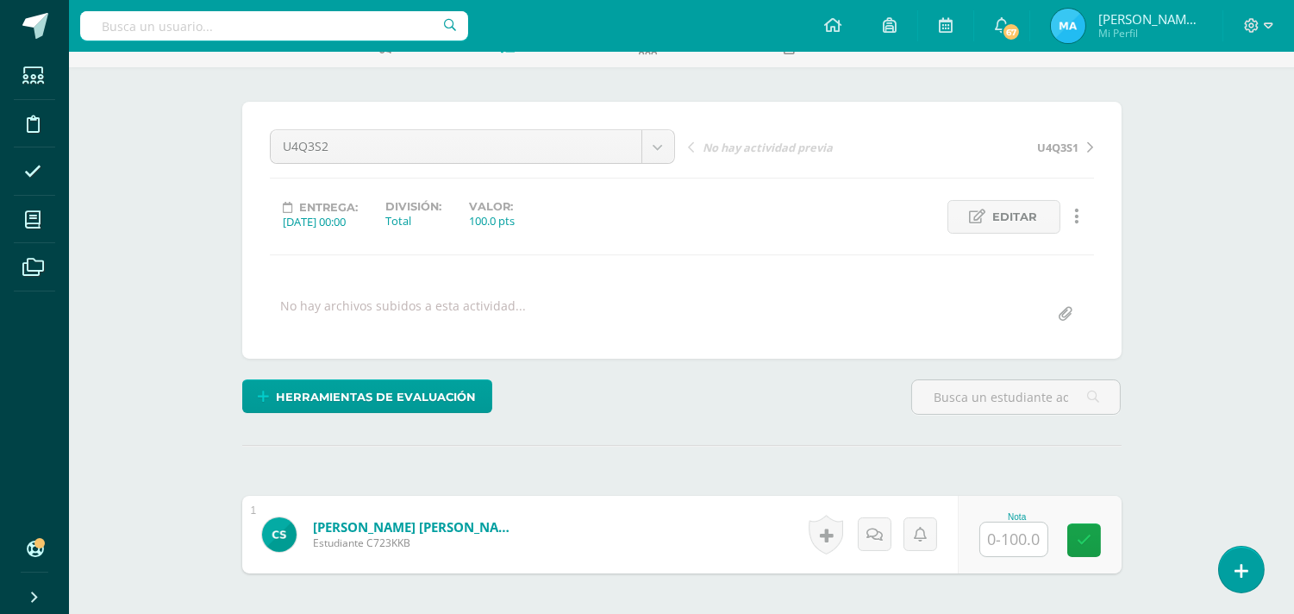
scroll to position [244, 0]
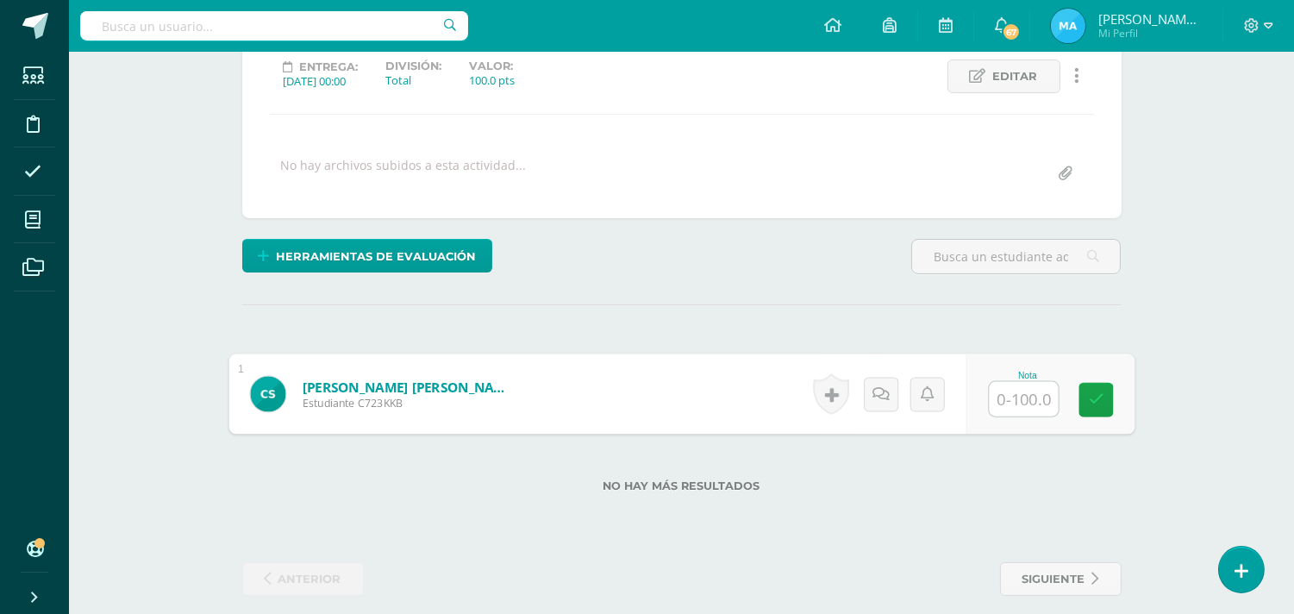
click at [1009, 403] on input "text" at bounding box center [1023, 399] width 69 height 34
type input "75"
click at [866, 269] on div "Herramientas de evaluación Lista de cotejo Escala de valoración Puntos Extra Su…" at bounding box center [681, 263] width 893 height 49
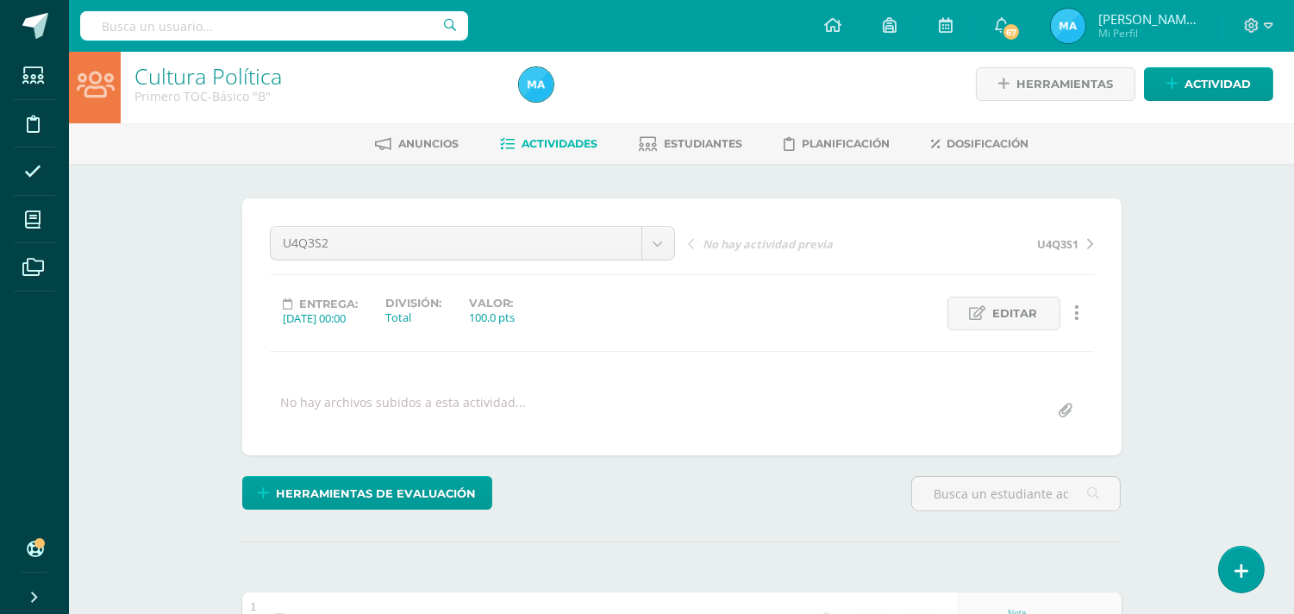
scroll to position [0, 0]
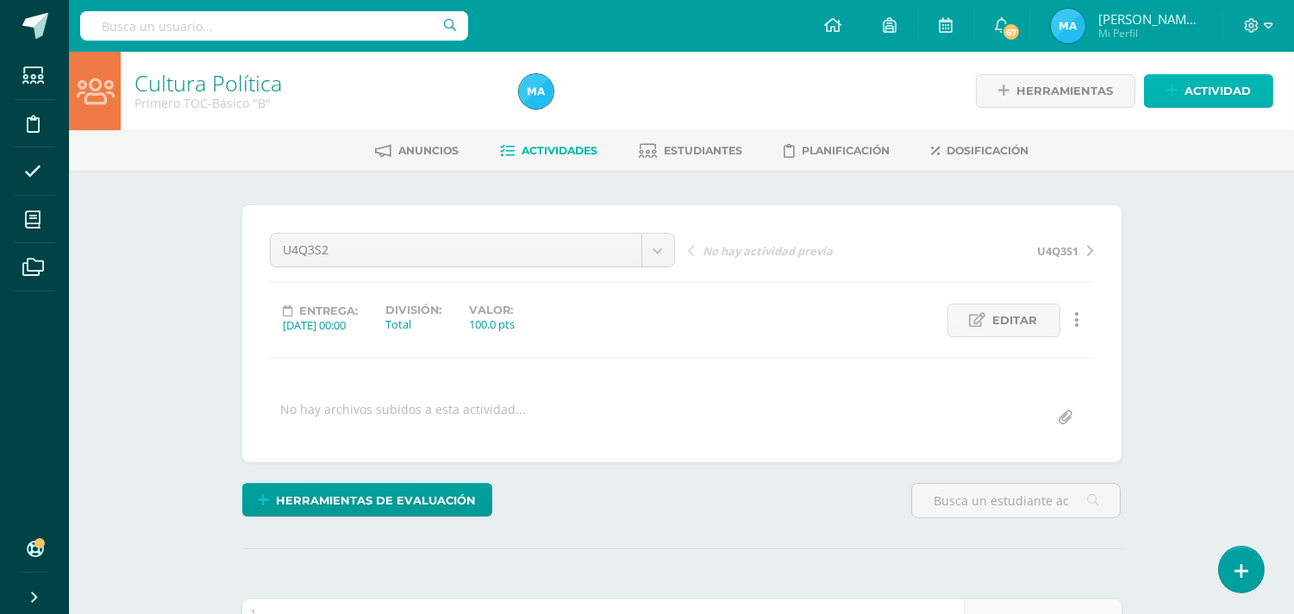
click at [1201, 93] on span "Actividad" at bounding box center [1218, 91] width 66 height 32
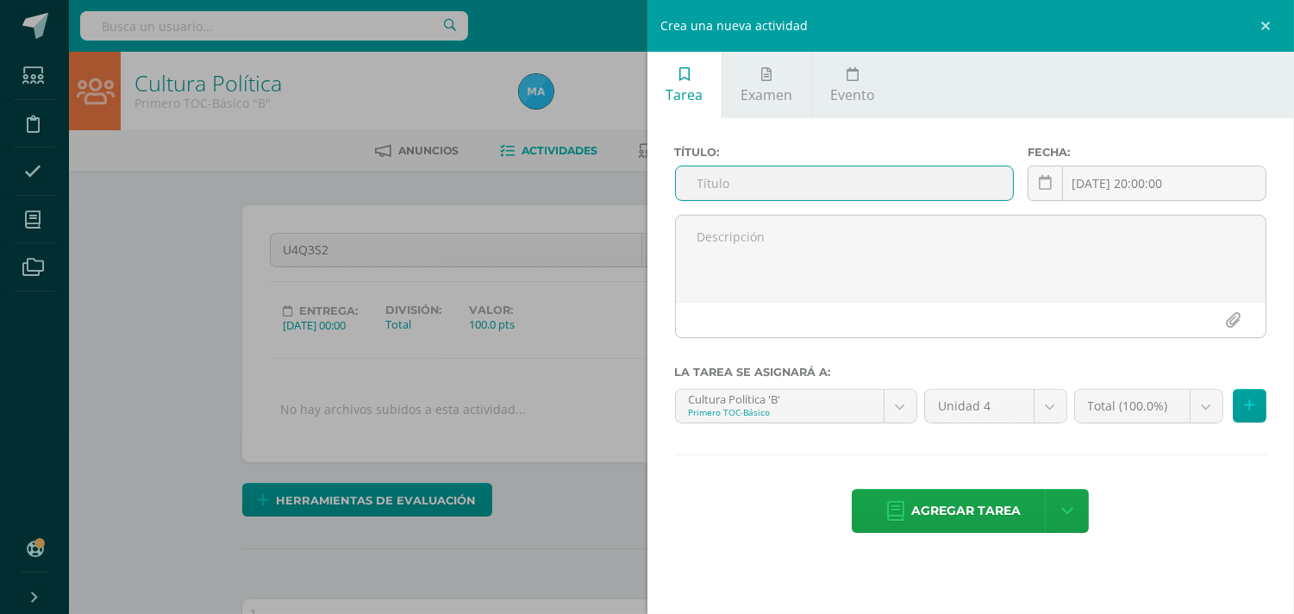
click at [909, 187] on input "text" at bounding box center [845, 183] width 338 height 34
type input "U4SE"
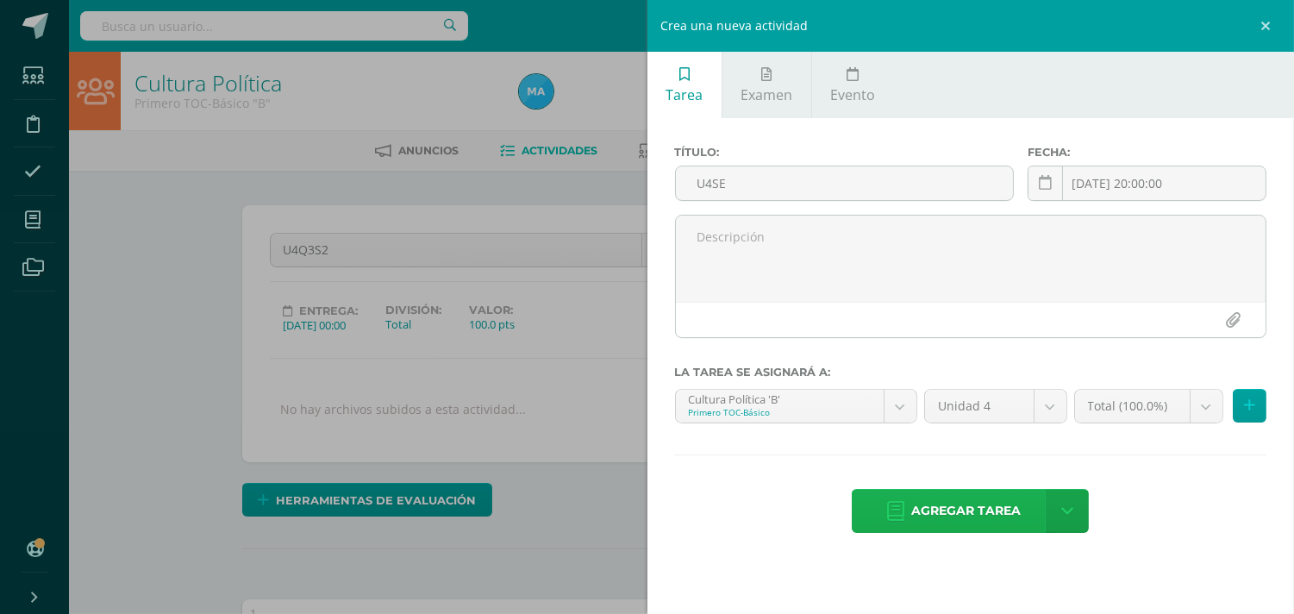
click at [986, 501] on span "Agregar tarea" at bounding box center [966, 511] width 110 height 42
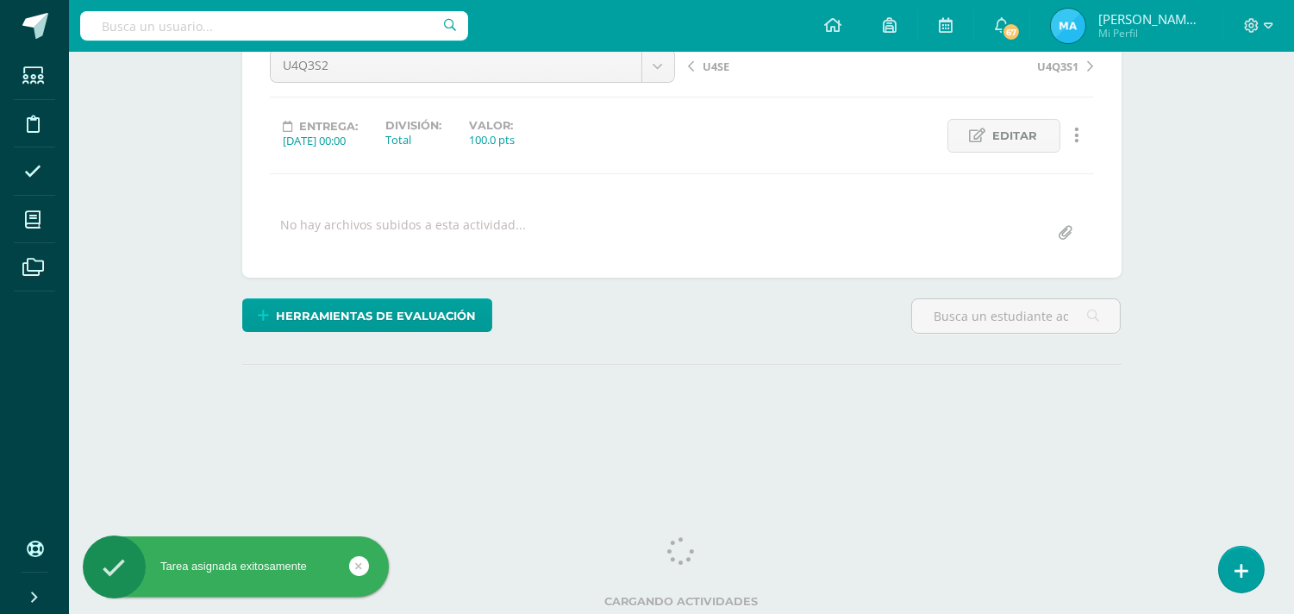
scroll to position [185, 0]
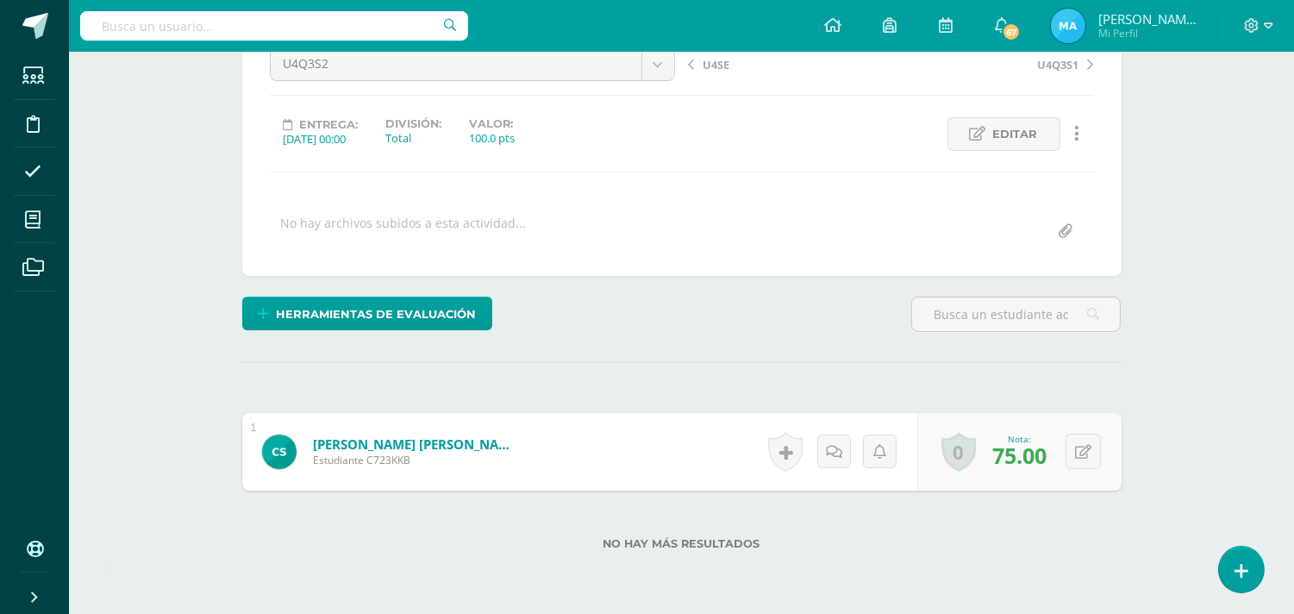
click at [803, 461] on div "Historial de actividad No hay historial para esta actividad Agregar Comentarios…" at bounding box center [839, 452] width 155 height 78
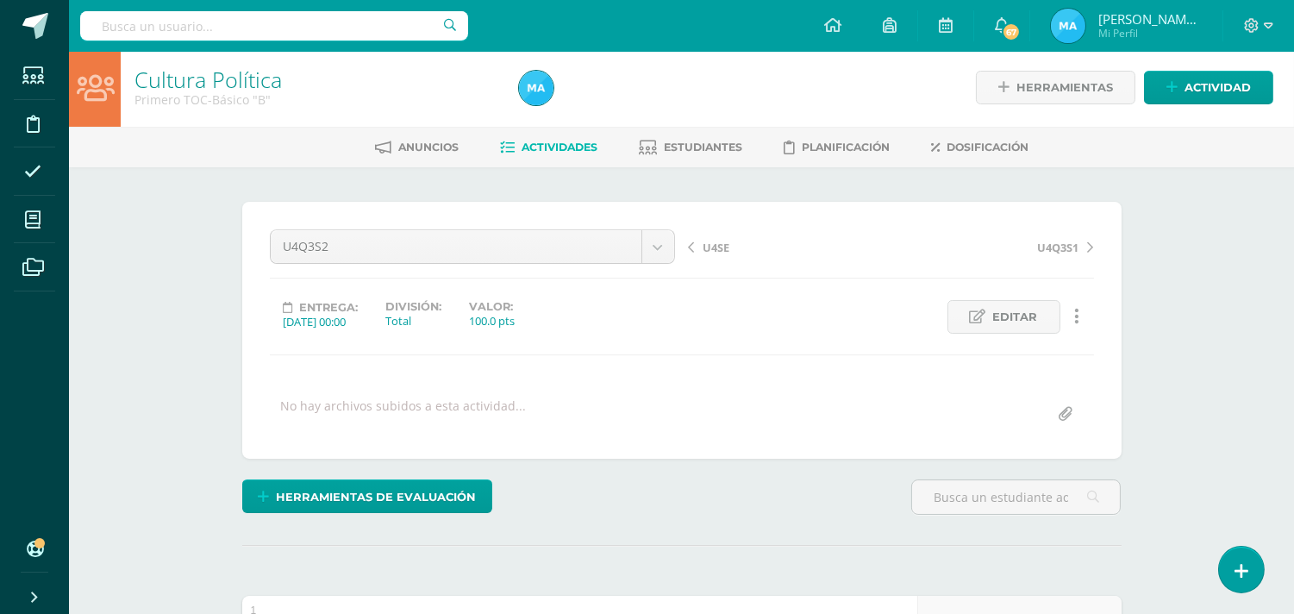
scroll to position [0, 0]
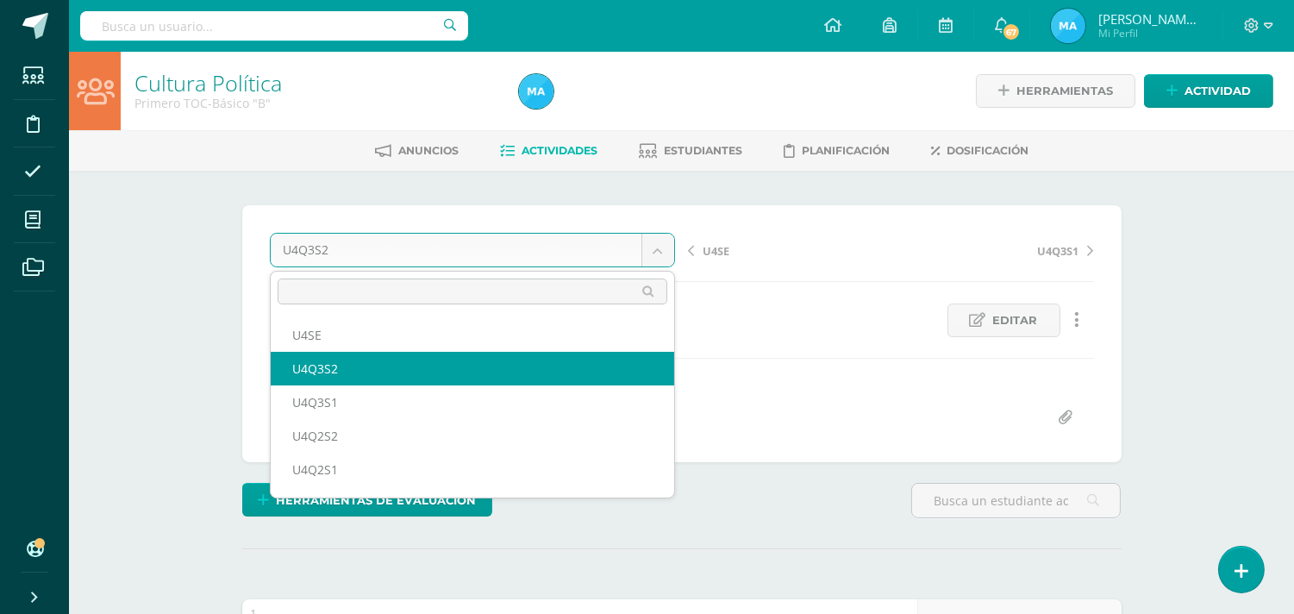
click at [666, 250] on body "Tarea asignada exitosamente Estudiantes Disciplina Asistencia Mis cursos Archiv…" at bounding box center [647, 437] width 1294 height 874
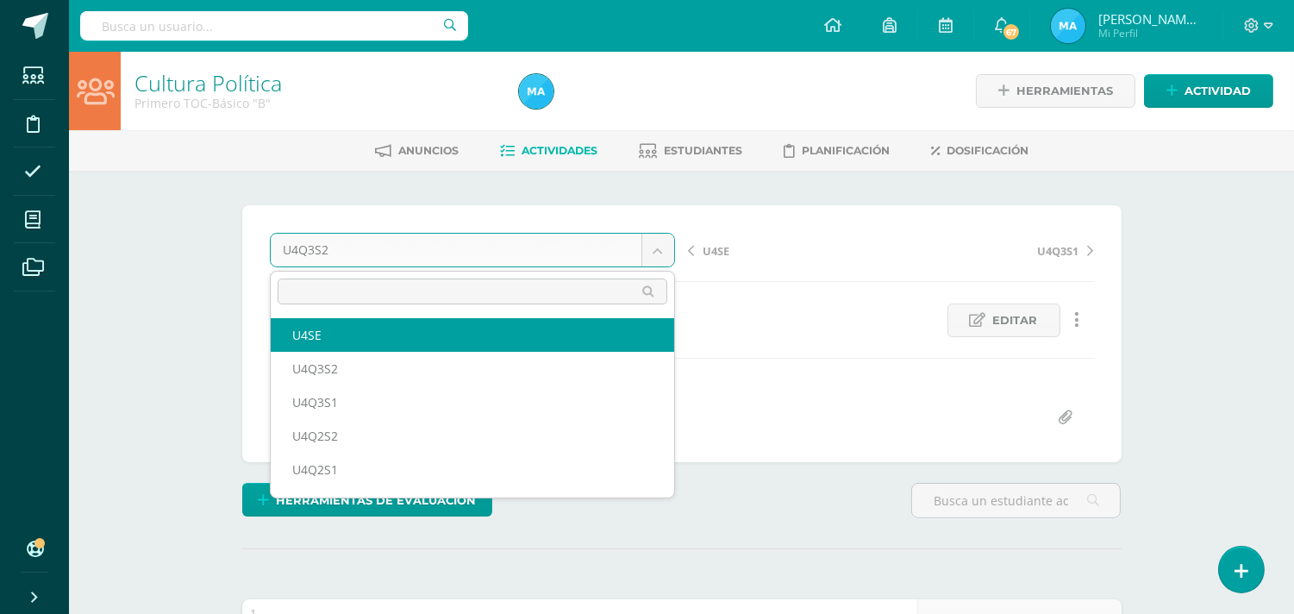
select select "/dashboard/teacher/grade-activity/93197/"
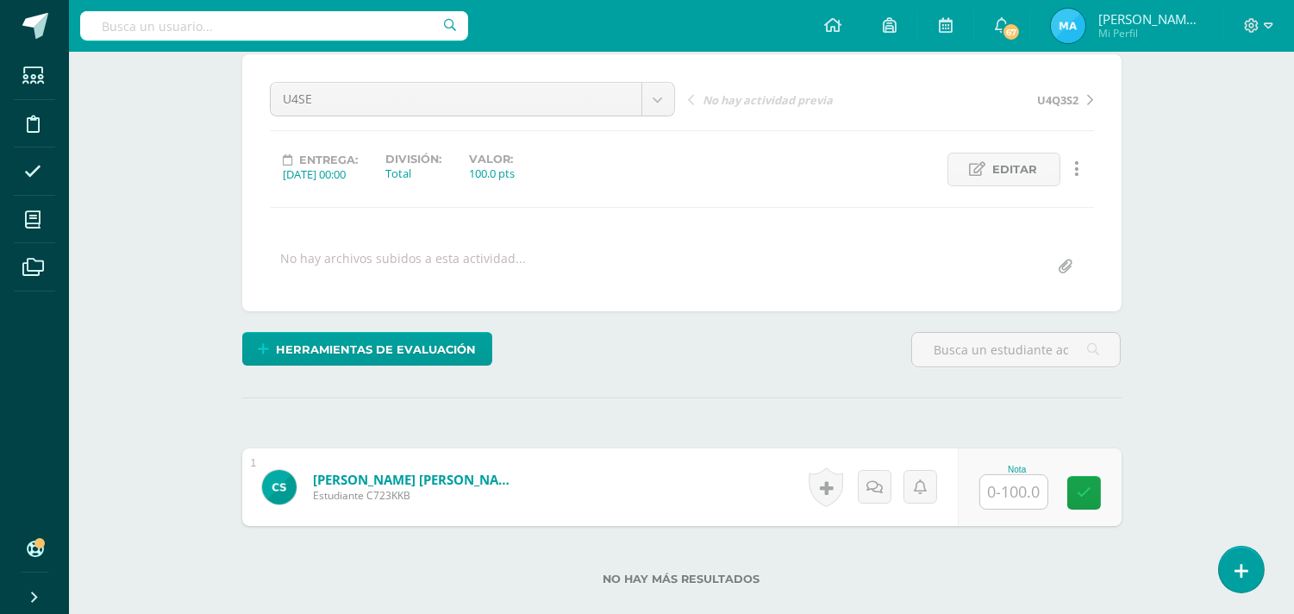
scroll to position [188, 0]
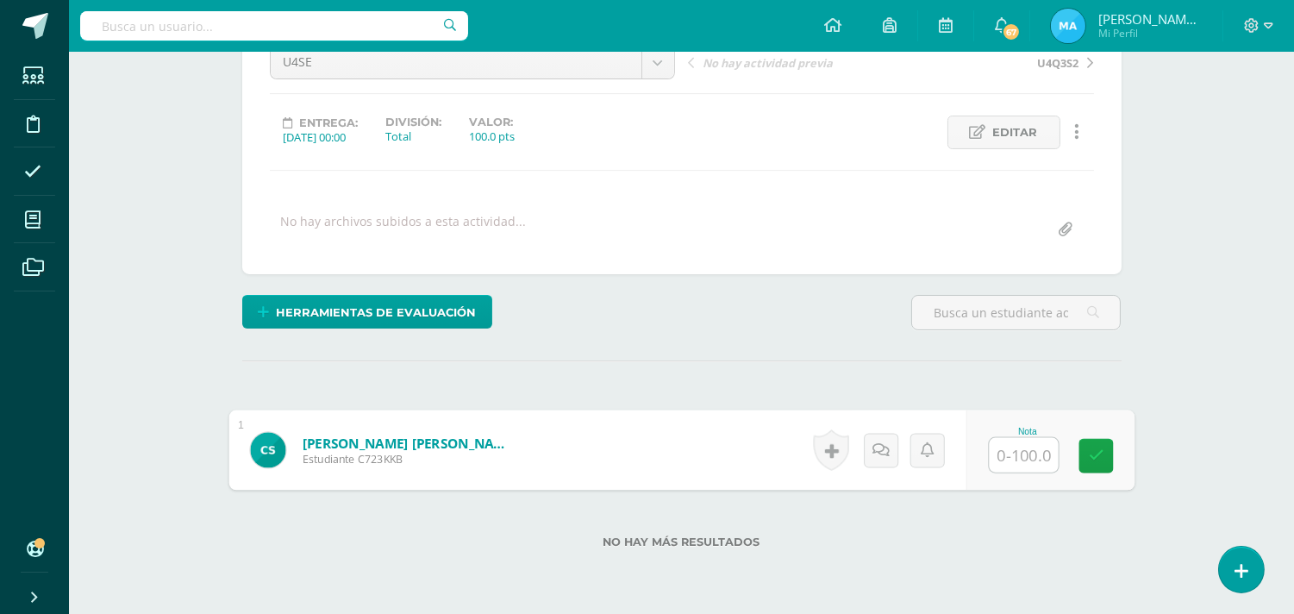
click at [1003, 454] on input "text" at bounding box center [1023, 455] width 69 height 34
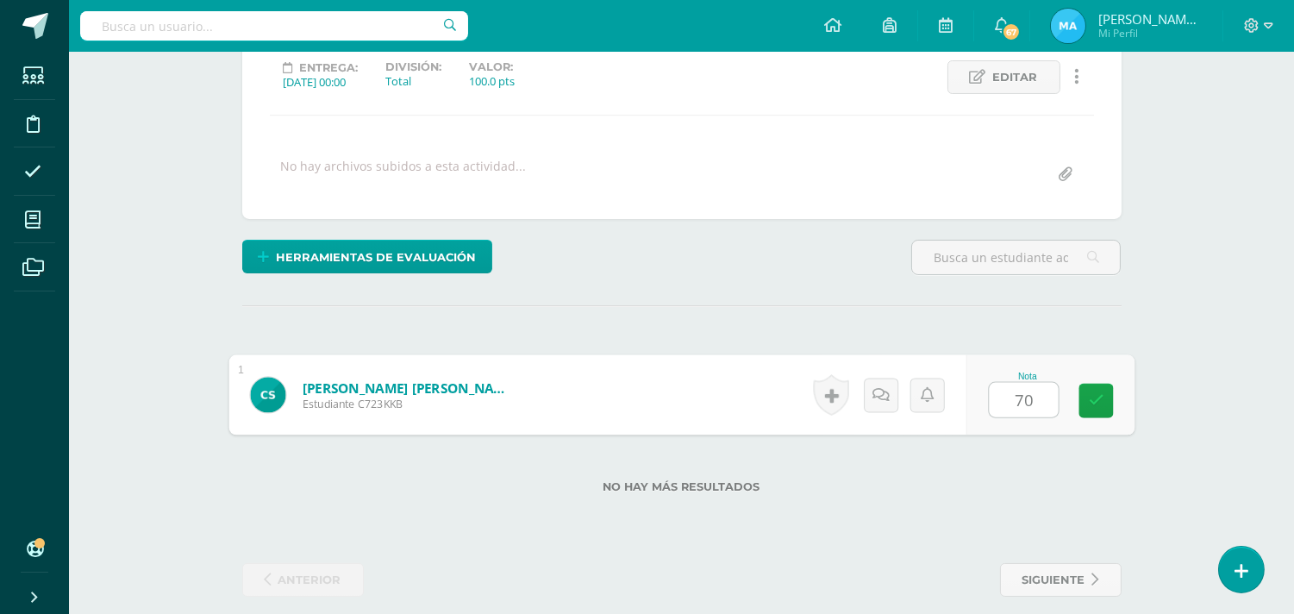
scroll to position [244, 0]
type input "70"
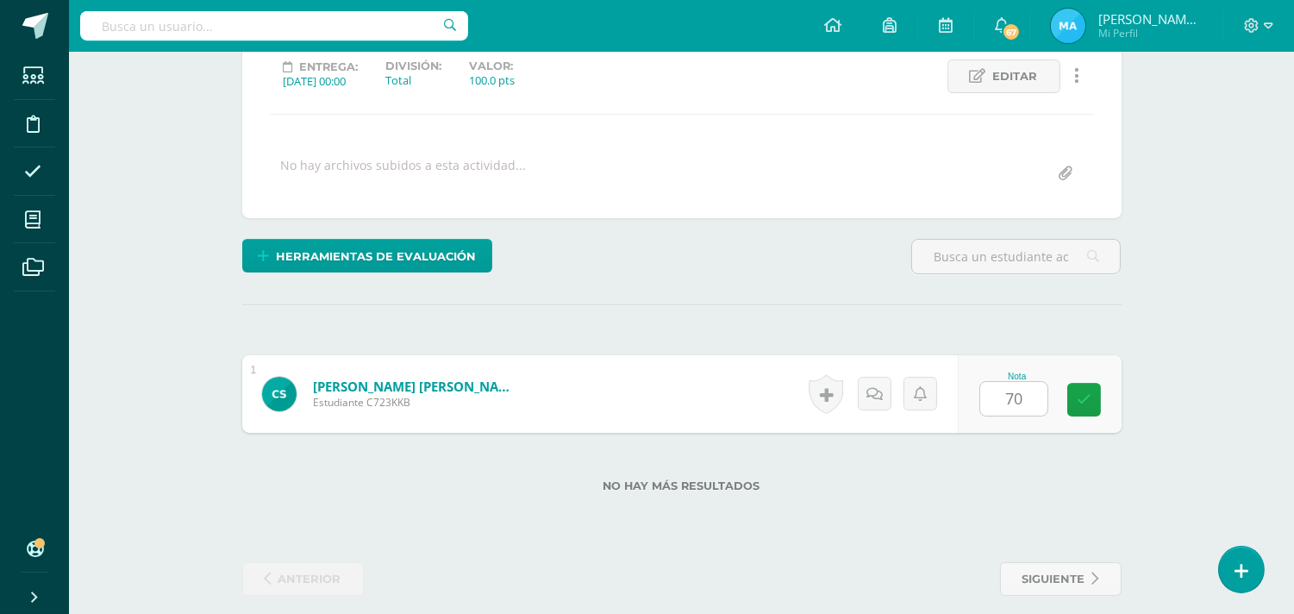
click at [691, 269] on div "Herramientas de evaluación Lista de cotejo Escala de valoración Puntos Extra Su…" at bounding box center [681, 263] width 893 height 49
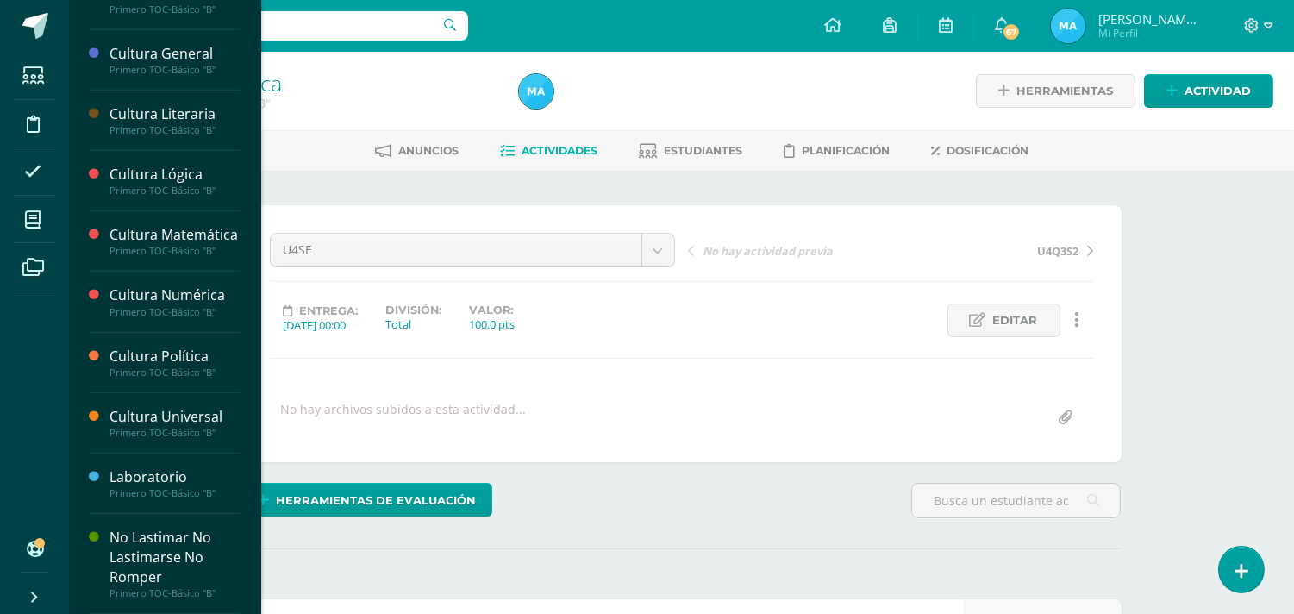
scroll to position [1481, 0]
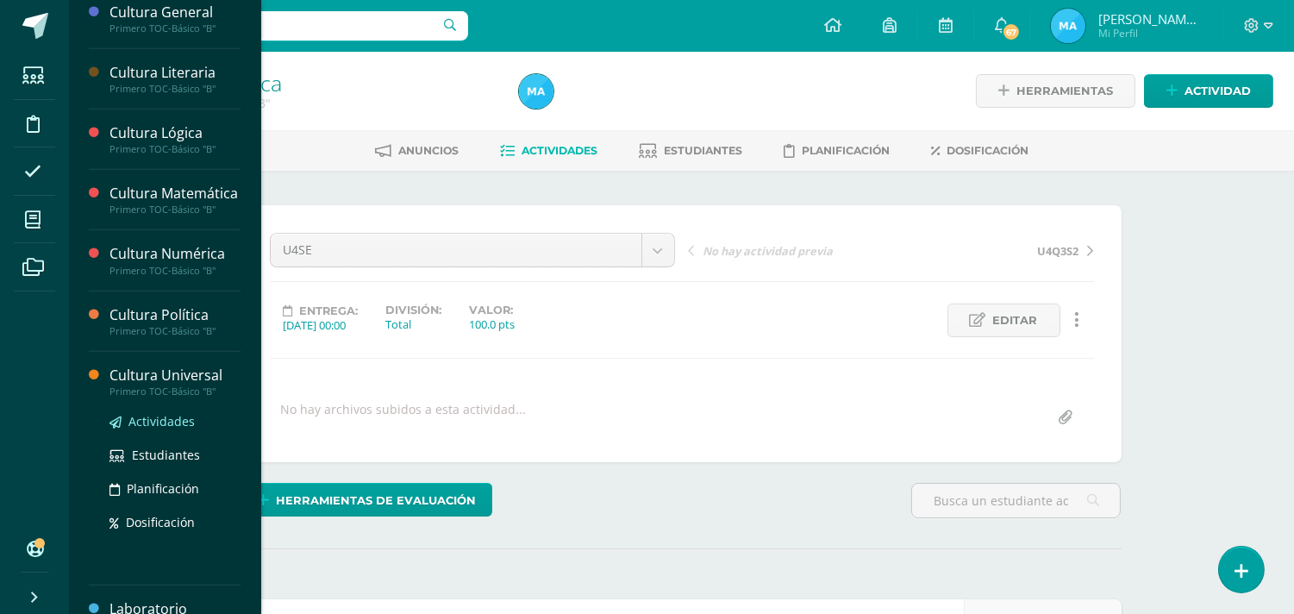
click at [170, 429] on span "Actividades" at bounding box center [161, 421] width 66 height 16
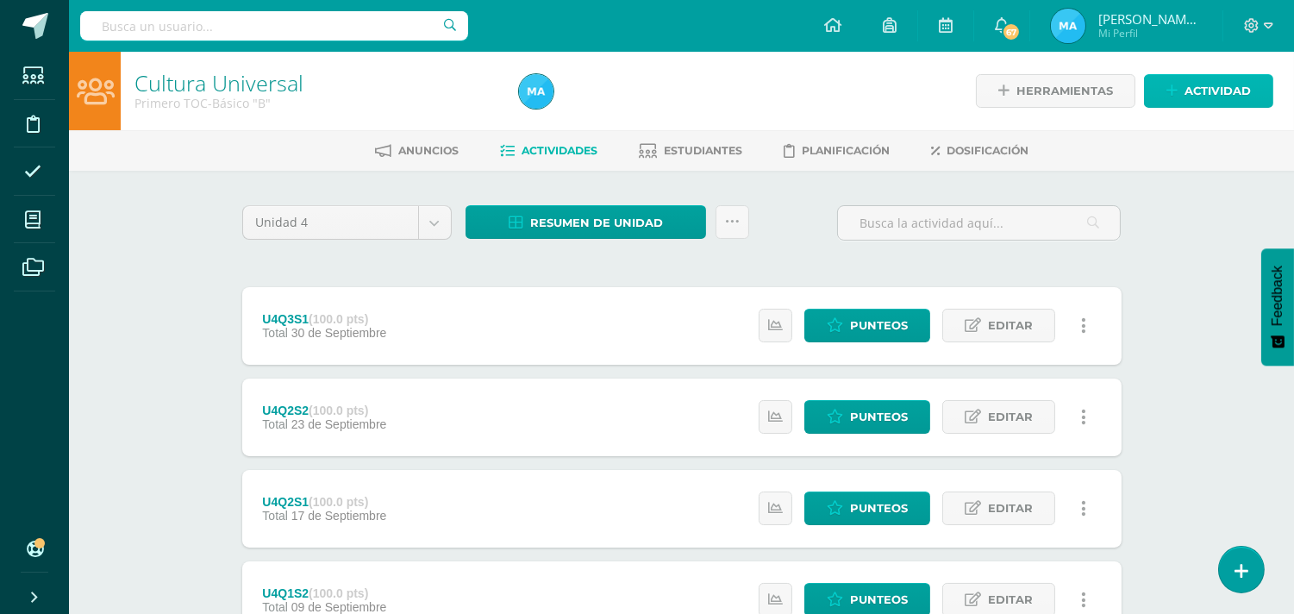
click at [1197, 86] on span "Actividad" at bounding box center [1218, 91] width 66 height 32
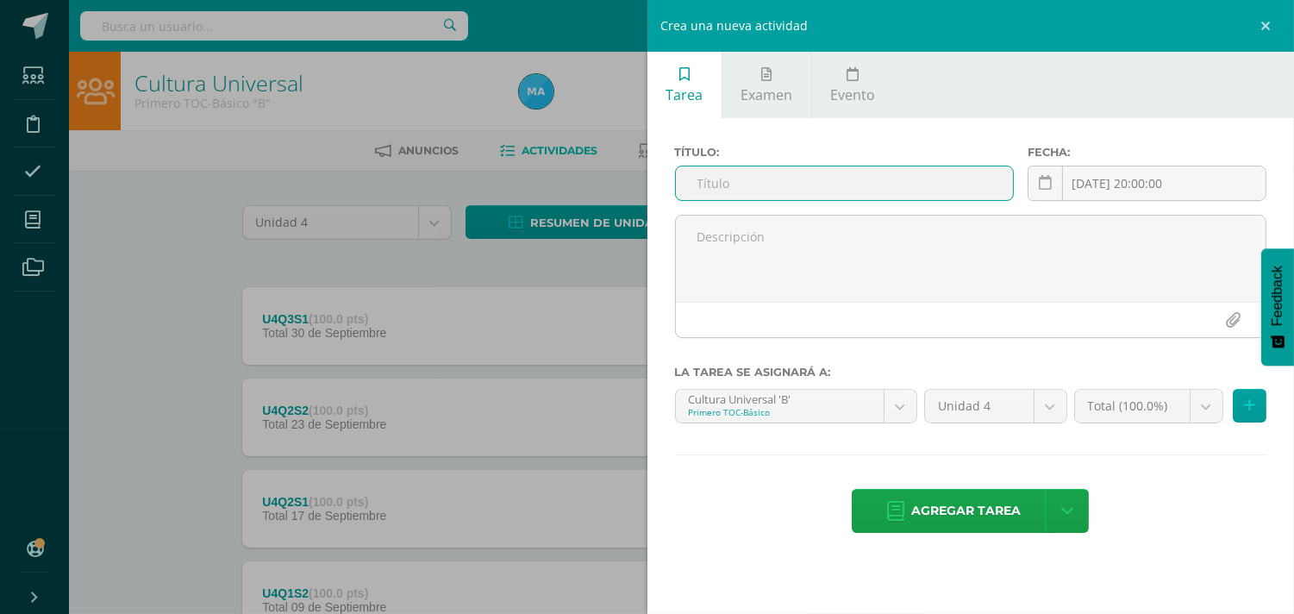
click at [808, 178] on input "text" at bounding box center [845, 183] width 338 height 34
type input "U4Q3S2"
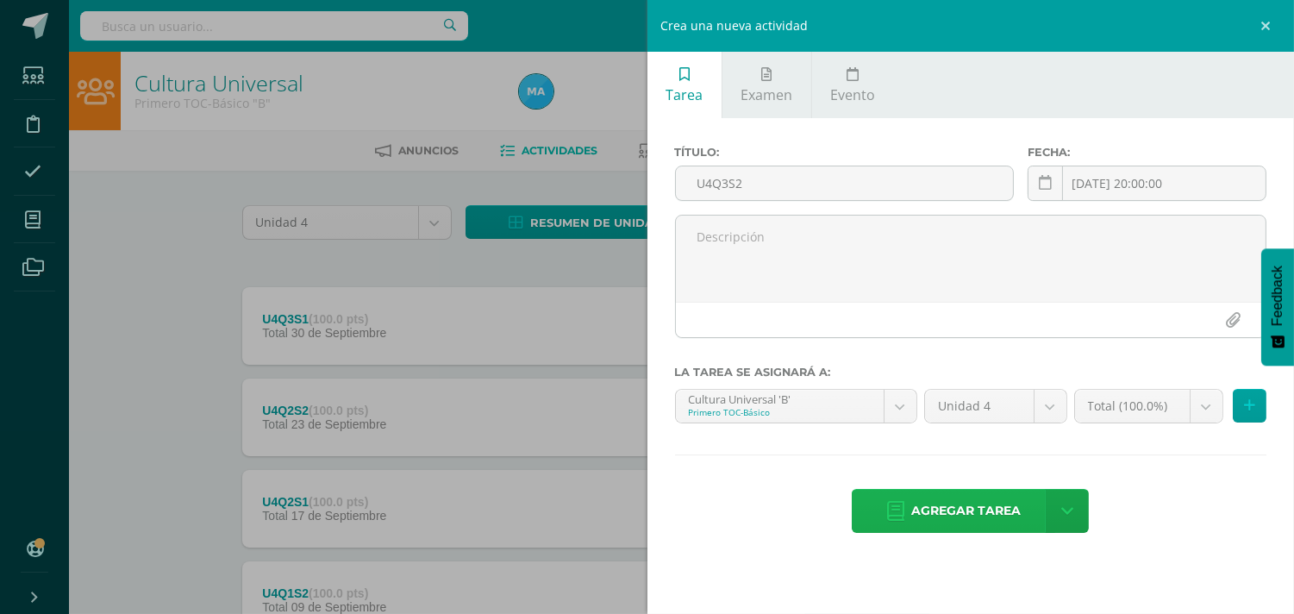
click at [985, 509] on span "Agregar tarea" at bounding box center [966, 511] width 110 height 42
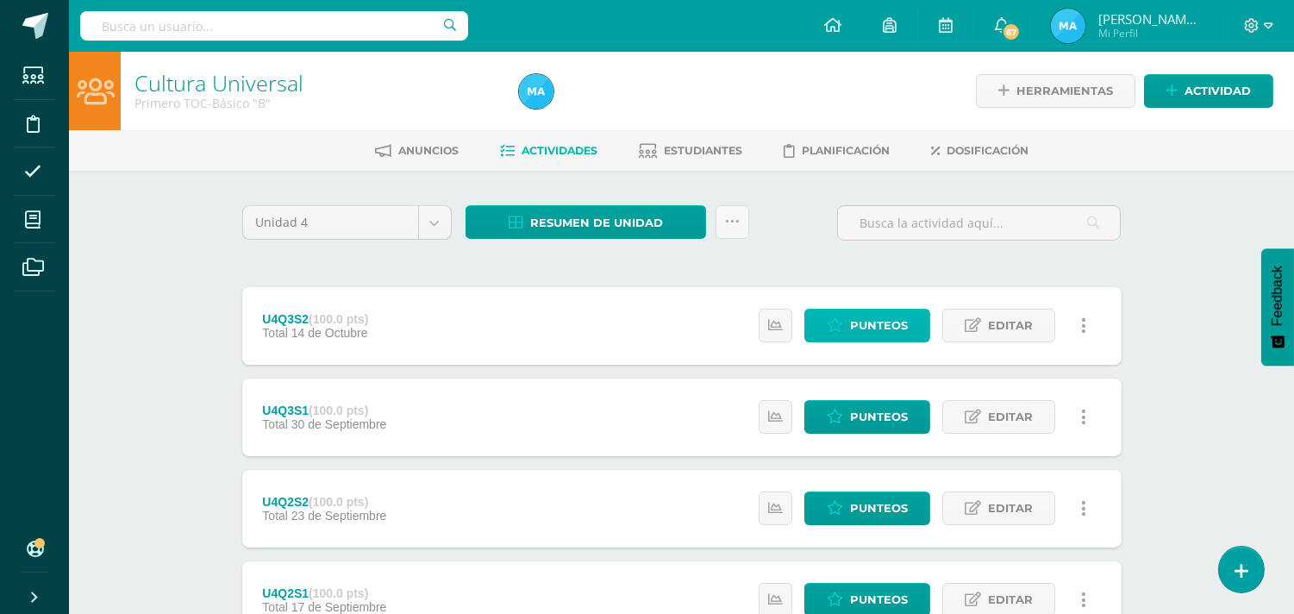
click at [860, 323] on span "Punteos" at bounding box center [879, 326] width 58 height 32
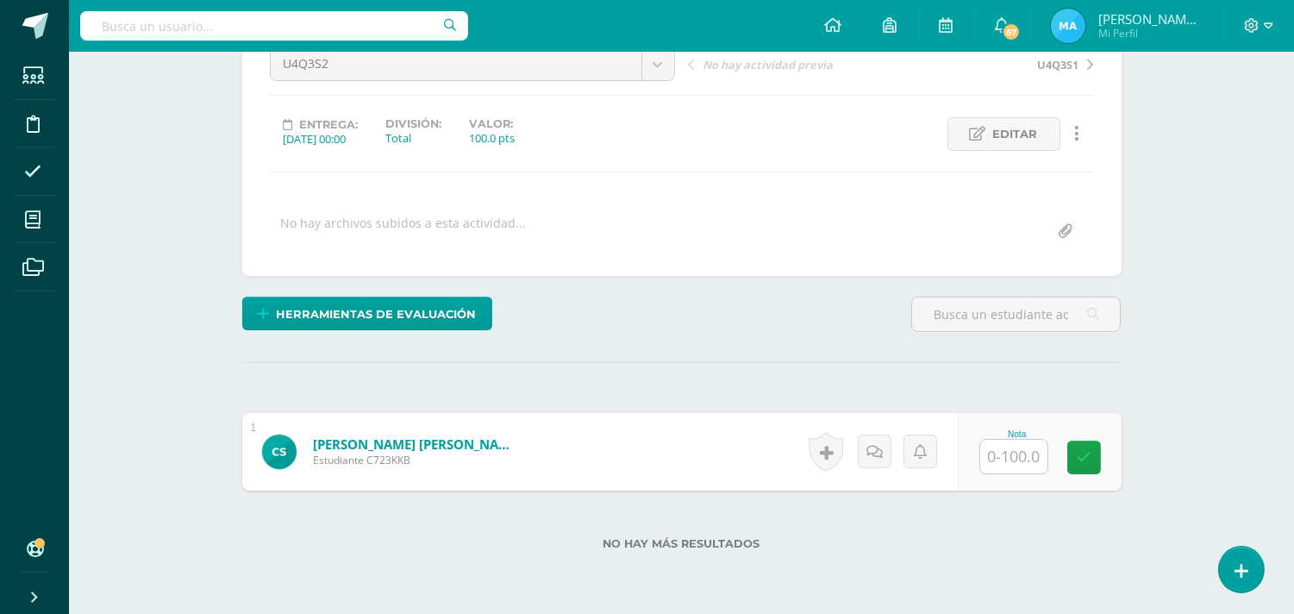
scroll to position [187, 0]
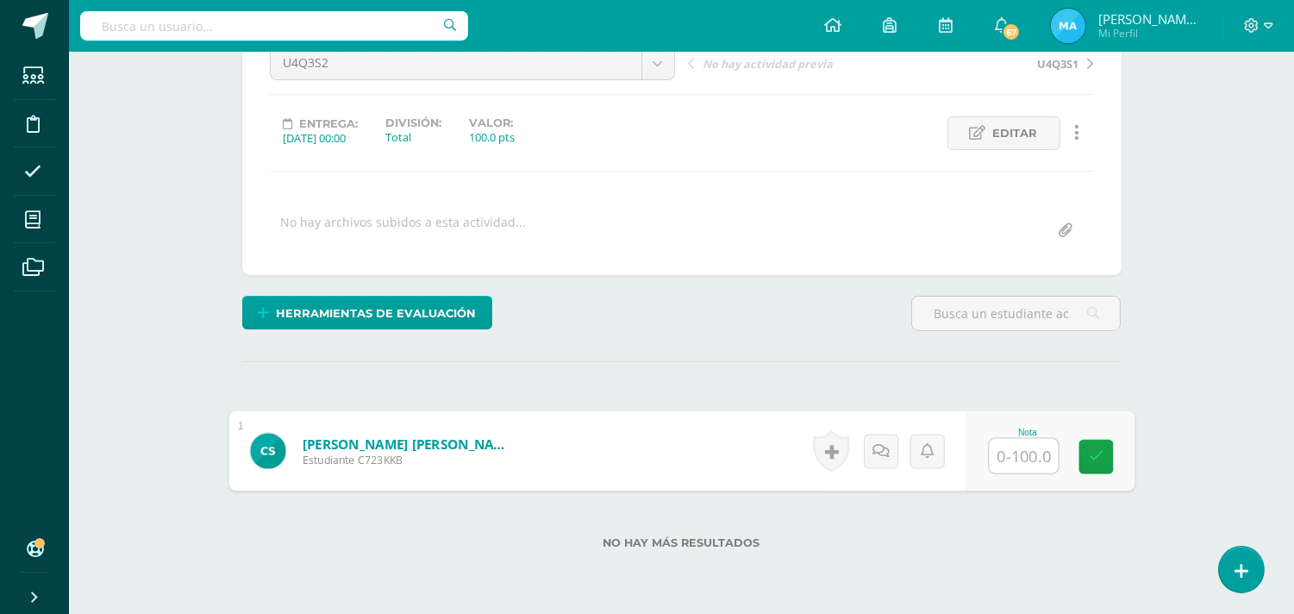
click at [1014, 458] on input "text" at bounding box center [1023, 456] width 69 height 34
type input "80"
click at [816, 306] on div "Herramientas de evaluación Lista de cotejo Escala de valoración Puntos Extra Su…" at bounding box center [681, 320] width 893 height 49
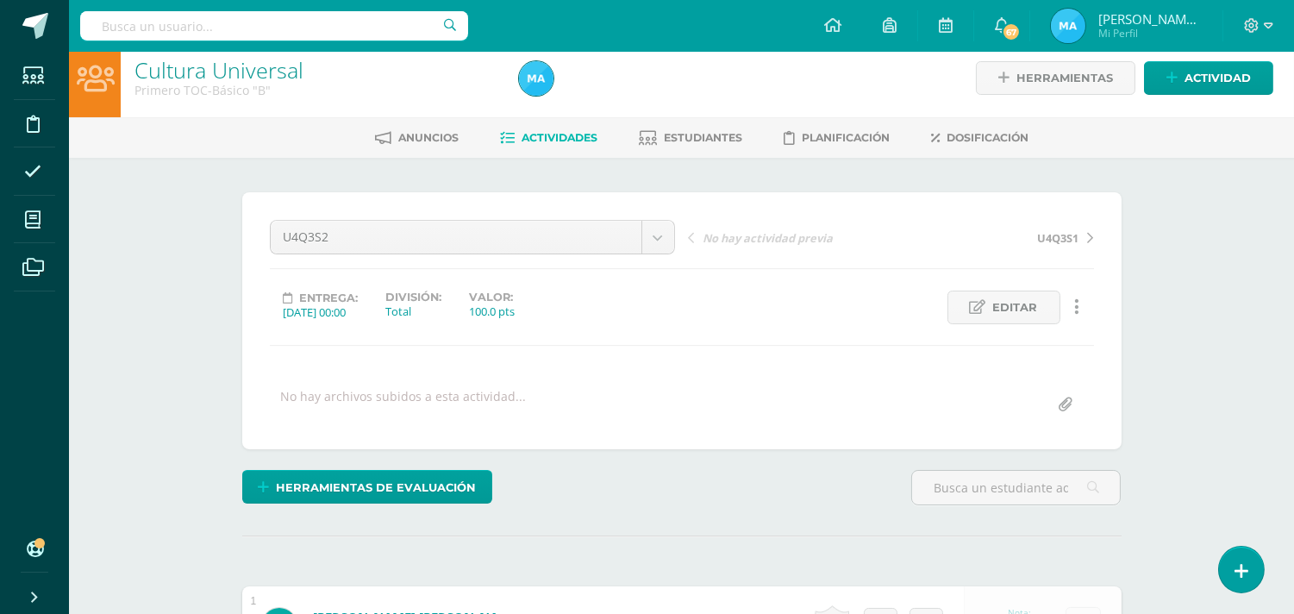
scroll to position [0, 0]
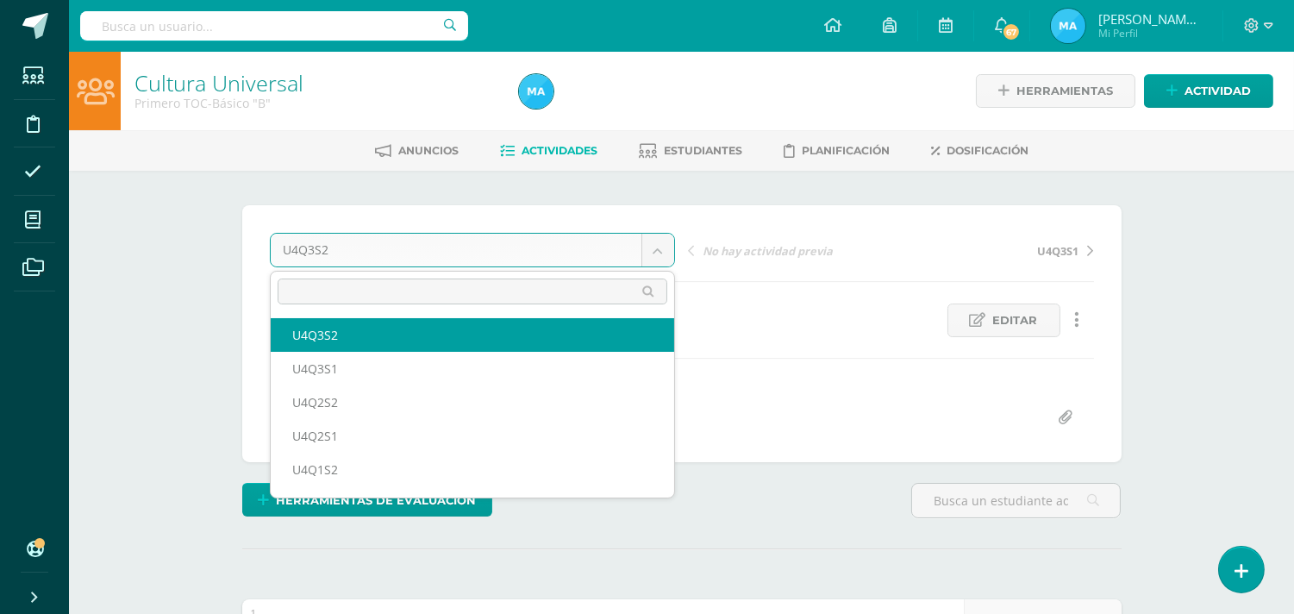
click at [651, 257] on body "Estudiantes Disciplina Asistencia Mis cursos Archivos Soporte Ayuda Reportar un…" at bounding box center [647, 437] width 1294 height 874
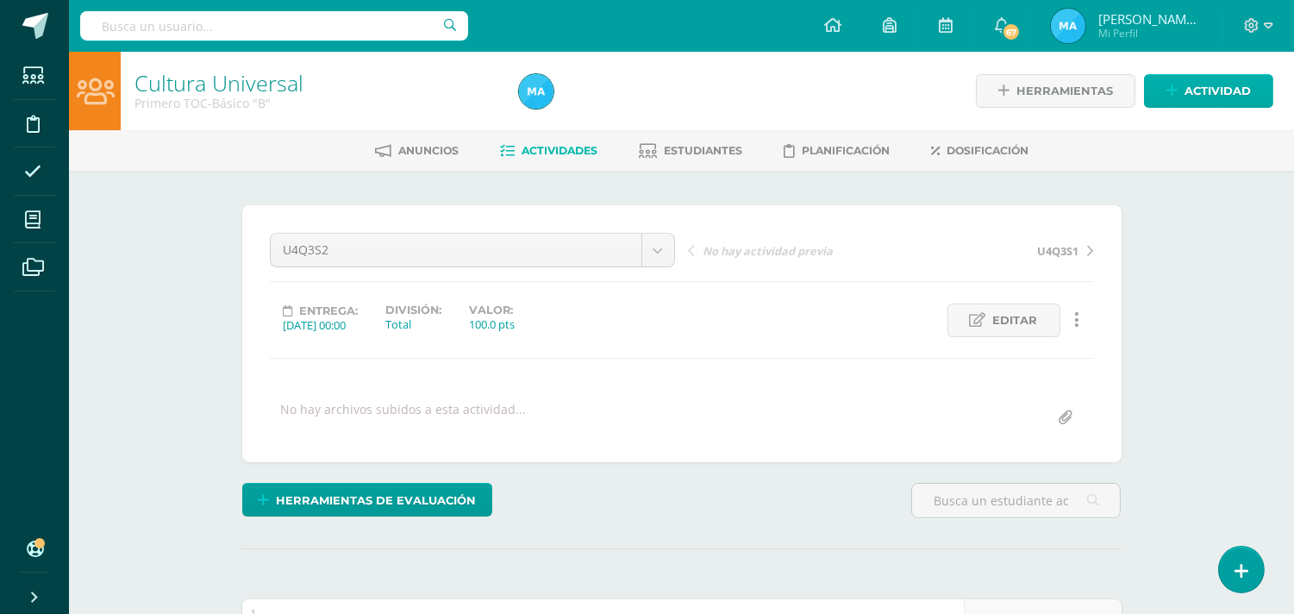
click at [1188, 96] on body "Estudiantes Disciplina Asistencia Mis cursos Archivos Soporte Ayuda Reportar un…" at bounding box center [647, 437] width 1294 height 874
click at [1188, 96] on span "Actividad" at bounding box center [1218, 91] width 66 height 32
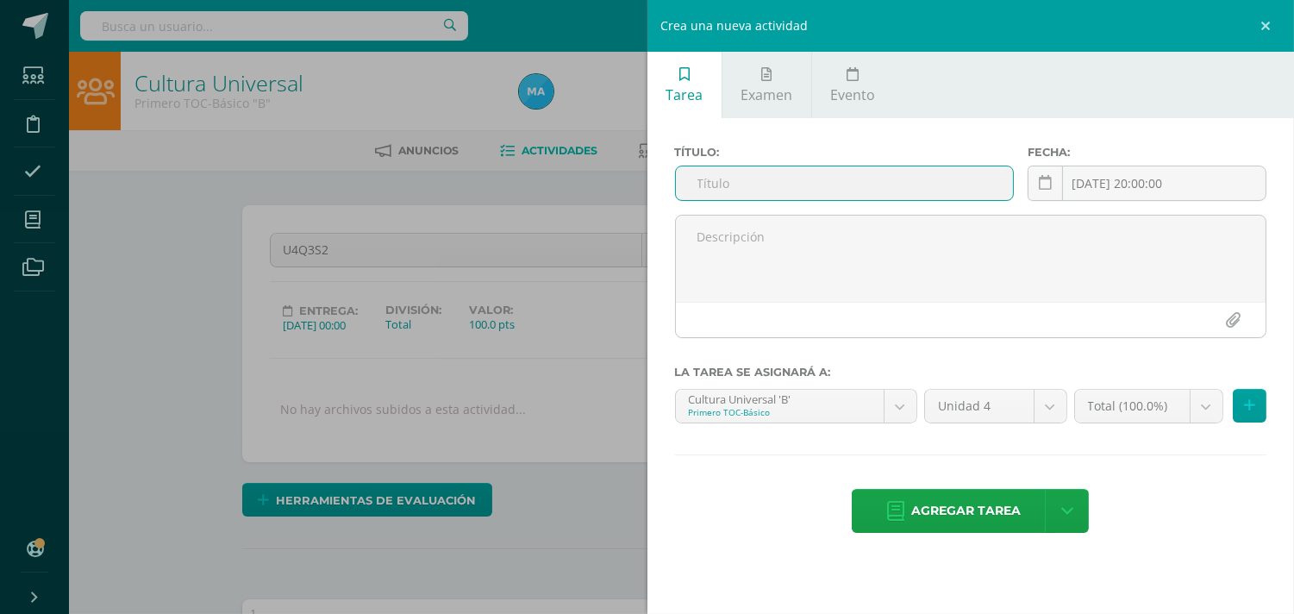
click at [811, 192] on input "text" at bounding box center [845, 183] width 338 height 34
type input "U4SE"
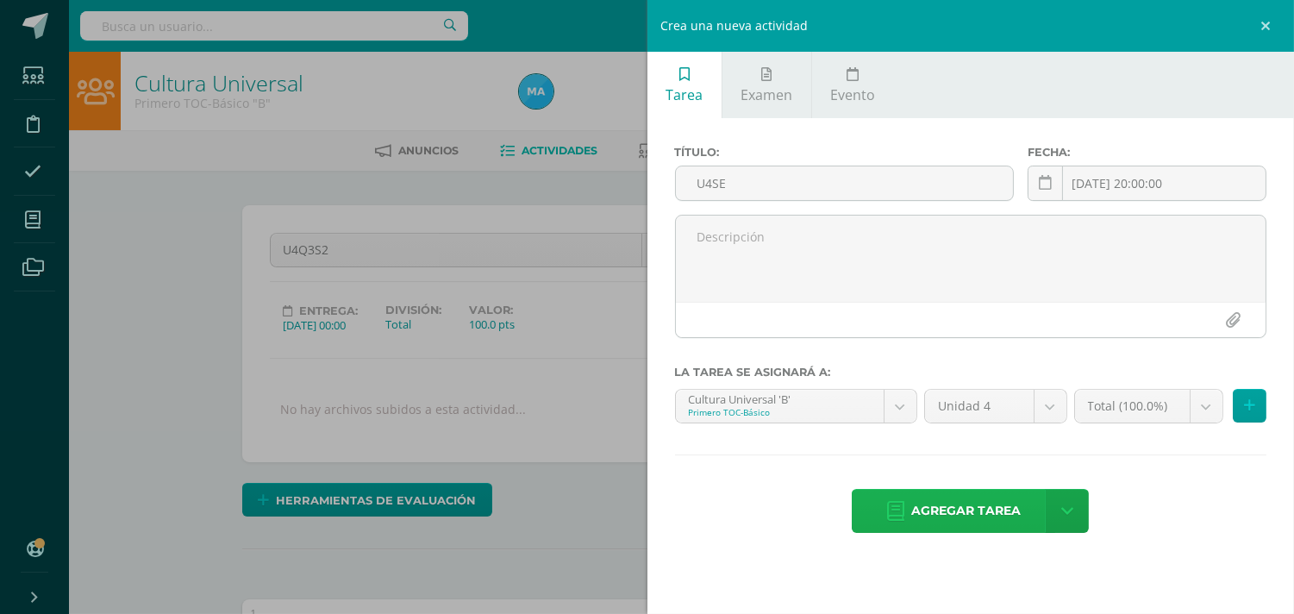
click at [949, 509] on span "Agregar tarea" at bounding box center [966, 511] width 110 height 42
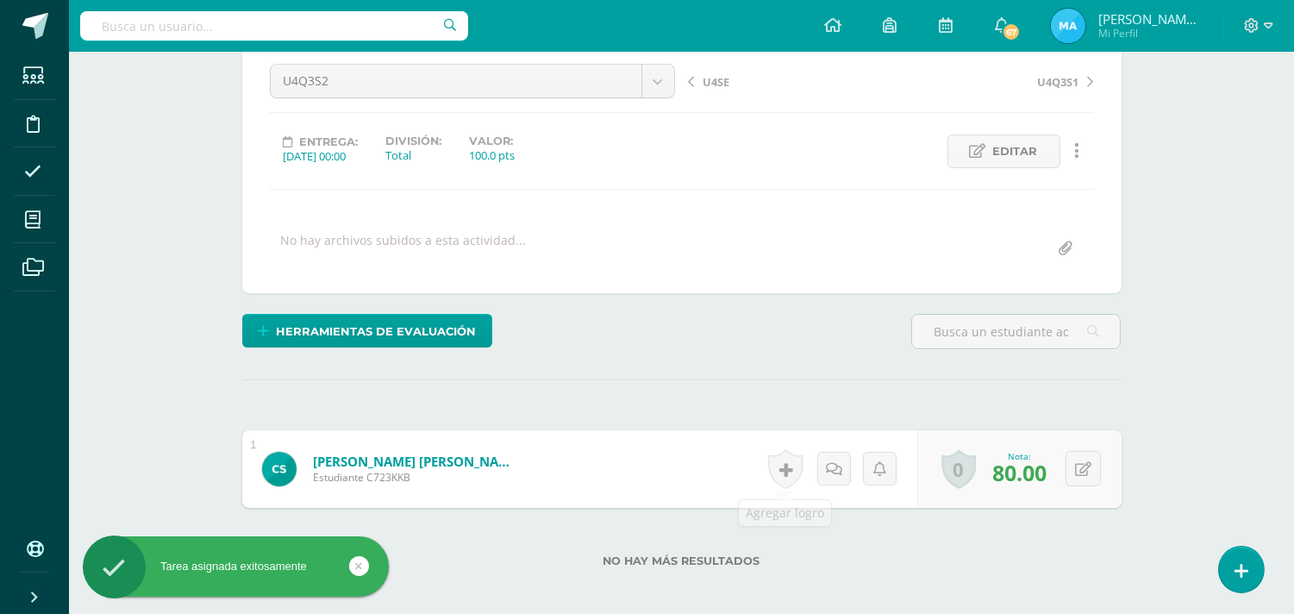
scroll to position [170, 0]
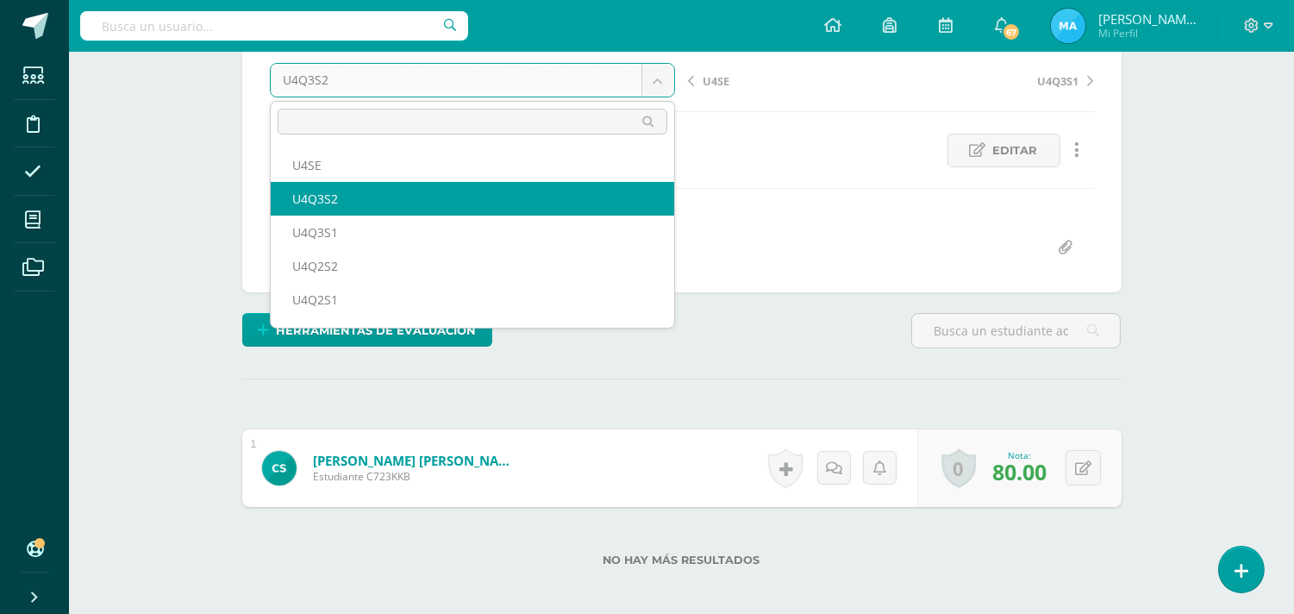
click at [657, 74] on body "Tarea asignada exitosamente Estudiantes Disciplina Asistencia Mis cursos Archiv…" at bounding box center [647, 267] width 1294 height 874
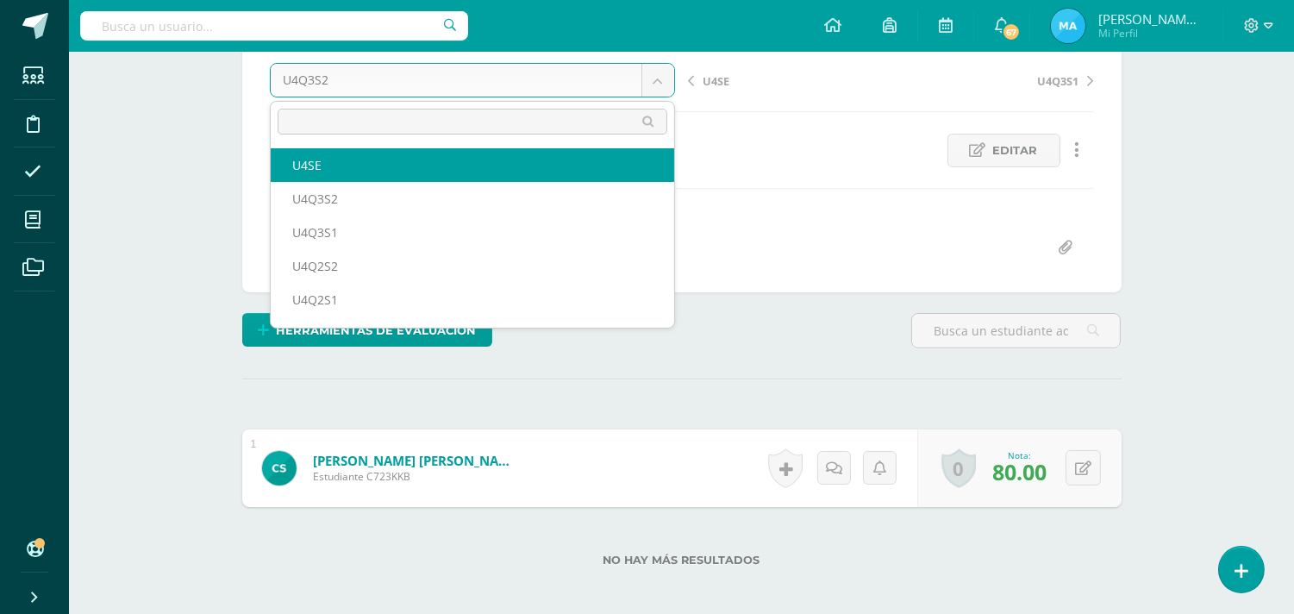
select select "/dashboard/teacher/grade-activity/93199/"
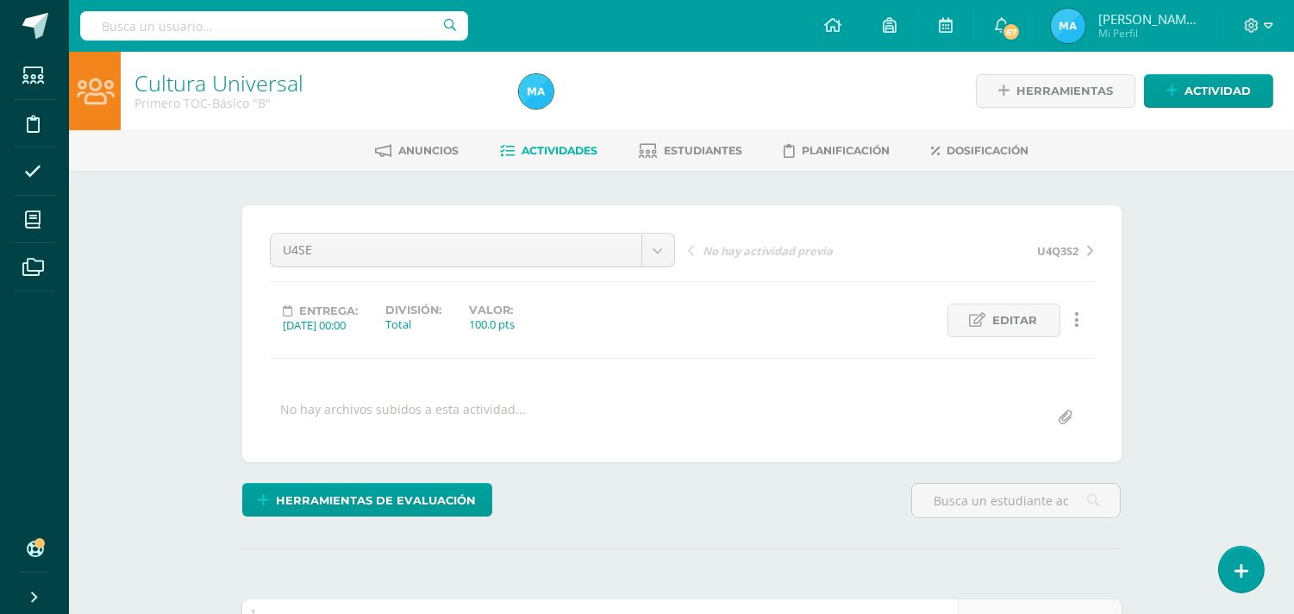
scroll to position [260, 0]
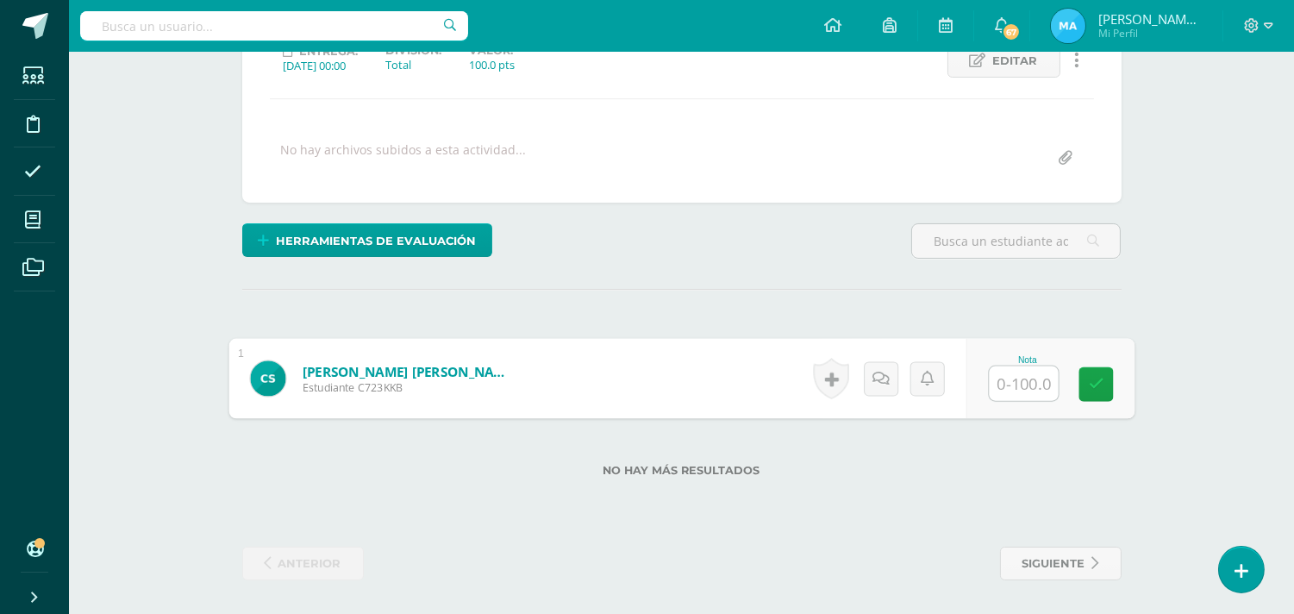
click at [1016, 375] on input "text" at bounding box center [1023, 383] width 69 height 34
type input "80"
click at [780, 281] on div "¿Estás seguro que quieres eliminar esta actividad? Esto borrará la actividad y …" at bounding box center [681, 263] width 893 height 635
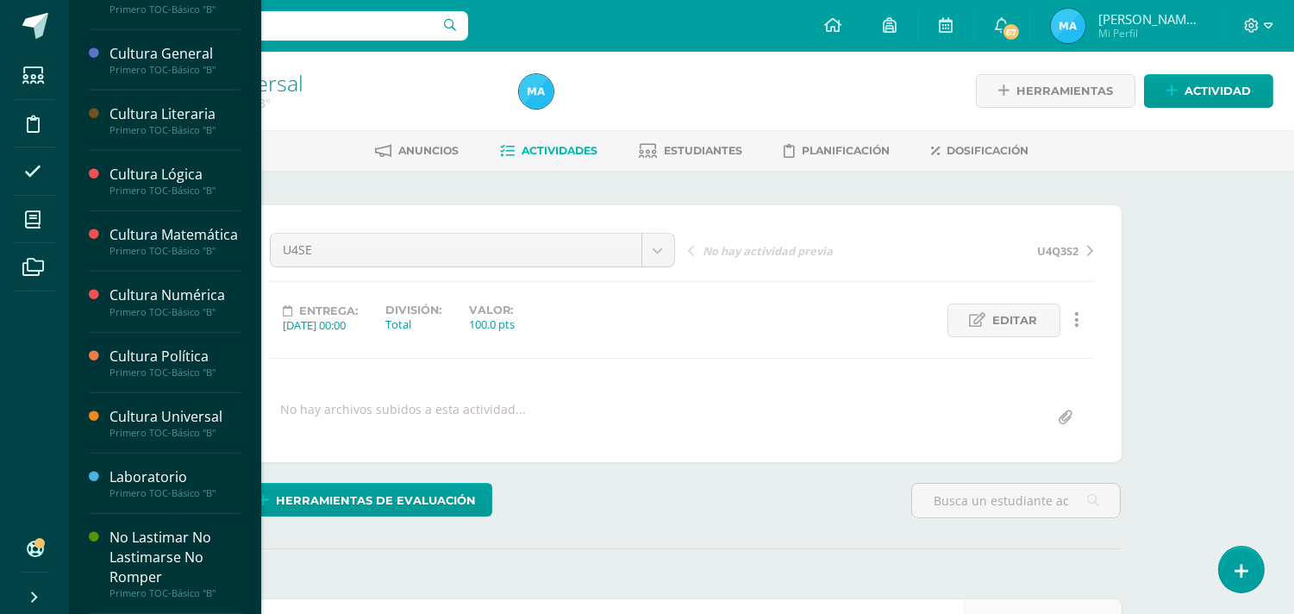
scroll to position [1481, 0]
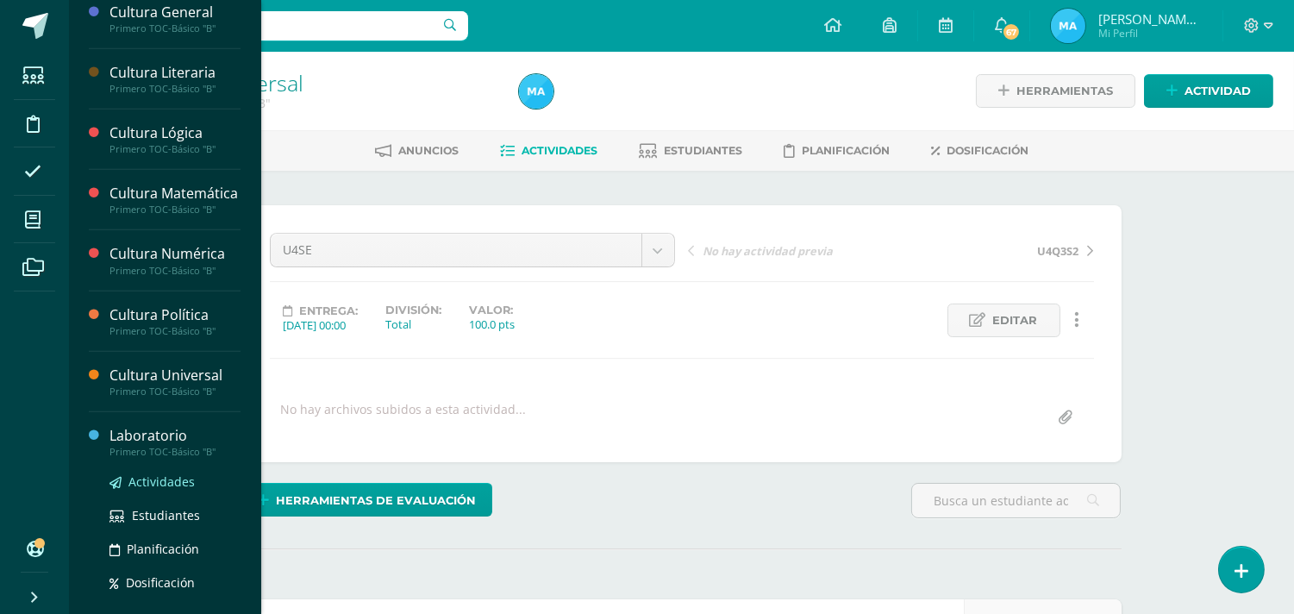
click at [160, 490] on span "Actividades" at bounding box center [161, 481] width 66 height 16
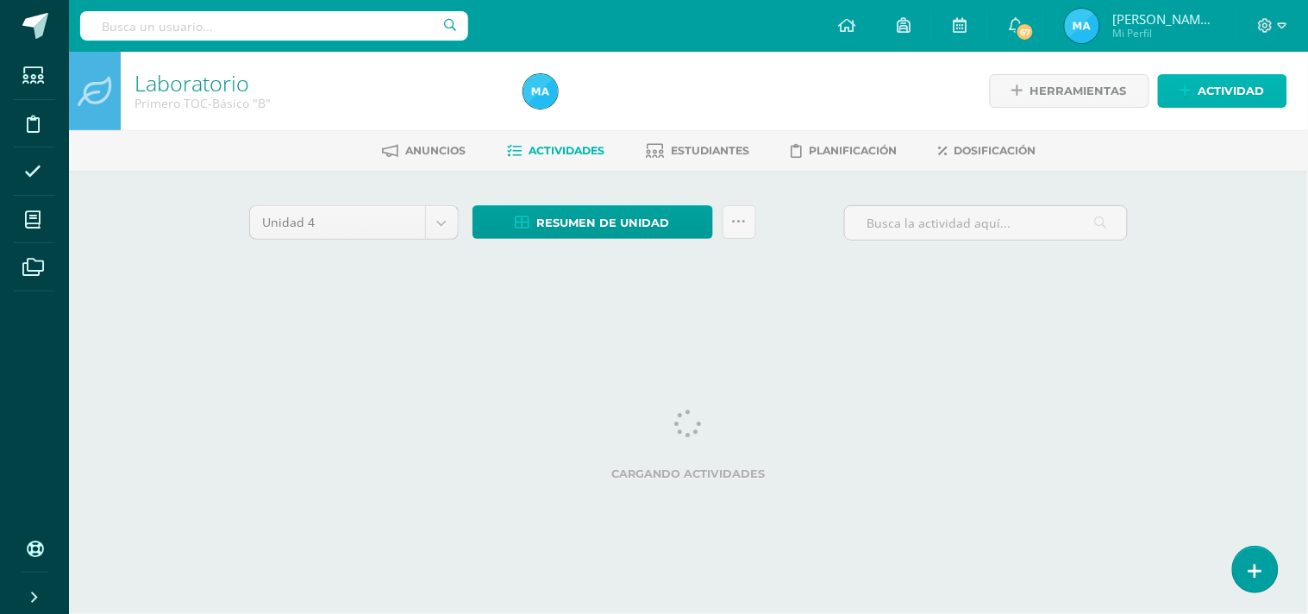
click at [1201, 83] on span "Actividad" at bounding box center [1231, 91] width 66 height 32
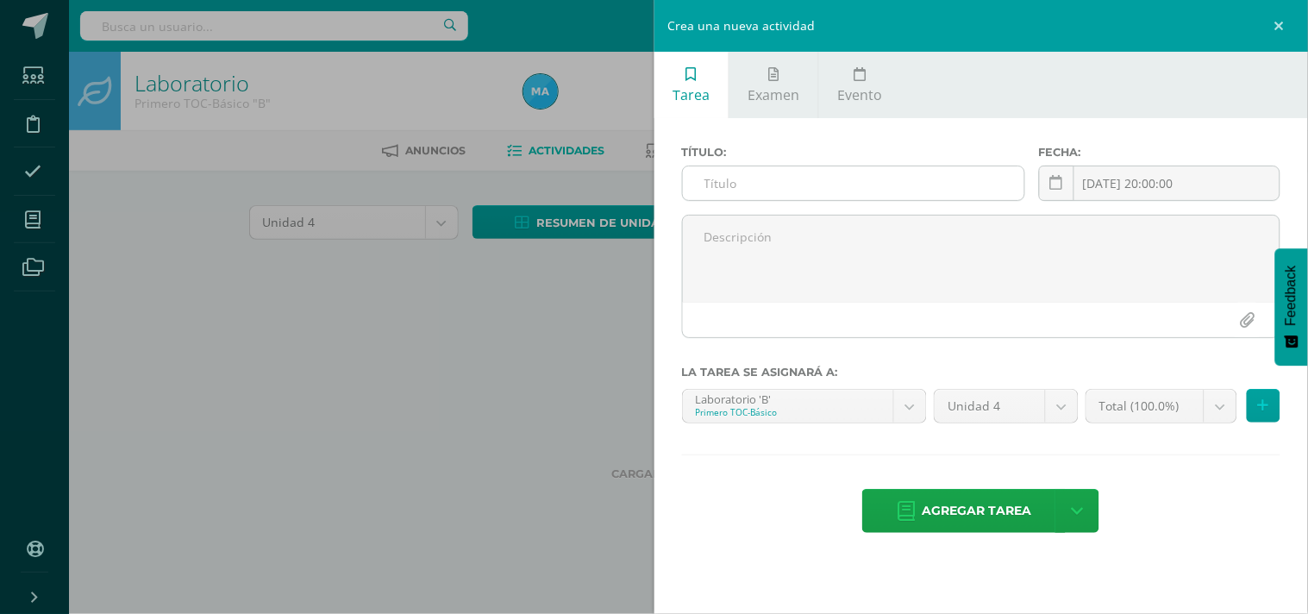
click at [881, 170] on input "text" at bounding box center [853, 183] width 341 height 34
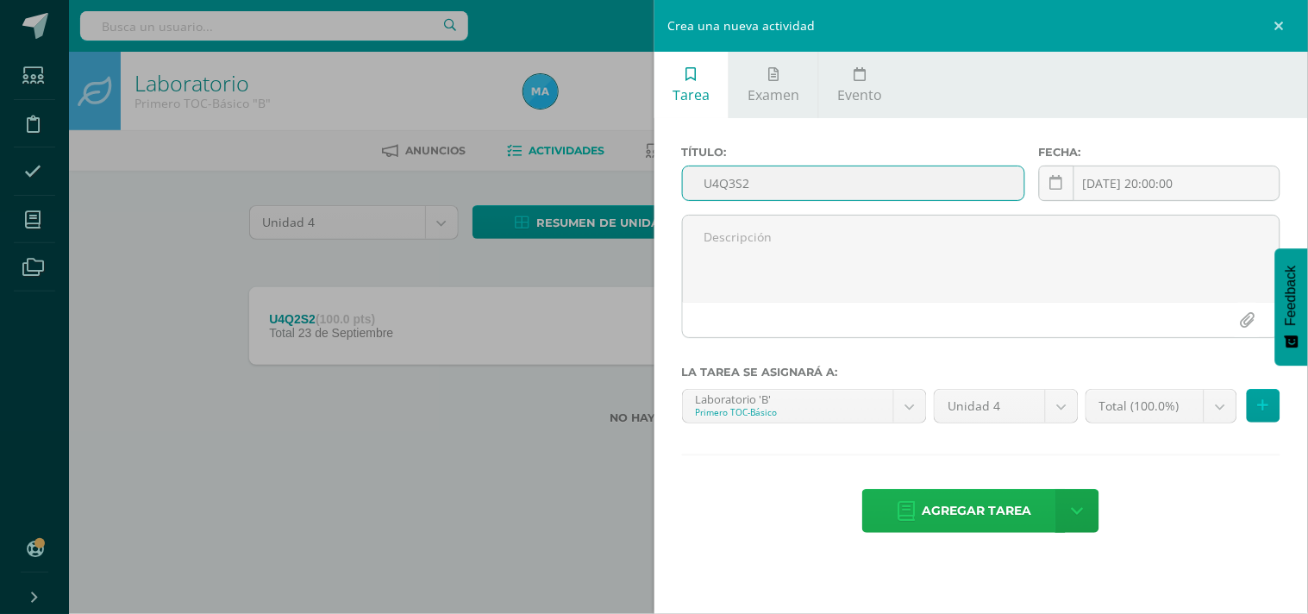
type input "U4Q3S2"
click at [968, 501] on span "Agregar tarea" at bounding box center [977, 511] width 110 height 42
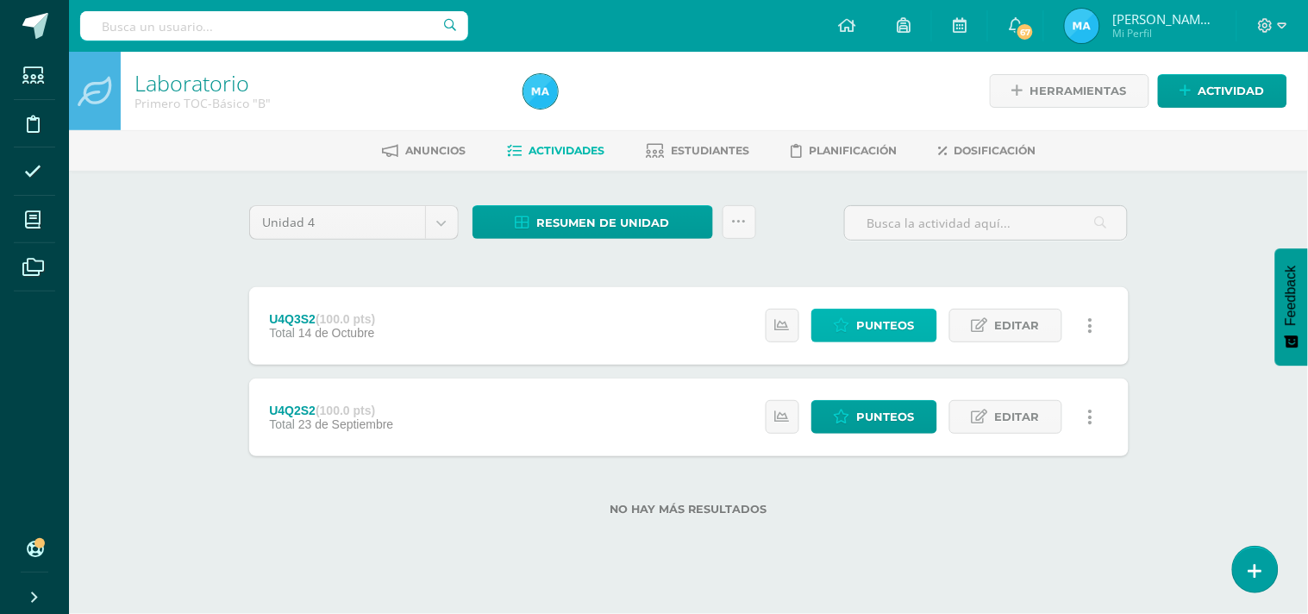
click at [892, 326] on span "Punteos" at bounding box center [886, 326] width 58 height 32
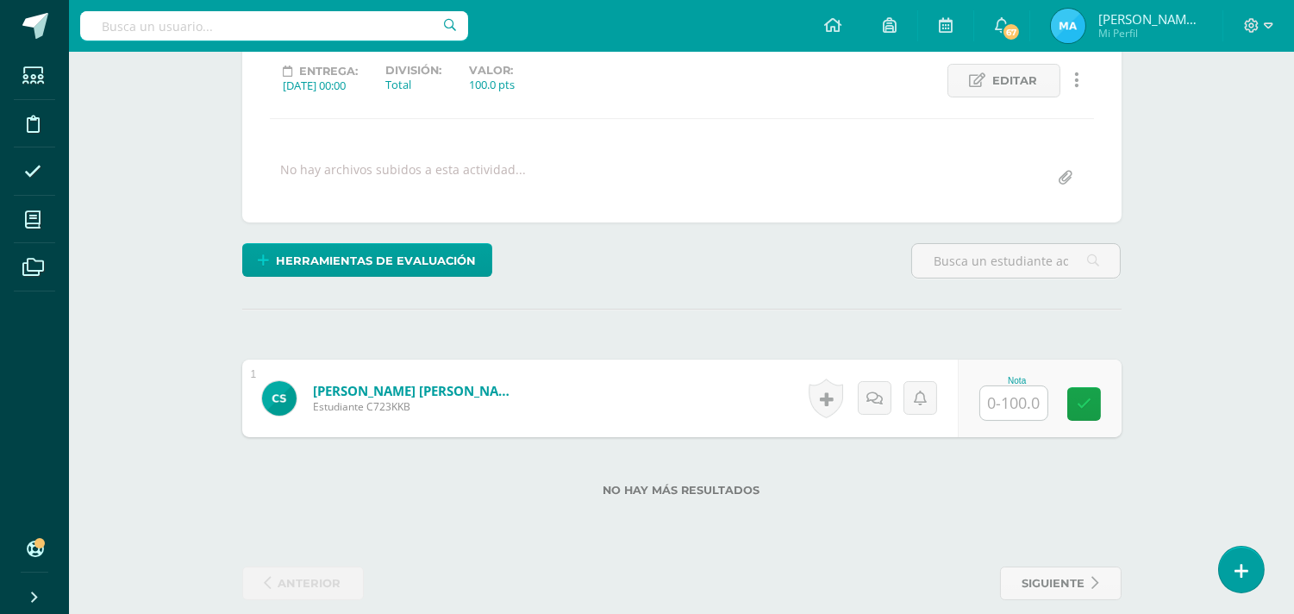
scroll to position [260, 0]
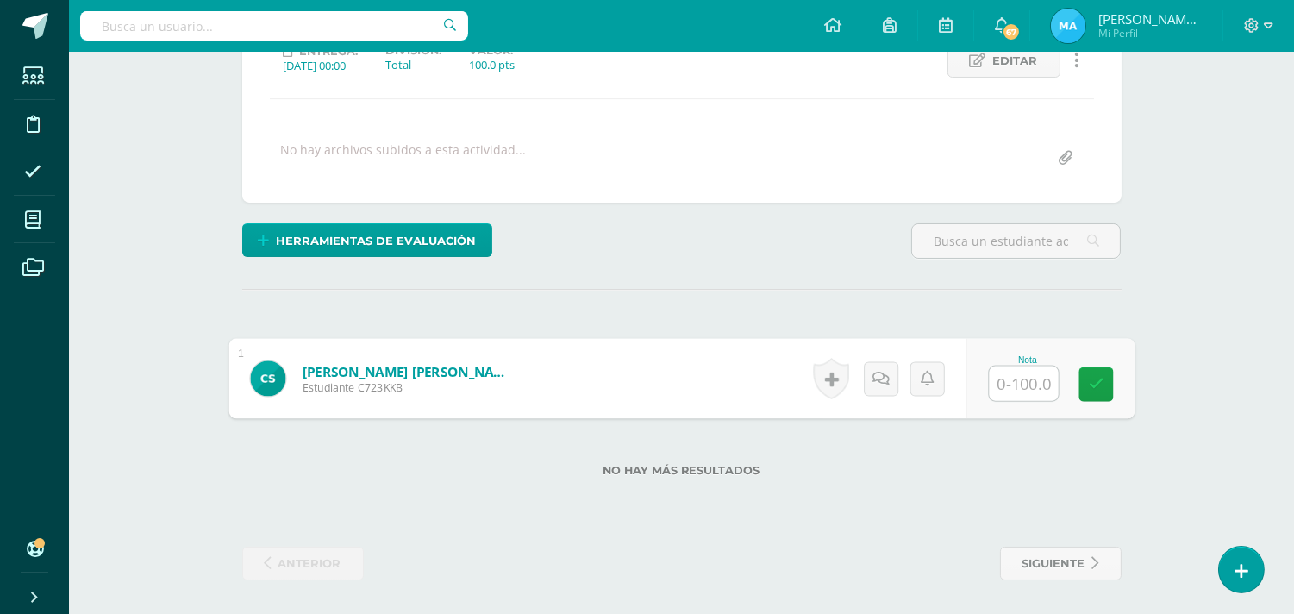
click at [996, 390] on input "text" at bounding box center [1023, 383] width 69 height 34
type input "90"
click at [815, 267] on div "Herramientas de evaluación Lista de cotejo Escala de valoración Puntos Extra Su…" at bounding box center [681, 247] width 893 height 49
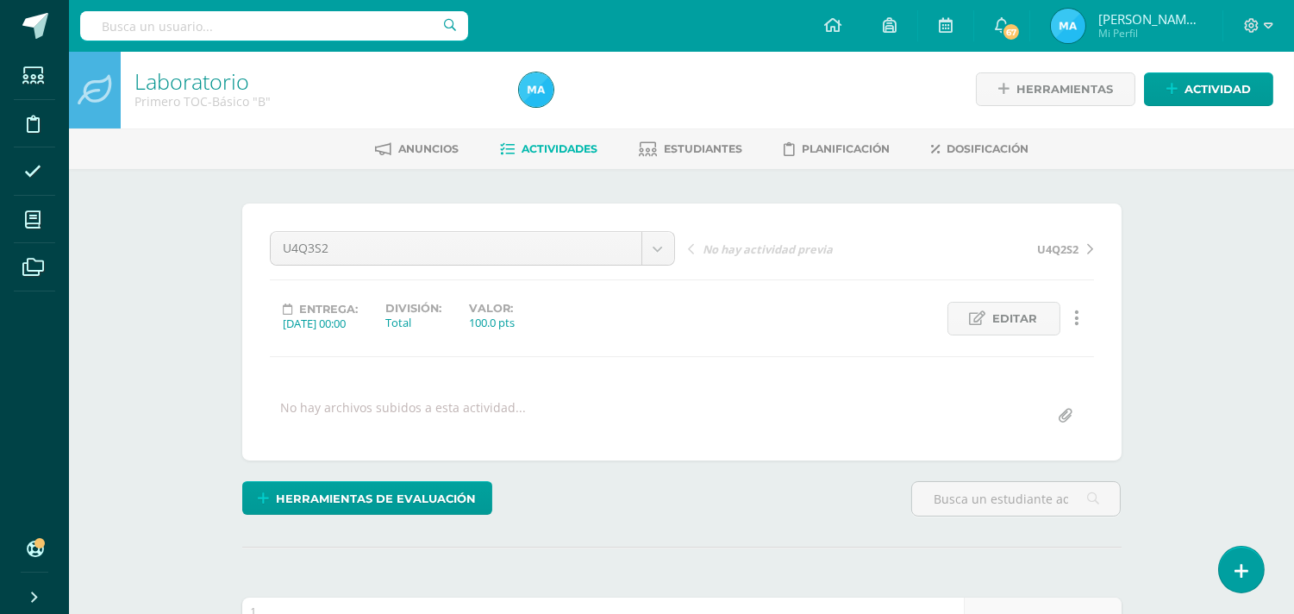
scroll to position [0, 0]
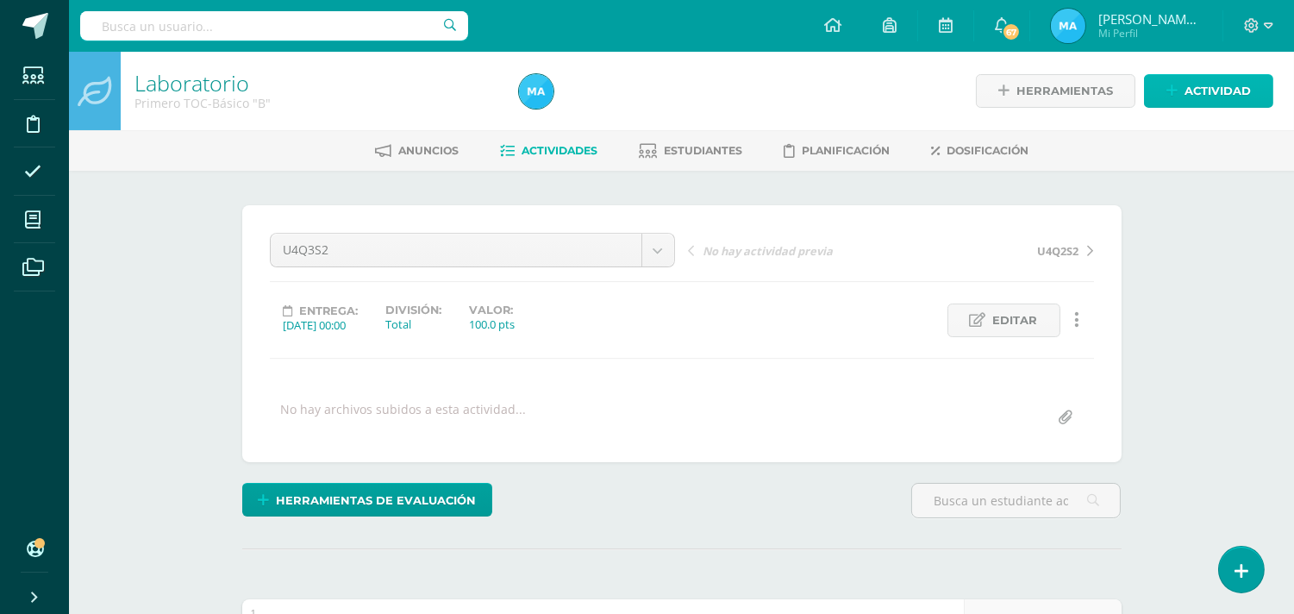
click at [1261, 84] on link "Actividad" at bounding box center [1208, 91] width 129 height 34
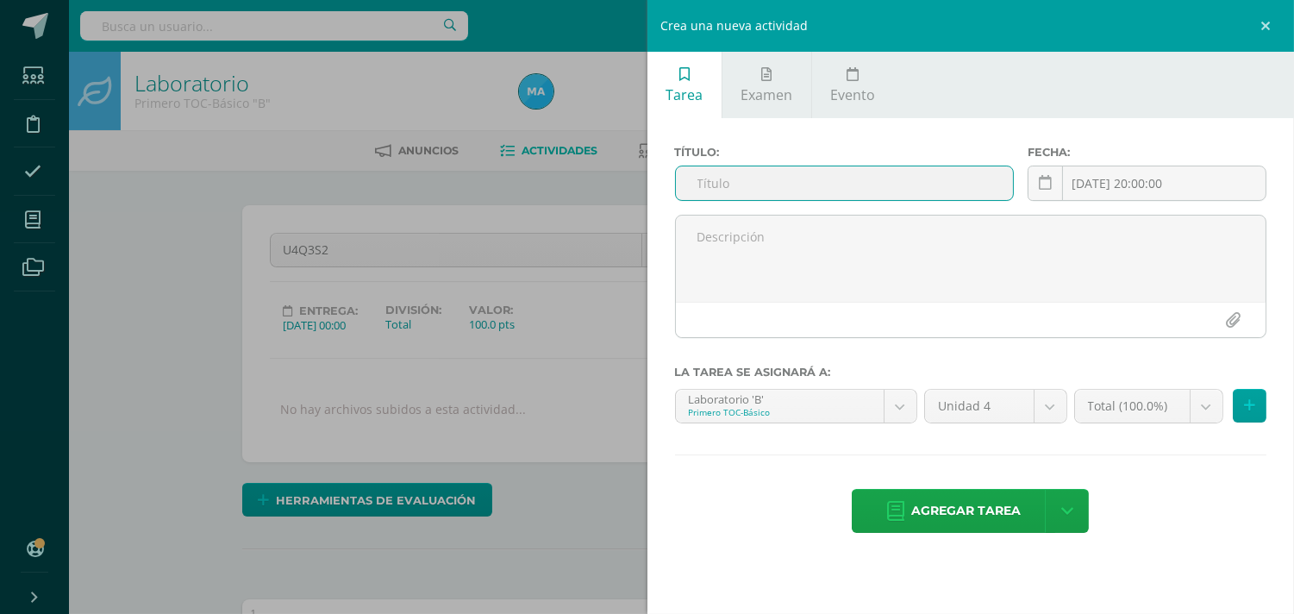
click at [693, 176] on input "text" at bounding box center [845, 183] width 338 height 34
type input "U4SE"
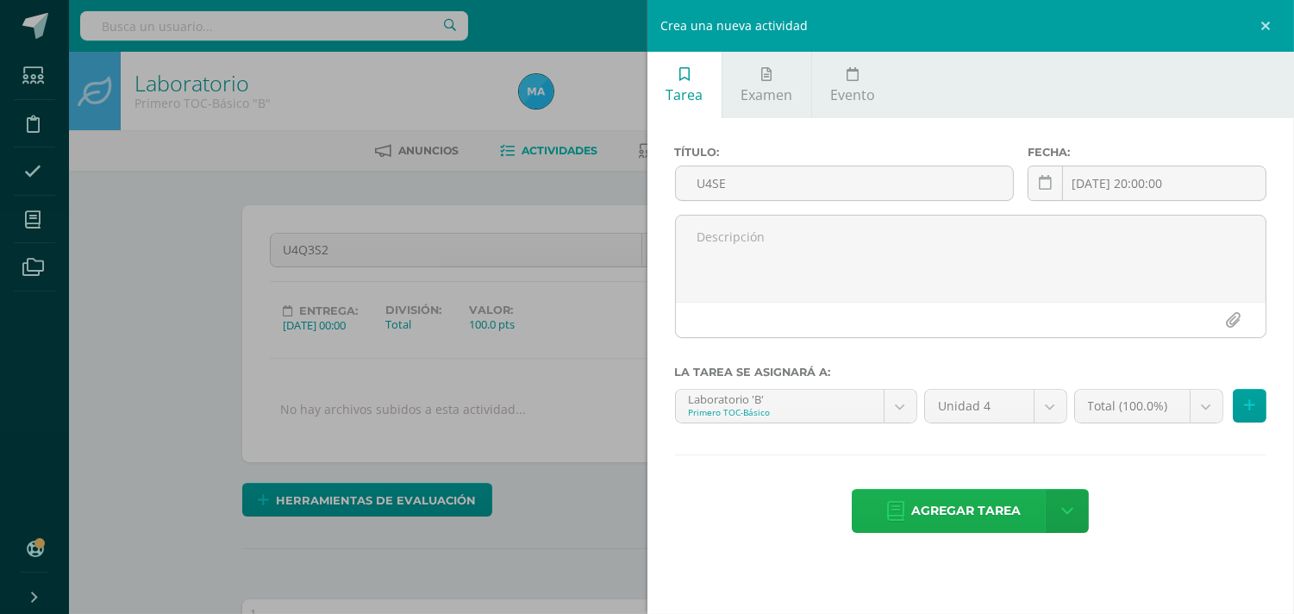
click at [960, 504] on span "Agregar tarea" at bounding box center [966, 511] width 110 height 42
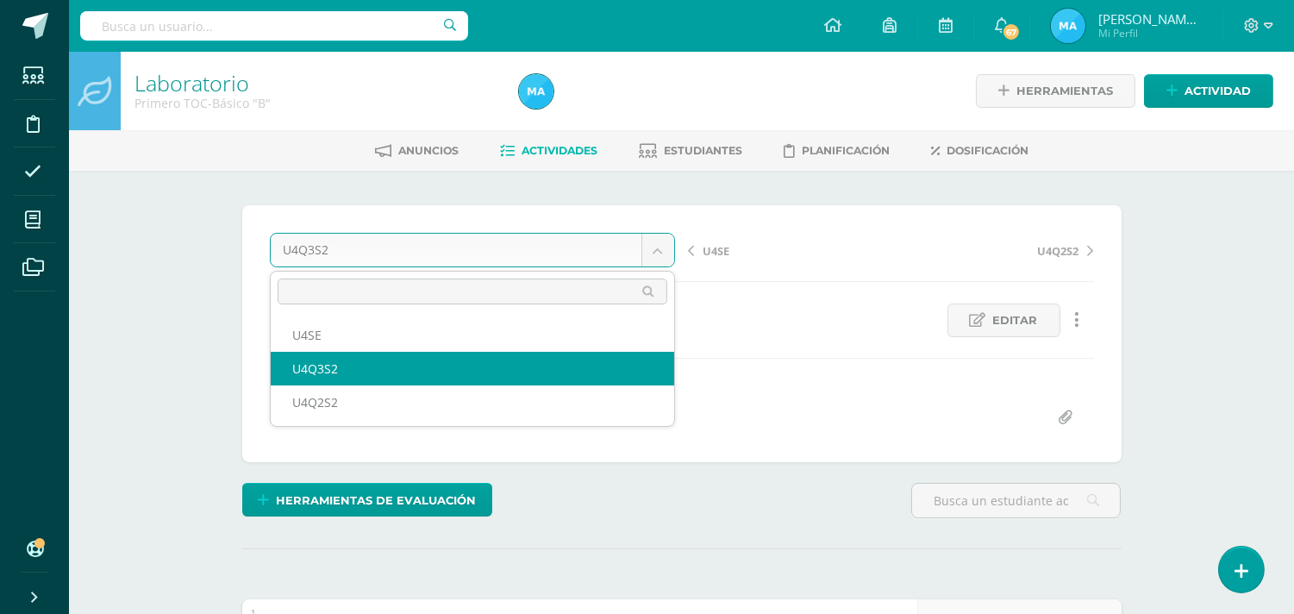
click at [669, 251] on body "Tarea asignada exitosamente Estudiantes Disciplina Asistencia Mis cursos Archiv…" at bounding box center [647, 437] width 1294 height 874
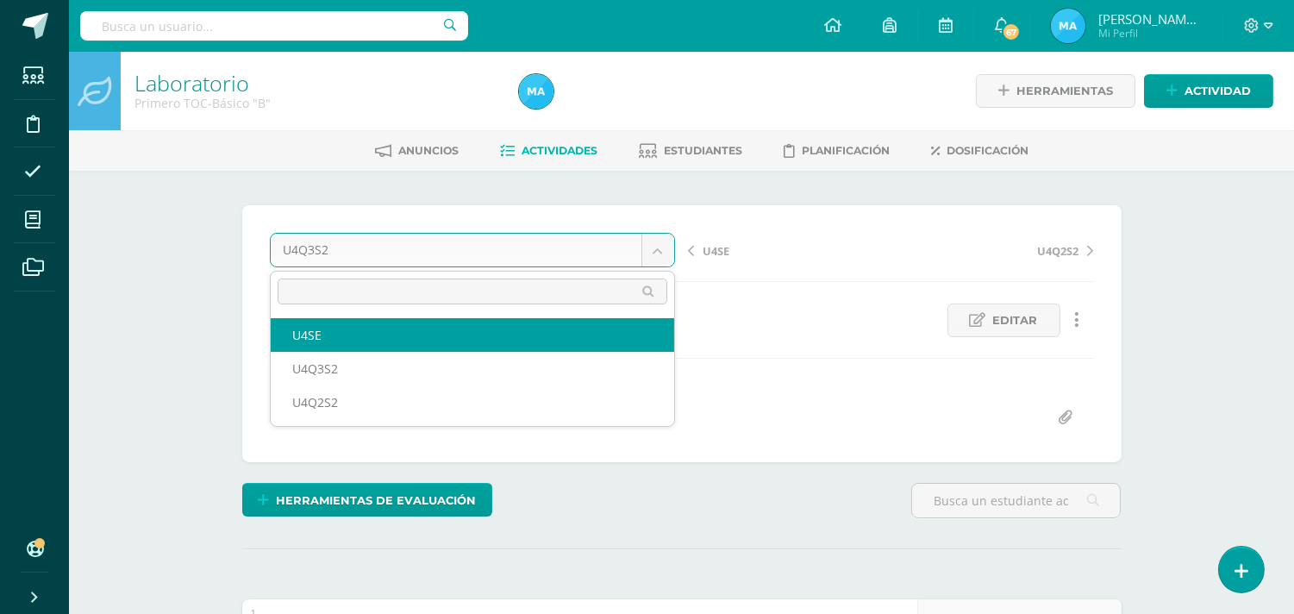
select select "/dashboard/teacher/grade-activity/93201/"
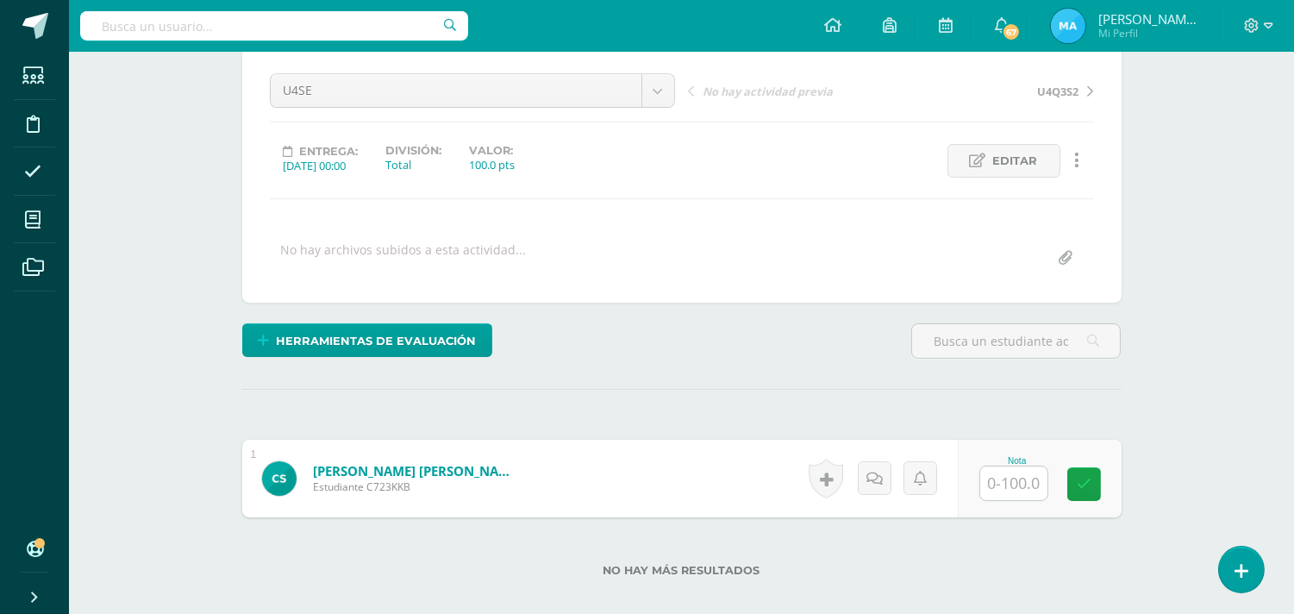
scroll to position [166, 0]
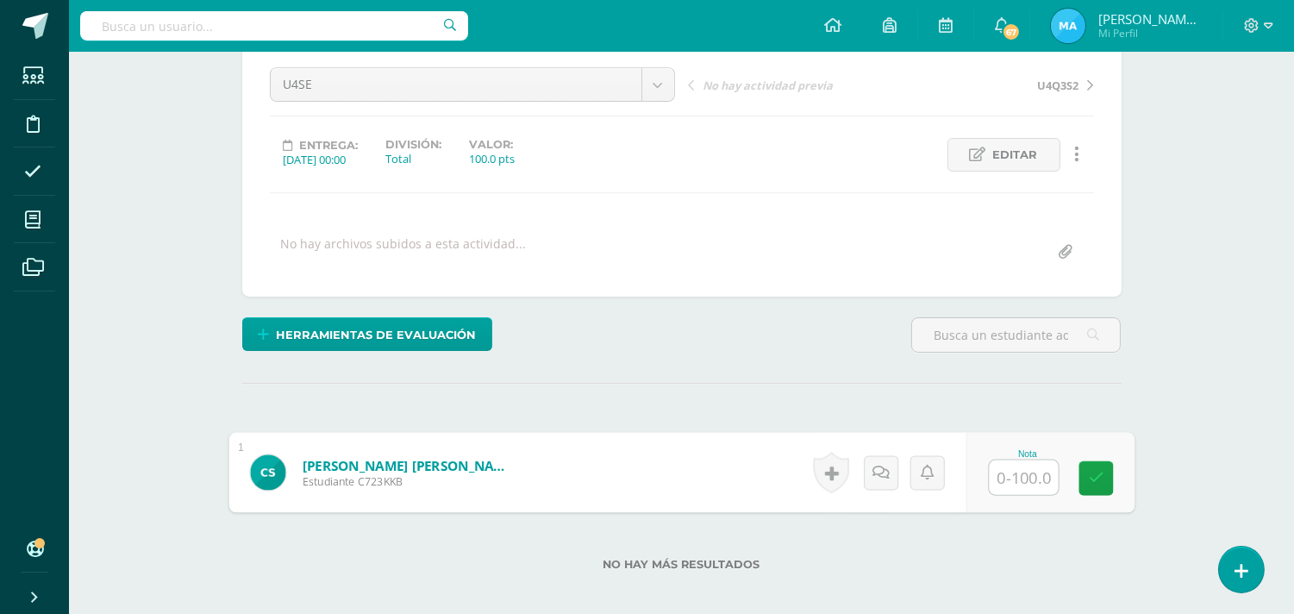
click at [1004, 483] on input "text" at bounding box center [1023, 477] width 69 height 34
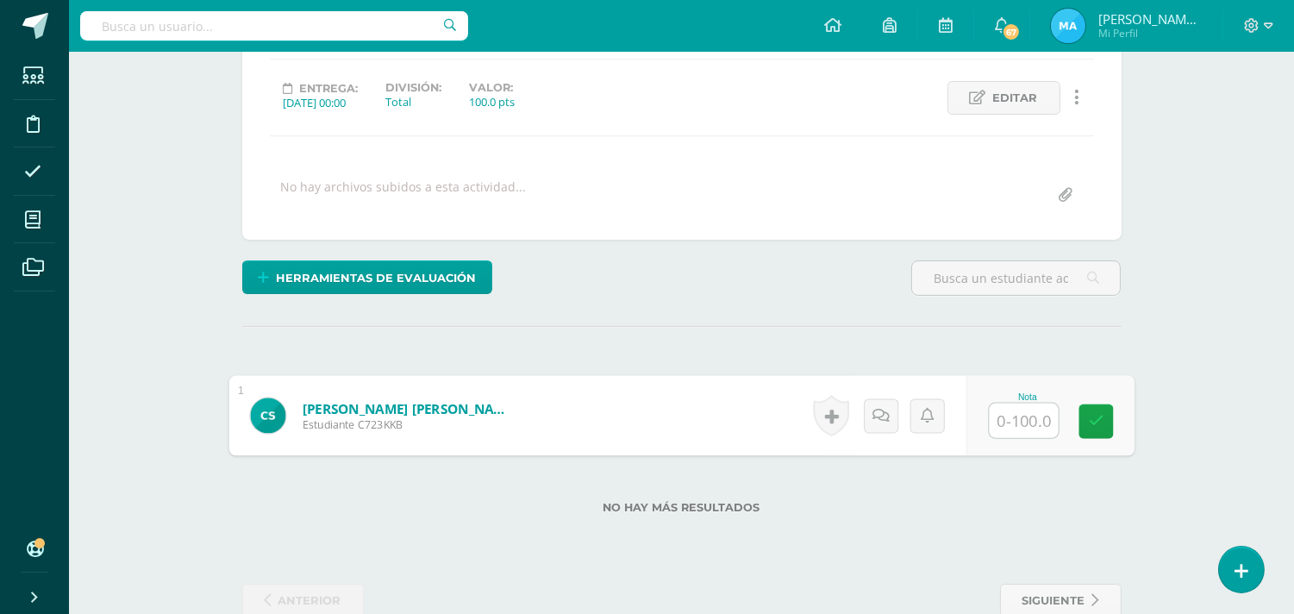
scroll to position [226, 0]
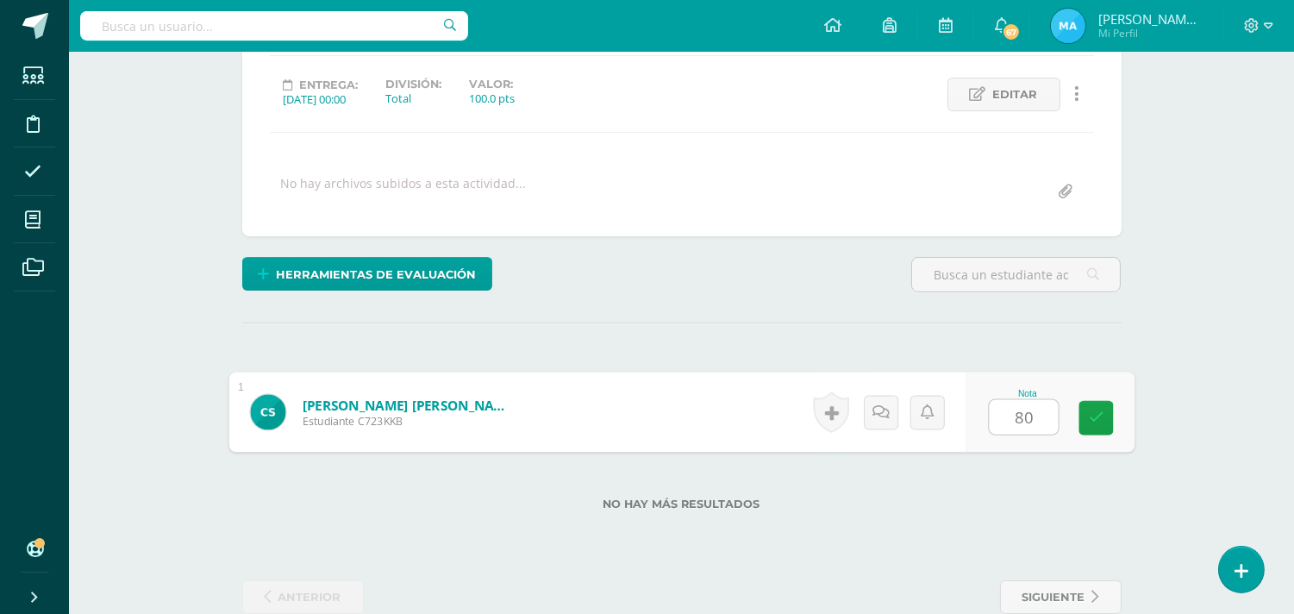
type input "80"
click at [820, 304] on div "Herramientas de evaluación Lista de cotejo Escala de valoración Puntos Extra Su…" at bounding box center [681, 281] width 893 height 49
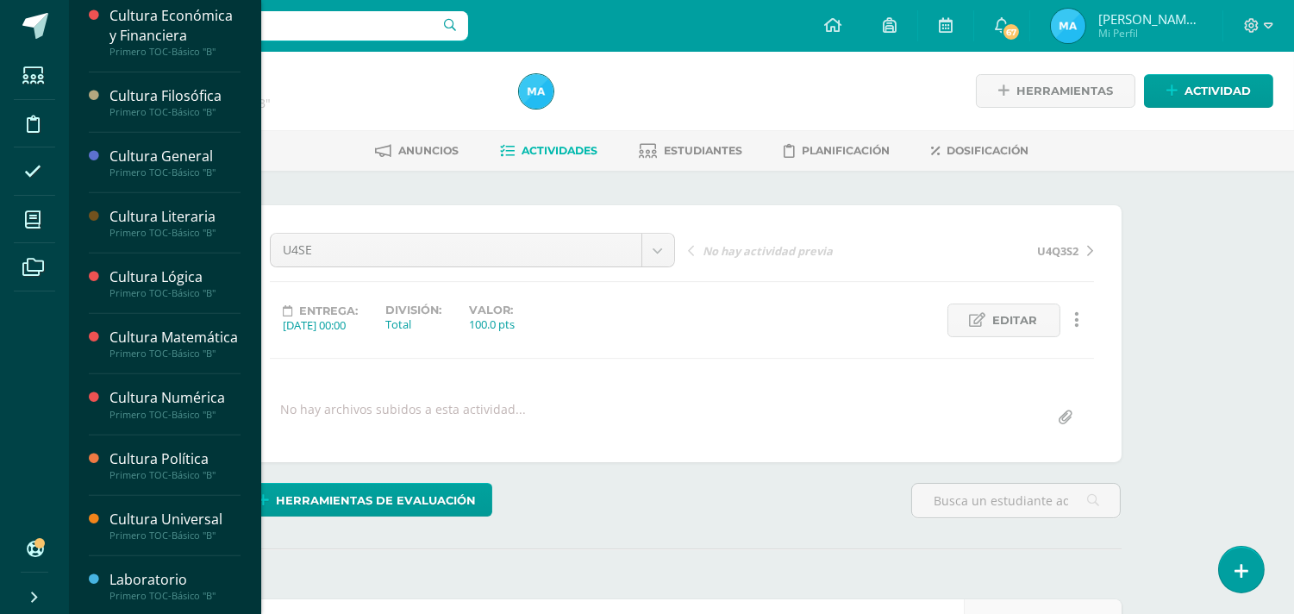
scroll to position [1481, 0]
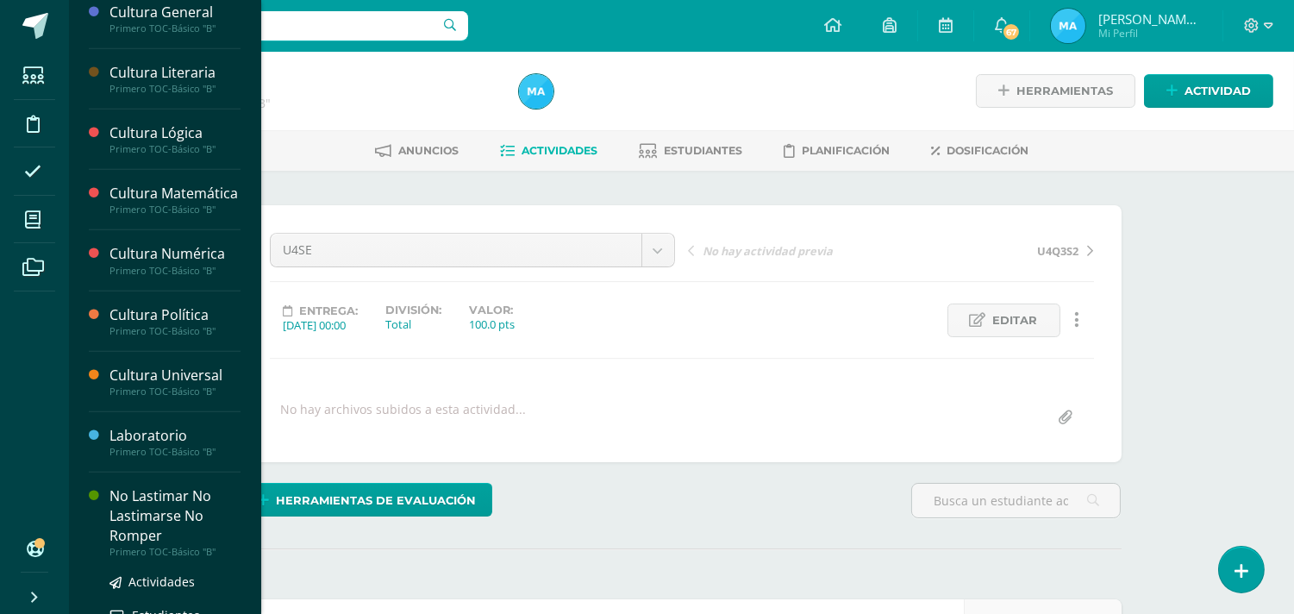
click at [135, 541] on div "No Lastimar No Lastimarse No Romper" at bounding box center [175, 515] width 131 height 59
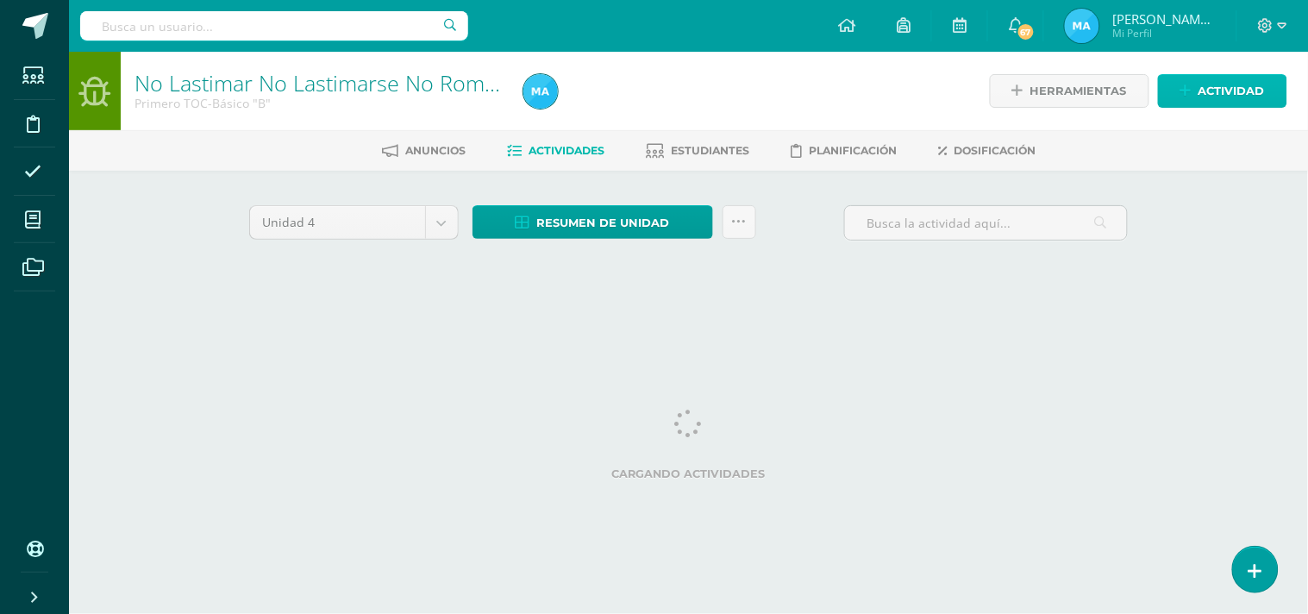
click at [1199, 95] on span "Actividad" at bounding box center [1231, 91] width 66 height 32
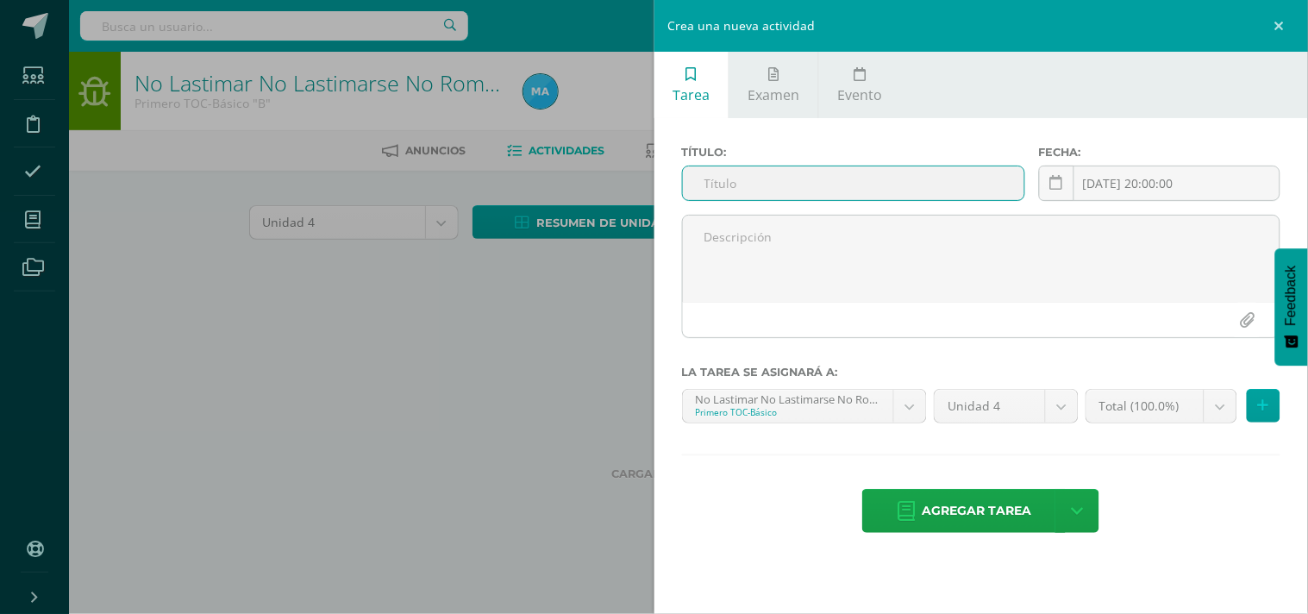
click at [957, 188] on input "text" at bounding box center [853, 183] width 341 height 34
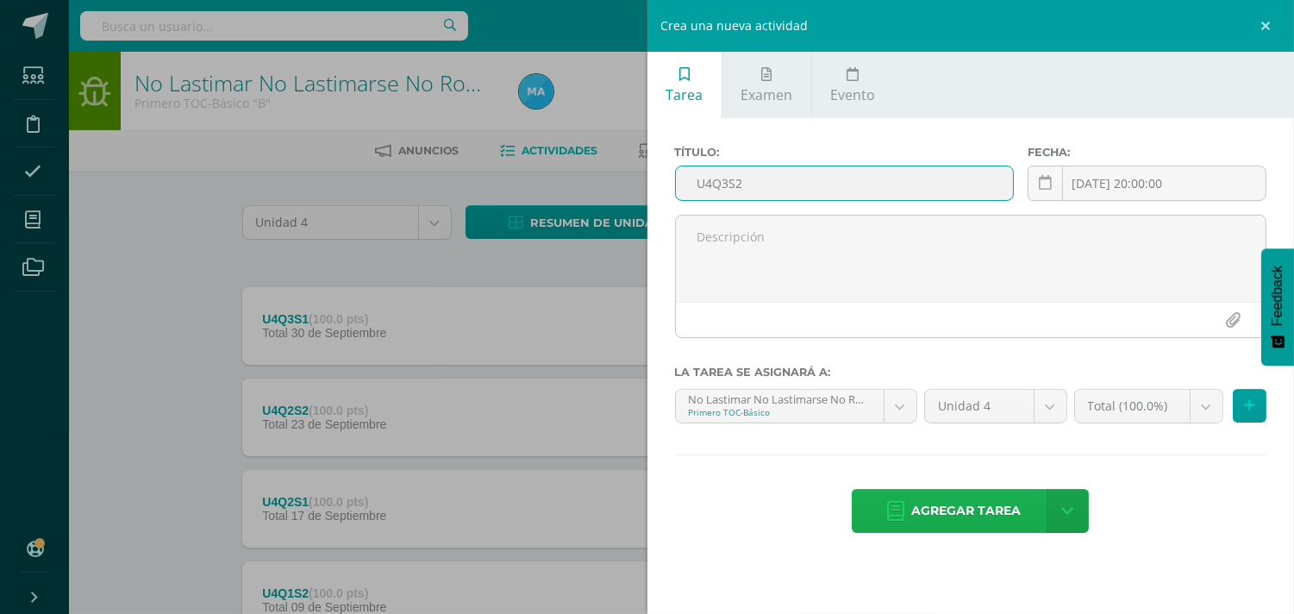
type input "U4Q3S2"
click at [1007, 503] on span "Agregar tarea" at bounding box center [966, 511] width 110 height 42
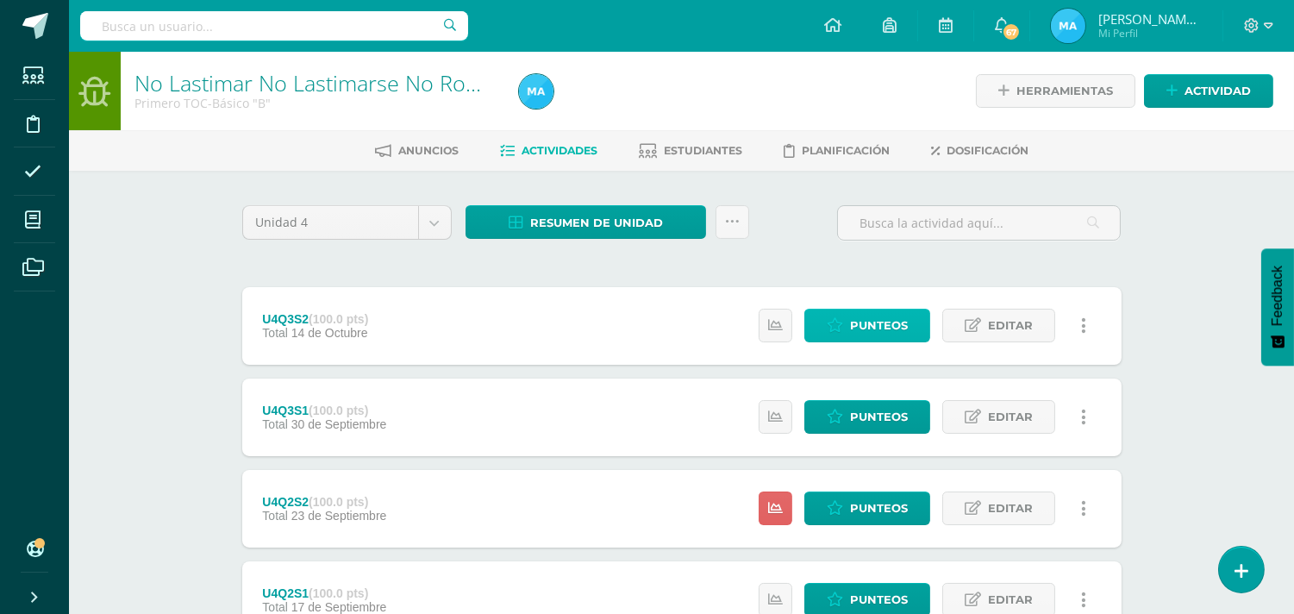
click at [872, 335] on span "Punteos" at bounding box center [879, 326] width 58 height 32
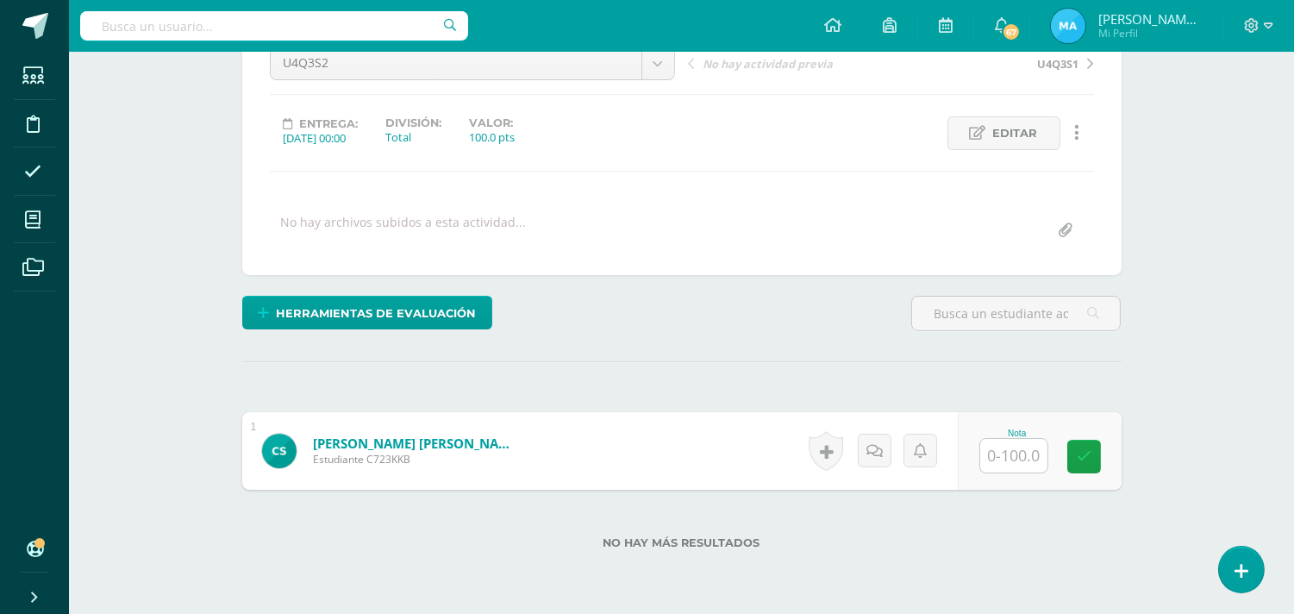
scroll to position [191, 0]
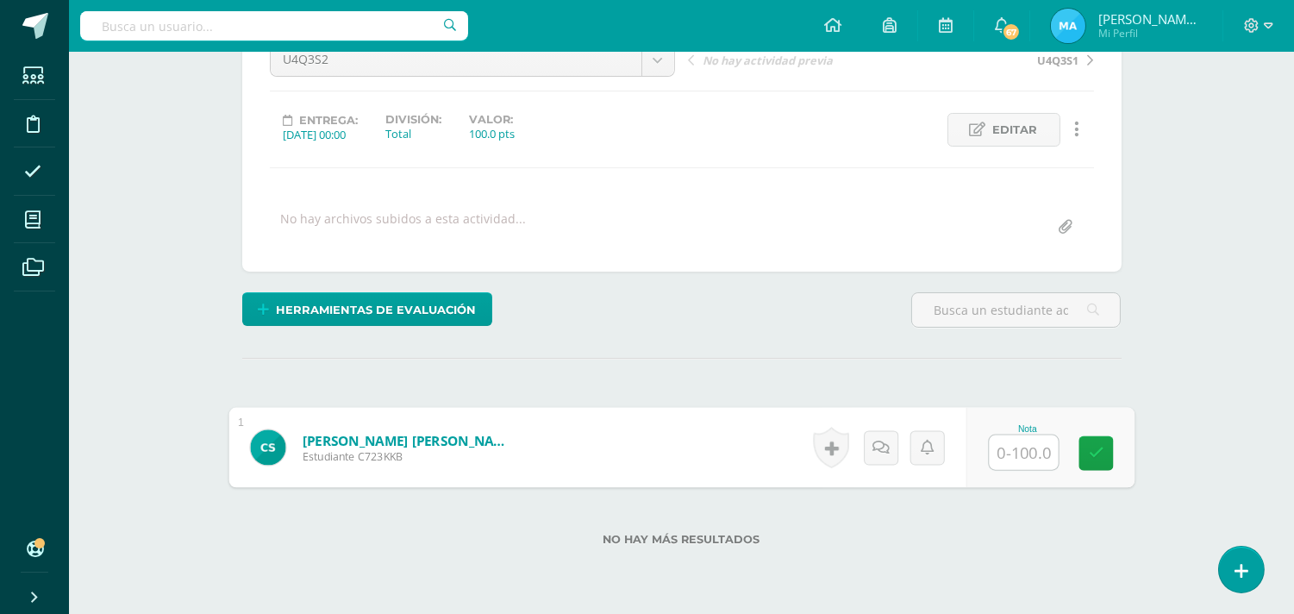
click at [1017, 446] on input "text" at bounding box center [1023, 452] width 69 height 34
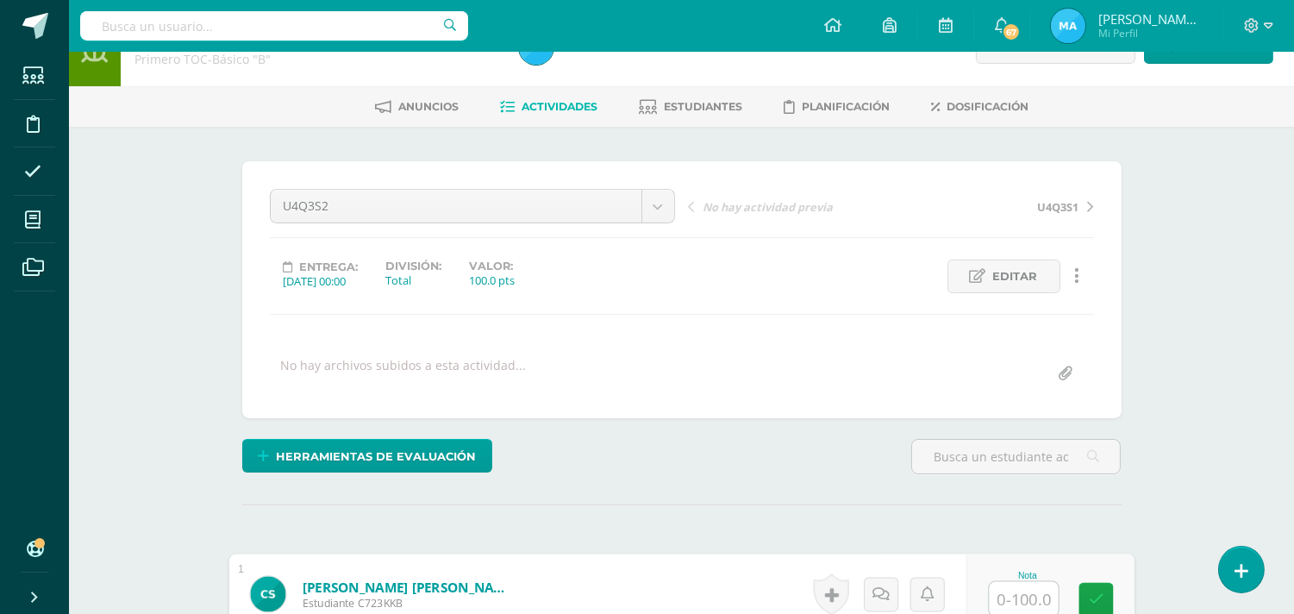
scroll to position [187, 0]
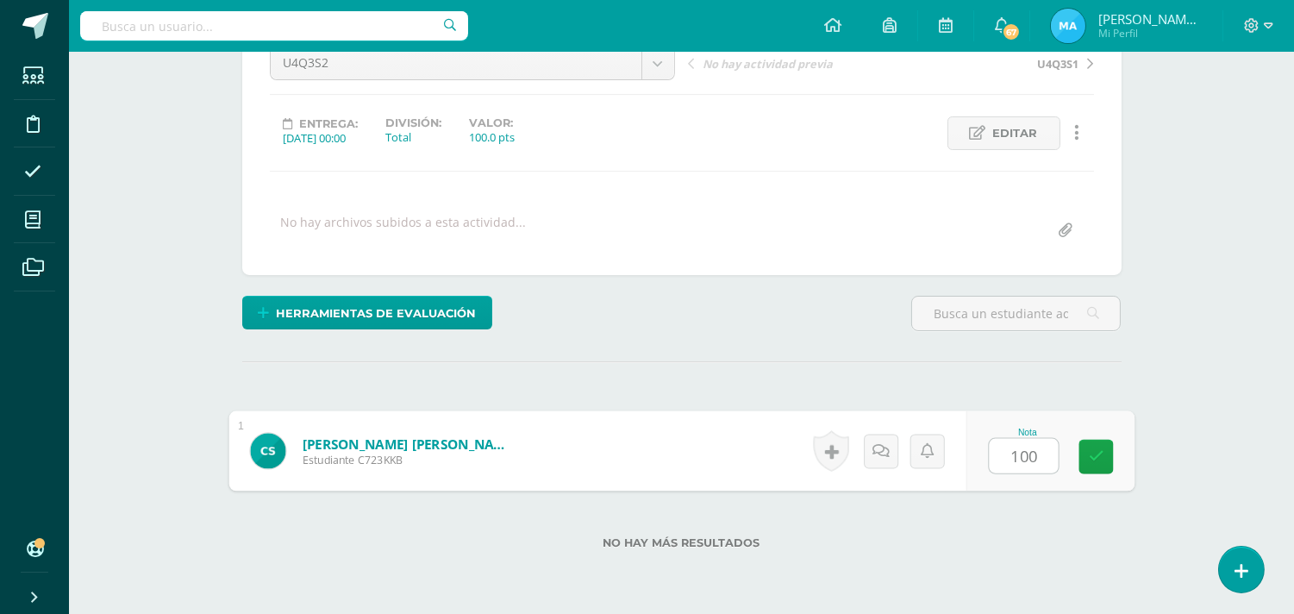
type input "100"
click at [816, 304] on div "Herramientas de evaluación Lista de cotejo Escala de valoración Puntos Extra Su…" at bounding box center [681, 320] width 893 height 49
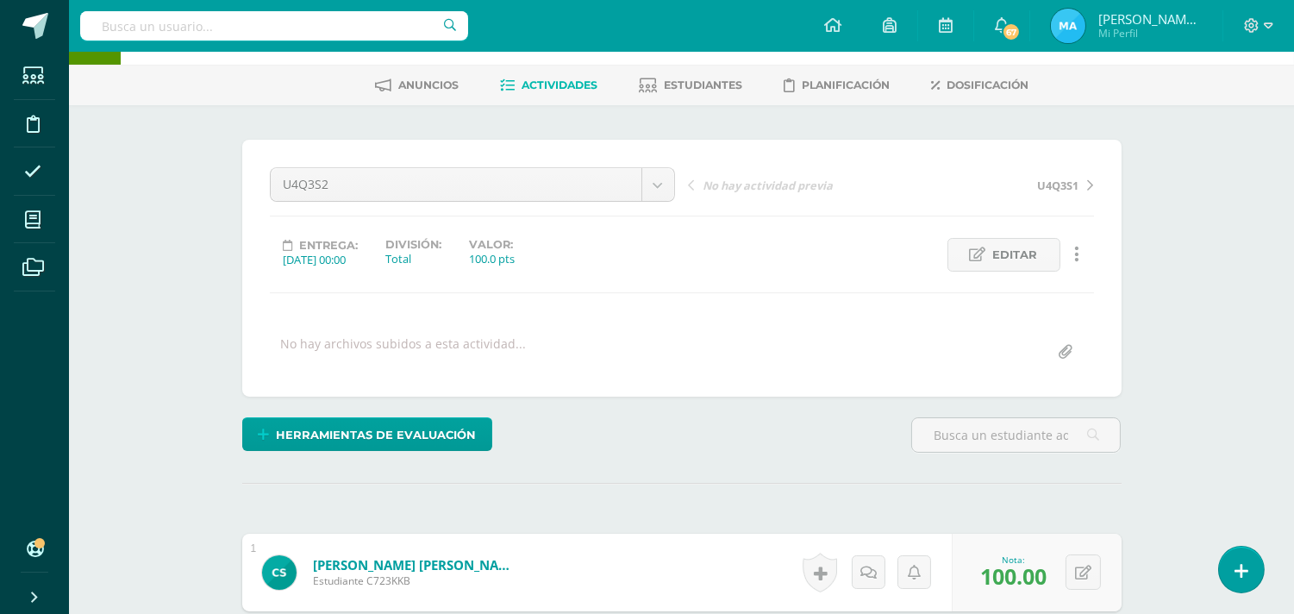
scroll to position [0, 0]
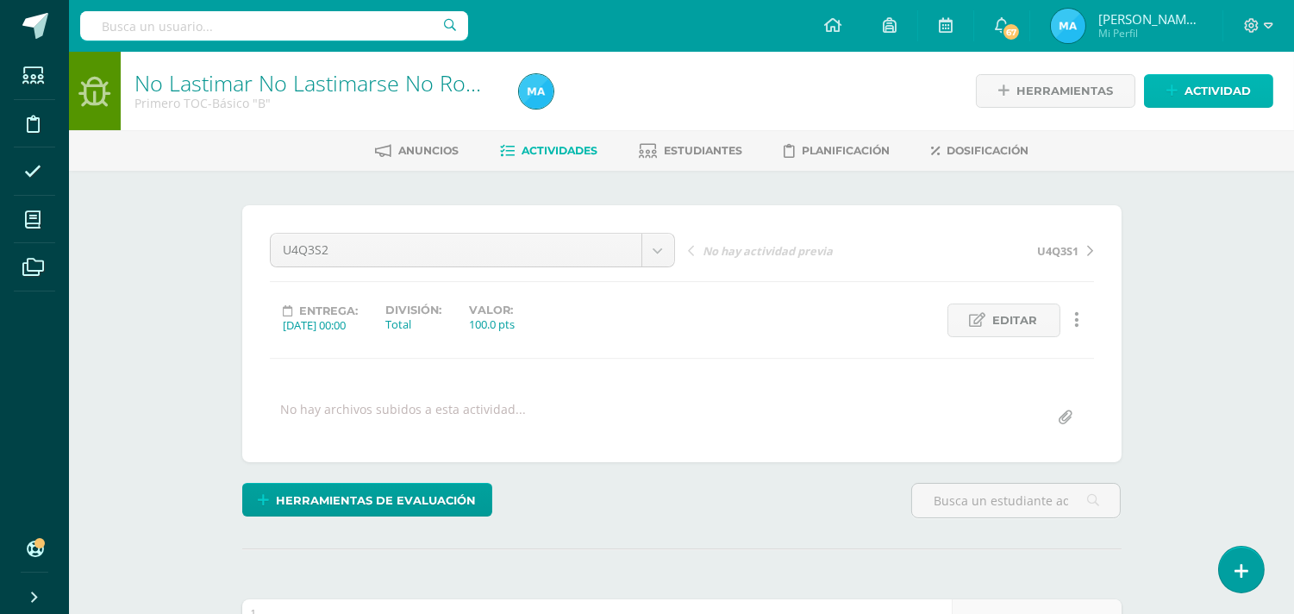
click at [1187, 79] on span "Actividad" at bounding box center [1218, 91] width 66 height 32
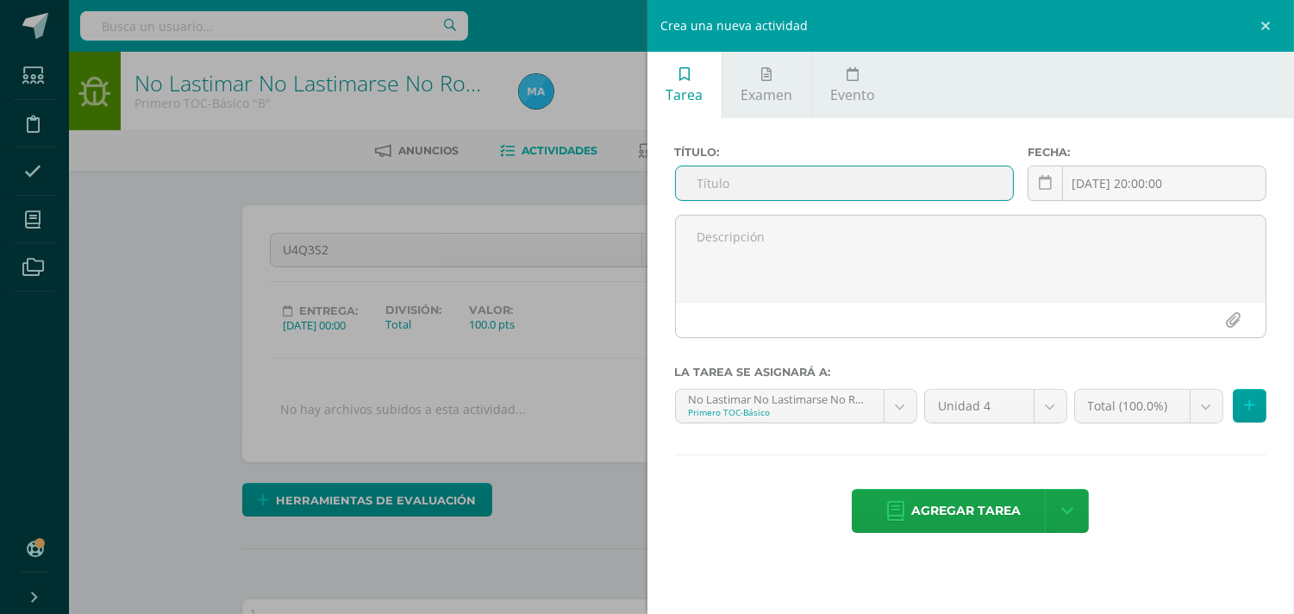
click at [888, 198] on input "text" at bounding box center [845, 183] width 338 height 34
type input "U4SE"
click at [975, 514] on span "Agregar tarea" at bounding box center [966, 511] width 110 height 42
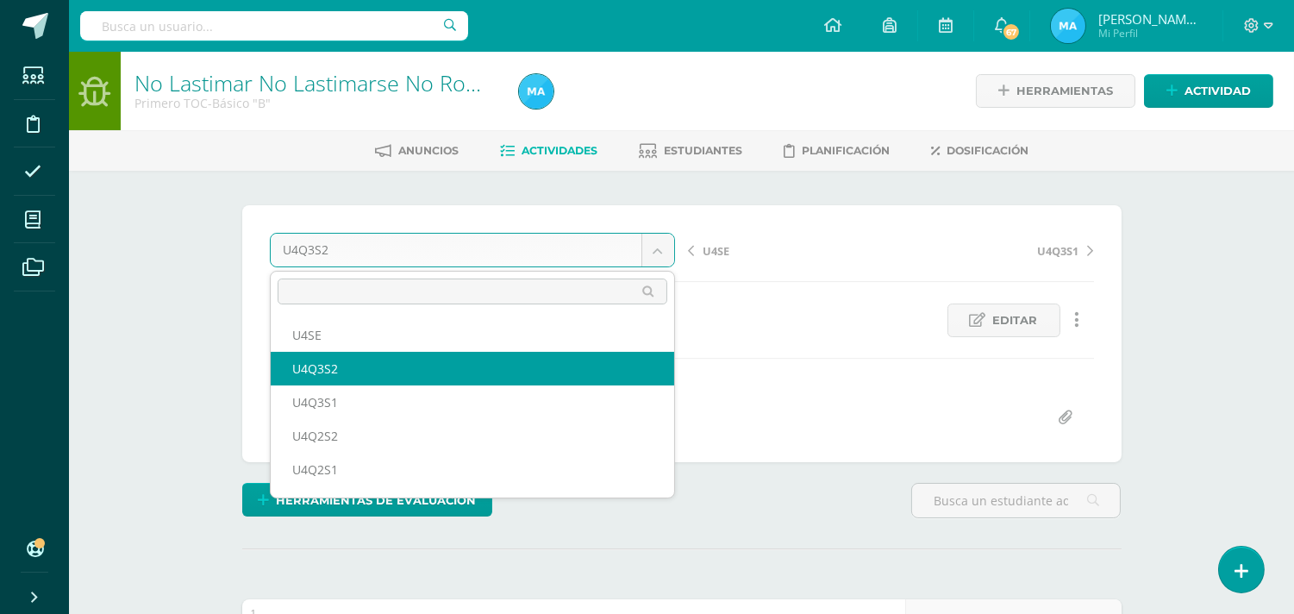
click at [666, 247] on body "Tarea asignada exitosamente Estudiantes Disciplina Asistencia Mis cursos Archiv…" at bounding box center [647, 437] width 1294 height 874
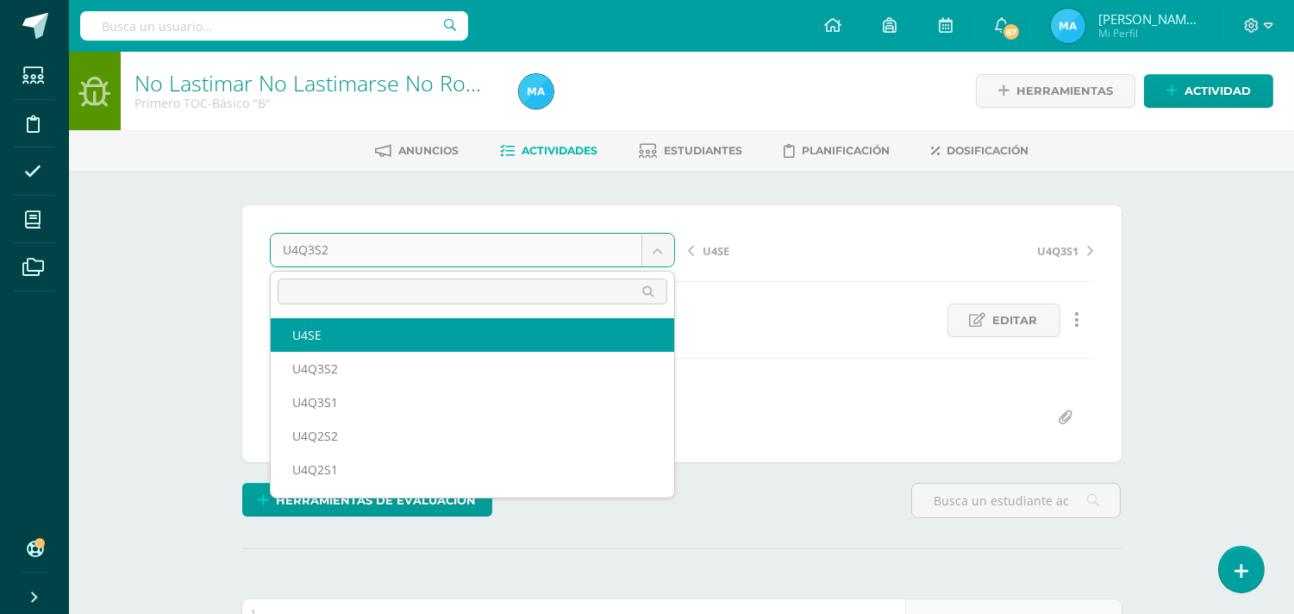
select select "/dashboard/teacher/grade-activity/93203/"
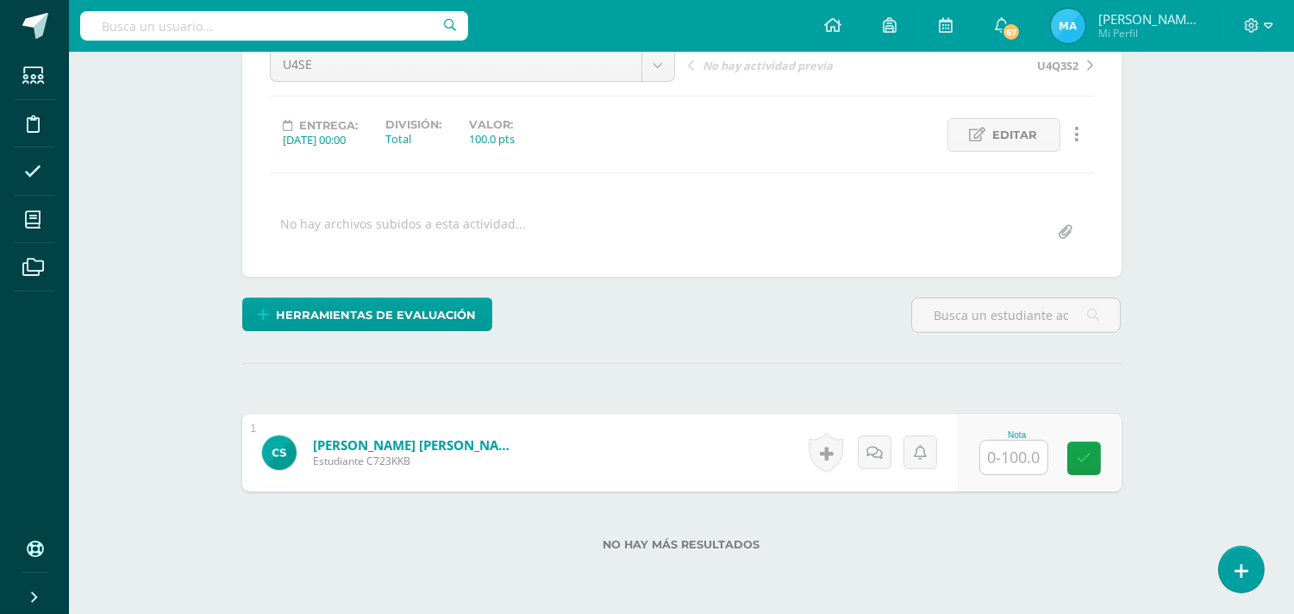
scroll to position [186, 0]
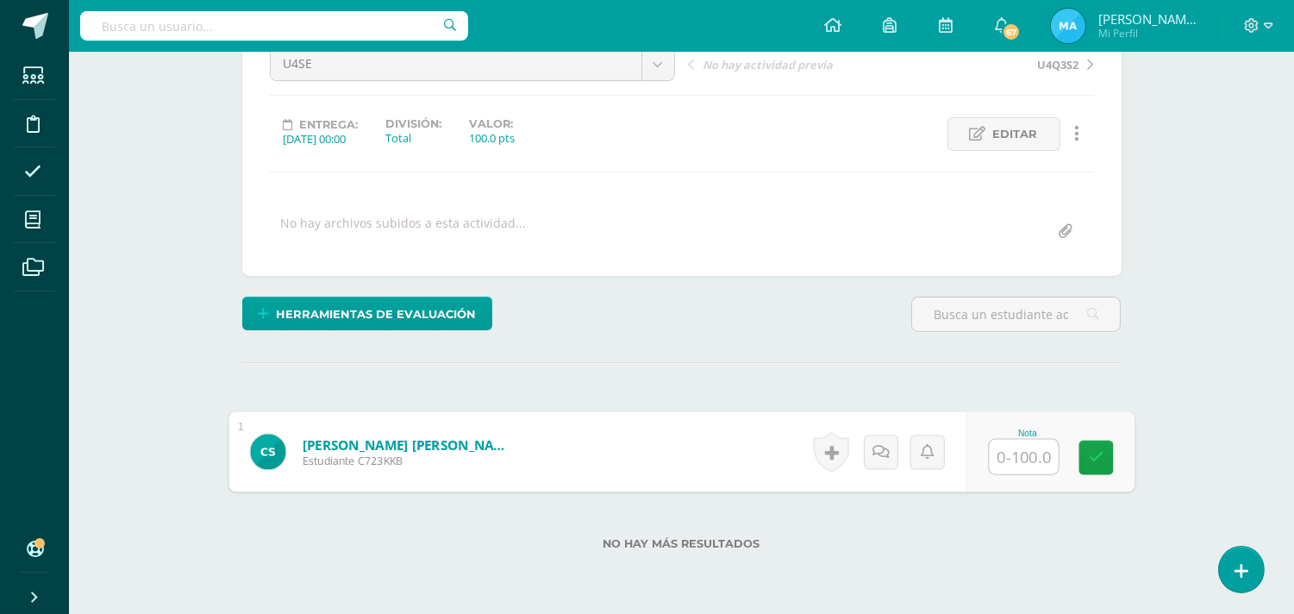
click at [1002, 459] on input "text" at bounding box center [1023, 457] width 69 height 34
type input "100"
click at [867, 330] on div "Herramientas de evaluación Lista de cotejo Escala de valoración Puntos Extra Su…" at bounding box center [681, 321] width 893 height 49
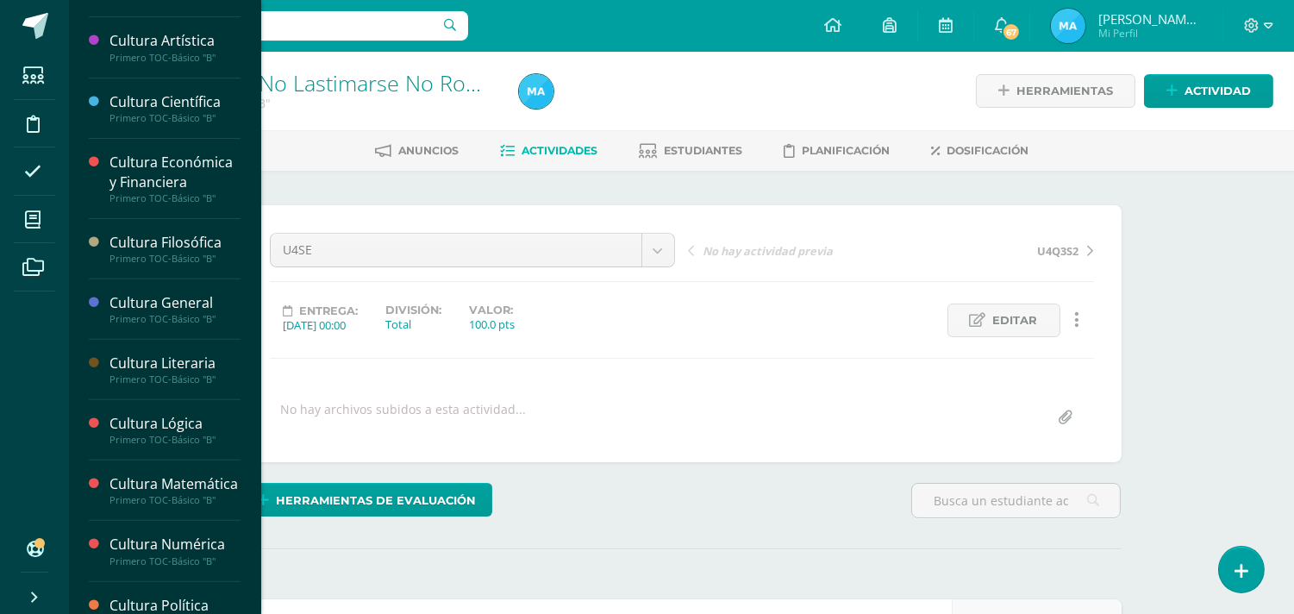
scroll to position [1481, 0]
